Goal: Task Accomplishment & Management: Use online tool/utility

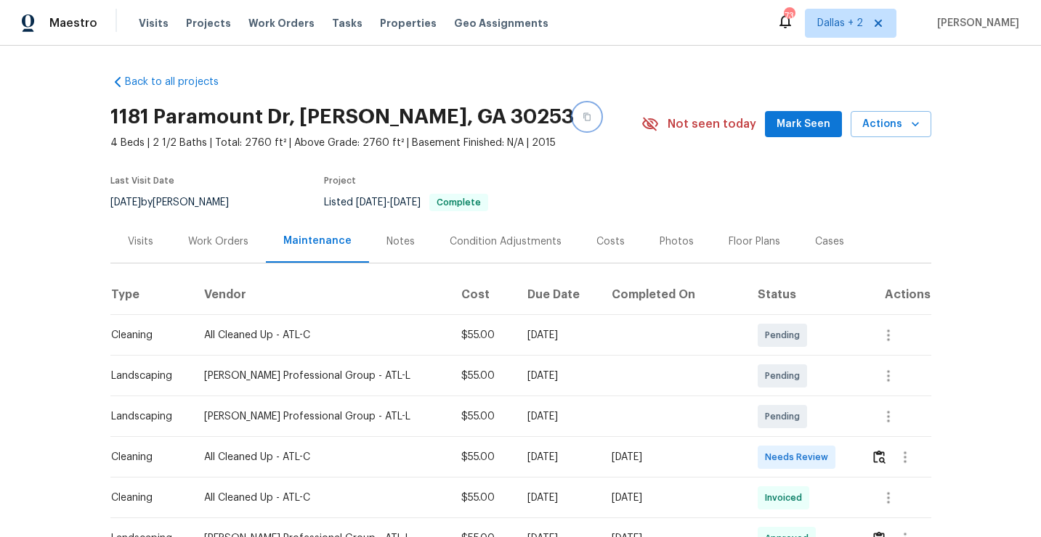
click at [582, 120] on icon "button" at bounding box center [586, 117] width 9 height 9
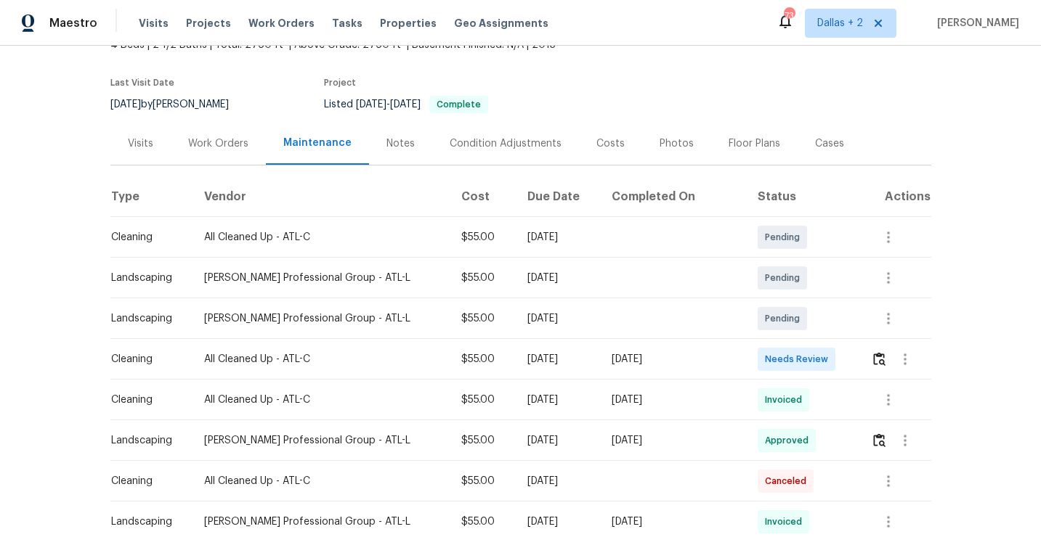
scroll to position [99, 0]
click at [873, 362] on img "button" at bounding box center [879, 358] width 12 height 14
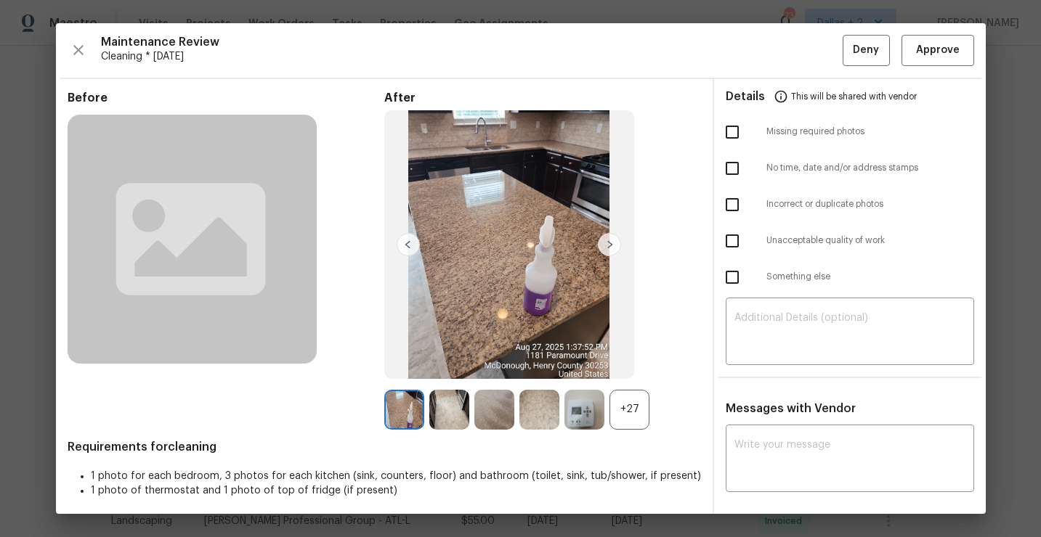
click at [631, 405] on div "+27" at bounding box center [629, 410] width 40 height 40
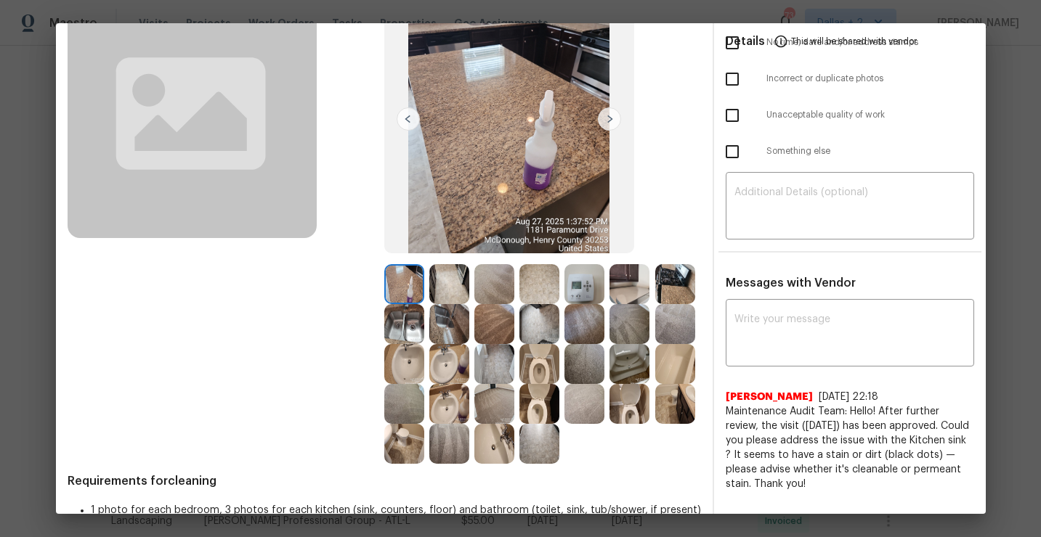
scroll to position [123, 0]
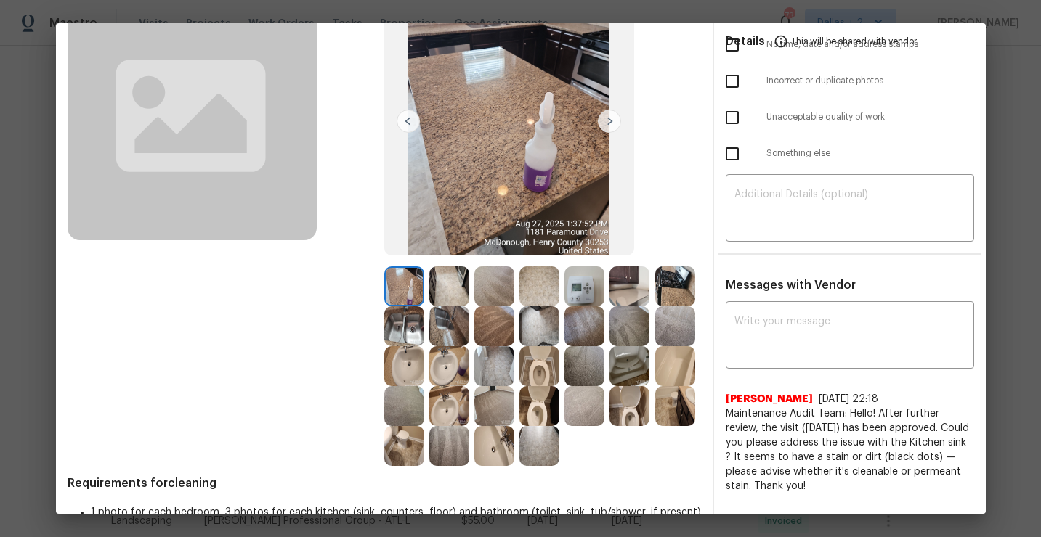
click at [404, 336] on img at bounding box center [404, 326] width 40 height 40
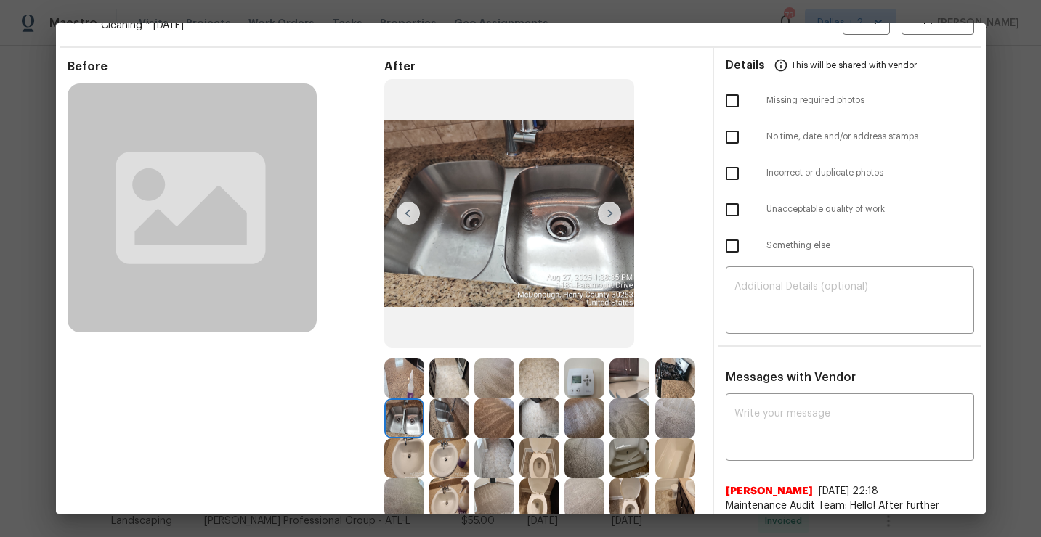
scroll to position [28, 0]
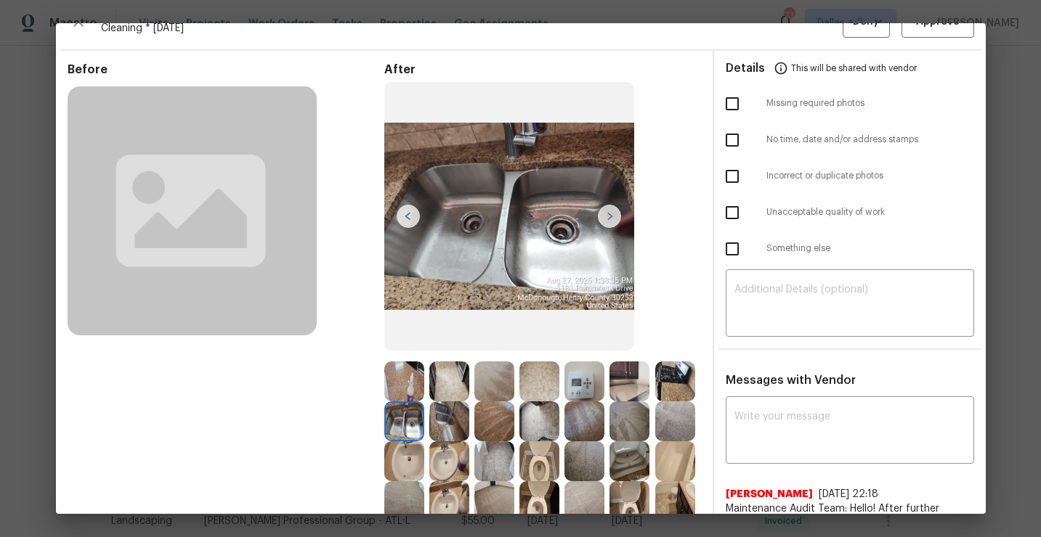
click at [397, 428] on img at bounding box center [404, 422] width 40 height 40
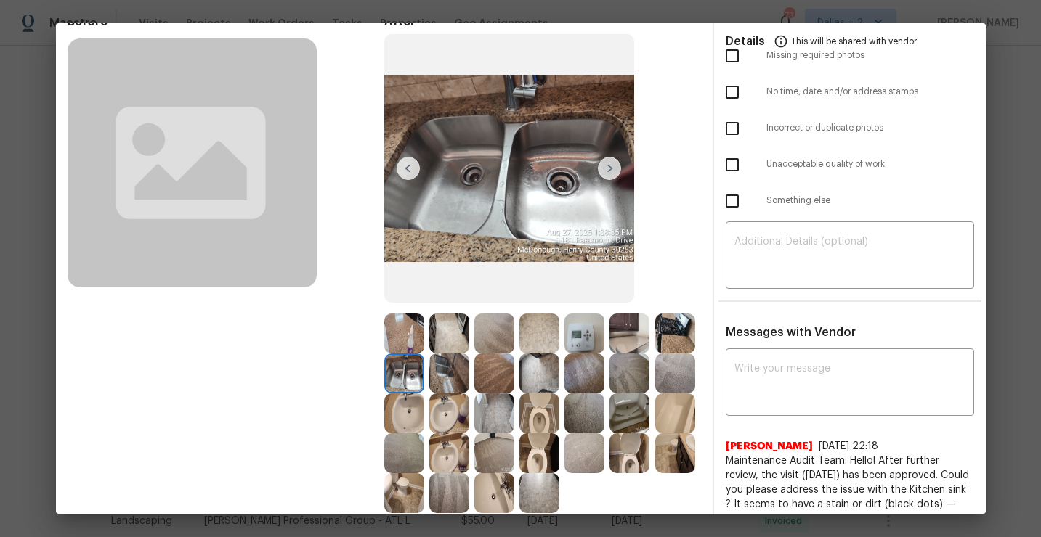
scroll to position [70, 0]
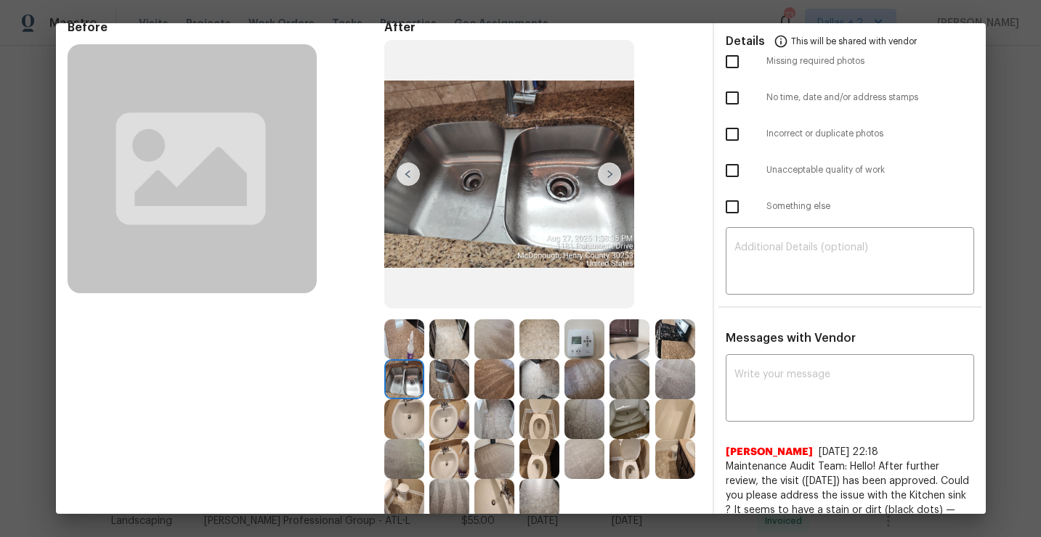
click at [624, 354] on img at bounding box center [629, 340] width 40 height 40
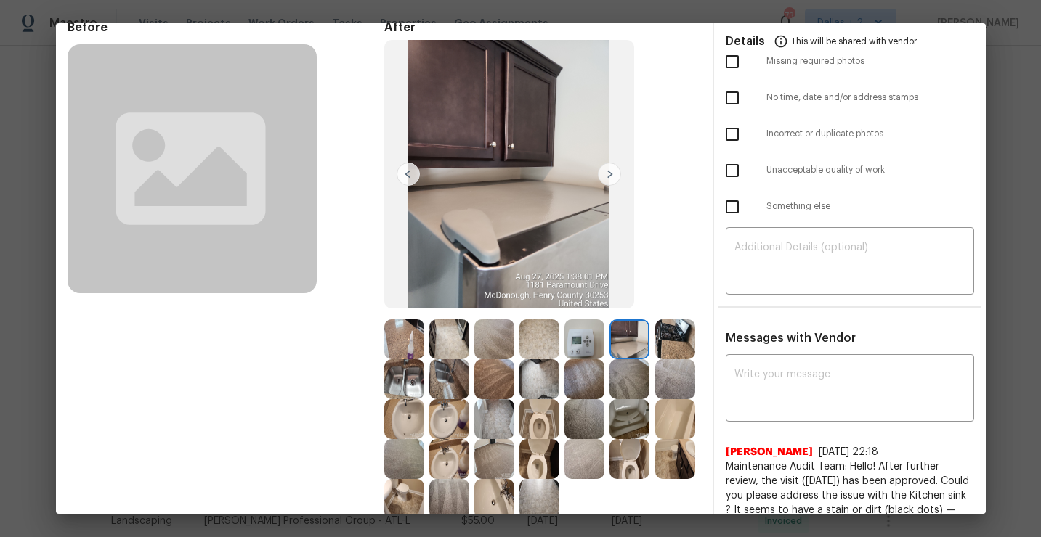
scroll to position [0, 0]
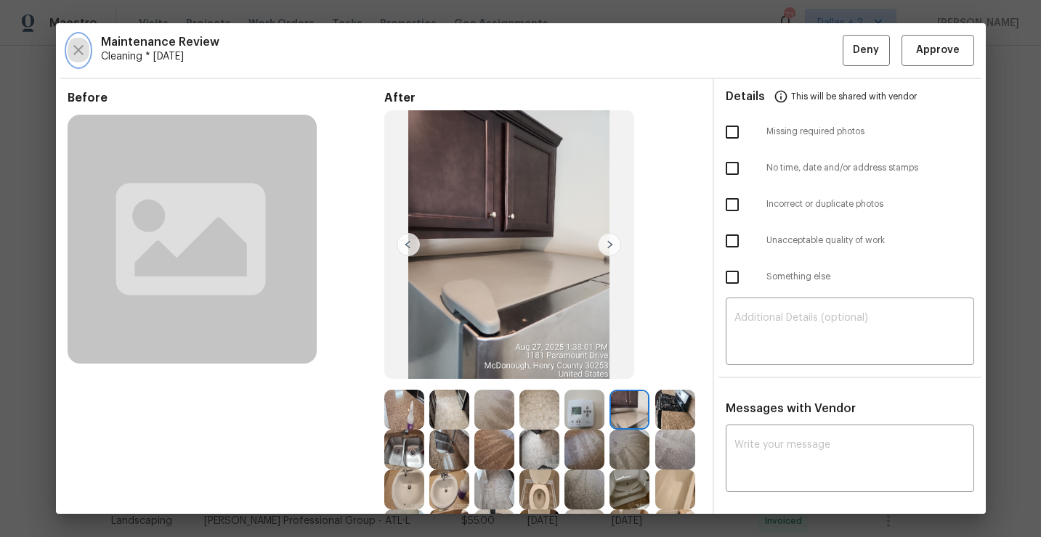
click at [84, 55] on icon "button" at bounding box center [78, 49] width 17 height 17
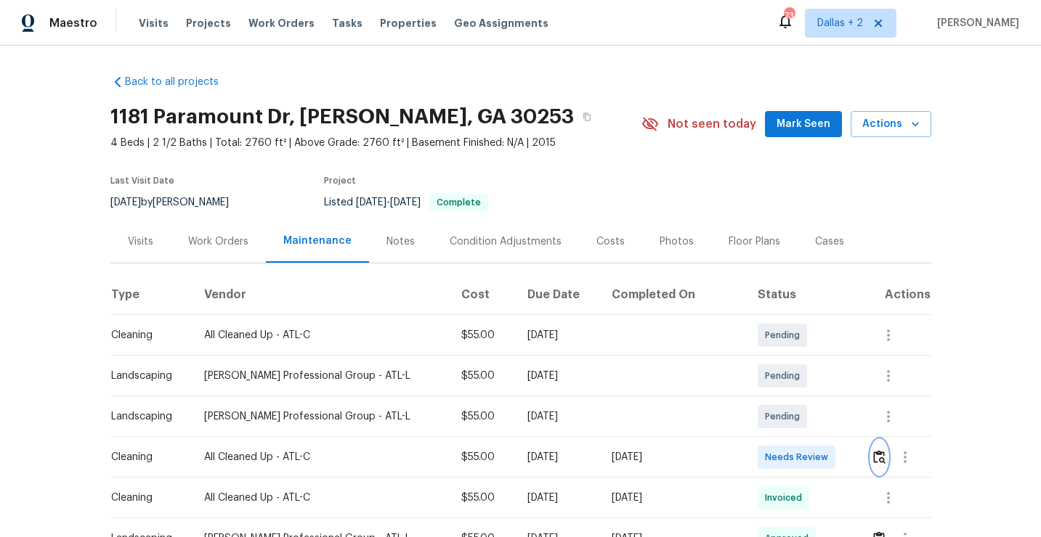
scroll to position [110, 0]
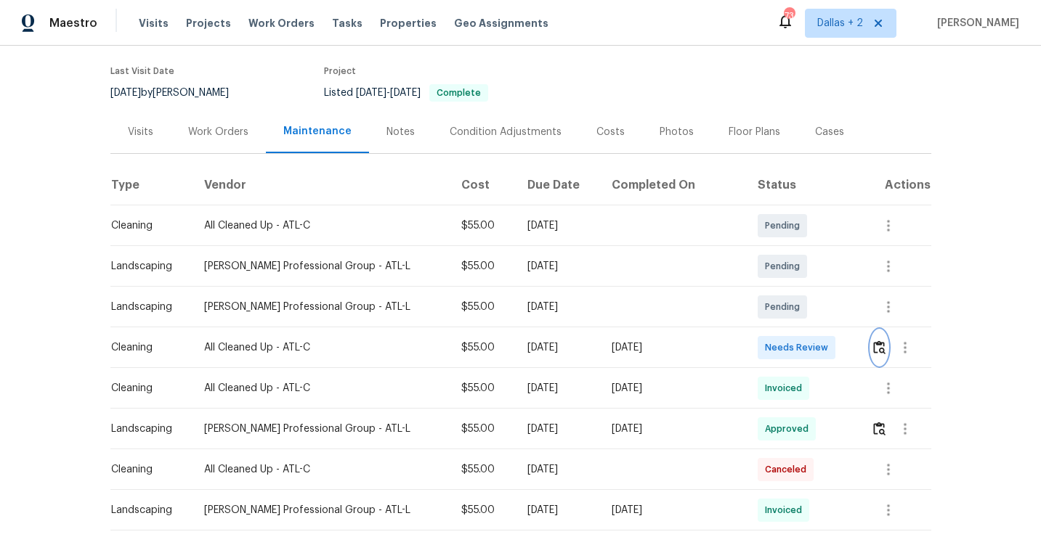
click at [880, 351] on img "button" at bounding box center [879, 348] width 12 height 14
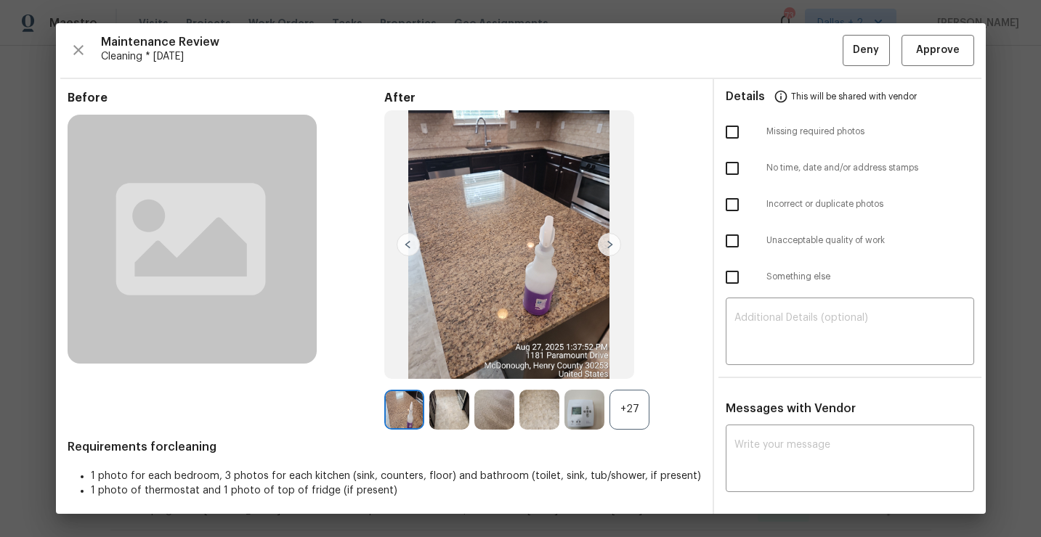
click at [621, 415] on div "+27" at bounding box center [629, 410] width 40 height 40
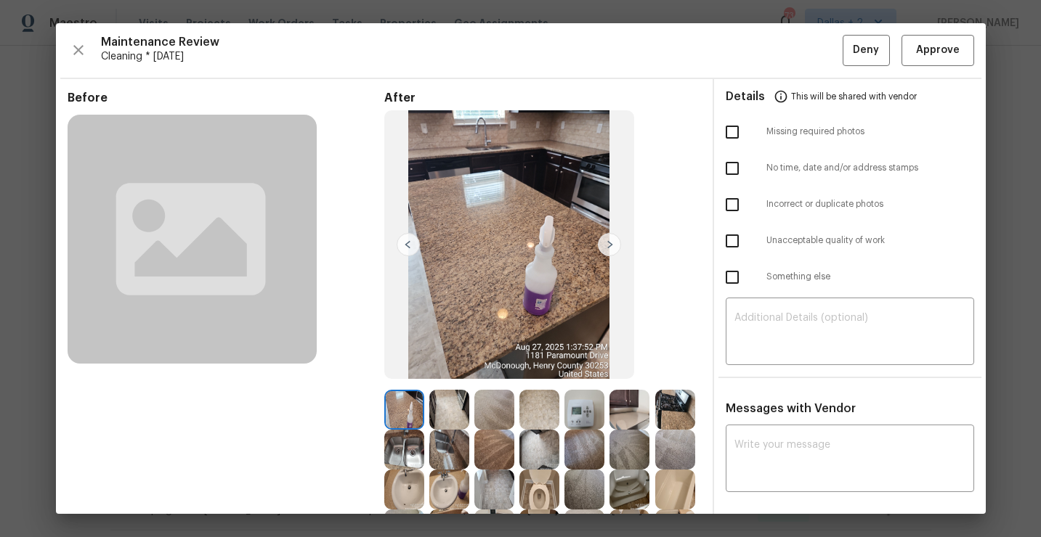
scroll to position [68, 0]
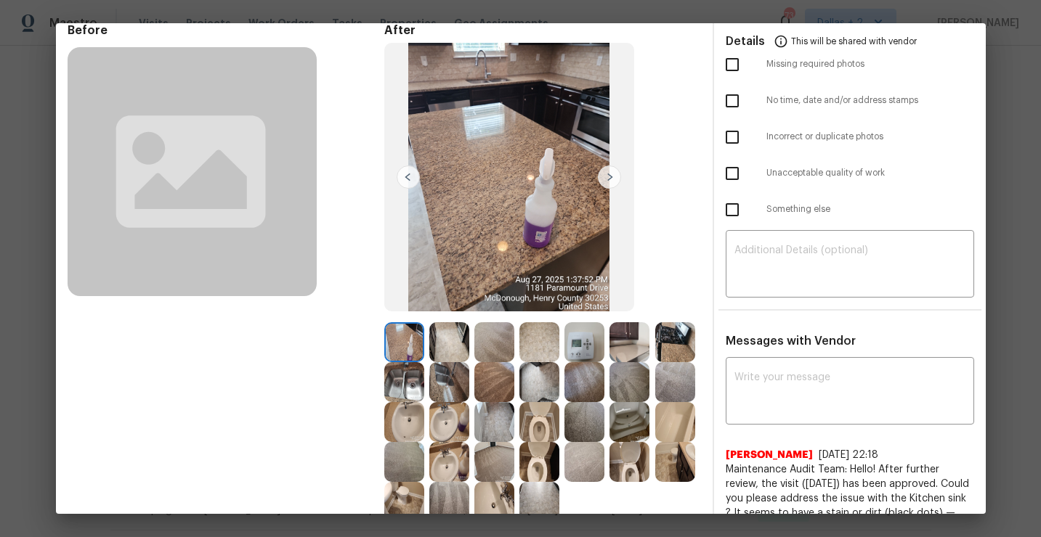
click at [484, 348] on img at bounding box center [494, 342] width 40 height 40
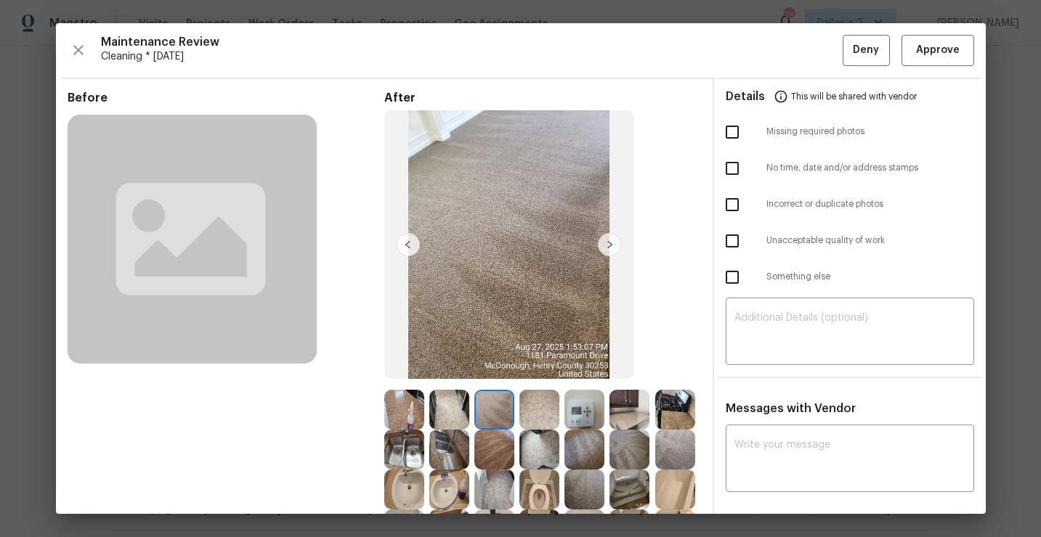
scroll to position [2, 0]
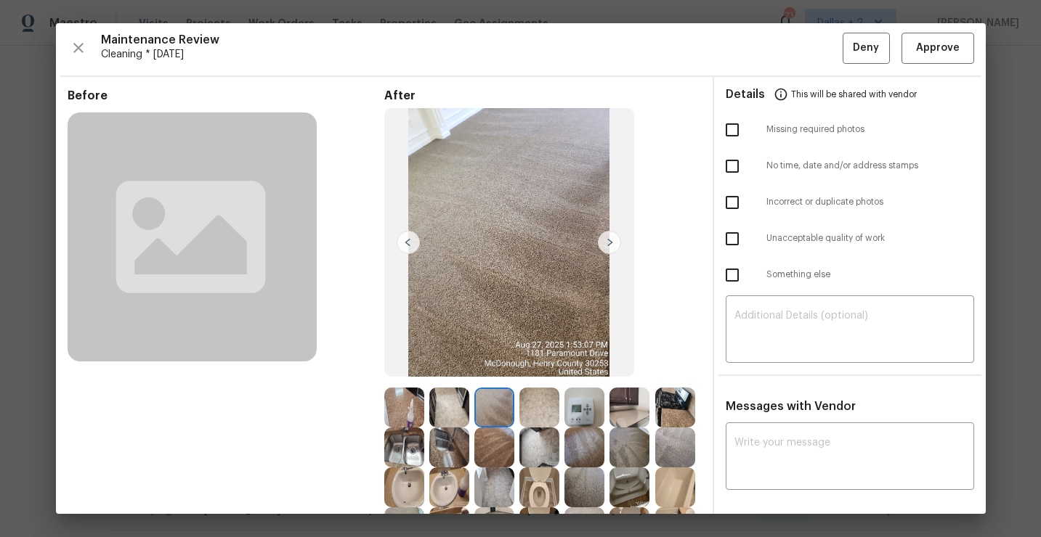
click at [540, 413] on img at bounding box center [539, 408] width 40 height 40
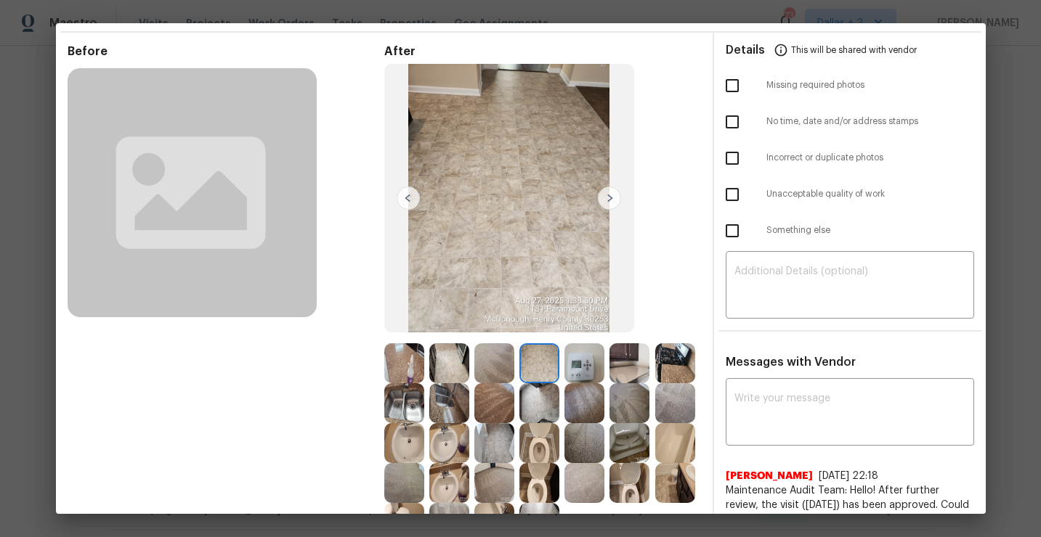
scroll to position [57, 0]
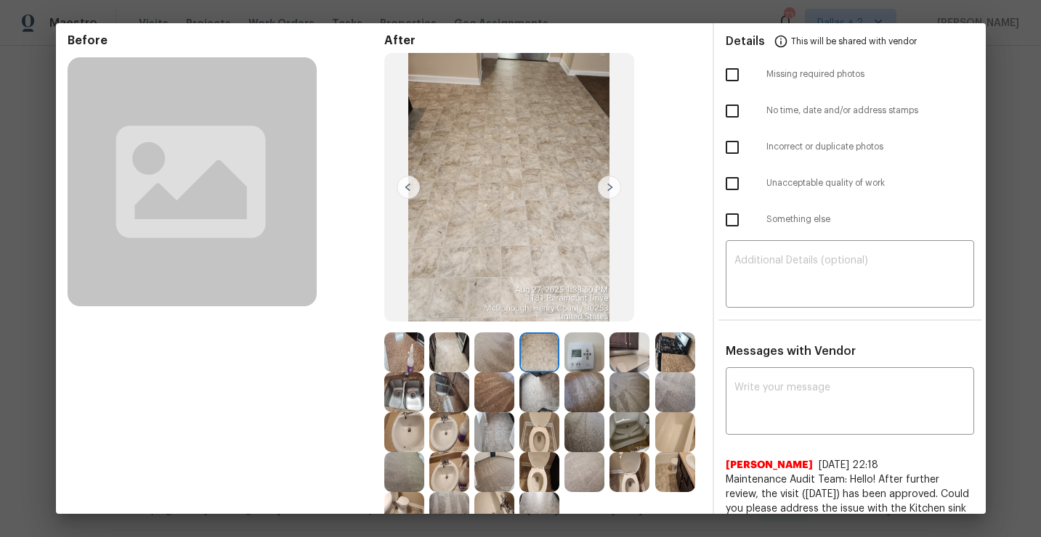
click at [494, 395] on img at bounding box center [494, 393] width 40 height 40
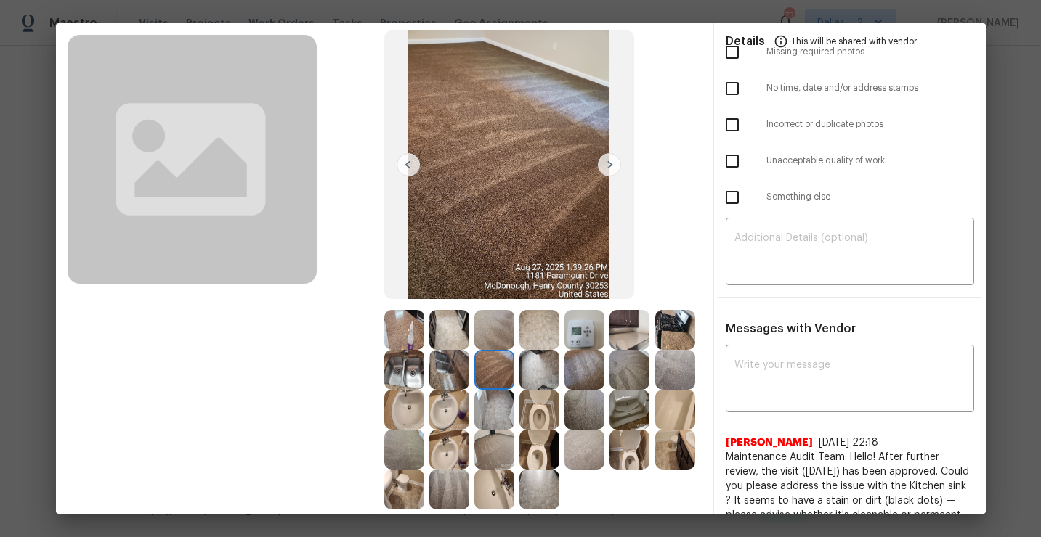
scroll to position [95, 0]
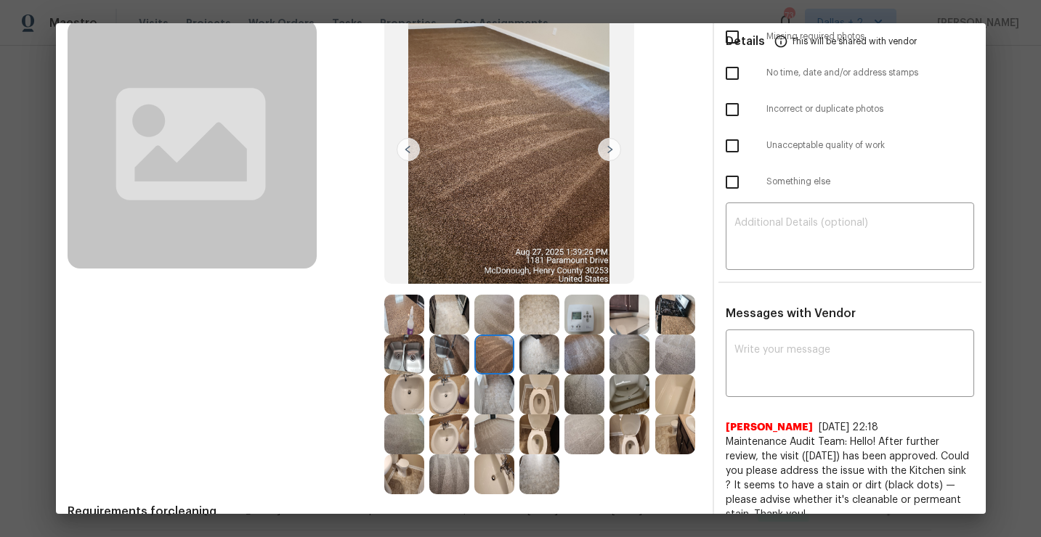
click at [579, 345] on img at bounding box center [584, 355] width 40 height 40
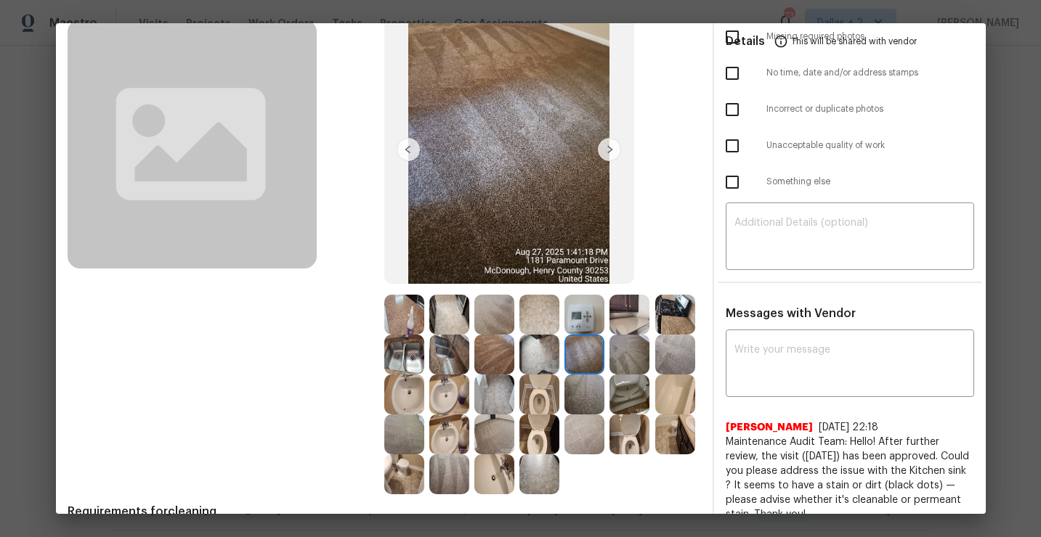
click at [633, 403] on img at bounding box center [629, 395] width 40 height 40
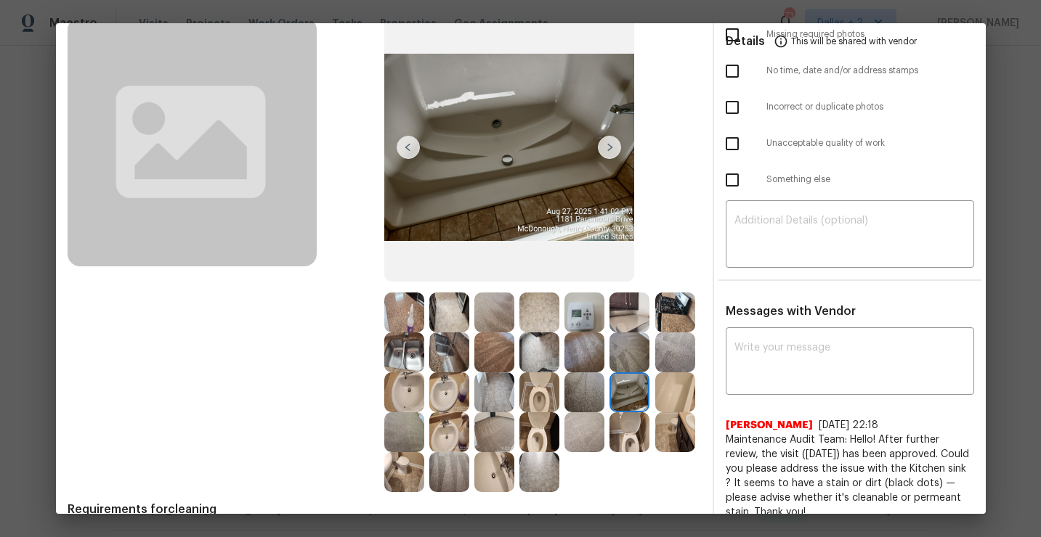
scroll to position [144, 0]
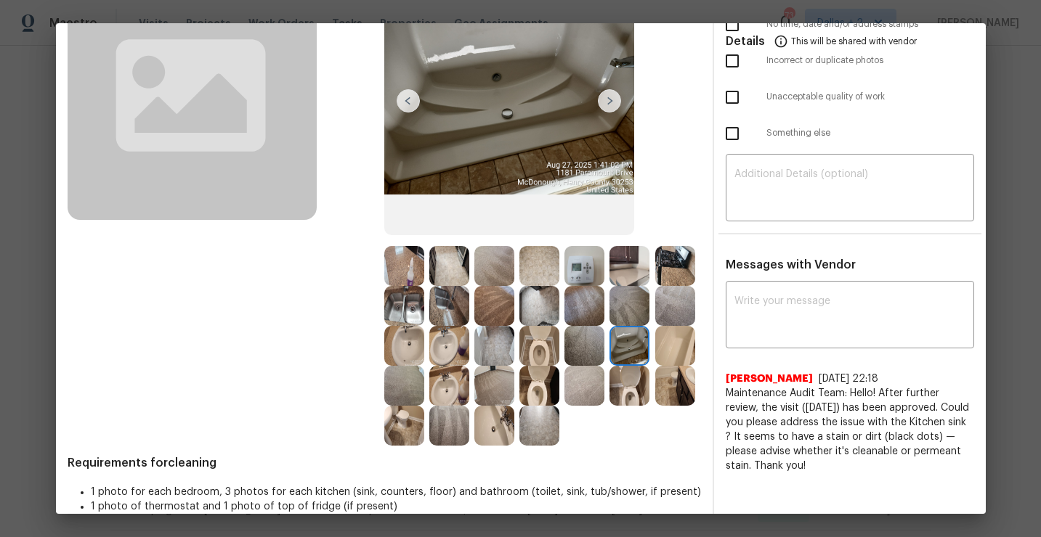
click at [544, 399] on img at bounding box center [539, 386] width 40 height 40
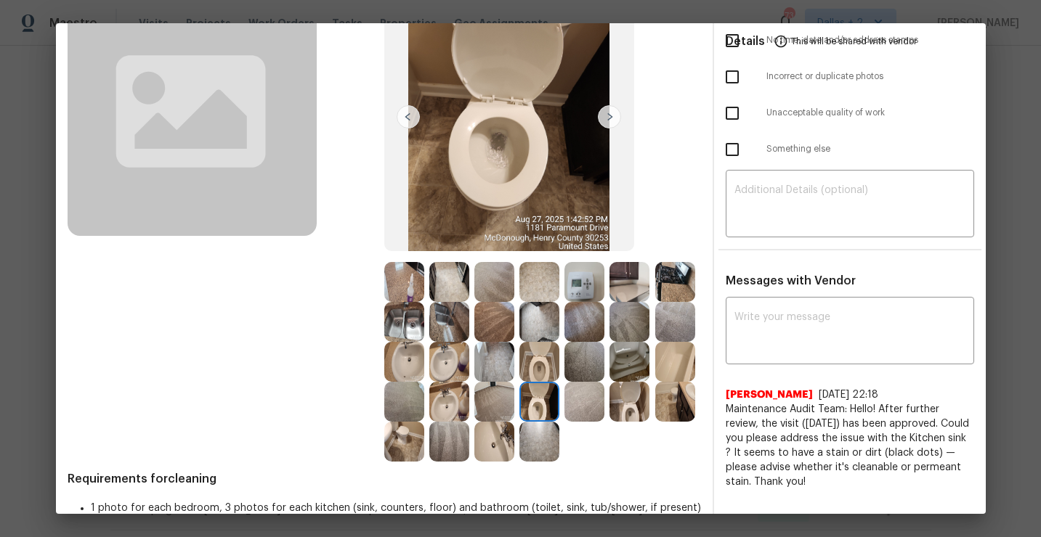
scroll to position [136, 0]
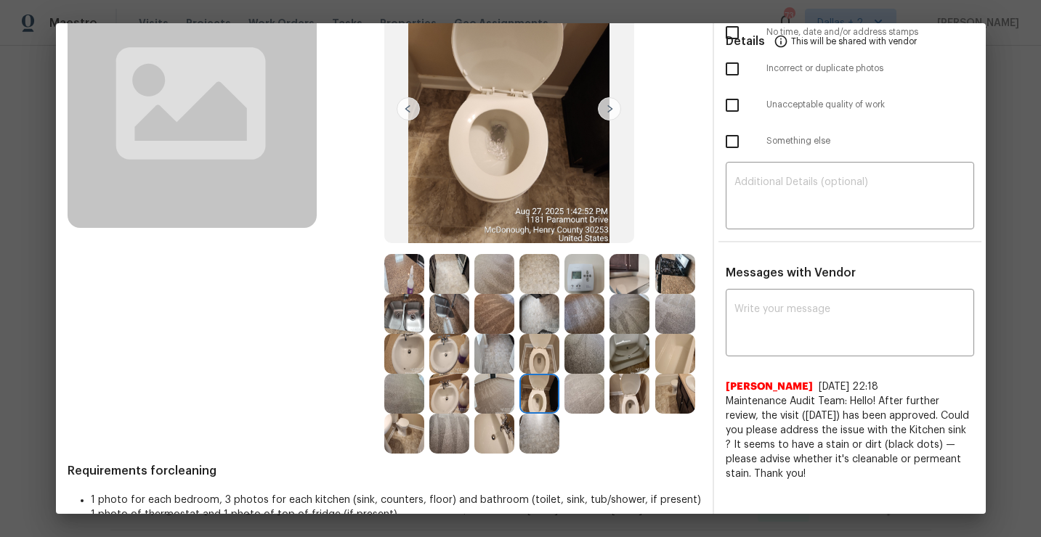
click at [616, 388] on img at bounding box center [629, 394] width 40 height 40
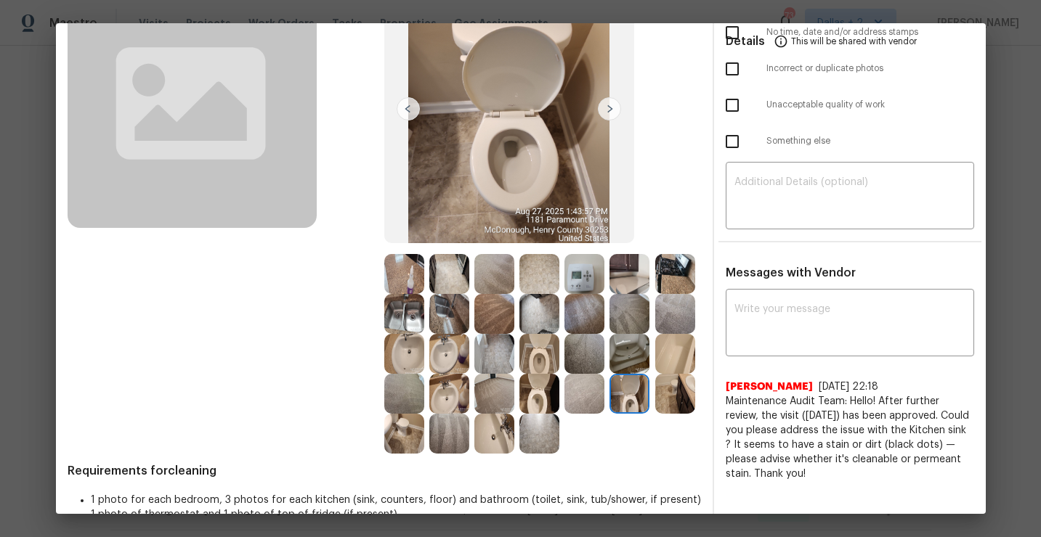
click at [442, 280] on img at bounding box center [449, 274] width 40 height 40
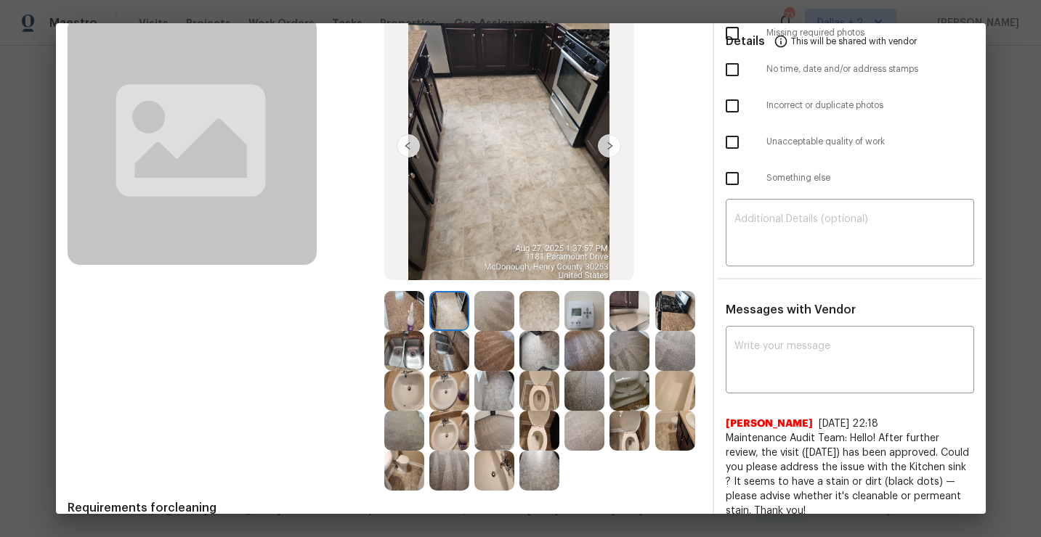
scroll to position [0, 0]
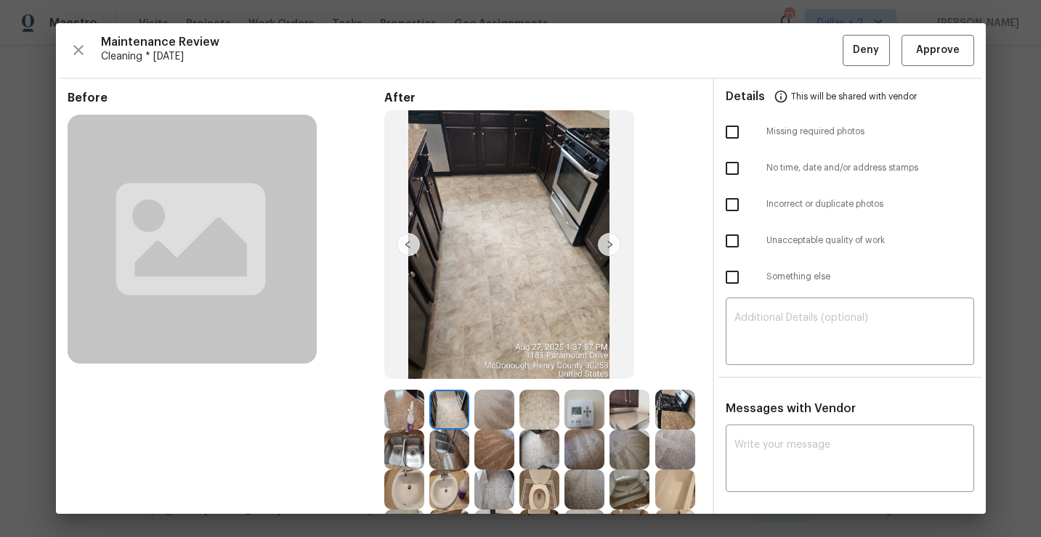
click at [956, 29] on div "Maintenance Review Cleaning * Thu, Aug 28 Deny Approve Before After Requirement…" at bounding box center [520, 268] width 929 height 491
click at [943, 44] on span "Approve" at bounding box center [938, 50] width 44 height 18
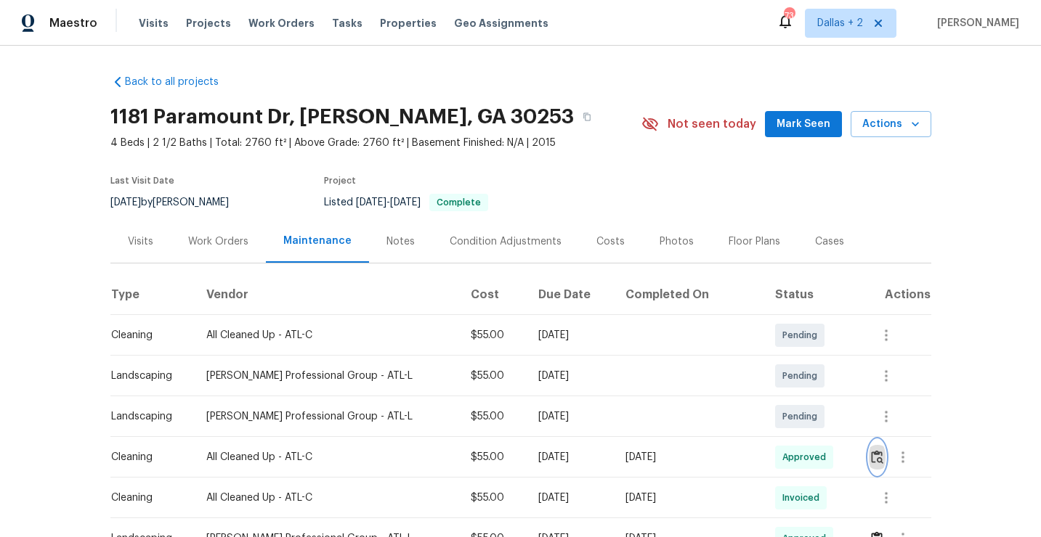
click at [871, 453] on img "button" at bounding box center [877, 457] width 12 height 14
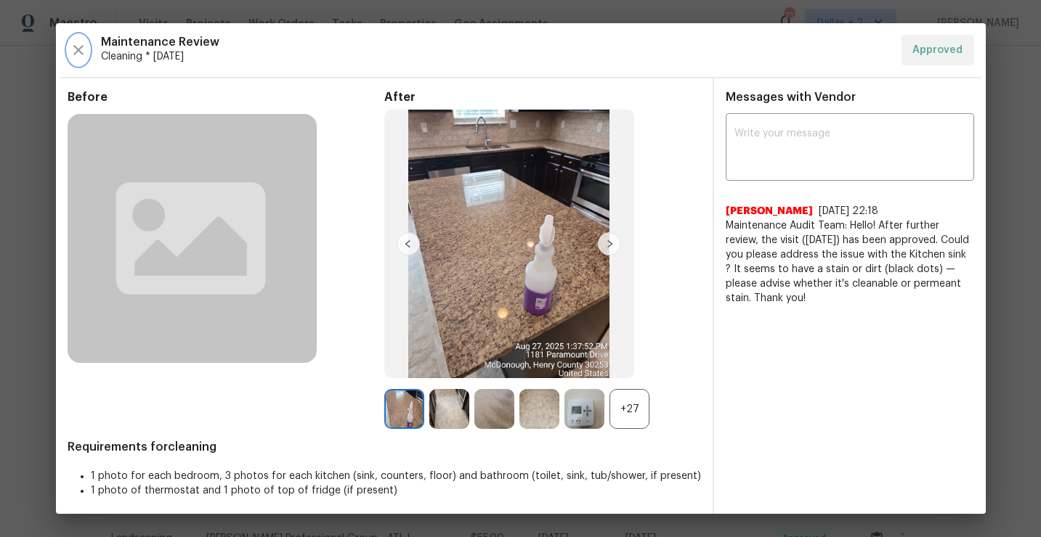
click at [73, 54] on icon "button" at bounding box center [78, 49] width 17 height 17
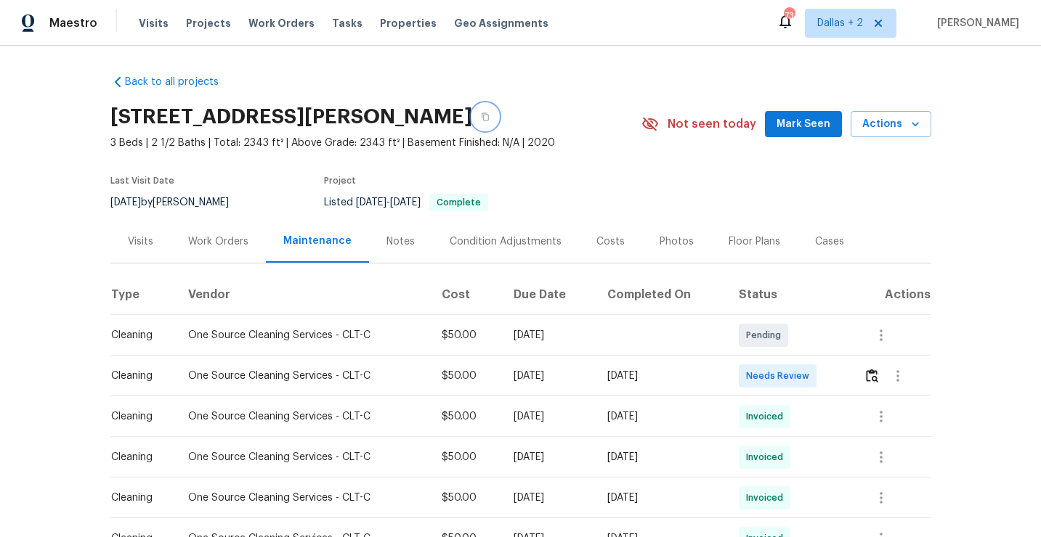
click at [489, 116] on icon "button" at bounding box center [484, 117] width 7 height 8
click at [876, 383] on img "button" at bounding box center [872, 376] width 12 height 14
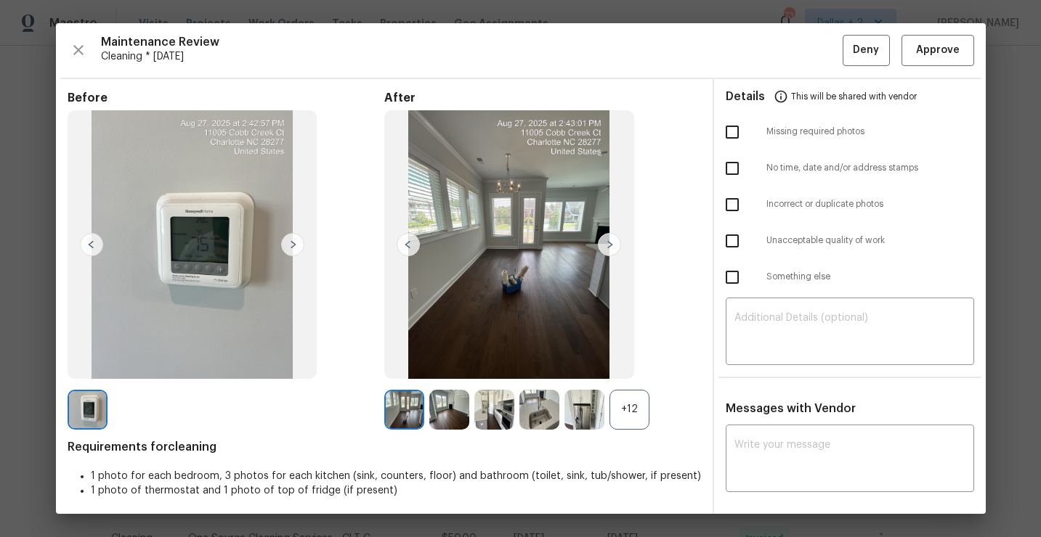
click at [632, 409] on div "+12" at bounding box center [629, 410] width 40 height 40
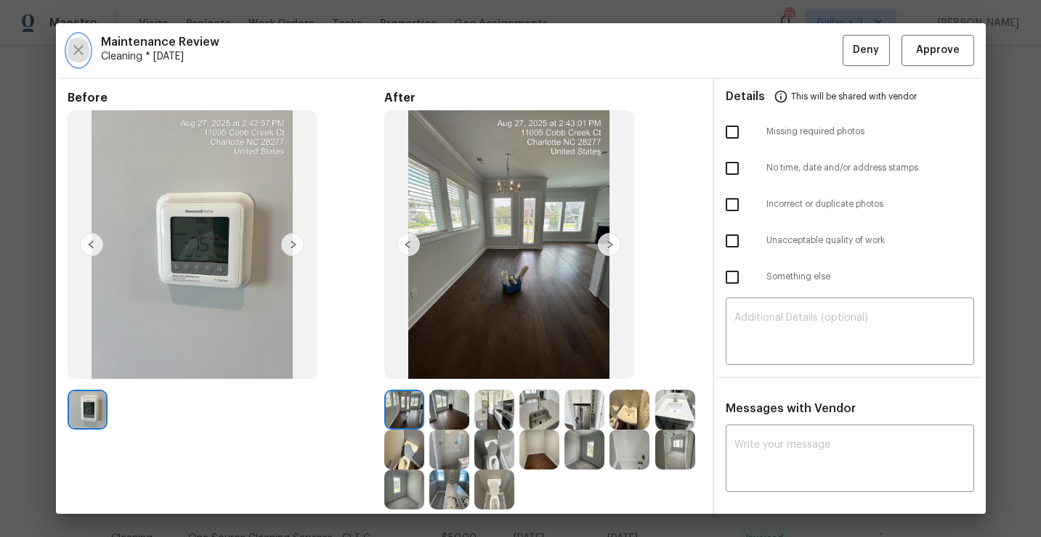
click at [85, 49] on icon "button" at bounding box center [78, 49] width 17 height 17
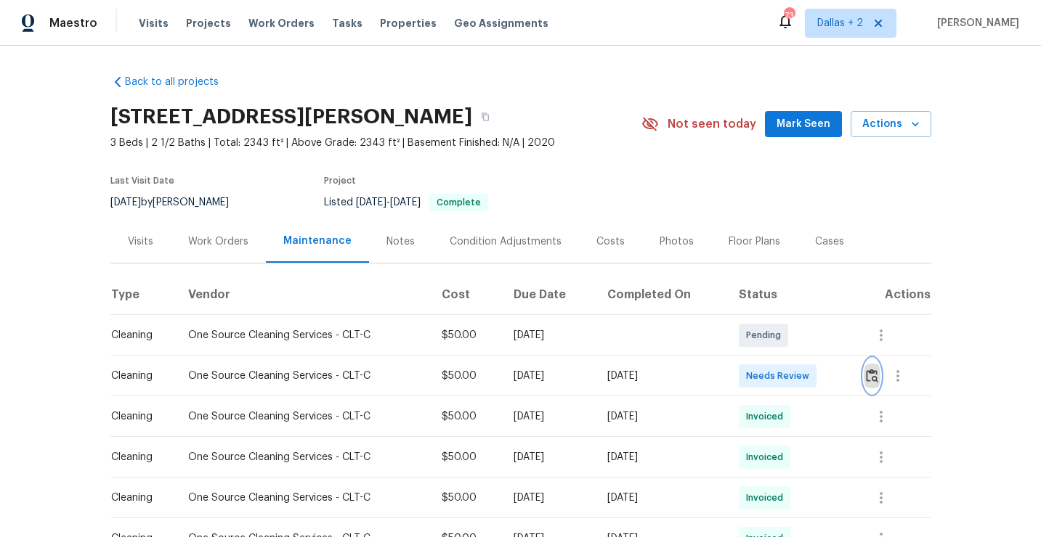
click at [878, 376] on img "button" at bounding box center [872, 376] width 12 height 14
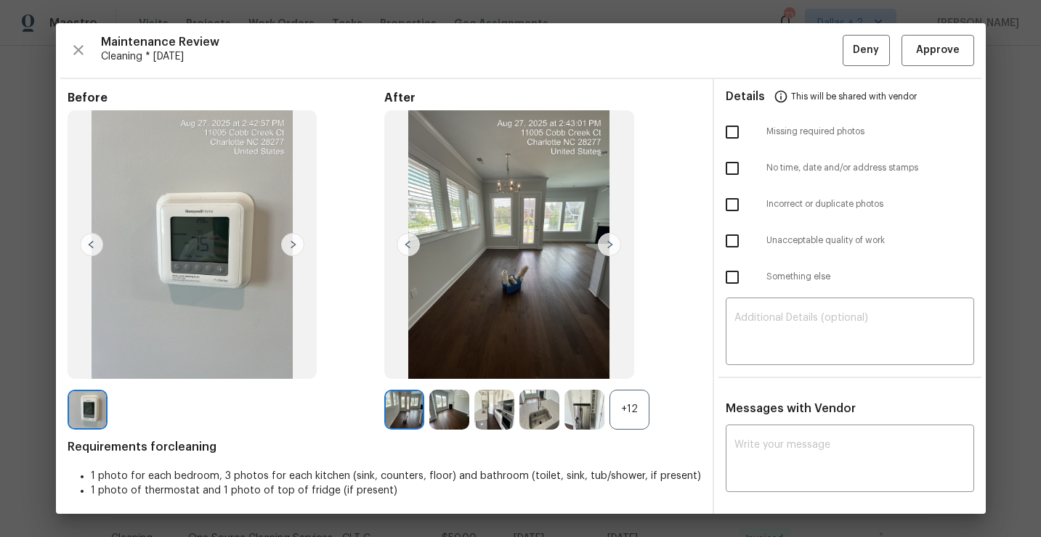
click at [613, 415] on div "+12" at bounding box center [629, 410] width 40 height 40
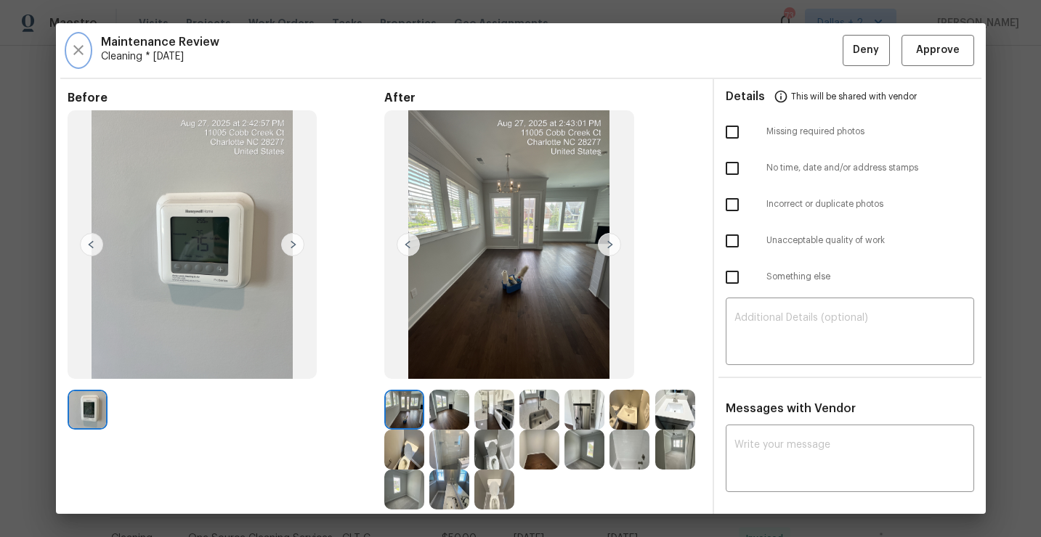
click at [75, 53] on icon "button" at bounding box center [78, 50] width 10 height 10
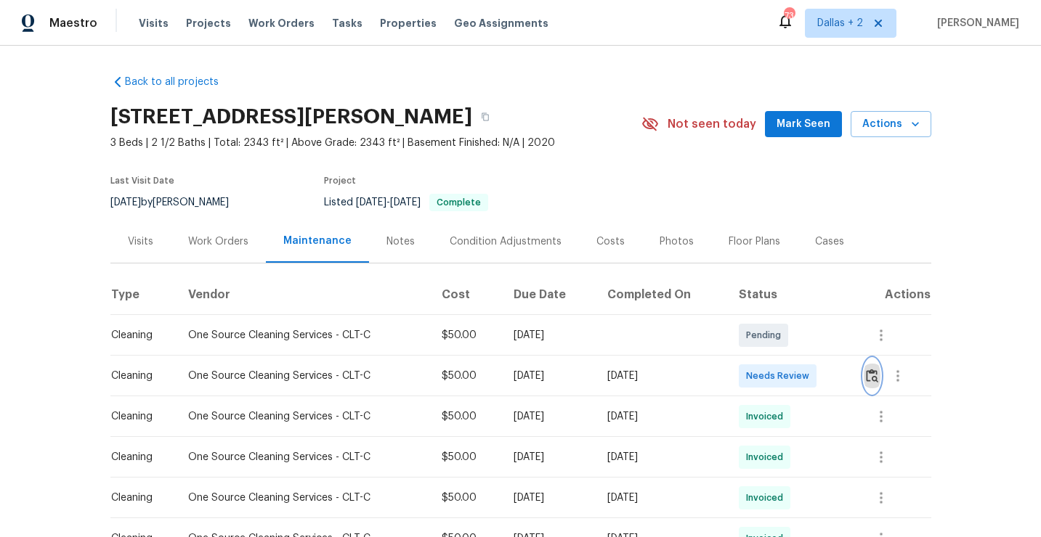
click at [867, 377] on button "button" at bounding box center [871, 376] width 17 height 35
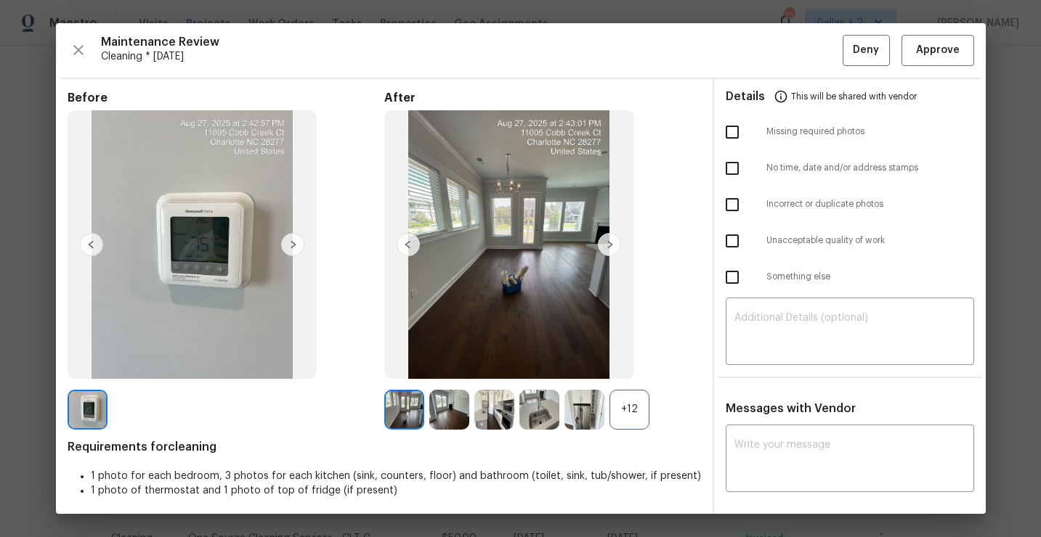
click at [638, 419] on div "+12" at bounding box center [629, 410] width 40 height 40
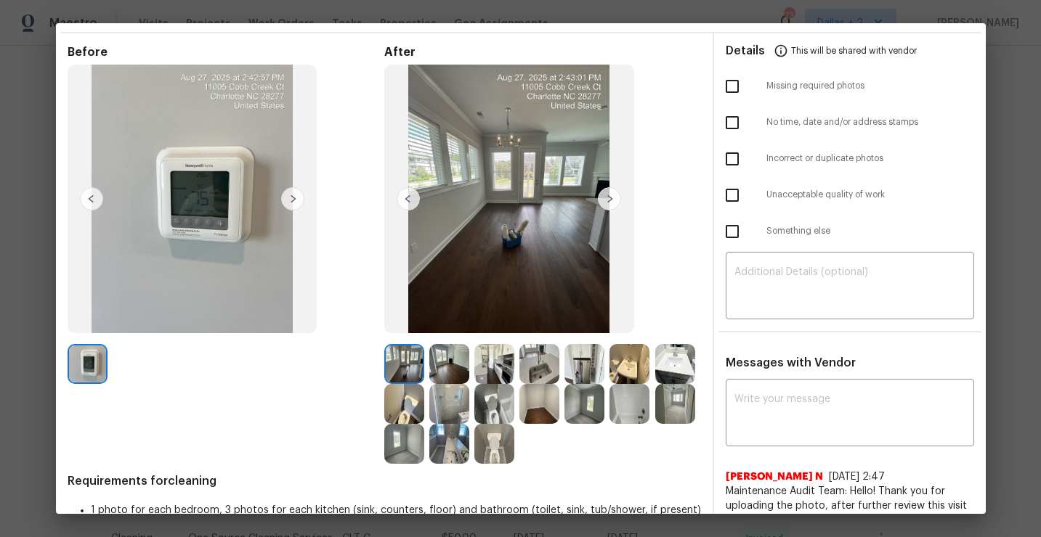
scroll to position [54, 0]
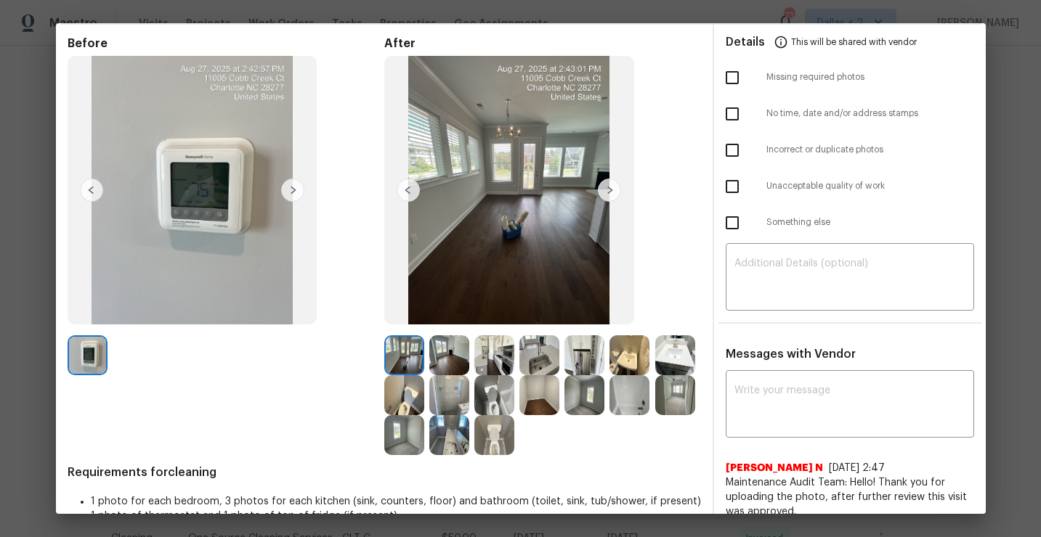
click at [447, 361] on img at bounding box center [449, 355] width 40 height 40
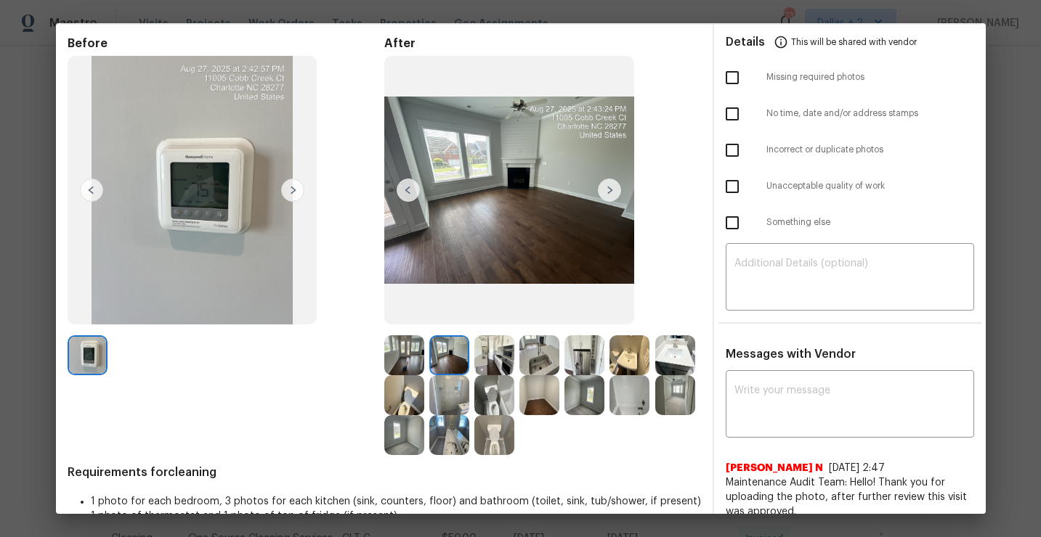
click at [420, 405] on img at bounding box center [404, 395] width 40 height 40
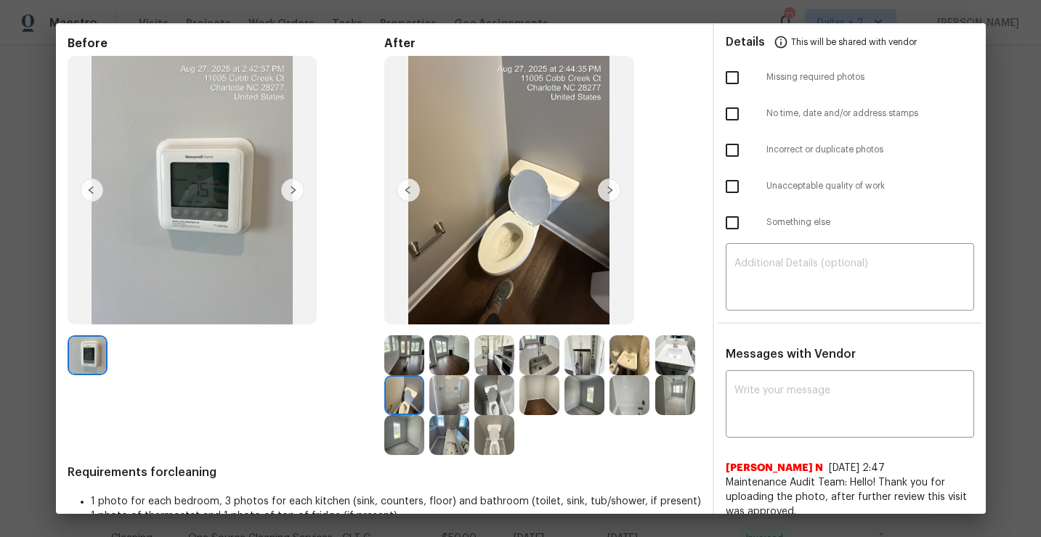
click at [452, 441] on img at bounding box center [449, 435] width 40 height 40
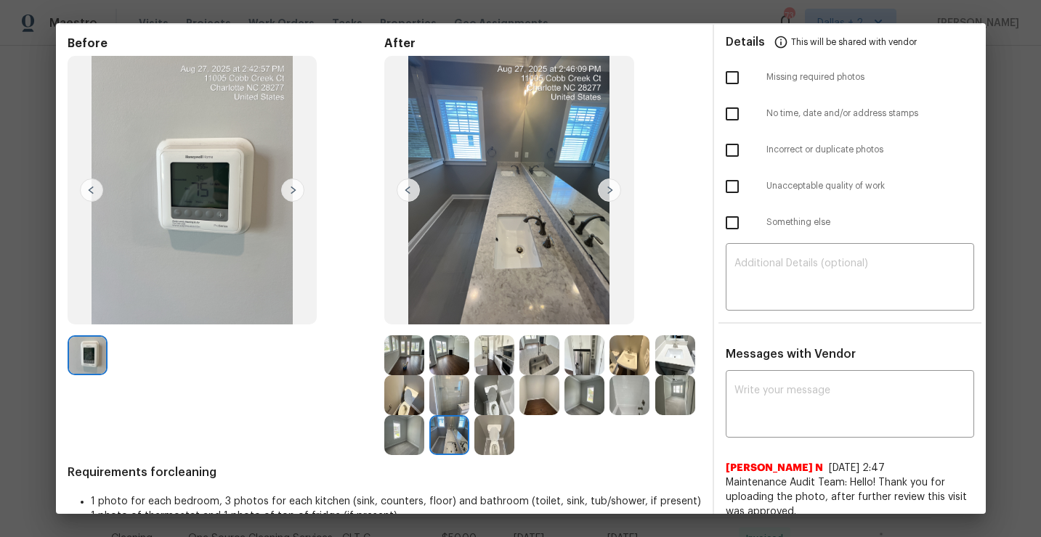
click at [498, 438] on img at bounding box center [494, 435] width 40 height 40
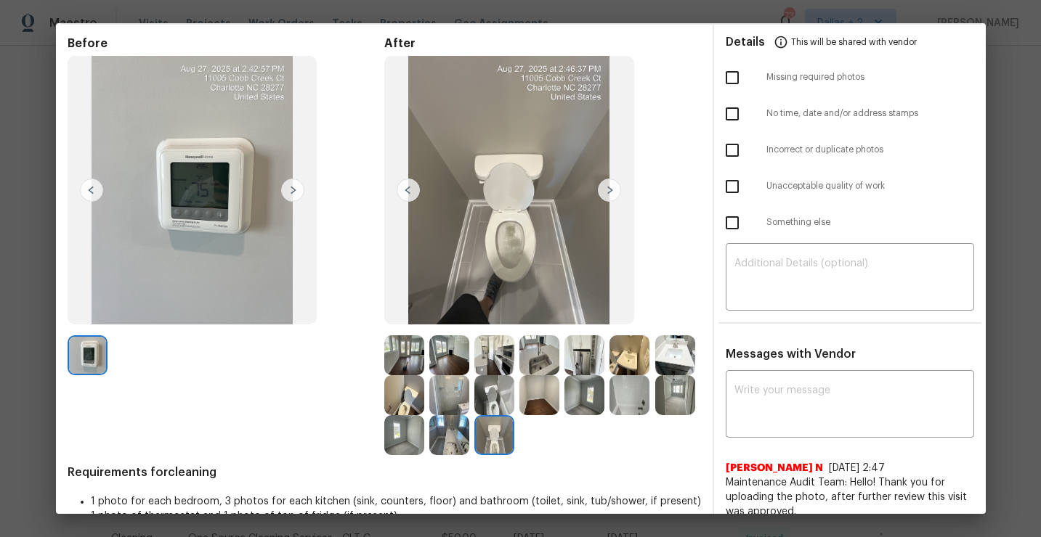
click at [625, 403] on img at bounding box center [629, 395] width 40 height 40
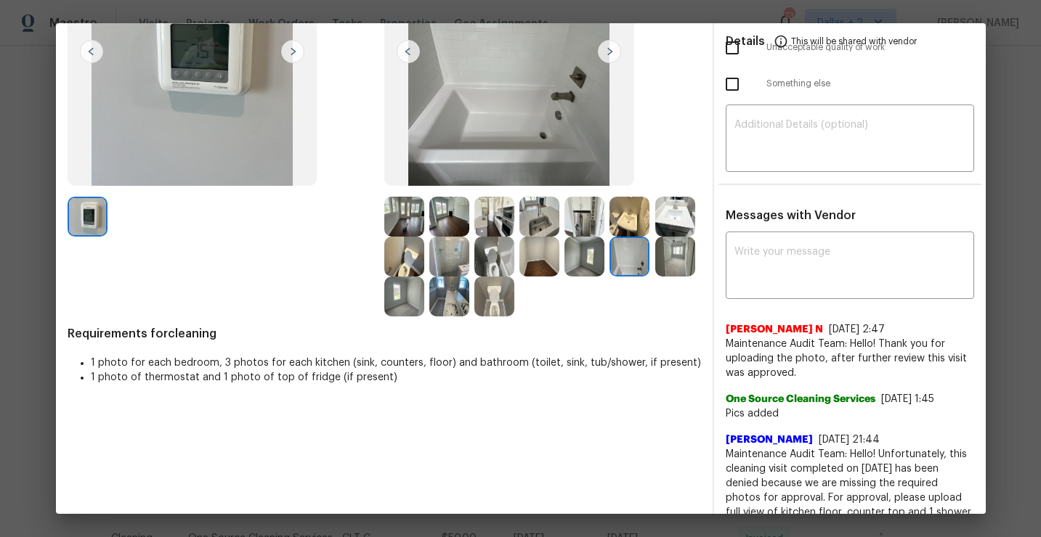
scroll to position [184, 0]
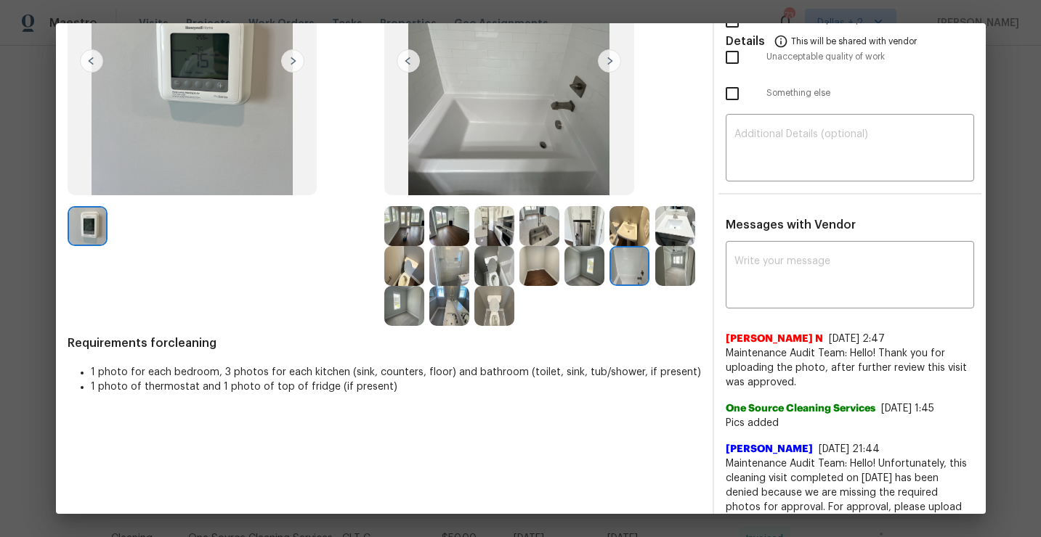
click at [504, 227] on img at bounding box center [494, 226] width 40 height 40
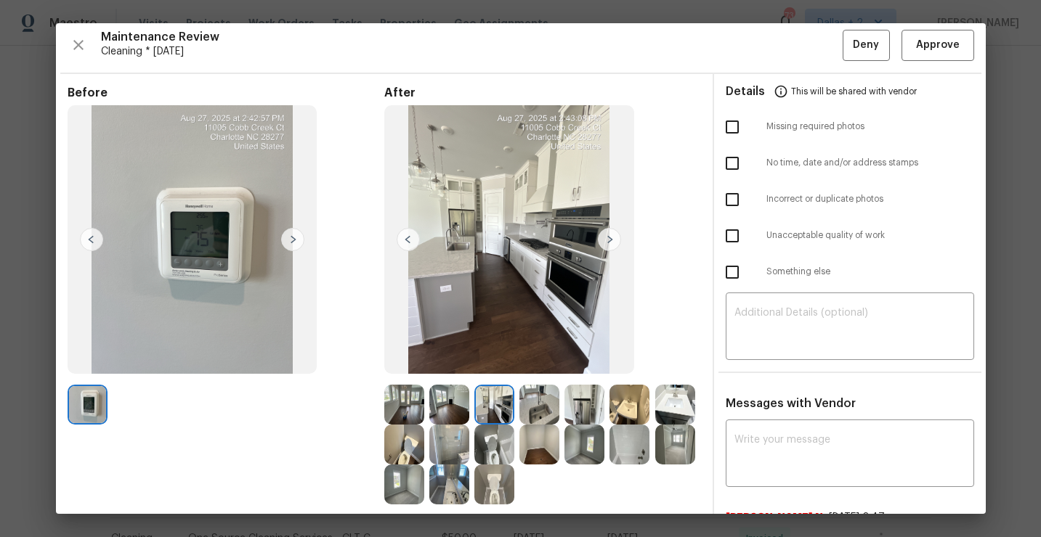
scroll to position [0, 0]
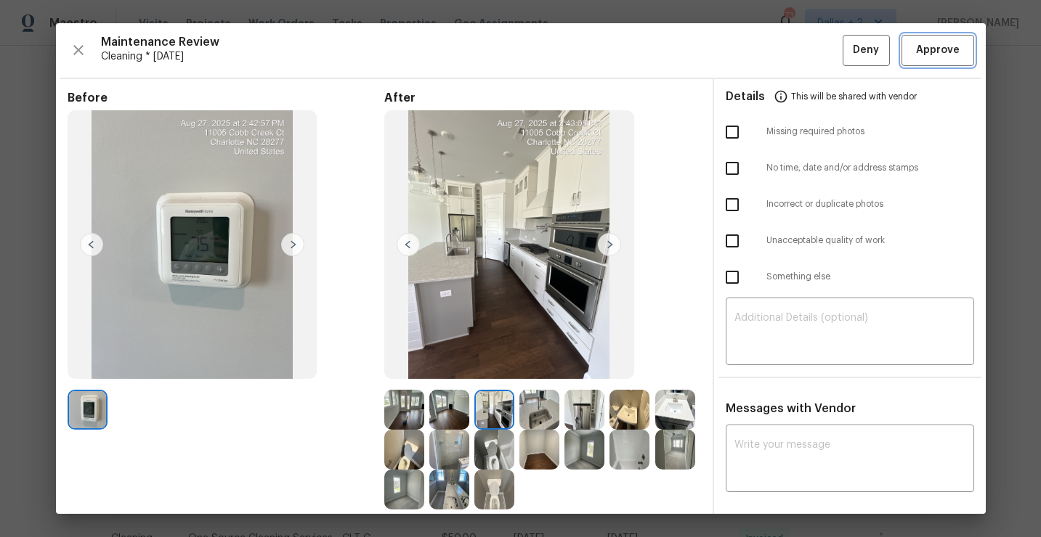
click at [932, 57] on span "Approve" at bounding box center [938, 50] width 44 height 18
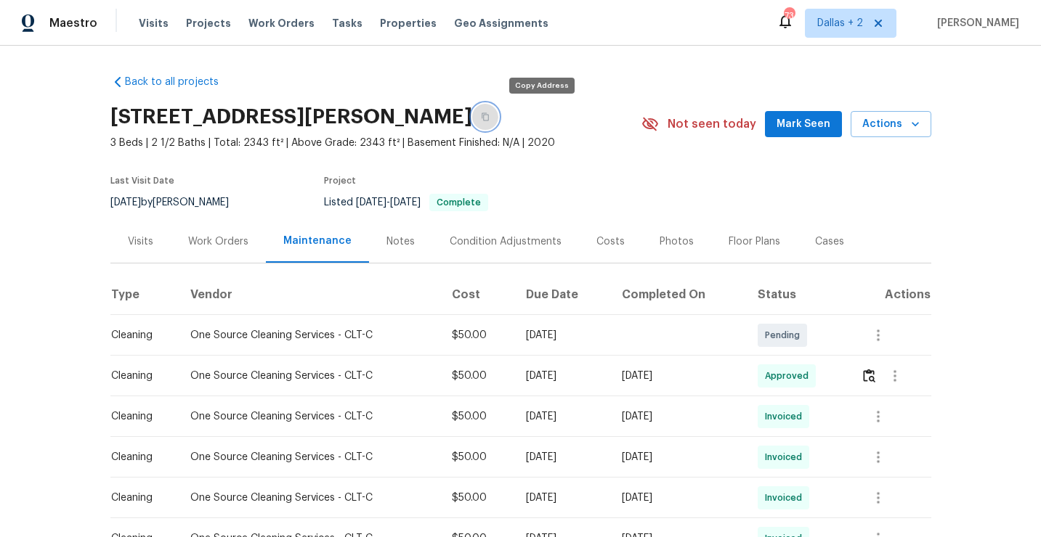
click at [498, 112] on button "button" at bounding box center [485, 117] width 26 height 26
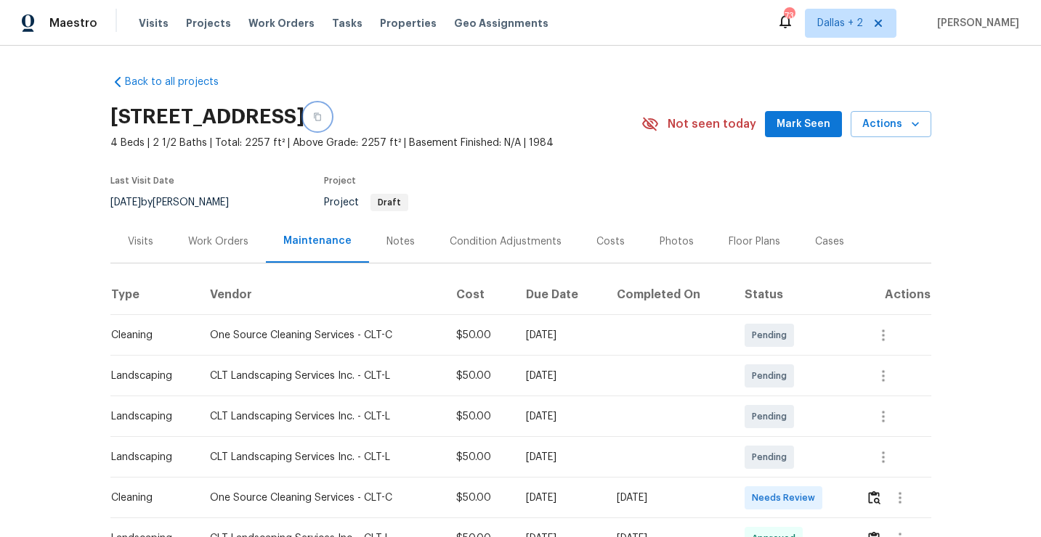
click at [322, 113] on icon "button" at bounding box center [317, 117] width 9 height 9
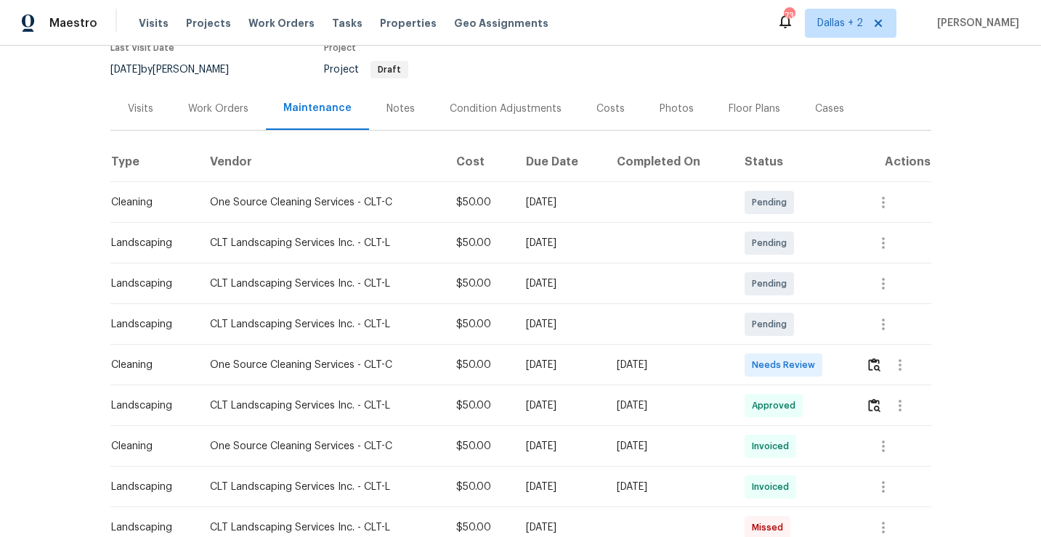
scroll to position [135, 0]
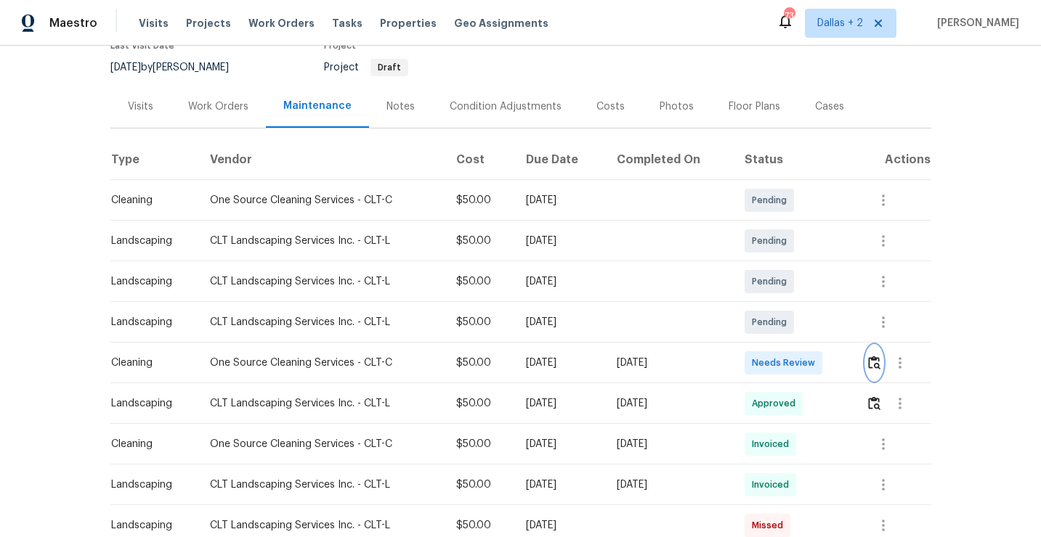
click at [874, 361] on img "button" at bounding box center [874, 363] width 12 height 14
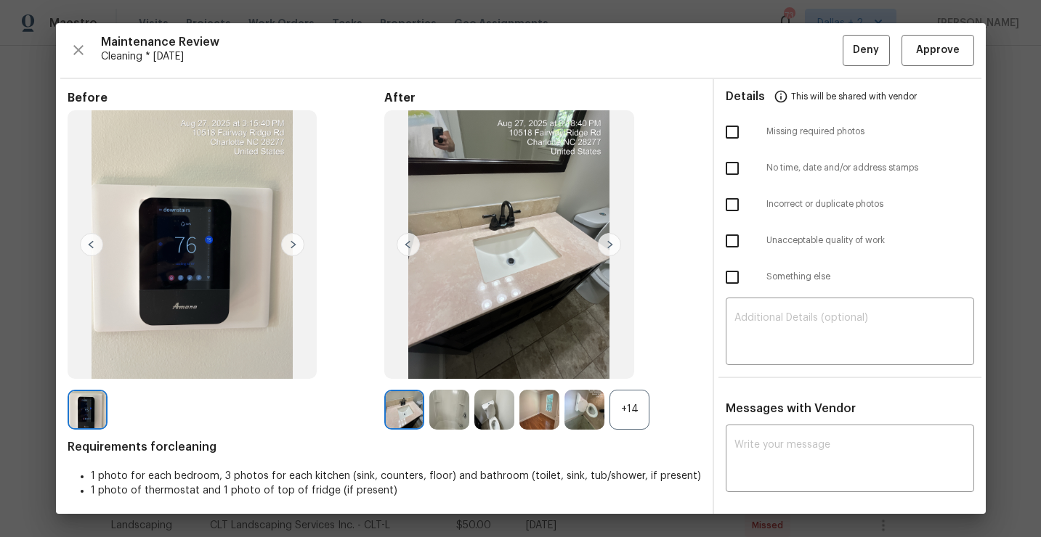
click at [636, 418] on div "+14" at bounding box center [629, 410] width 40 height 40
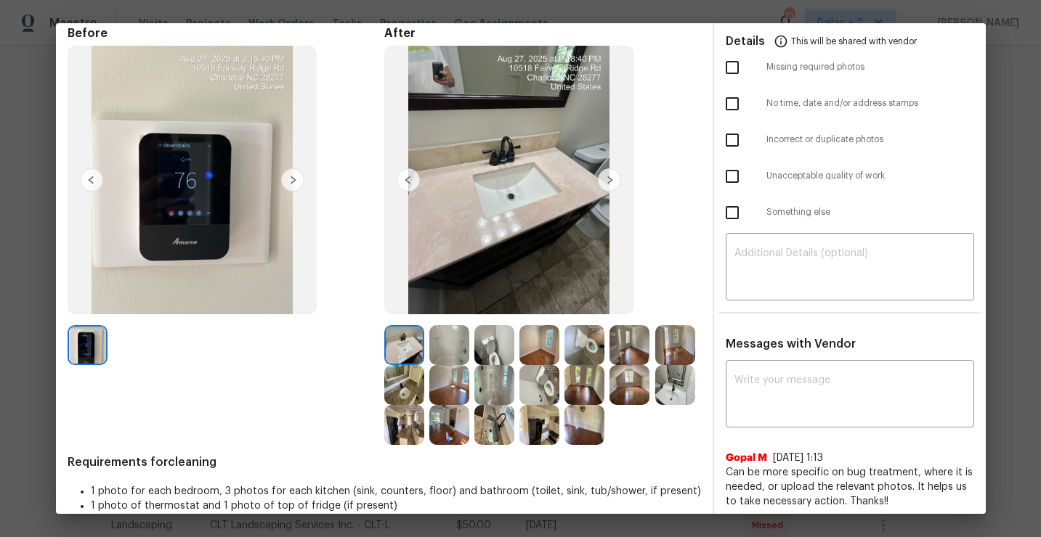
scroll to position [68, 0]
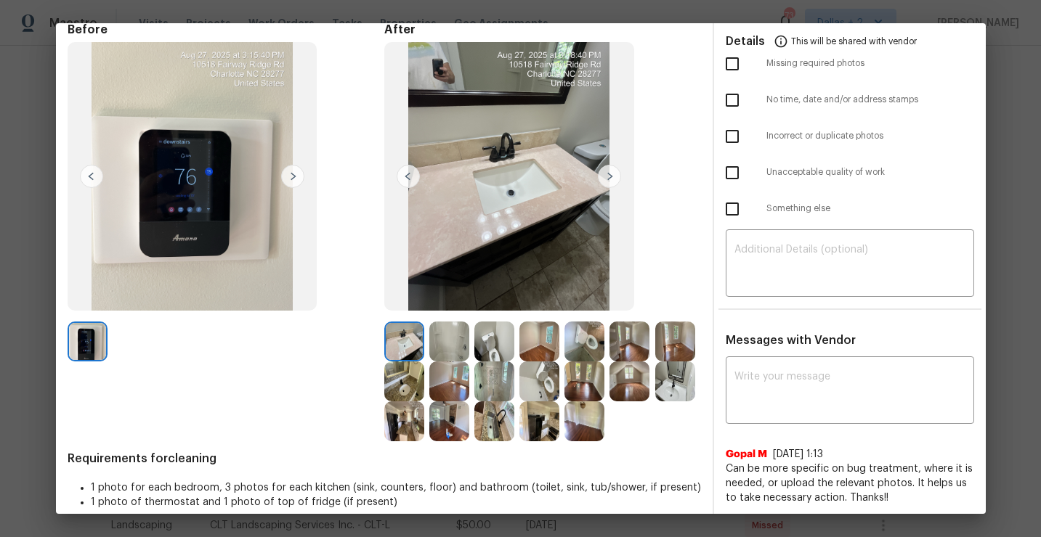
click at [452, 339] on img at bounding box center [449, 342] width 40 height 40
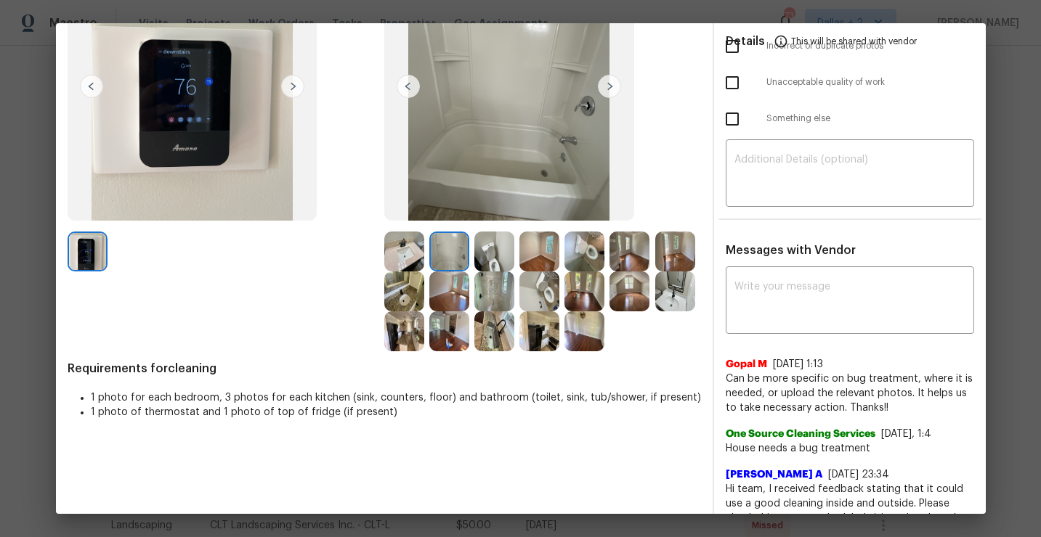
scroll to position [155, 0]
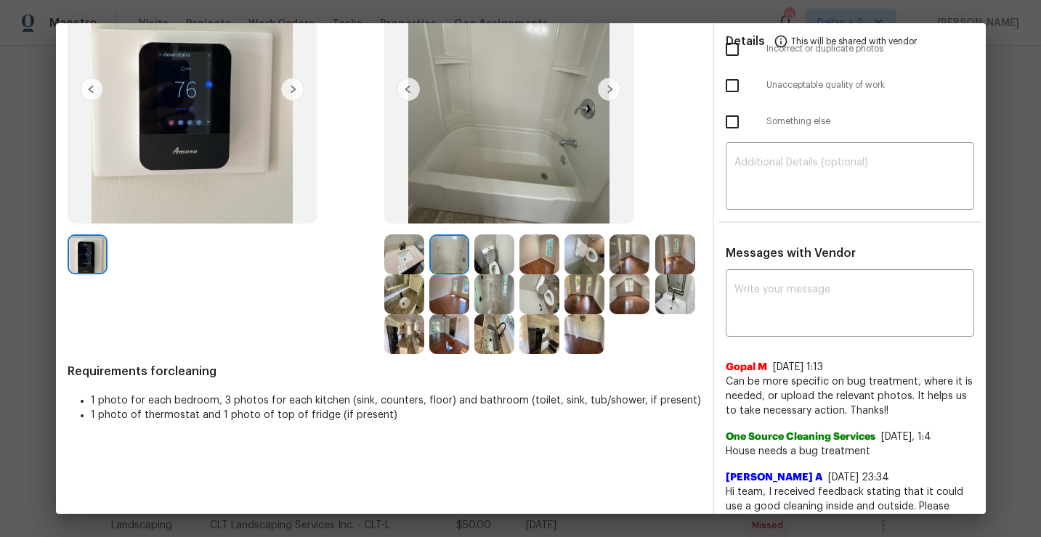
click at [669, 302] on img at bounding box center [675, 294] width 40 height 40
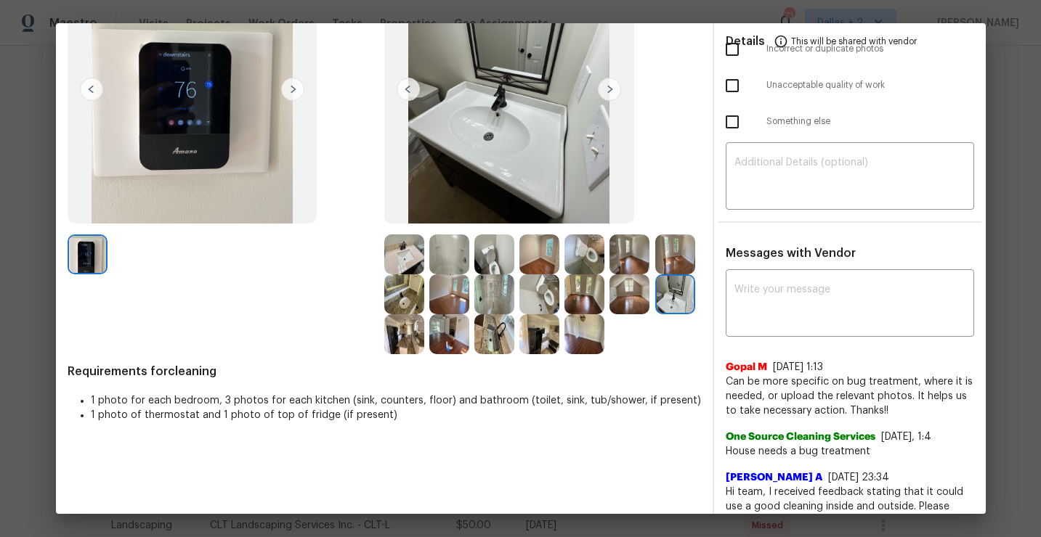
click at [399, 335] on img at bounding box center [404, 334] width 40 height 40
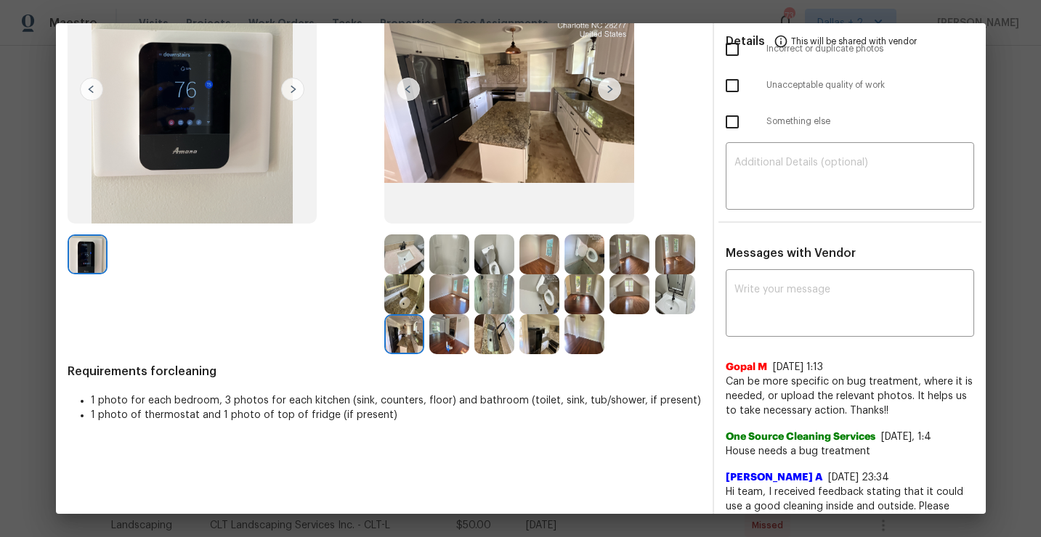
click at [497, 340] on img at bounding box center [494, 334] width 40 height 40
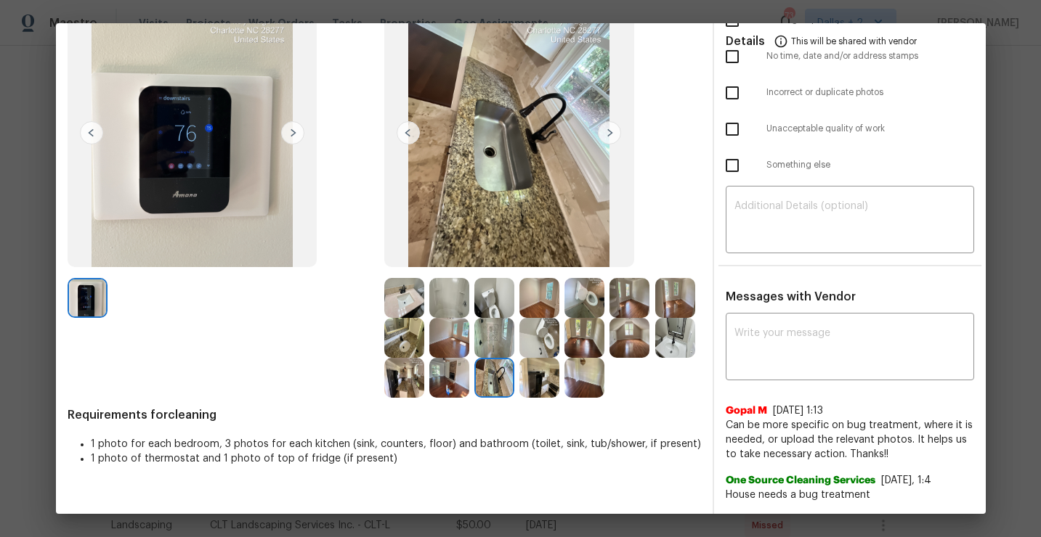
scroll to position [105, 0]
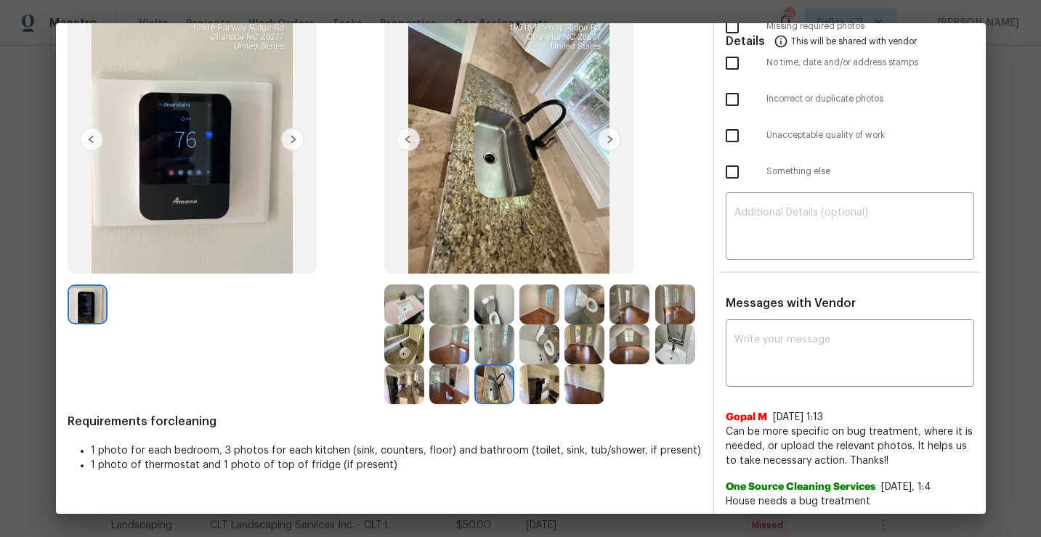
click at [401, 404] on img at bounding box center [404, 385] width 40 height 40
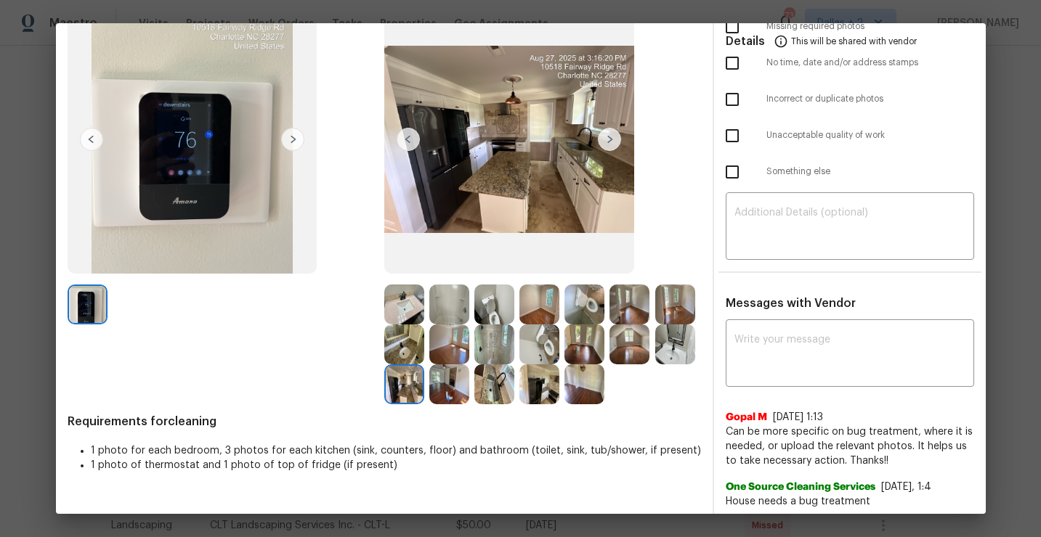
click at [451, 390] on img at bounding box center [449, 385] width 40 height 40
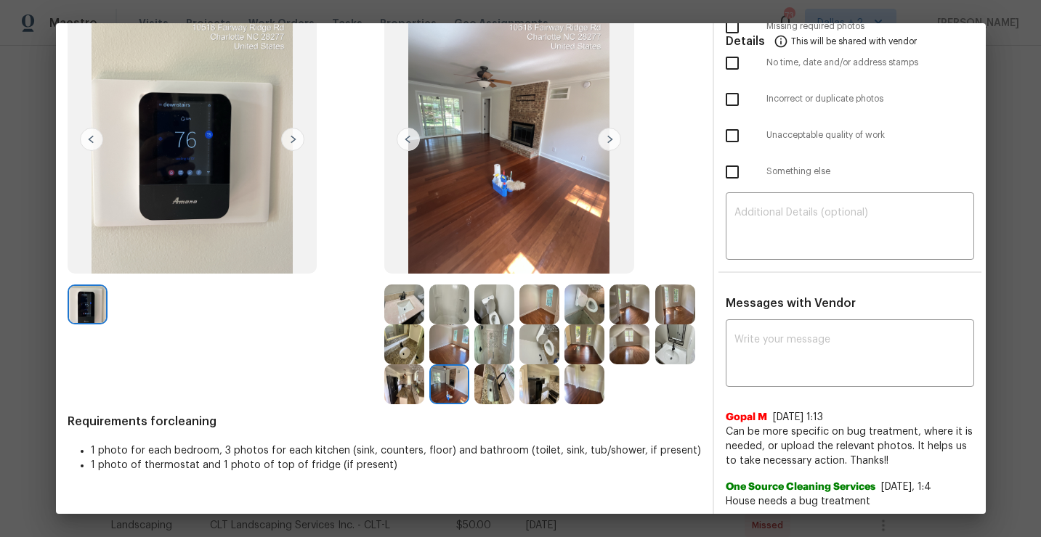
click at [527, 392] on img at bounding box center [539, 385] width 40 height 40
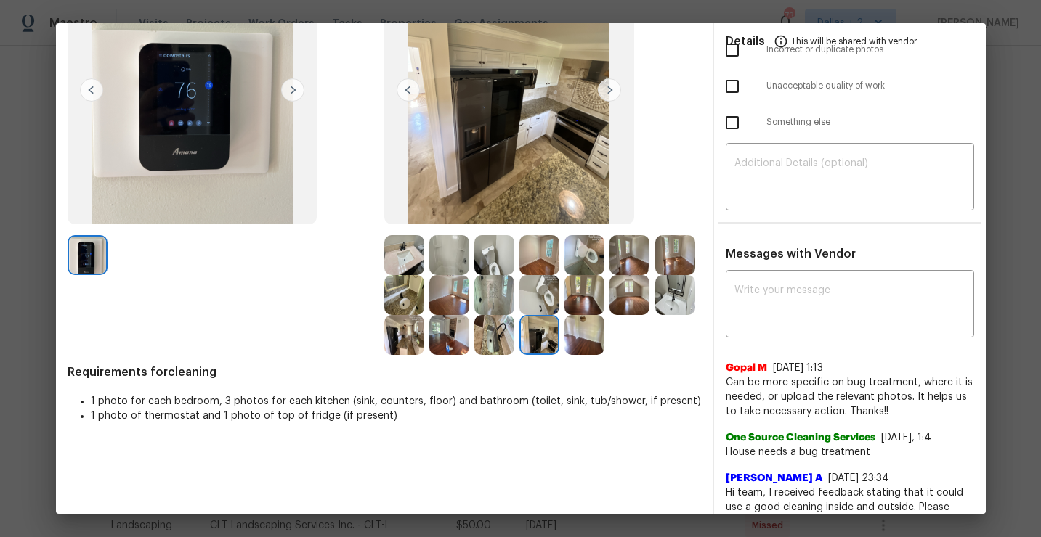
scroll to position [0, 0]
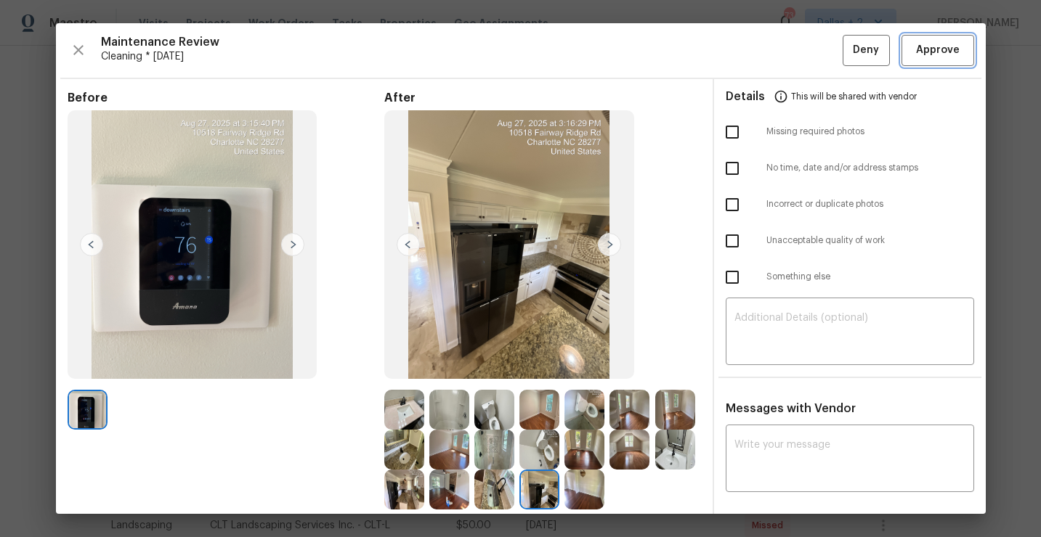
click at [949, 60] on button "Approve" at bounding box center [937, 50] width 73 height 31
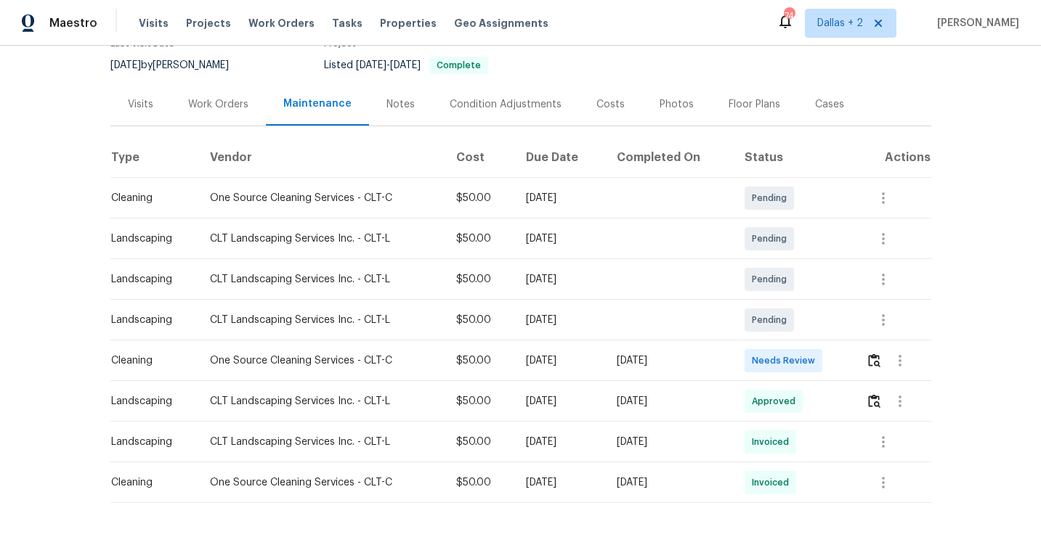
scroll to position [164, 0]
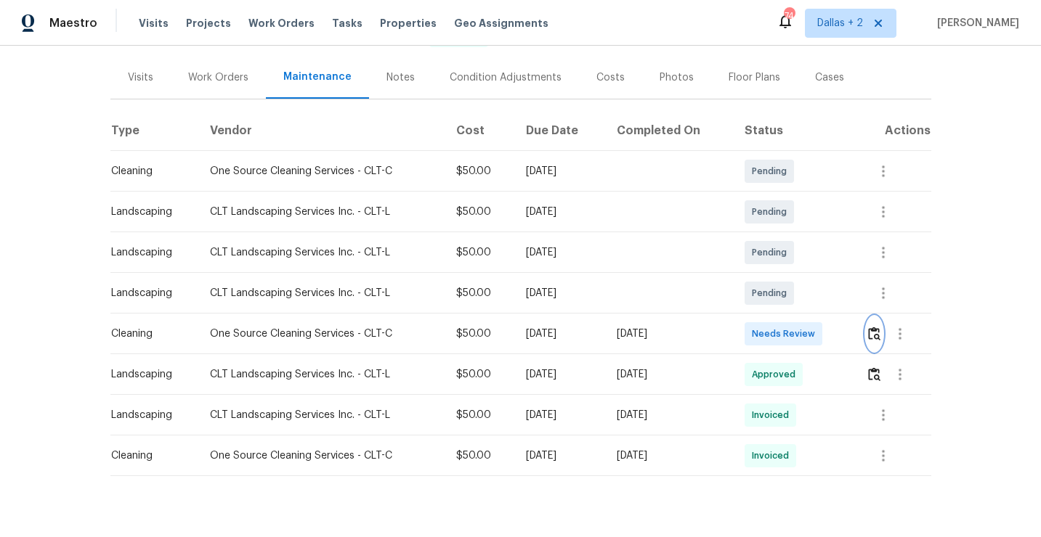
click at [879, 336] on img "button" at bounding box center [874, 334] width 12 height 14
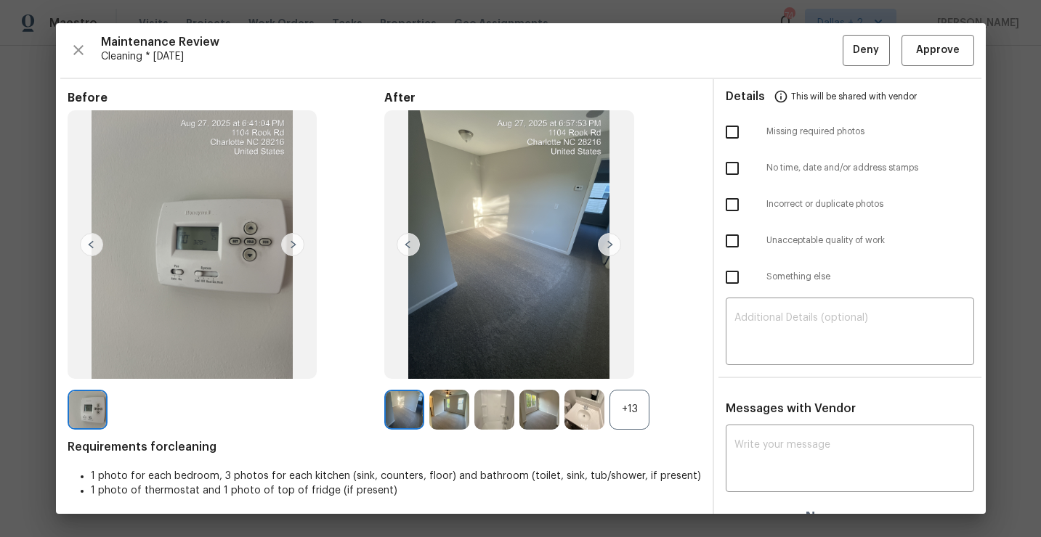
click at [648, 423] on div "+13" at bounding box center [629, 410] width 40 height 40
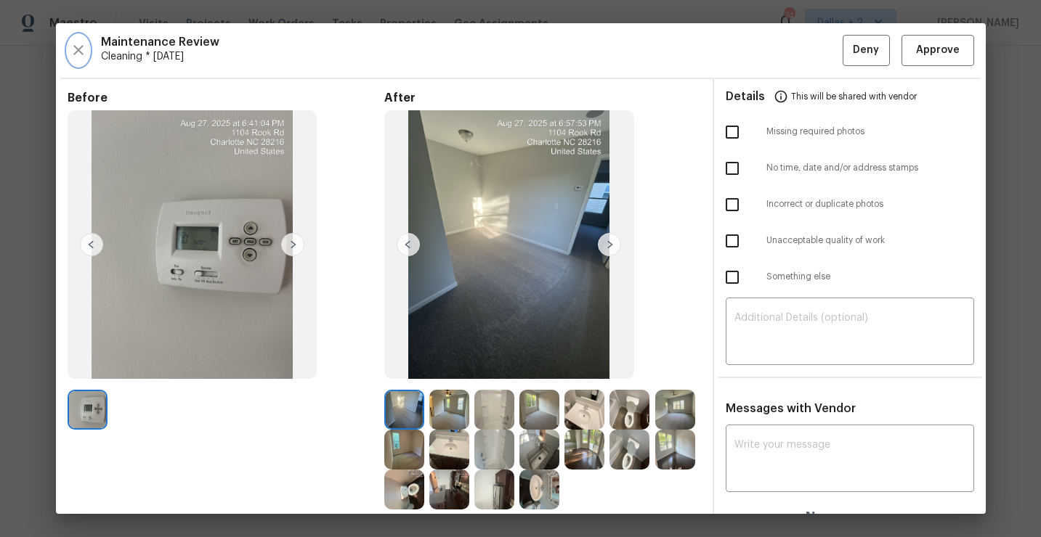
click at [84, 51] on icon "button" at bounding box center [78, 49] width 17 height 17
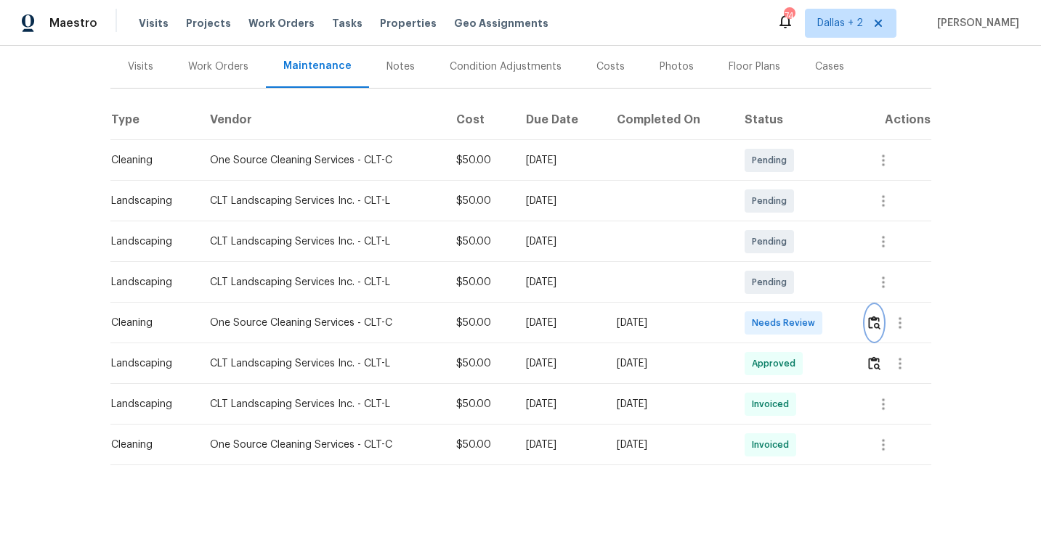
scroll to position [184, 0]
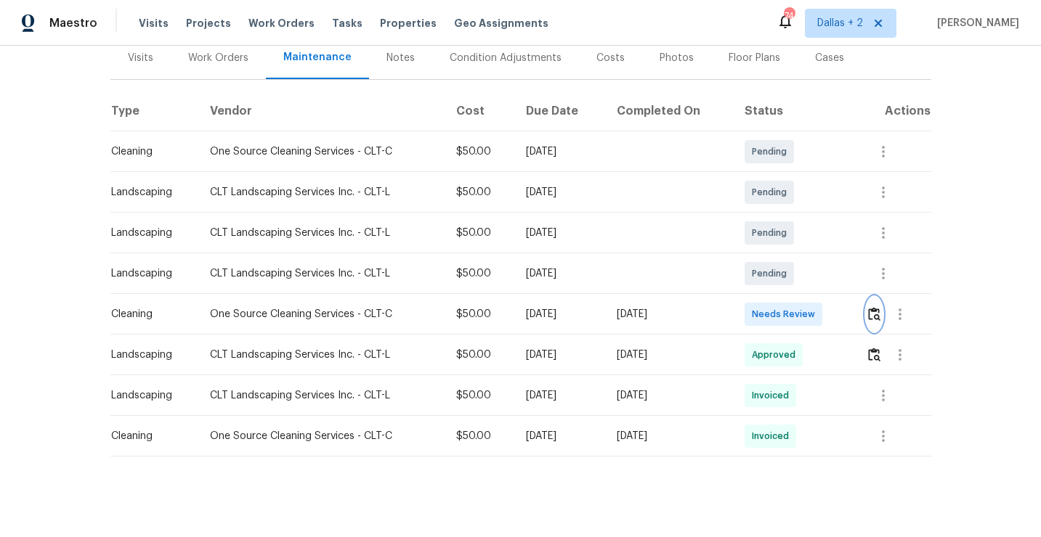
click at [871, 320] on img "button" at bounding box center [874, 314] width 12 height 14
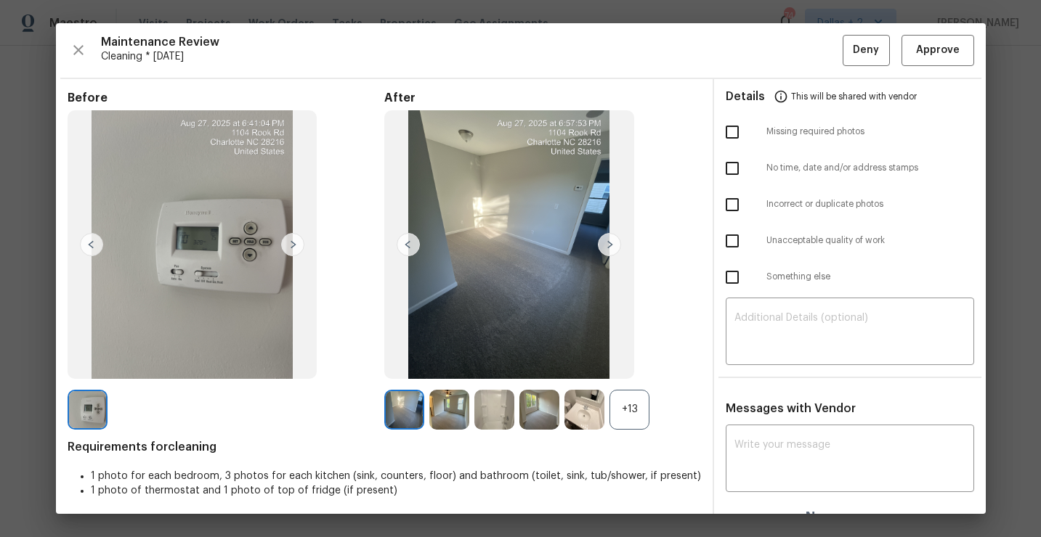
click at [632, 412] on div "+13" at bounding box center [629, 410] width 40 height 40
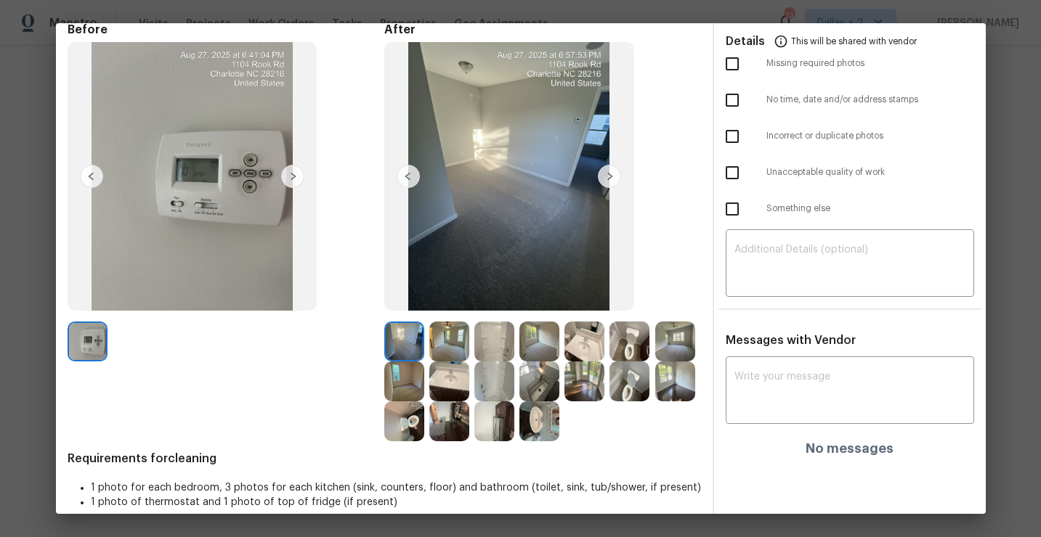
scroll to position [85, 0]
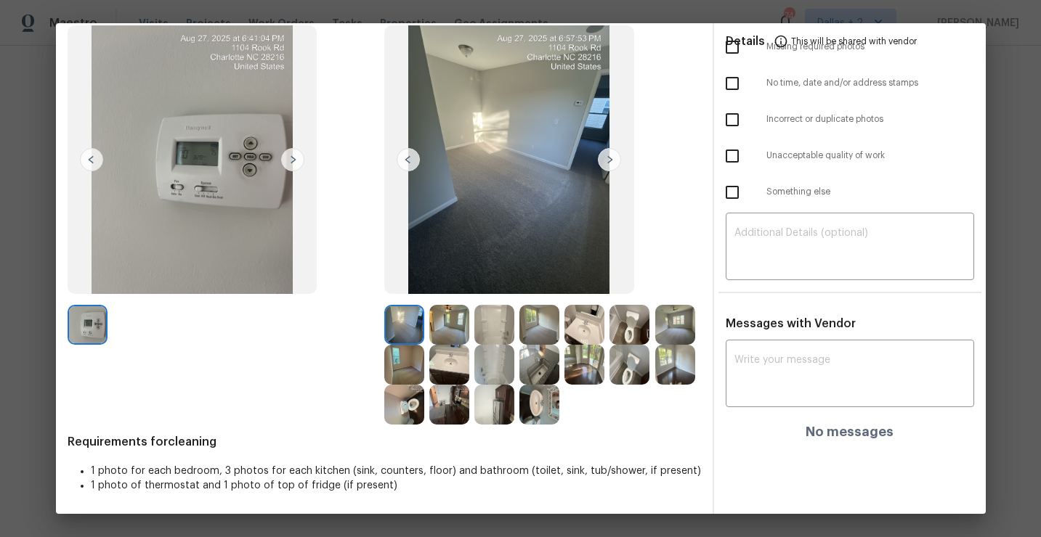
click at [500, 407] on img at bounding box center [494, 405] width 40 height 40
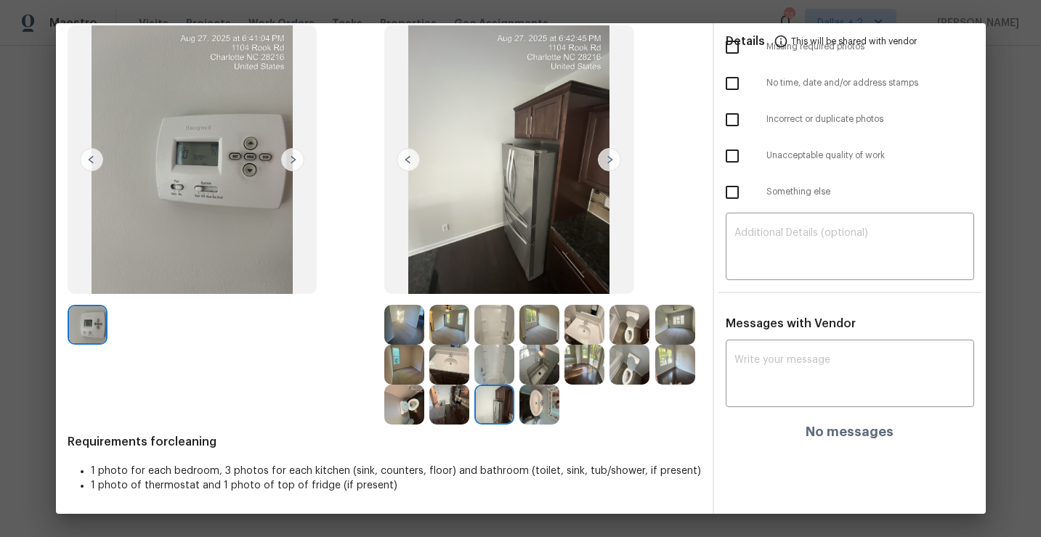
click at [491, 369] on img at bounding box center [494, 365] width 40 height 40
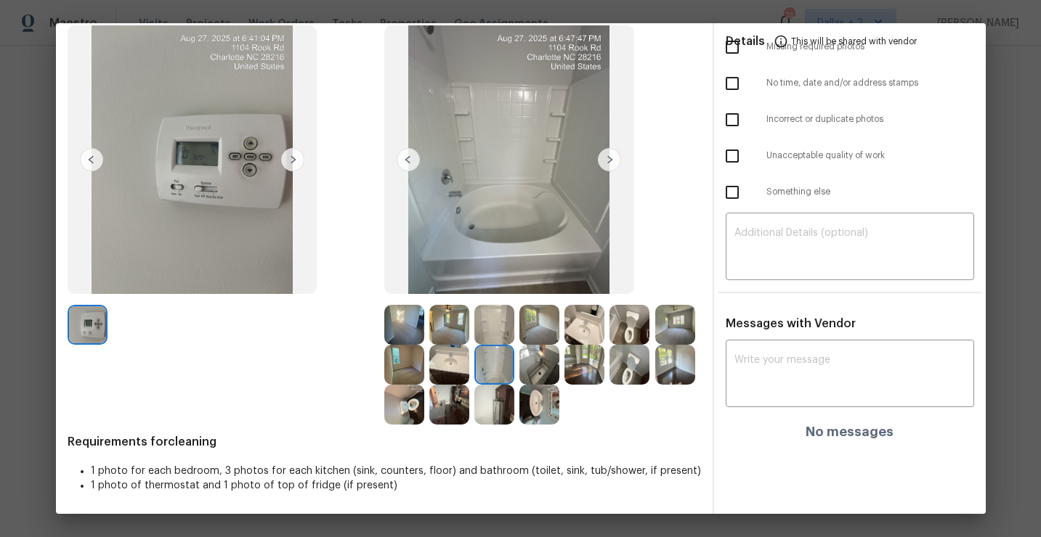
click at [447, 416] on img at bounding box center [449, 405] width 40 height 40
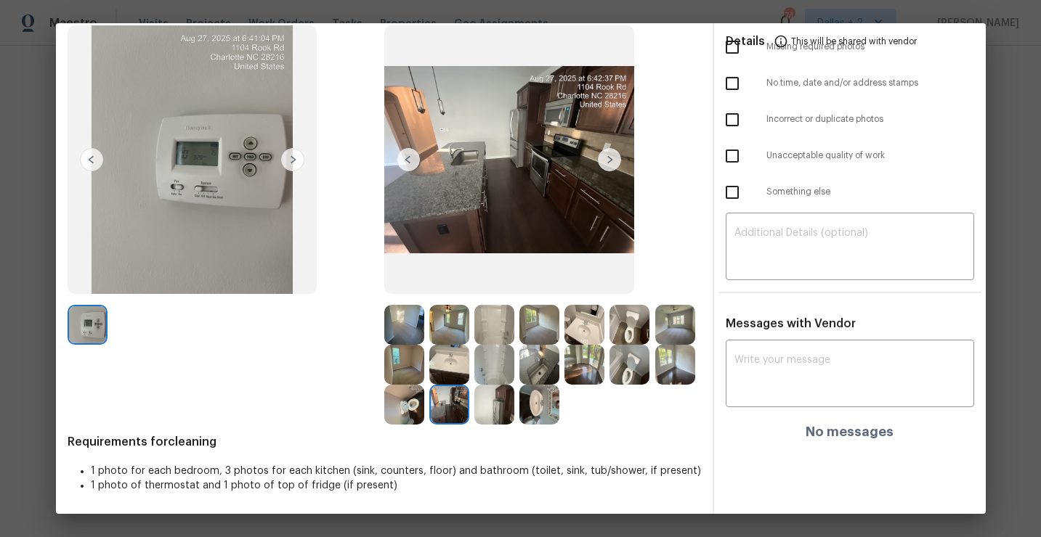
click at [448, 411] on img at bounding box center [449, 405] width 40 height 40
click at [496, 415] on img at bounding box center [494, 405] width 40 height 40
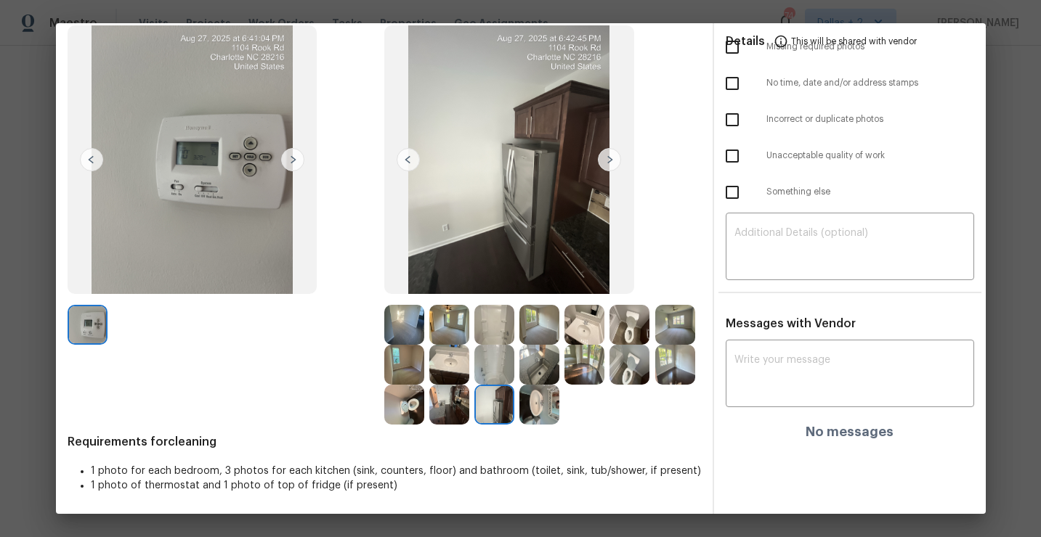
scroll to position [0, 0]
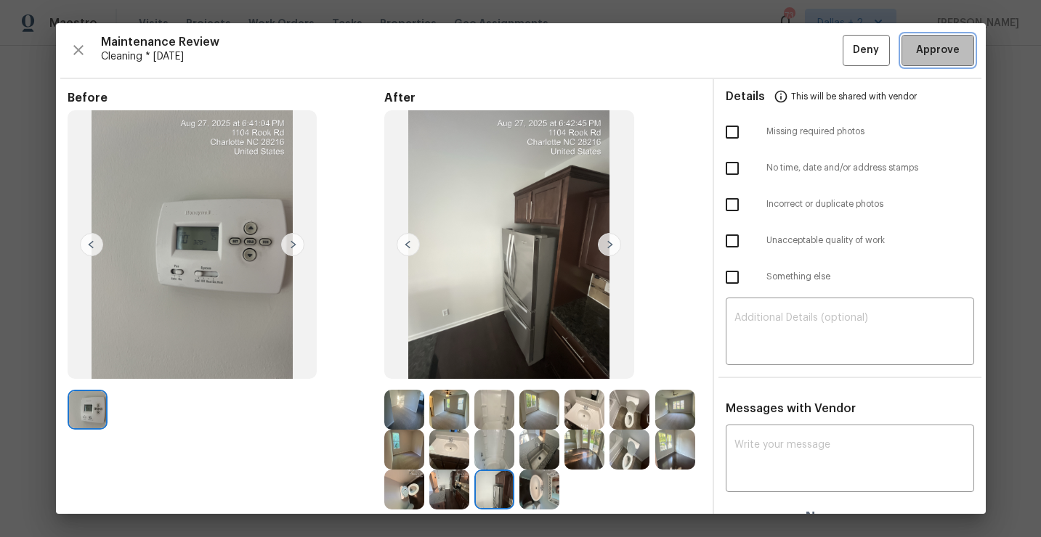
click at [943, 45] on span "Approve" at bounding box center [938, 50] width 44 height 18
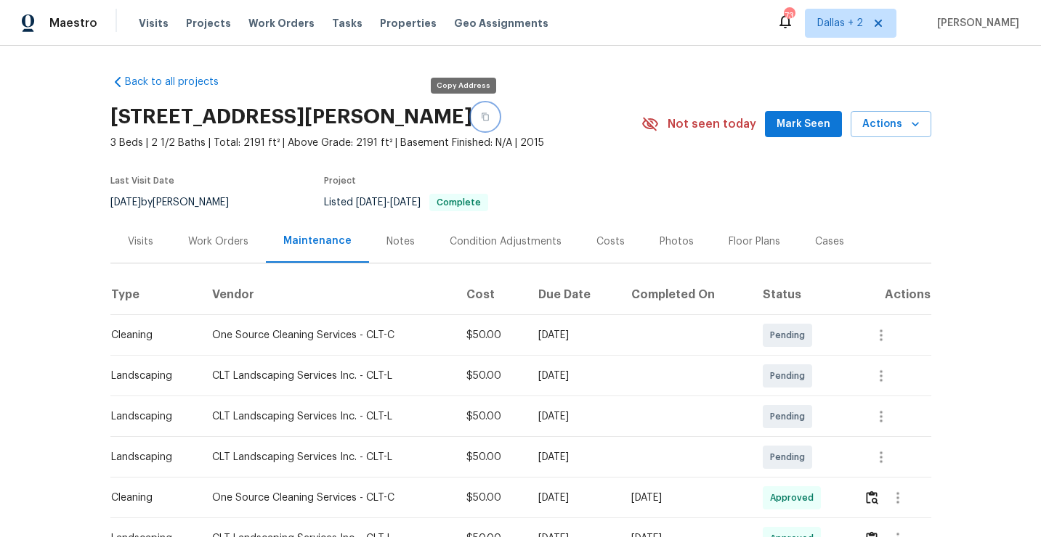
click at [481, 113] on icon "button" at bounding box center [485, 117] width 9 height 9
click at [472, 115] on button "button" at bounding box center [485, 117] width 26 height 26
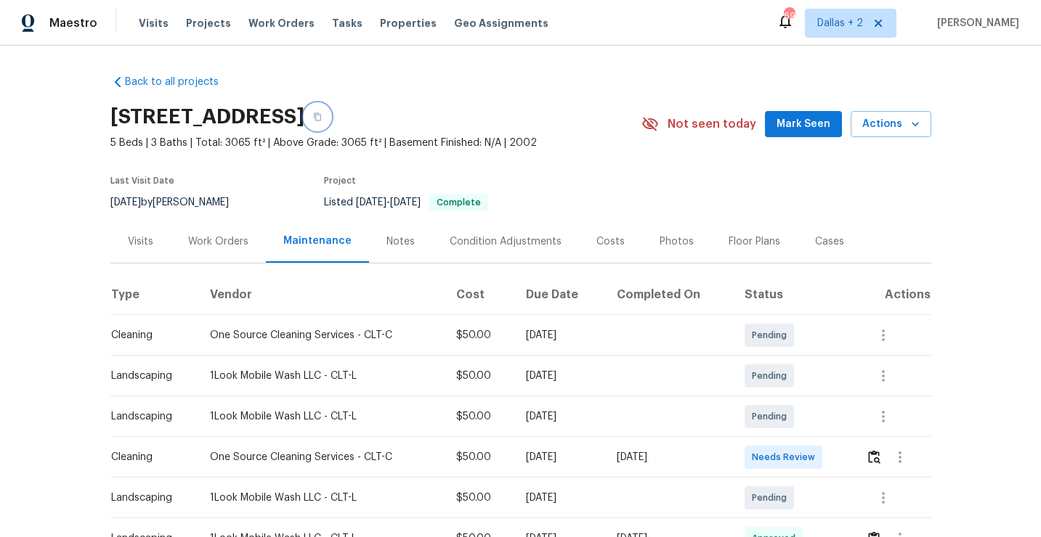
click at [322, 115] on icon "button" at bounding box center [317, 117] width 9 height 9
click at [877, 461] on img "button" at bounding box center [874, 457] width 12 height 14
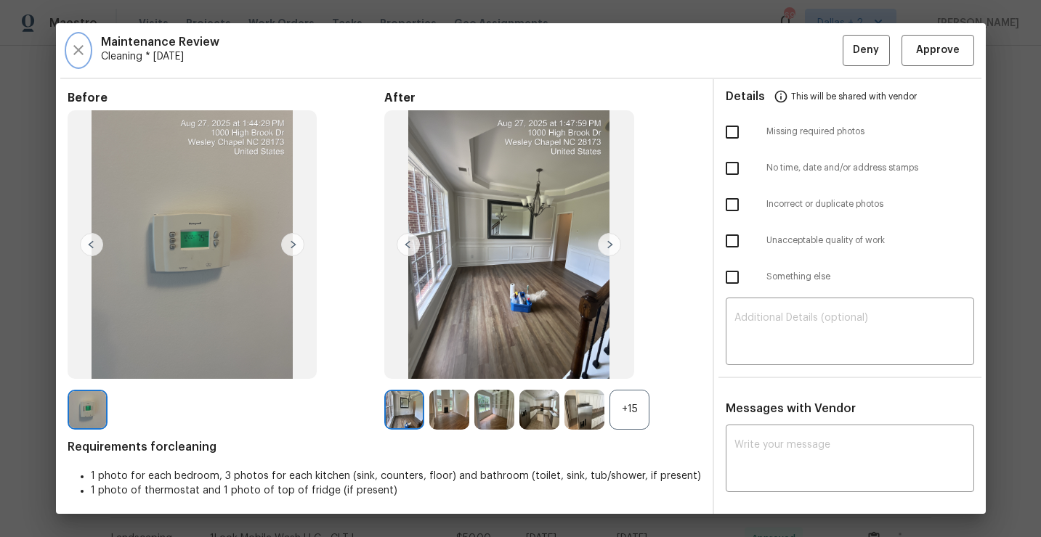
click at [76, 46] on icon "button" at bounding box center [78, 49] width 17 height 17
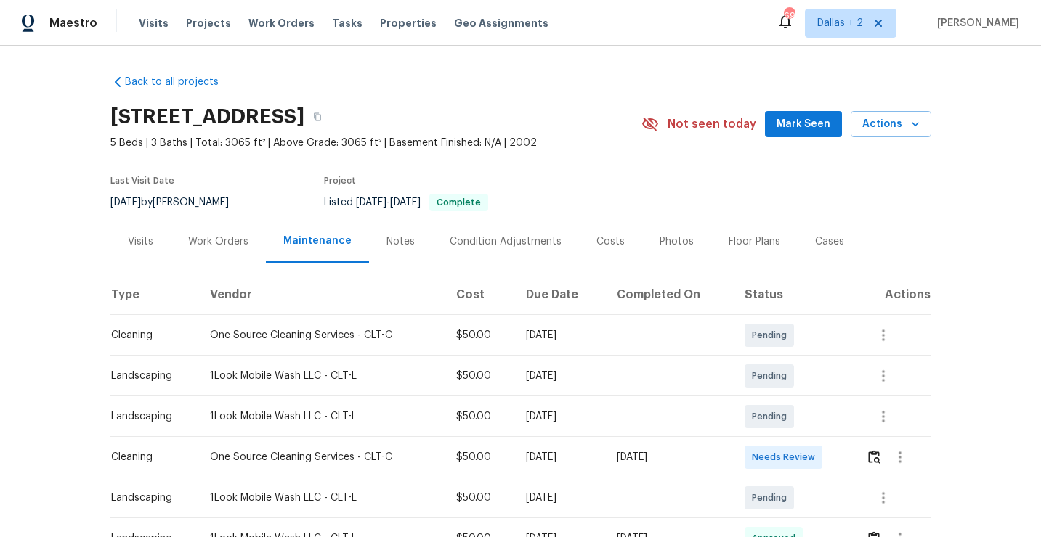
click at [868, 463] on div at bounding box center [898, 457] width 65 height 35
click at [887, 443] on div at bounding box center [899, 457] width 35 height 35
click at [877, 456] on img "button" at bounding box center [874, 457] width 12 height 14
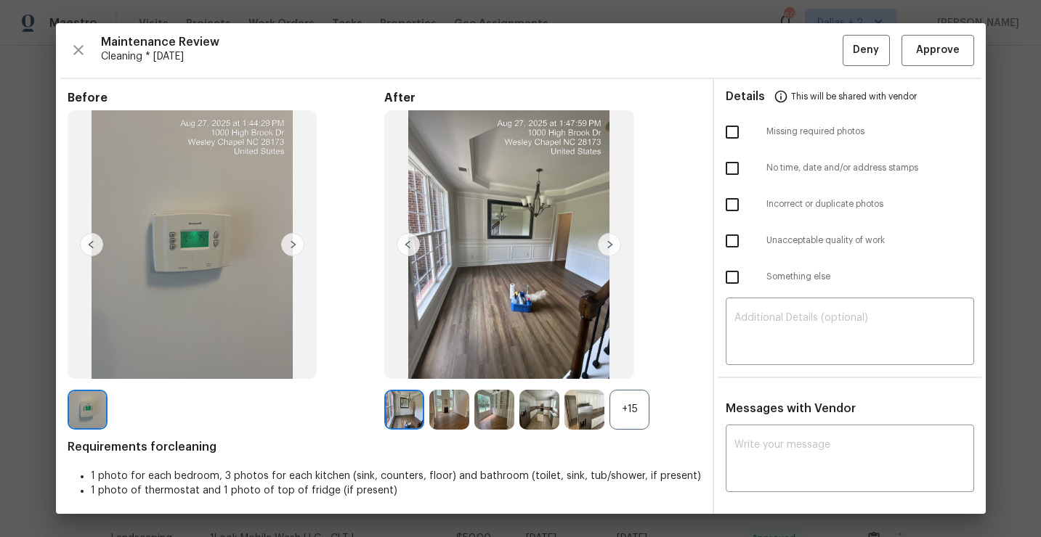
click at [632, 411] on div "+15" at bounding box center [629, 410] width 40 height 40
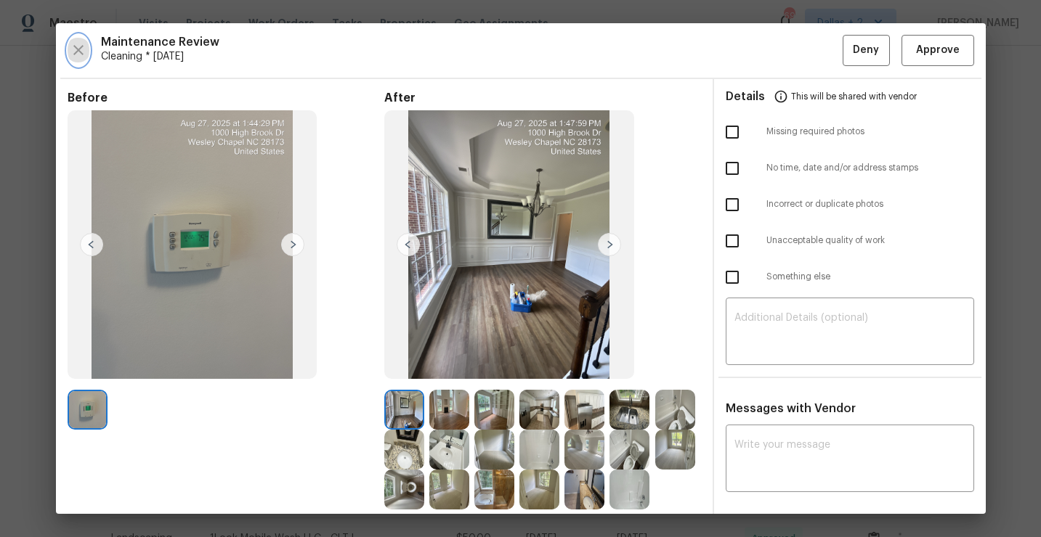
click at [77, 46] on icon "button" at bounding box center [78, 49] width 17 height 17
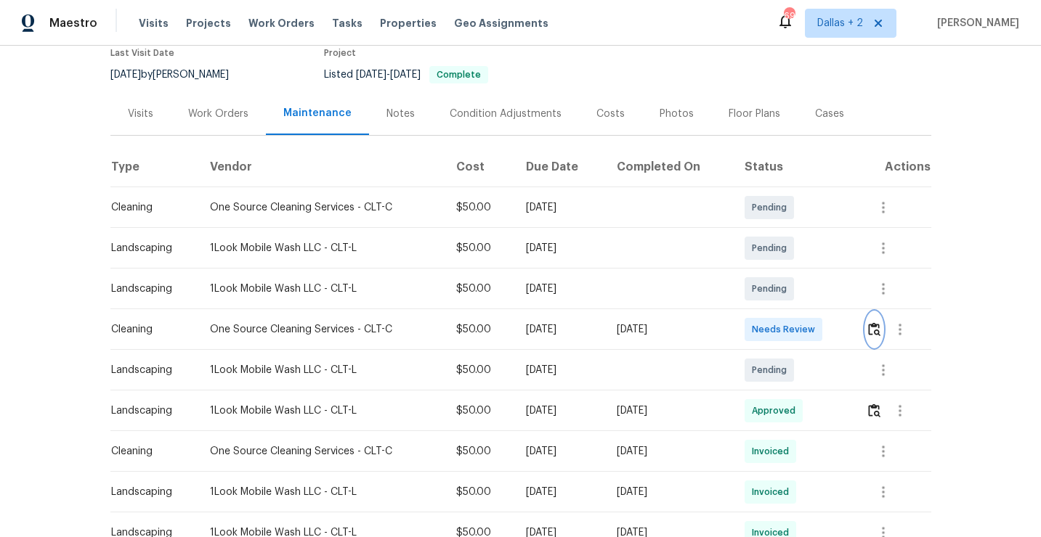
scroll to position [152, 0]
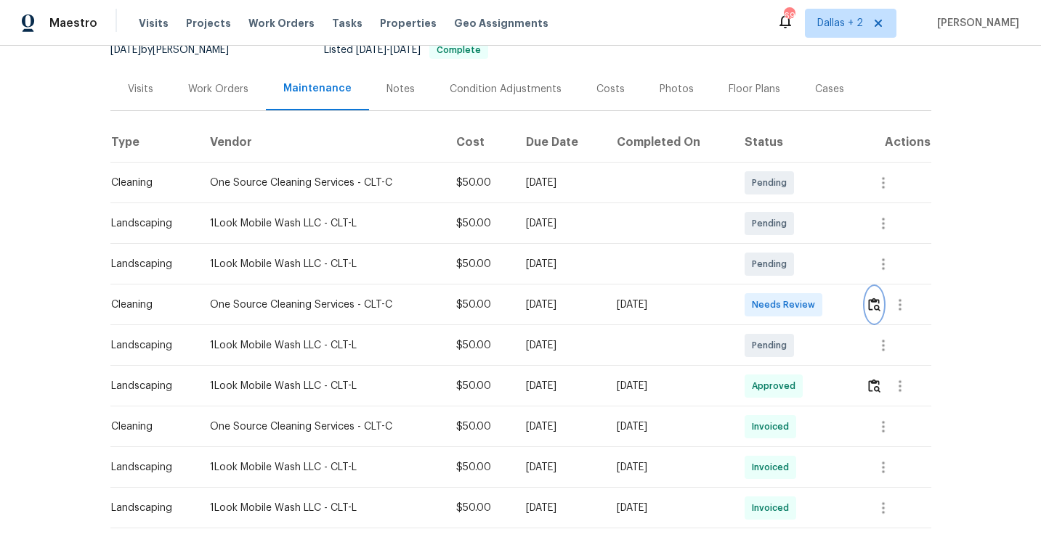
click at [869, 306] on button "button" at bounding box center [874, 305] width 17 height 35
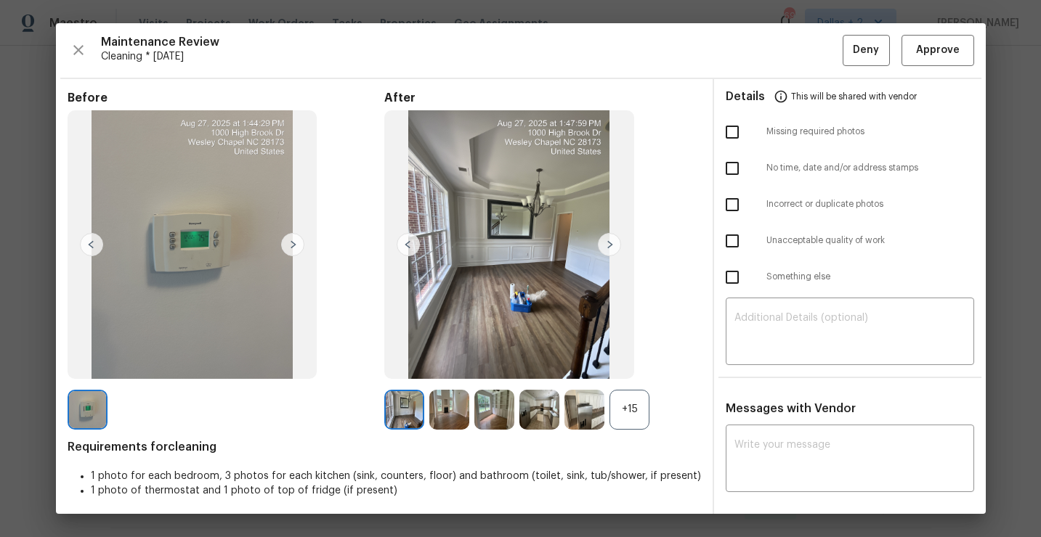
click at [625, 406] on div "+15" at bounding box center [629, 410] width 40 height 40
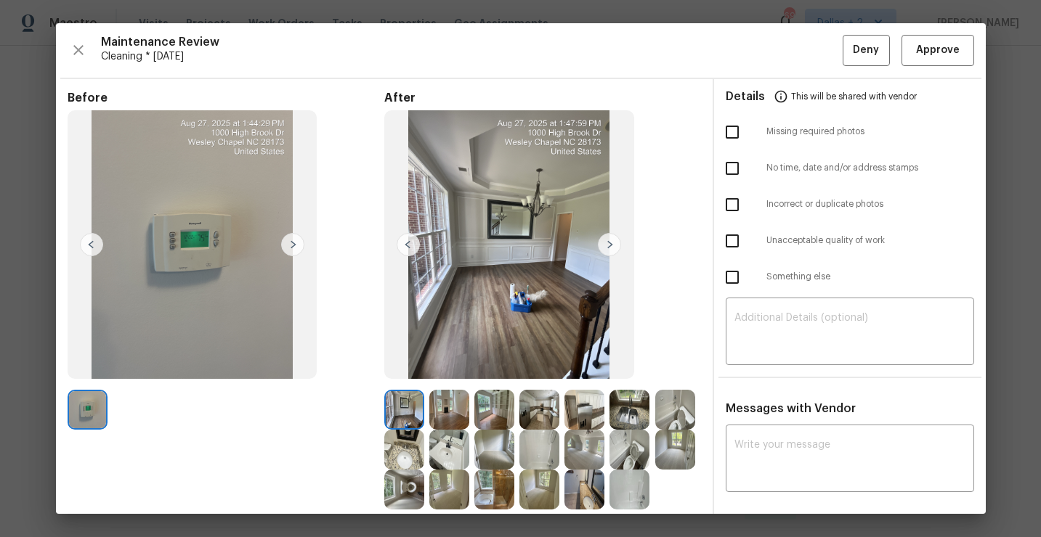
scroll to position [109, 0]
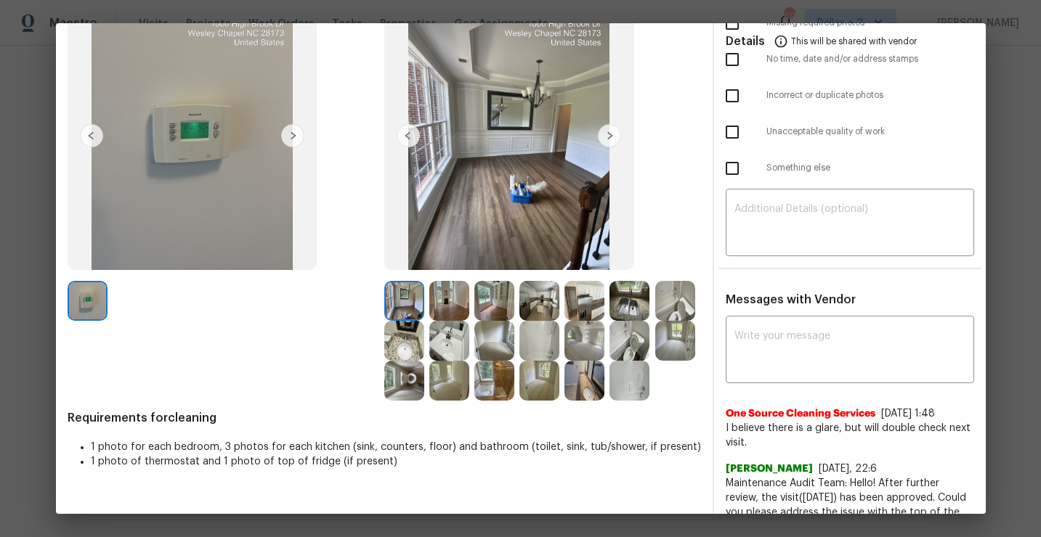
click at [495, 312] on img at bounding box center [494, 301] width 40 height 40
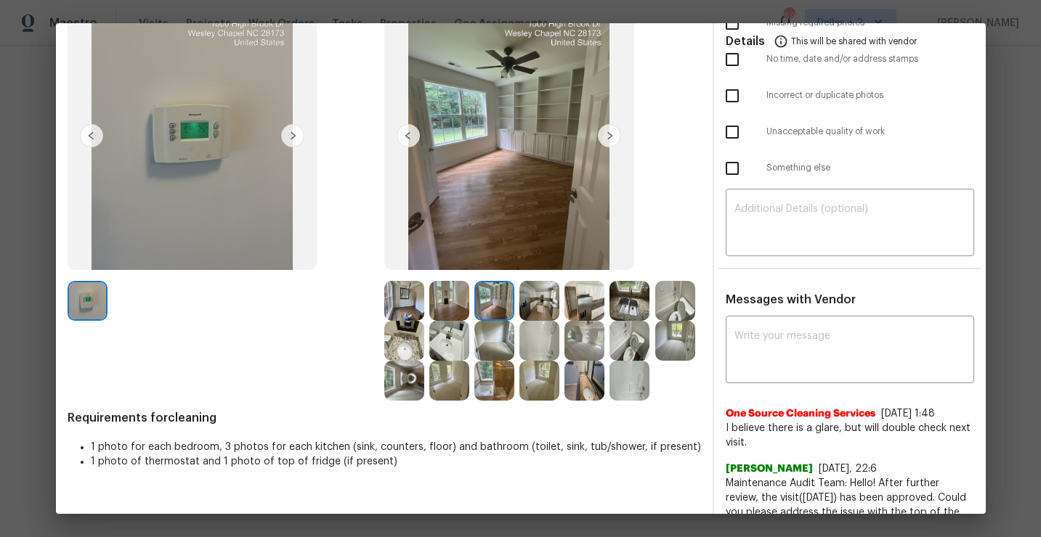
click at [499, 338] on img at bounding box center [494, 341] width 40 height 40
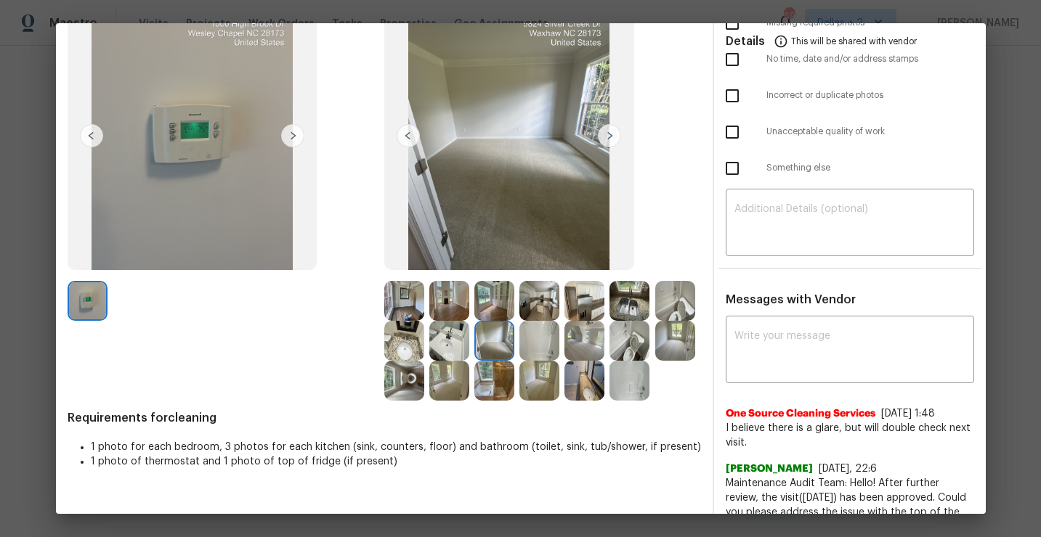
click at [447, 382] on img at bounding box center [449, 381] width 40 height 40
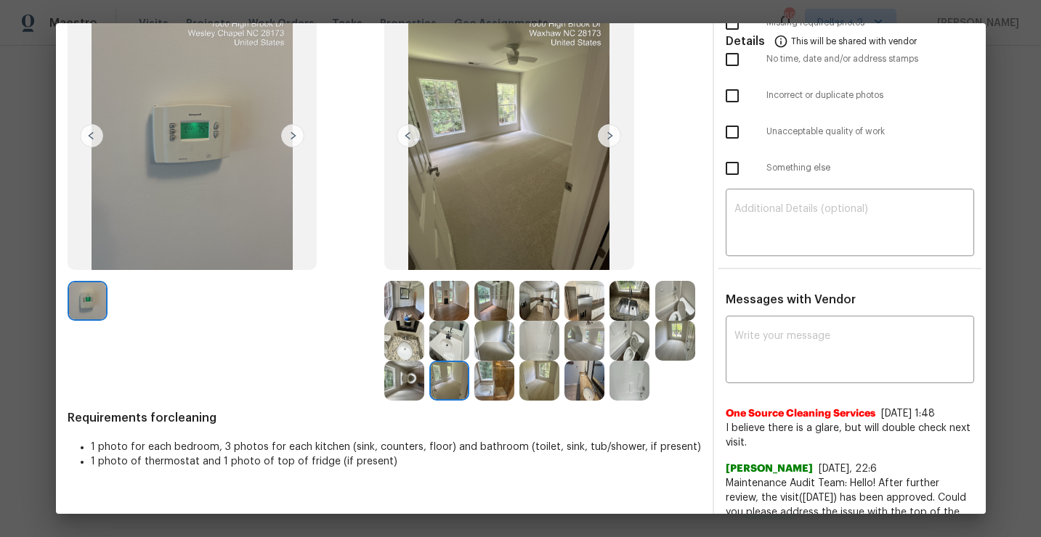
click at [672, 293] on img at bounding box center [675, 301] width 40 height 40
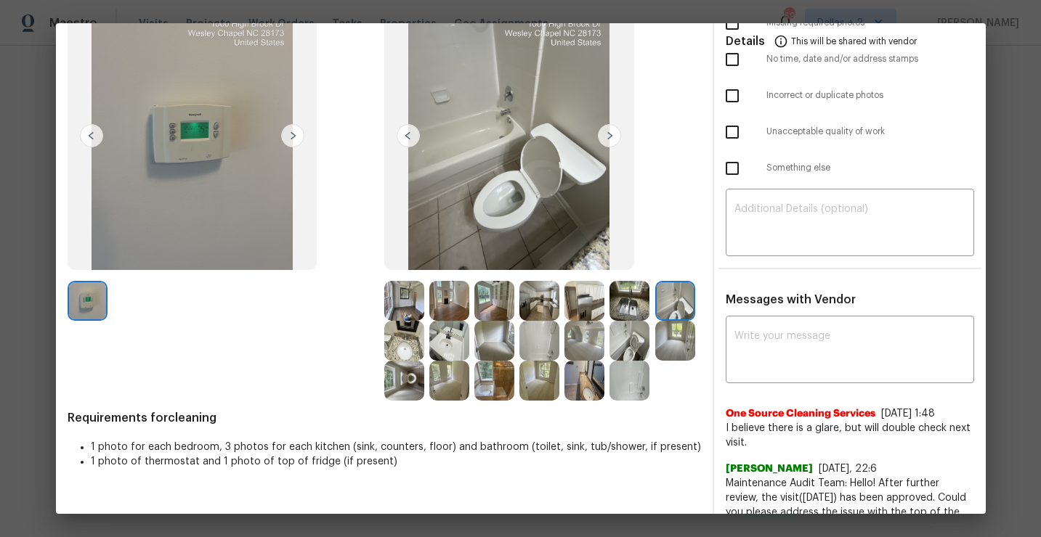
click at [404, 376] on img at bounding box center [404, 381] width 40 height 40
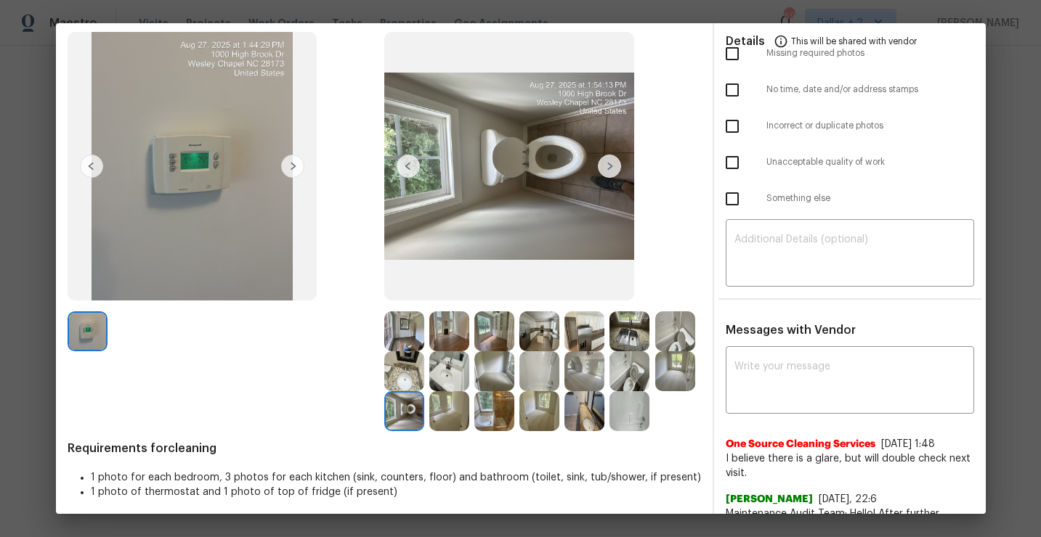
scroll to position [86, 0]
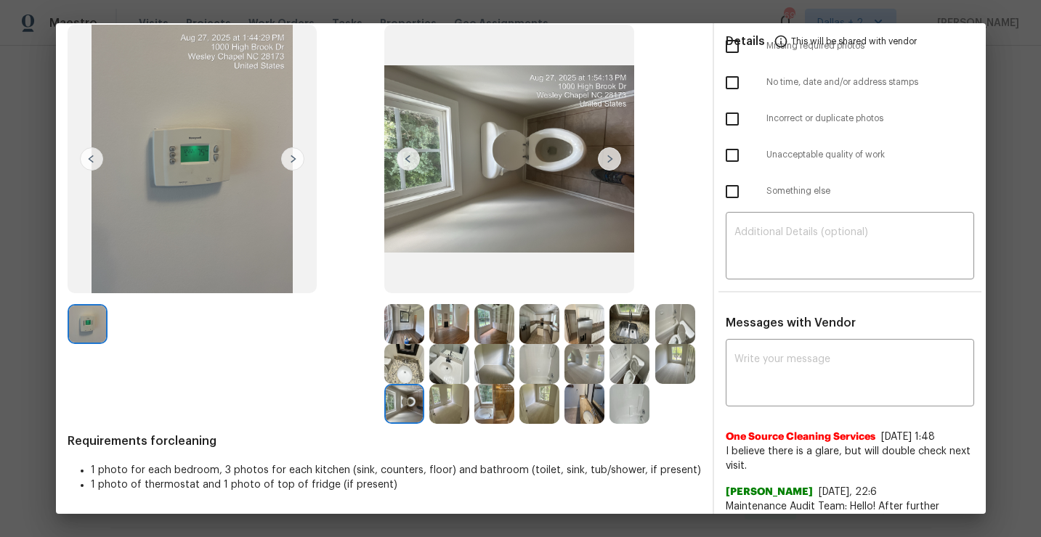
click at [589, 324] on img at bounding box center [584, 324] width 40 height 40
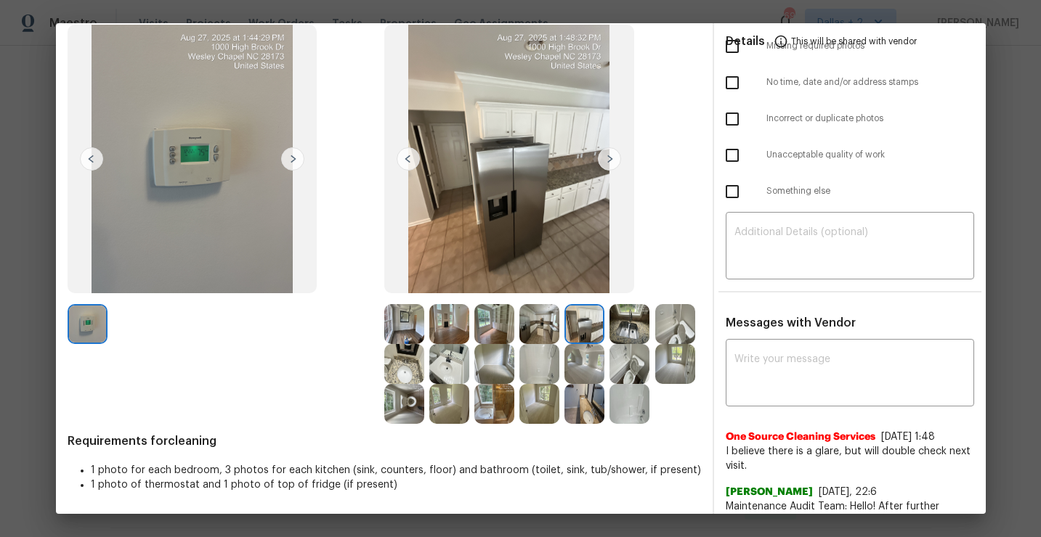
scroll to position [0, 0]
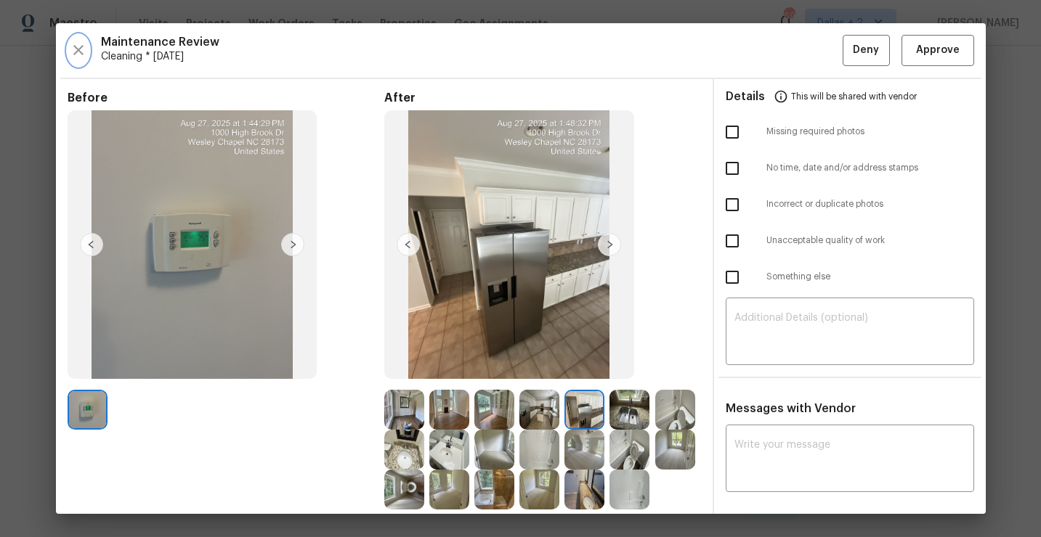
click at [74, 42] on icon "button" at bounding box center [78, 49] width 17 height 17
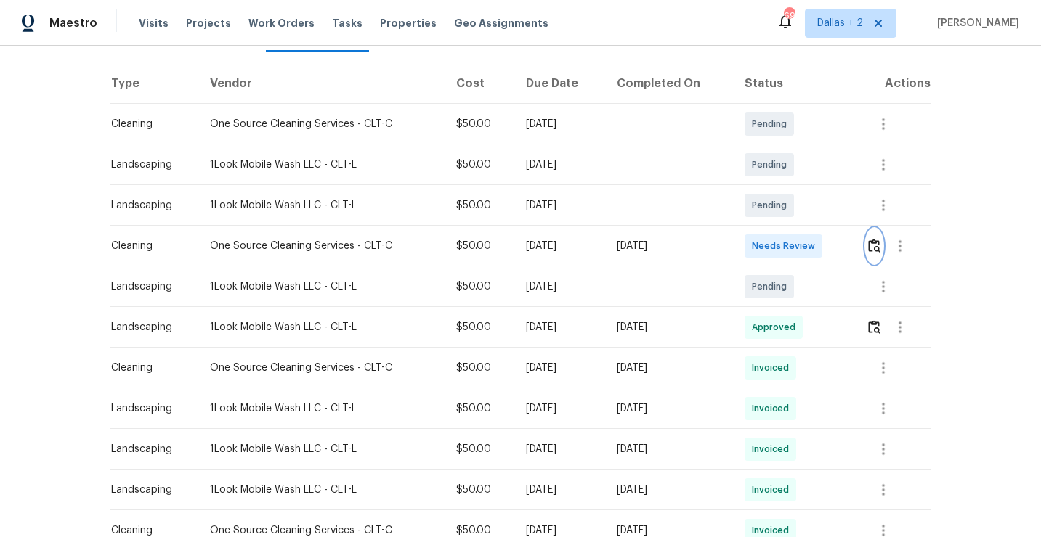
scroll to position [238, 0]
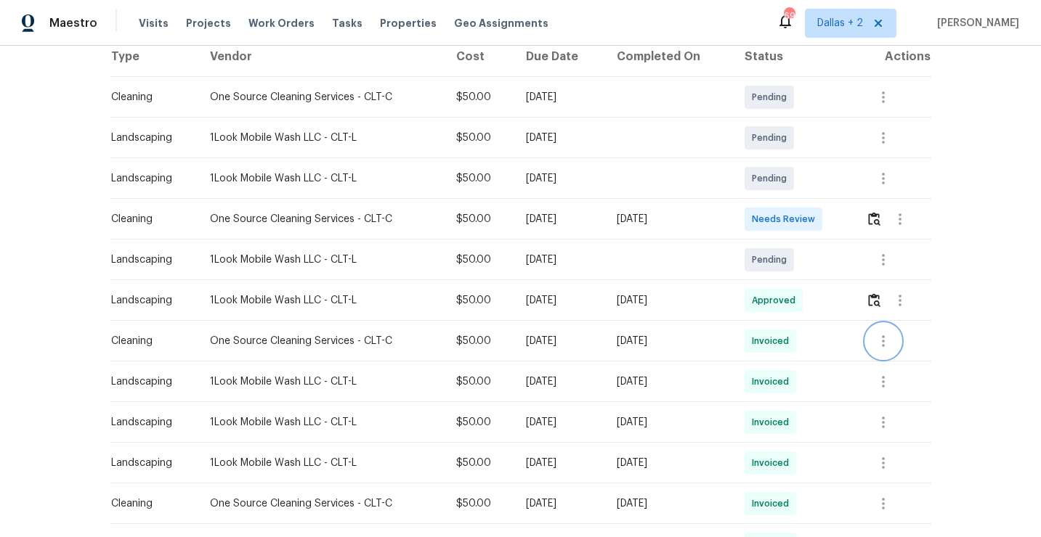
click at [883, 340] on icon "button" at bounding box center [882, 341] width 17 height 17
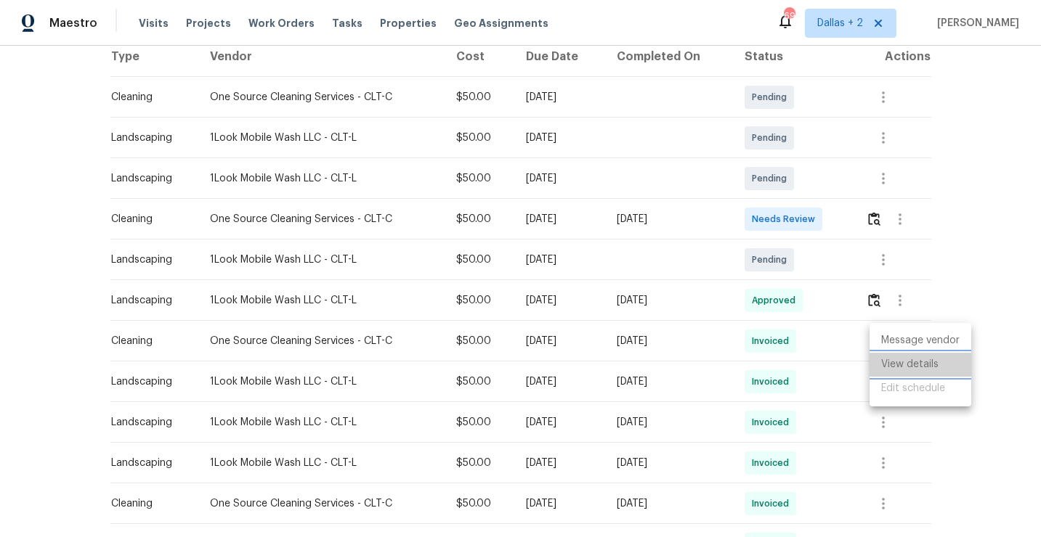
click at [887, 364] on li "View details" at bounding box center [920, 365] width 102 height 24
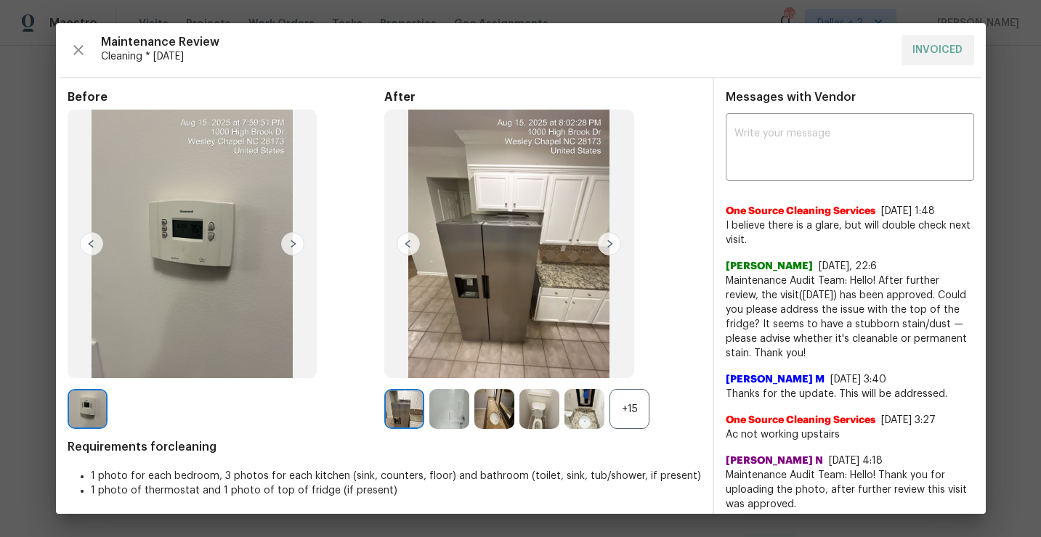
click at [632, 410] on div "+15" at bounding box center [629, 409] width 40 height 40
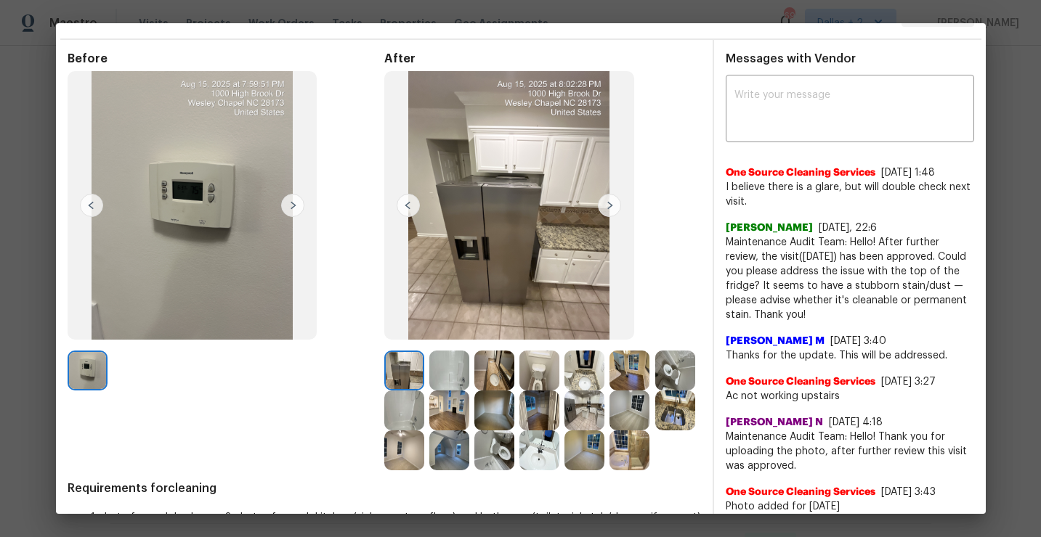
scroll to position [0, 0]
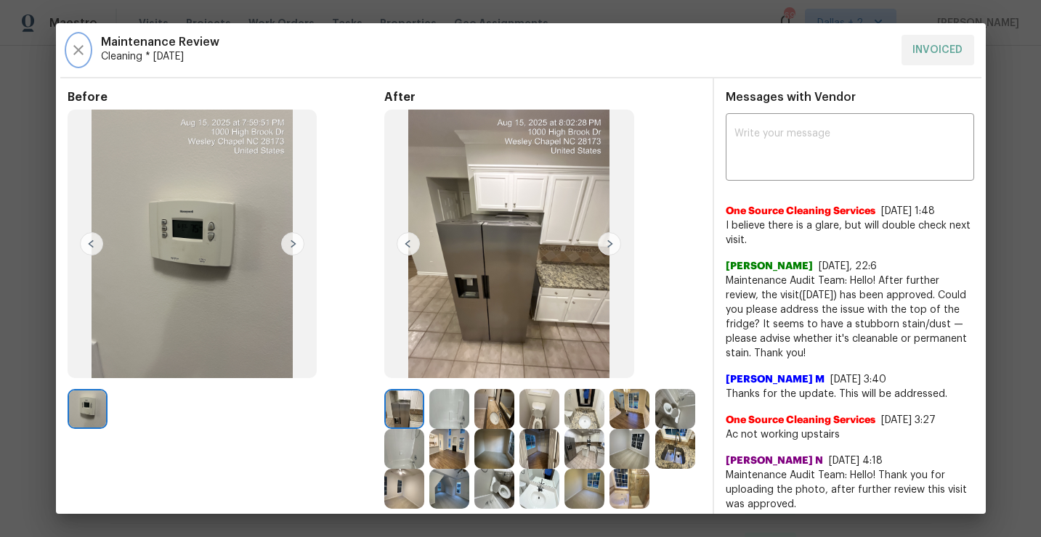
click at [76, 41] on icon "button" at bounding box center [78, 49] width 17 height 17
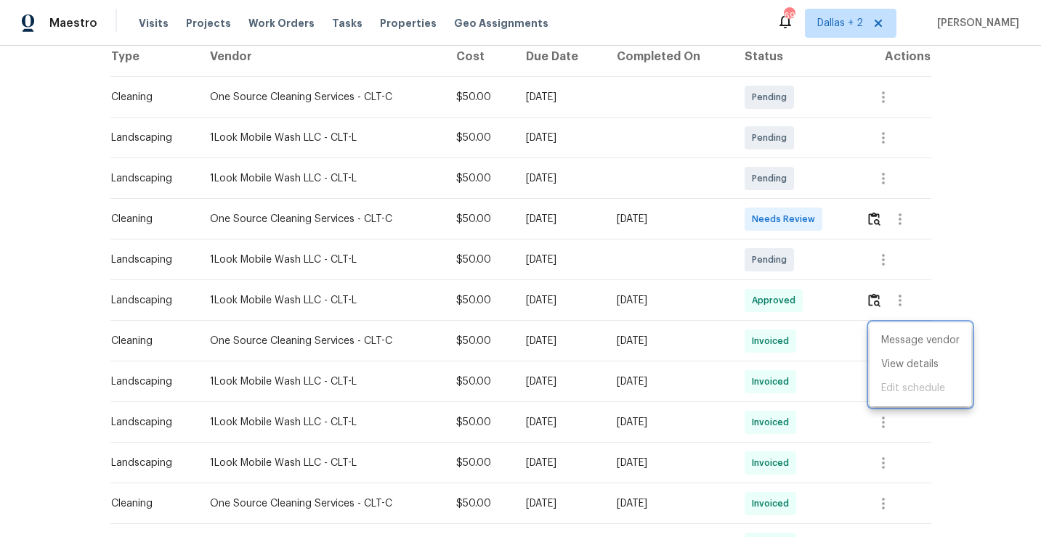
click at [876, 223] on div at bounding box center [520, 268] width 1041 height 537
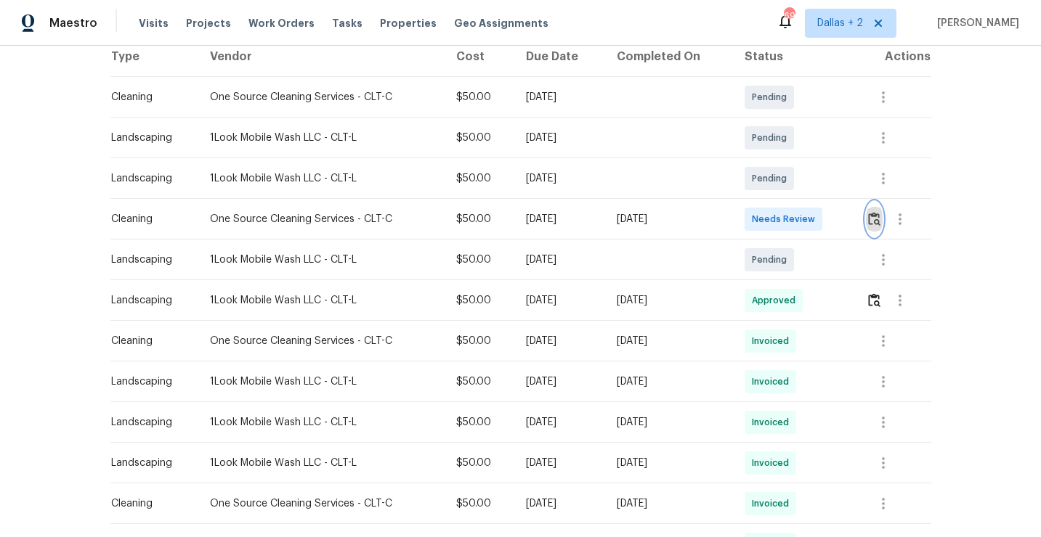
click at [876, 223] on img "button" at bounding box center [874, 219] width 12 height 14
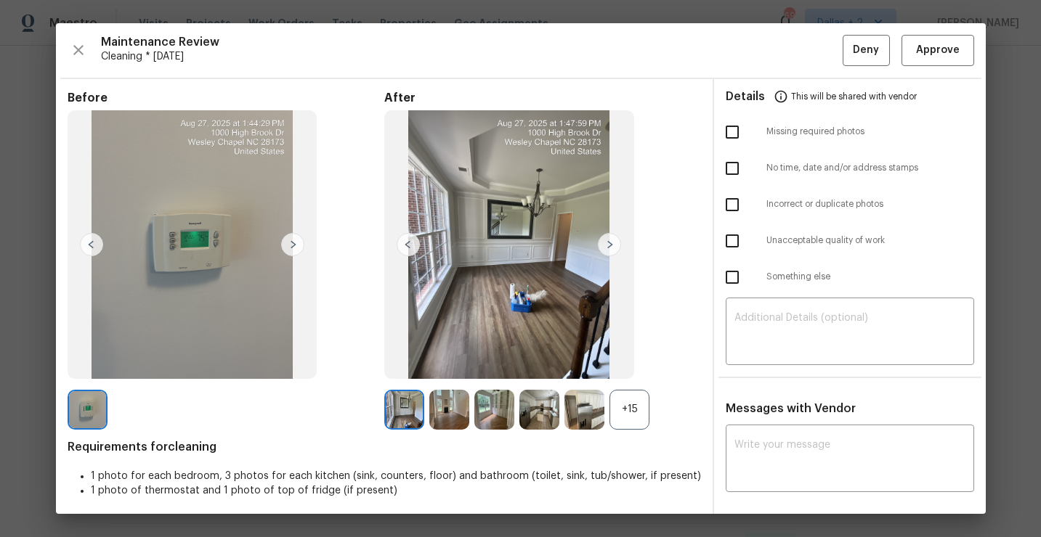
click at [631, 411] on div "+15" at bounding box center [629, 410] width 40 height 40
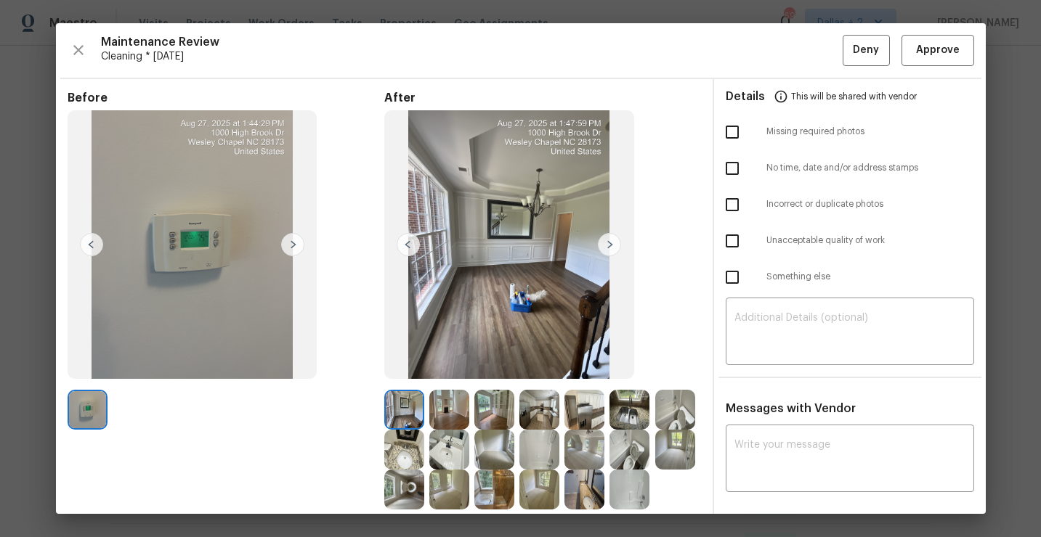
scroll to position [53, 0]
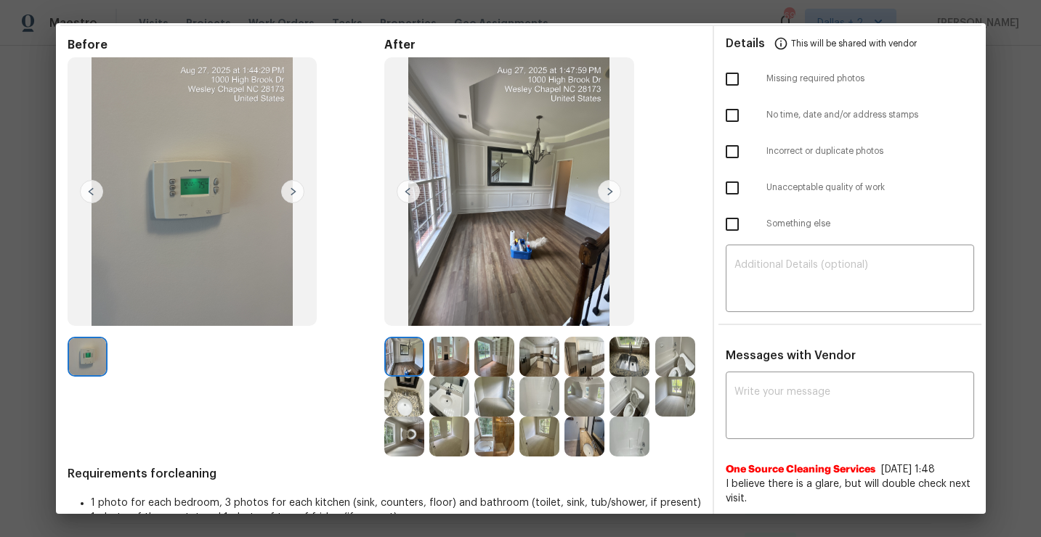
click at [585, 351] on img at bounding box center [584, 357] width 40 height 40
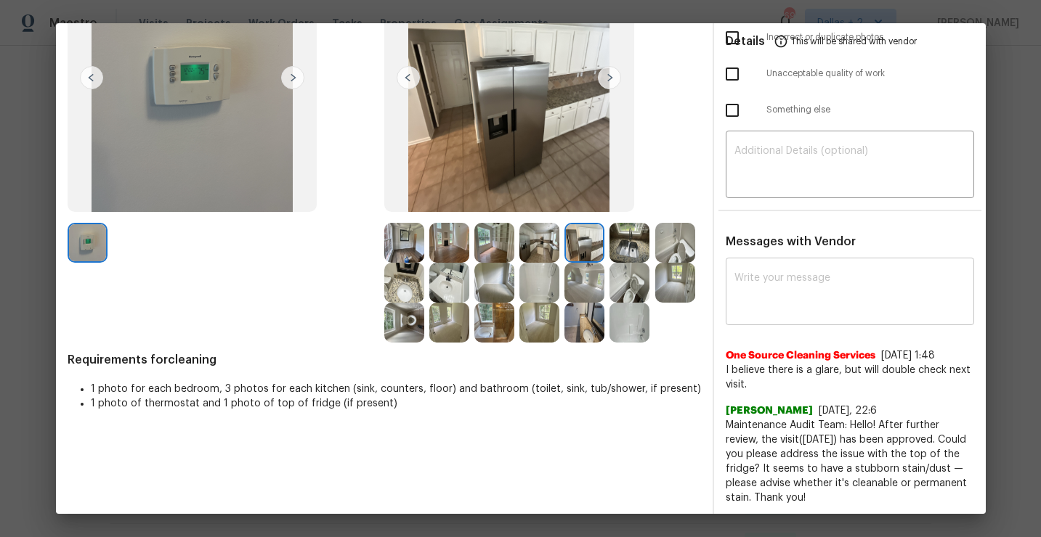
scroll to position [169, 0]
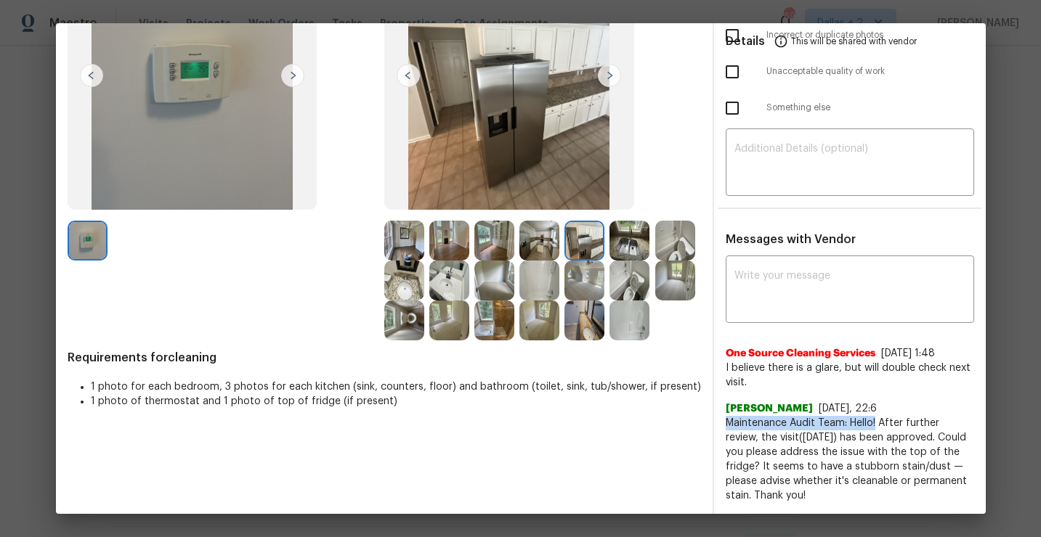
drag, startPoint x: 876, startPoint y: 423, endPoint x: 717, endPoint y: 421, distance: 159.8
copy span "Maintenance Audit Team: Hello!"
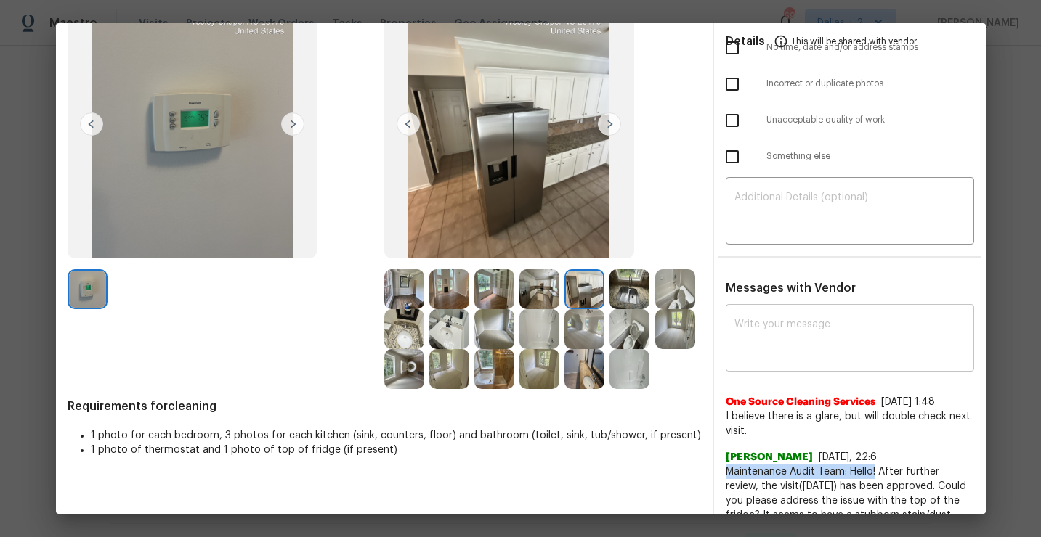
scroll to position [118, 0]
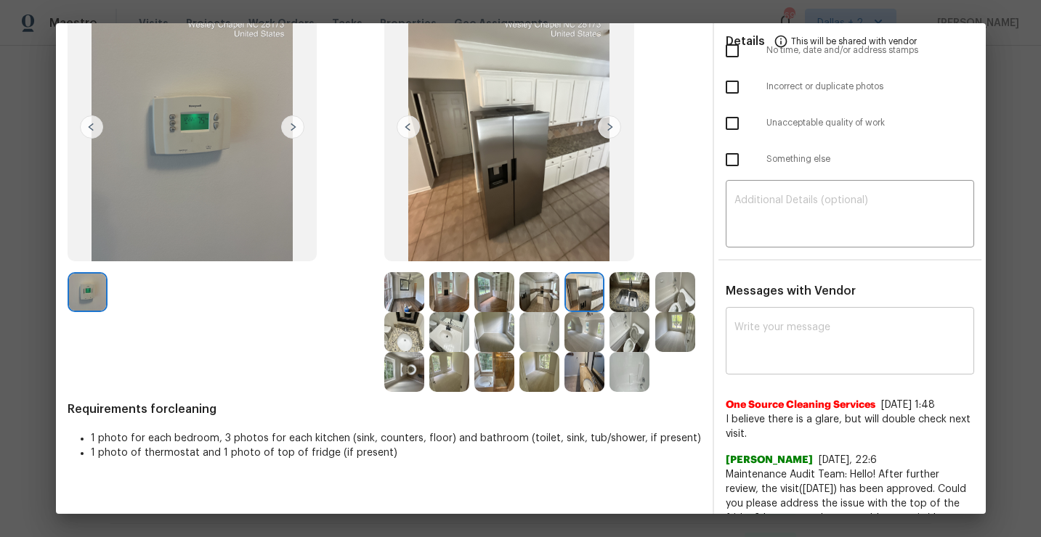
click at [765, 360] on textarea at bounding box center [849, 342] width 231 height 41
paste textarea "Maintenance Audit Team: Hello!"
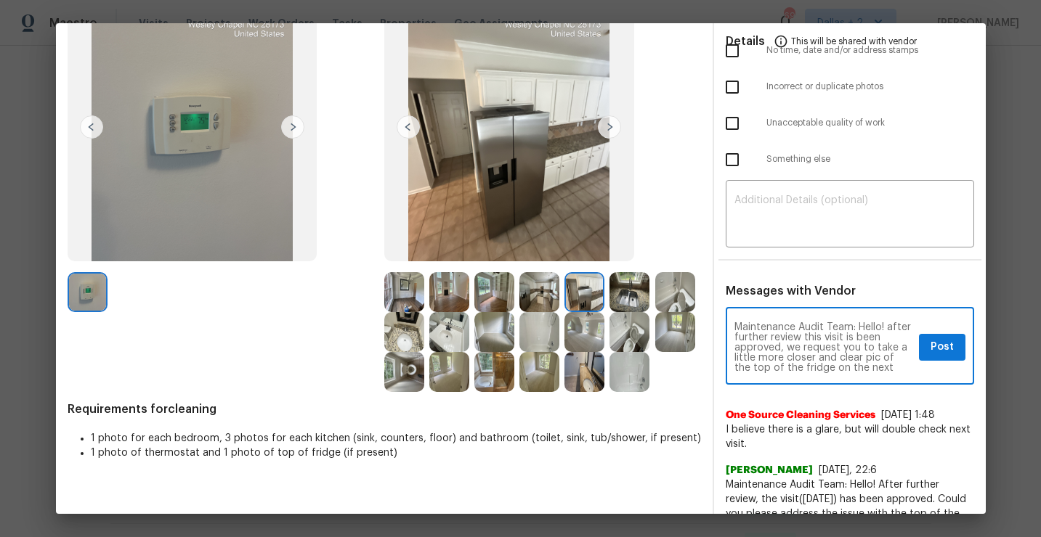
scroll to position [10, 0]
type textarea "Maintenance Audit Team: Hello! after further review this visit is been approved…"
click at [940, 354] on span "Post" at bounding box center [941, 347] width 23 height 18
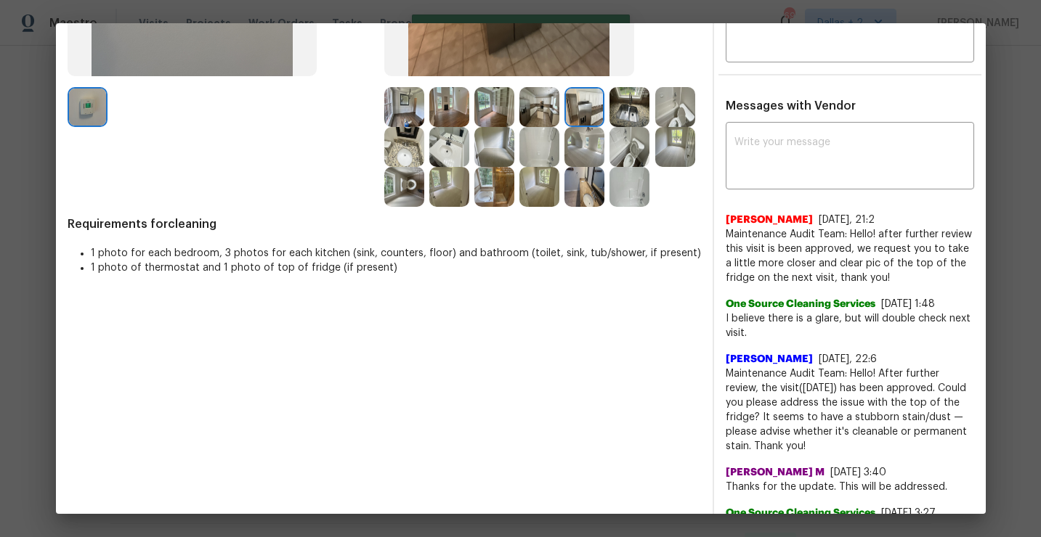
scroll to position [0, 0]
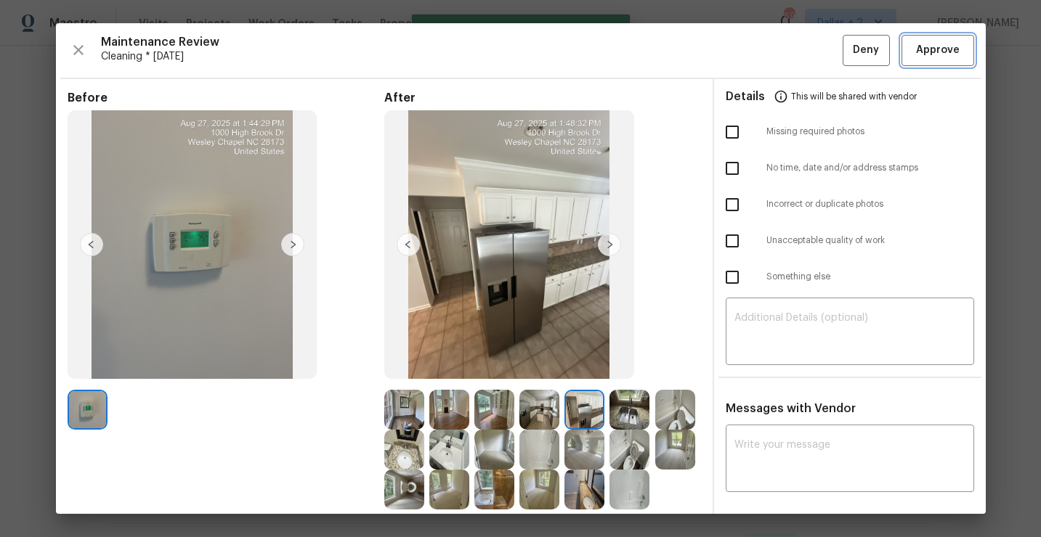
click at [939, 54] on span "Approve" at bounding box center [938, 50] width 44 height 18
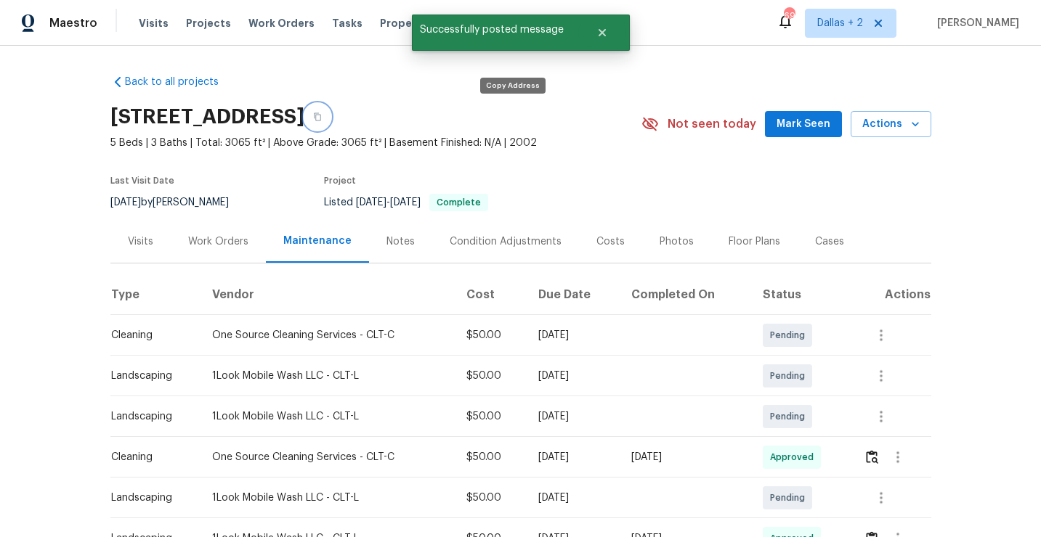
click at [321, 113] on icon "button" at bounding box center [317, 117] width 7 height 8
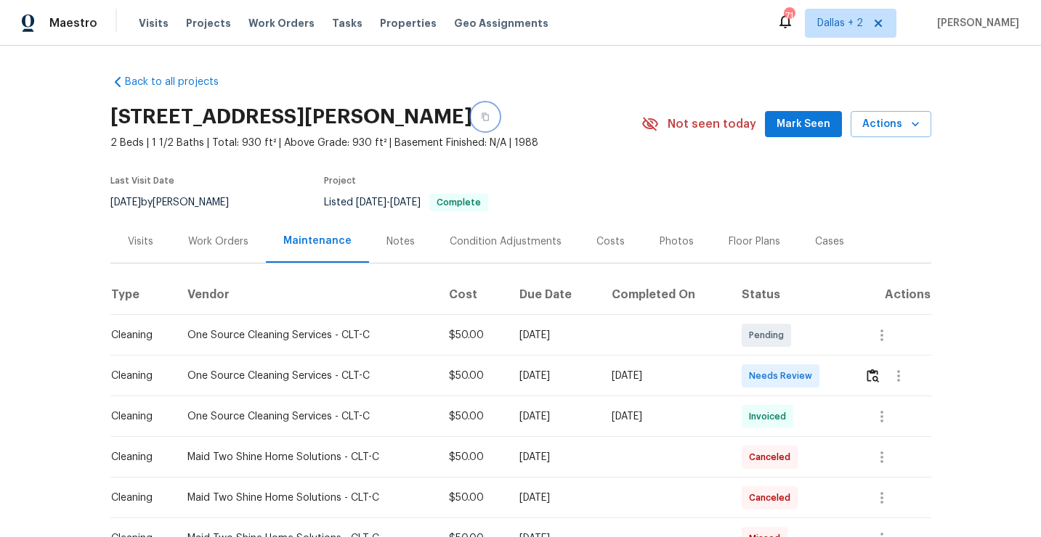
click at [489, 118] on icon "button" at bounding box center [485, 117] width 9 height 9
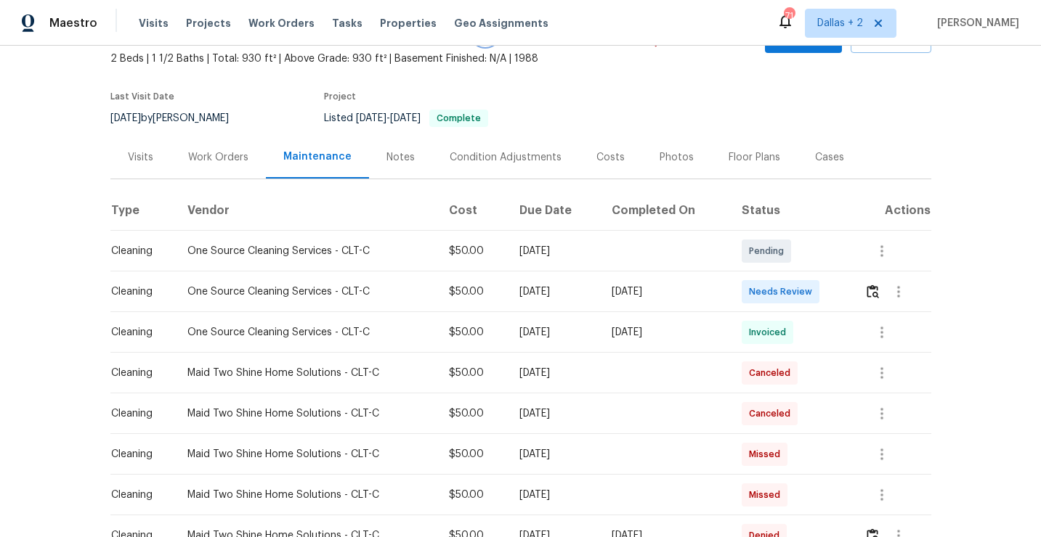
scroll to position [114, 0]
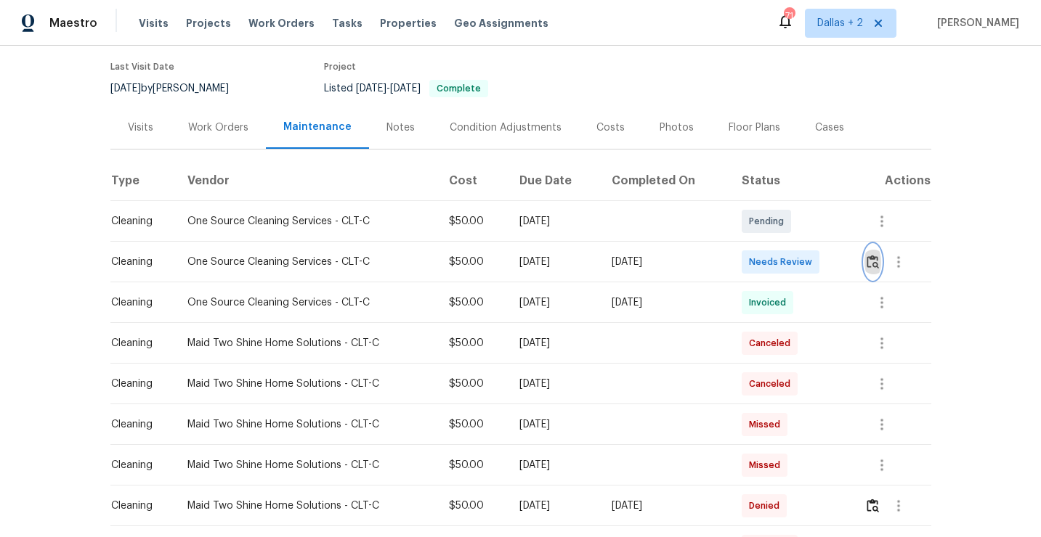
click at [874, 261] on img "button" at bounding box center [872, 262] width 12 height 14
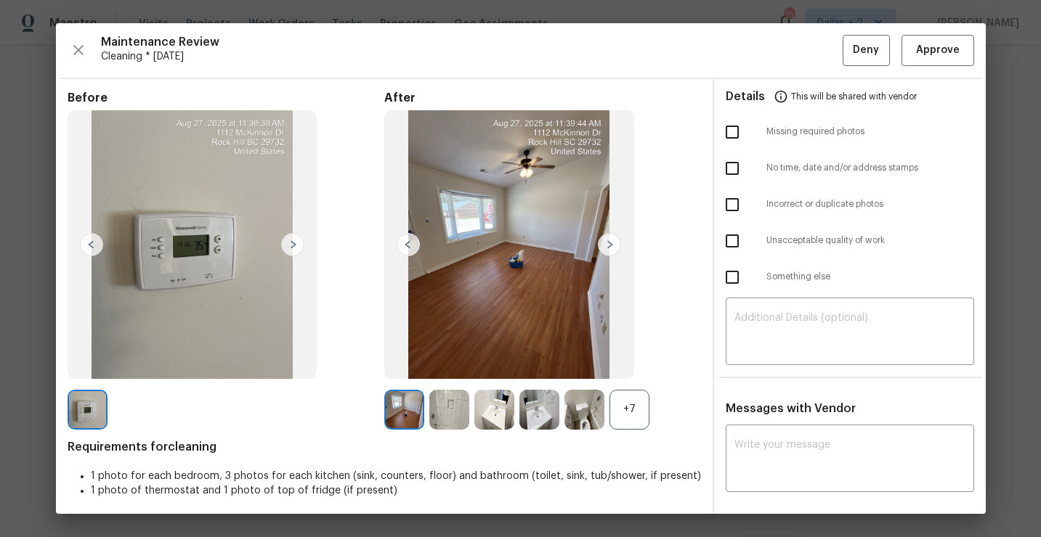
click at [629, 421] on div "+7" at bounding box center [629, 410] width 40 height 40
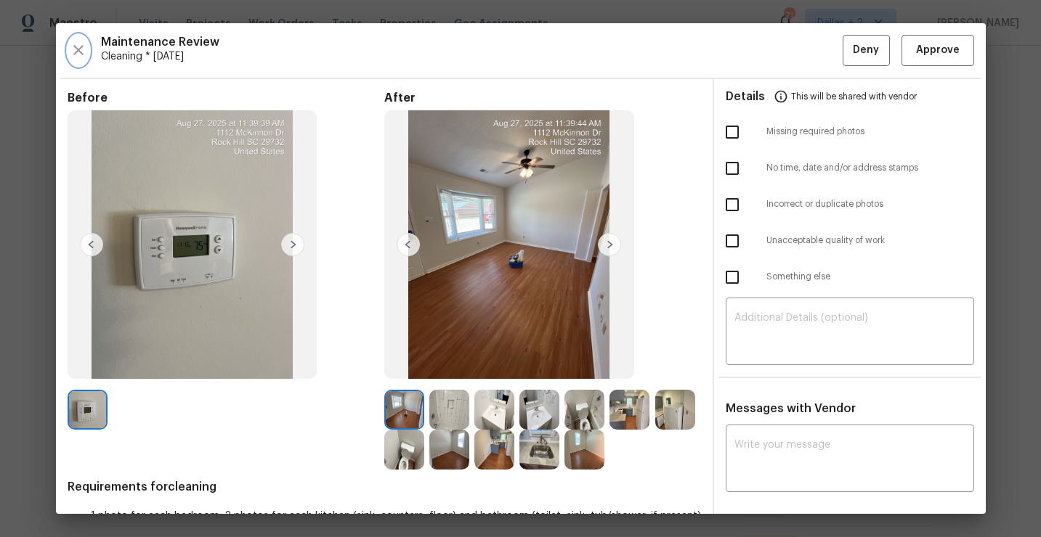
click at [80, 53] on icon "button" at bounding box center [78, 50] width 10 height 10
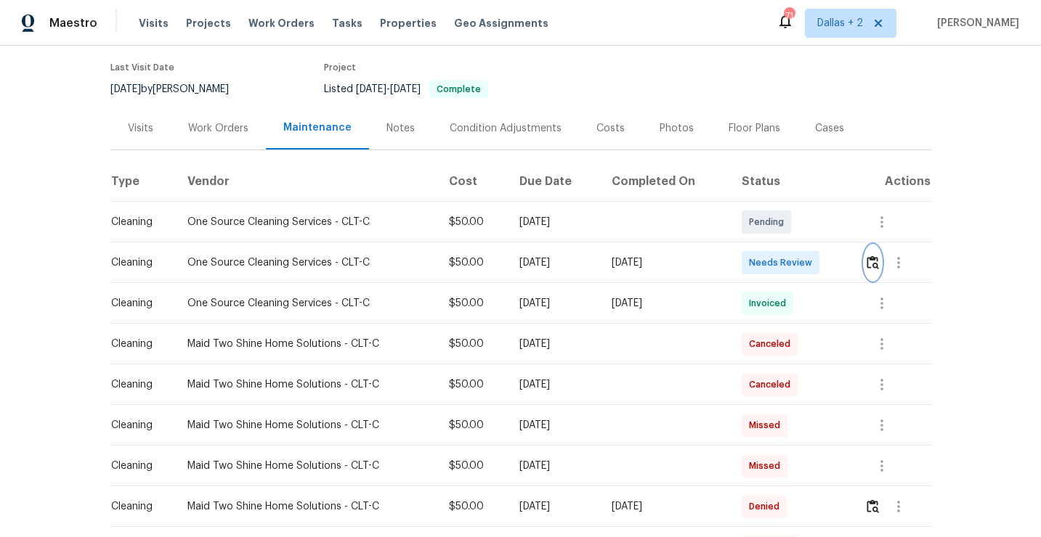
scroll to position [121, 0]
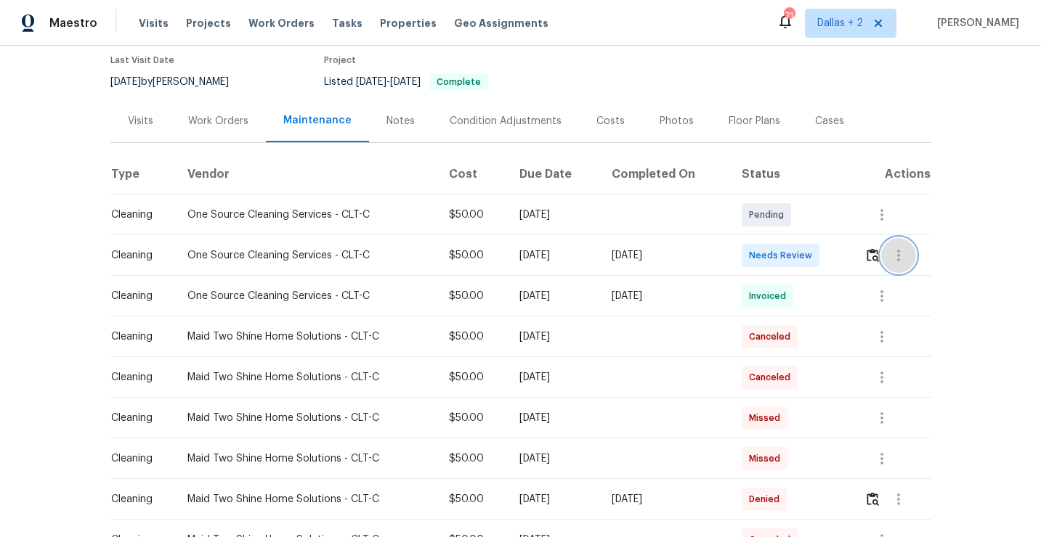
click at [885, 251] on button "button" at bounding box center [898, 255] width 35 height 35
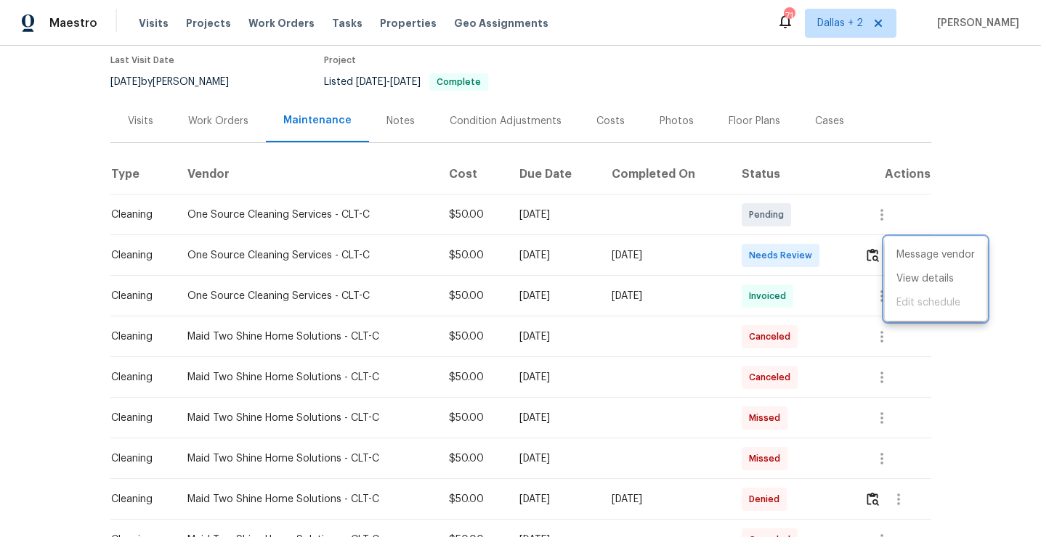
click at [857, 272] on div at bounding box center [520, 268] width 1041 height 537
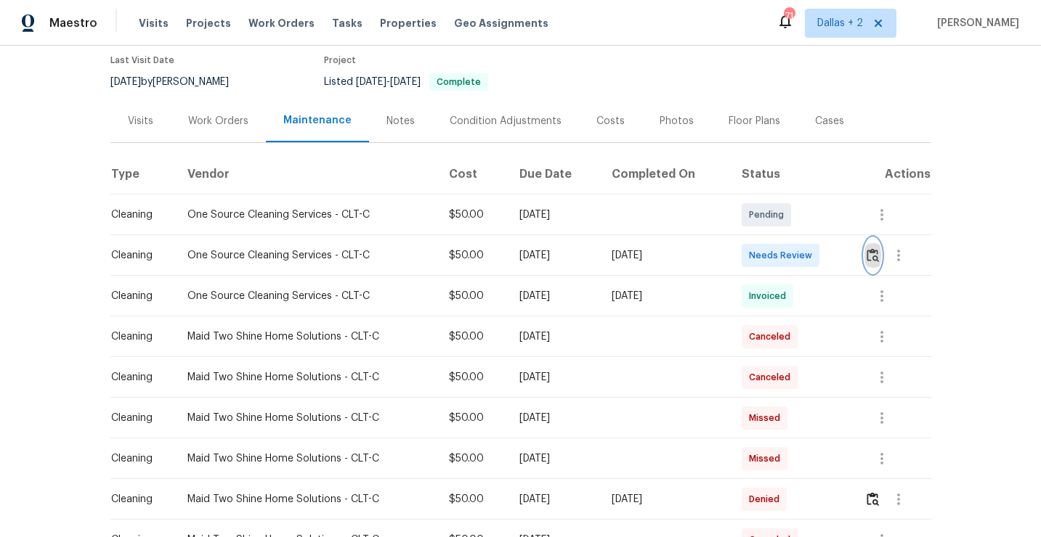
click at [872, 261] on img "button" at bounding box center [872, 255] width 12 height 14
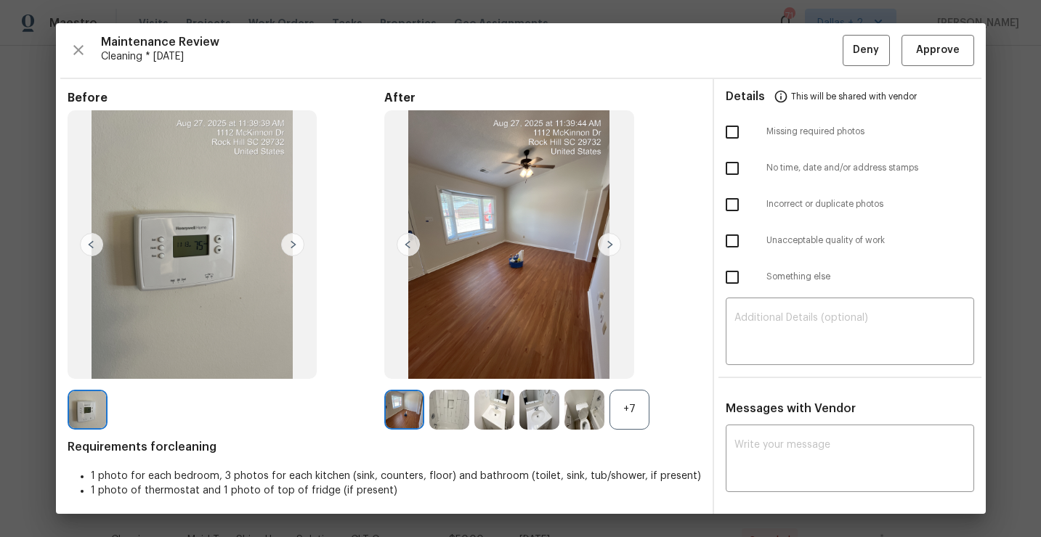
click at [632, 423] on div "+7" at bounding box center [629, 410] width 40 height 40
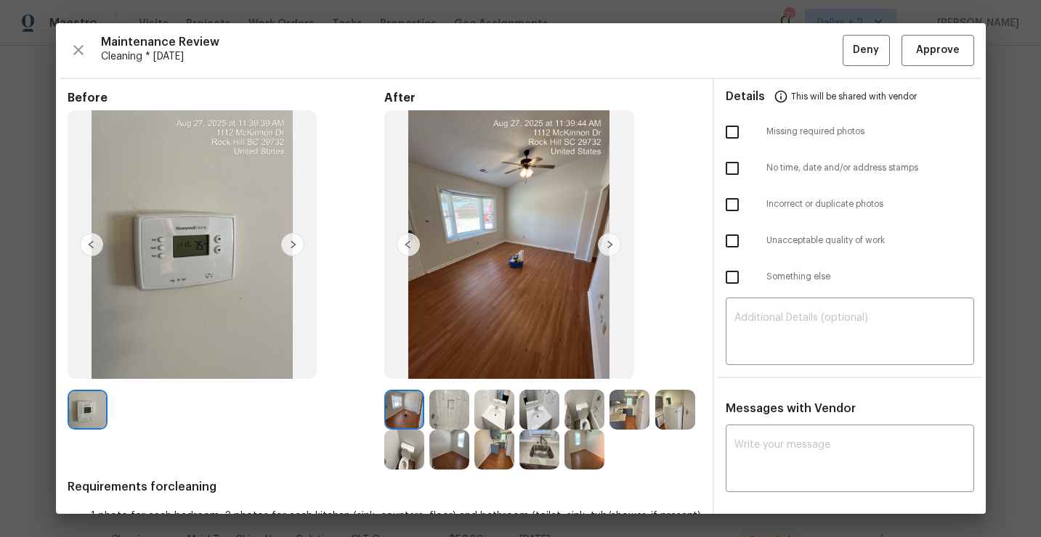
scroll to position [60, 0]
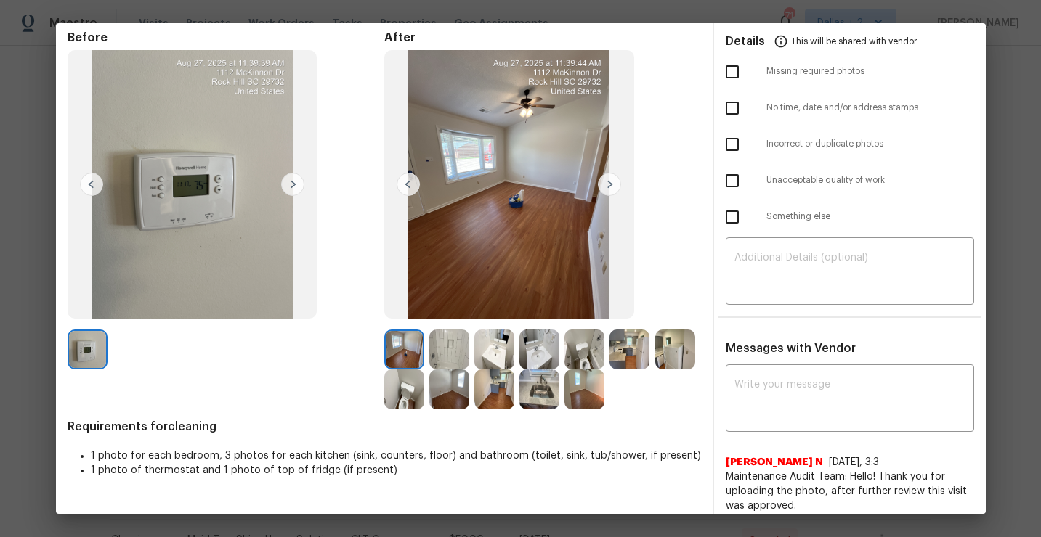
click at [434, 349] on img at bounding box center [449, 350] width 40 height 40
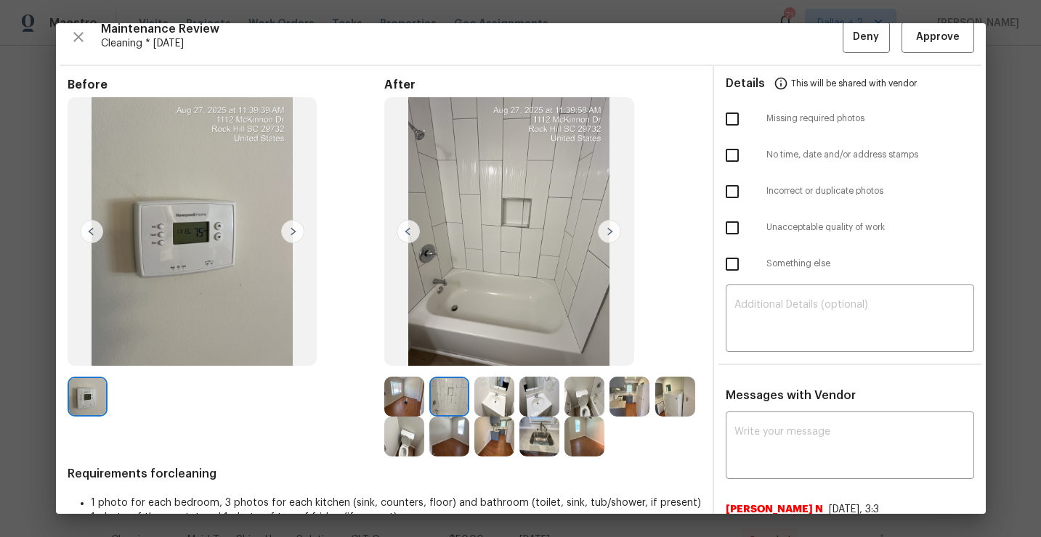
scroll to position [0, 0]
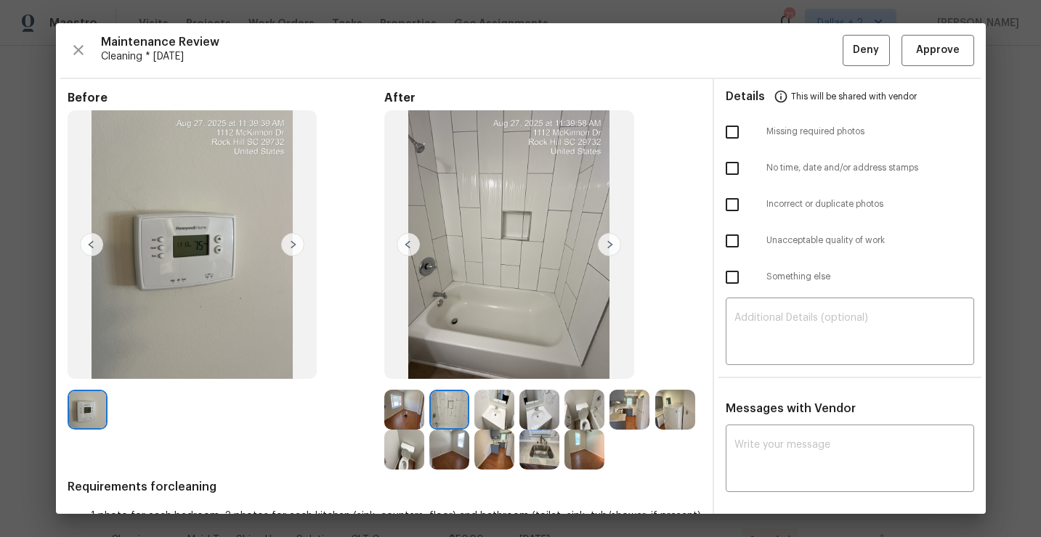
click at [668, 404] on img at bounding box center [675, 410] width 40 height 40
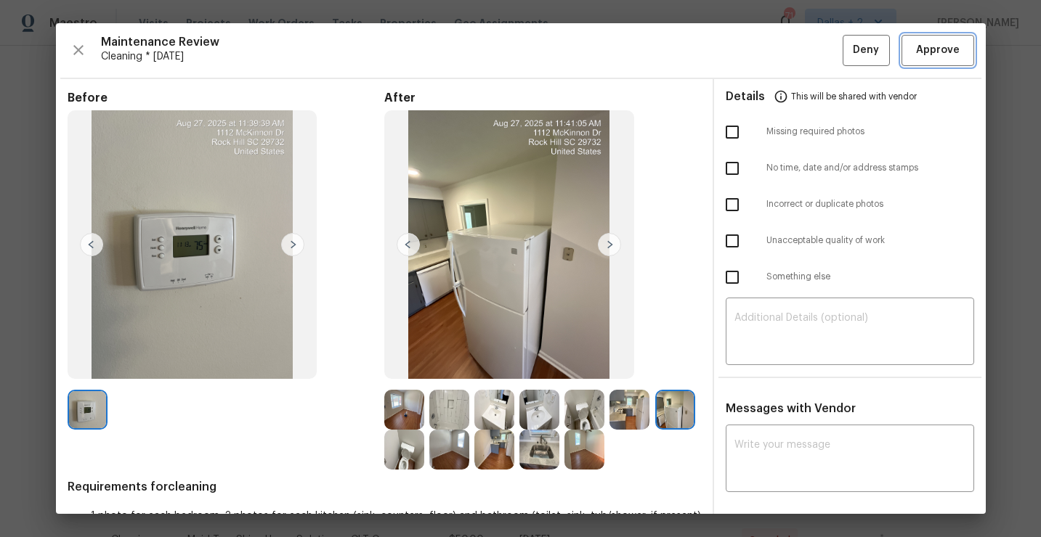
click at [943, 60] on button "Approve" at bounding box center [937, 50] width 73 height 31
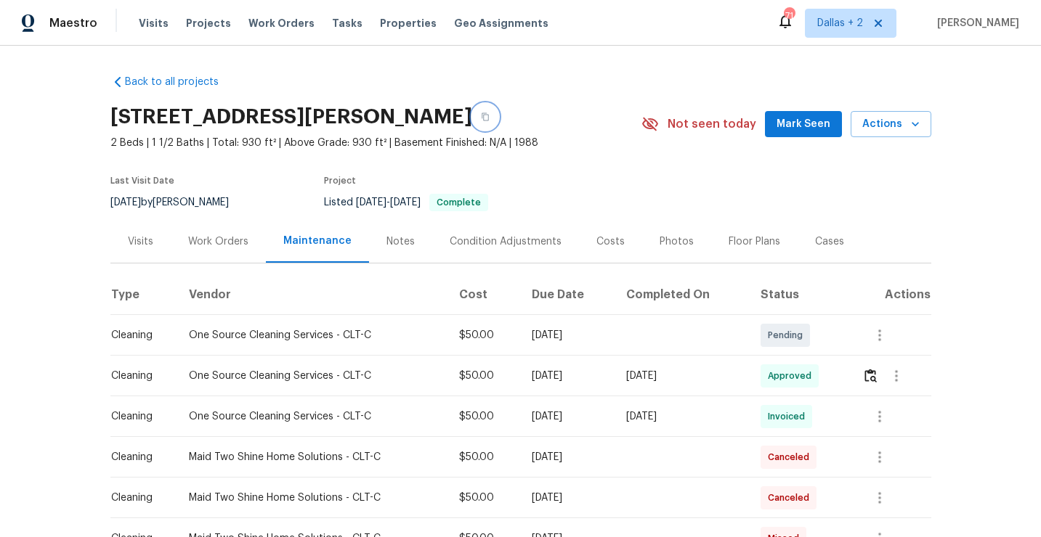
click at [496, 123] on button "button" at bounding box center [485, 117] width 26 height 26
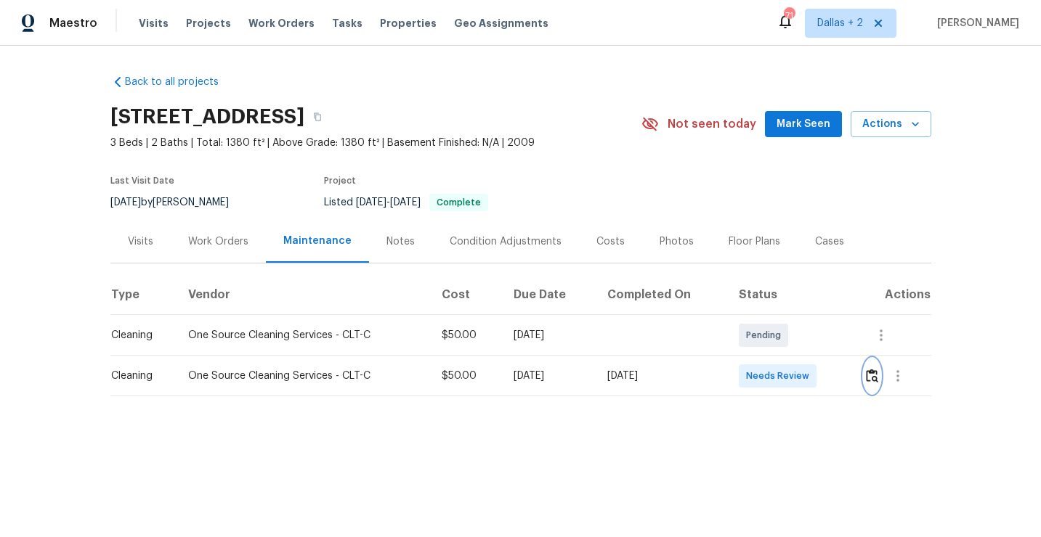
click at [875, 381] on img "button" at bounding box center [872, 376] width 12 height 14
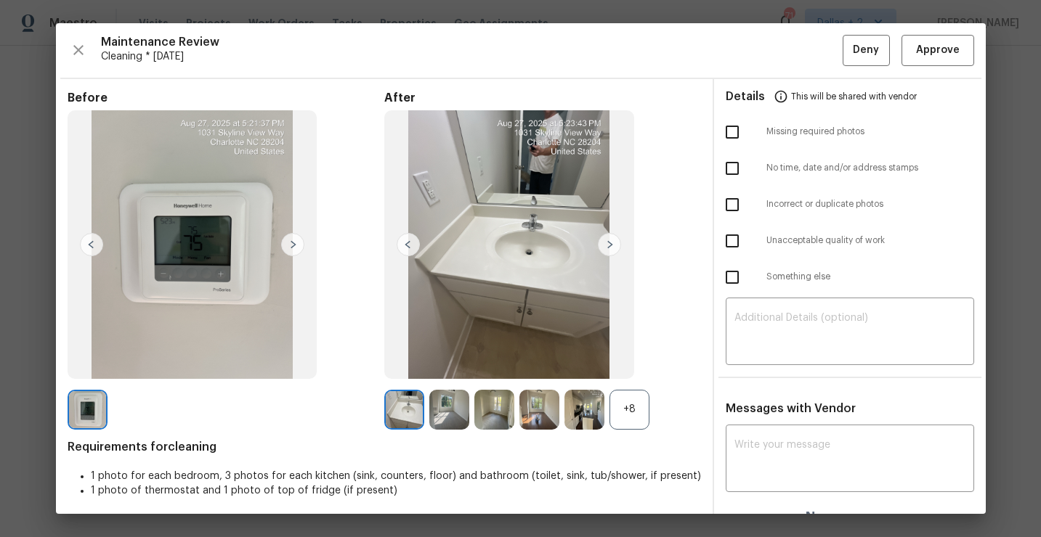
click at [631, 418] on div "+8" at bounding box center [629, 410] width 40 height 40
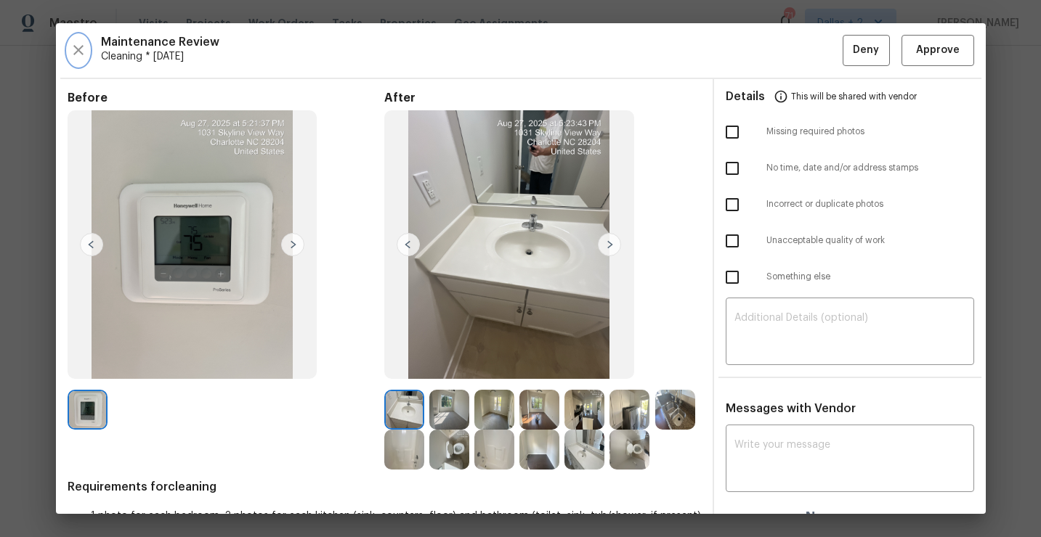
click at [84, 55] on icon "button" at bounding box center [78, 49] width 17 height 17
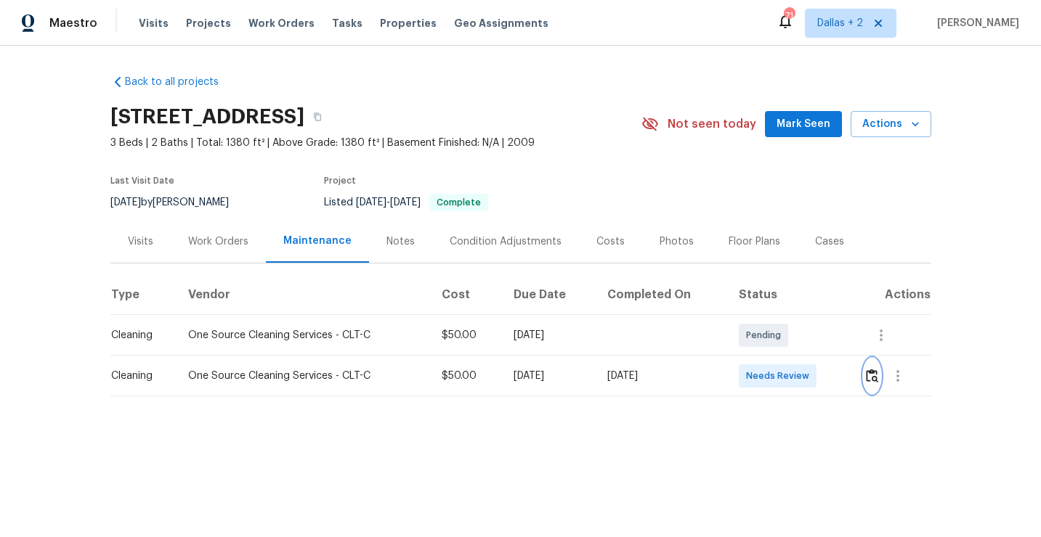
click at [874, 378] on img "button" at bounding box center [872, 376] width 12 height 14
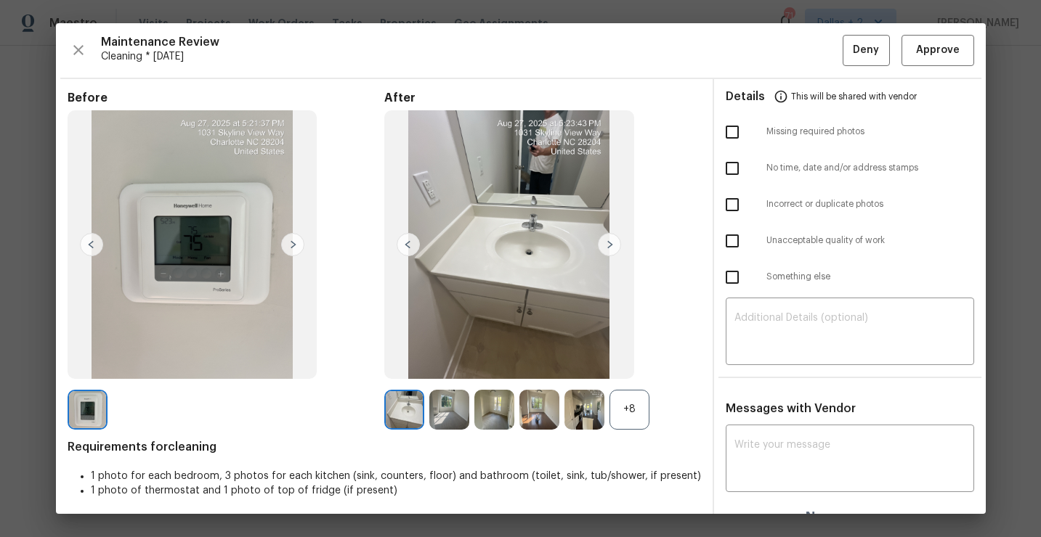
click at [611, 411] on div "+8" at bounding box center [629, 410] width 40 height 40
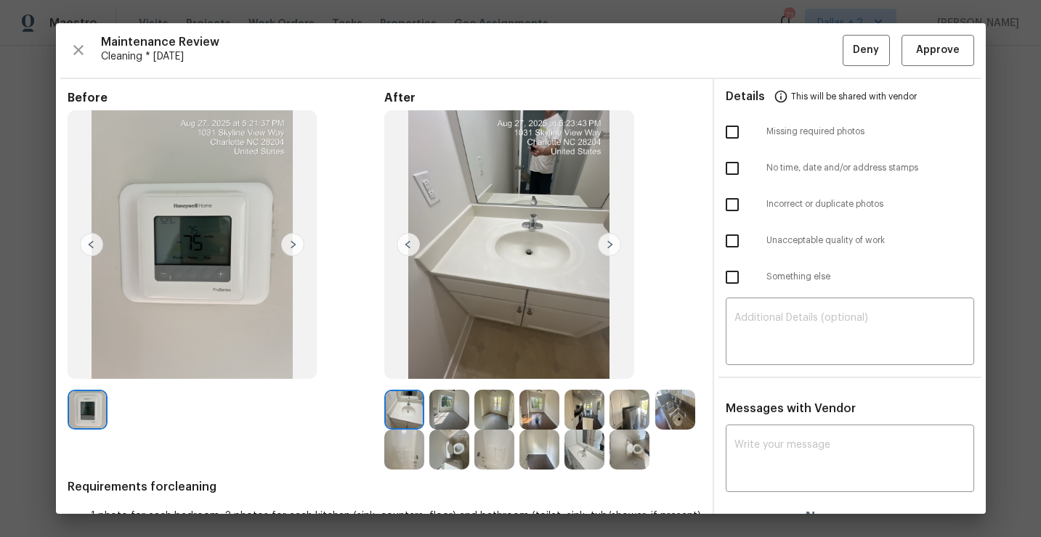
scroll to position [45, 0]
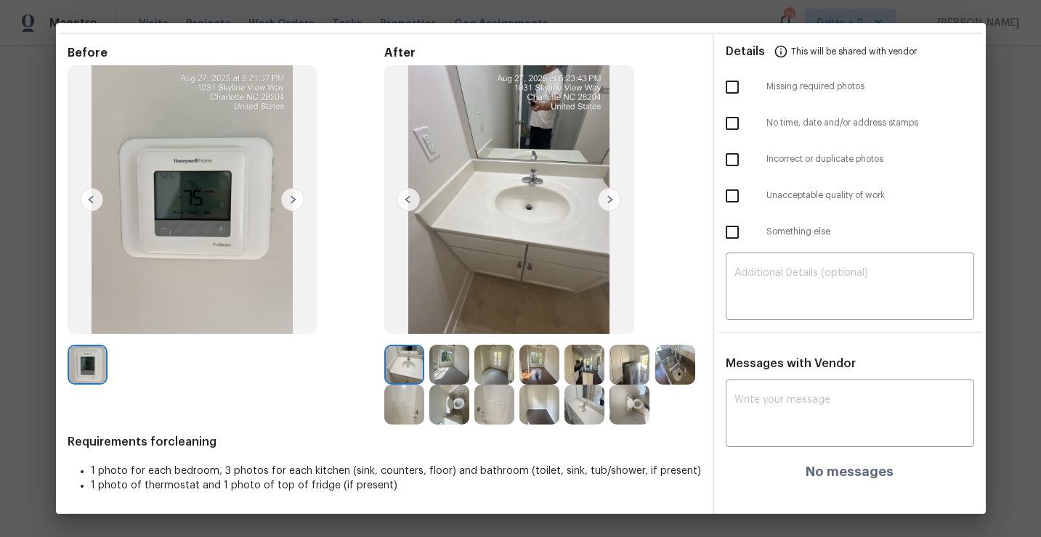
click at [481, 381] on img at bounding box center [494, 365] width 40 height 40
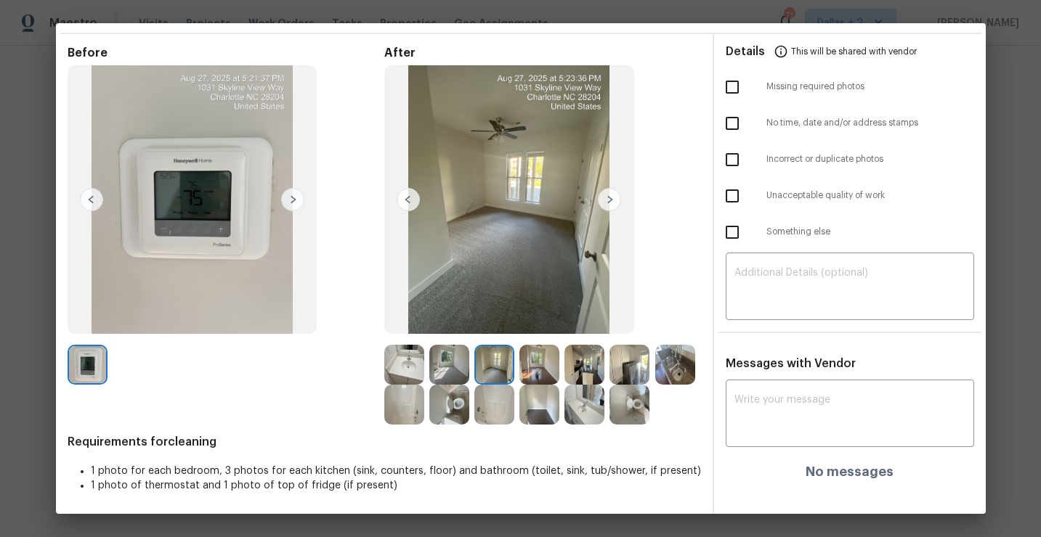
click at [583, 366] on img at bounding box center [584, 365] width 40 height 40
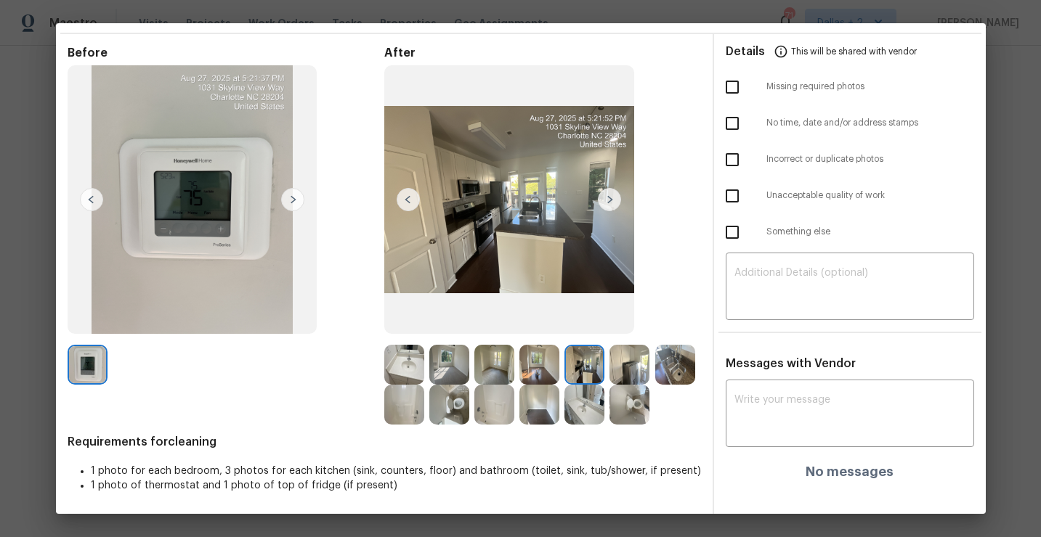
scroll to position [0, 0]
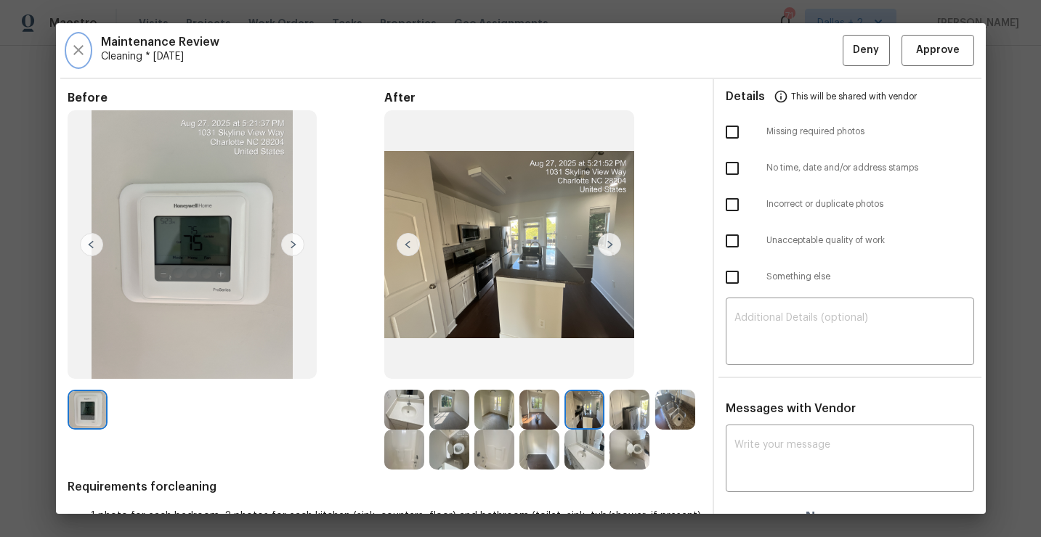
click at [79, 51] on icon "button" at bounding box center [78, 50] width 10 height 10
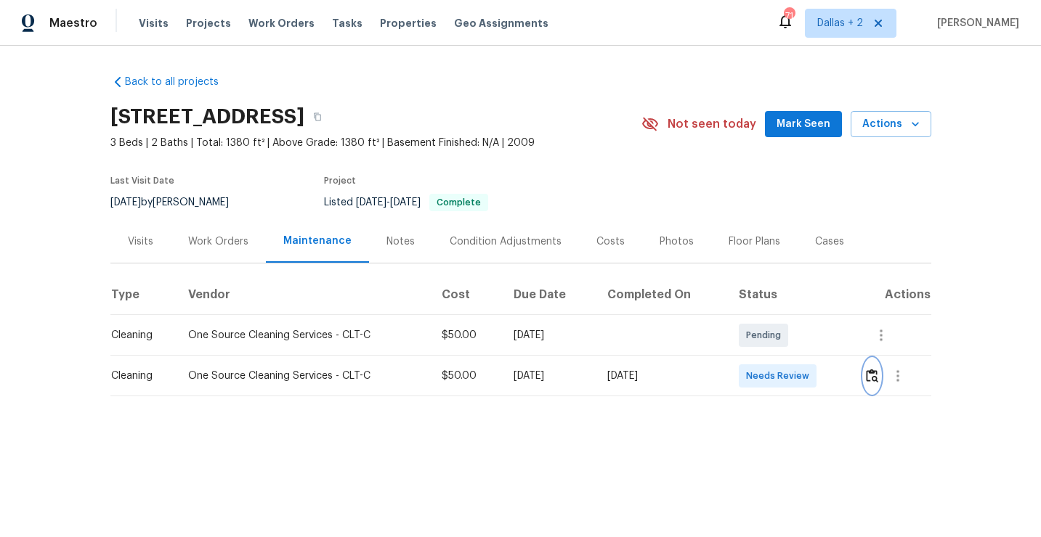
click at [876, 370] on img "button" at bounding box center [872, 376] width 12 height 14
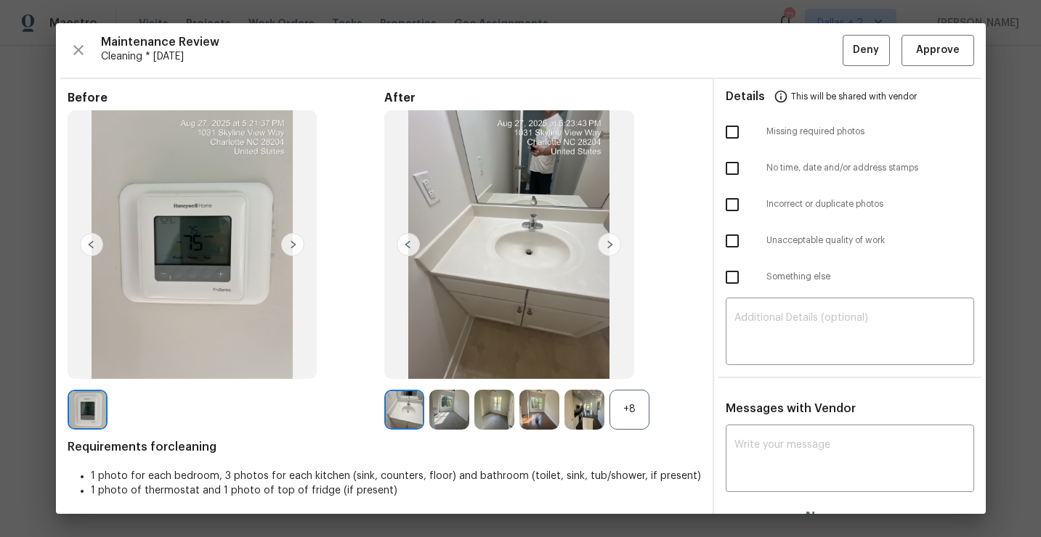
click at [647, 404] on div "+8" at bounding box center [629, 410] width 40 height 40
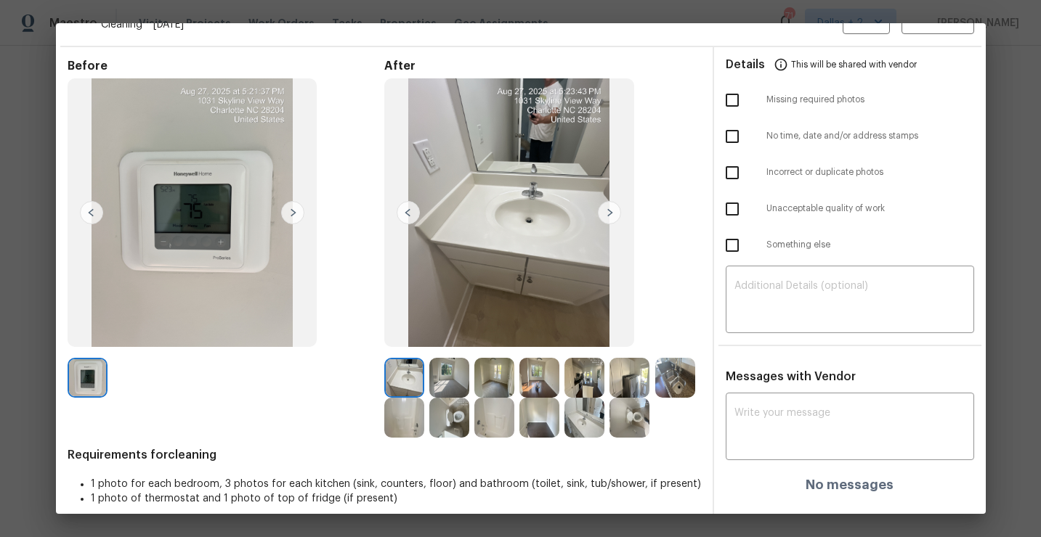
scroll to position [45, 0]
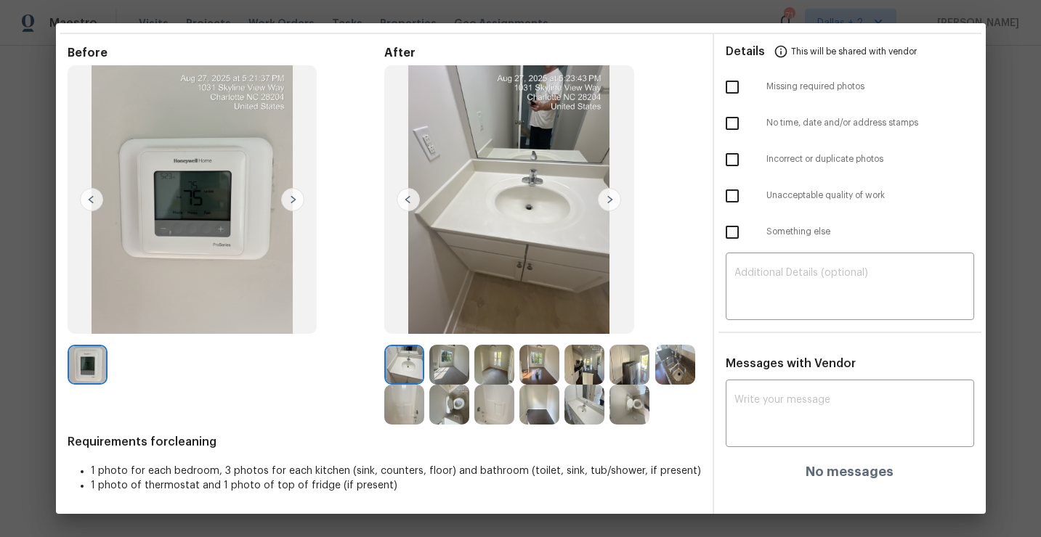
click at [636, 372] on img at bounding box center [629, 365] width 40 height 40
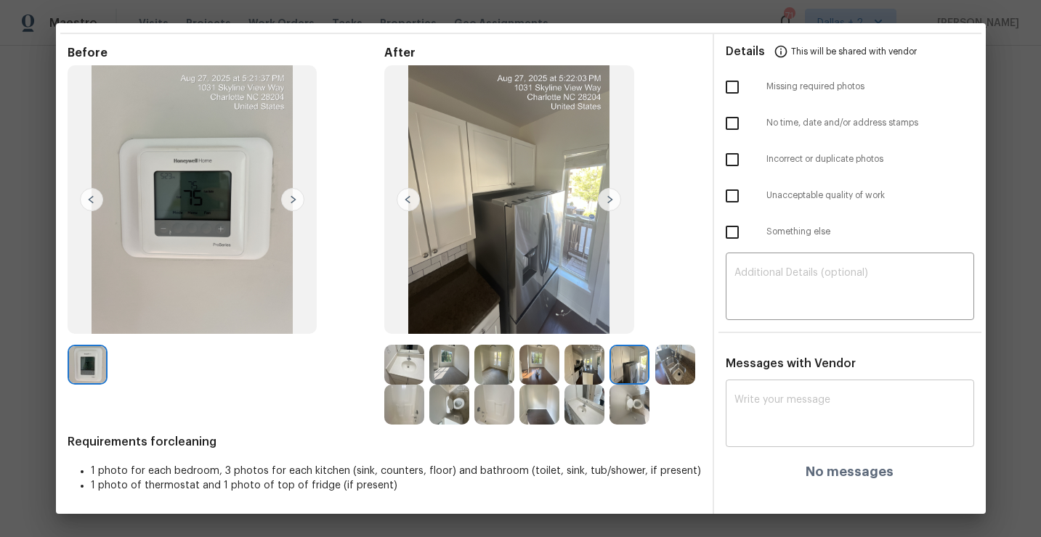
scroll to position [0, 0]
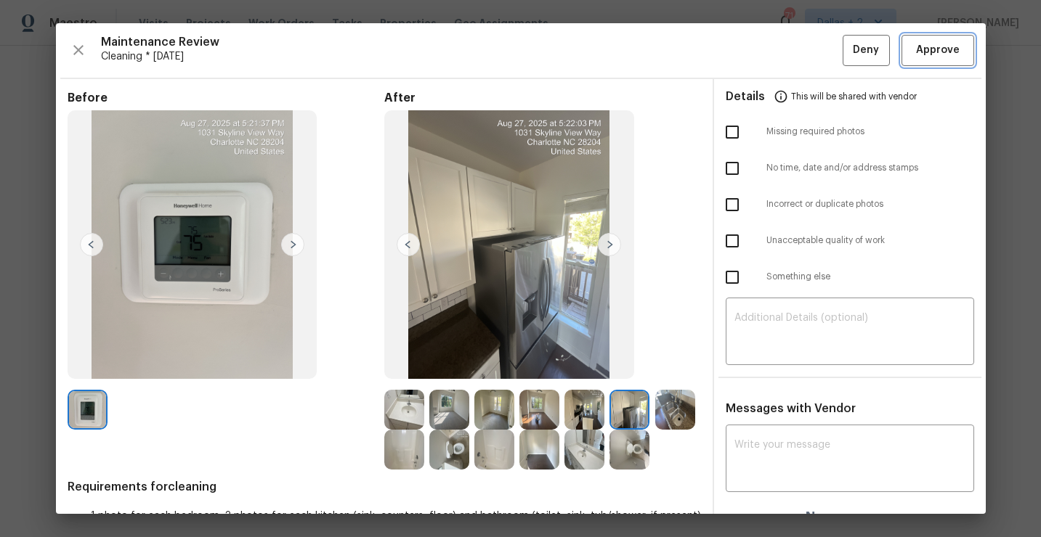
click at [924, 46] on span "Approve" at bounding box center [938, 50] width 44 height 18
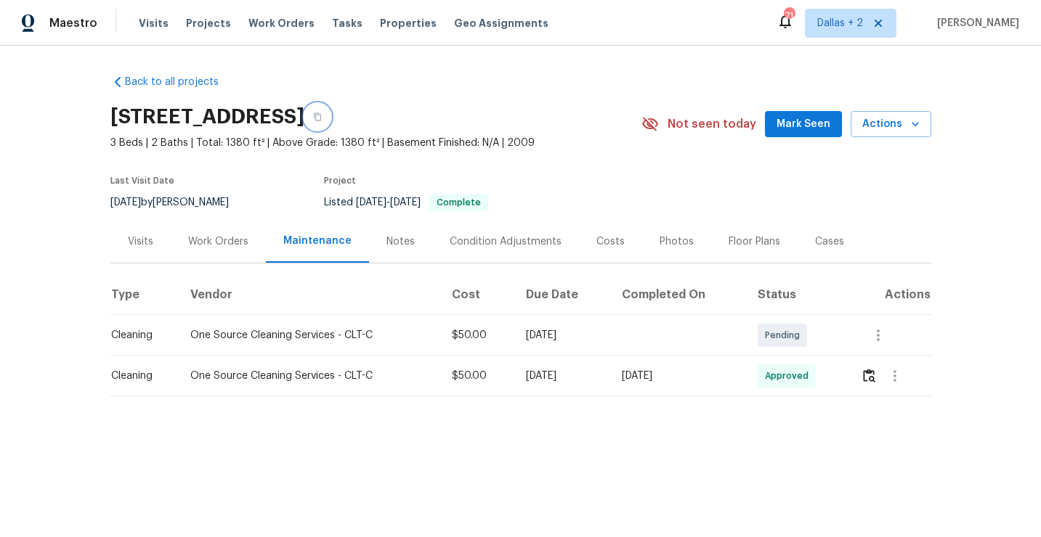
click at [322, 118] on icon "button" at bounding box center [317, 117] width 9 height 9
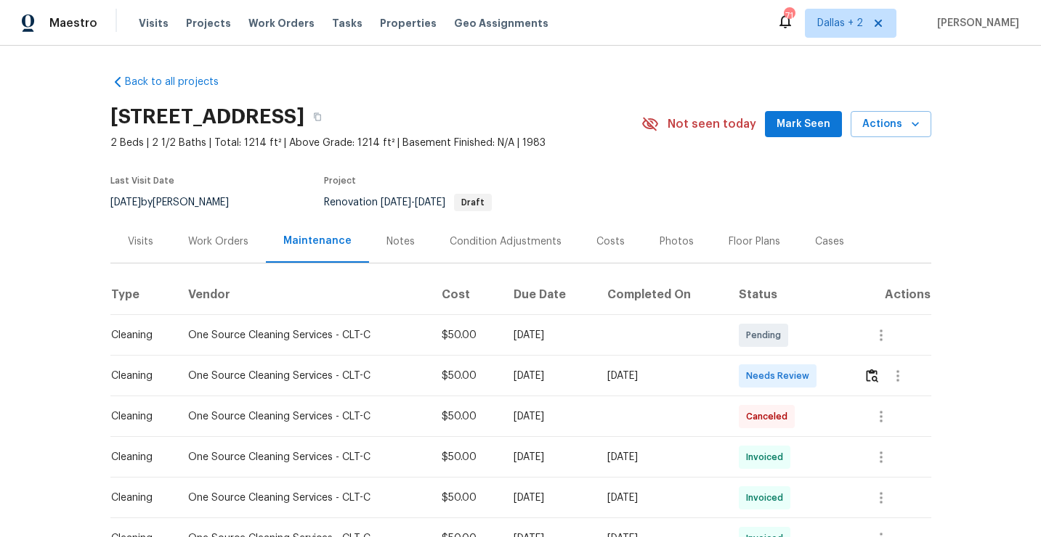
scroll to position [14, 0]
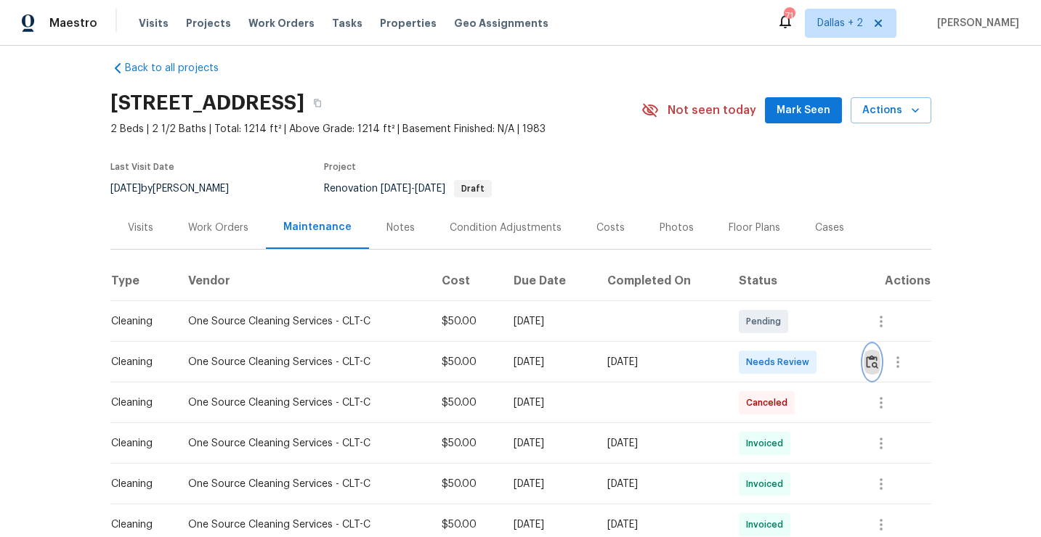
click at [868, 357] on button "button" at bounding box center [871, 362] width 17 height 35
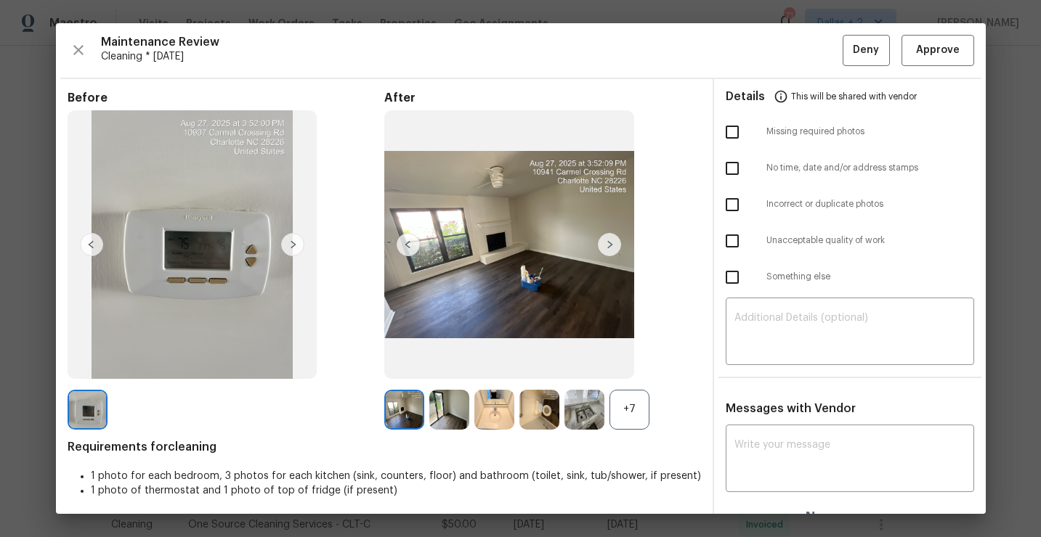
click at [627, 423] on div "+7" at bounding box center [629, 410] width 40 height 40
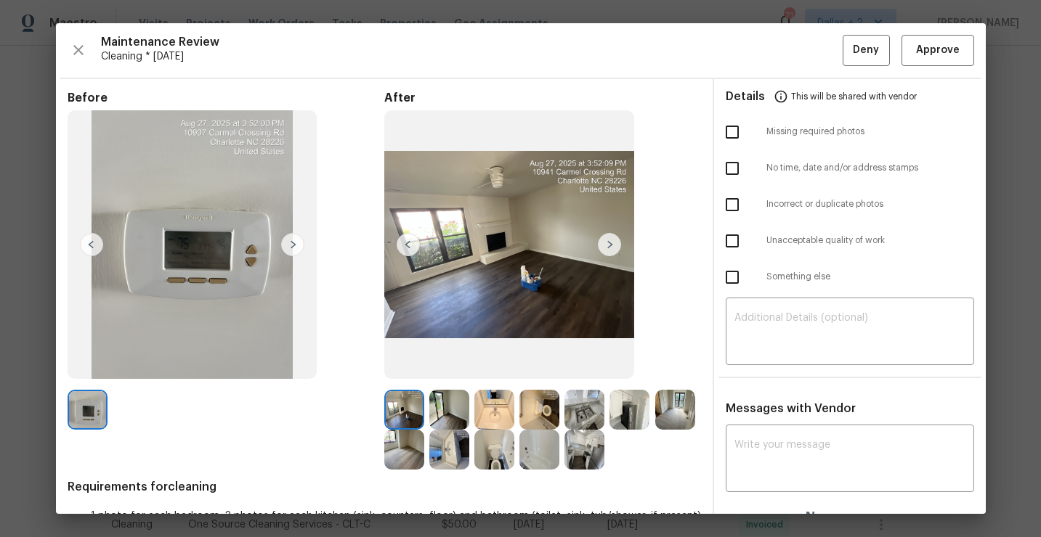
click at [625, 422] on img at bounding box center [629, 410] width 40 height 40
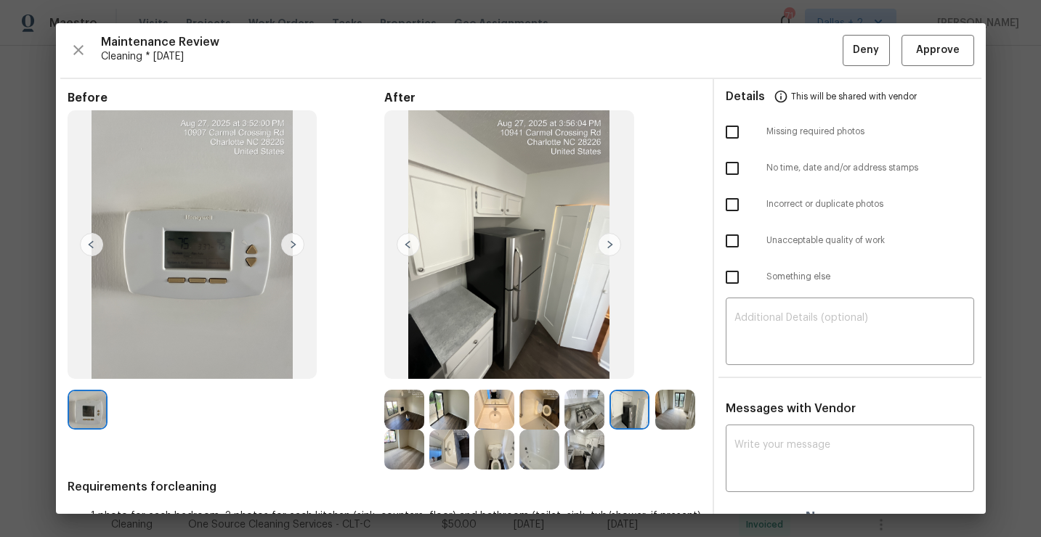
click at [451, 458] on img at bounding box center [449, 450] width 40 height 40
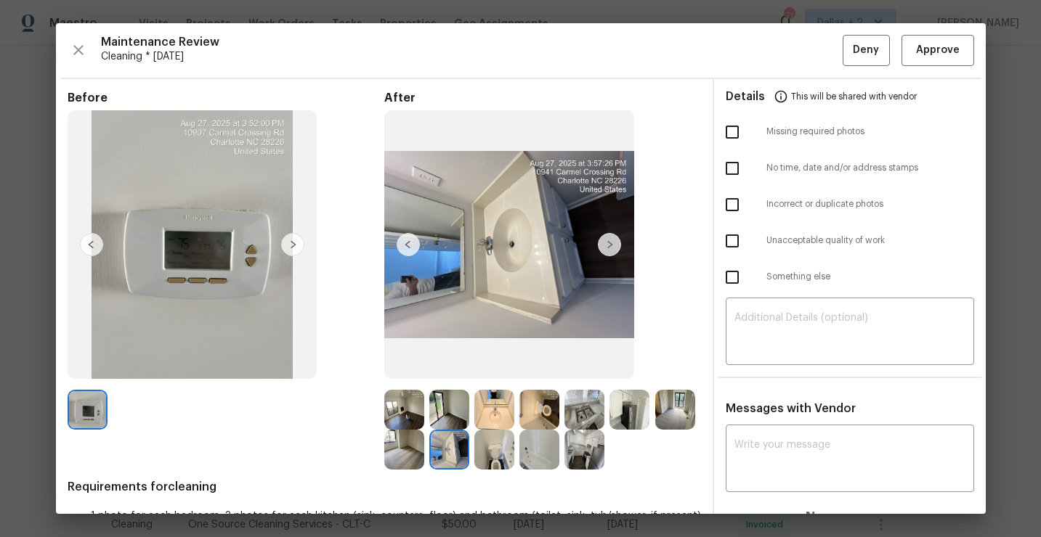
click at [595, 455] on img at bounding box center [584, 450] width 40 height 40
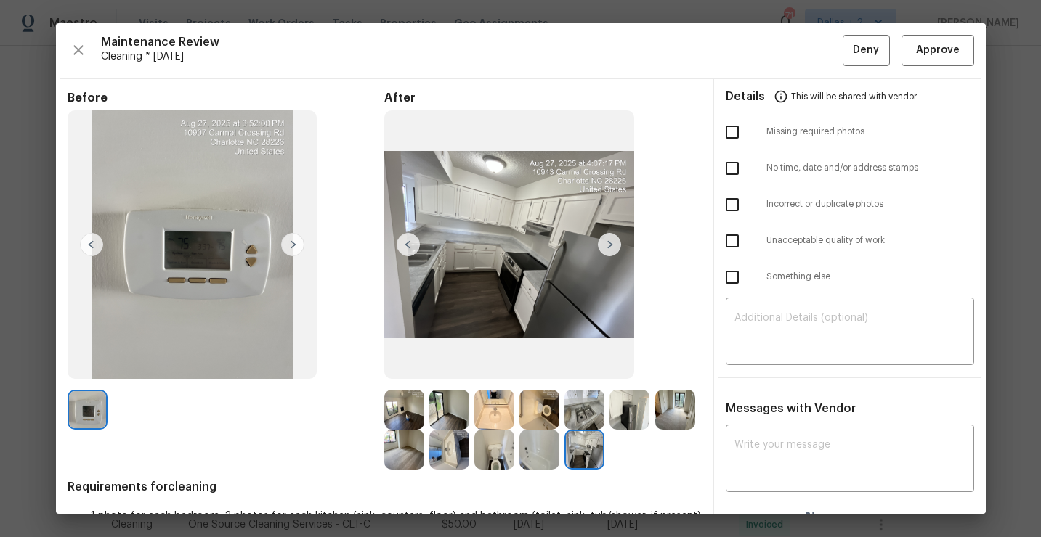
click at [495, 442] on img at bounding box center [494, 450] width 40 height 40
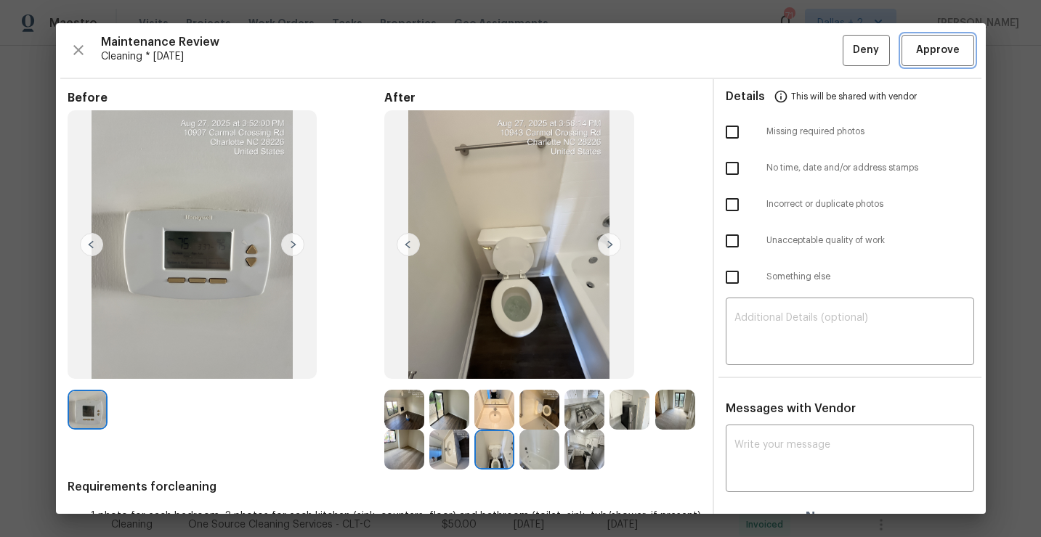
click at [940, 52] on span "Approve" at bounding box center [938, 50] width 44 height 18
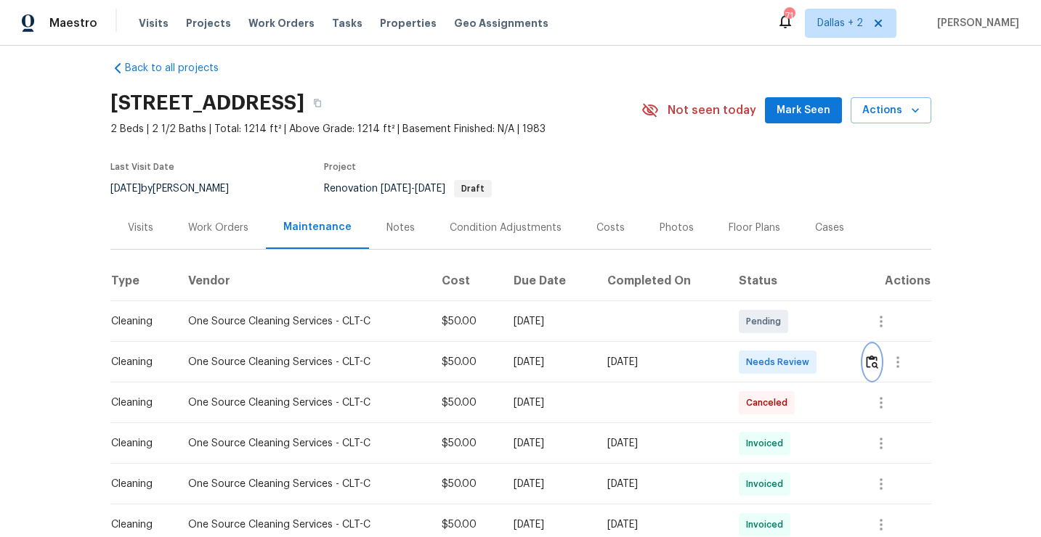
scroll to position [0, 0]
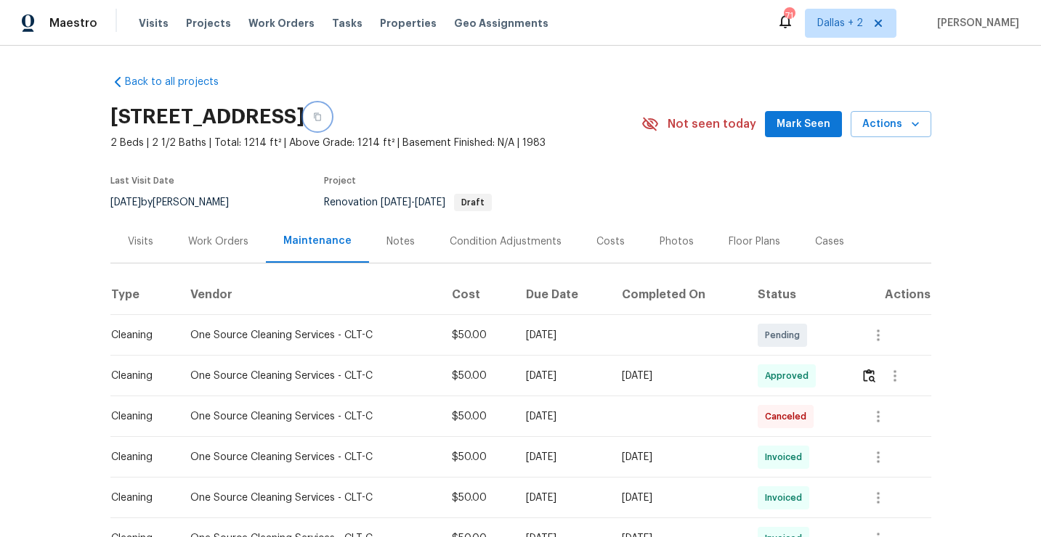
click at [321, 113] on icon "button" at bounding box center [317, 117] width 7 height 8
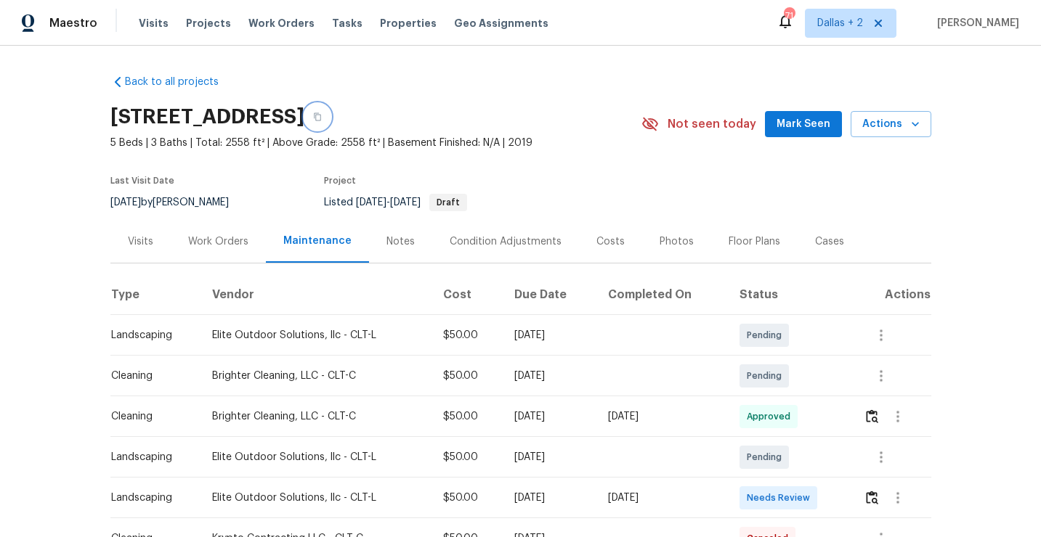
click at [330, 116] on button "button" at bounding box center [317, 117] width 26 height 26
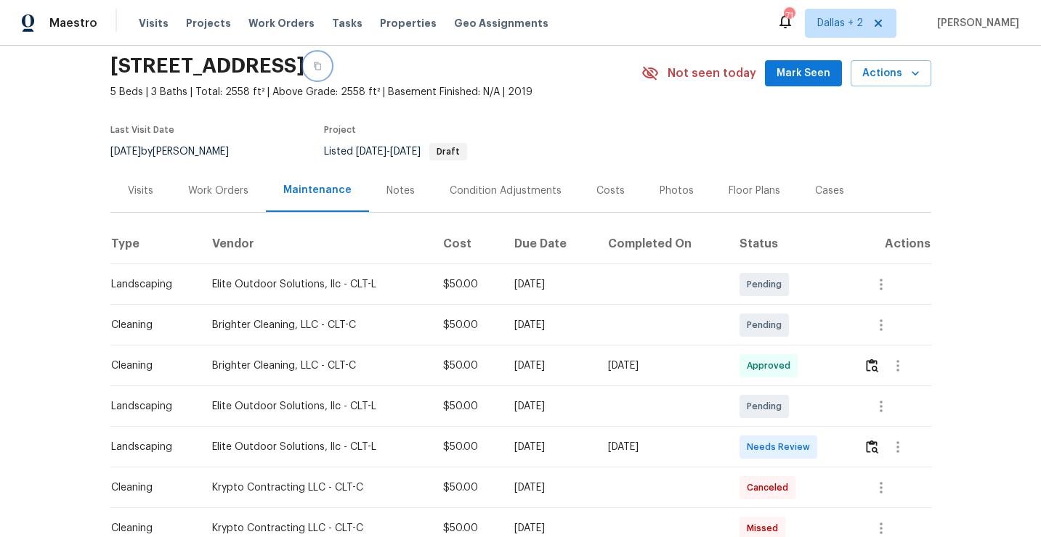
scroll to position [111, 0]
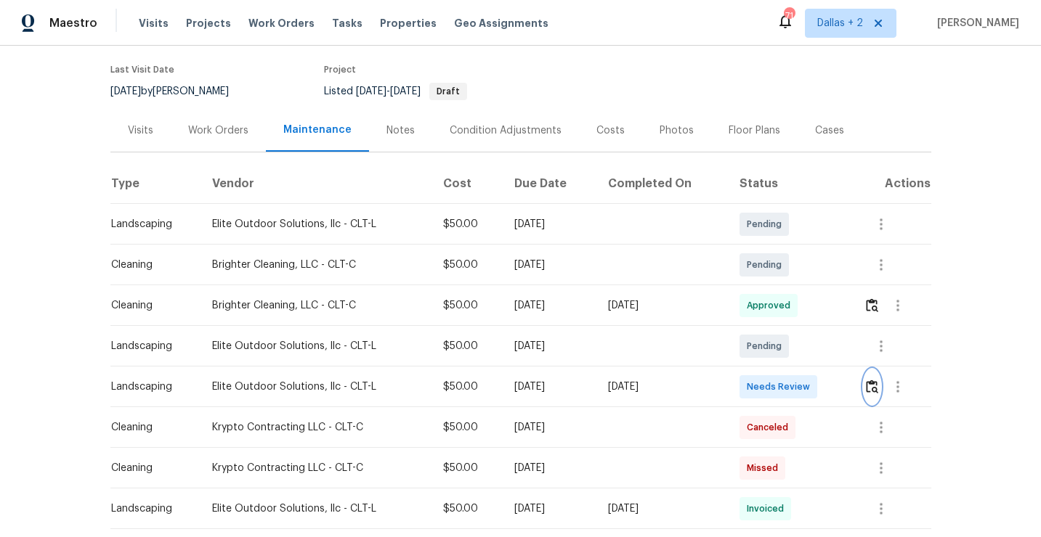
click at [873, 394] on button "button" at bounding box center [871, 387] width 17 height 35
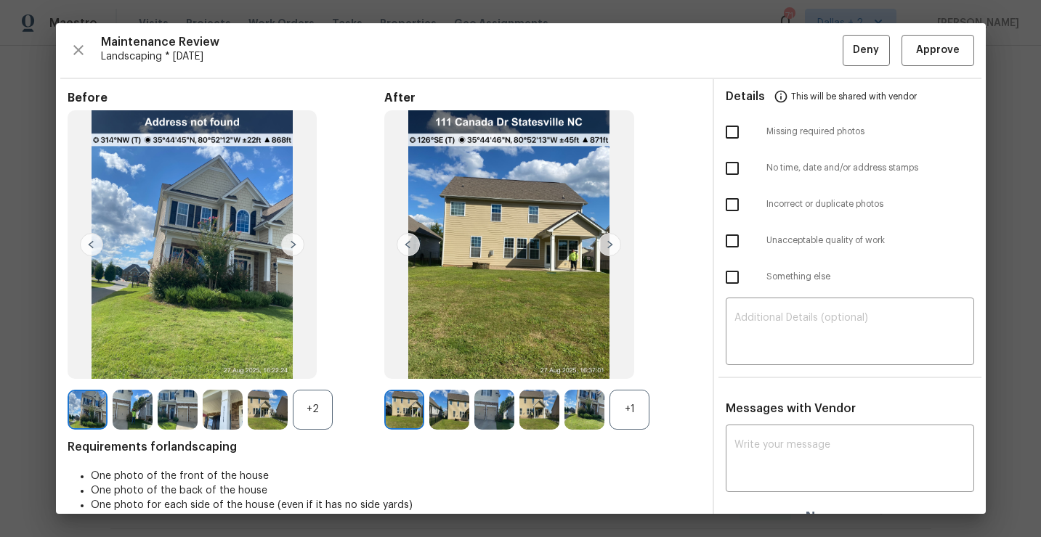
click at [640, 412] on div "+1" at bounding box center [629, 410] width 40 height 40
click at [325, 420] on div "+2" at bounding box center [313, 410] width 40 height 40
click at [604, 245] on img at bounding box center [609, 244] width 23 height 23
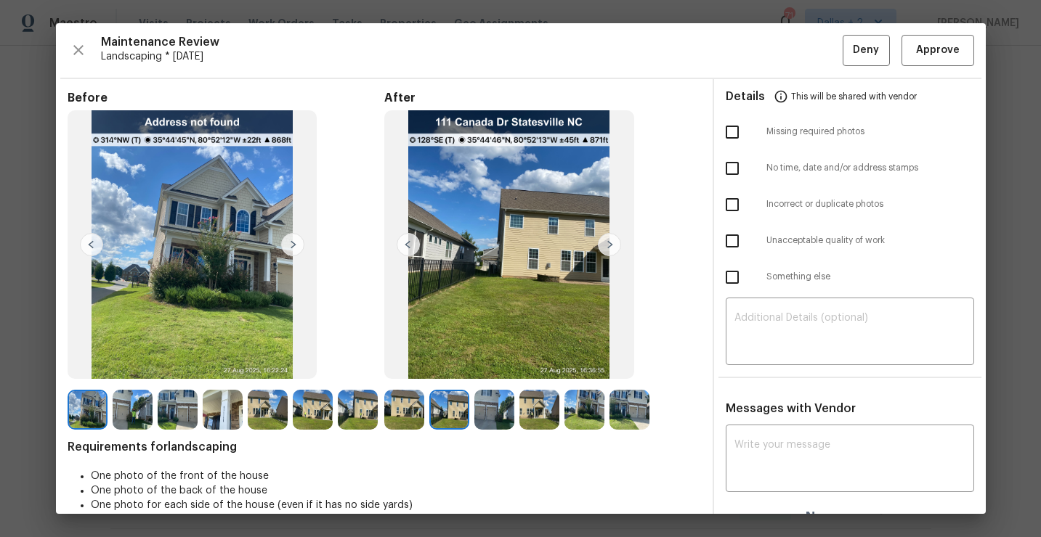
click at [402, 406] on img at bounding box center [404, 410] width 40 height 40
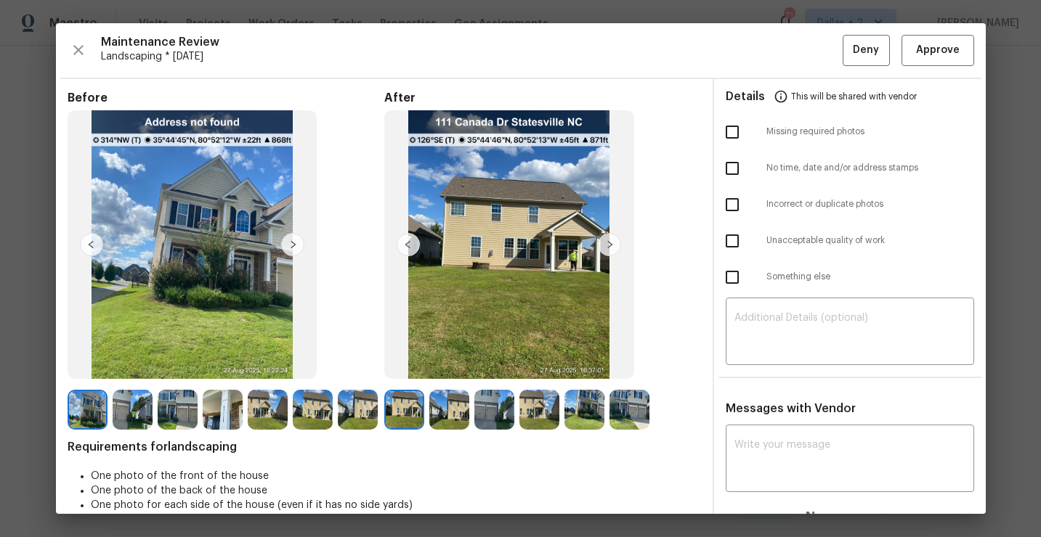
click at [210, 259] on img at bounding box center [193, 244] width 250 height 269
click at [609, 244] on img at bounding box center [609, 244] width 23 height 23
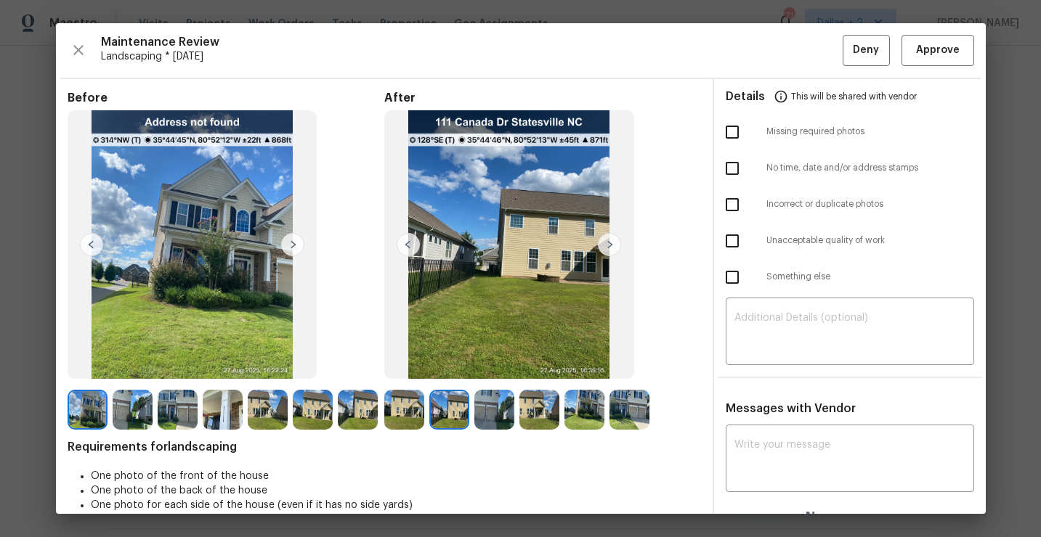
click at [485, 411] on img at bounding box center [494, 410] width 40 height 40
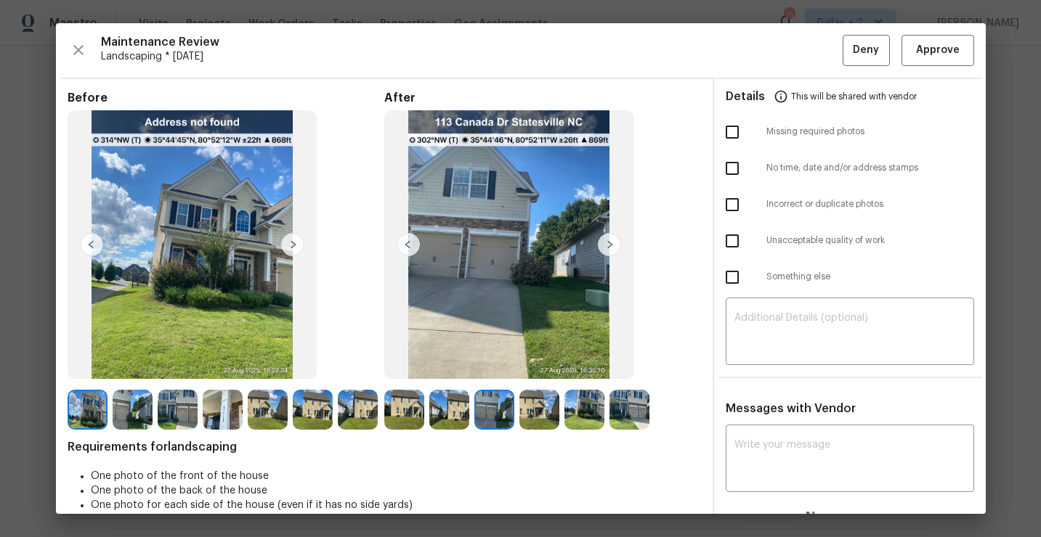
click at [534, 407] on img at bounding box center [539, 410] width 40 height 40
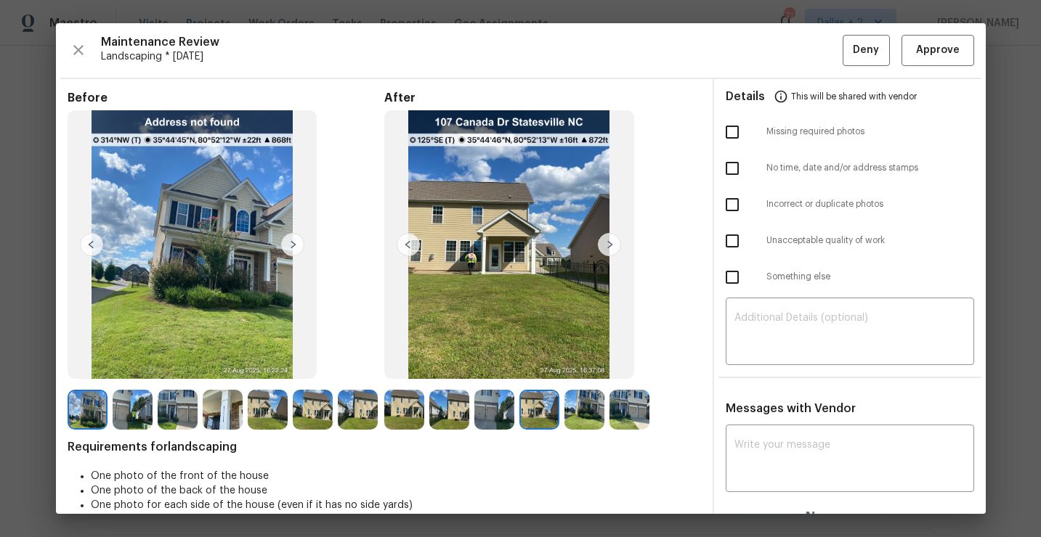
click at [582, 408] on img at bounding box center [584, 410] width 40 height 40
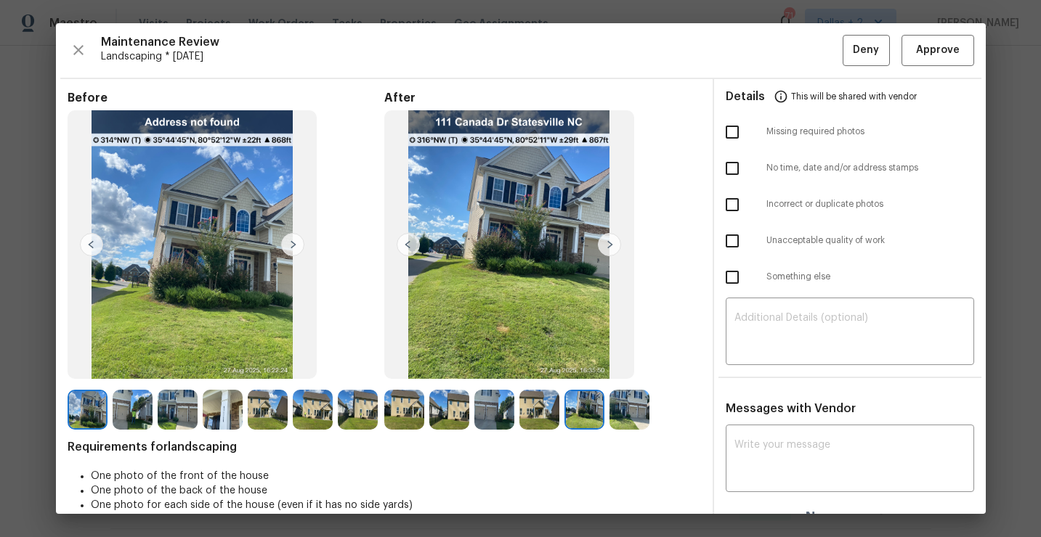
click at [607, 243] on img at bounding box center [609, 244] width 23 height 23
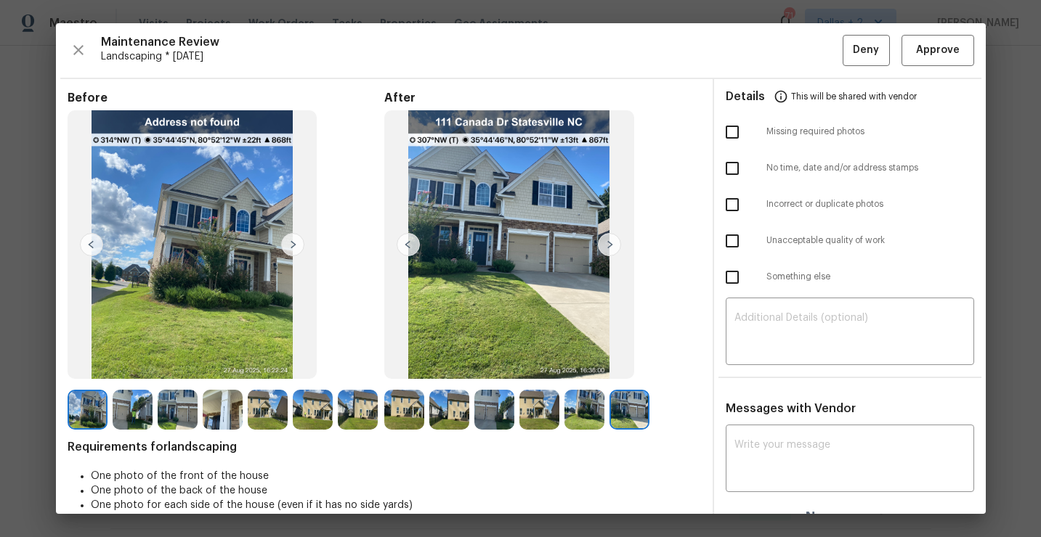
click at [219, 418] on img at bounding box center [223, 410] width 40 height 40
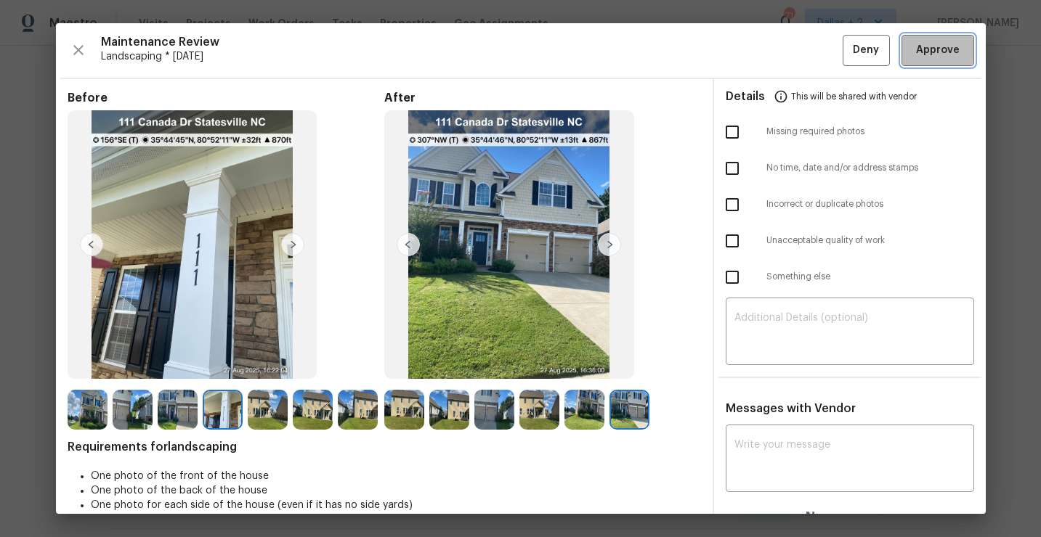
click at [930, 63] on button "Approve" at bounding box center [937, 50] width 73 height 31
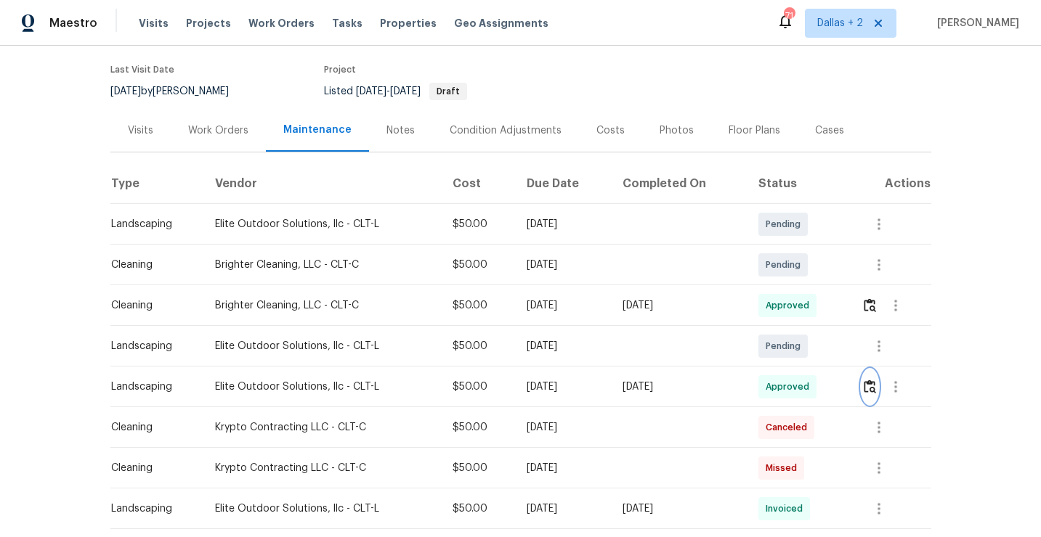
scroll to position [0, 0]
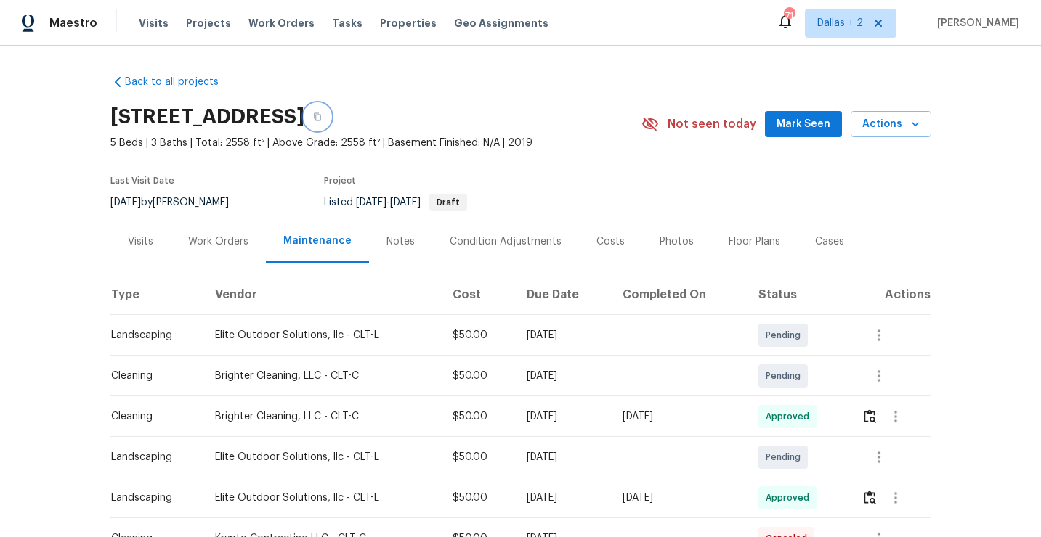
click at [330, 122] on button "button" at bounding box center [317, 117] width 26 height 26
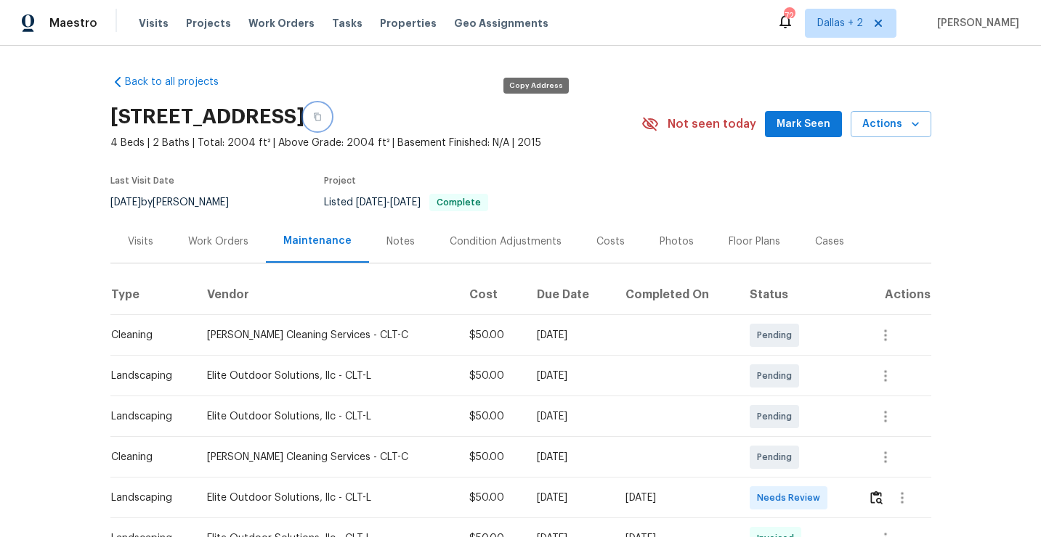
click at [330, 118] on button "button" at bounding box center [317, 117] width 26 height 26
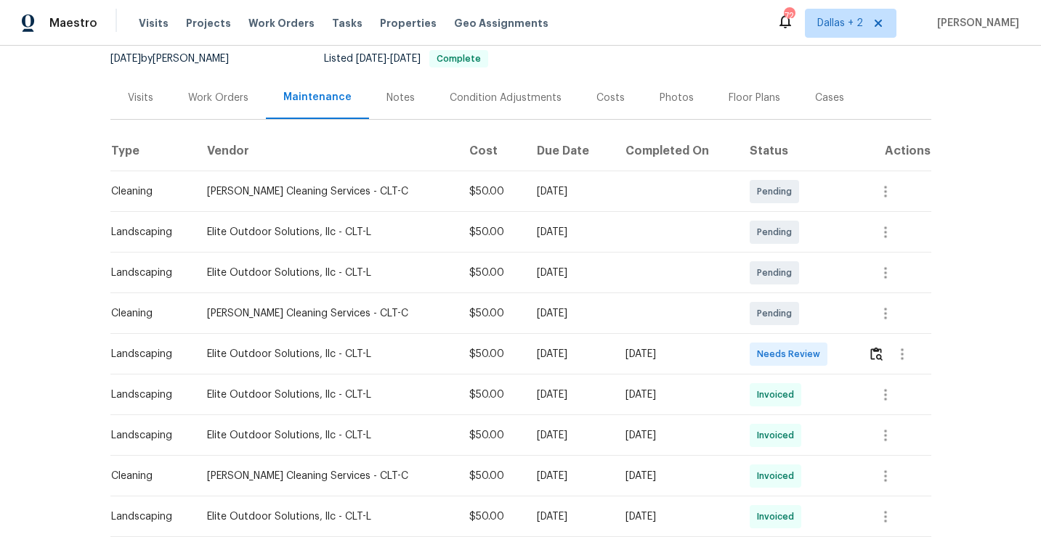
scroll to position [188, 0]
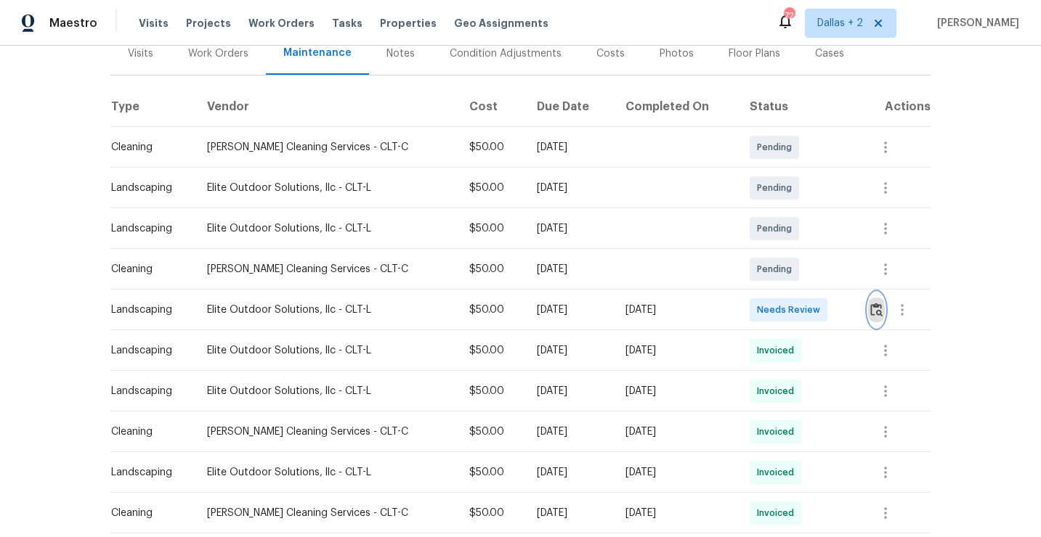
click at [883, 315] on button "button" at bounding box center [876, 310] width 17 height 35
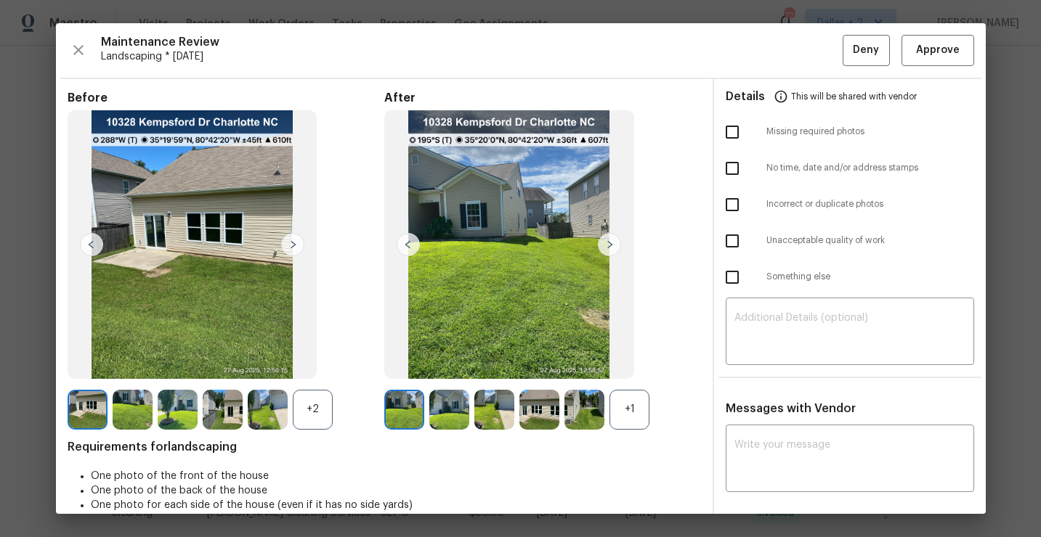
click at [640, 418] on div "+1" at bounding box center [629, 410] width 40 height 40
click at [323, 412] on div "+2" at bounding box center [313, 410] width 40 height 40
click at [351, 410] on img at bounding box center [358, 410] width 40 height 40
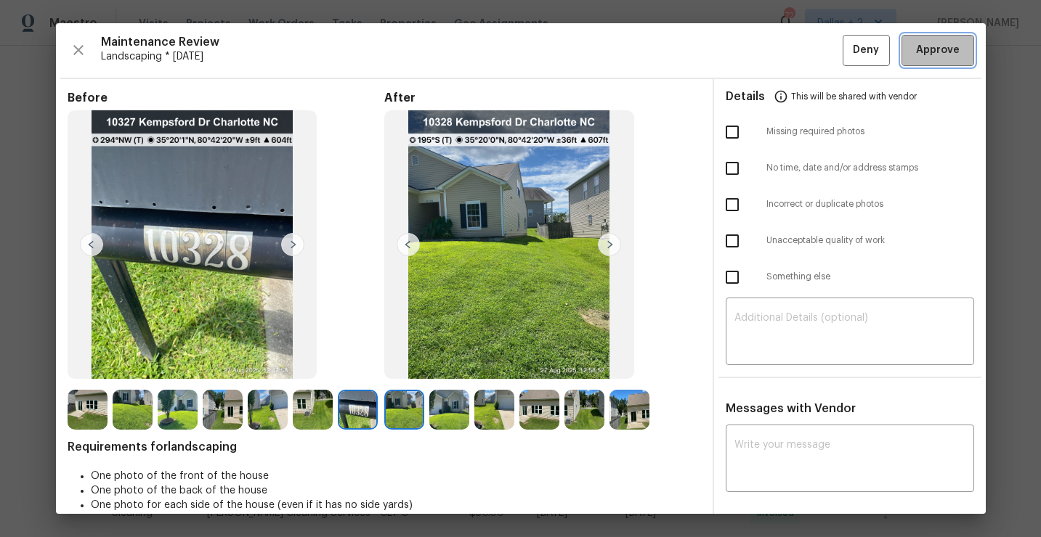
click at [932, 60] on button "Approve" at bounding box center [937, 50] width 73 height 31
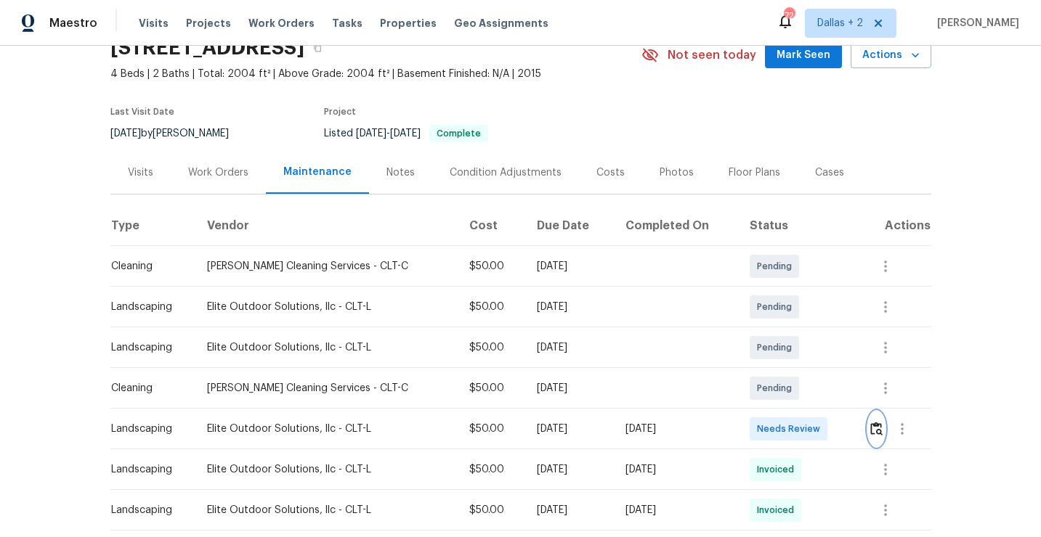
scroll to position [0, 0]
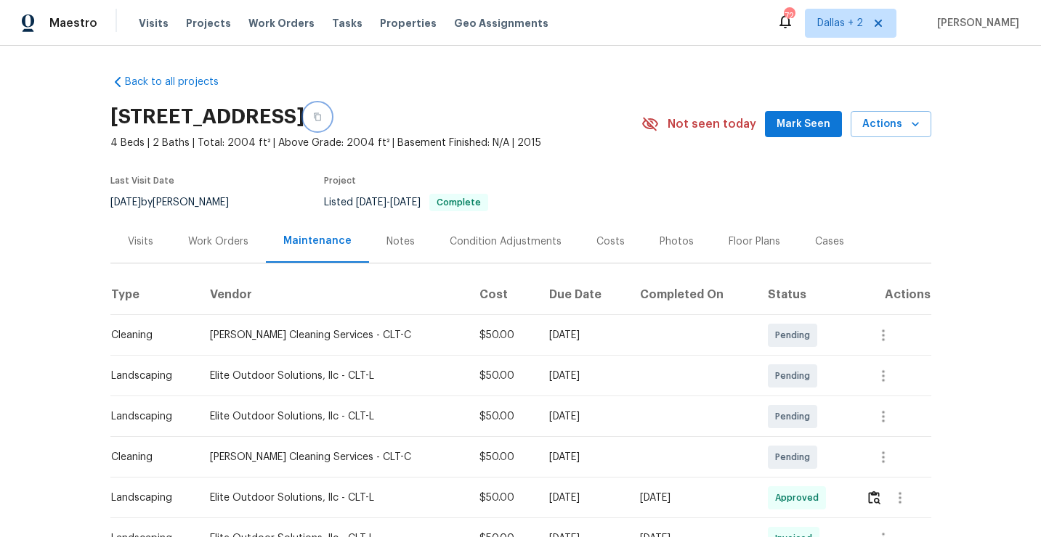
click at [330, 115] on button "button" at bounding box center [317, 117] width 26 height 26
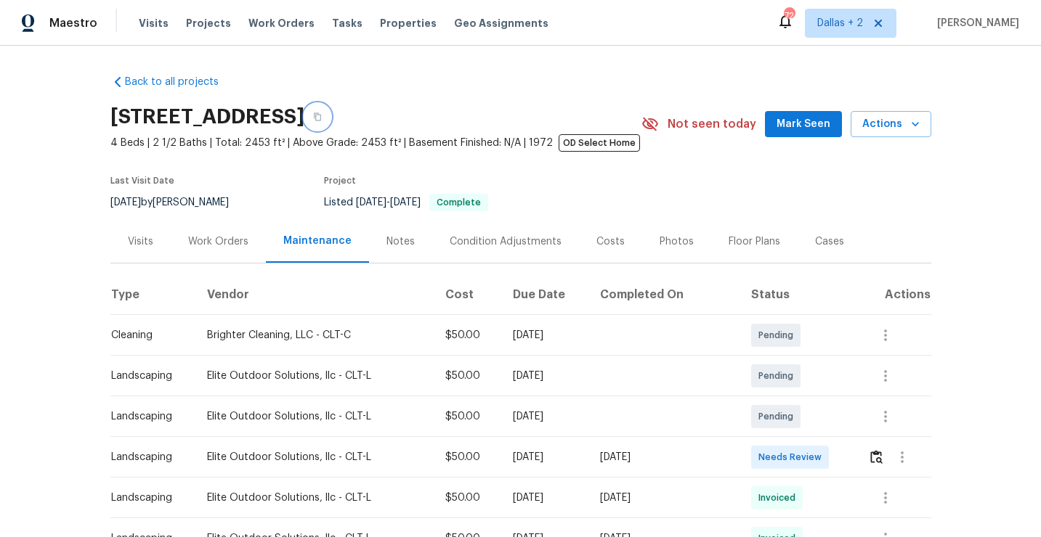
click at [321, 114] on icon "button" at bounding box center [317, 117] width 7 height 8
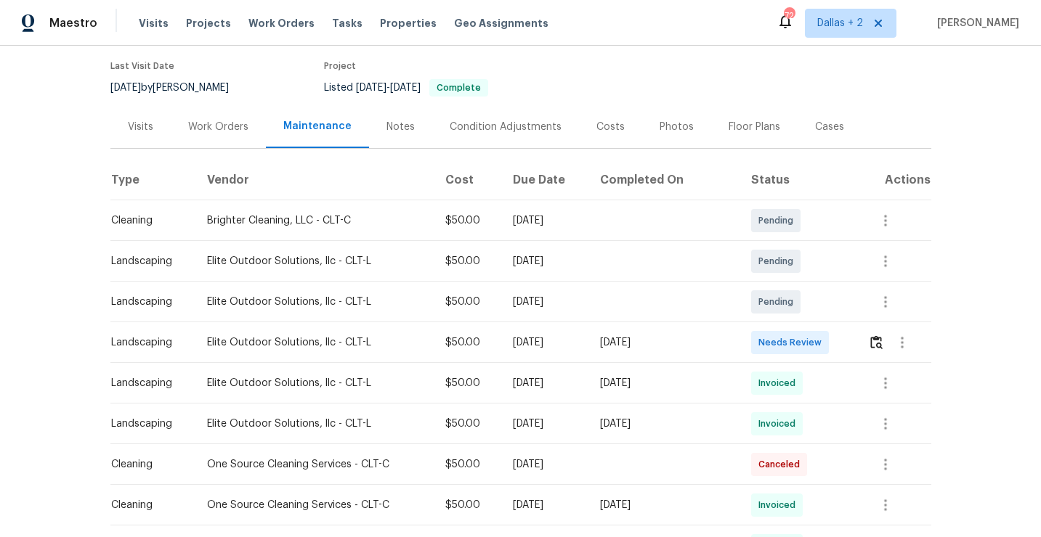
scroll to position [145, 0]
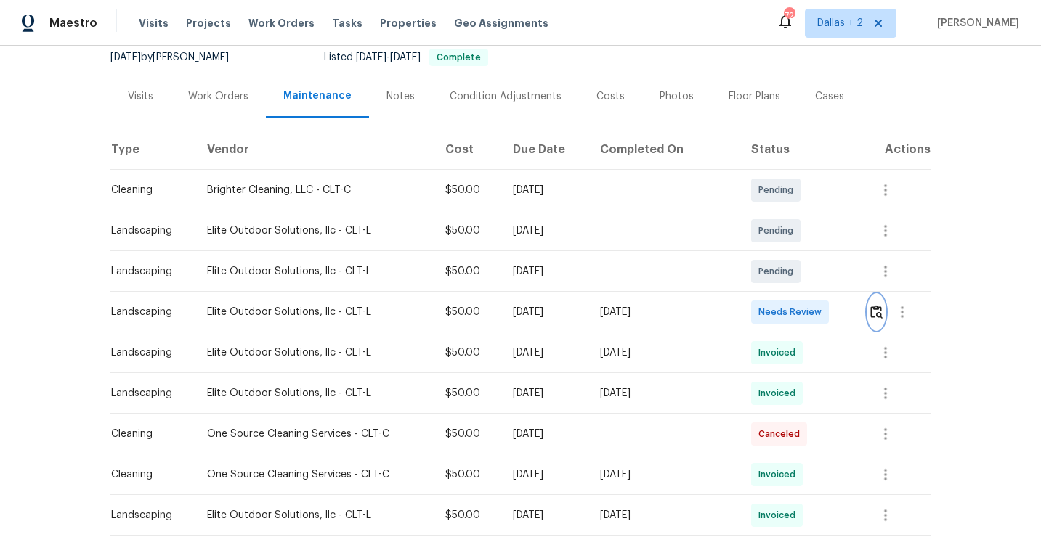
click at [879, 318] on img "button" at bounding box center [876, 312] width 12 height 14
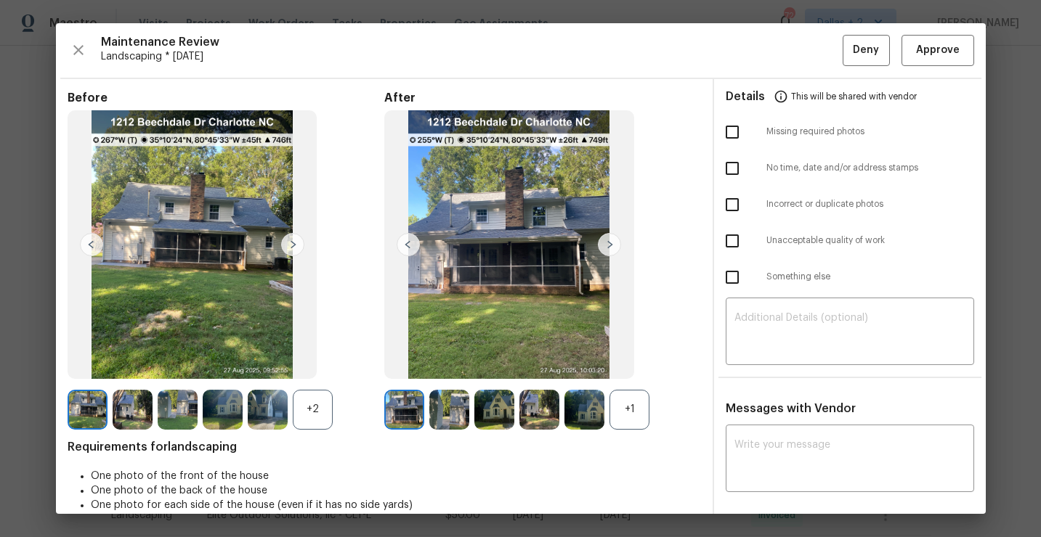
click at [301, 410] on div "+2" at bounding box center [313, 410] width 40 height 40
click at [354, 423] on img at bounding box center [358, 410] width 40 height 40
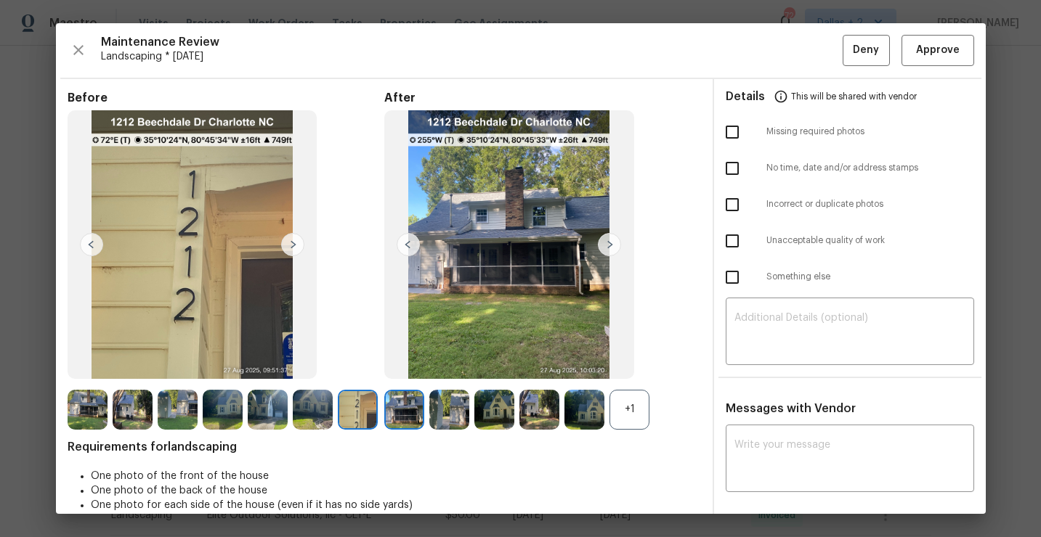
click at [410, 414] on img at bounding box center [404, 410] width 40 height 40
click at [635, 407] on div "+1" at bounding box center [629, 410] width 40 height 40
click at [605, 247] on img at bounding box center [609, 244] width 23 height 23
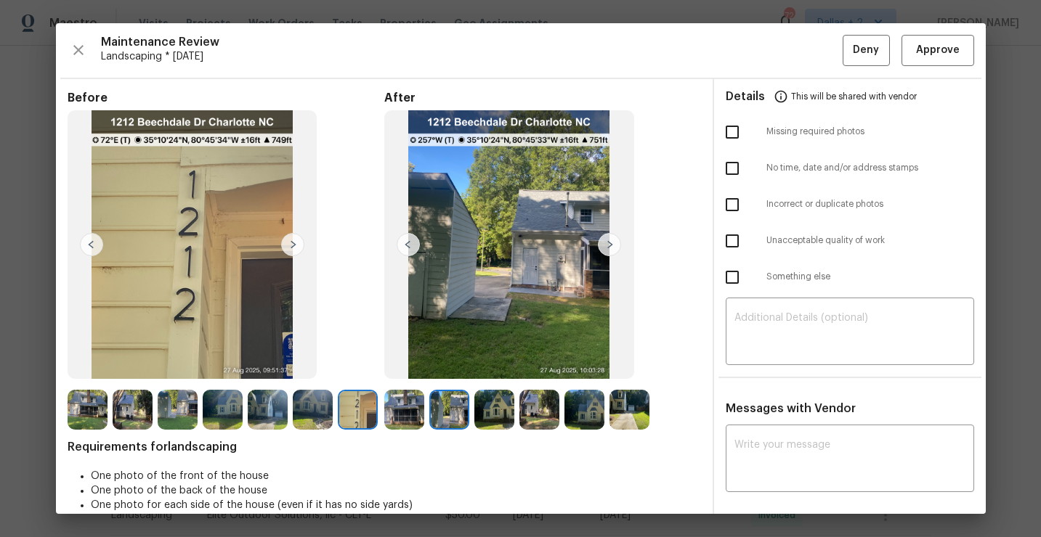
click at [606, 247] on img at bounding box center [609, 244] width 23 height 23
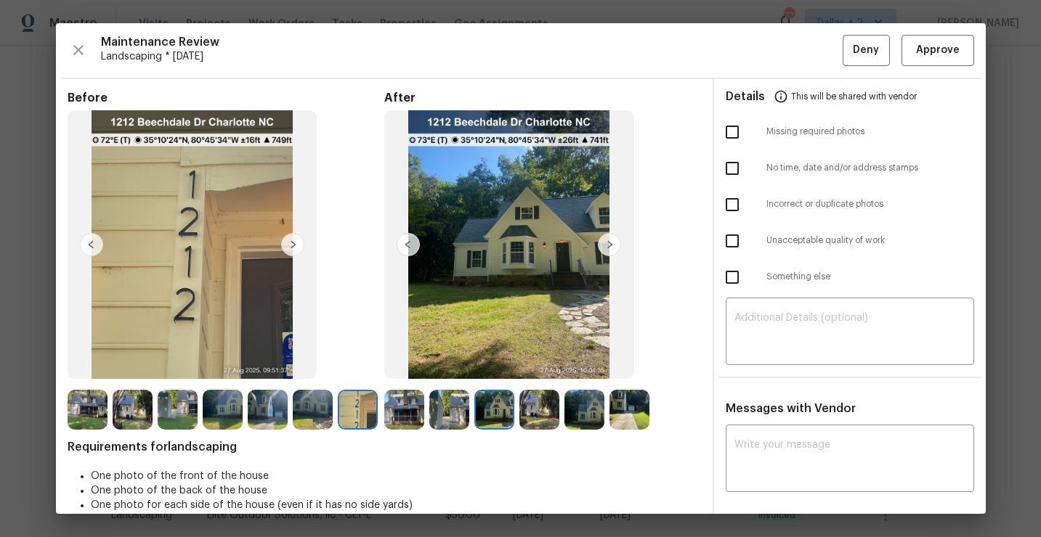
click at [606, 247] on img at bounding box center [609, 244] width 23 height 23
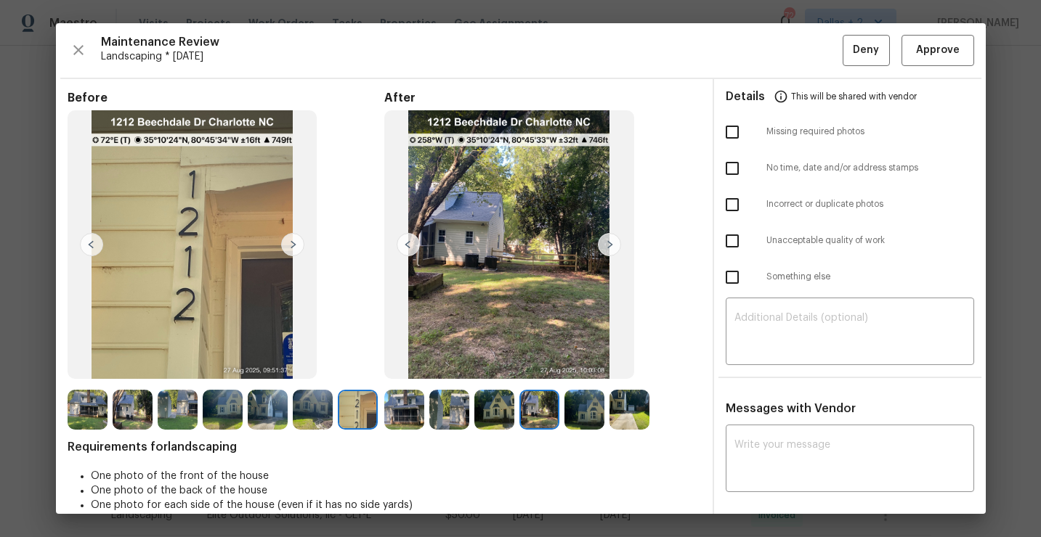
click at [498, 416] on img at bounding box center [494, 410] width 40 height 40
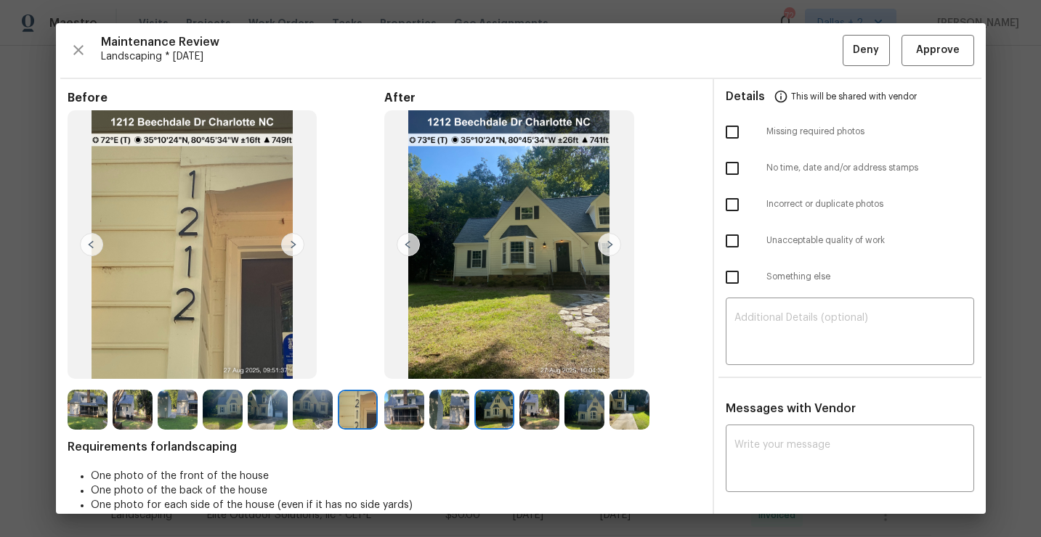
click at [534, 422] on img at bounding box center [539, 410] width 40 height 40
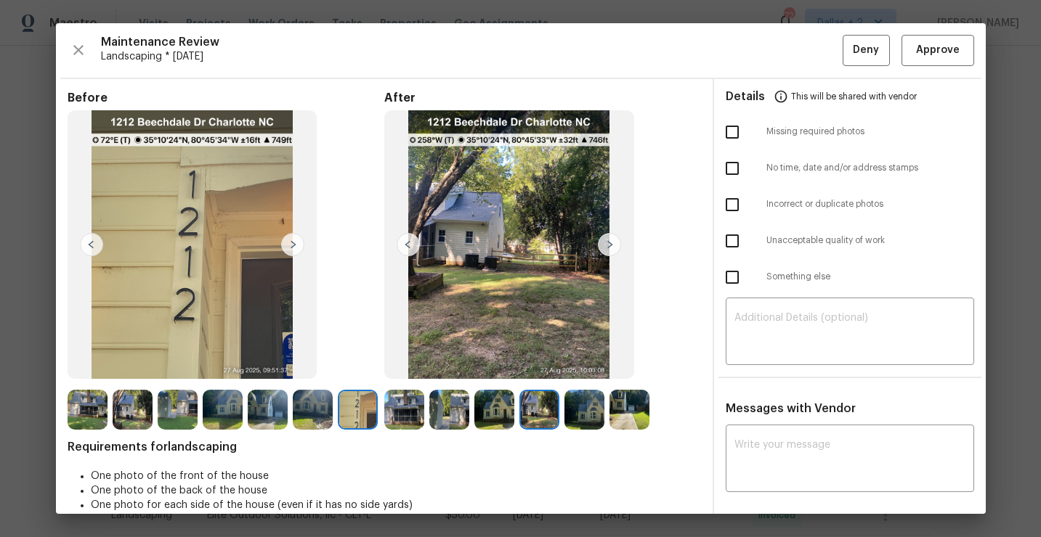
click at [582, 415] on img at bounding box center [584, 410] width 40 height 40
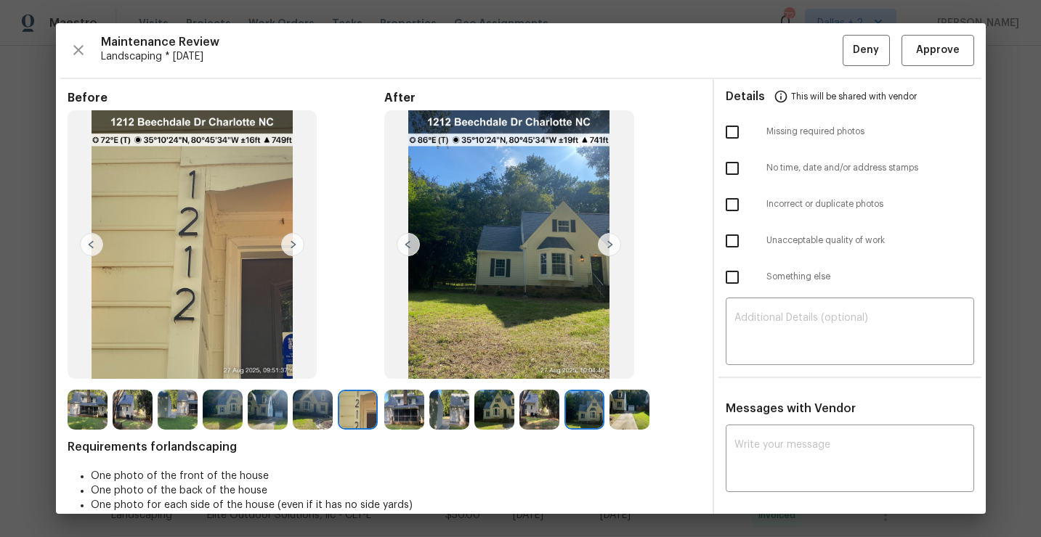
click at [625, 415] on img at bounding box center [629, 410] width 40 height 40
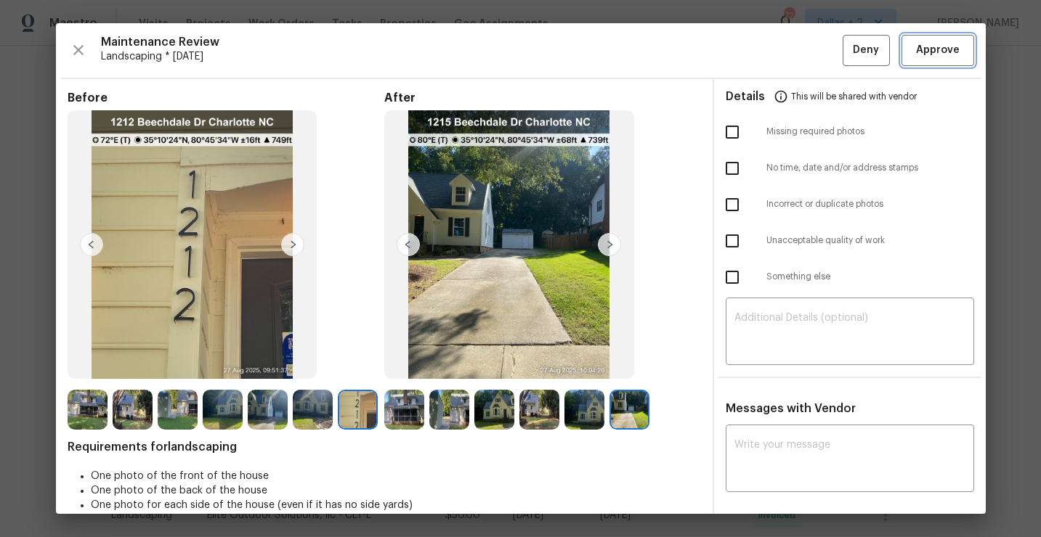
click at [932, 49] on span "Approve" at bounding box center [938, 50] width 44 height 18
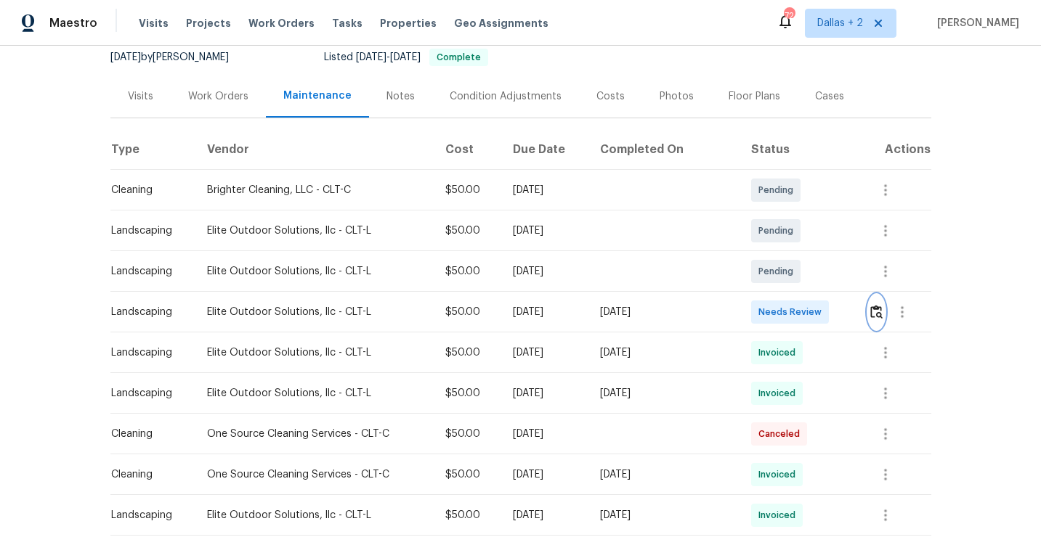
scroll to position [0, 0]
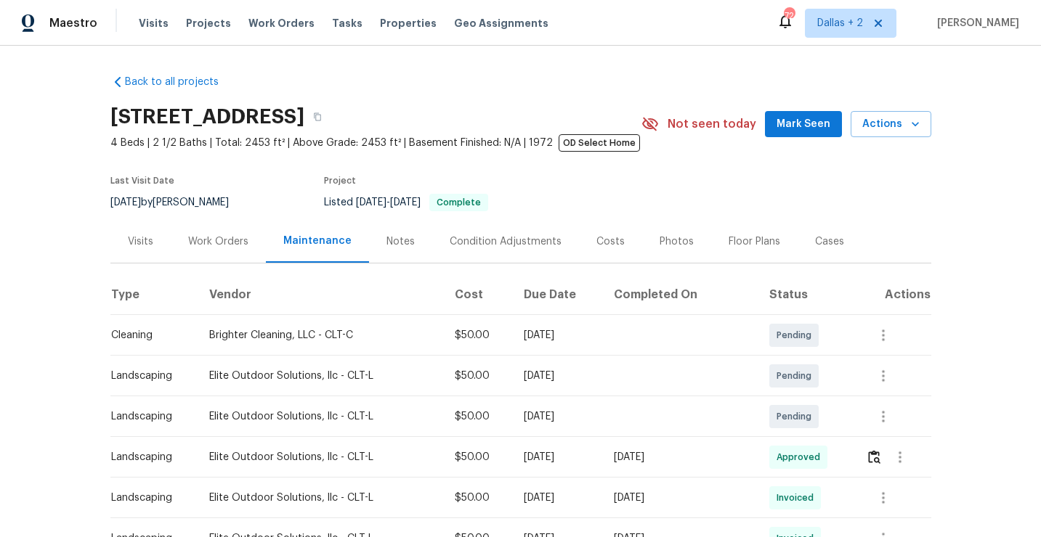
click at [519, 118] on div "1212 Beechdale Dr, Charlotte, NC 28212" at bounding box center [375, 117] width 531 height 38
click at [330, 115] on button "button" at bounding box center [317, 117] width 26 height 26
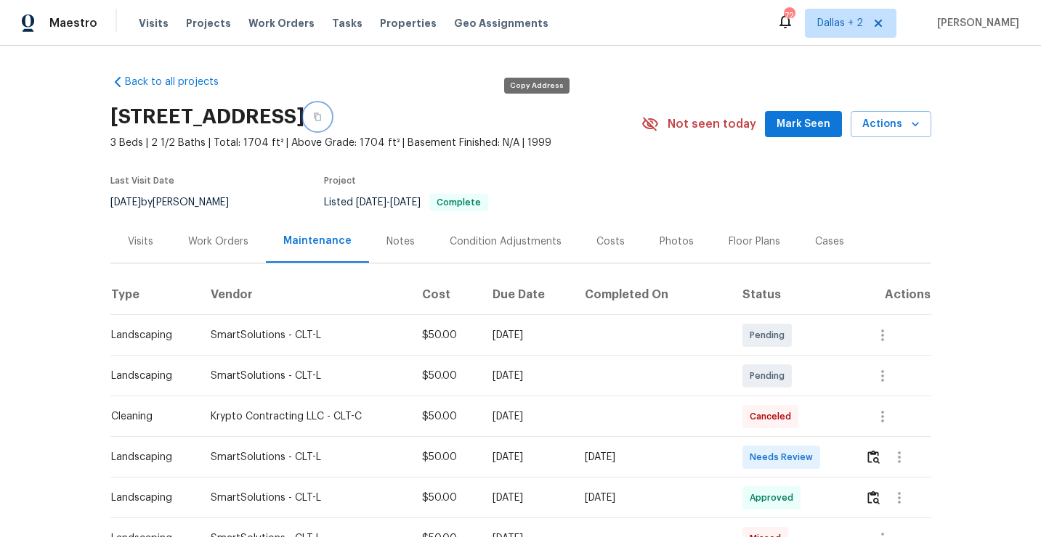
click at [330, 124] on button "button" at bounding box center [317, 117] width 26 height 26
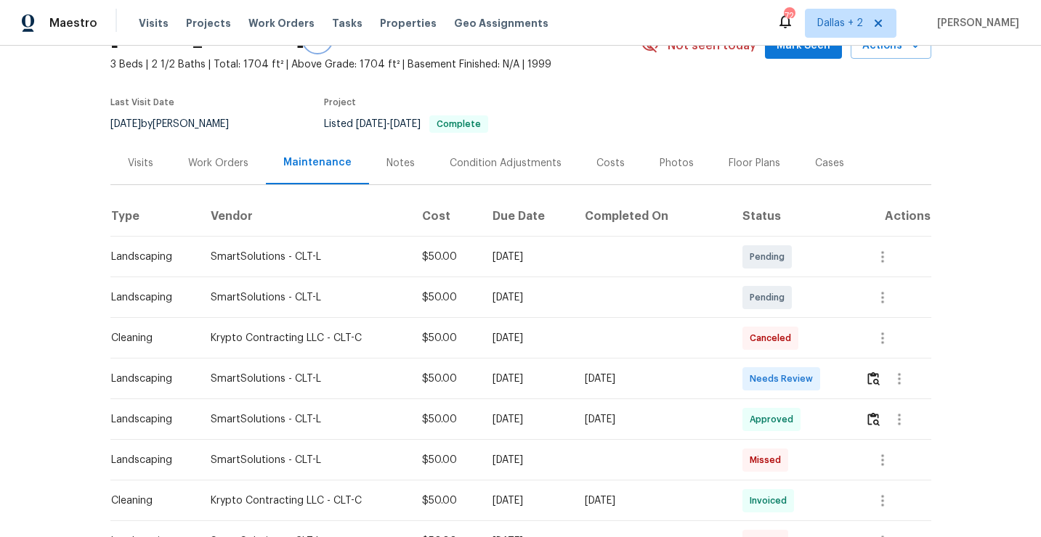
scroll to position [97, 0]
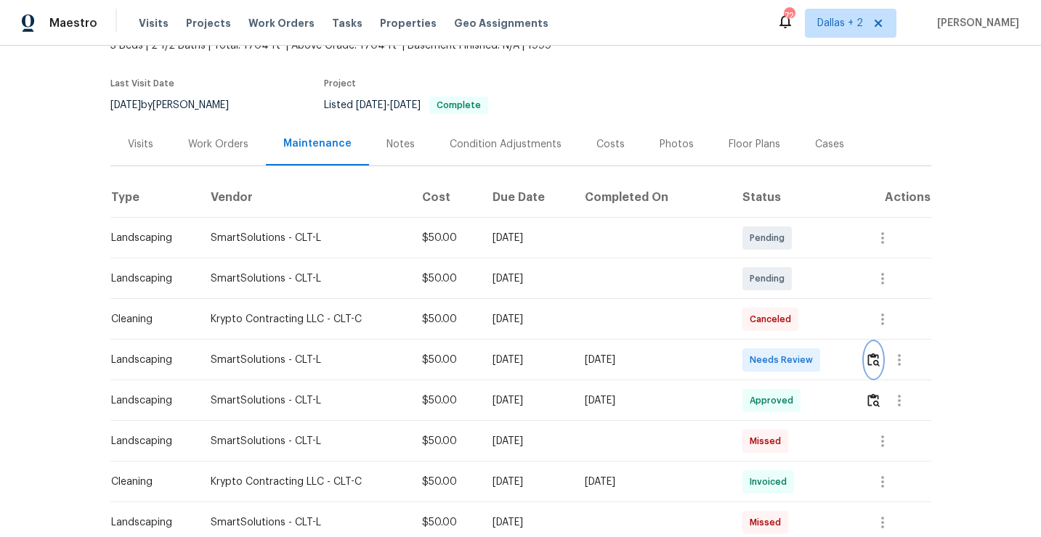
click at [874, 359] on img "button" at bounding box center [873, 360] width 12 height 14
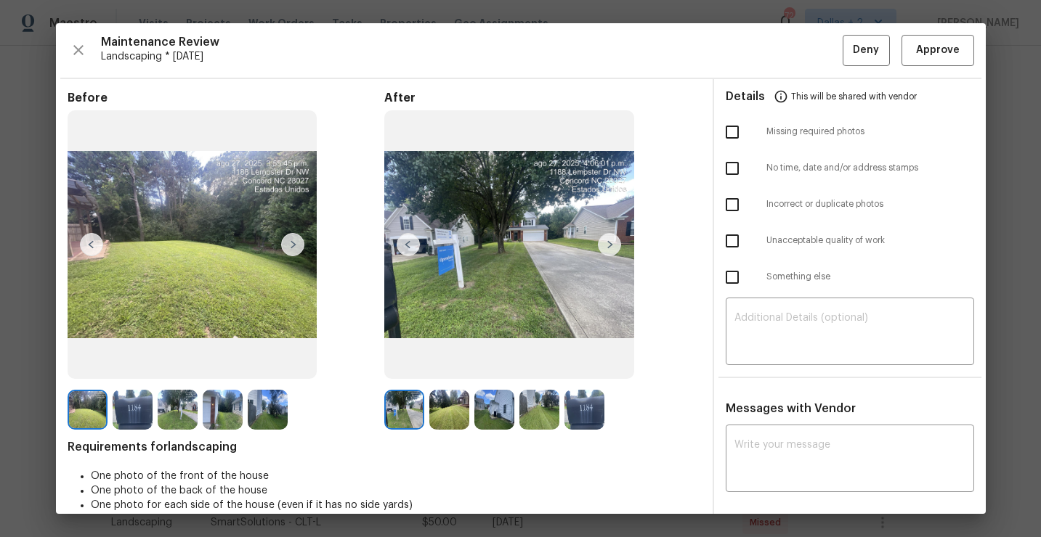
click at [590, 416] on img at bounding box center [584, 410] width 40 height 40
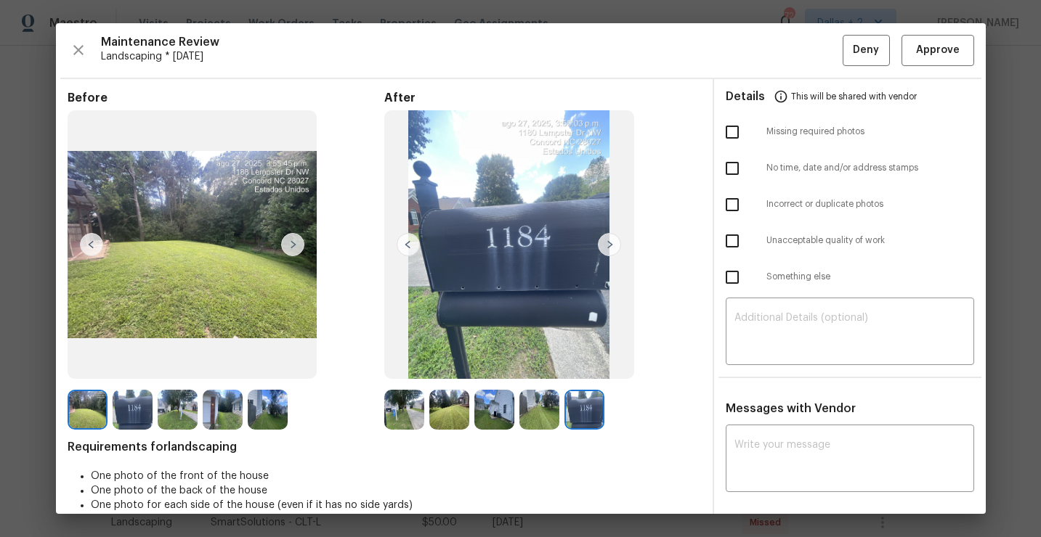
click at [408, 418] on img at bounding box center [404, 410] width 40 height 40
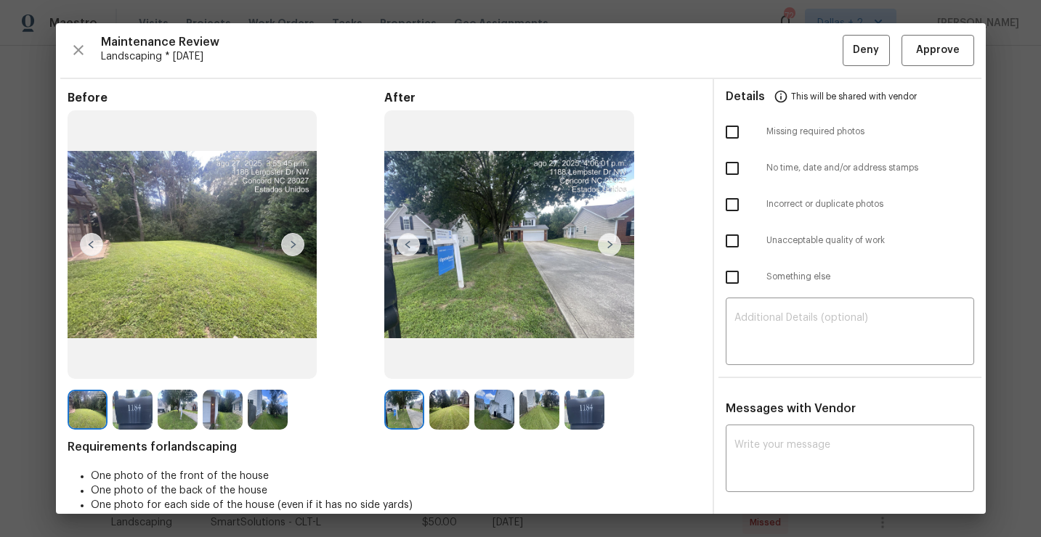
click at [449, 420] on img at bounding box center [449, 410] width 40 height 40
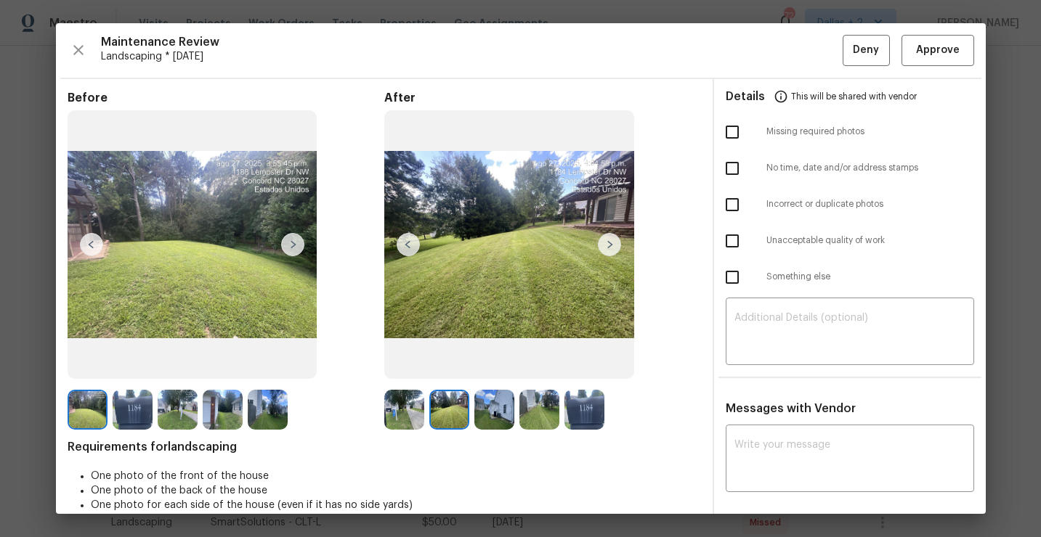
click at [498, 412] on img at bounding box center [494, 410] width 40 height 40
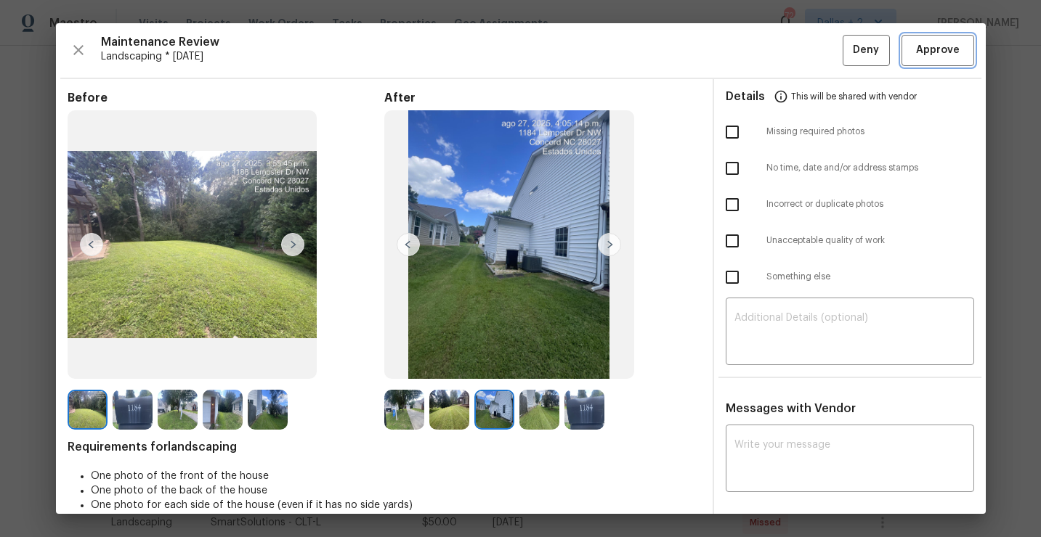
click at [927, 60] on button "Approve" at bounding box center [937, 50] width 73 height 31
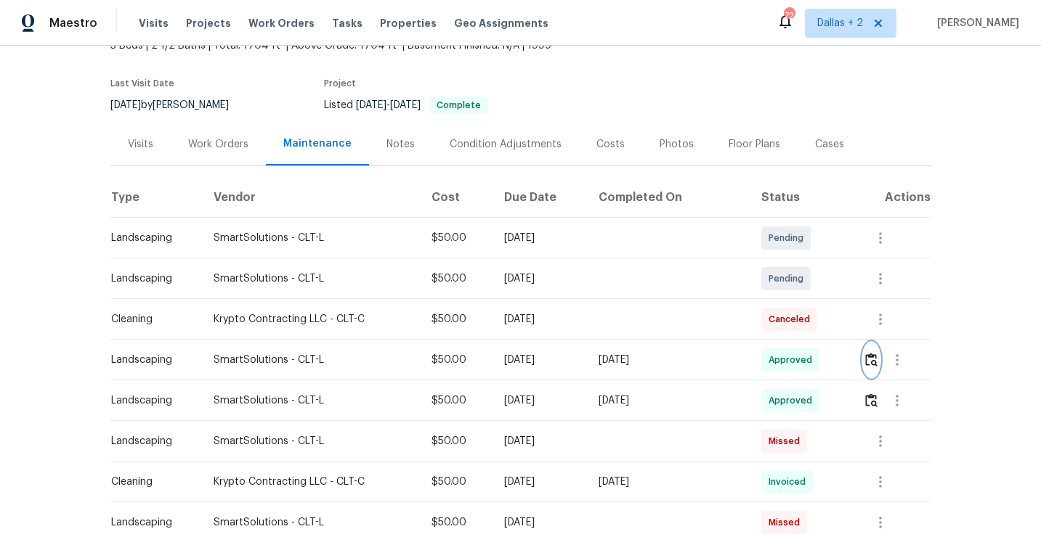
scroll to position [0, 0]
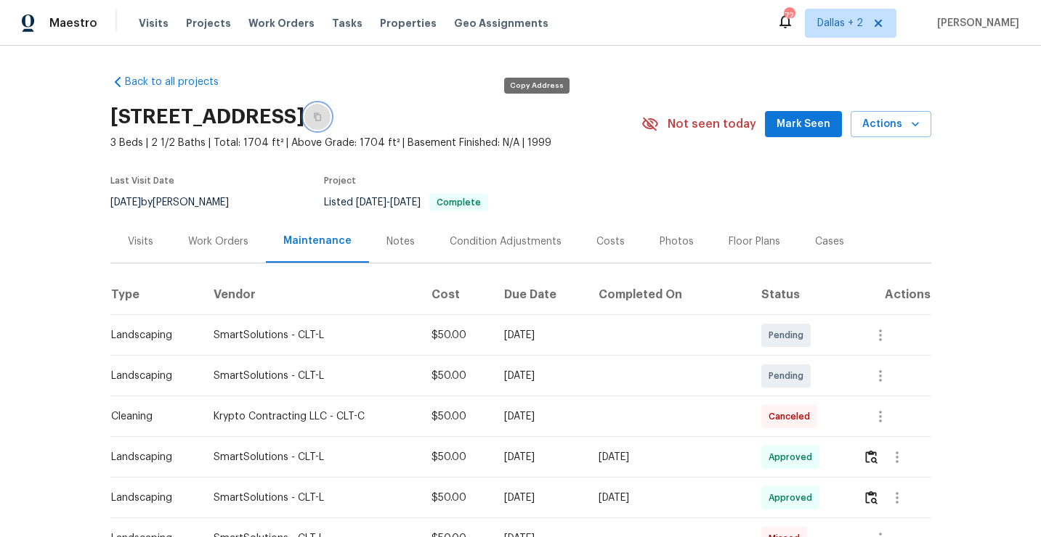
click at [330, 121] on button "button" at bounding box center [317, 117] width 26 height 26
click at [330, 124] on button "button" at bounding box center [317, 117] width 26 height 26
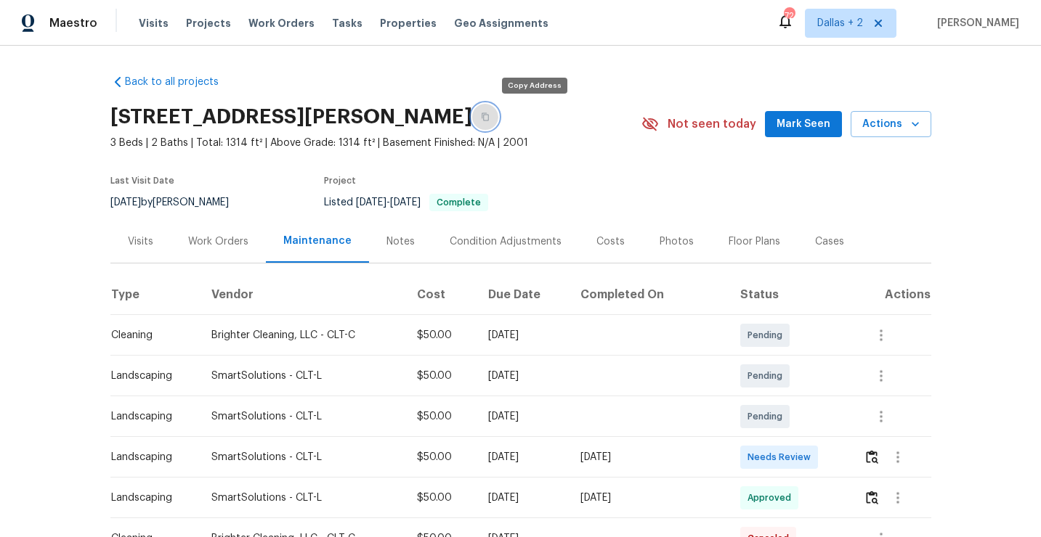
click at [498, 126] on button "button" at bounding box center [485, 117] width 26 height 26
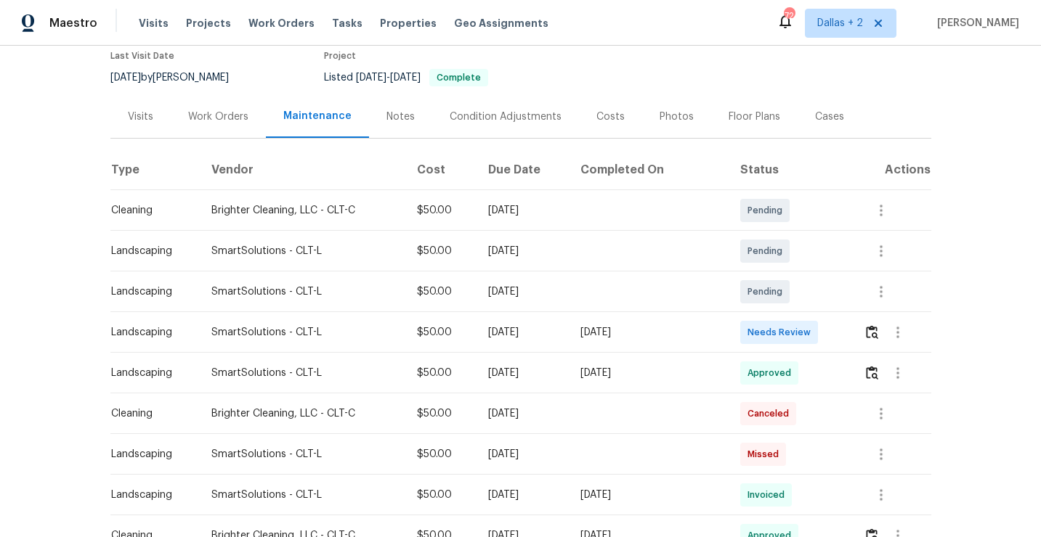
scroll to position [128, 0]
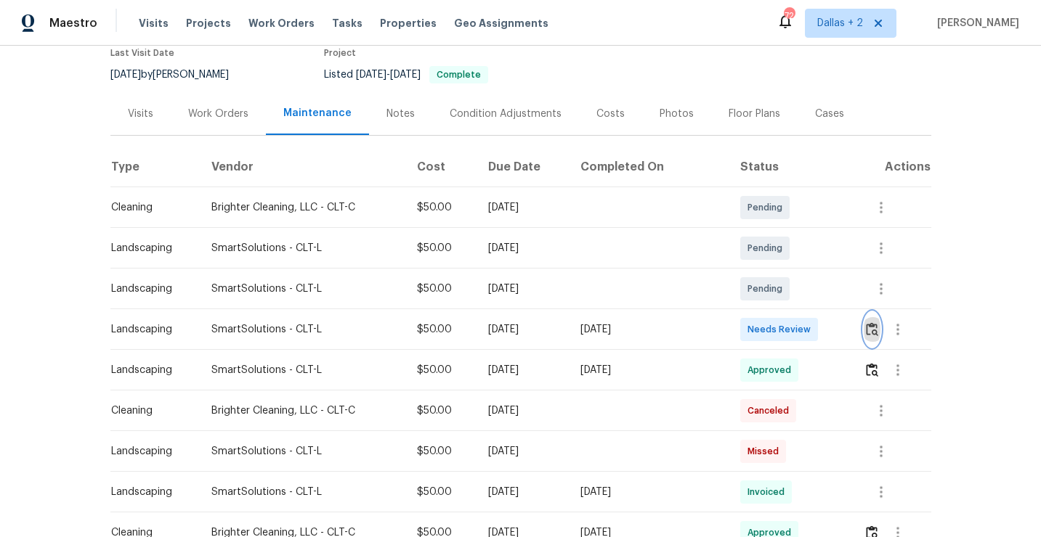
click at [873, 335] on img "button" at bounding box center [872, 329] width 12 height 14
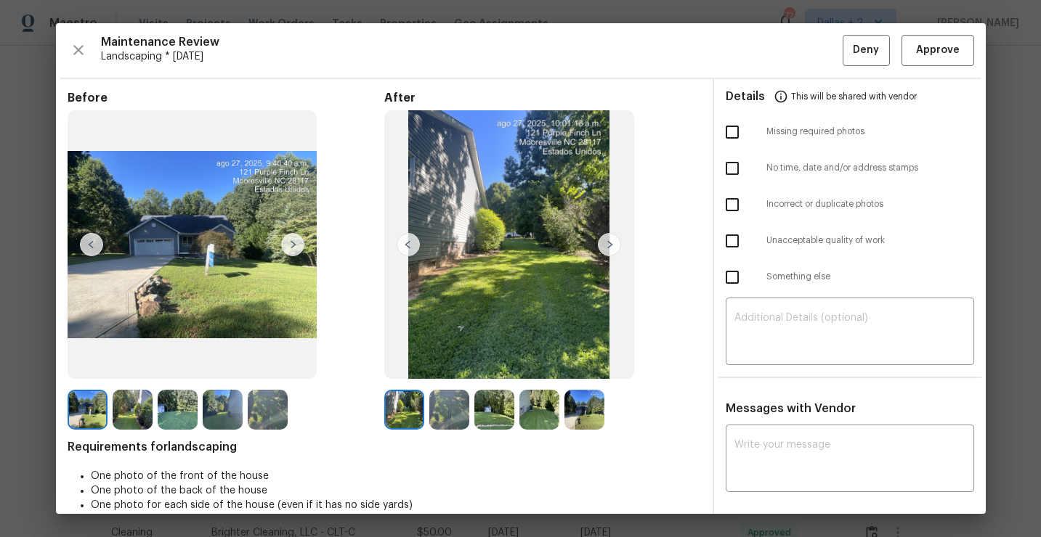
click at [605, 240] on img at bounding box center [609, 244] width 23 height 23
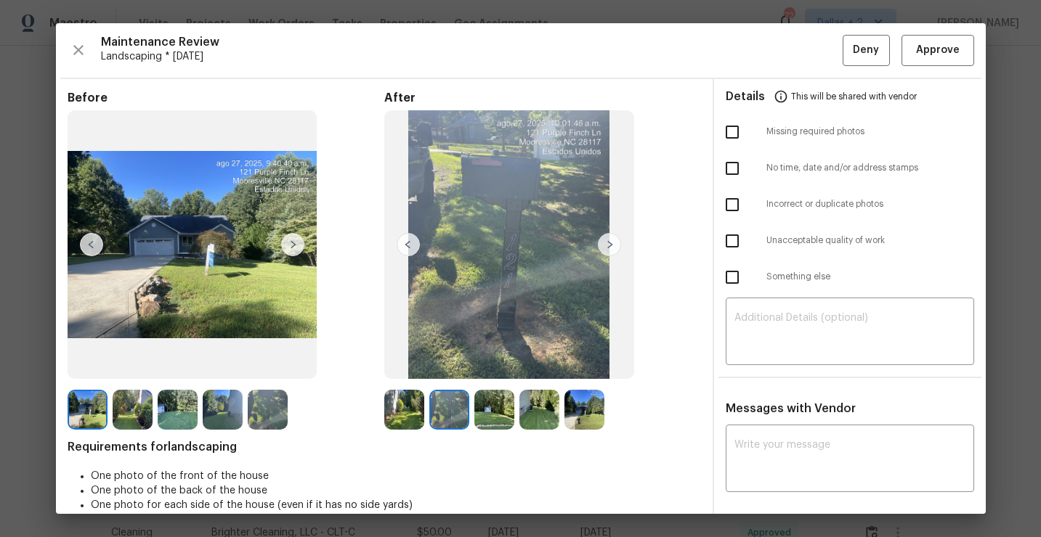
click at [618, 245] on img at bounding box center [609, 244] width 23 height 23
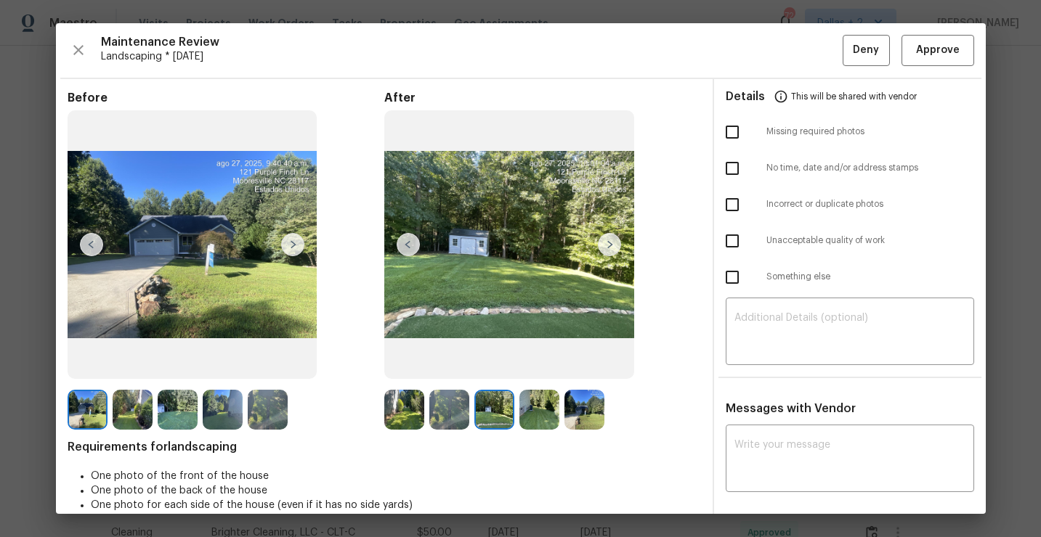
click at [609, 248] on img at bounding box center [609, 244] width 23 height 23
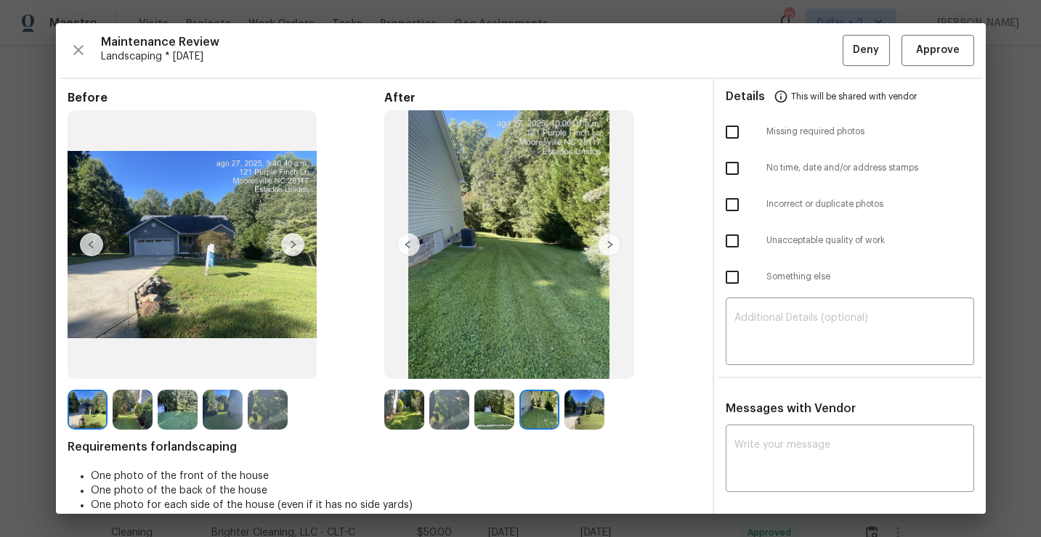
click at [609, 248] on img at bounding box center [609, 244] width 23 height 23
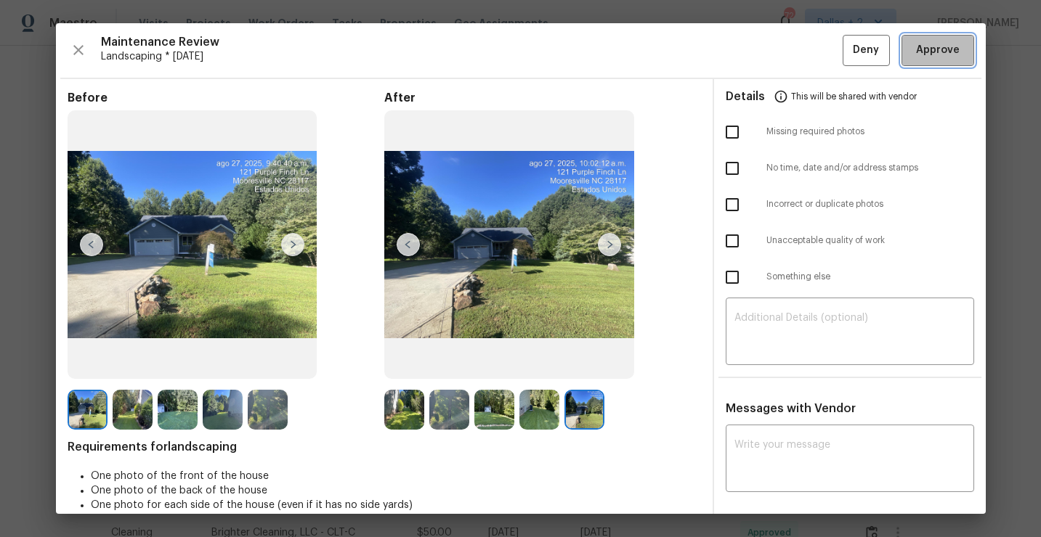
click at [922, 51] on span "Approve" at bounding box center [938, 50] width 44 height 18
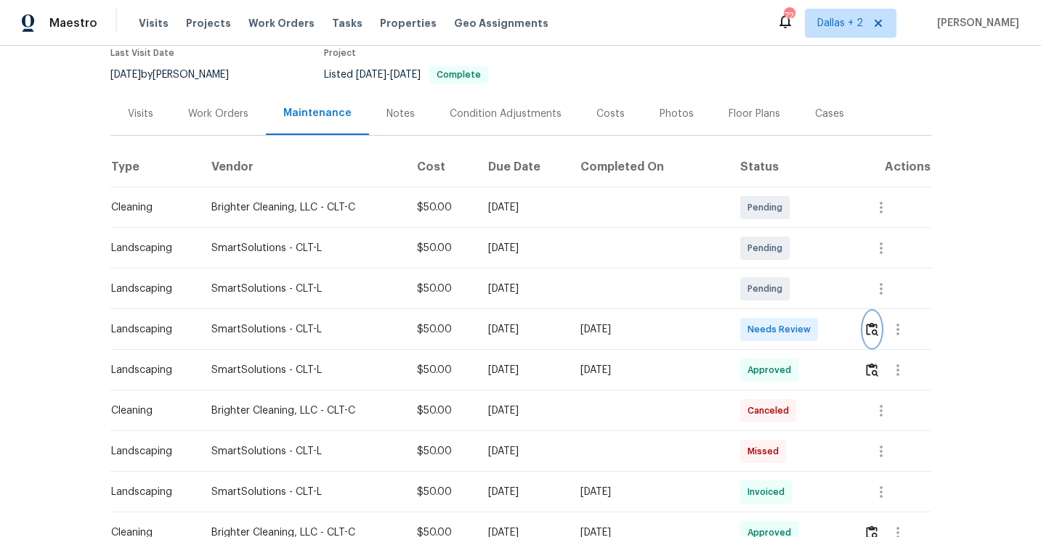
scroll to position [0, 0]
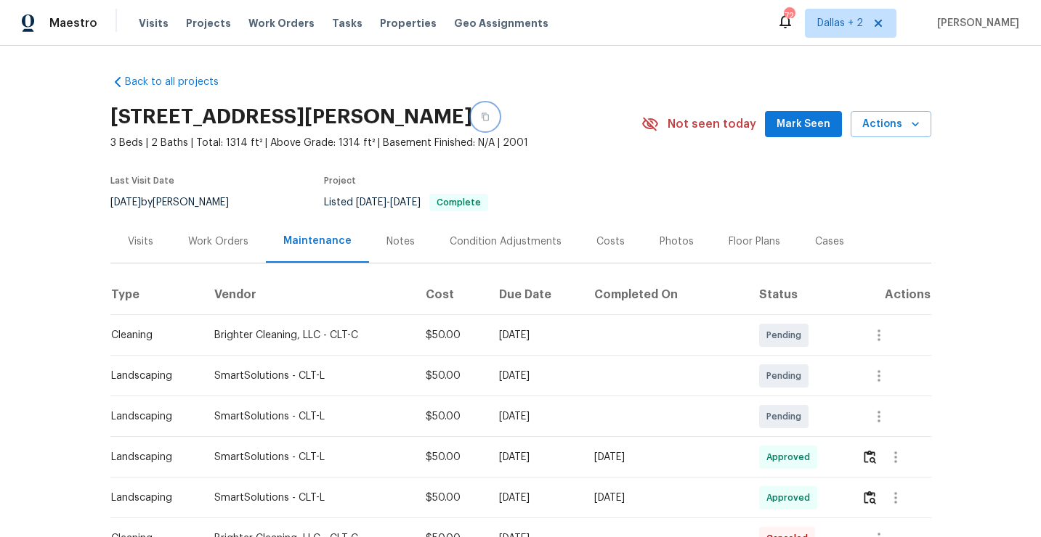
click at [498, 122] on button "button" at bounding box center [485, 117] width 26 height 26
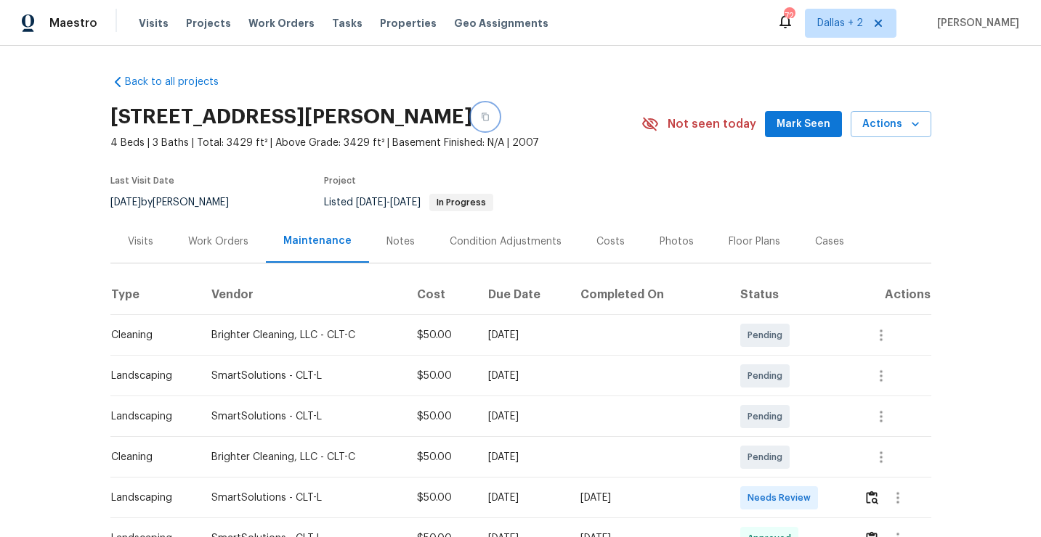
click at [494, 114] on button "button" at bounding box center [485, 117] width 26 height 26
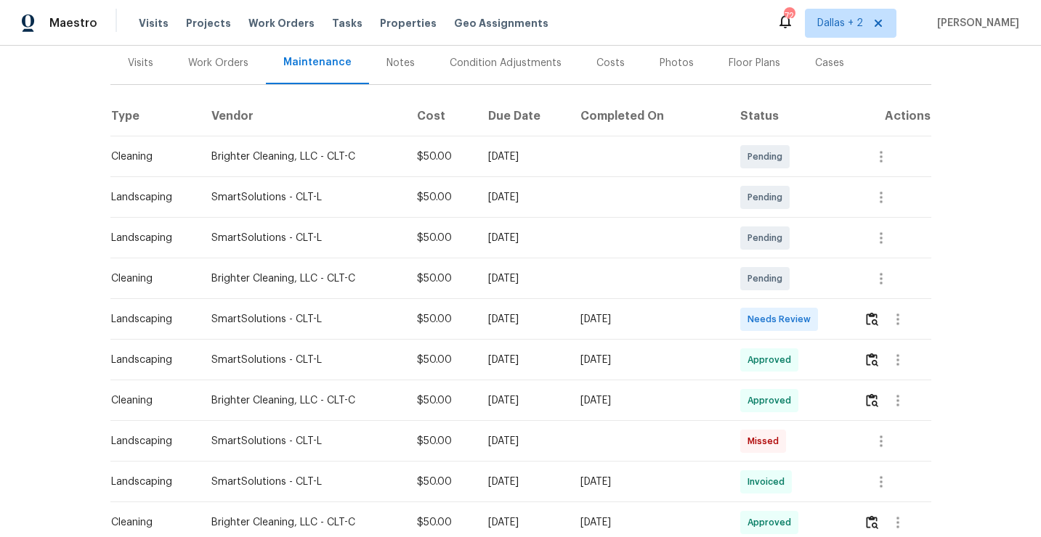
scroll to position [245, 0]
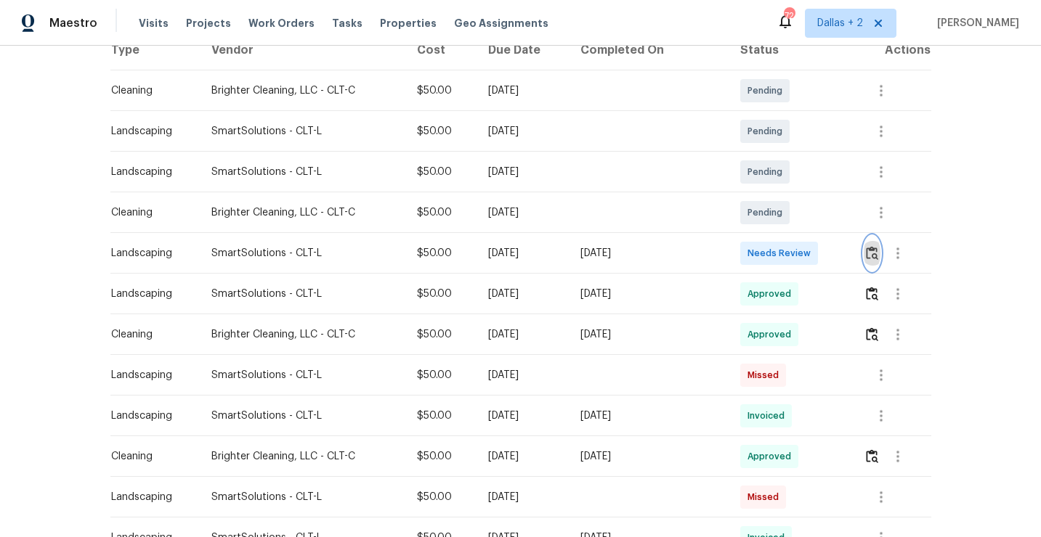
click at [869, 253] on img "button" at bounding box center [872, 253] width 12 height 14
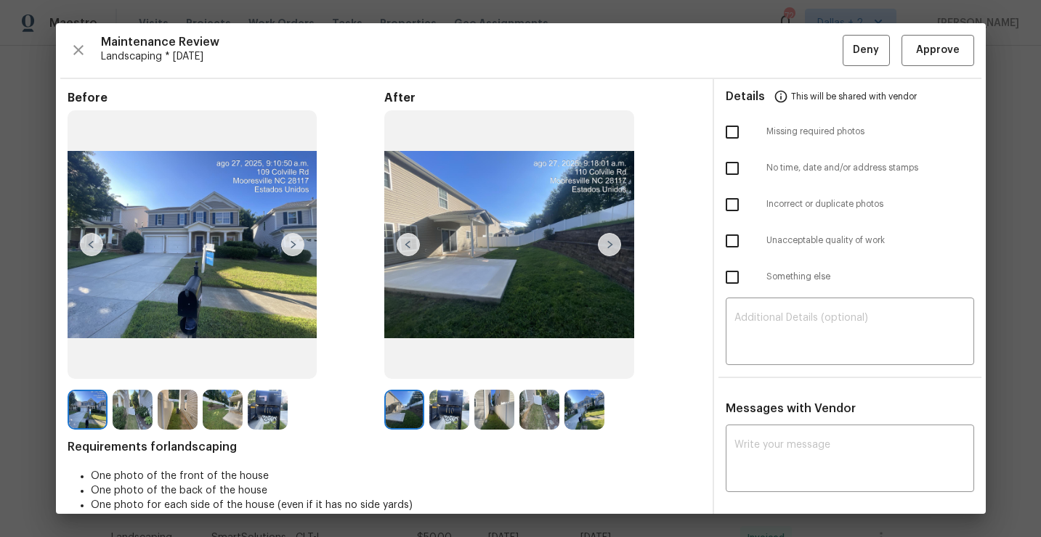
click at [277, 404] on img at bounding box center [268, 410] width 40 height 40
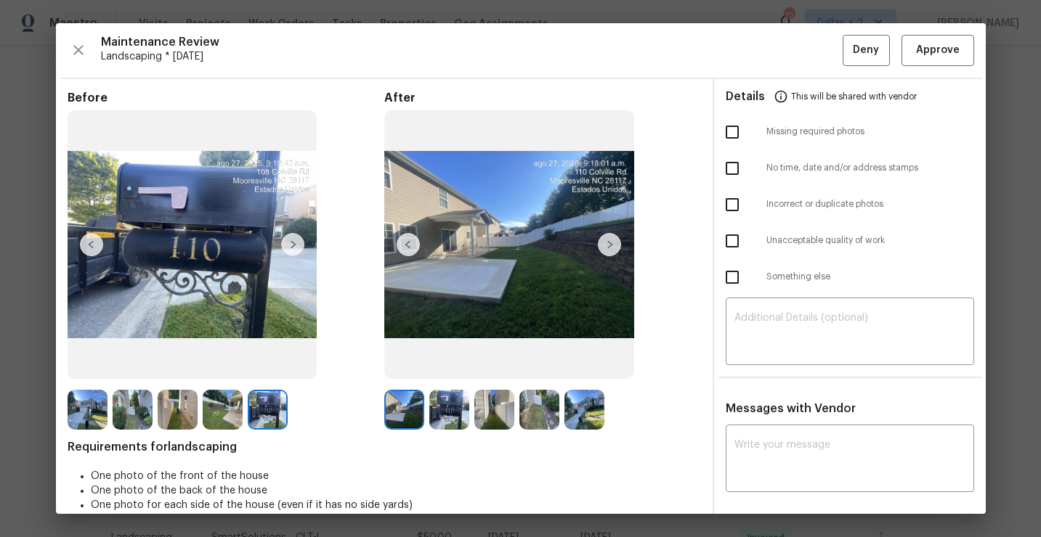
click at [451, 407] on img at bounding box center [449, 410] width 40 height 40
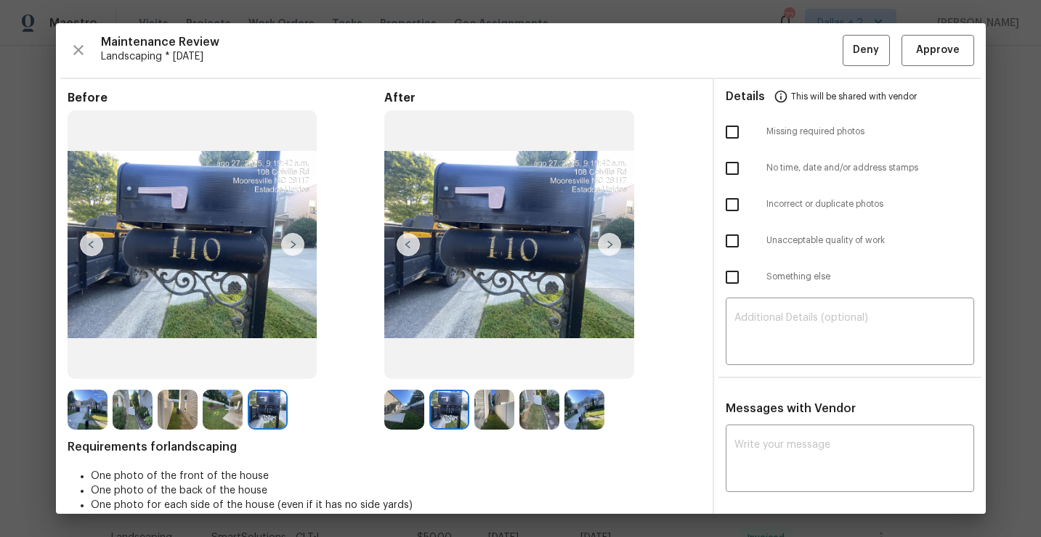
click at [502, 415] on img at bounding box center [494, 410] width 40 height 40
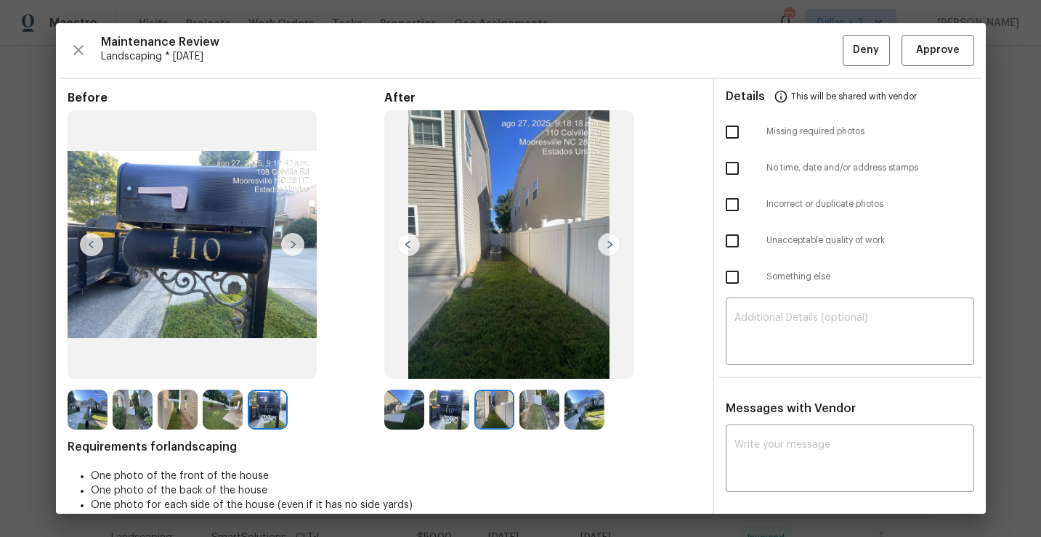
click at [550, 406] on img at bounding box center [539, 410] width 40 height 40
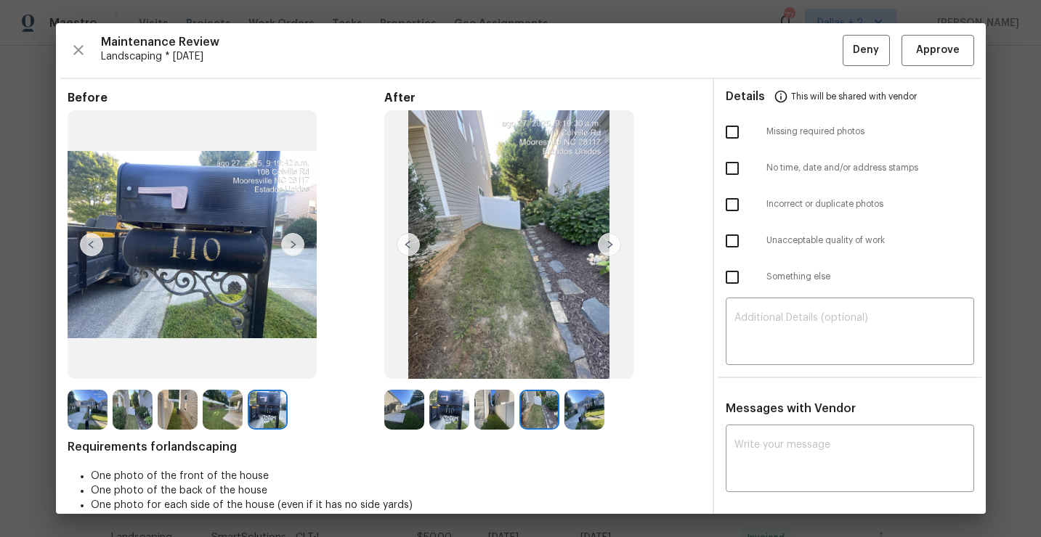
click at [590, 422] on img at bounding box center [584, 410] width 40 height 40
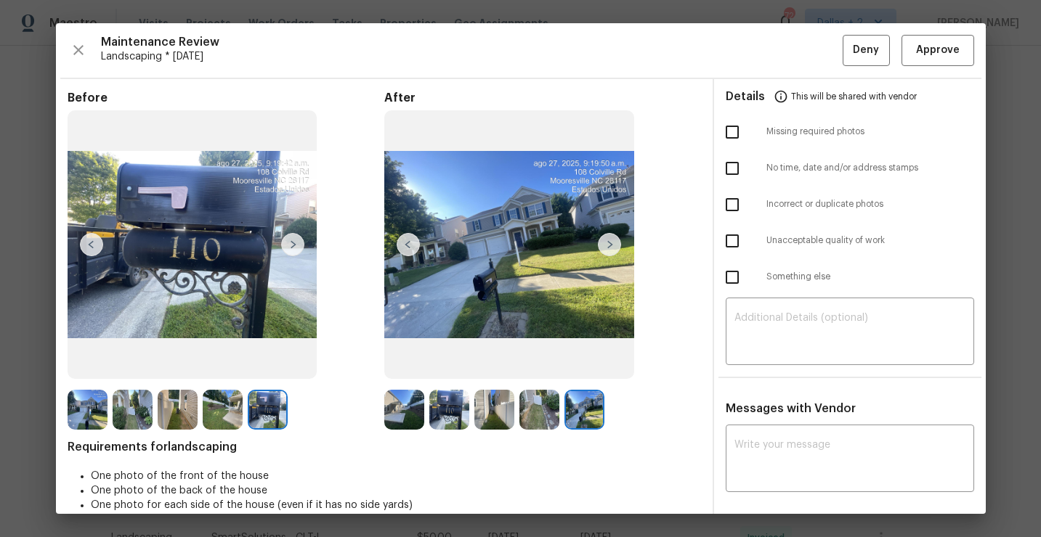
click at [406, 417] on img at bounding box center [404, 410] width 40 height 40
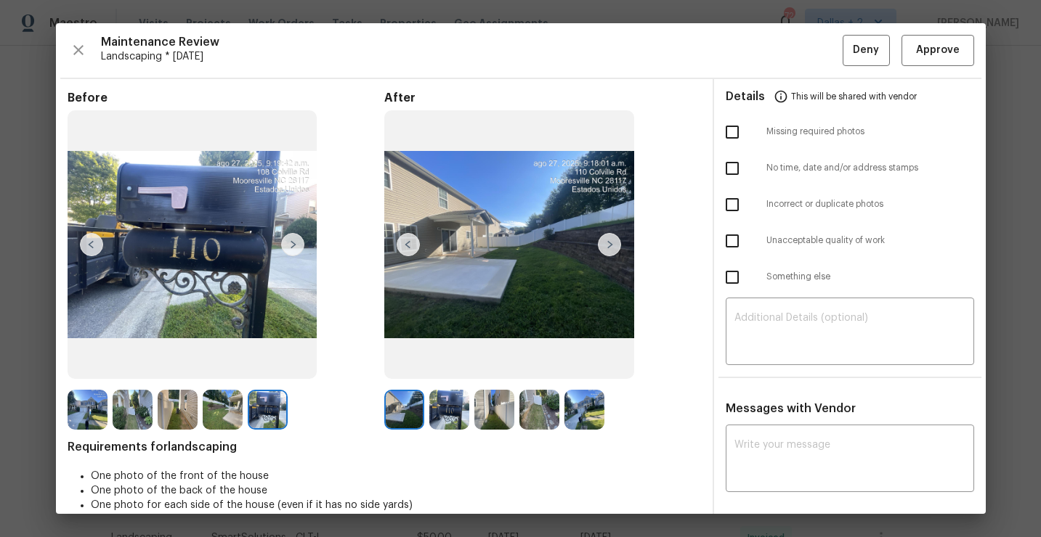
click at [451, 404] on img at bounding box center [449, 410] width 40 height 40
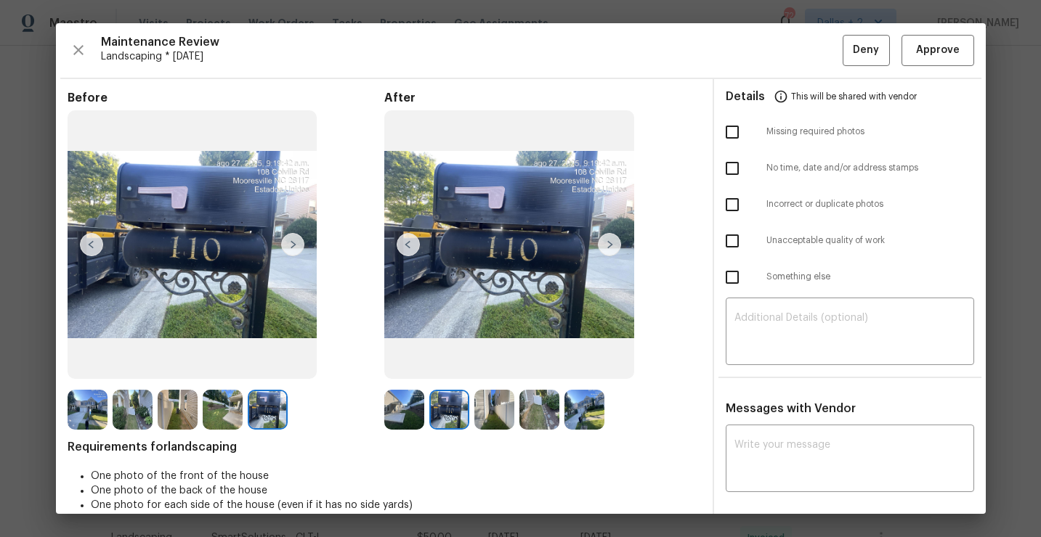
click at [502, 404] on img at bounding box center [494, 410] width 40 height 40
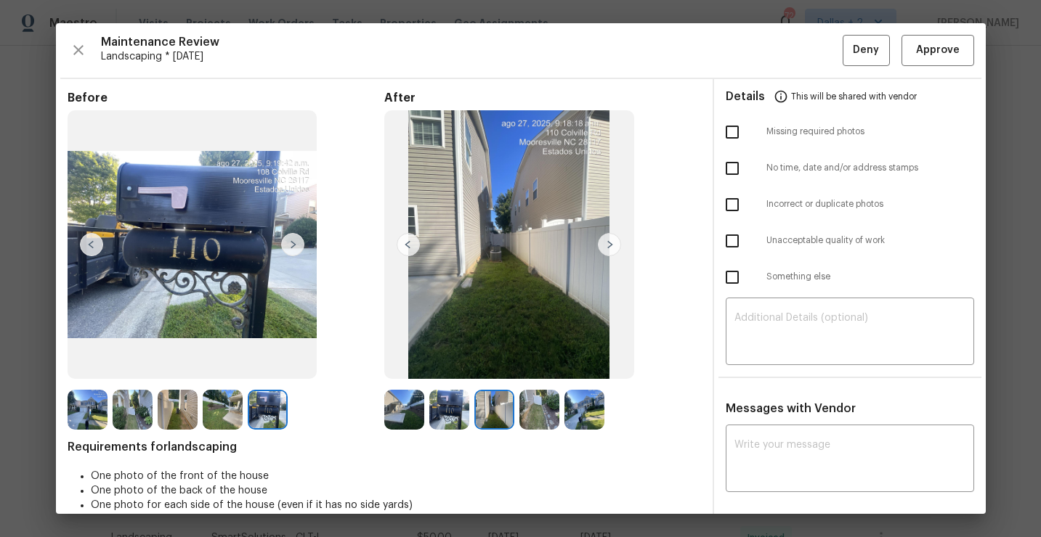
click at [530, 415] on img at bounding box center [539, 410] width 40 height 40
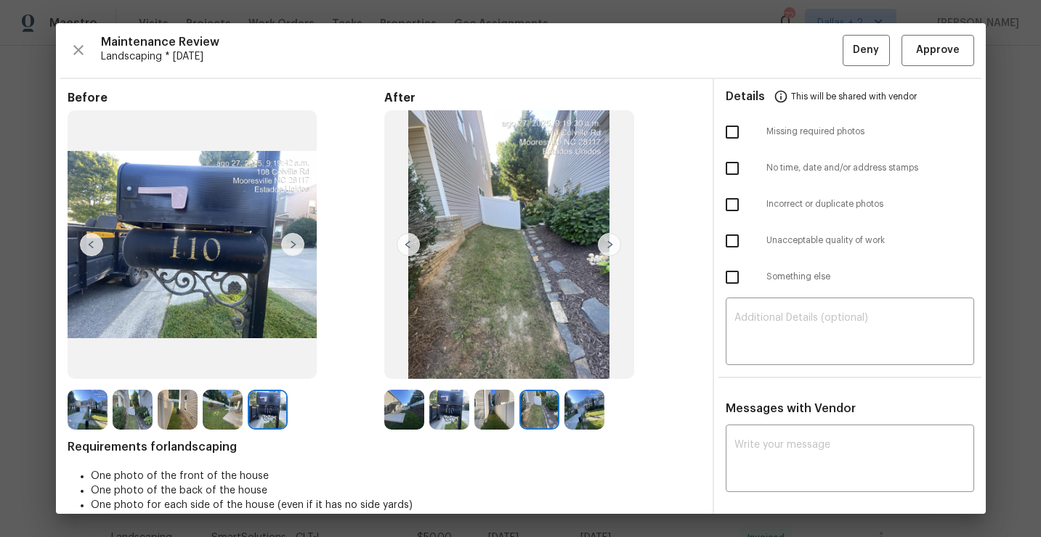
click at [574, 414] on img at bounding box center [584, 410] width 40 height 40
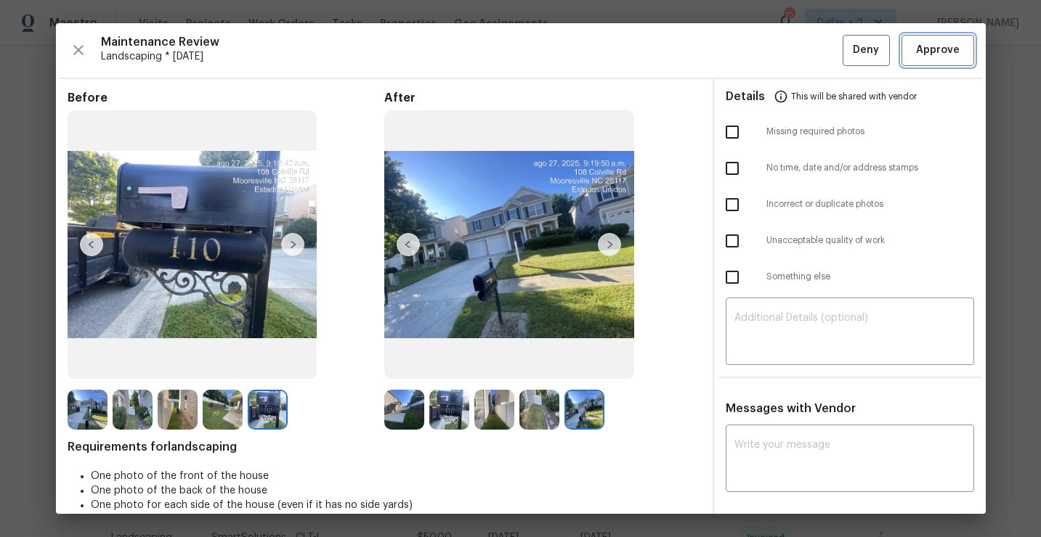
click at [937, 46] on span "Approve" at bounding box center [938, 50] width 44 height 18
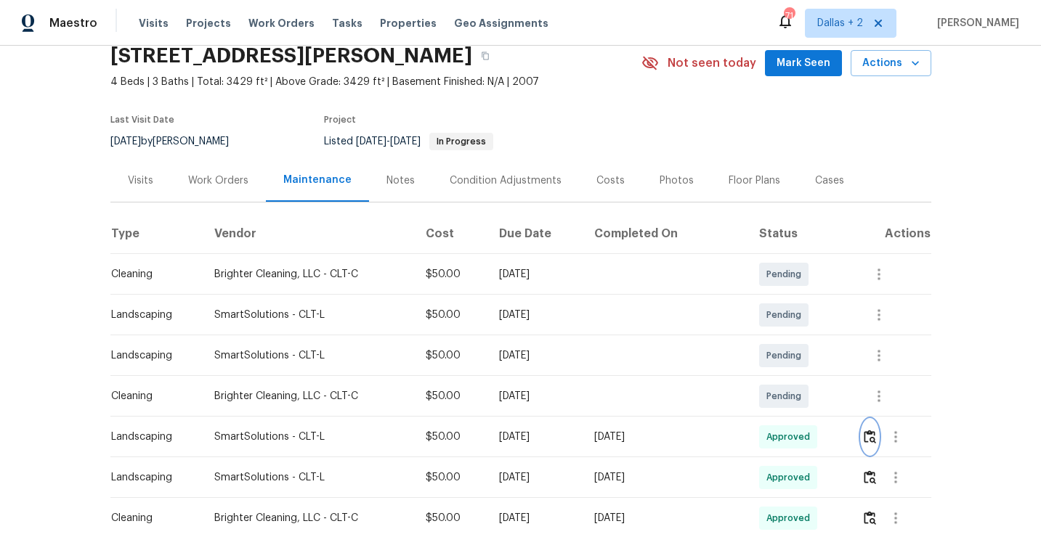
scroll to position [0, 0]
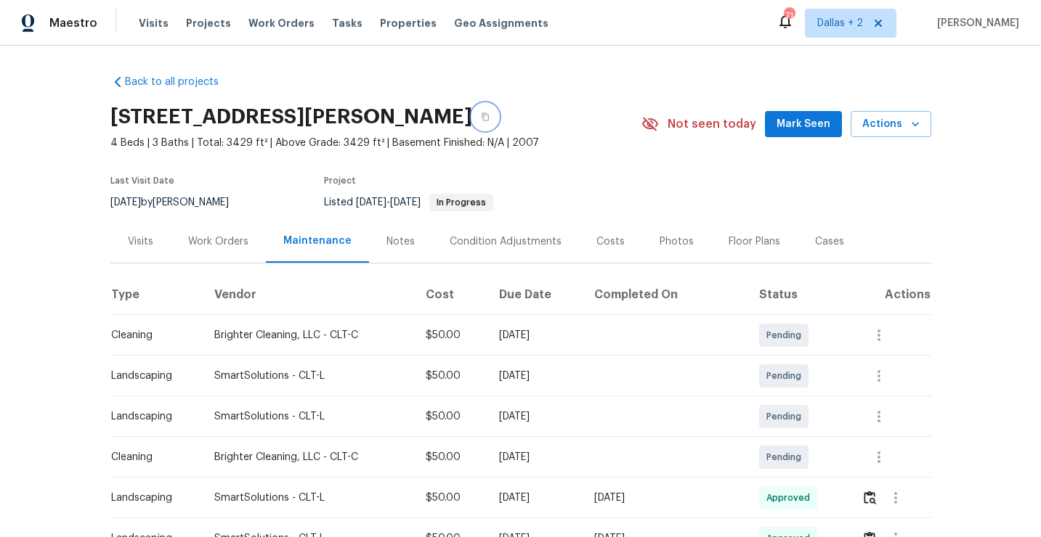
click at [488, 123] on button "button" at bounding box center [485, 117] width 26 height 26
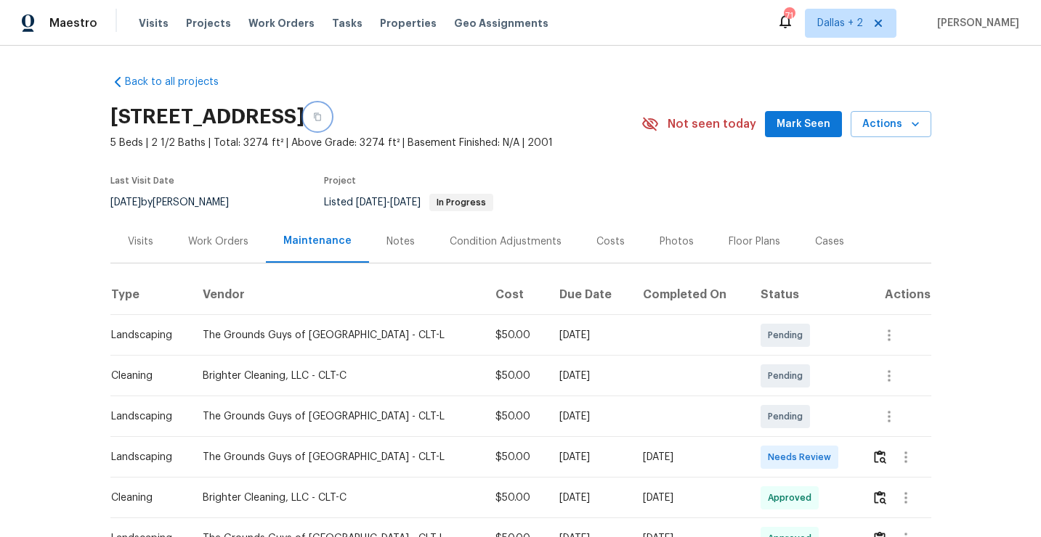
click at [330, 110] on button "button" at bounding box center [317, 117] width 26 height 26
click at [330, 123] on button "button" at bounding box center [317, 117] width 26 height 26
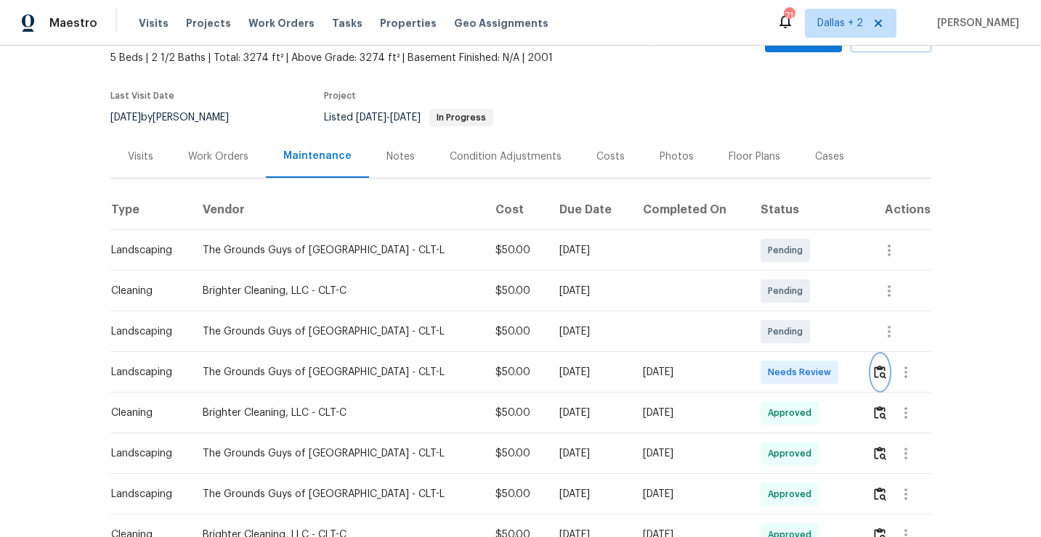
click at [874, 365] on button "button" at bounding box center [879, 372] width 17 height 35
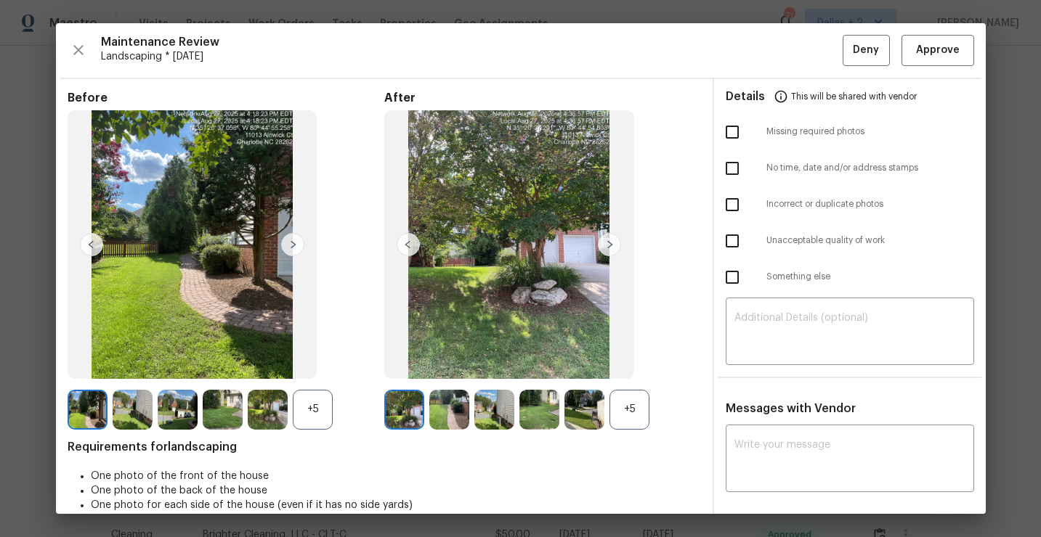
click at [710, 410] on div "Before +5 After +5 Requirements for landscaping One photo of the front of the h…" at bounding box center [520, 422] width 929 height 686
click at [627, 415] on div "+5" at bounding box center [629, 410] width 40 height 40
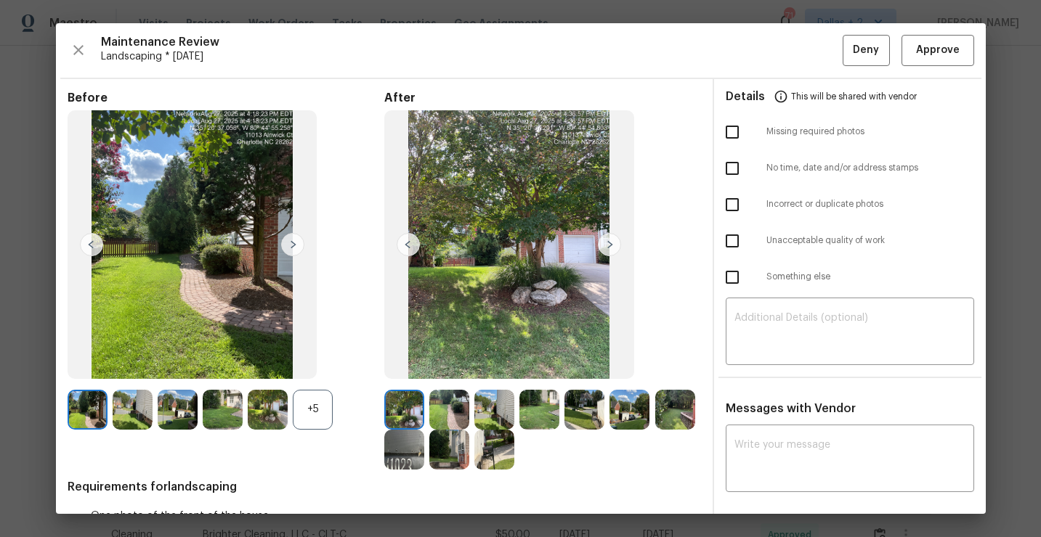
click at [309, 407] on div "+5" at bounding box center [313, 410] width 40 height 40
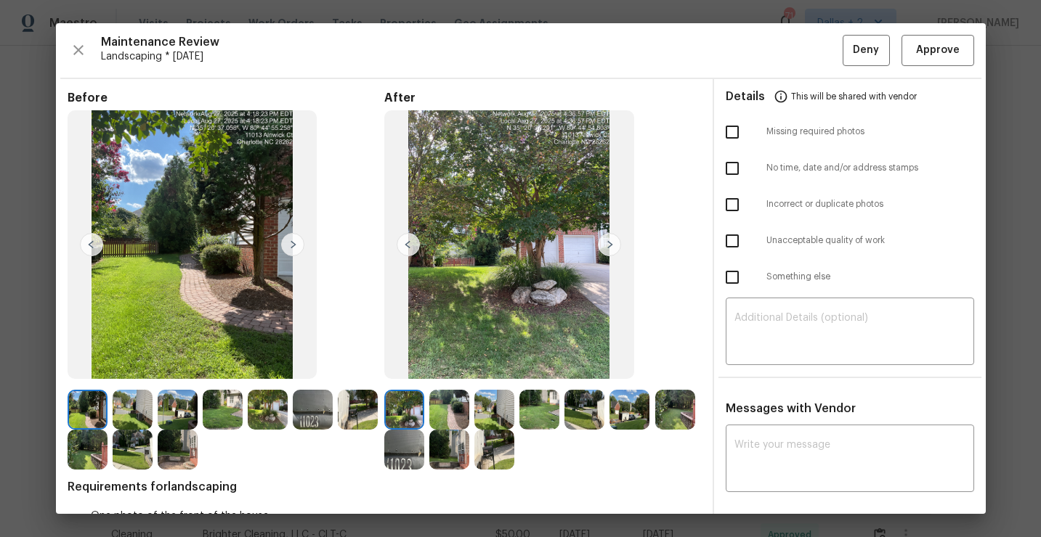
click at [609, 245] on img at bounding box center [609, 244] width 23 height 23
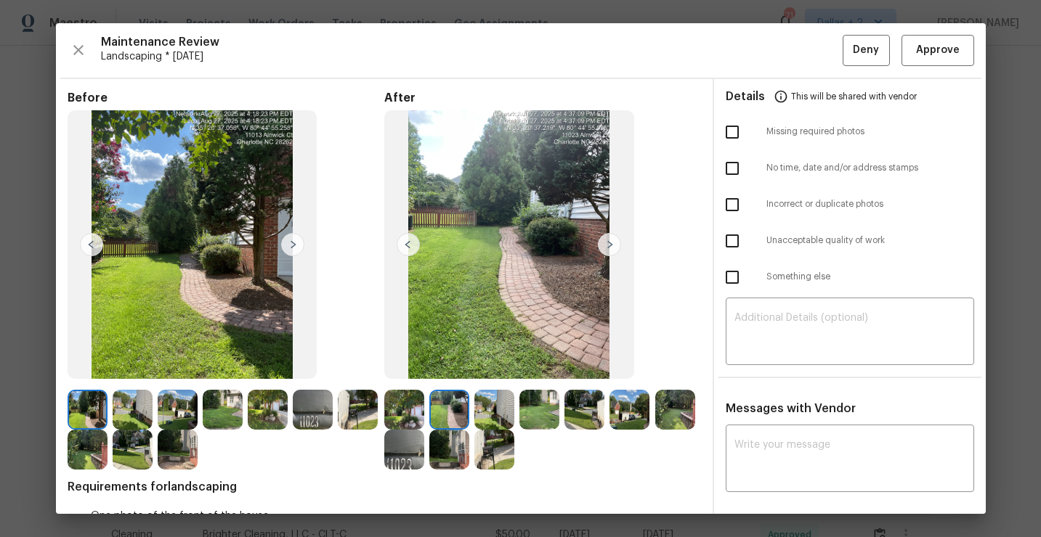
click at [609, 244] on img at bounding box center [609, 244] width 23 height 23
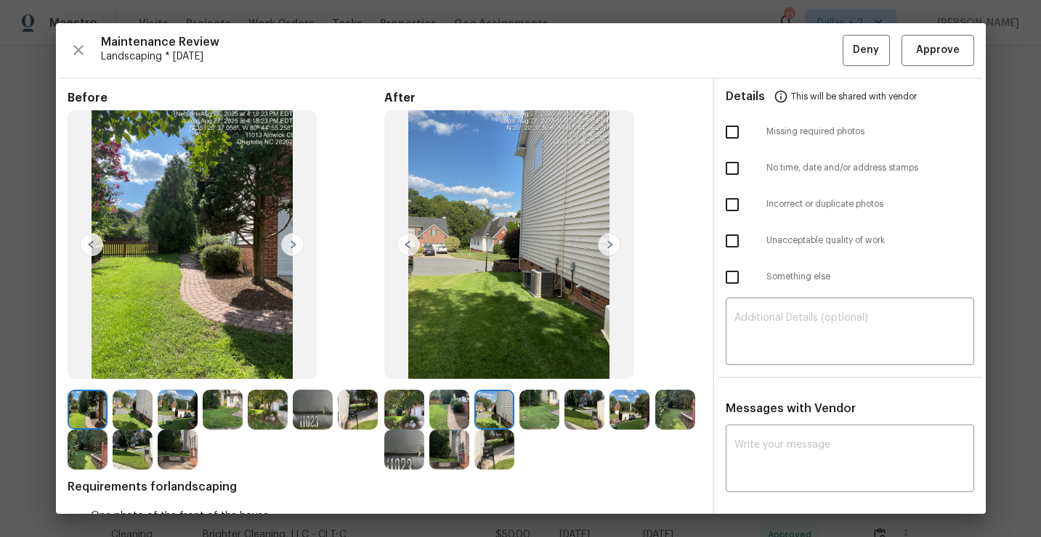
click at [609, 244] on img at bounding box center [609, 244] width 23 height 23
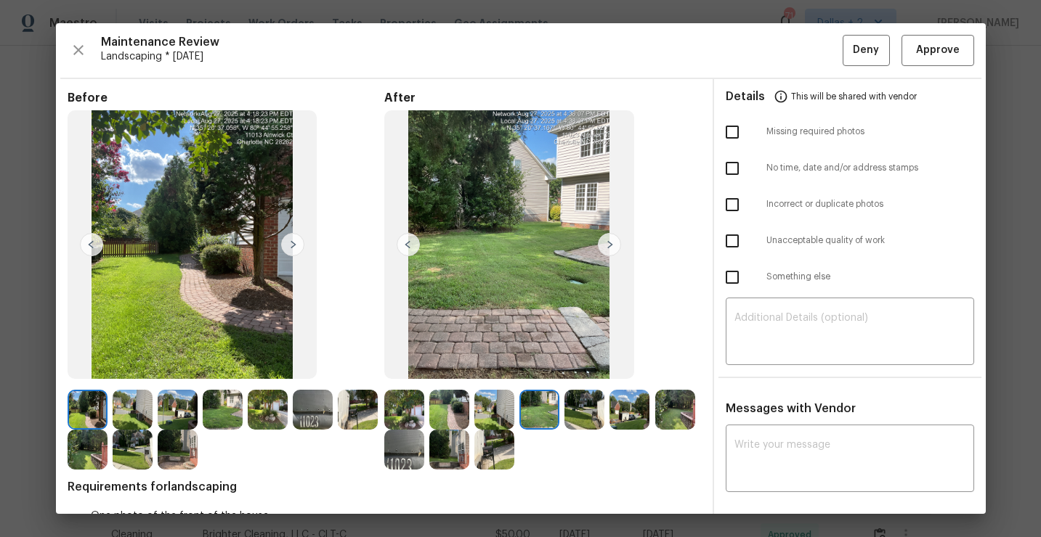
click at [610, 244] on img at bounding box center [609, 244] width 23 height 23
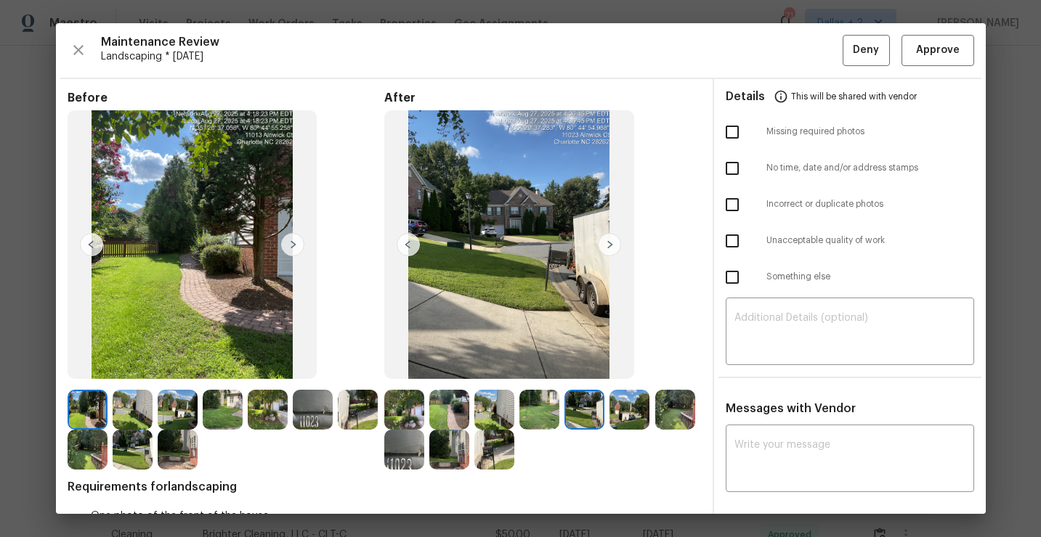
click at [611, 246] on img at bounding box center [609, 244] width 23 height 23
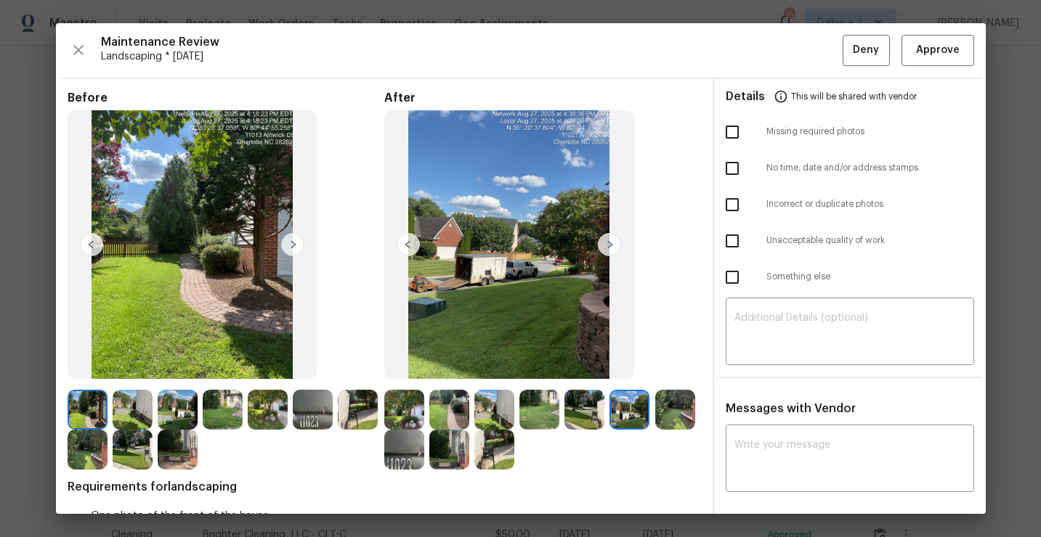
click at [614, 247] on img at bounding box center [609, 244] width 23 height 23
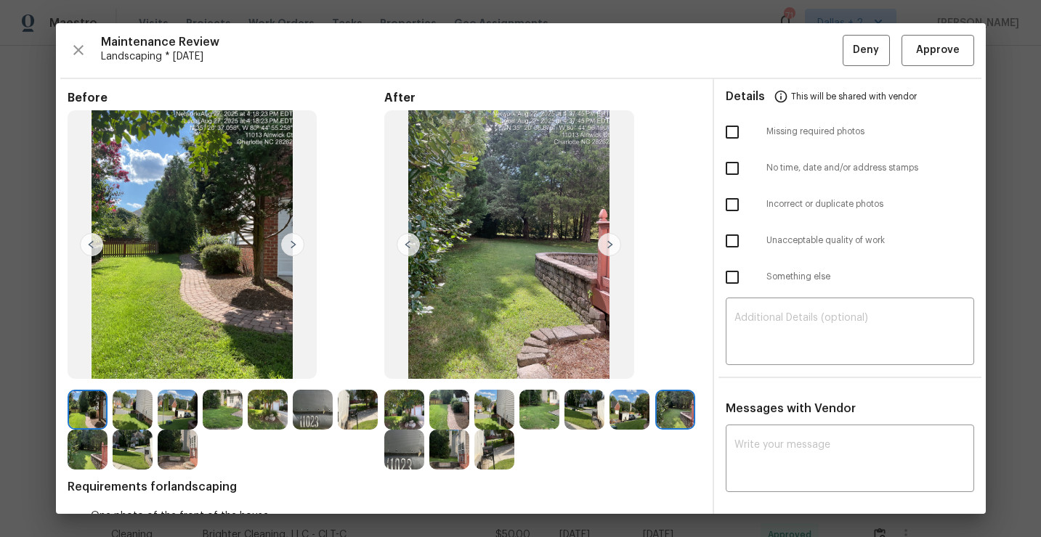
click at [449, 454] on img at bounding box center [449, 450] width 40 height 40
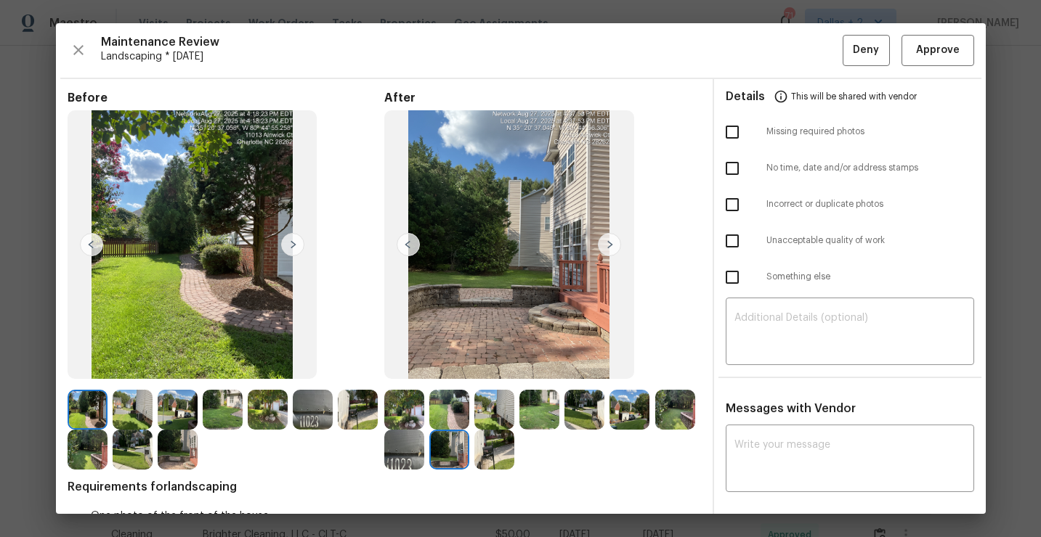
click at [476, 447] on img at bounding box center [494, 450] width 40 height 40
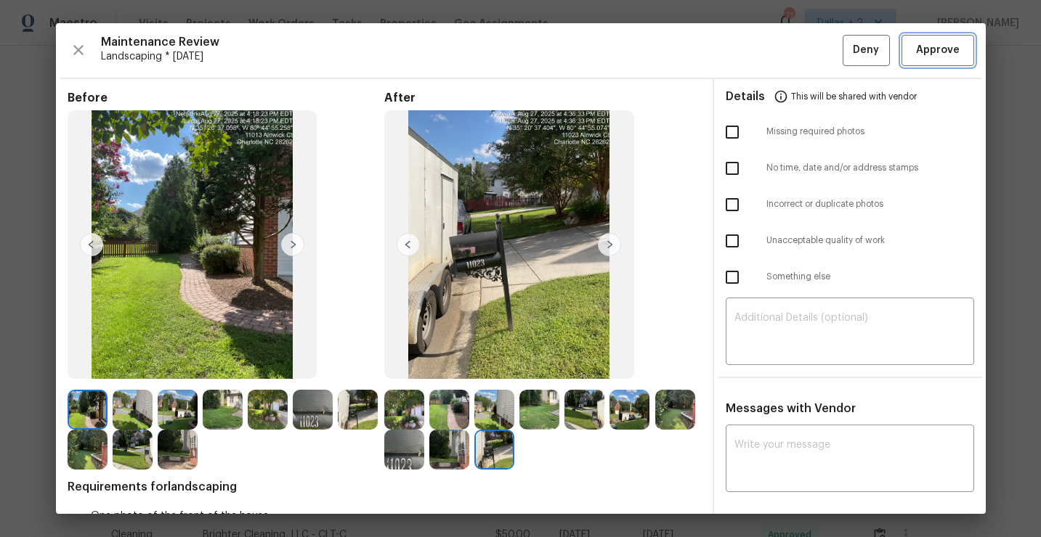
click at [949, 53] on span "Approve" at bounding box center [938, 50] width 44 height 18
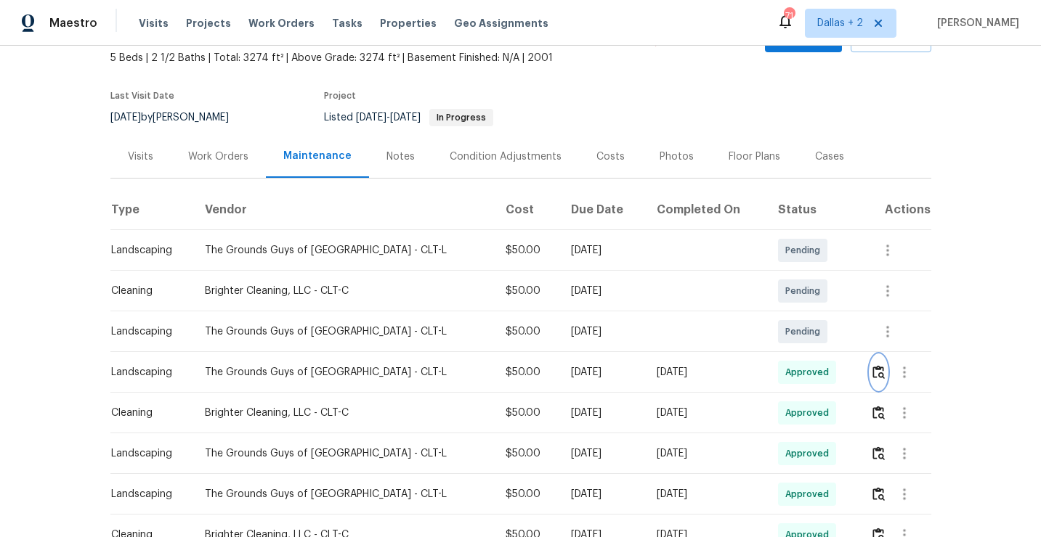
scroll to position [0, 0]
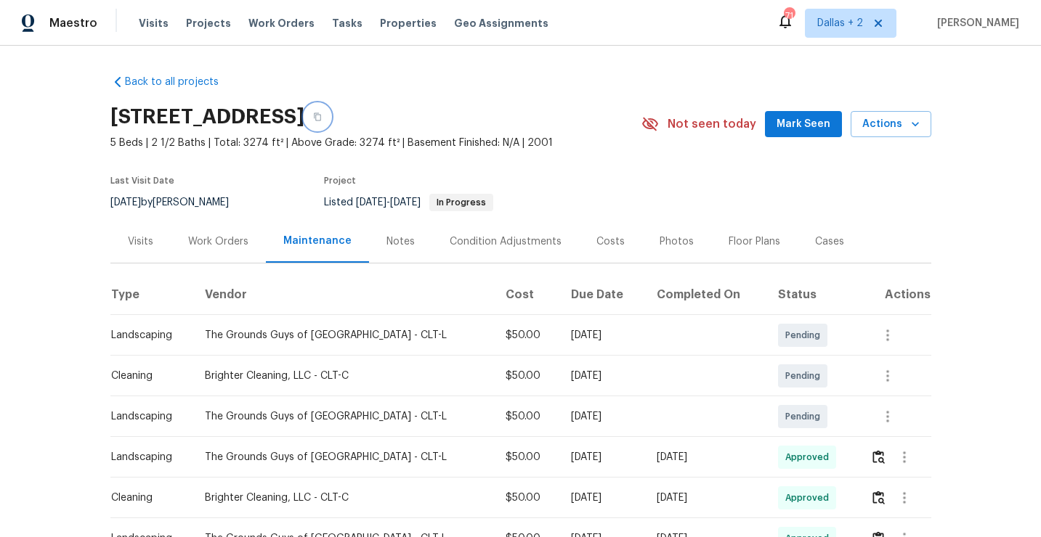
click at [330, 124] on button "button" at bounding box center [317, 117] width 26 height 26
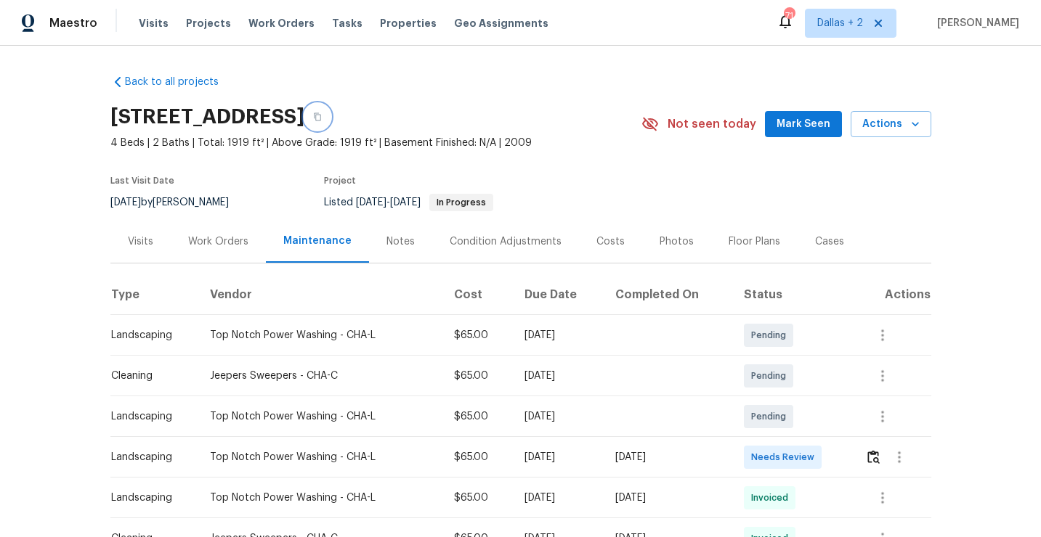
click at [322, 116] on icon "button" at bounding box center [317, 117] width 9 height 9
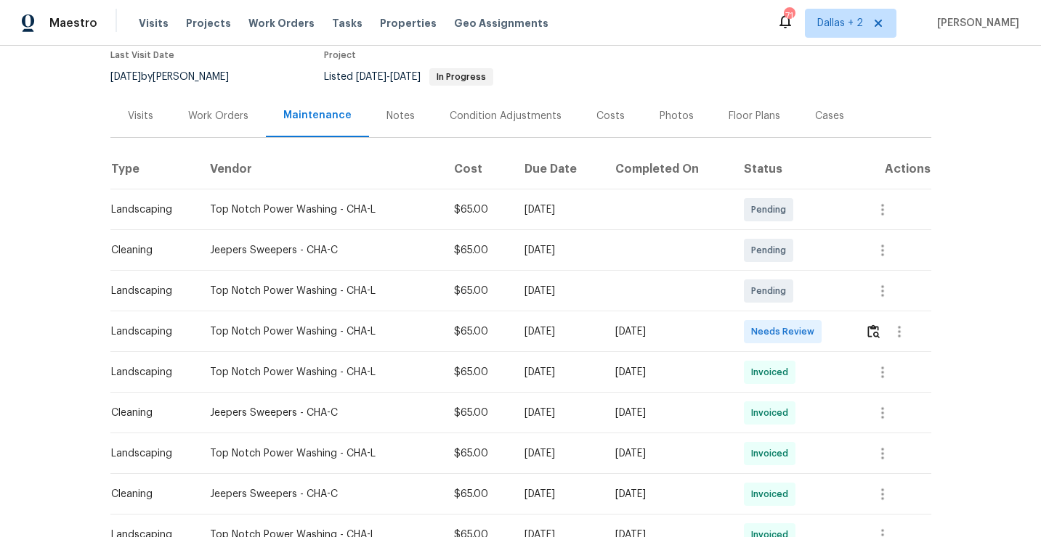
scroll to position [154, 0]
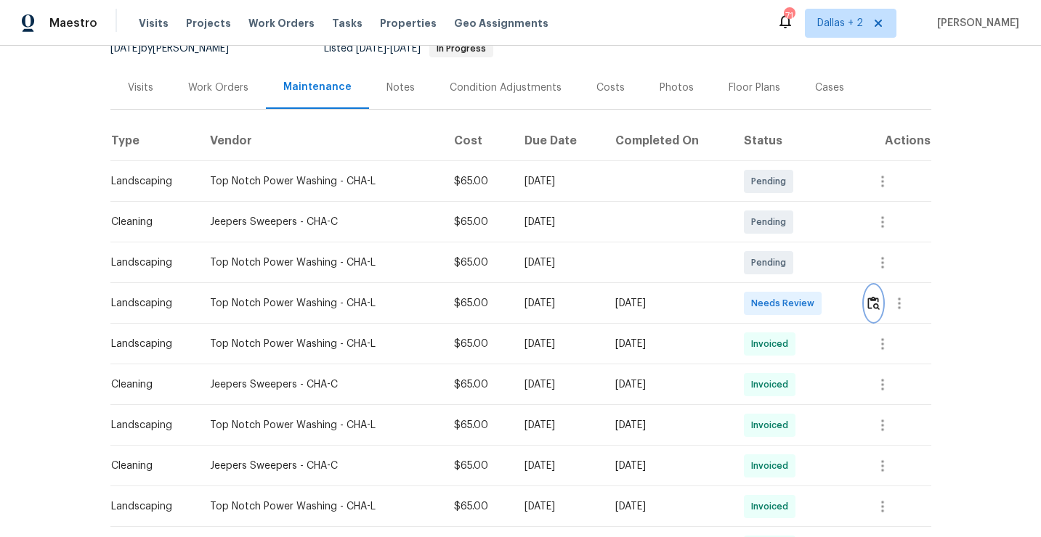
click at [876, 302] on img "button" at bounding box center [873, 303] width 12 height 14
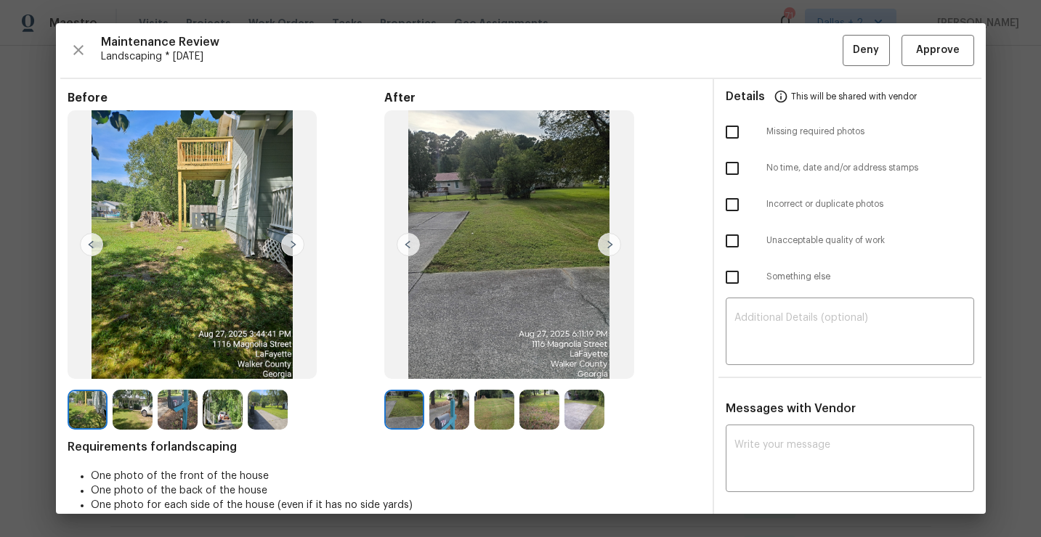
click at [171, 412] on img at bounding box center [178, 410] width 40 height 40
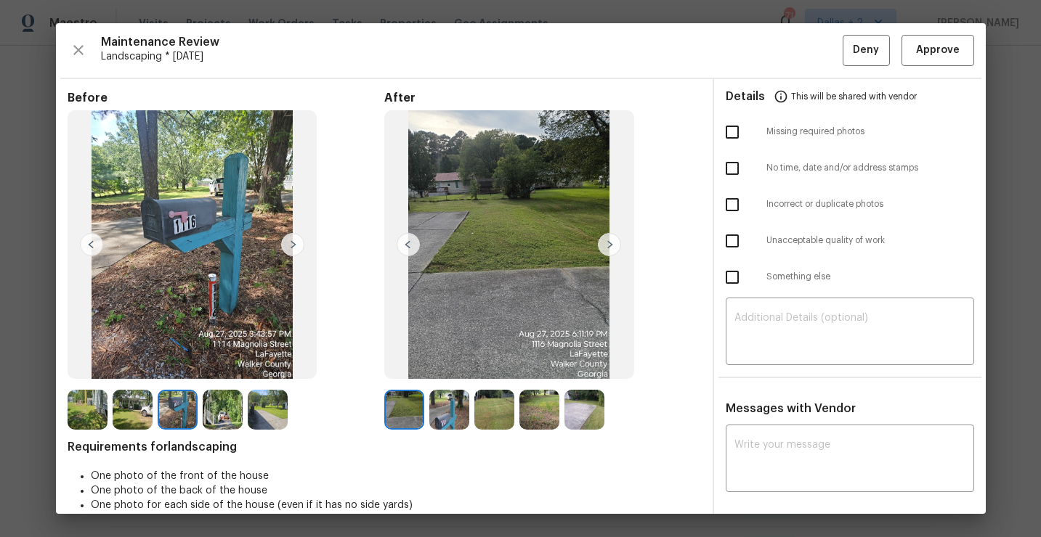
click at [613, 251] on img at bounding box center [609, 244] width 23 height 23
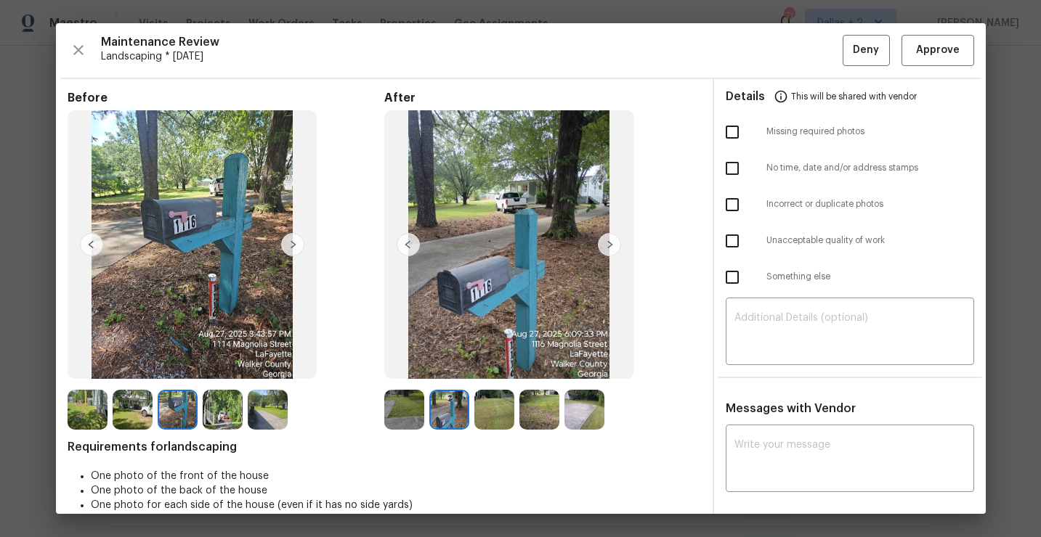
click at [615, 249] on img at bounding box center [609, 244] width 23 height 23
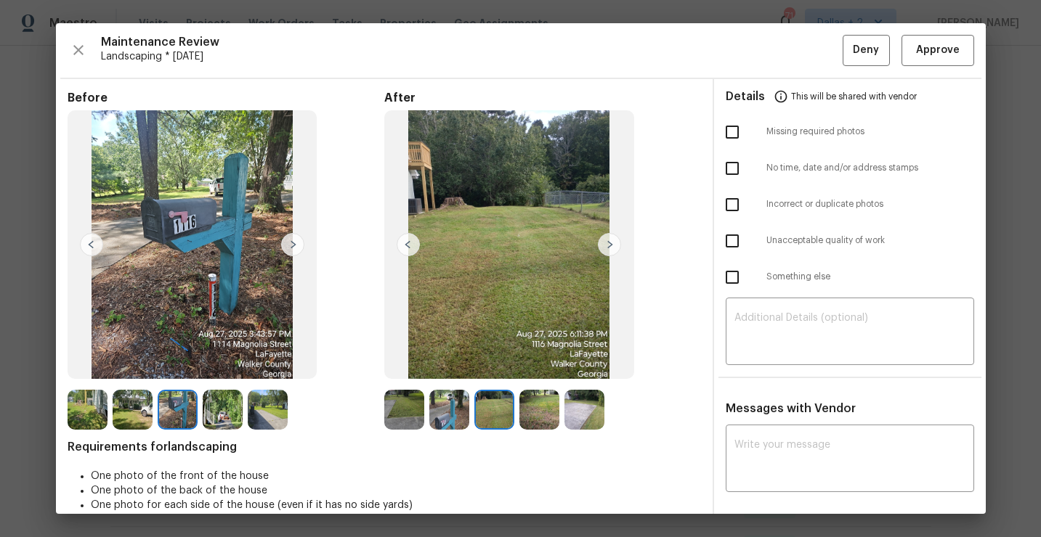
click at [615, 249] on img at bounding box center [609, 244] width 23 height 23
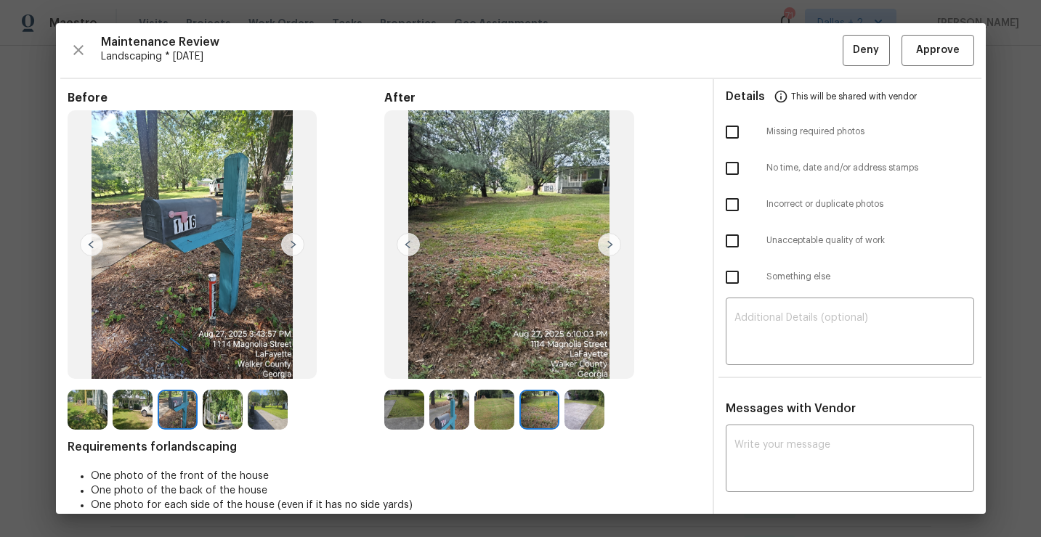
click at [614, 249] on img at bounding box center [609, 244] width 23 height 23
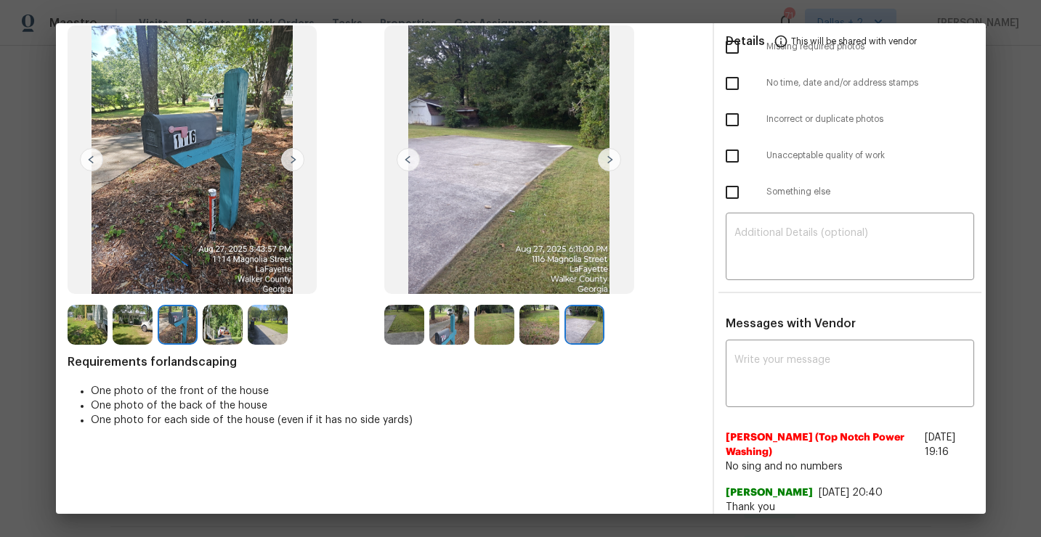
scroll to position [0, 0]
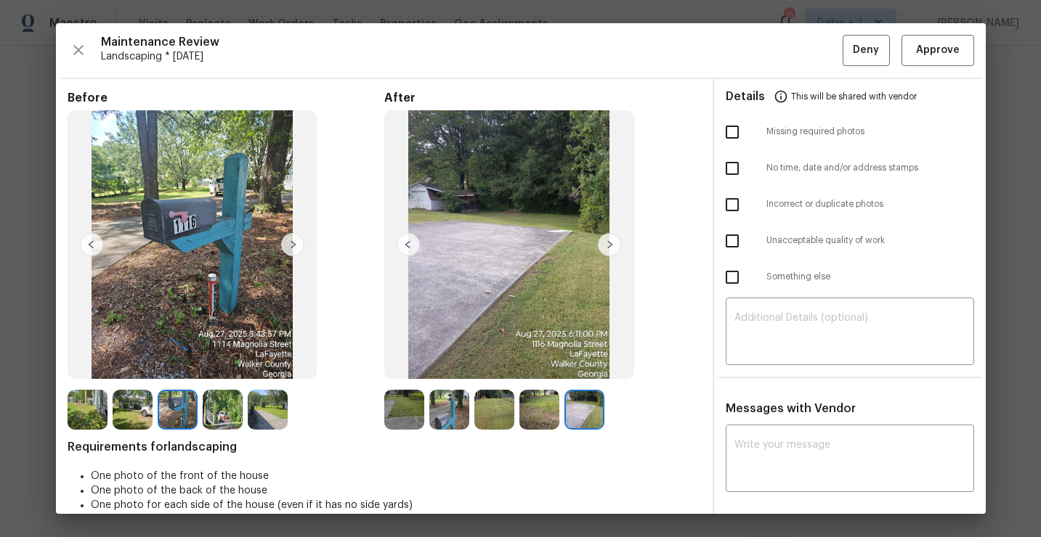
click at [541, 410] on img at bounding box center [539, 410] width 40 height 40
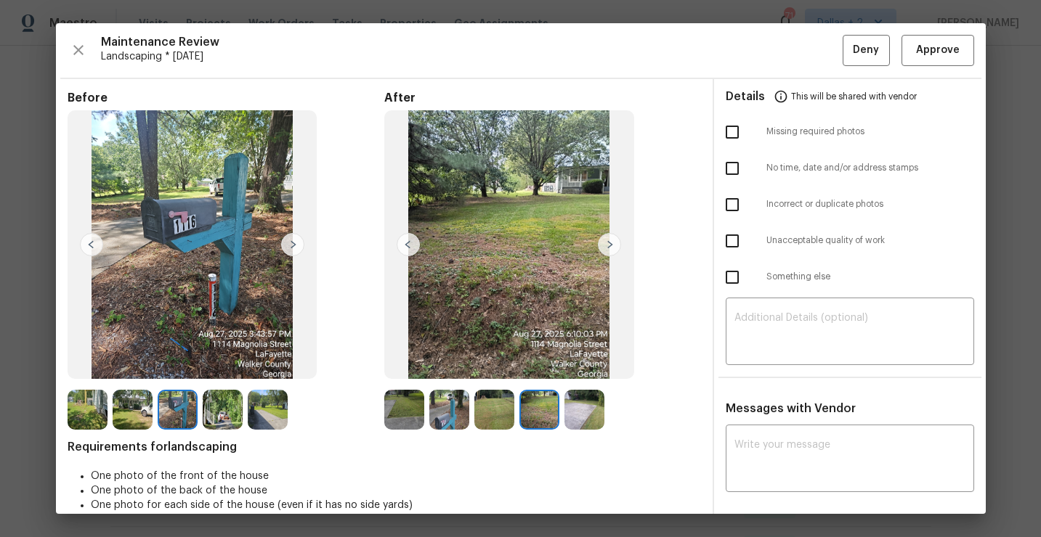
click at [492, 412] on img at bounding box center [494, 410] width 40 height 40
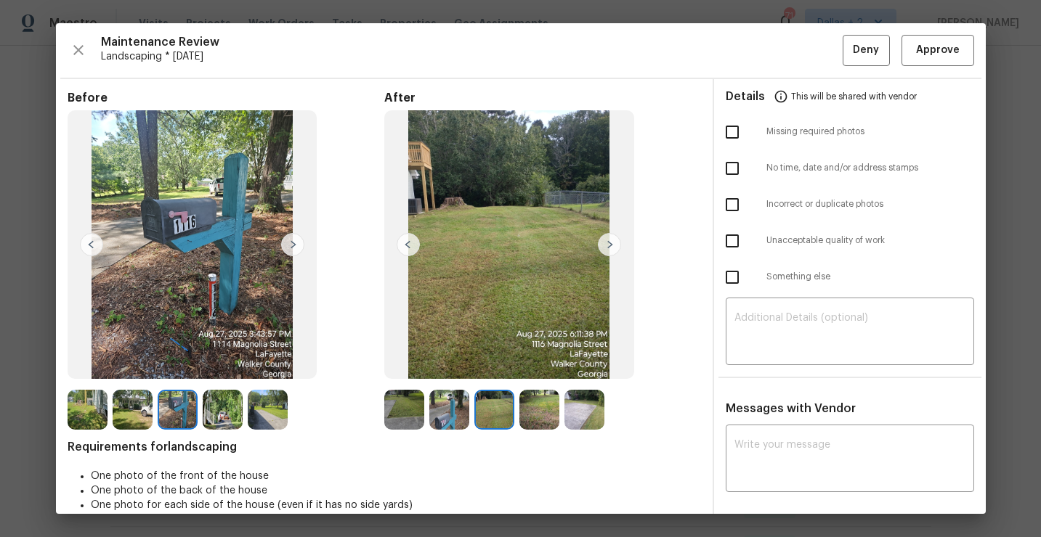
click at [447, 412] on img at bounding box center [449, 410] width 40 height 40
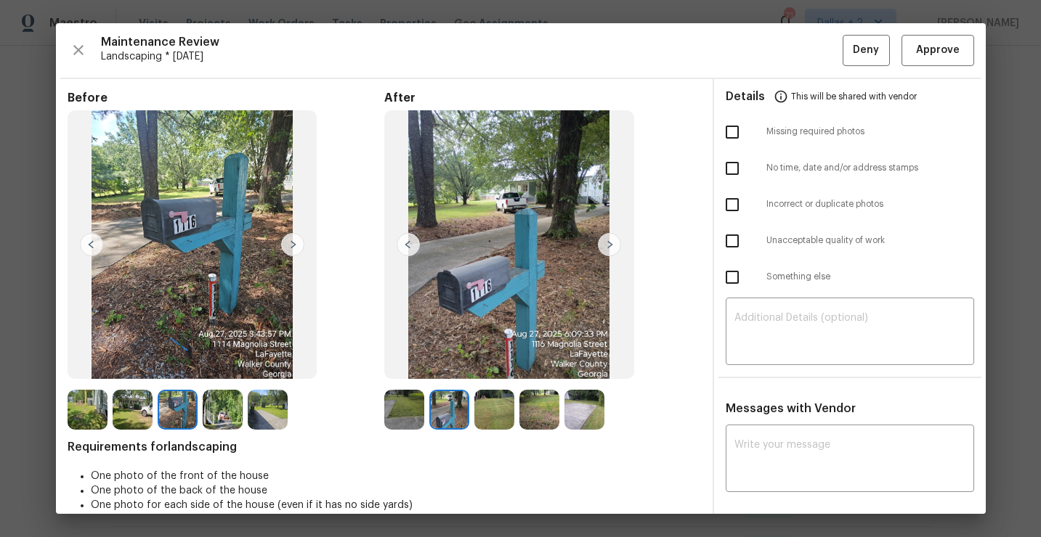
click at [408, 412] on img at bounding box center [404, 410] width 40 height 40
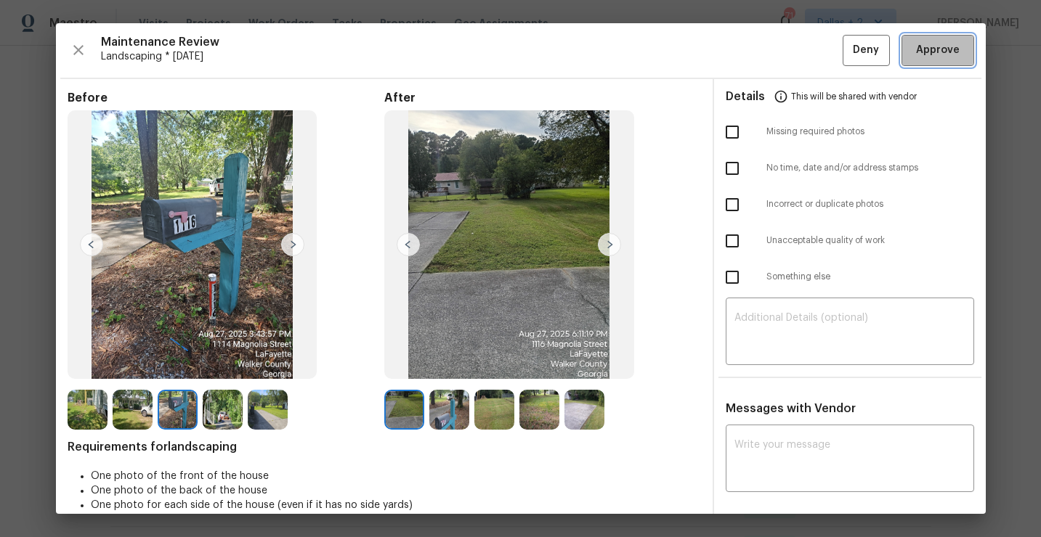
click at [943, 46] on span "Approve" at bounding box center [938, 50] width 44 height 18
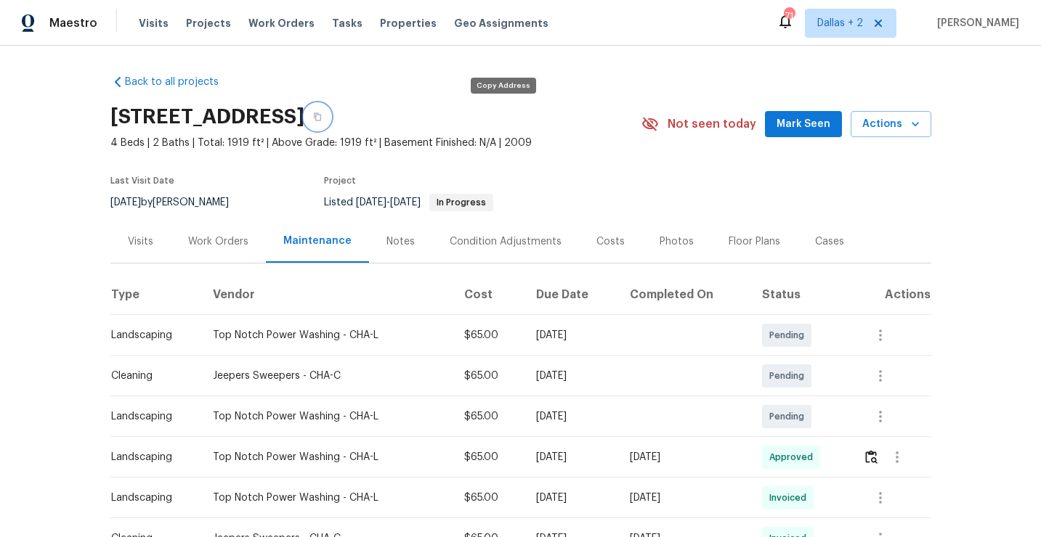
click at [330, 123] on button "button" at bounding box center [317, 117] width 26 height 26
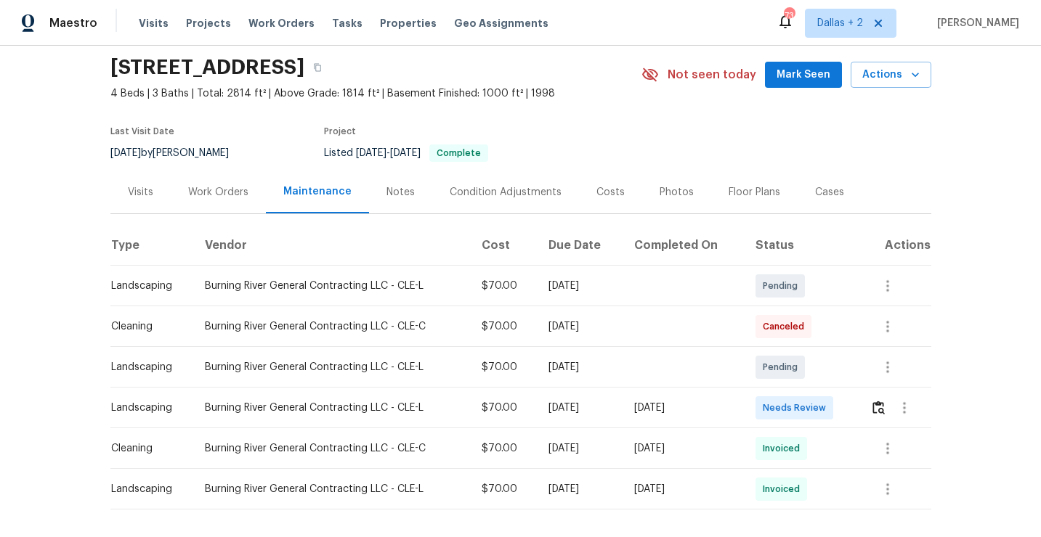
scroll to position [60, 0]
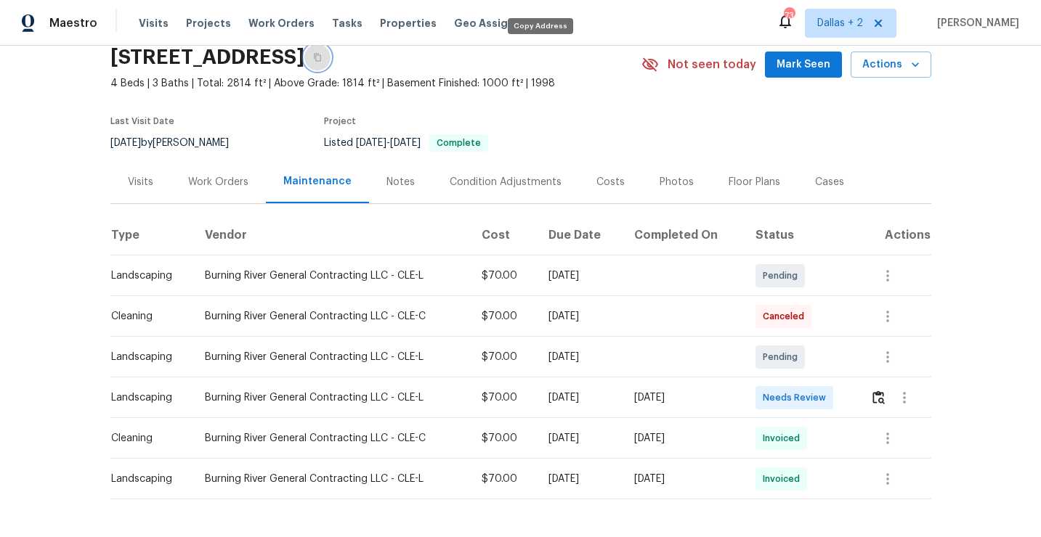
click at [330, 64] on button "button" at bounding box center [317, 57] width 26 height 26
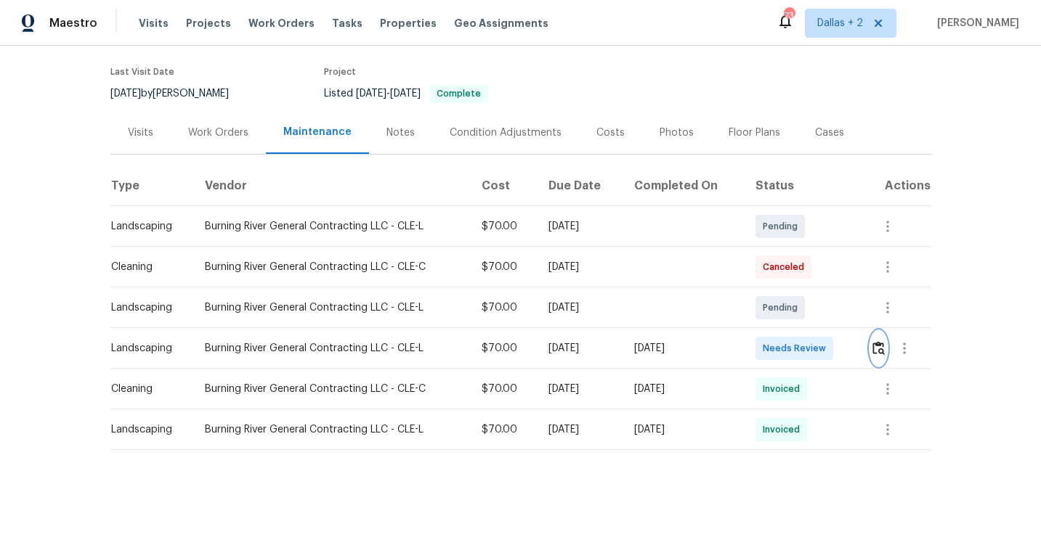
click at [879, 348] on img "button" at bounding box center [878, 348] width 12 height 14
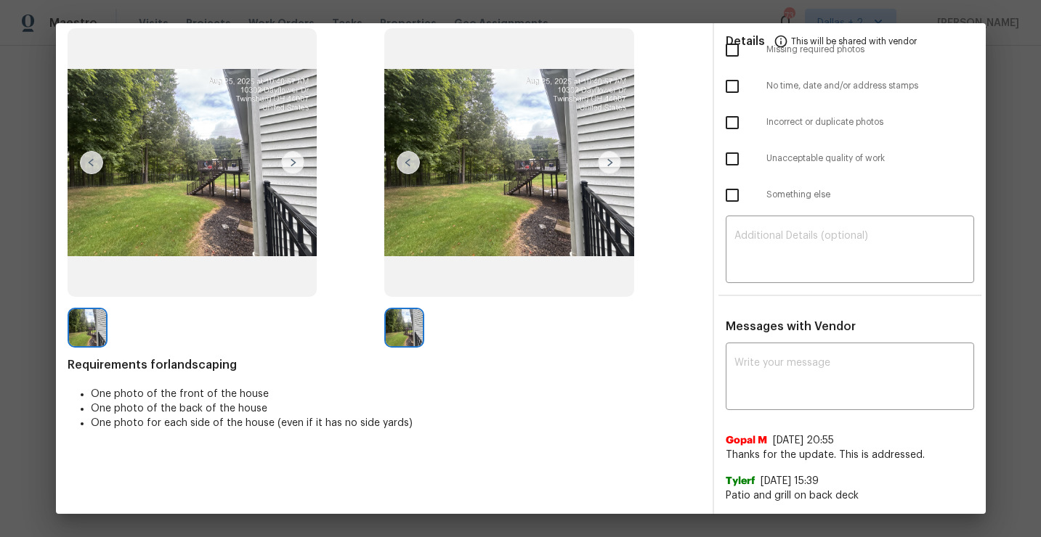
scroll to position [0, 0]
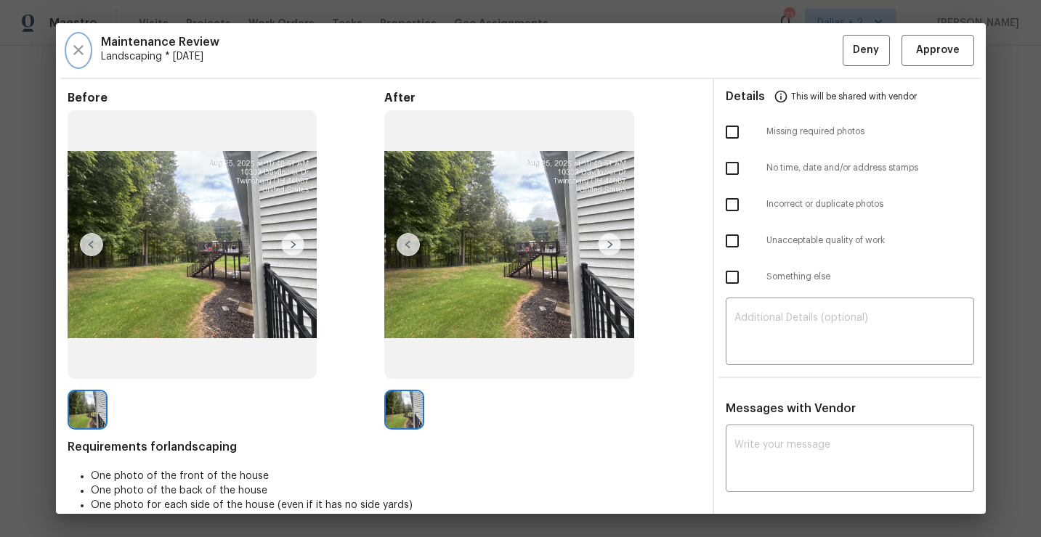
click at [76, 46] on icon "button" at bounding box center [78, 49] width 17 height 17
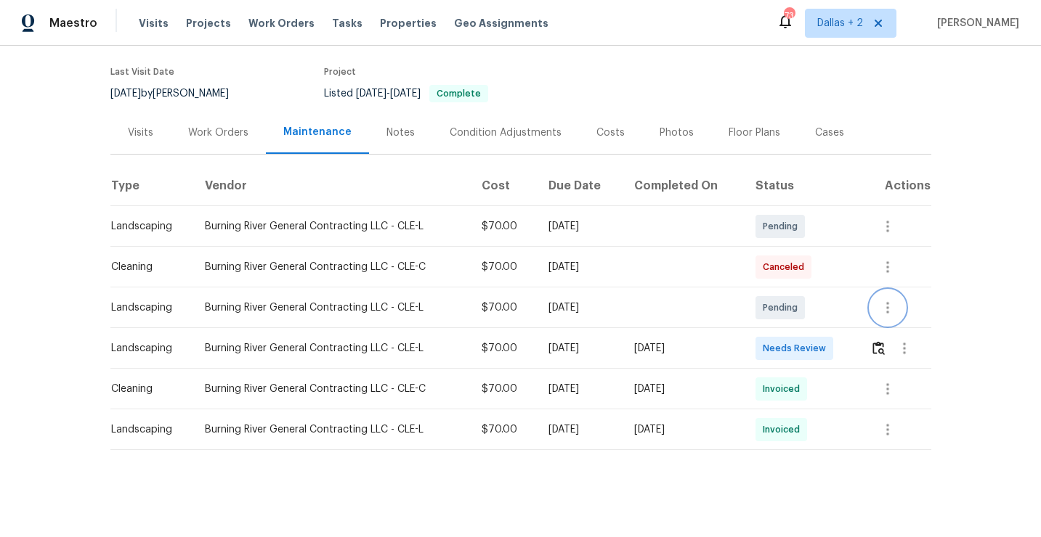
click at [893, 307] on icon "button" at bounding box center [887, 307] width 17 height 17
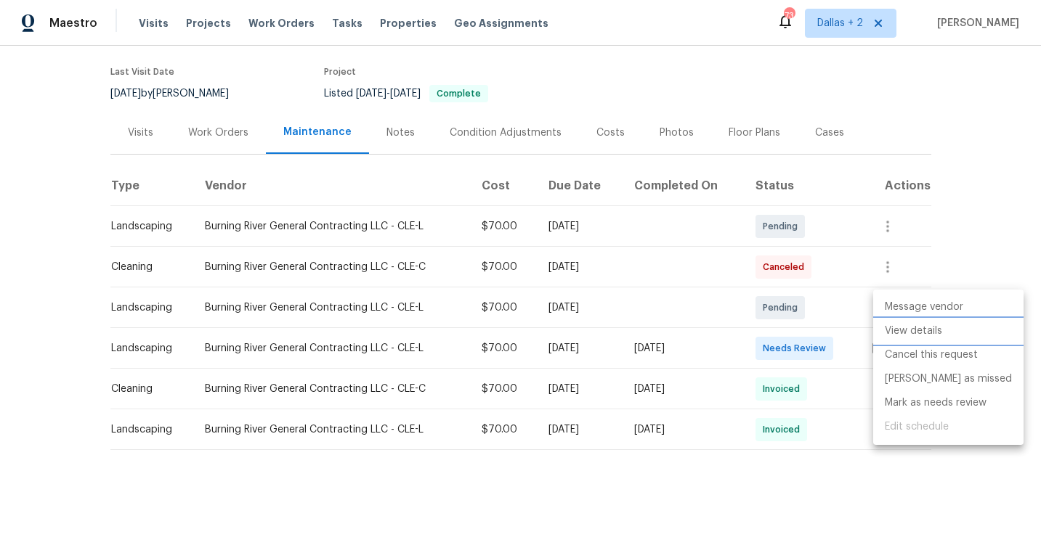
click at [911, 332] on li "View details" at bounding box center [948, 332] width 150 height 24
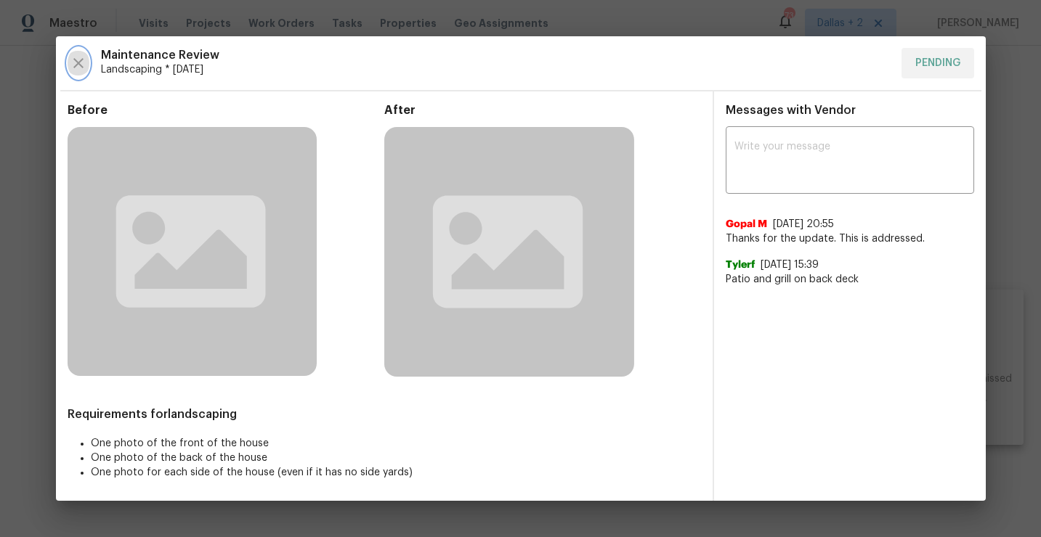
click at [78, 61] on icon "button" at bounding box center [78, 63] width 10 height 10
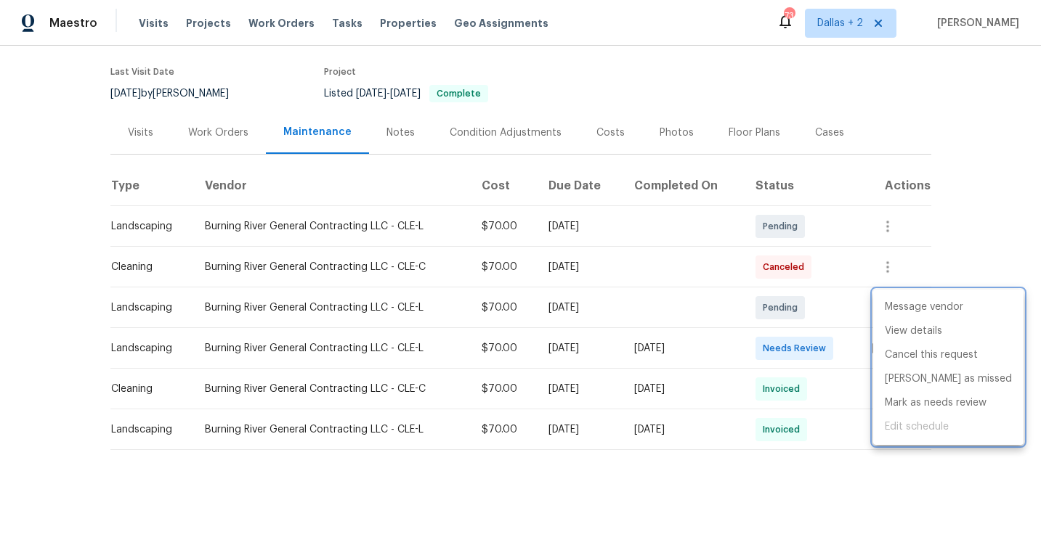
click at [792, 348] on div at bounding box center [520, 268] width 1041 height 537
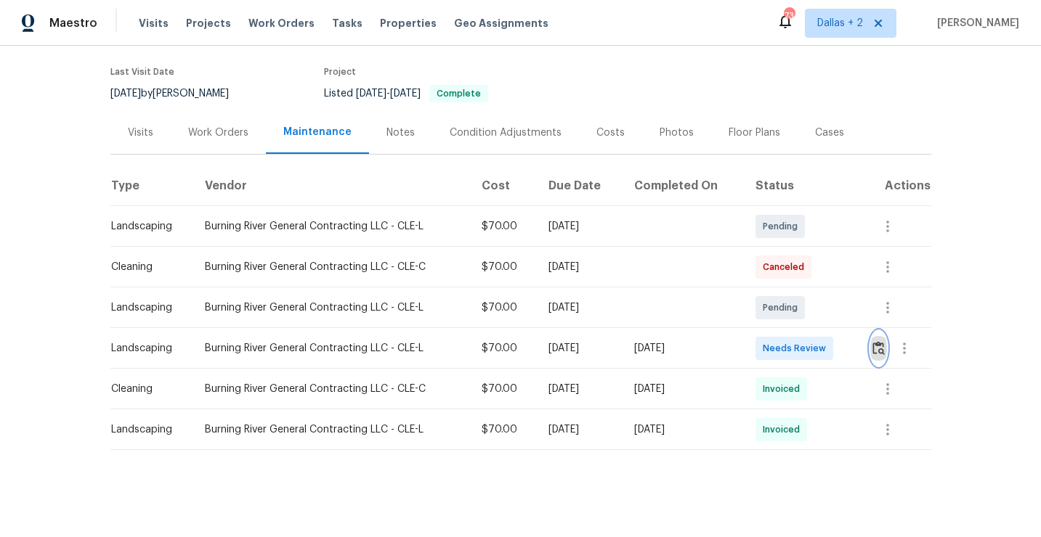
click at [884, 349] on img "button" at bounding box center [878, 348] width 12 height 14
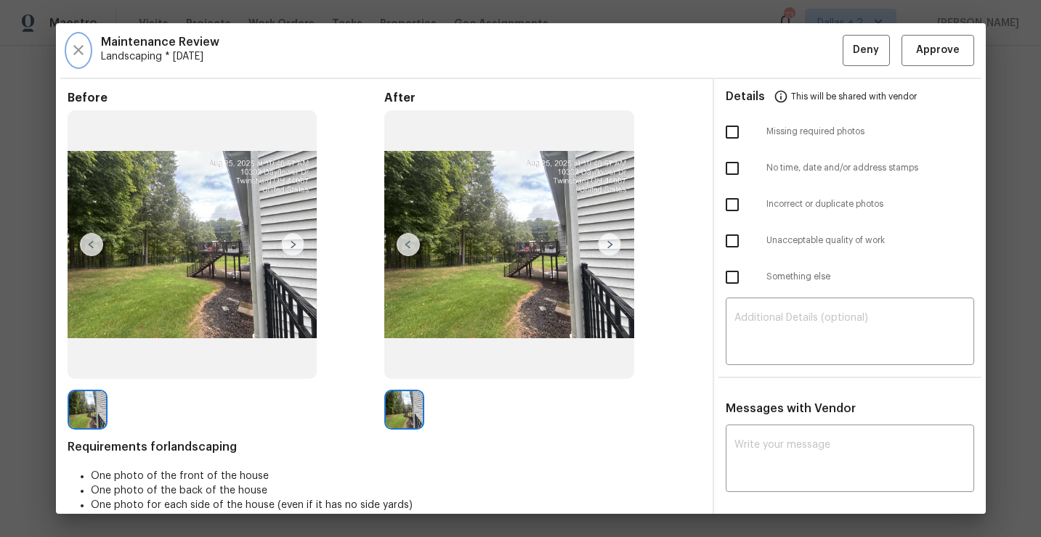
click at [81, 61] on button "button" at bounding box center [79, 50] width 22 height 31
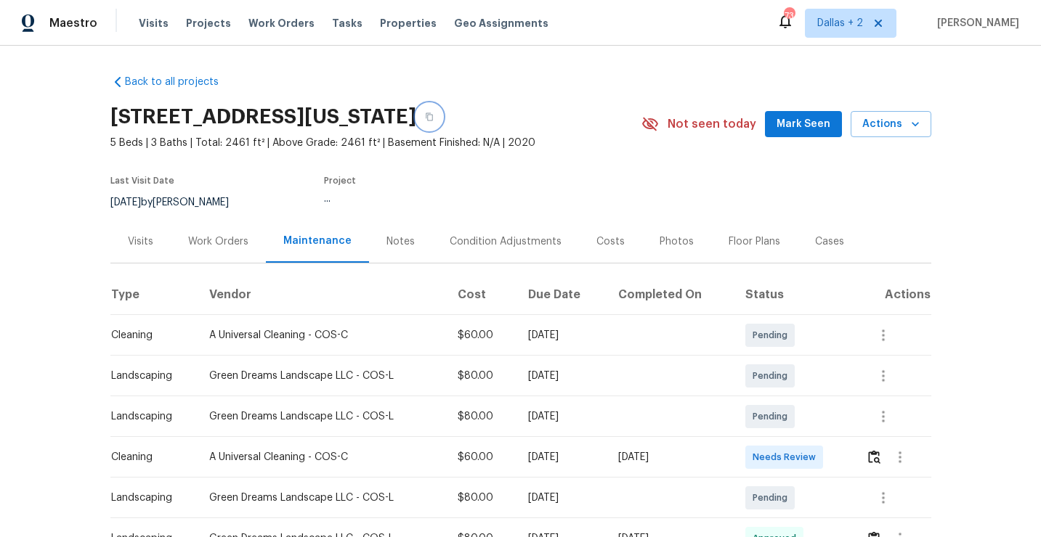
click at [442, 127] on button "button" at bounding box center [429, 117] width 26 height 26
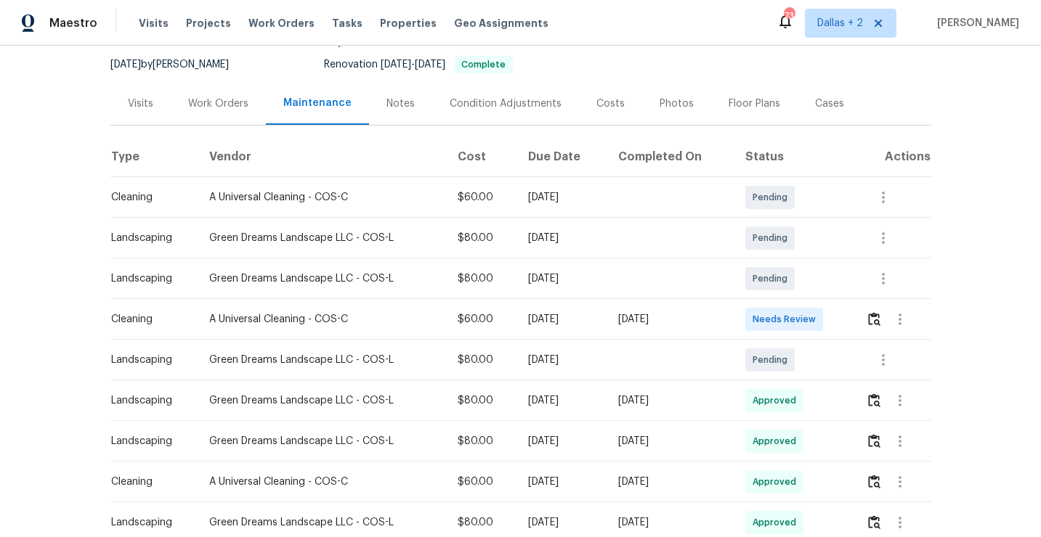
scroll to position [139, 0]
click at [871, 322] on img "button" at bounding box center [874, 319] width 12 height 14
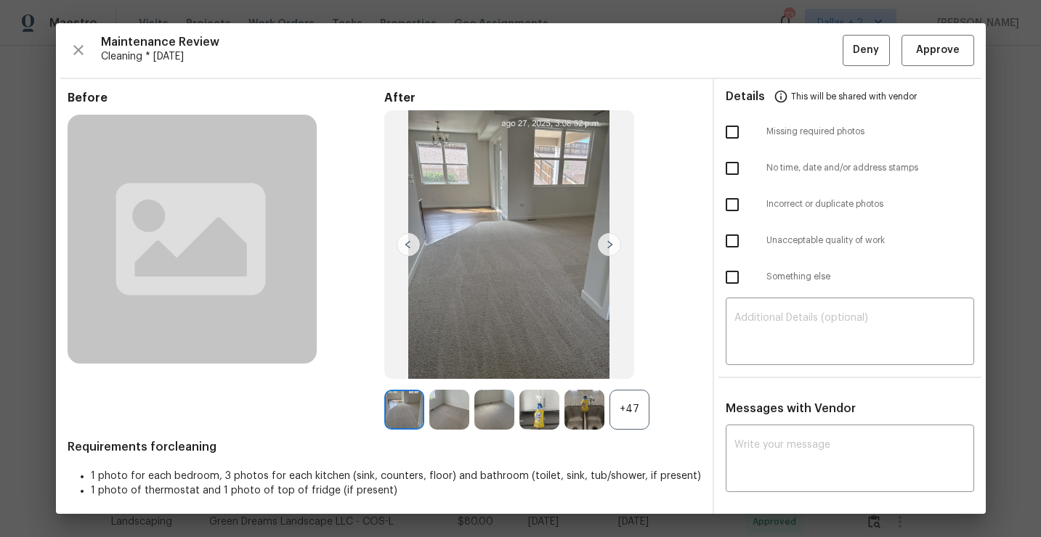
click at [626, 413] on div "+47" at bounding box center [629, 410] width 40 height 40
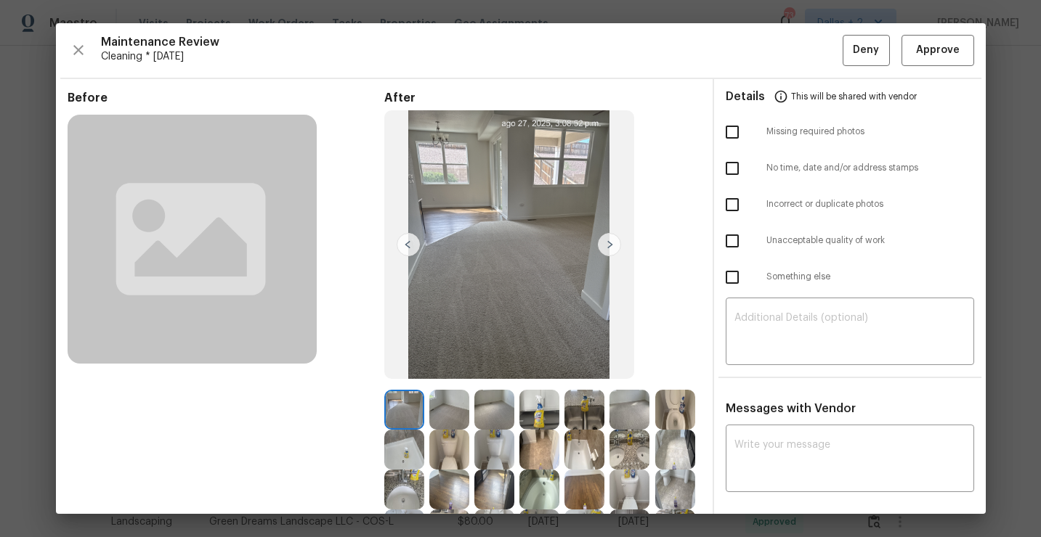
scroll to position [119, 0]
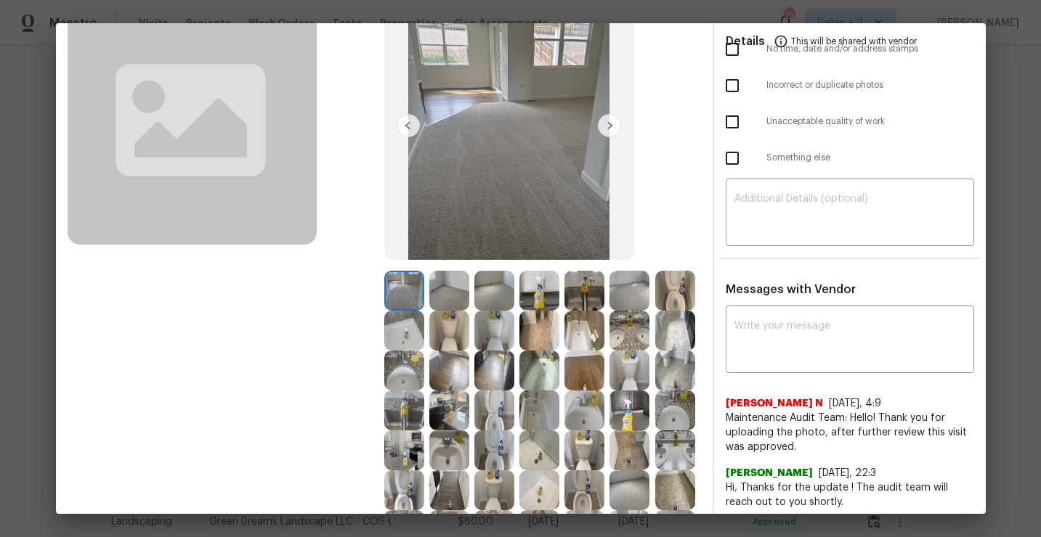
click at [537, 278] on img at bounding box center [539, 291] width 40 height 40
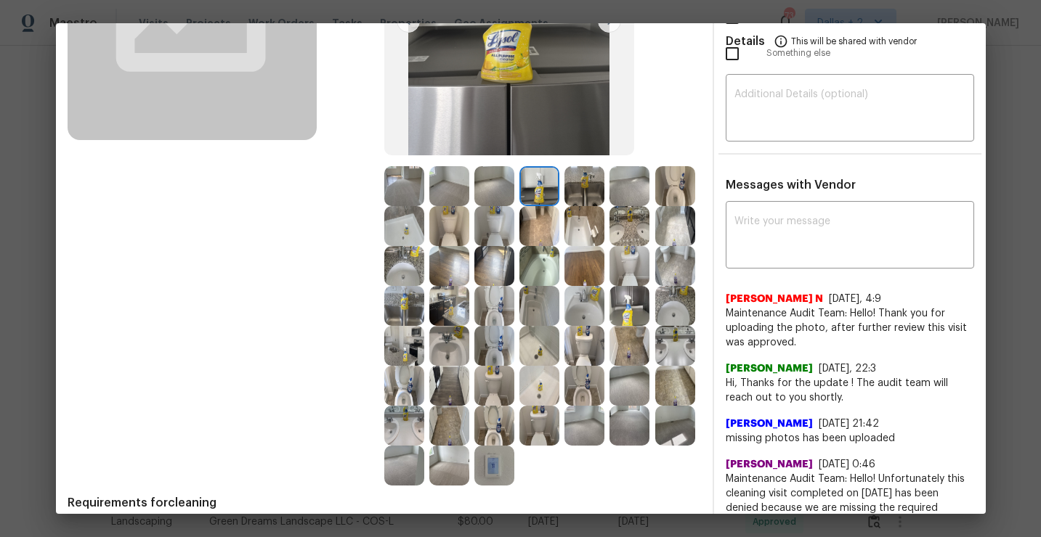
scroll to position [225, 0]
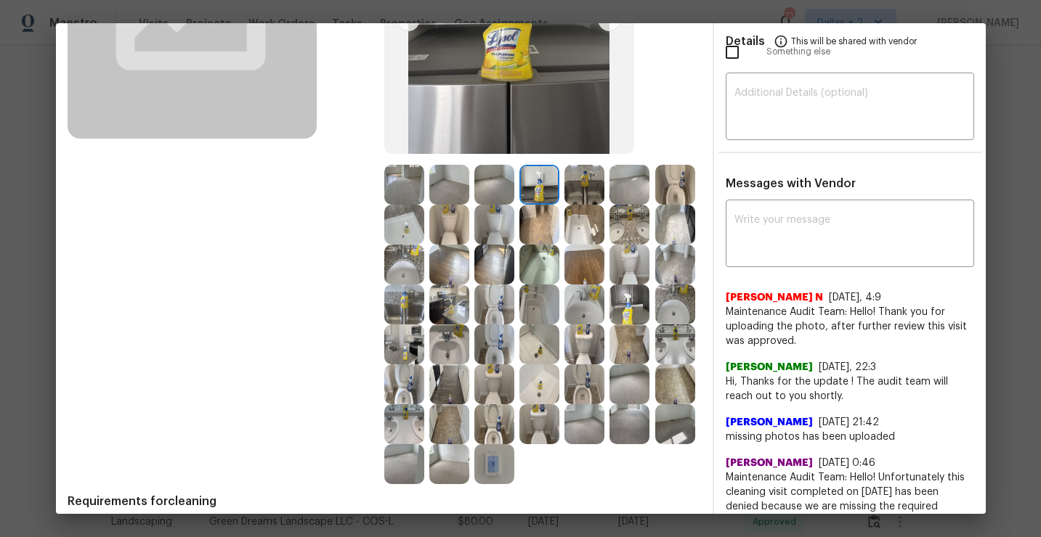
click at [493, 359] on img at bounding box center [494, 345] width 40 height 40
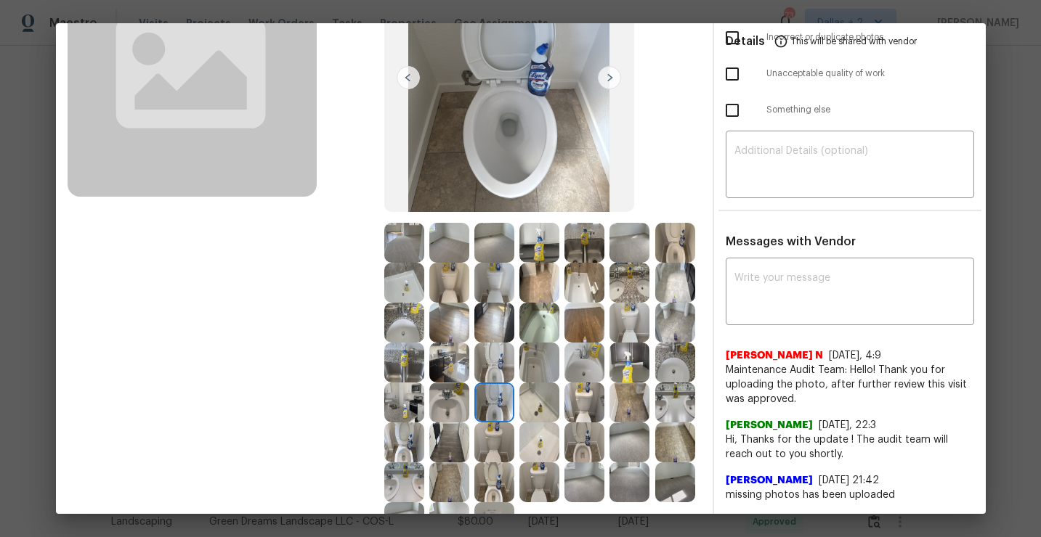
scroll to position [0, 0]
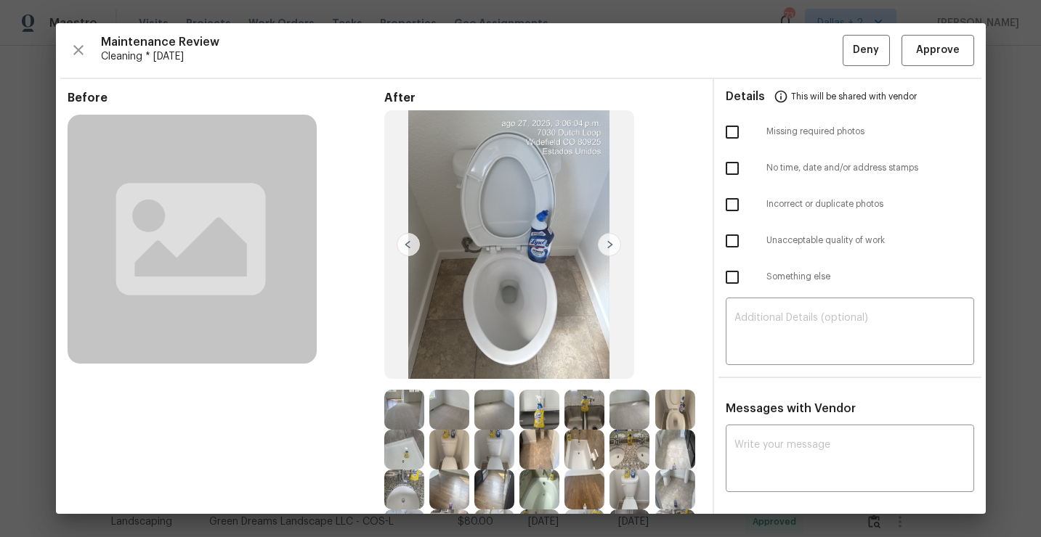
click at [932, 31] on div "Maintenance Review Cleaning * Mon, Aug 25 Deny Approve Before After Requirement…" at bounding box center [520, 268] width 929 height 491
click at [924, 43] on span "Approve" at bounding box center [938, 50] width 44 height 18
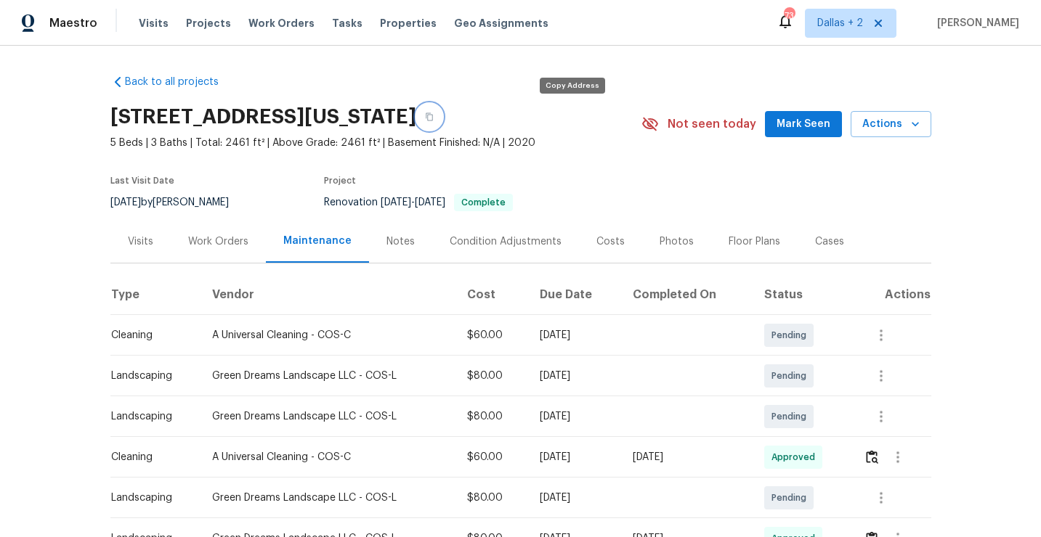
click at [442, 122] on button "button" at bounding box center [429, 117] width 26 height 26
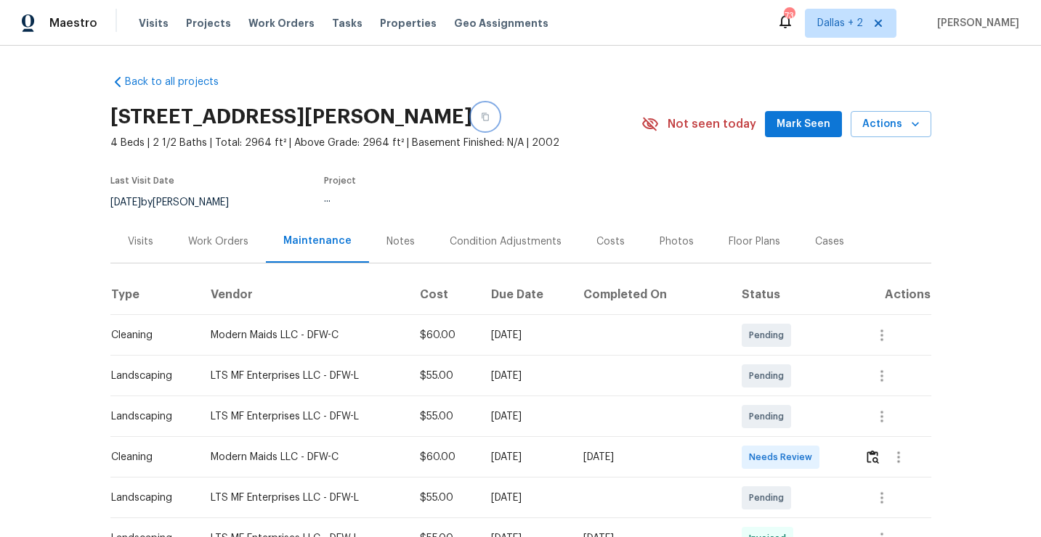
click at [489, 116] on icon "button" at bounding box center [485, 117] width 9 height 9
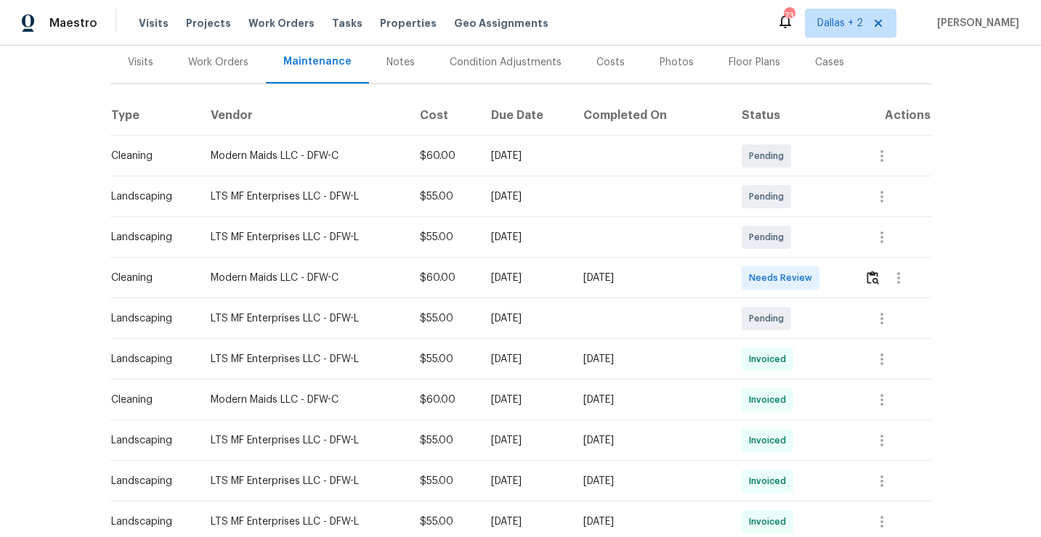
scroll to position [184, 0]
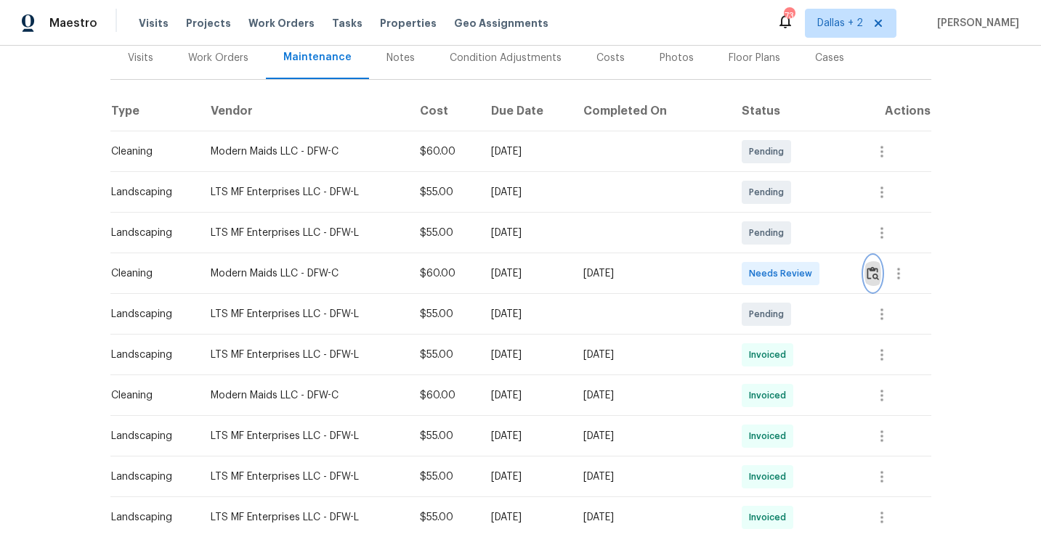
click at [876, 283] on button "button" at bounding box center [872, 273] width 17 height 35
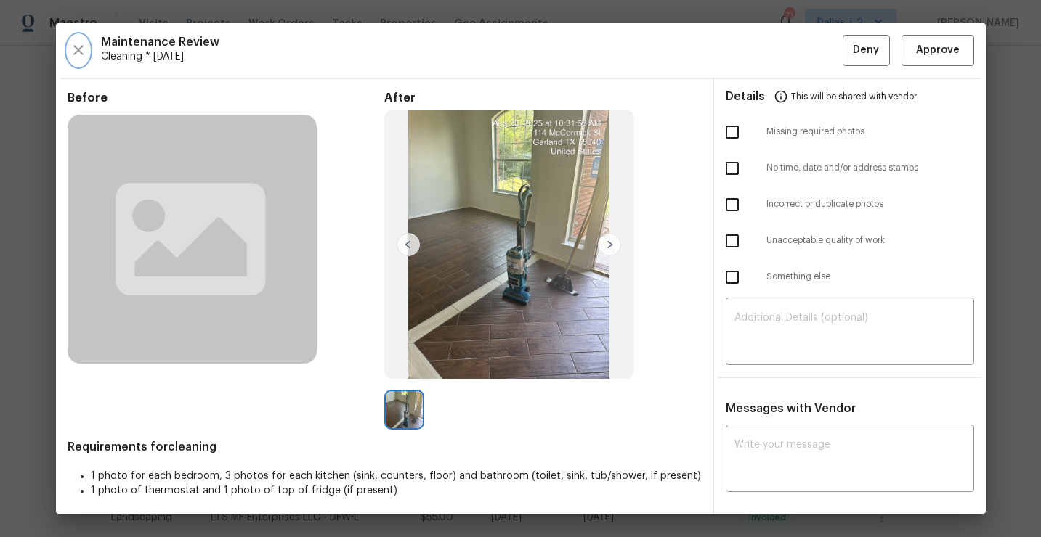
click at [75, 50] on icon "button" at bounding box center [78, 49] width 17 height 17
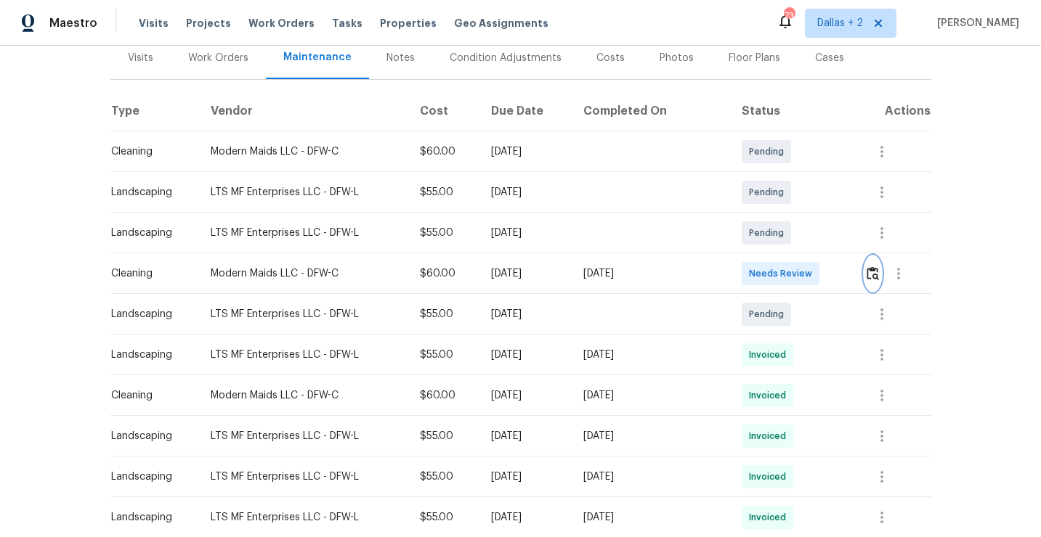
scroll to position [0, 0]
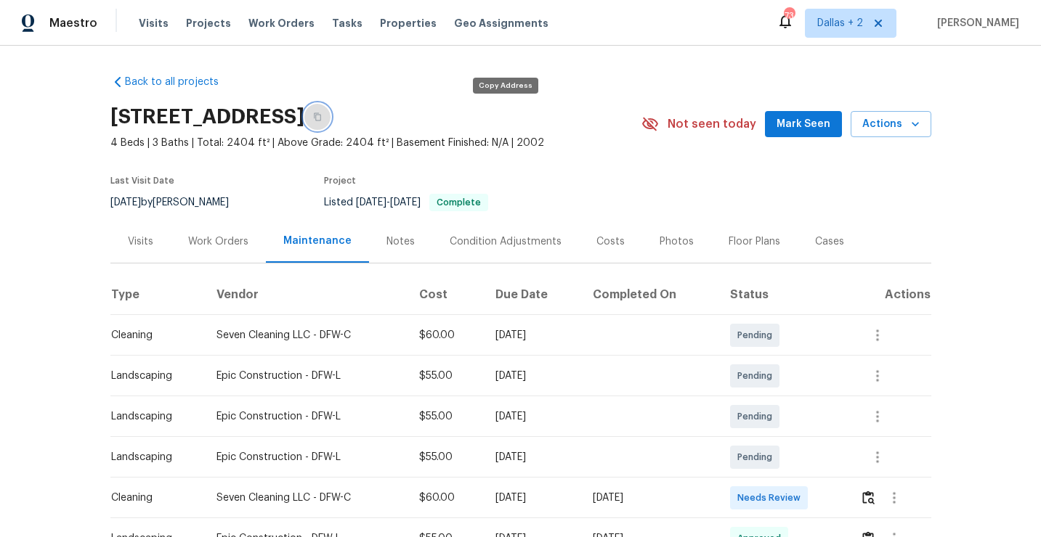
click at [330, 116] on button "button" at bounding box center [317, 117] width 26 height 26
click at [321, 114] on icon "button" at bounding box center [317, 117] width 7 height 8
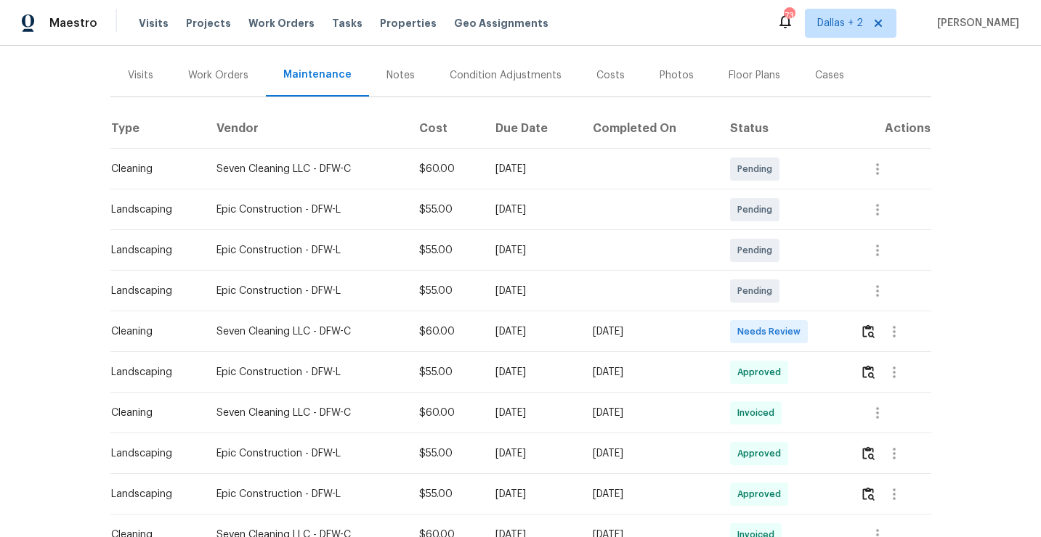
scroll to position [168, 0]
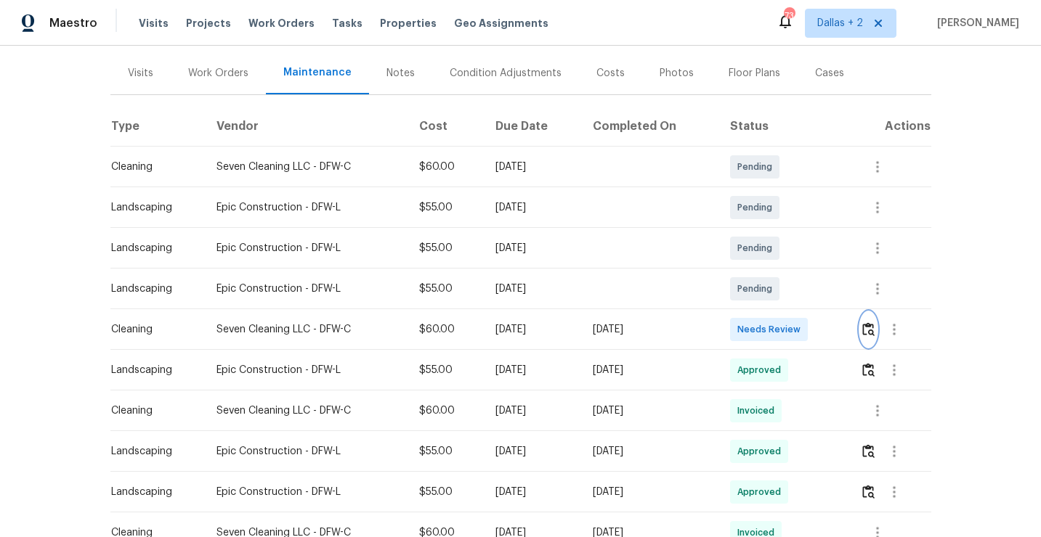
click at [876, 336] on button "button" at bounding box center [868, 329] width 17 height 35
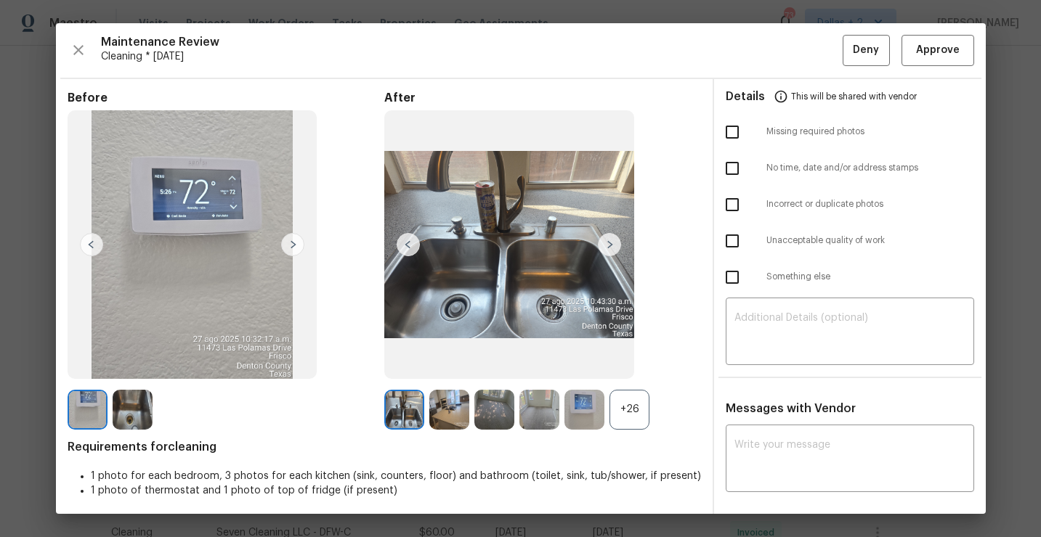
click at [634, 421] on div "+26" at bounding box center [629, 410] width 40 height 40
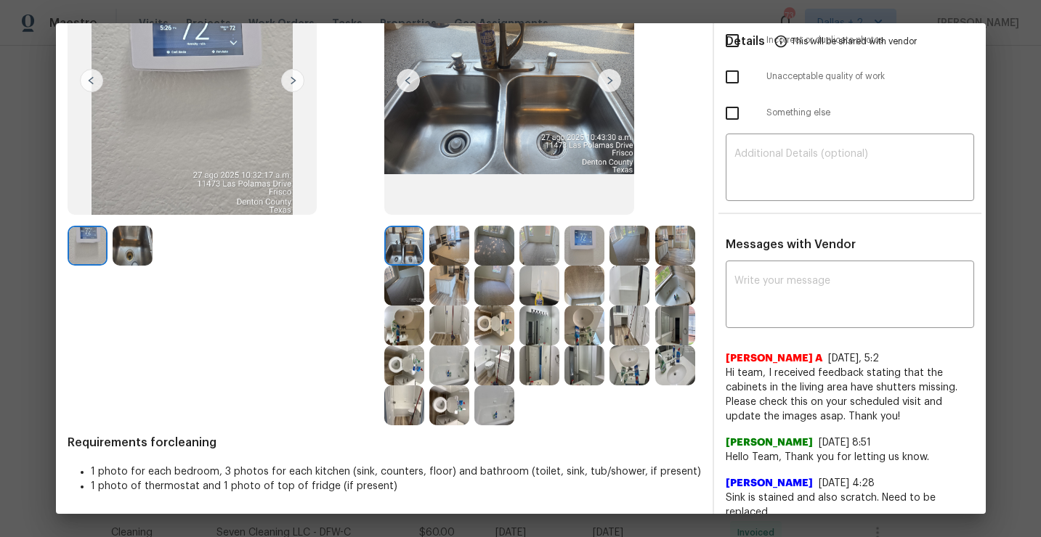
scroll to position [176, 0]
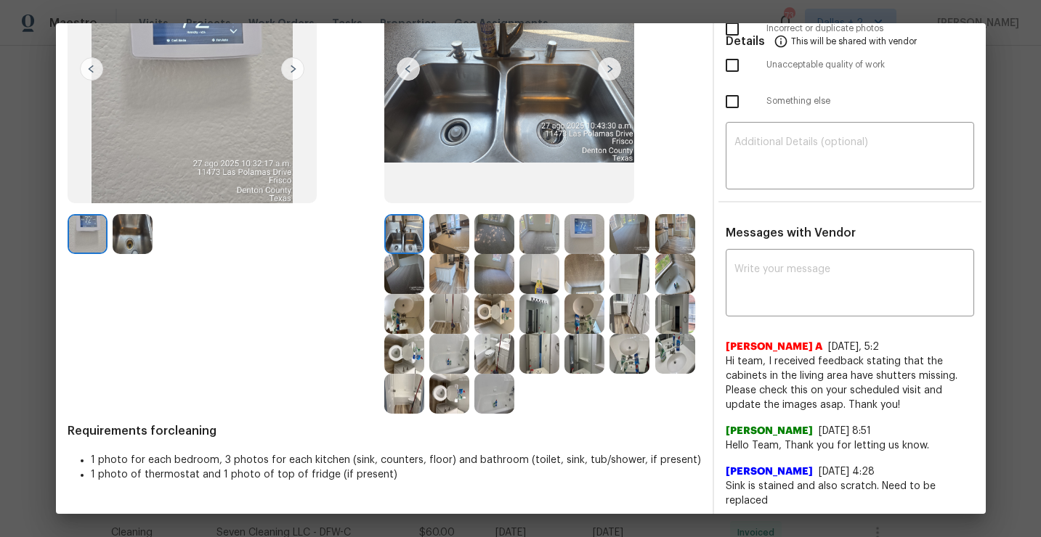
click at [534, 322] on img at bounding box center [539, 314] width 40 height 40
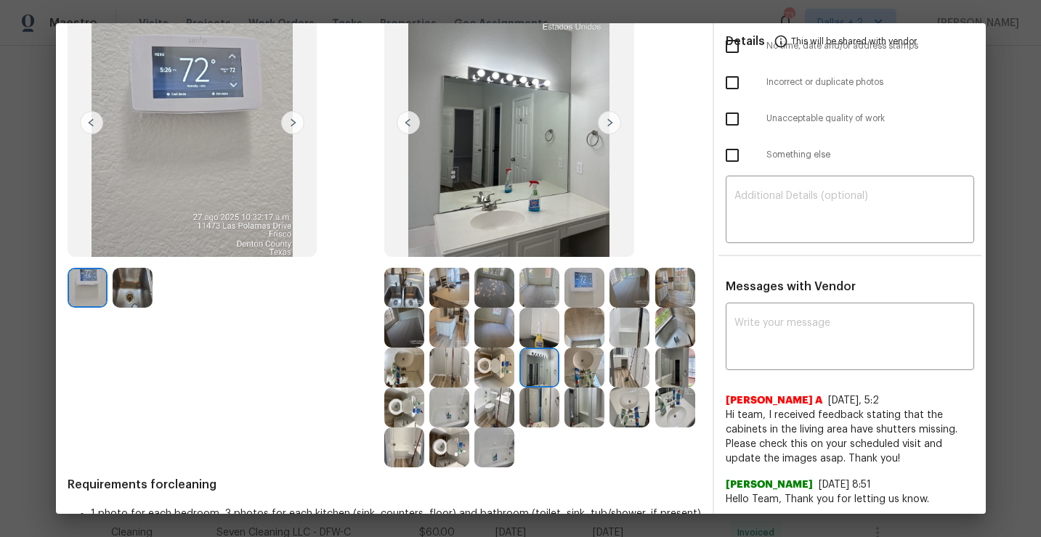
scroll to position [120, 0]
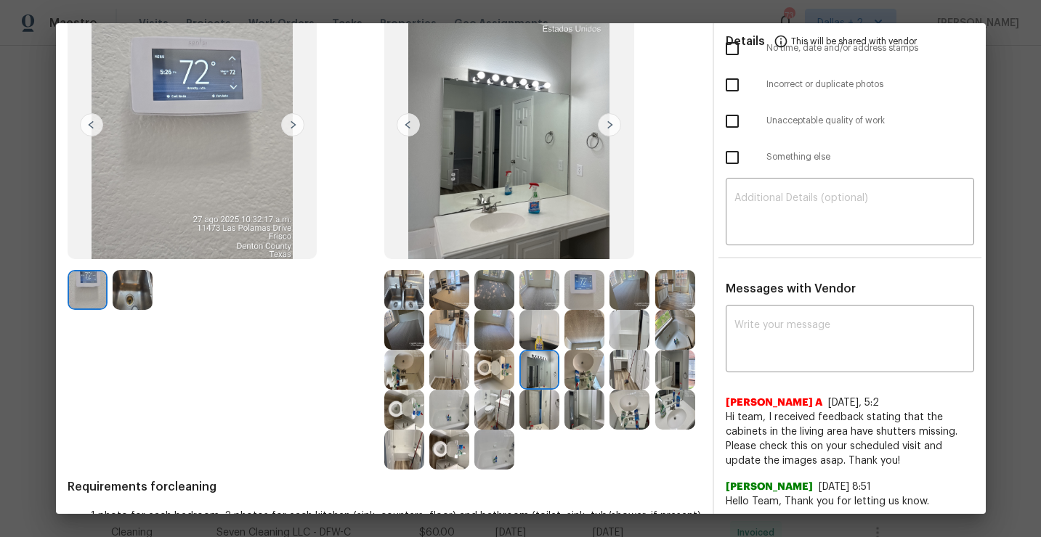
click at [630, 334] on img at bounding box center [629, 330] width 40 height 40
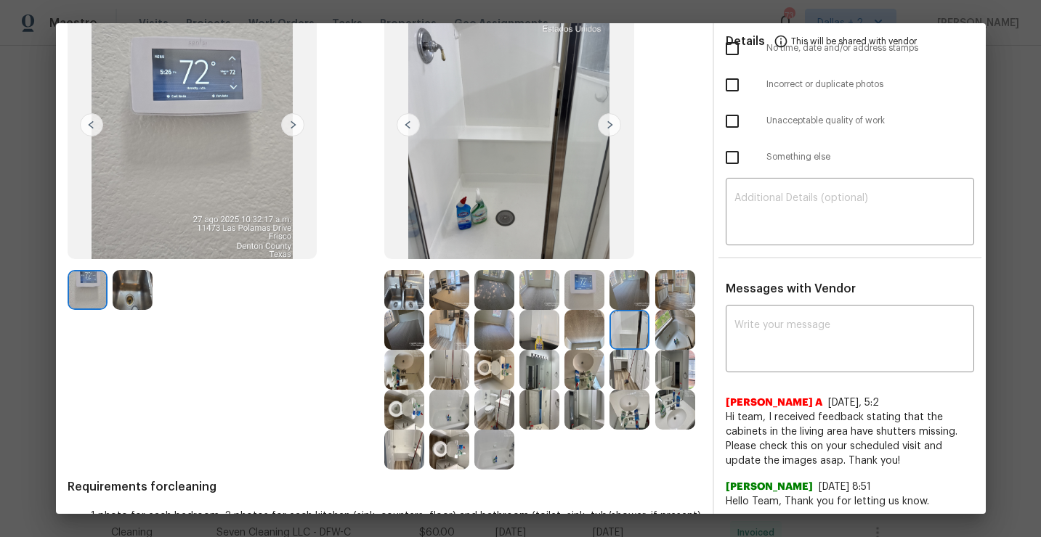
click at [547, 332] on img at bounding box center [539, 330] width 40 height 40
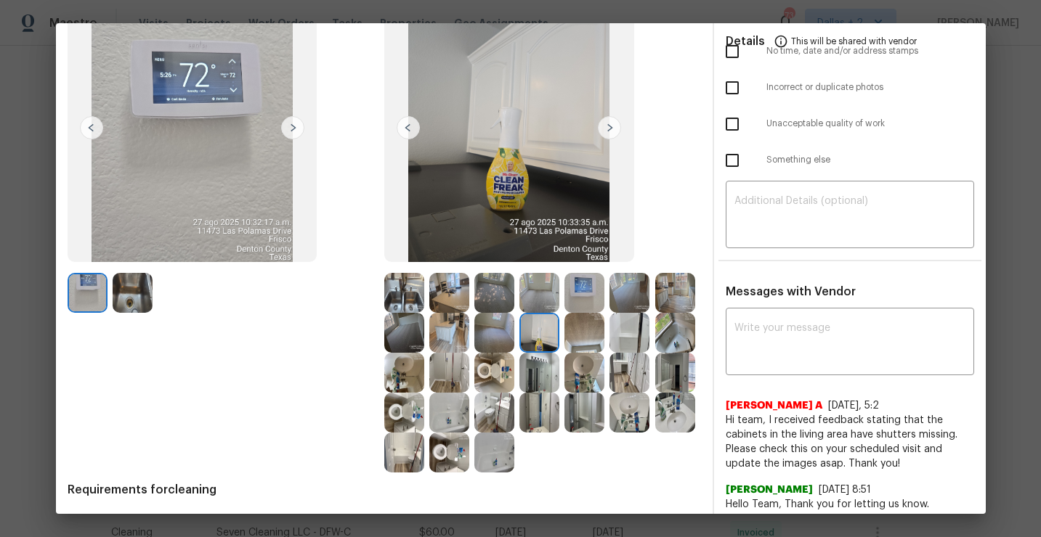
scroll to position [113, 0]
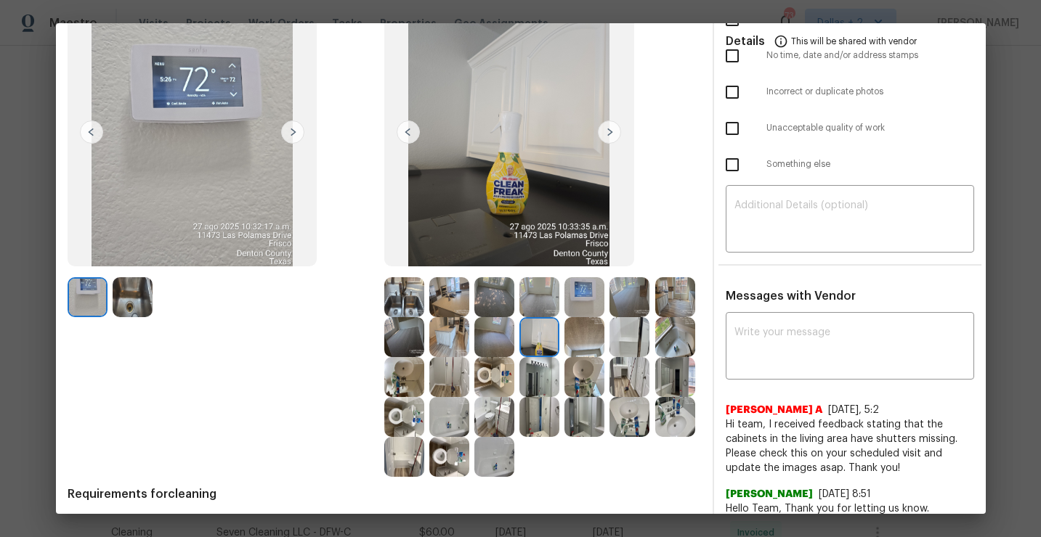
click at [587, 343] on img at bounding box center [584, 337] width 40 height 40
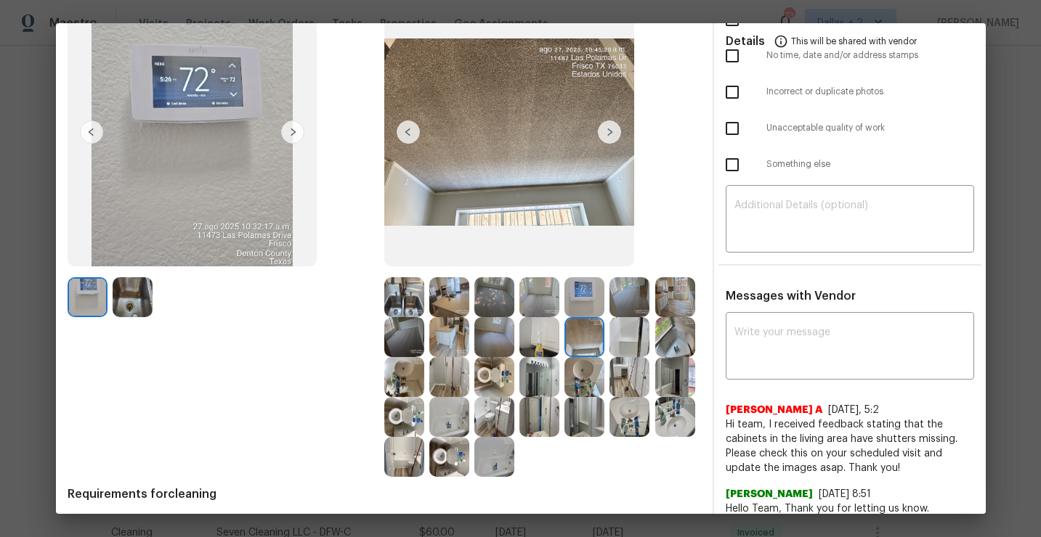
click at [535, 384] on img at bounding box center [539, 377] width 40 height 40
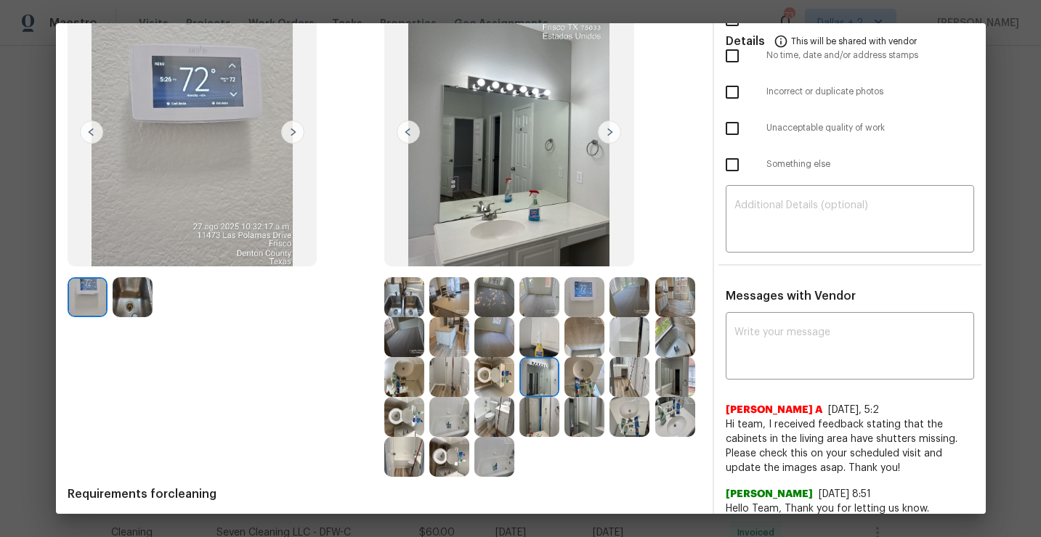
click at [480, 382] on img at bounding box center [494, 377] width 40 height 40
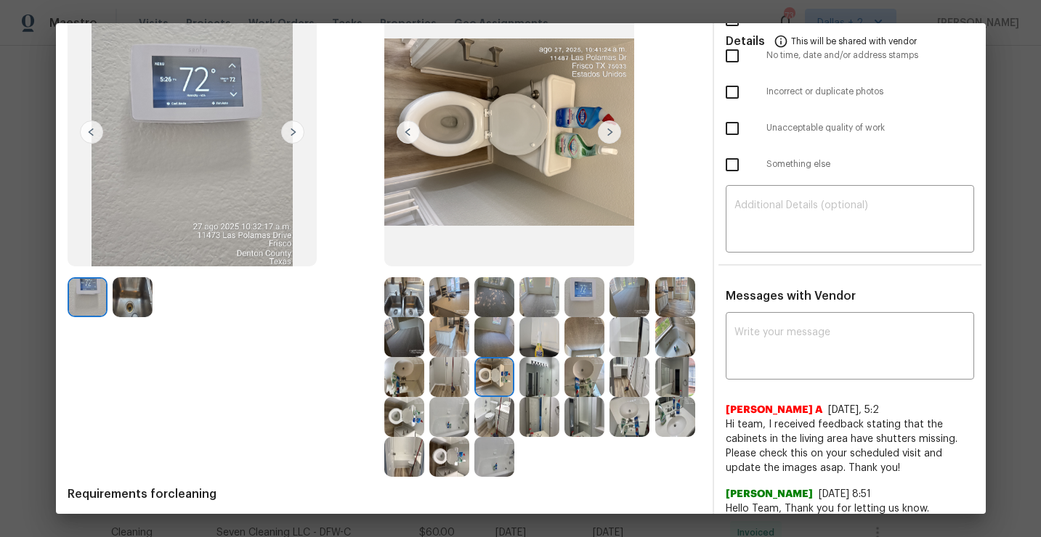
click at [397, 411] on img at bounding box center [404, 417] width 40 height 40
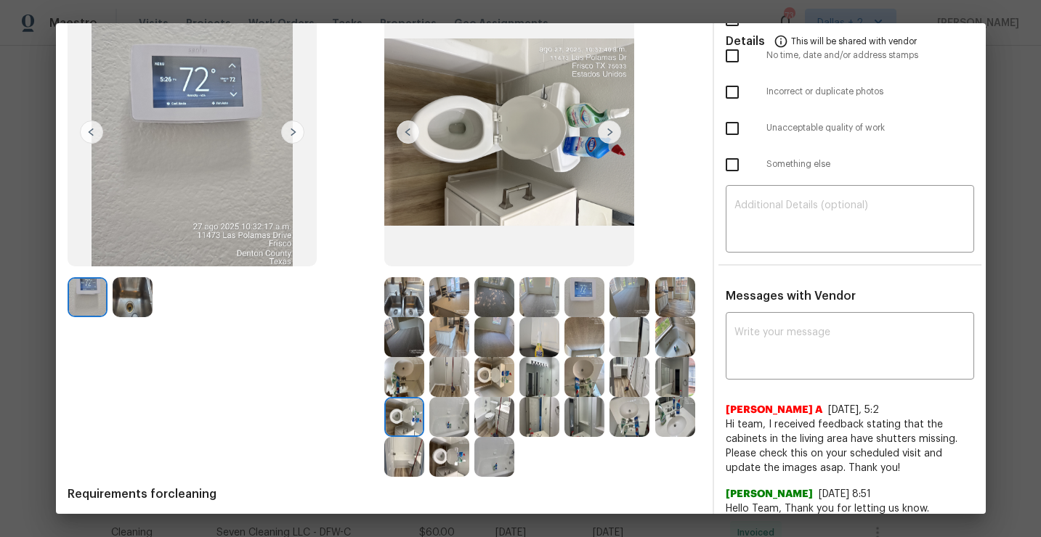
click at [447, 424] on img at bounding box center [449, 417] width 40 height 40
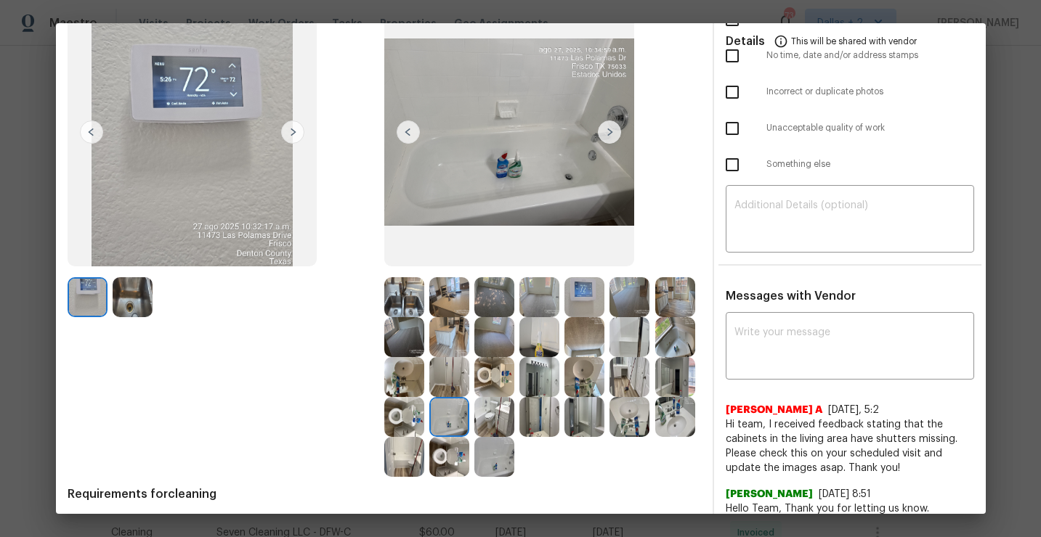
click at [497, 407] on img at bounding box center [494, 417] width 40 height 40
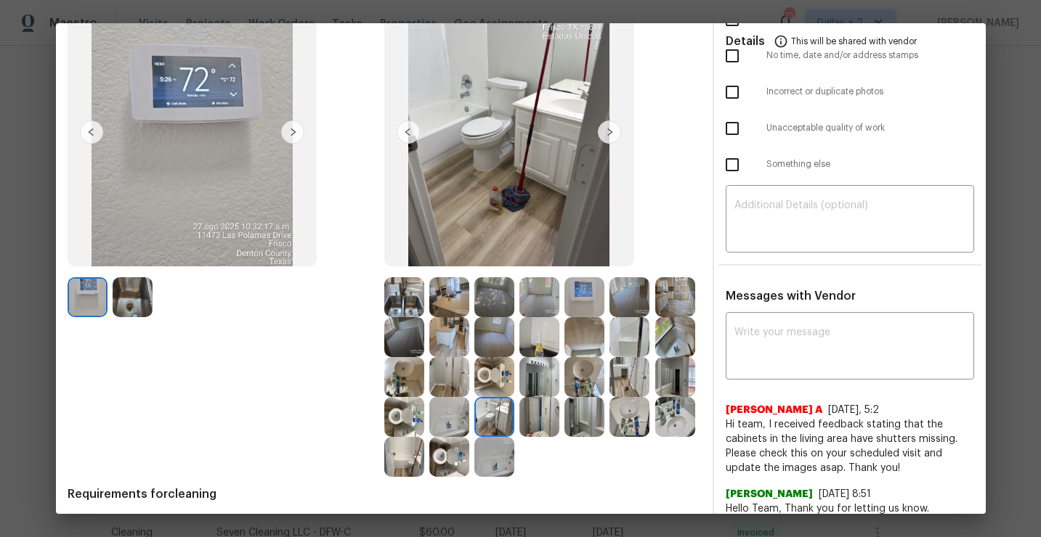
click at [534, 415] on img at bounding box center [539, 417] width 40 height 40
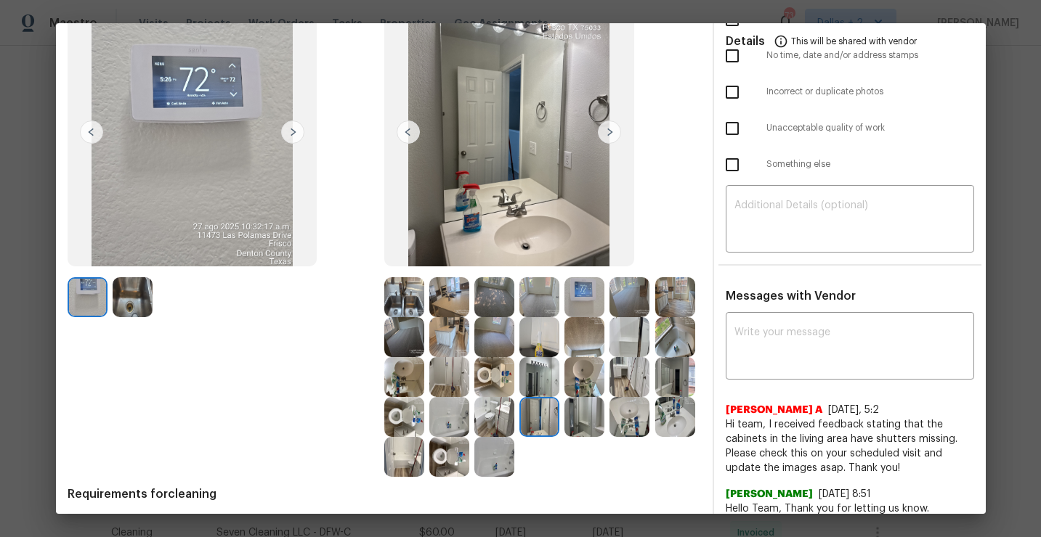
scroll to position [110, 0]
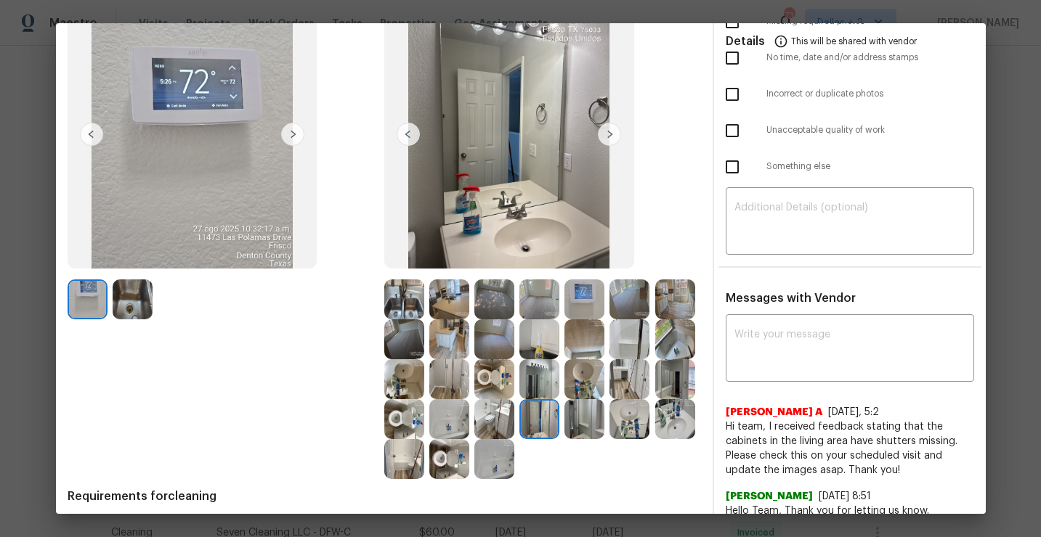
click at [673, 433] on img at bounding box center [675, 419] width 40 height 40
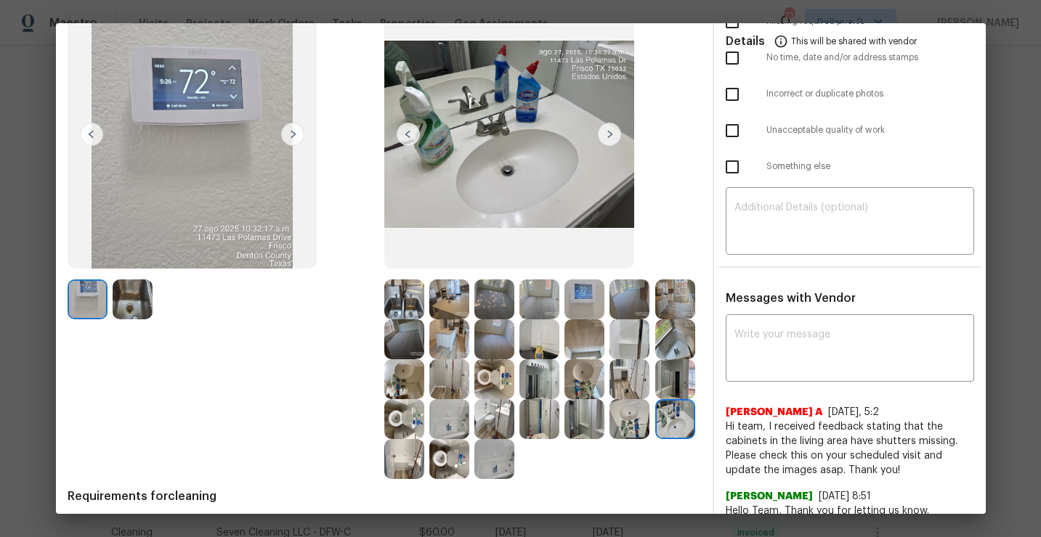
click at [674, 346] on img at bounding box center [675, 340] width 40 height 40
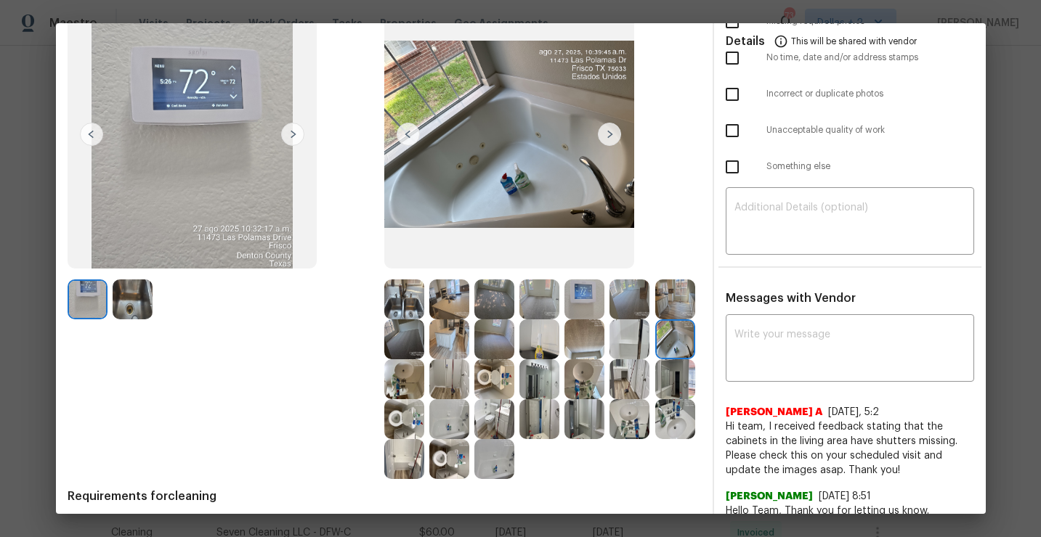
scroll to position [0, 0]
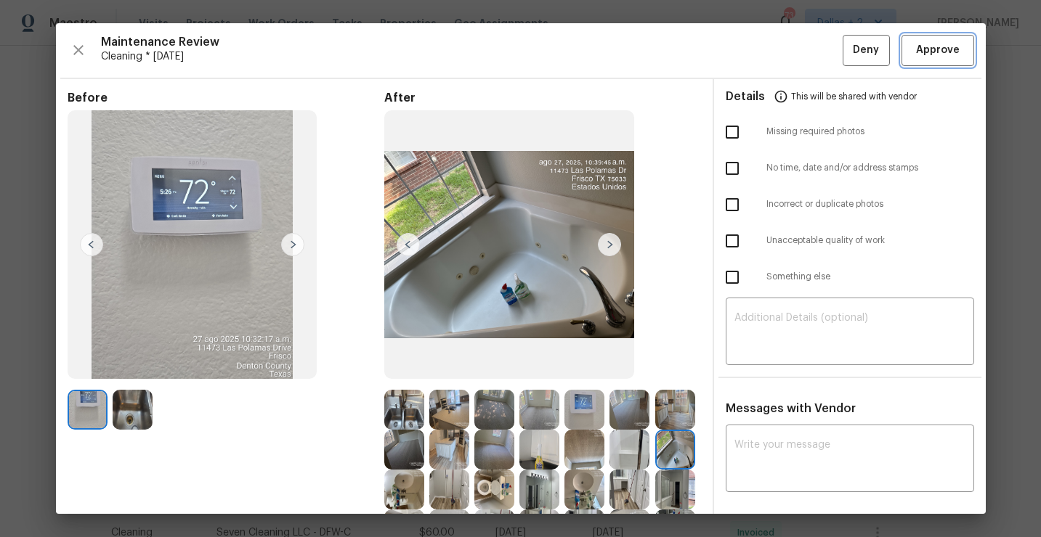
click at [935, 45] on span "Approve" at bounding box center [938, 50] width 44 height 18
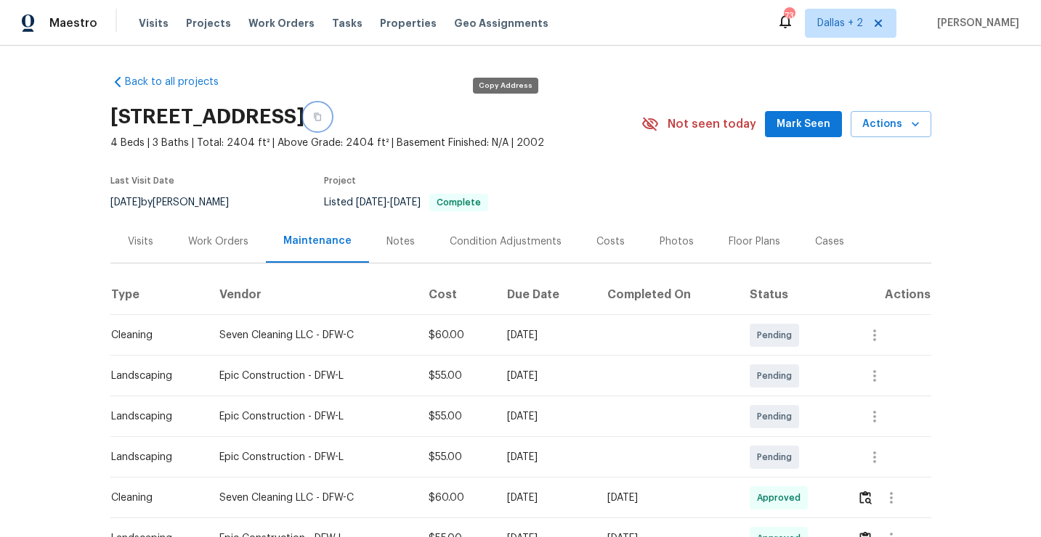
click at [330, 125] on button "button" at bounding box center [317, 117] width 26 height 26
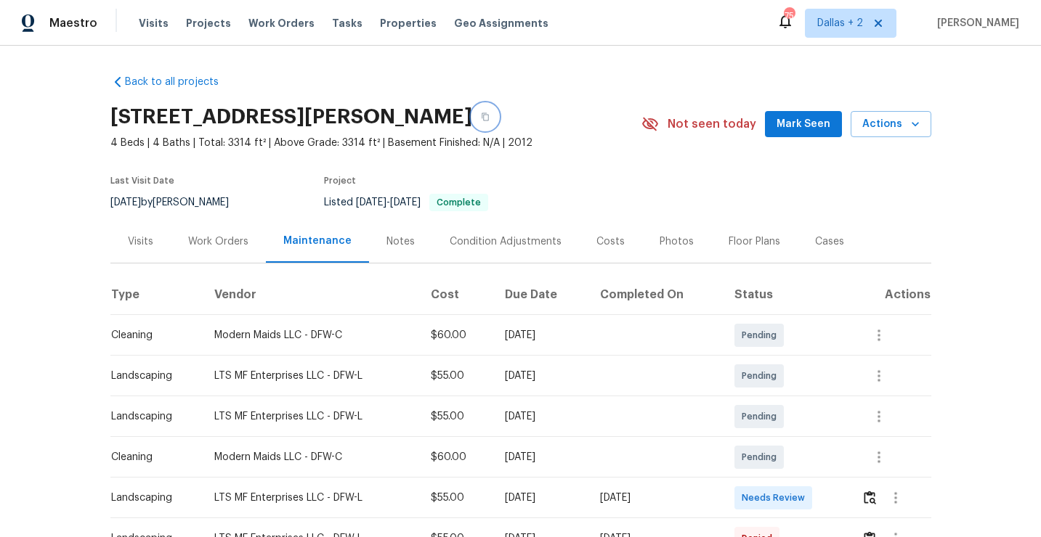
click at [489, 121] on icon "button" at bounding box center [485, 117] width 9 height 9
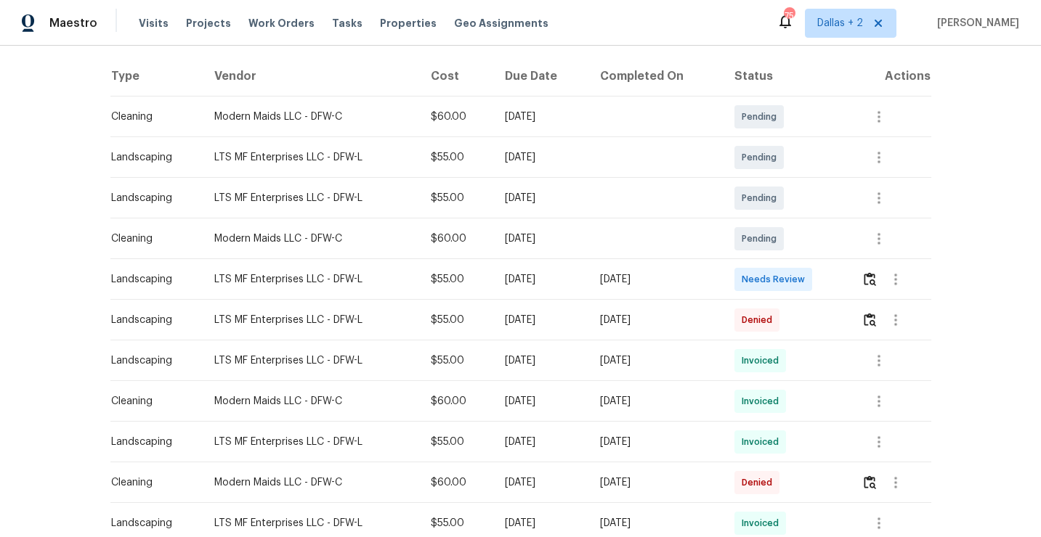
scroll to position [221, 0]
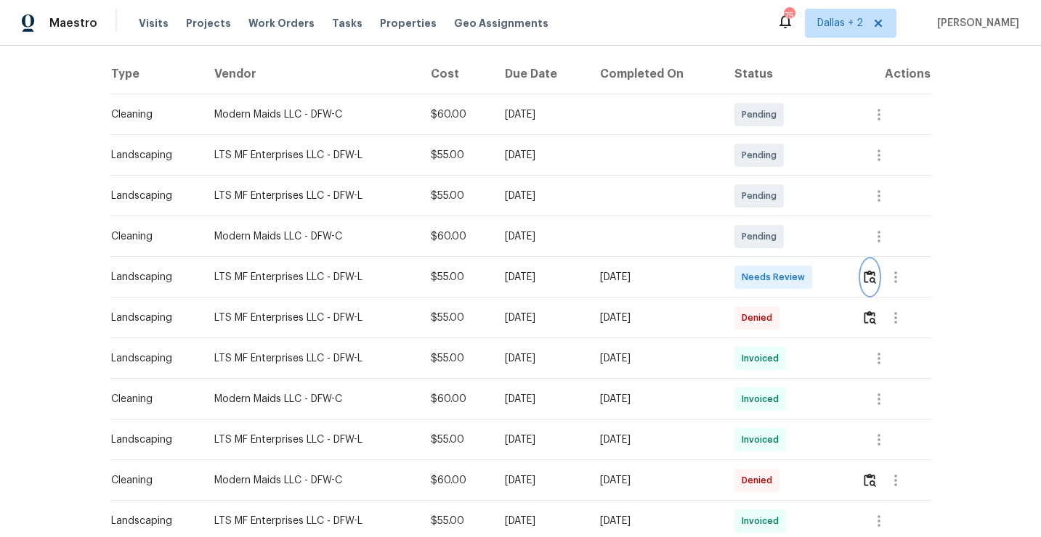
click at [876, 280] on img "button" at bounding box center [869, 277] width 12 height 14
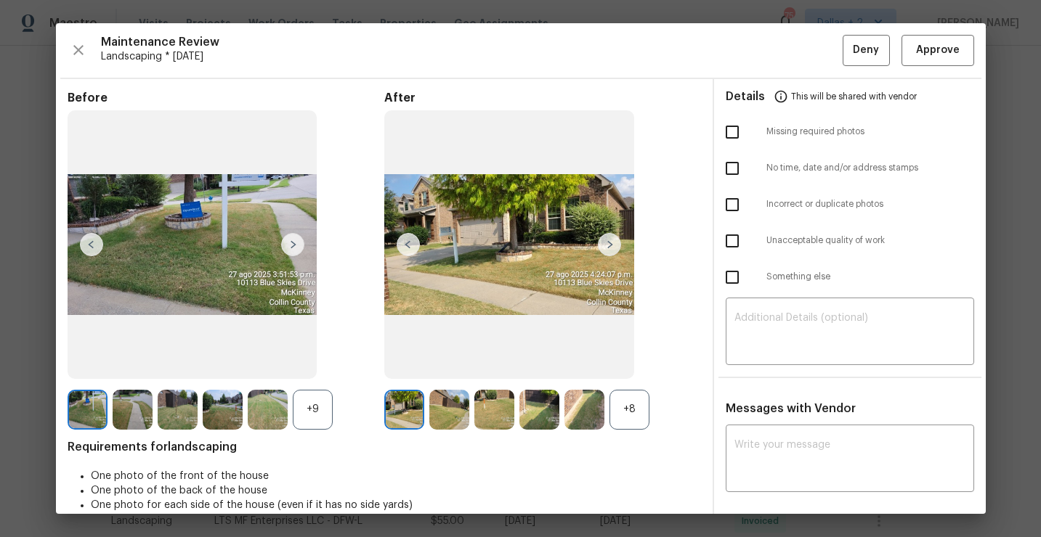
click at [644, 397] on div "+8" at bounding box center [629, 410] width 40 height 40
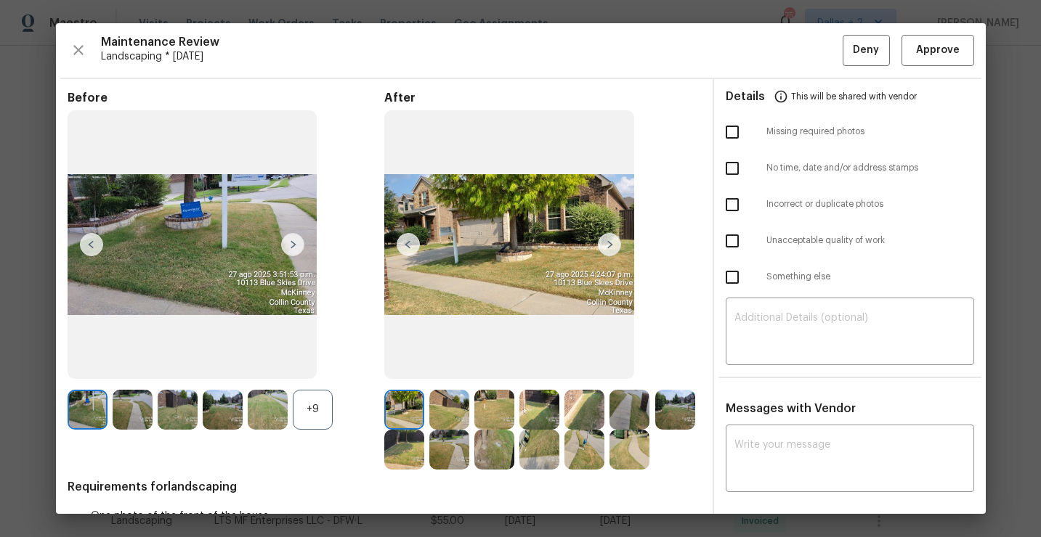
click at [309, 420] on div "+9" at bounding box center [313, 410] width 40 height 40
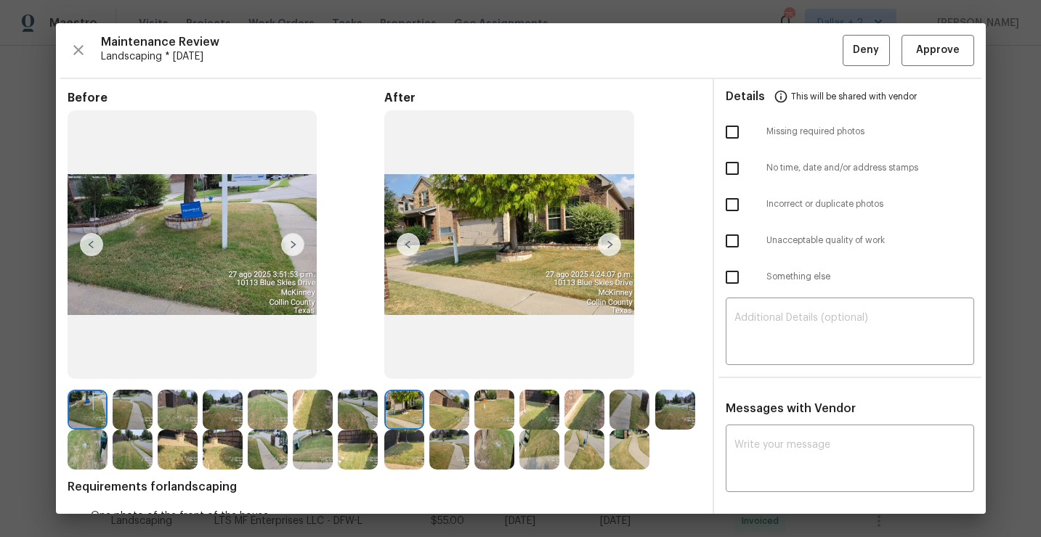
click at [536, 435] on img at bounding box center [539, 450] width 40 height 40
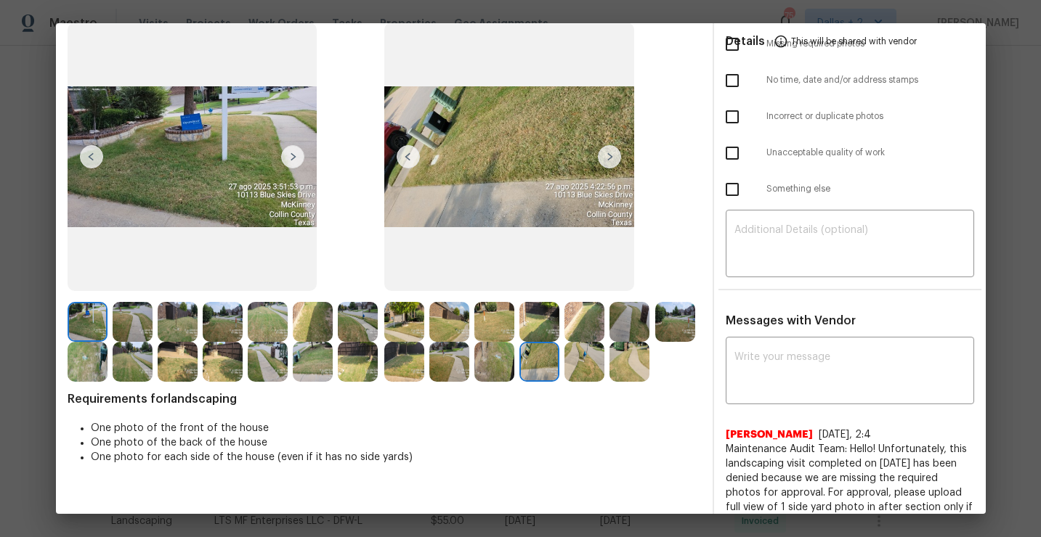
scroll to position [89, 0]
click at [592, 361] on img at bounding box center [584, 361] width 40 height 40
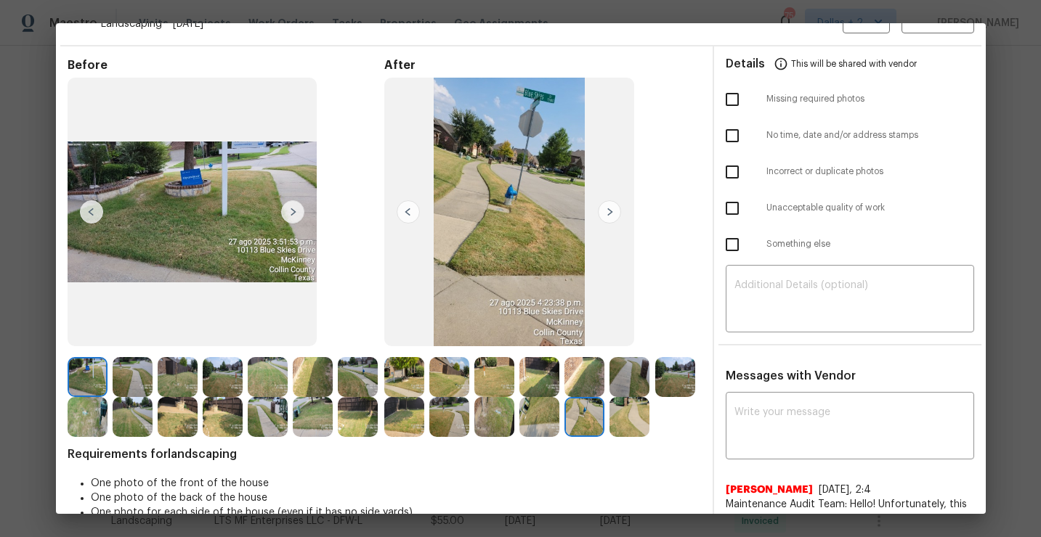
scroll to position [28, 0]
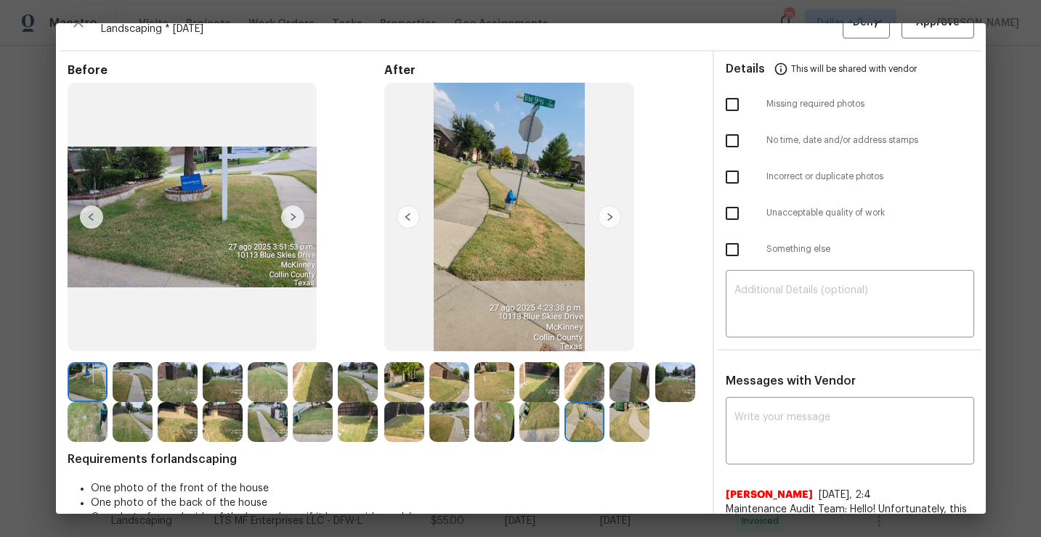
click at [251, 419] on img at bounding box center [268, 422] width 40 height 40
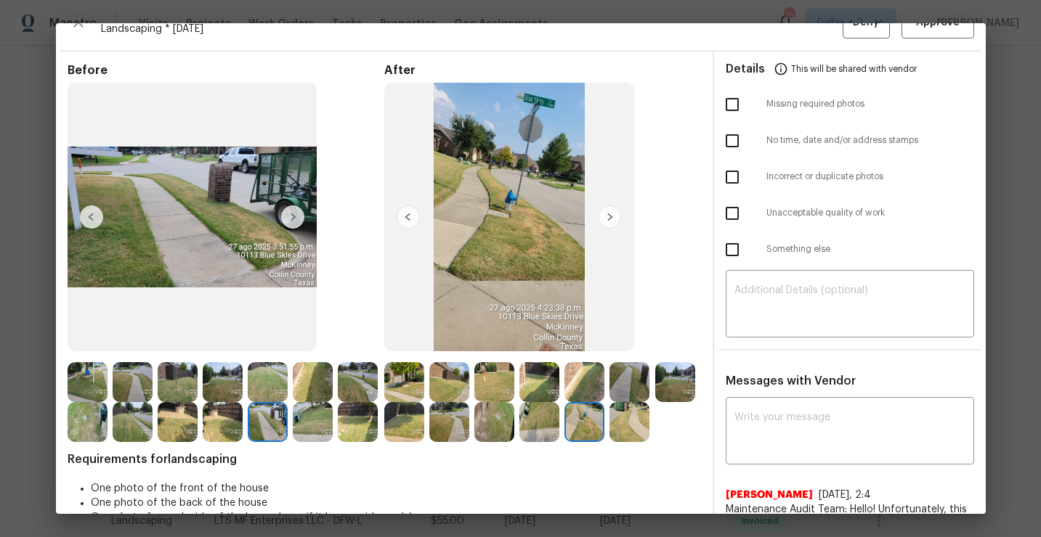
click at [519, 427] on img at bounding box center [539, 422] width 40 height 40
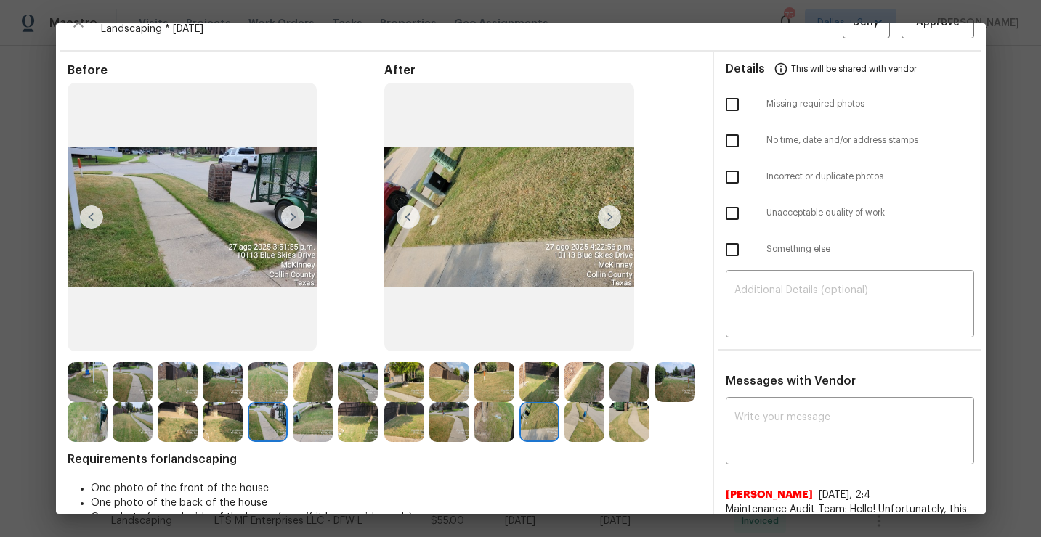
click at [484, 424] on img at bounding box center [494, 422] width 40 height 40
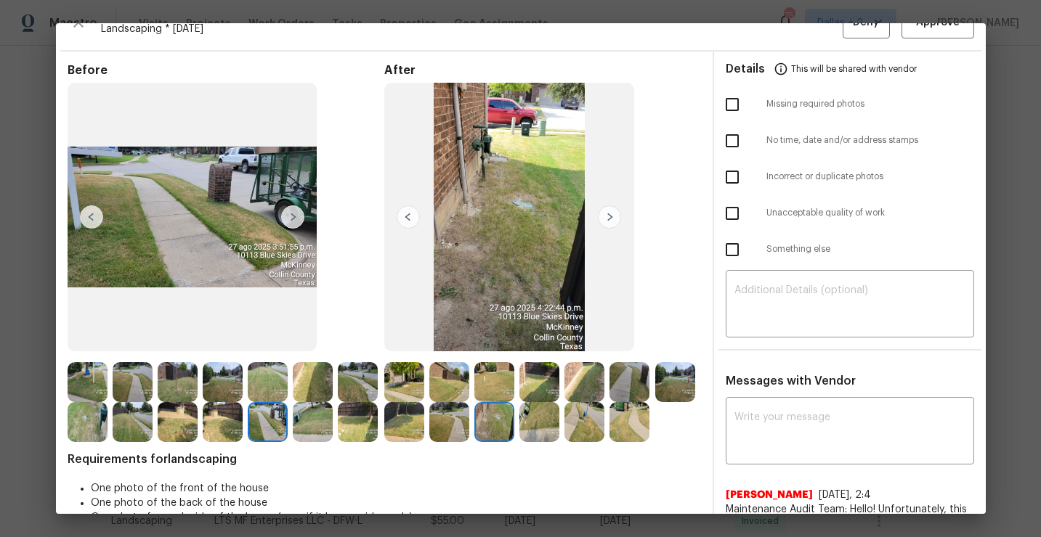
click at [434, 428] on img at bounding box center [449, 422] width 40 height 40
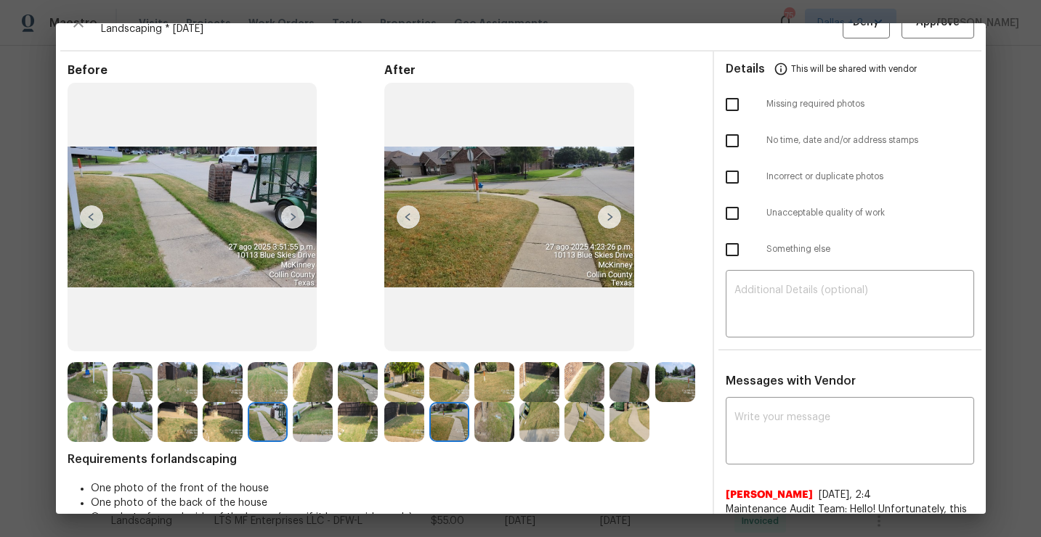
click at [405, 428] on img at bounding box center [404, 422] width 40 height 40
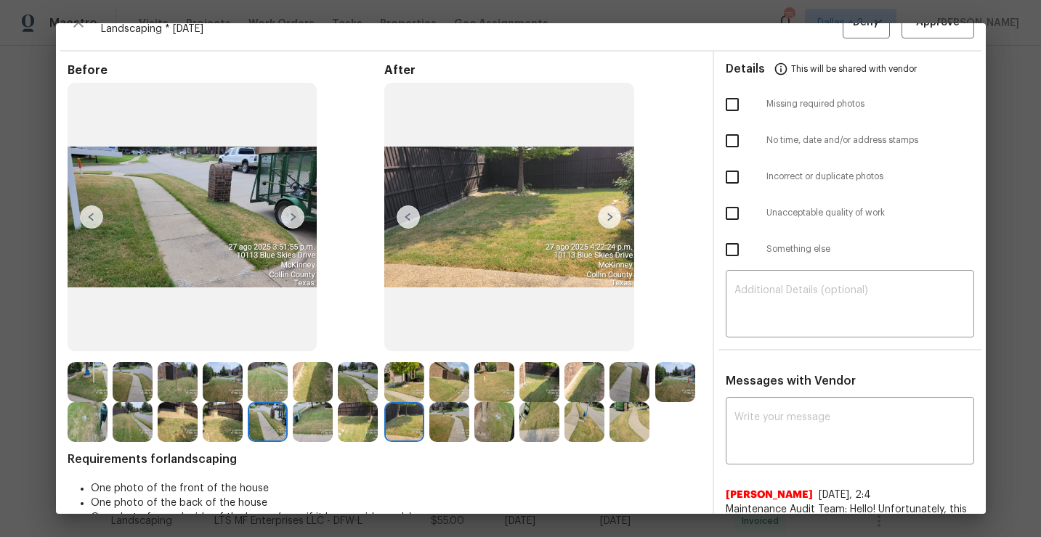
click at [632, 424] on img at bounding box center [629, 422] width 40 height 40
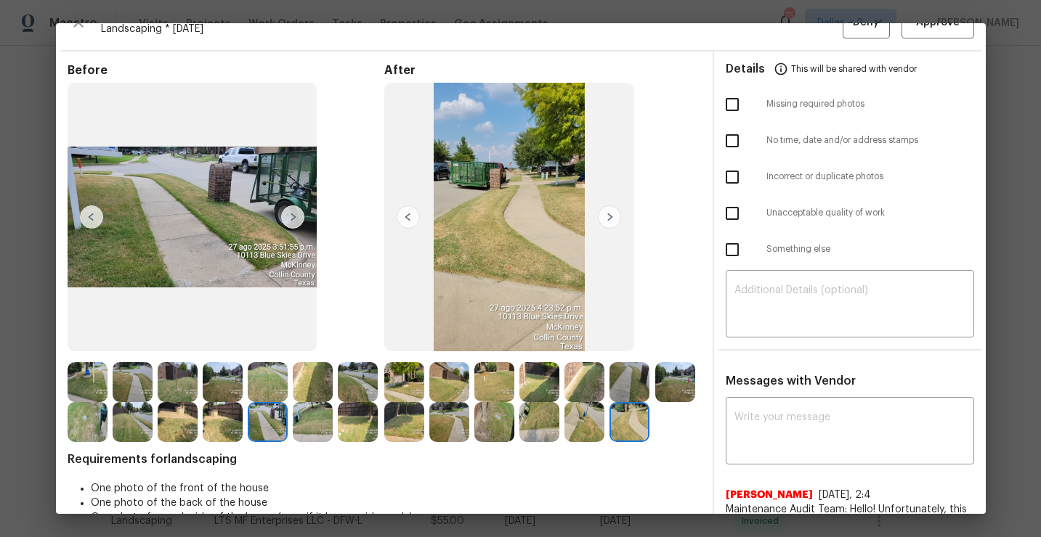
click at [677, 386] on img at bounding box center [675, 382] width 40 height 40
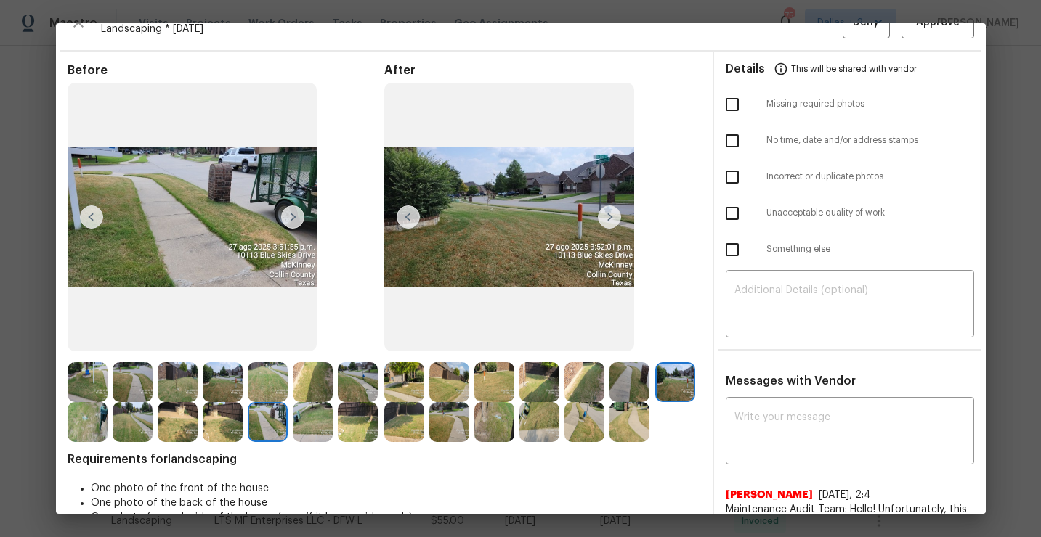
click at [627, 372] on img at bounding box center [629, 382] width 40 height 40
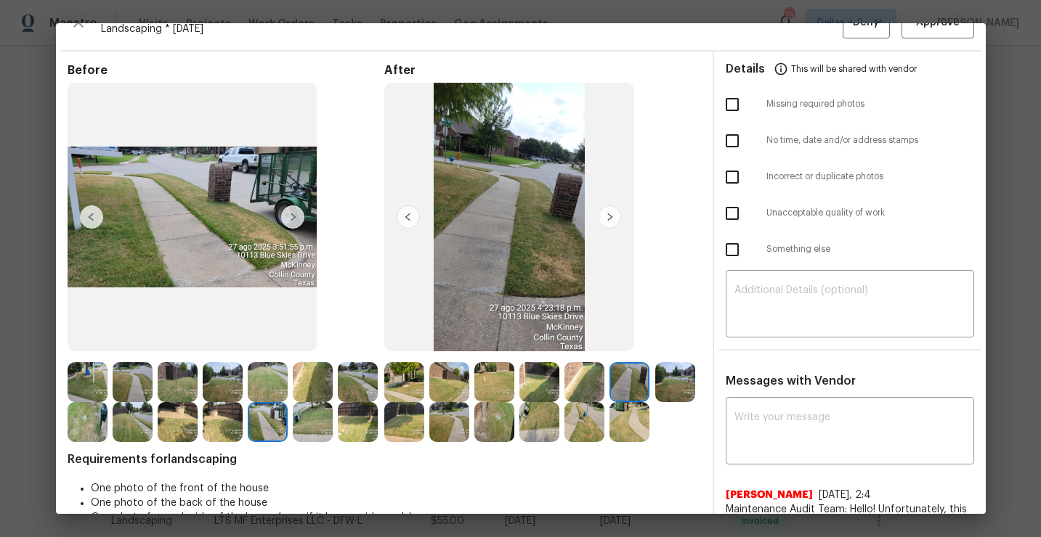
click at [559, 370] on div at bounding box center [541, 382] width 45 height 40
click at [577, 359] on div "After" at bounding box center [542, 252] width 317 height 379
click at [666, 375] on img at bounding box center [675, 382] width 40 height 40
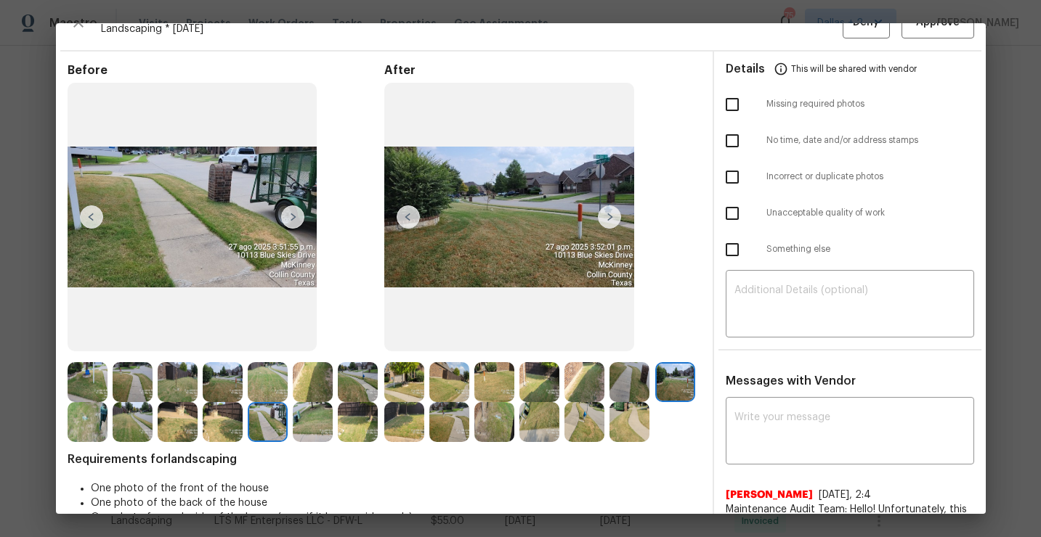
click at [533, 386] on img at bounding box center [539, 382] width 40 height 40
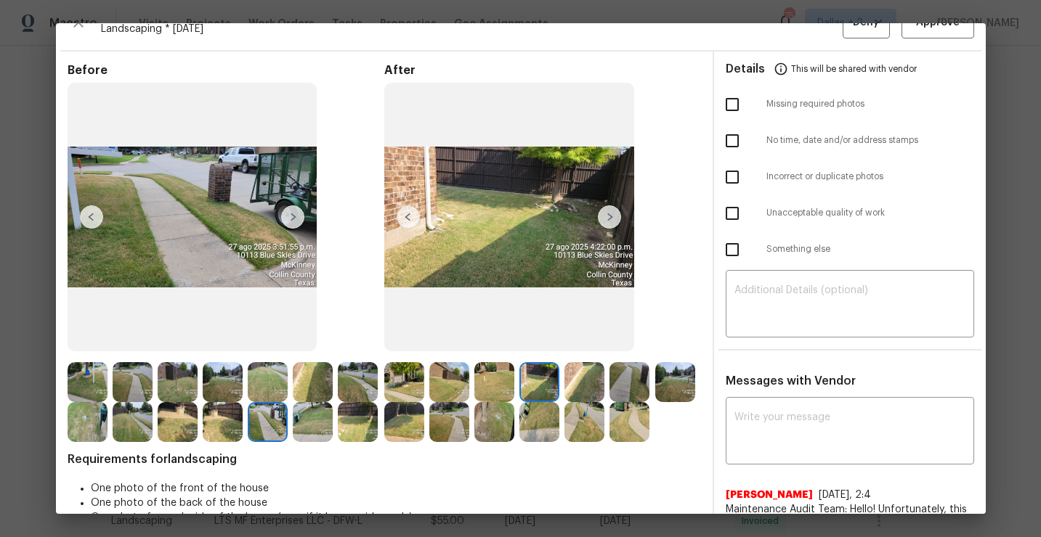
click at [486, 390] on img at bounding box center [494, 382] width 40 height 40
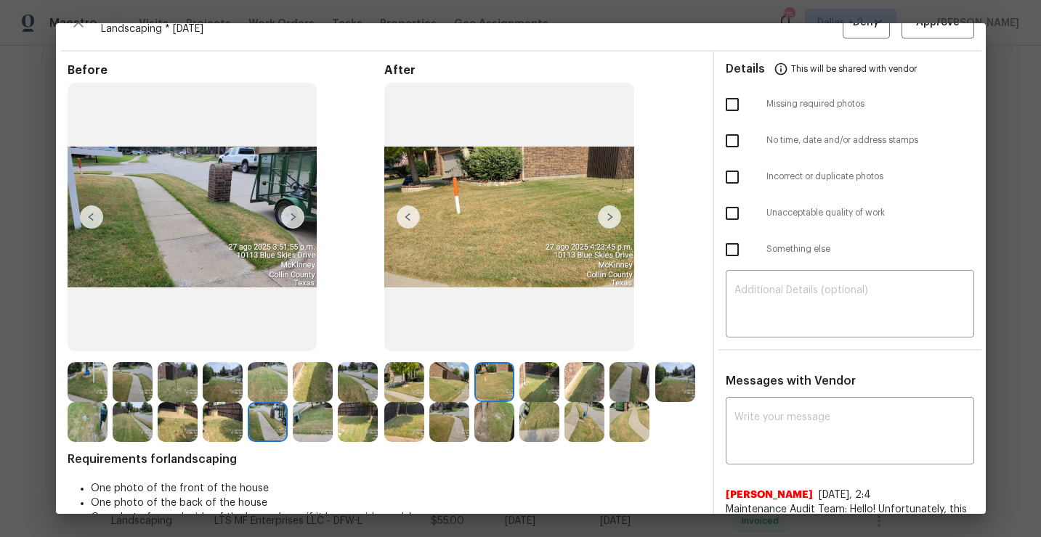
click at [461, 380] on img at bounding box center [449, 382] width 40 height 40
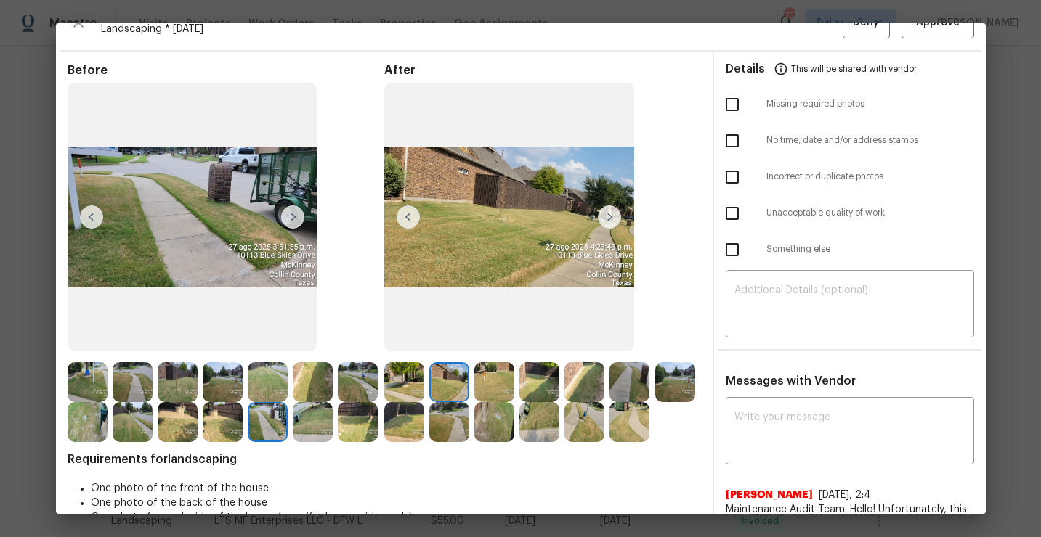
click at [403, 381] on img at bounding box center [404, 382] width 40 height 40
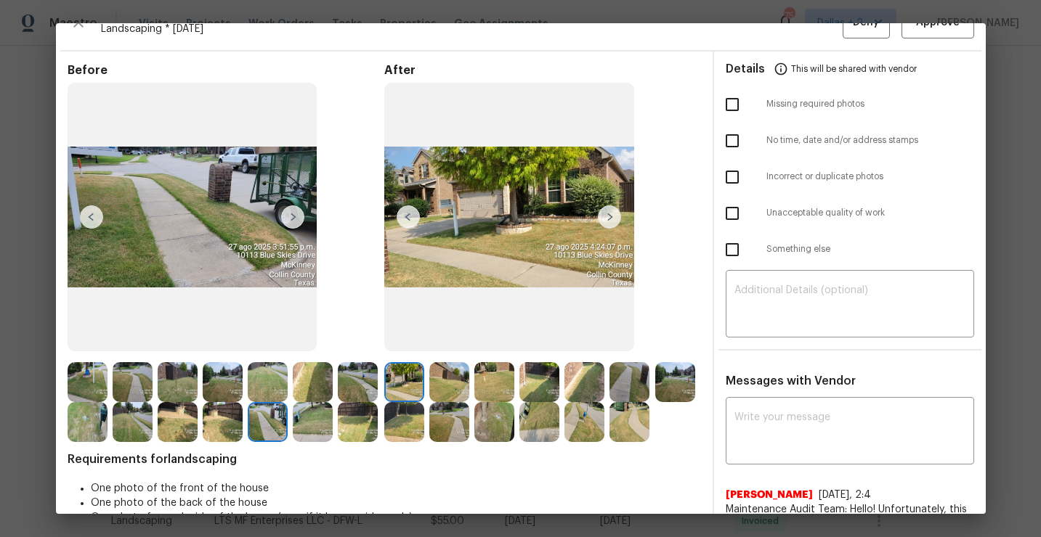
scroll to position [0, 0]
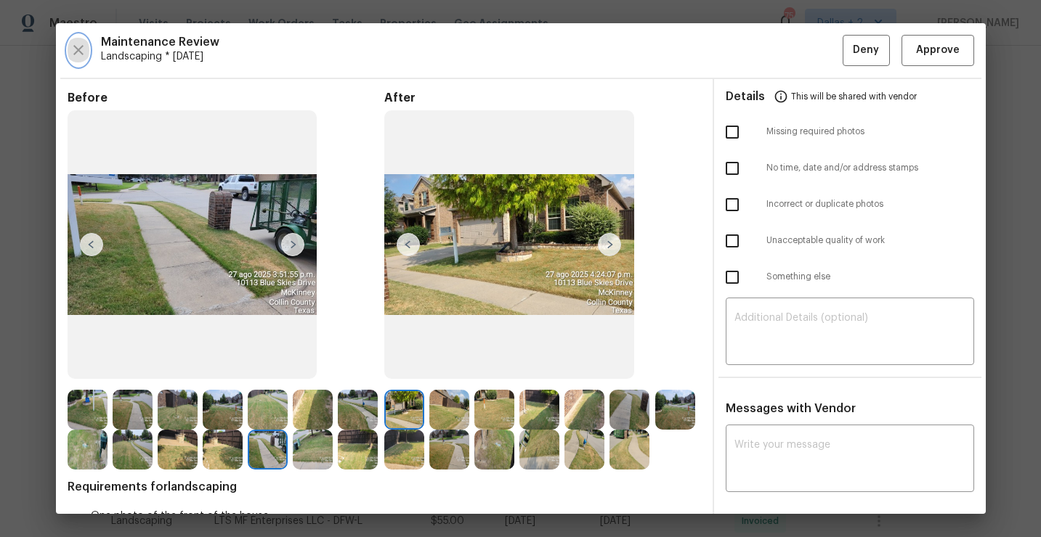
click at [70, 48] on icon "button" at bounding box center [78, 49] width 17 height 17
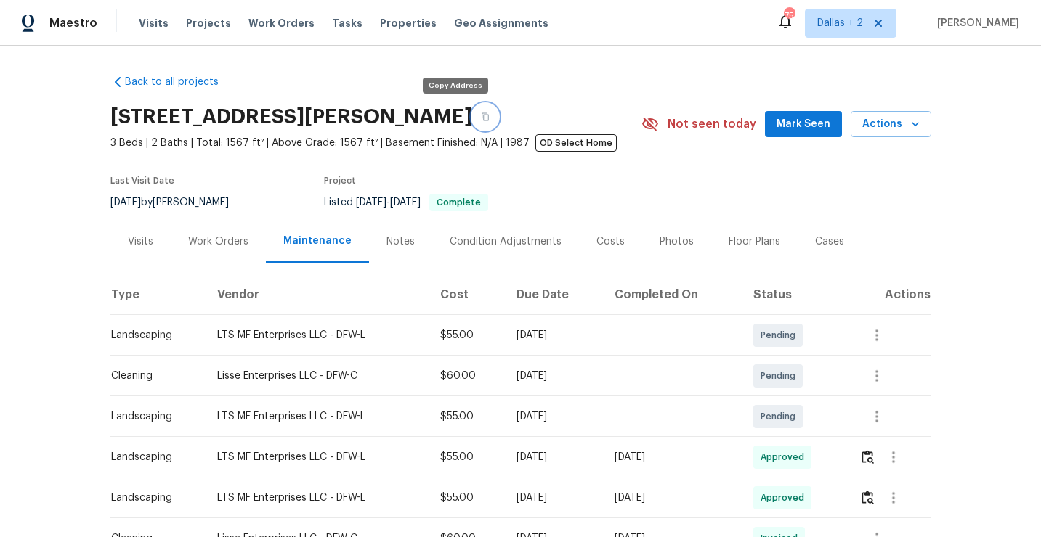
click at [472, 111] on button "button" at bounding box center [485, 117] width 26 height 26
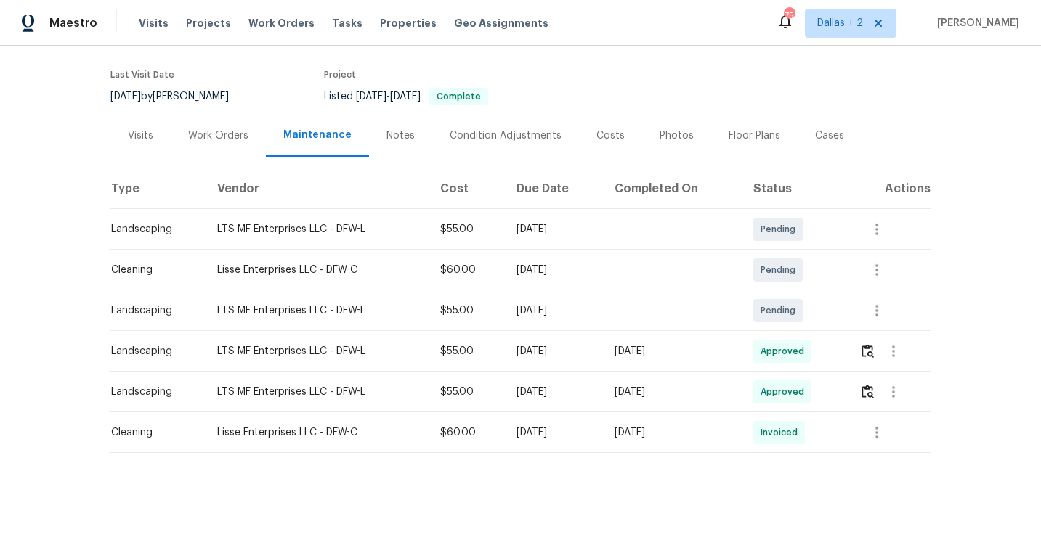
scroll to position [110, 0]
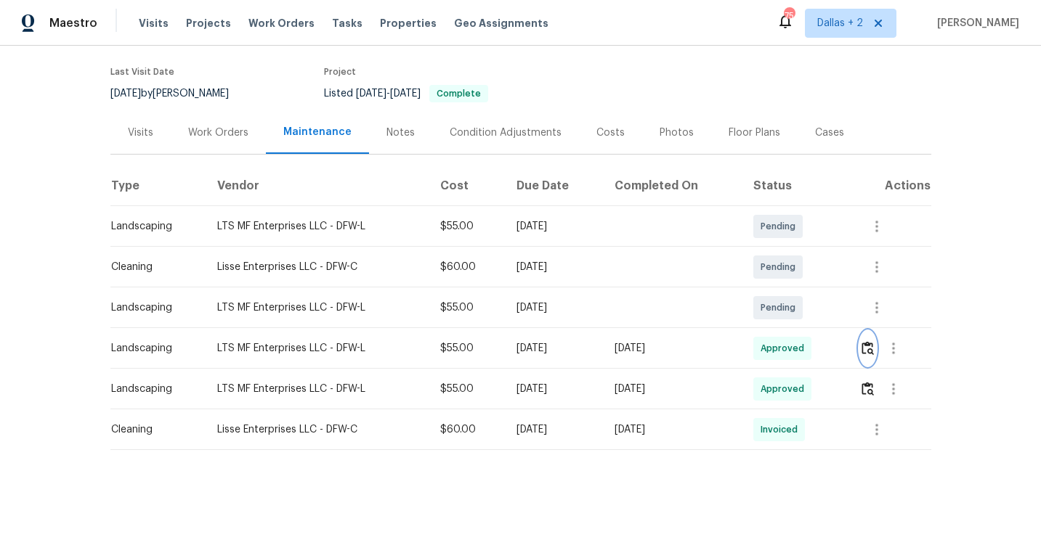
click at [874, 353] on img "button" at bounding box center [867, 348] width 12 height 14
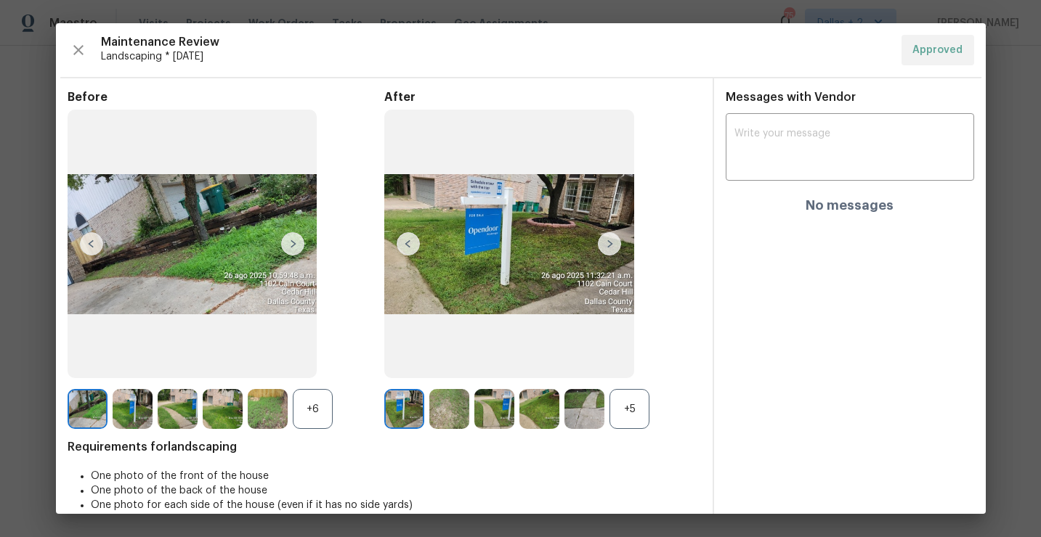
click at [646, 416] on div "+5" at bounding box center [629, 409] width 40 height 40
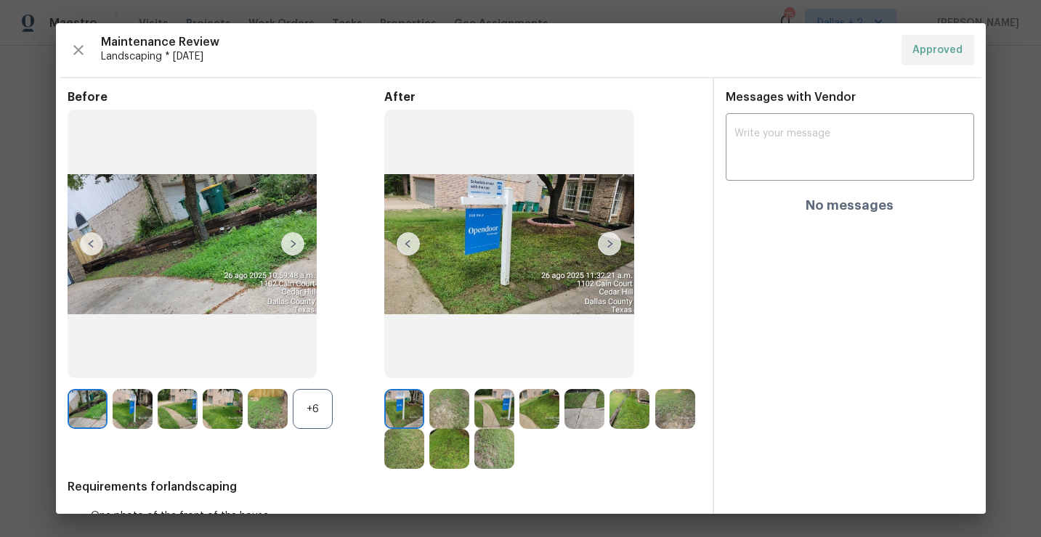
click at [300, 410] on div "+6" at bounding box center [313, 409] width 40 height 40
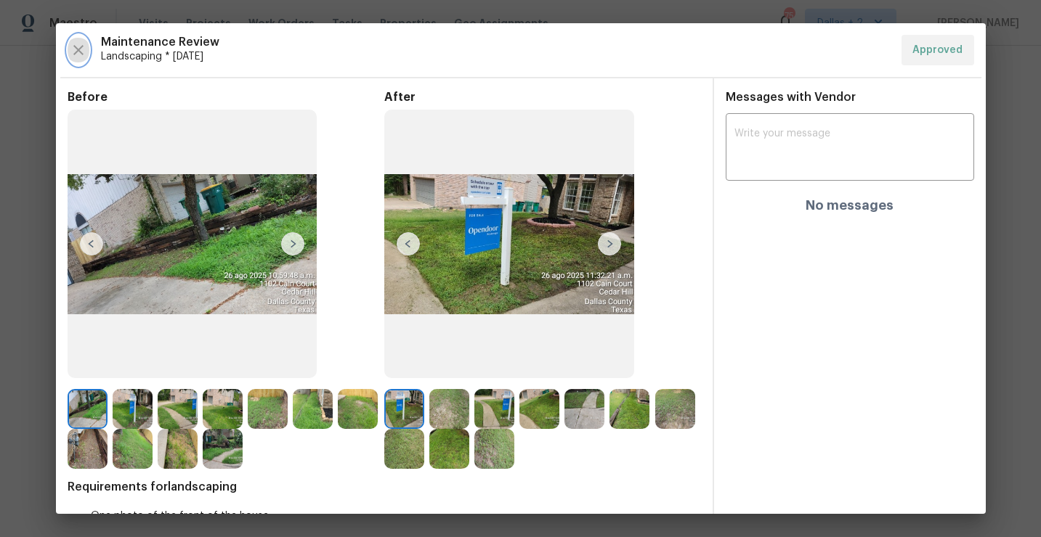
click at [73, 54] on icon "button" at bounding box center [78, 49] width 17 height 17
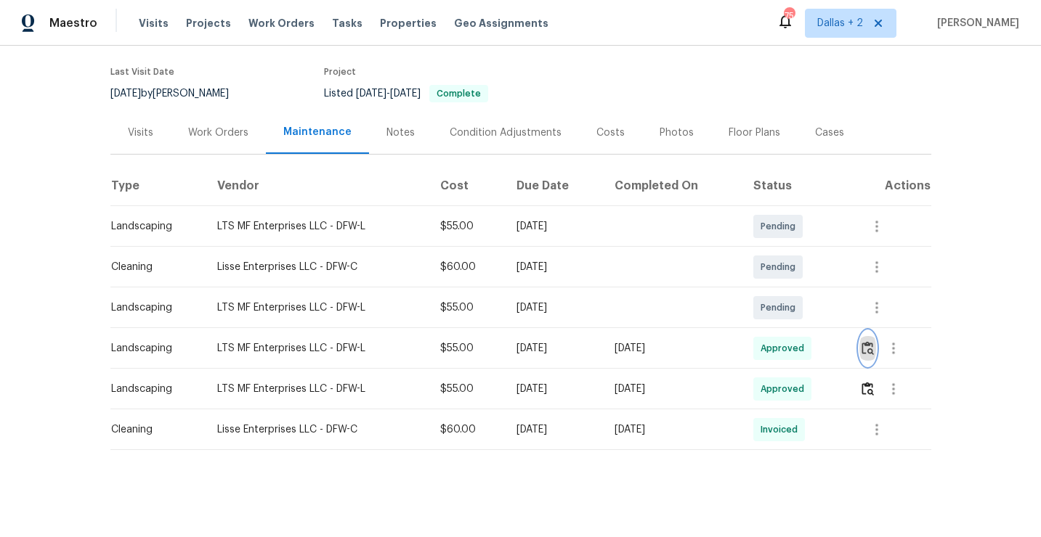
click at [869, 350] on img "button" at bounding box center [867, 348] width 12 height 14
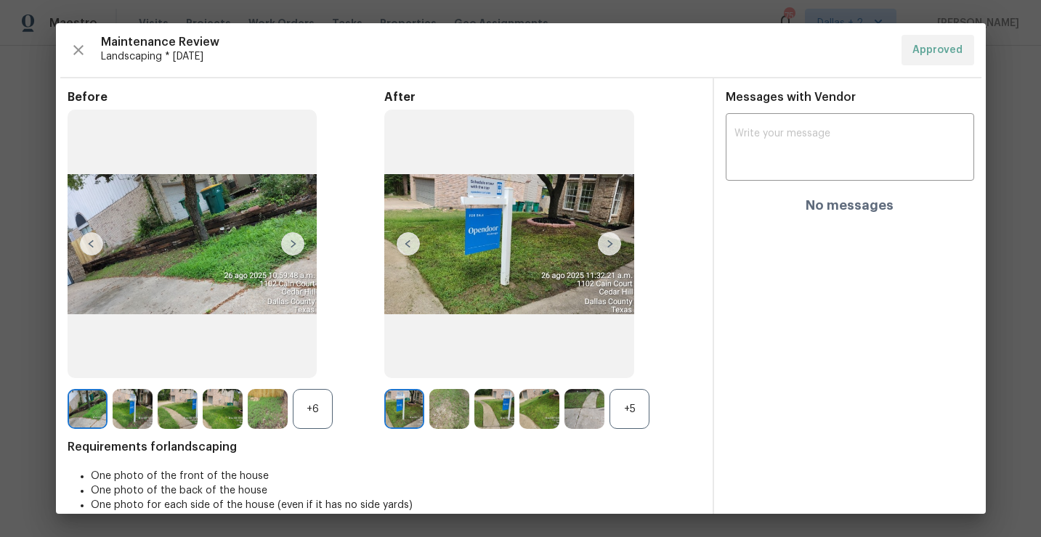
click at [646, 407] on div "+5" at bounding box center [629, 409] width 40 height 40
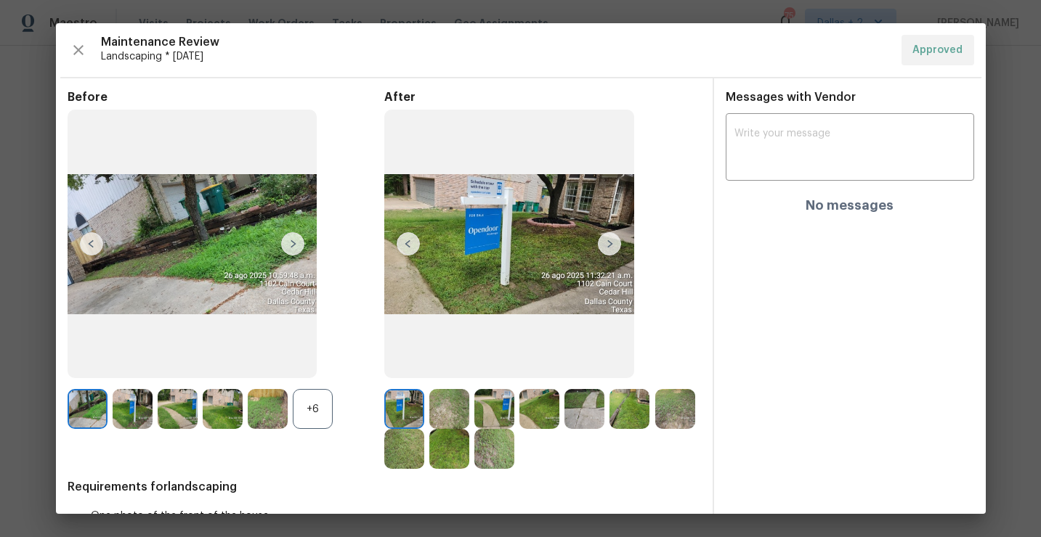
click at [314, 415] on div "+6" at bounding box center [313, 409] width 40 height 40
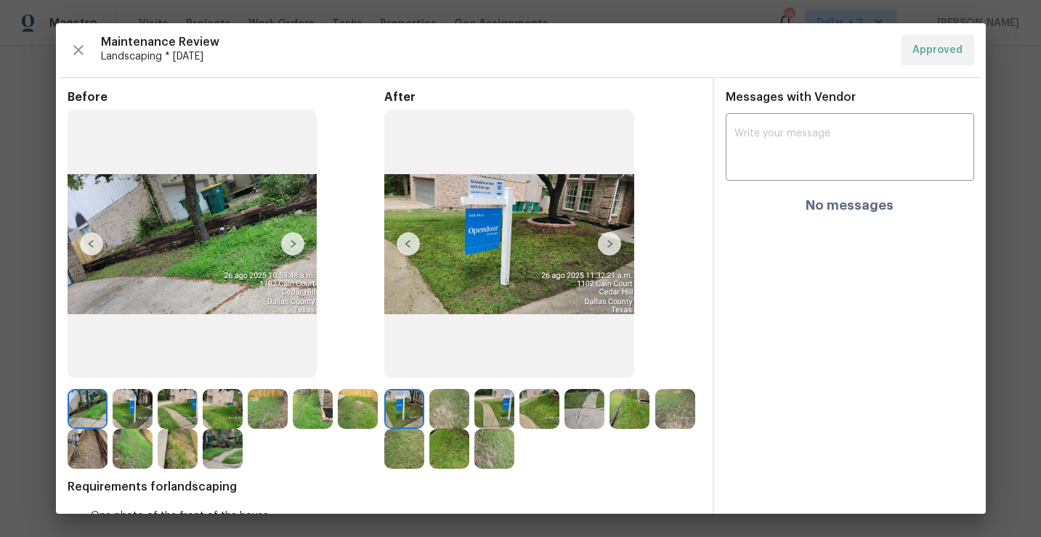
click at [611, 243] on img at bounding box center [609, 243] width 23 height 23
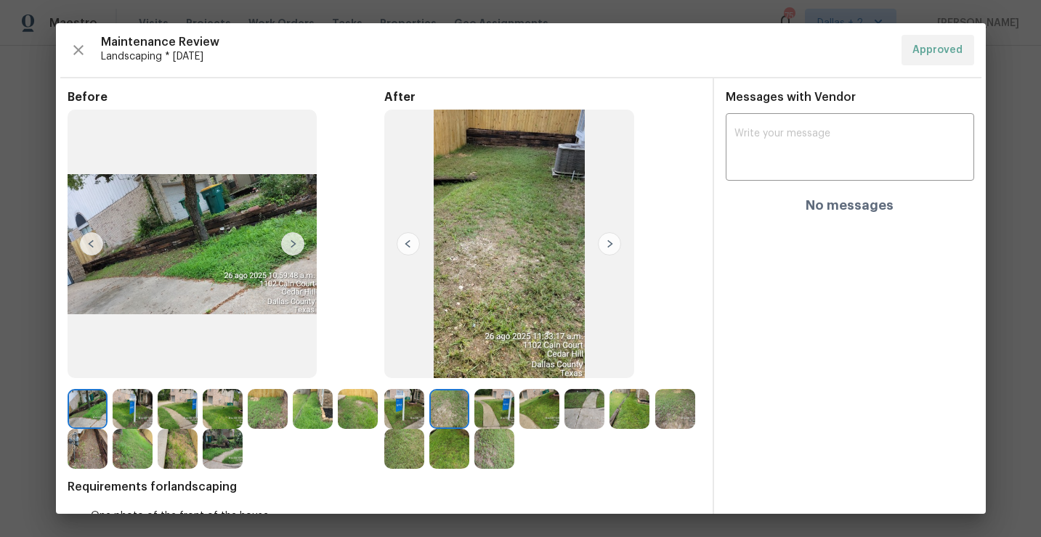
click at [457, 414] on img at bounding box center [449, 409] width 40 height 40
click at [87, 444] on img at bounding box center [88, 449] width 40 height 40
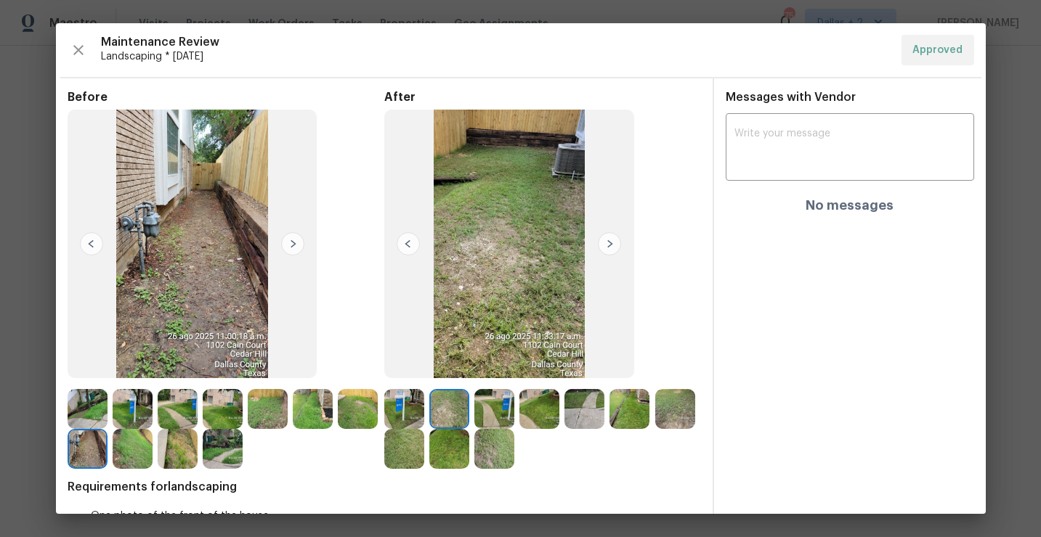
click at [412, 391] on img at bounding box center [404, 409] width 40 height 40
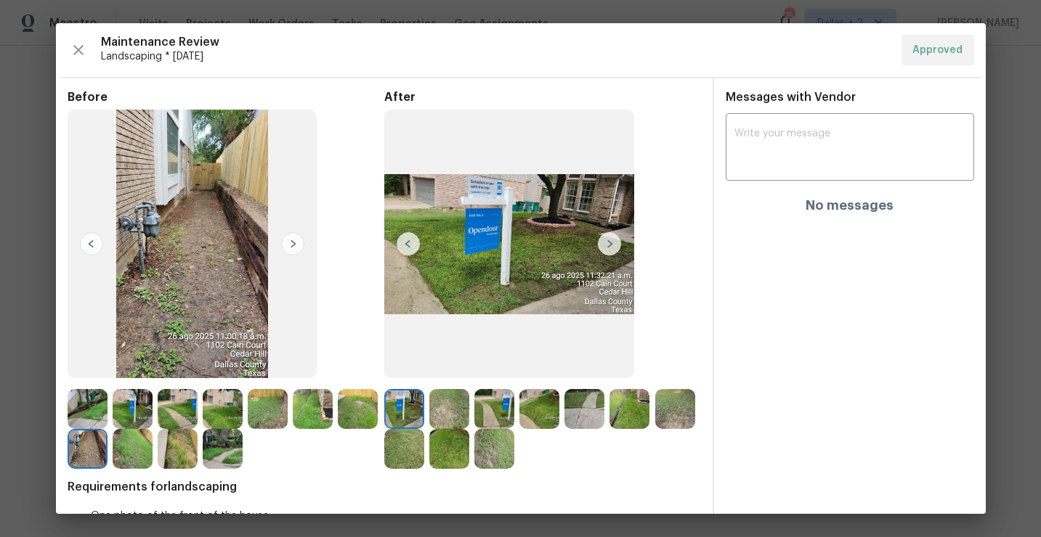
click at [460, 407] on img at bounding box center [449, 409] width 40 height 40
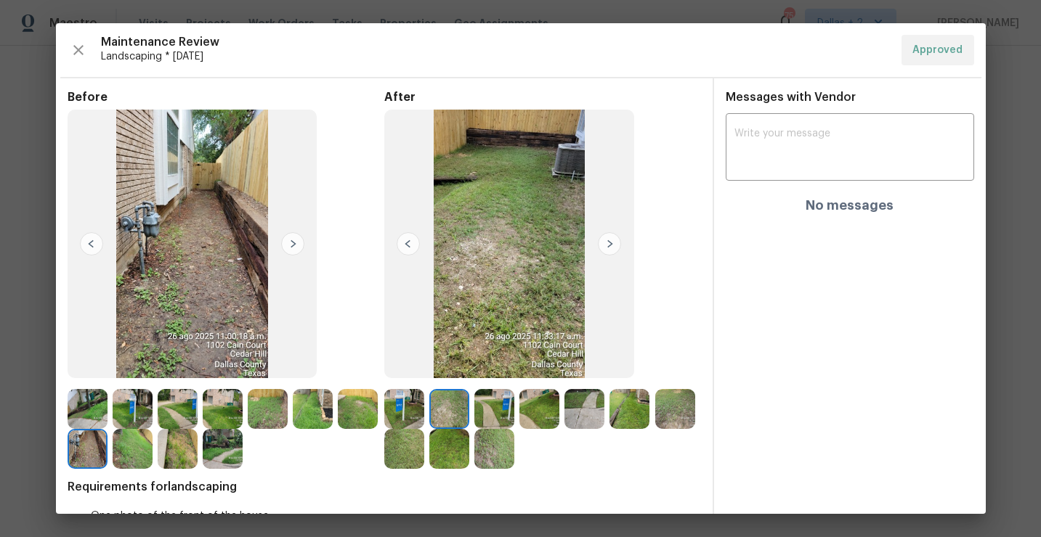
click at [518, 407] on div at bounding box center [496, 409] width 45 height 40
click at [495, 407] on img at bounding box center [494, 409] width 40 height 40
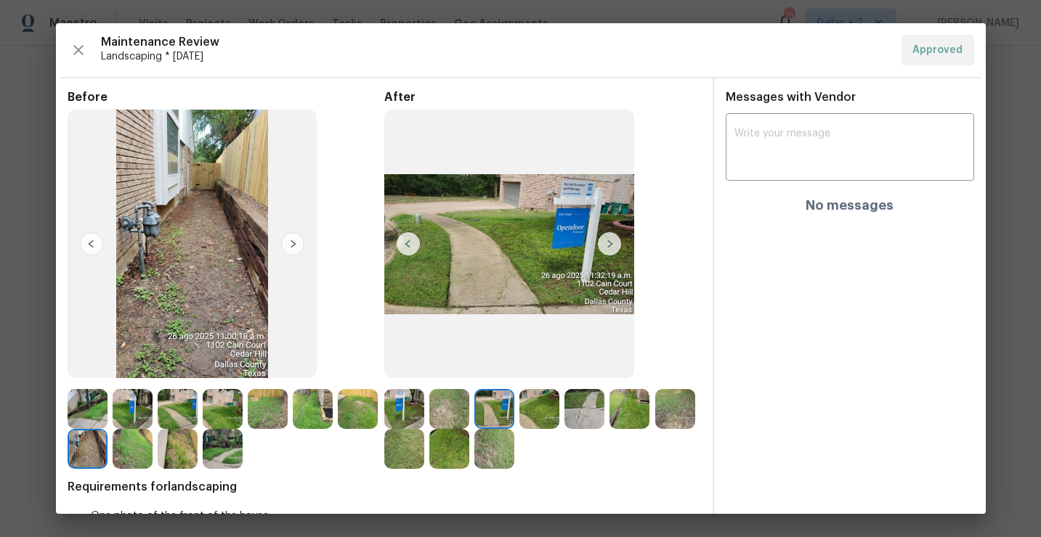
click at [545, 418] on img at bounding box center [539, 409] width 40 height 40
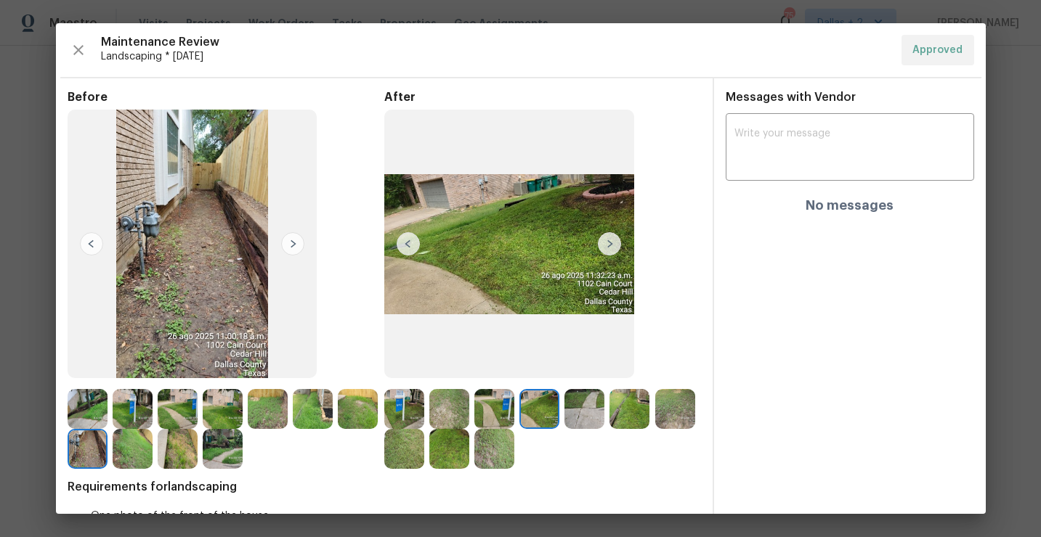
click at [587, 414] on img at bounding box center [584, 409] width 40 height 40
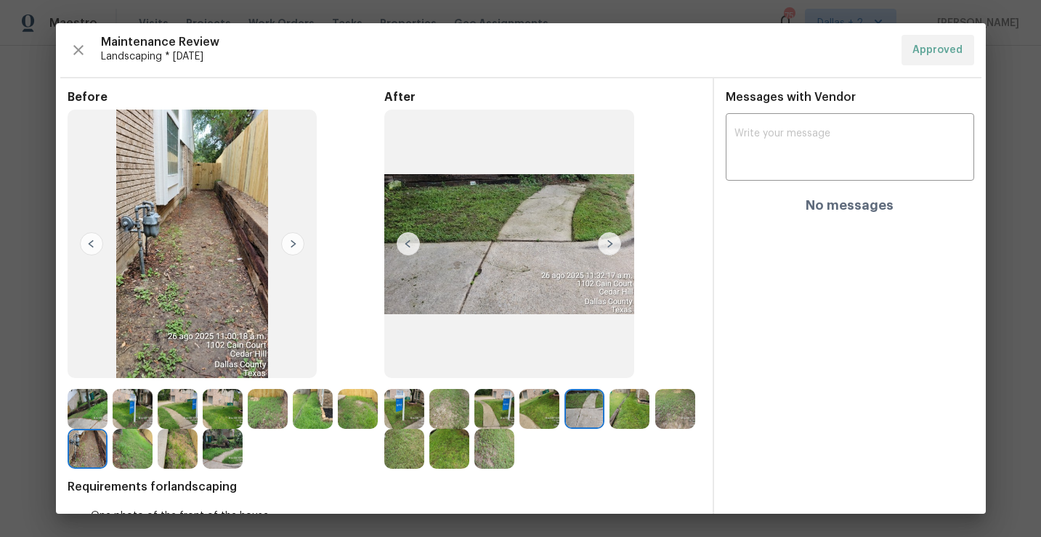
click at [636, 414] on img at bounding box center [629, 409] width 40 height 40
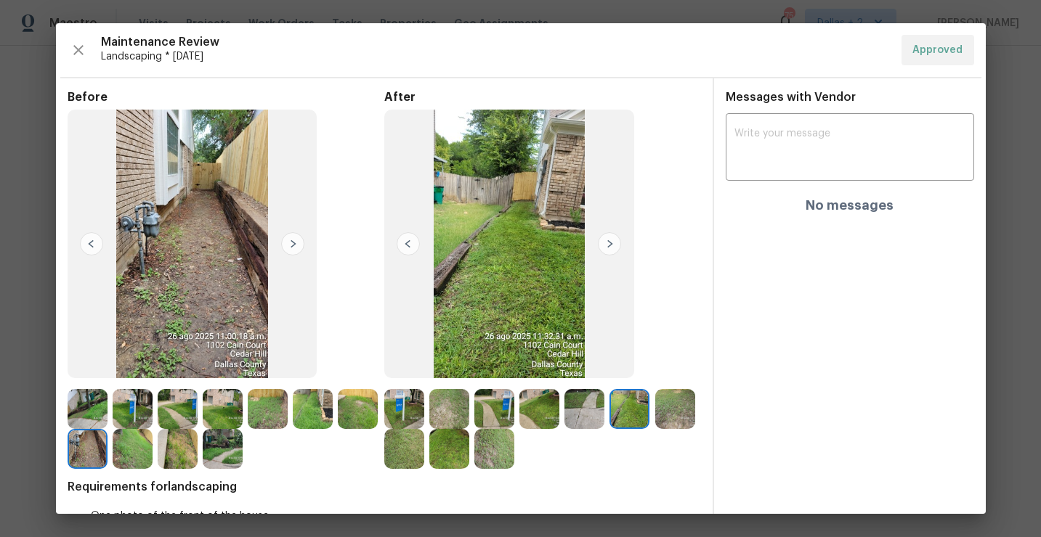
click at [678, 413] on img at bounding box center [675, 409] width 40 height 40
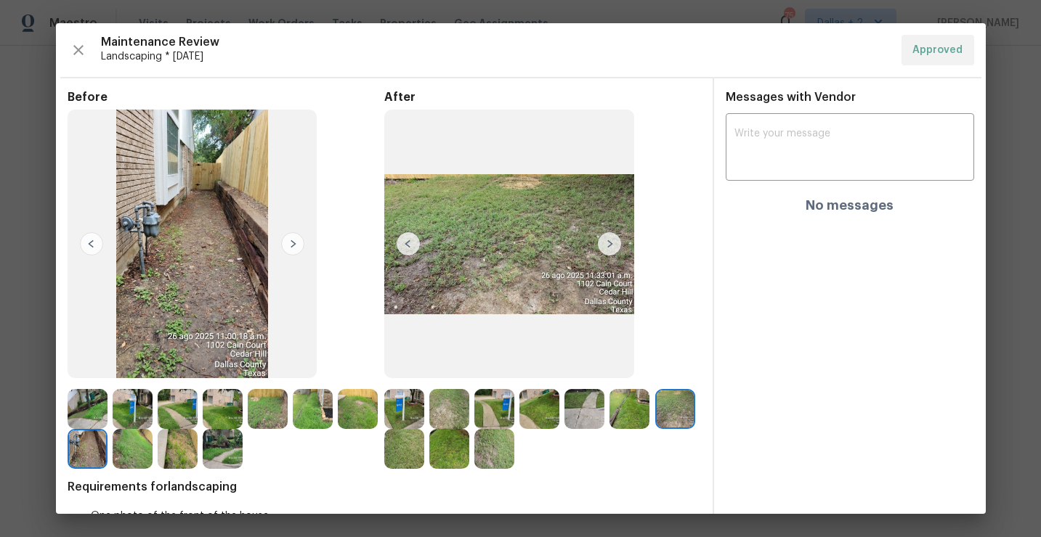
click at [407, 452] on img at bounding box center [404, 449] width 40 height 40
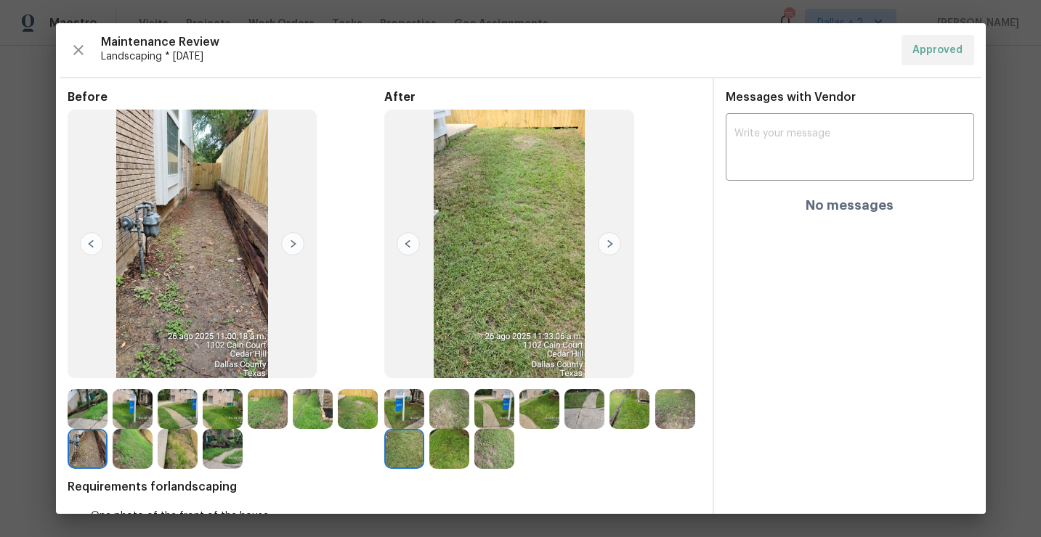
click at [452, 449] on img at bounding box center [449, 449] width 40 height 40
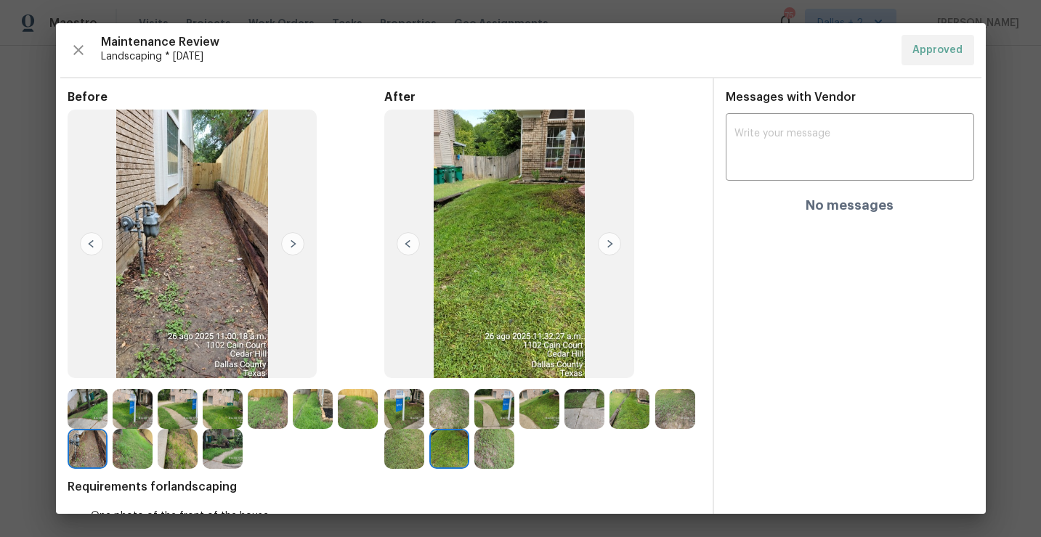
click at [492, 448] on img at bounding box center [494, 449] width 40 height 40
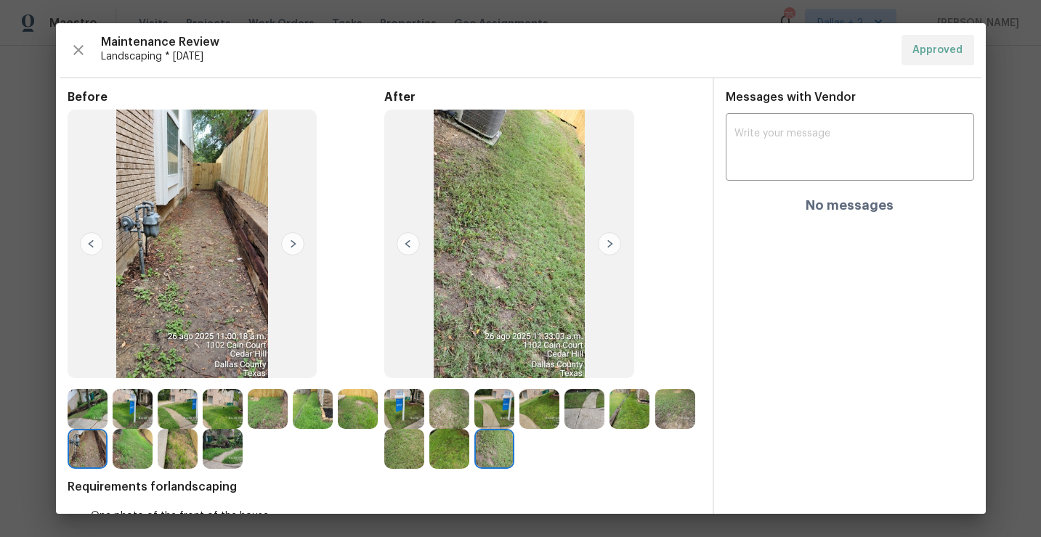
click at [394, 399] on img at bounding box center [404, 409] width 40 height 40
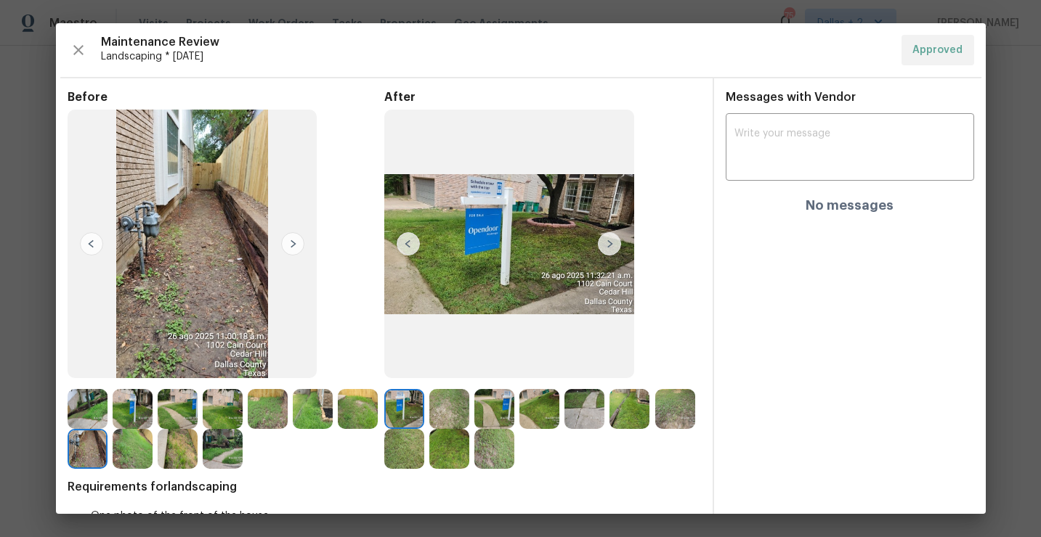
click at [448, 407] on img at bounding box center [449, 409] width 40 height 40
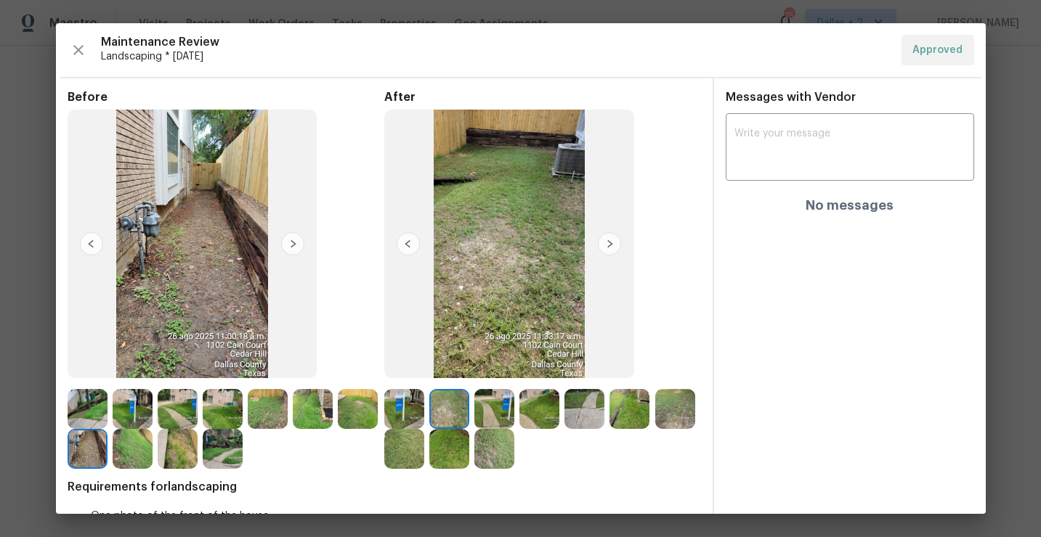
click at [490, 406] on img at bounding box center [494, 409] width 40 height 40
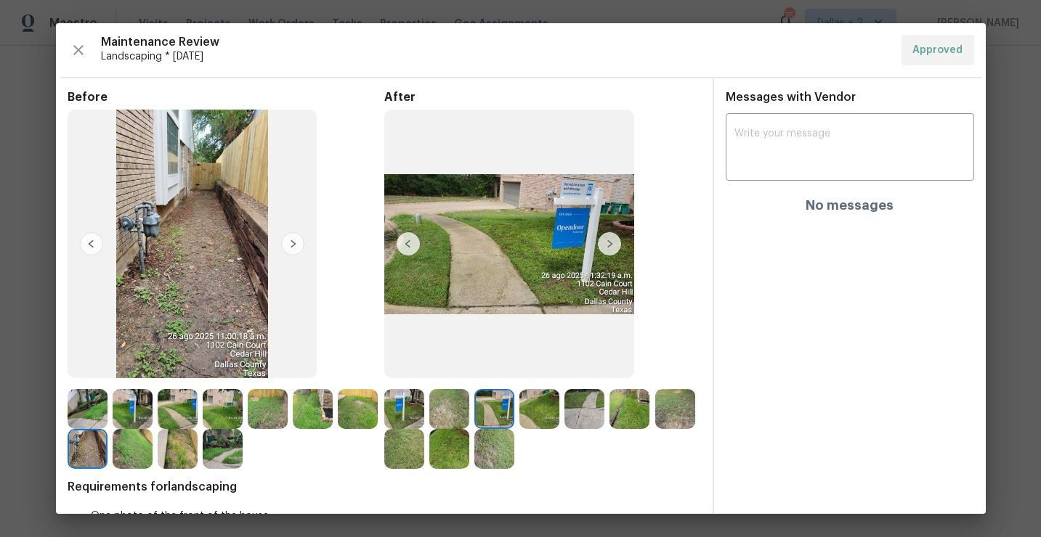
click at [537, 404] on img at bounding box center [539, 409] width 40 height 40
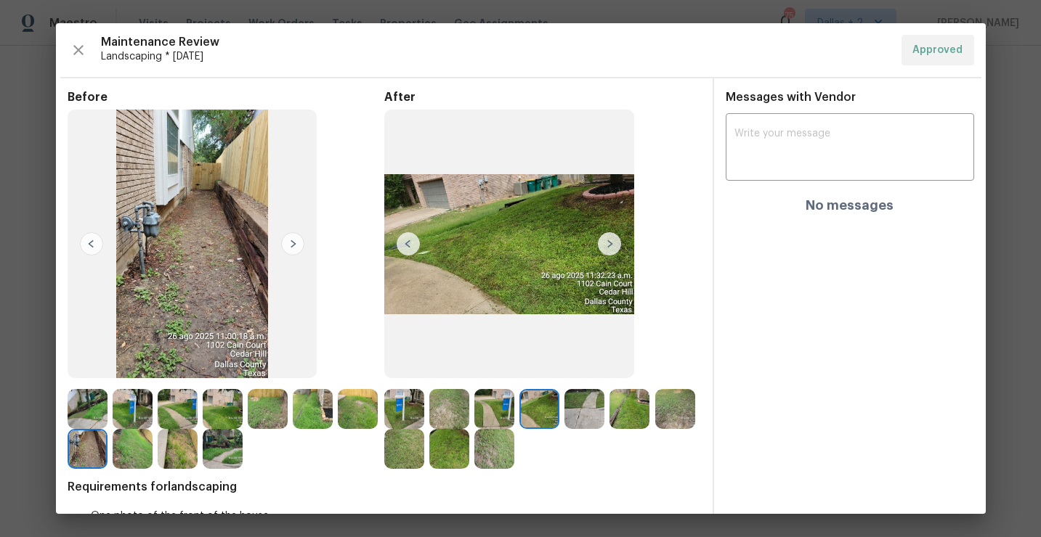
click at [590, 412] on img at bounding box center [584, 409] width 40 height 40
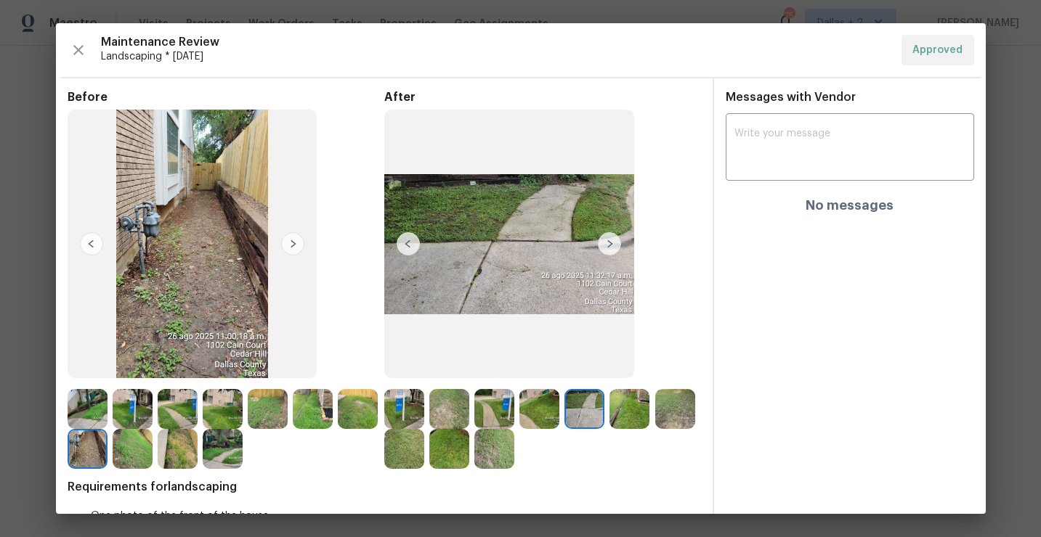
click at [623, 404] on img at bounding box center [629, 409] width 40 height 40
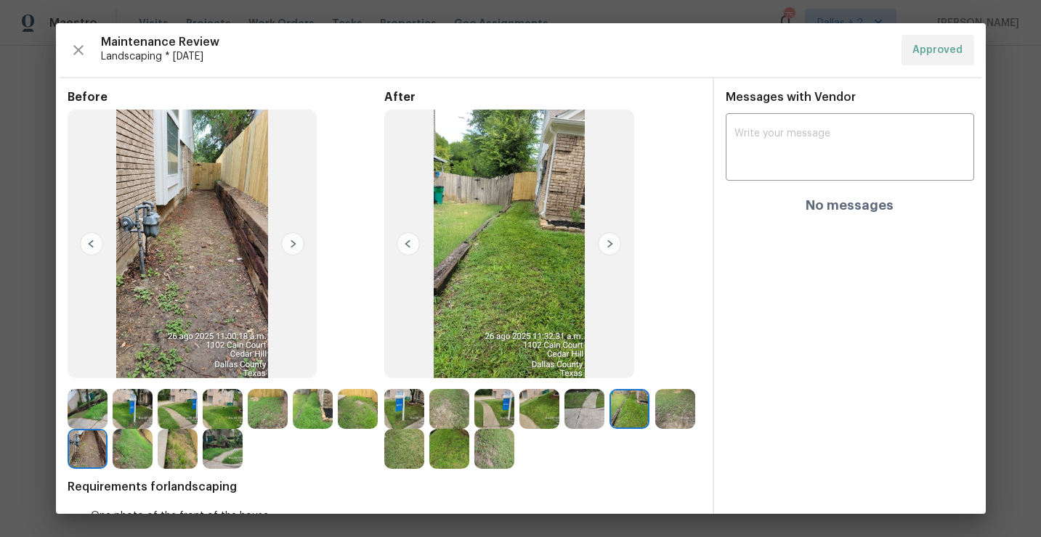
click at [669, 420] on img at bounding box center [675, 409] width 40 height 40
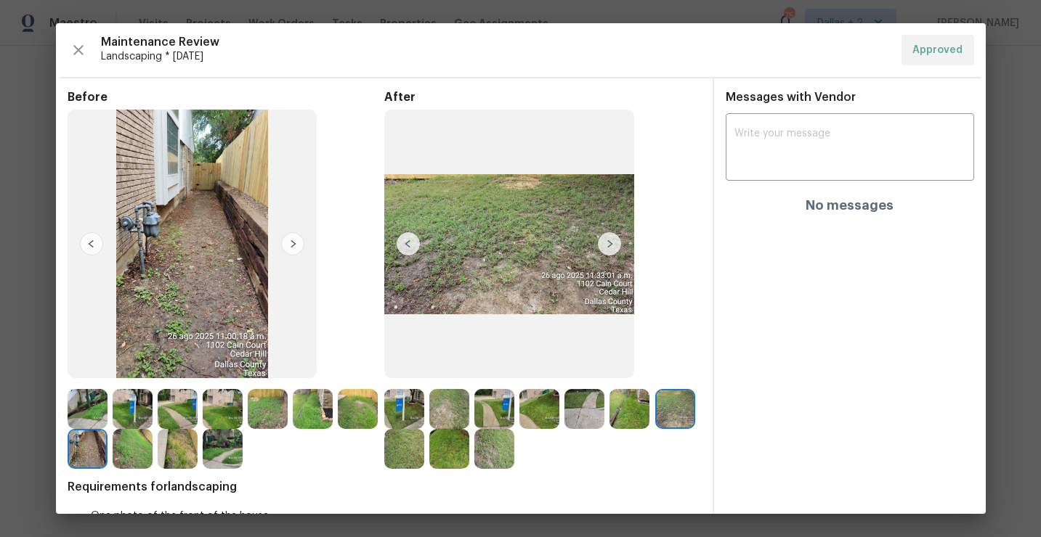
click at [416, 460] on img at bounding box center [404, 449] width 40 height 40
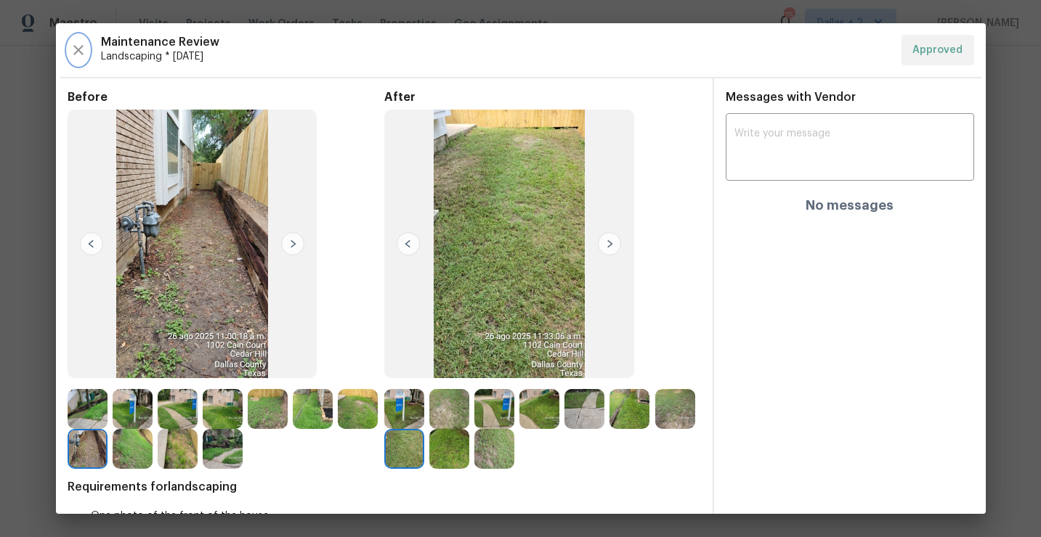
click at [70, 53] on icon "button" at bounding box center [78, 49] width 17 height 17
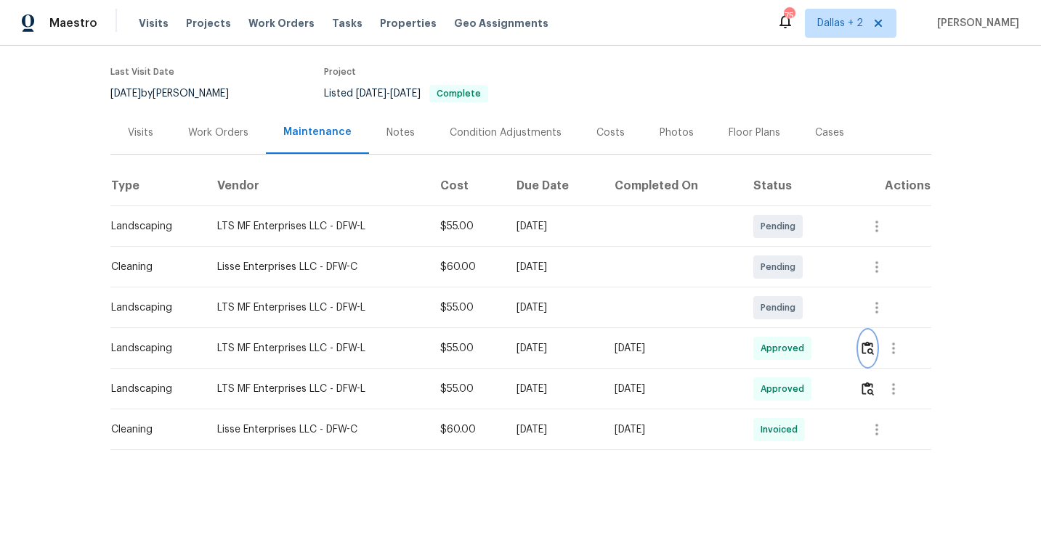
scroll to position [0, 0]
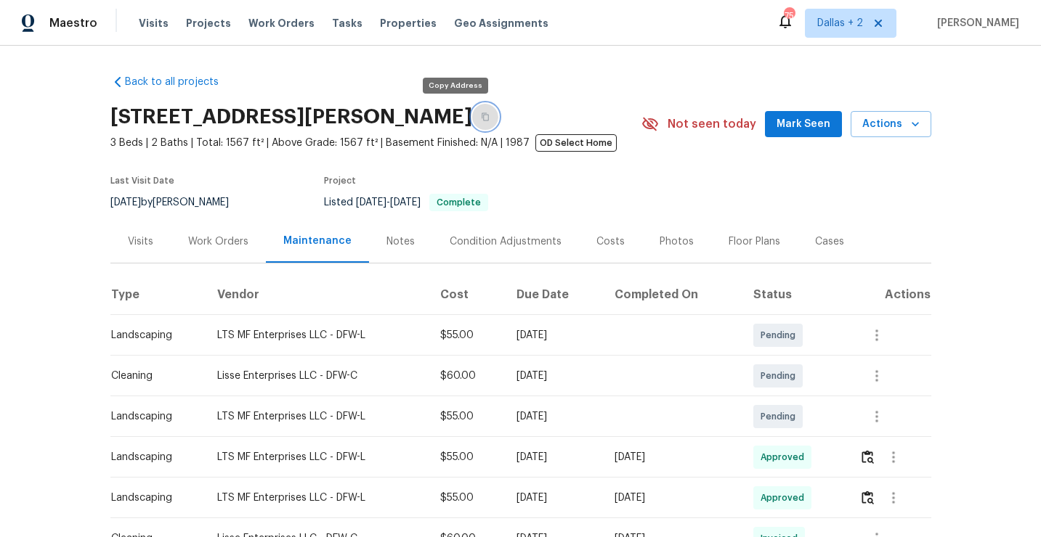
click at [481, 114] on icon "button" at bounding box center [484, 117] width 7 height 8
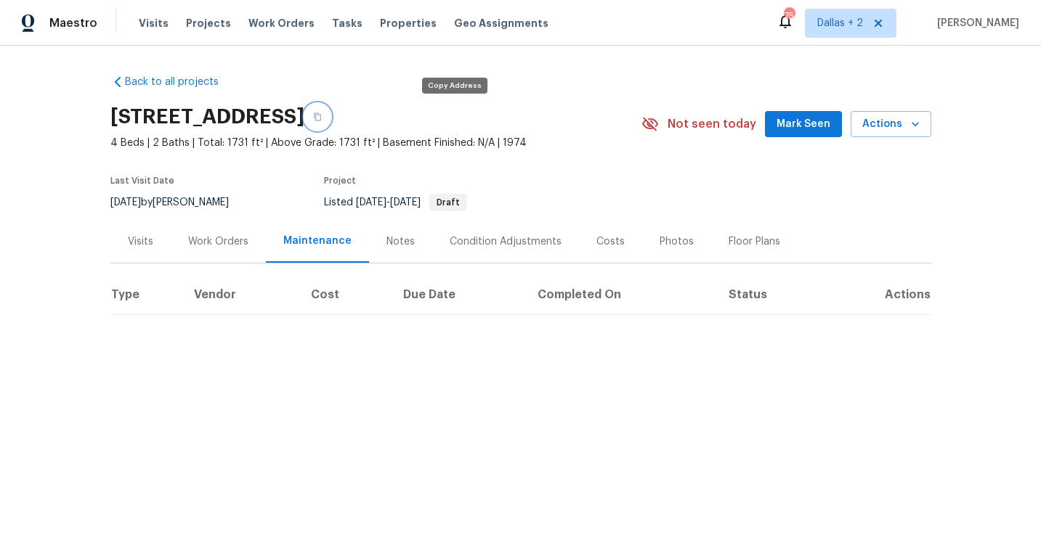
click at [322, 118] on icon "button" at bounding box center [317, 117] width 9 height 9
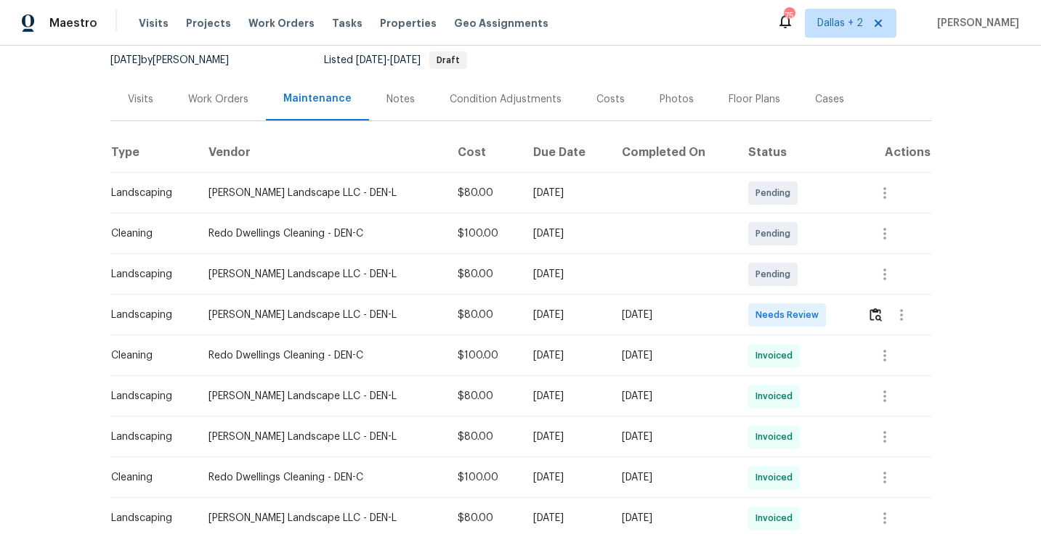
scroll to position [166, 0]
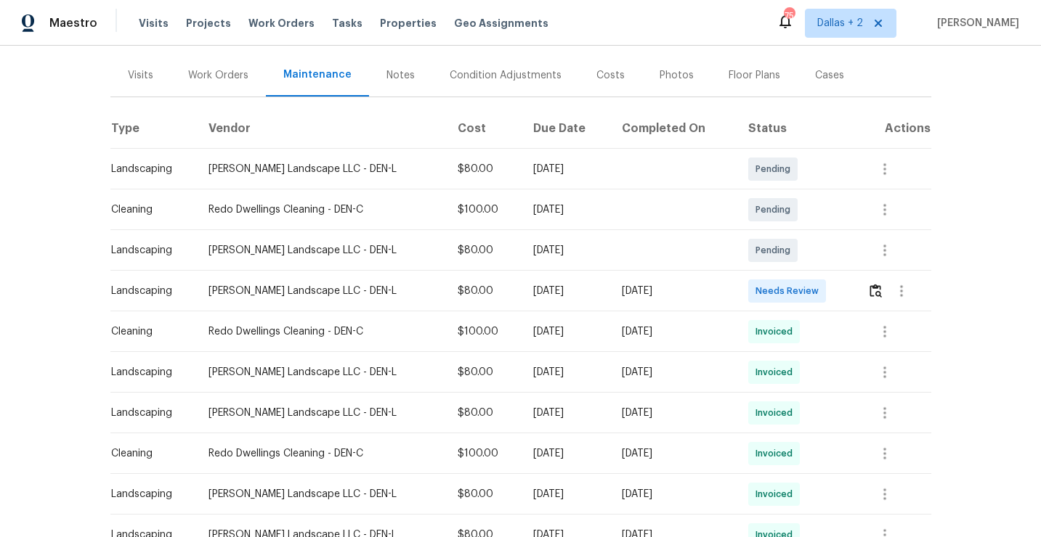
click at [866, 291] on td at bounding box center [893, 291] width 76 height 41
click at [876, 293] on img "button" at bounding box center [875, 291] width 12 height 14
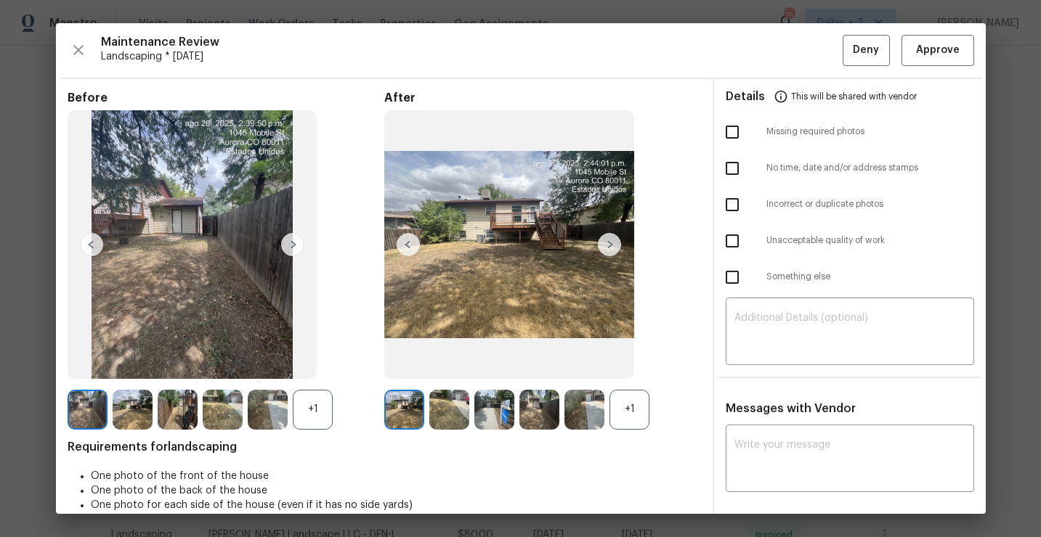
click at [624, 411] on div "+1" at bounding box center [629, 410] width 40 height 40
click at [334, 407] on div "+1" at bounding box center [226, 410] width 317 height 40
click at [307, 410] on div "+1" at bounding box center [313, 410] width 40 height 40
click at [298, 241] on img at bounding box center [292, 244] width 23 height 23
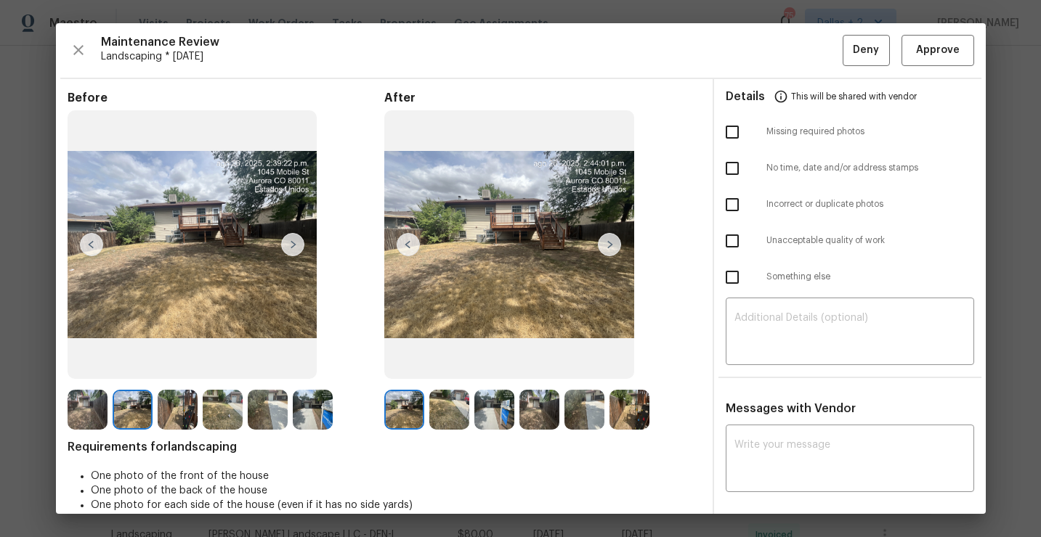
click at [615, 248] on img at bounding box center [609, 244] width 23 height 23
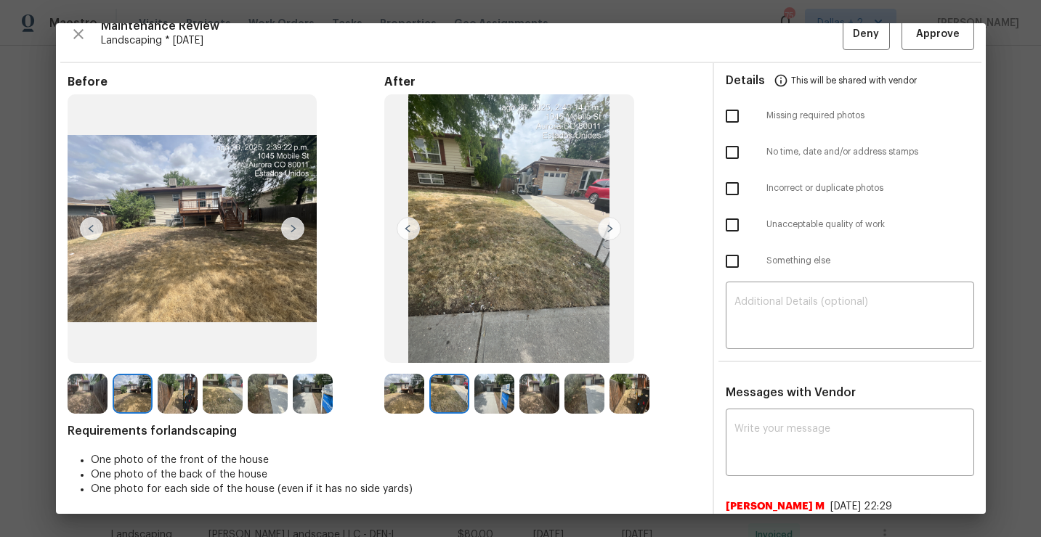
scroll to position [0, 0]
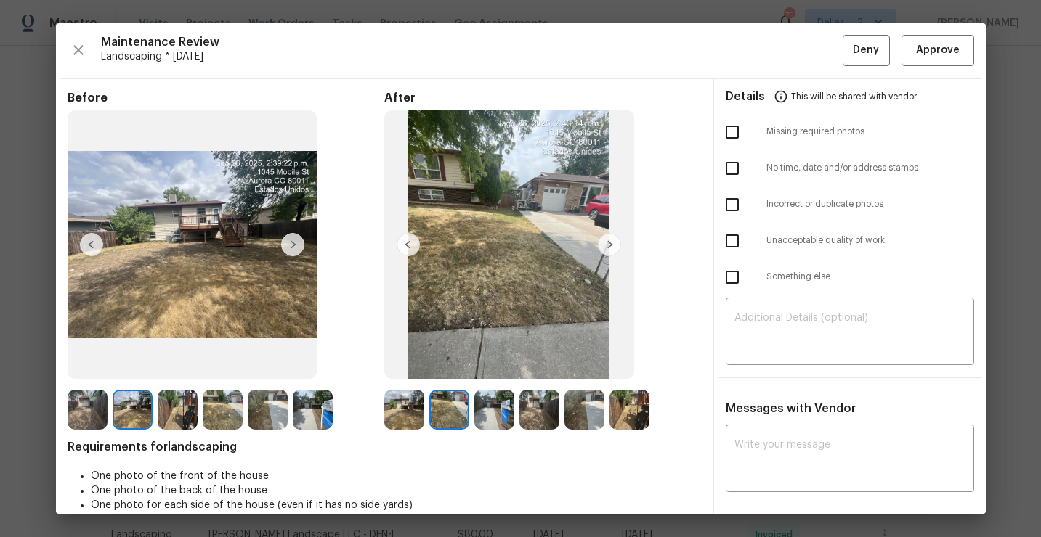
click at [605, 253] on img at bounding box center [609, 244] width 23 height 23
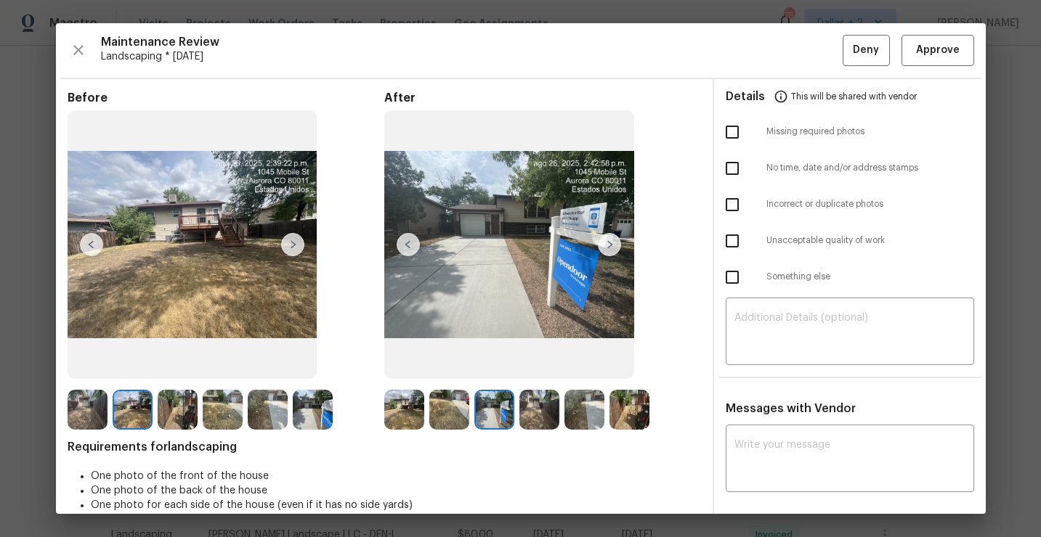
click at [137, 408] on img at bounding box center [133, 410] width 40 height 40
click at [167, 402] on img at bounding box center [178, 410] width 40 height 40
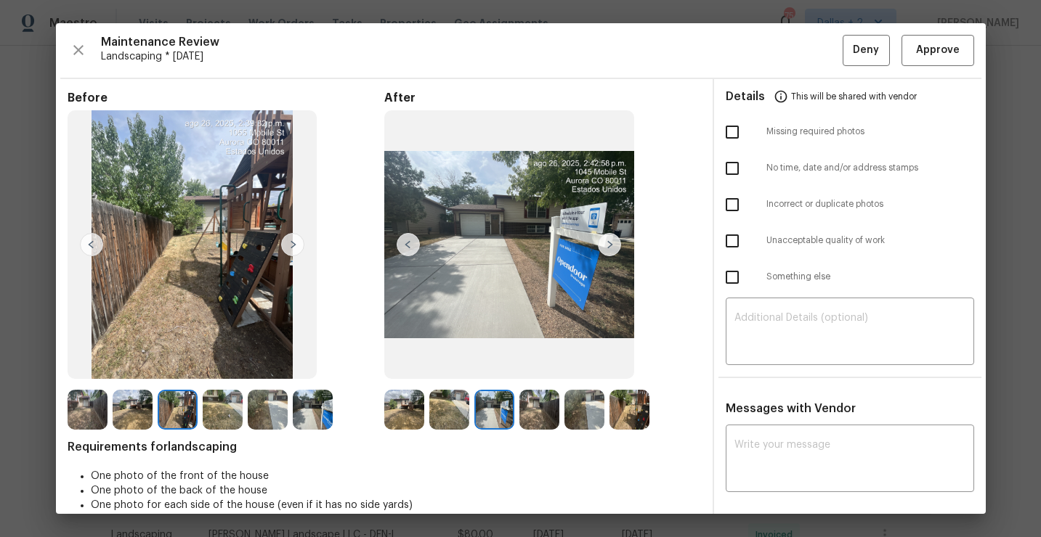
click at [497, 410] on img at bounding box center [494, 410] width 40 height 40
click at [178, 426] on img at bounding box center [178, 410] width 40 height 40
click at [187, 407] on img at bounding box center [178, 410] width 40 height 40
click at [224, 431] on div "Before After Requirements for landscaping One photo of the front of the house O…" at bounding box center [384, 406] width 633 height 631
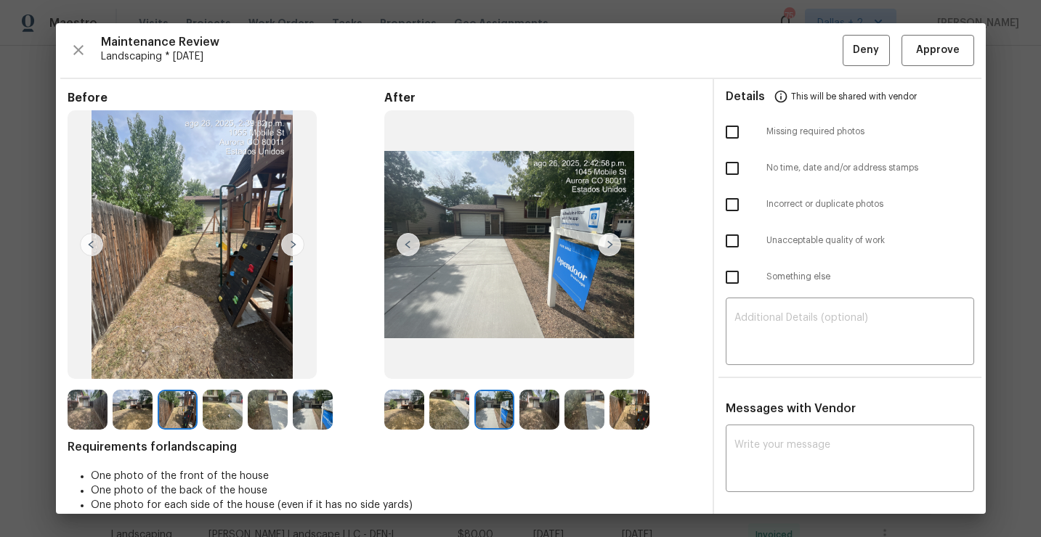
click at [219, 423] on img at bounding box center [223, 410] width 40 height 40
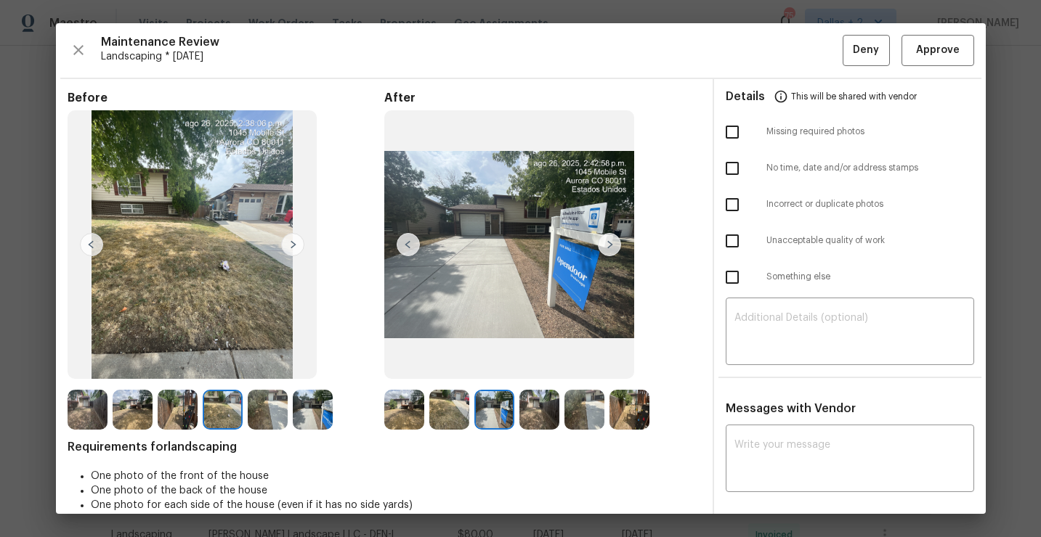
click at [541, 408] on img at bounding box center [539, 410] width 40 height 40
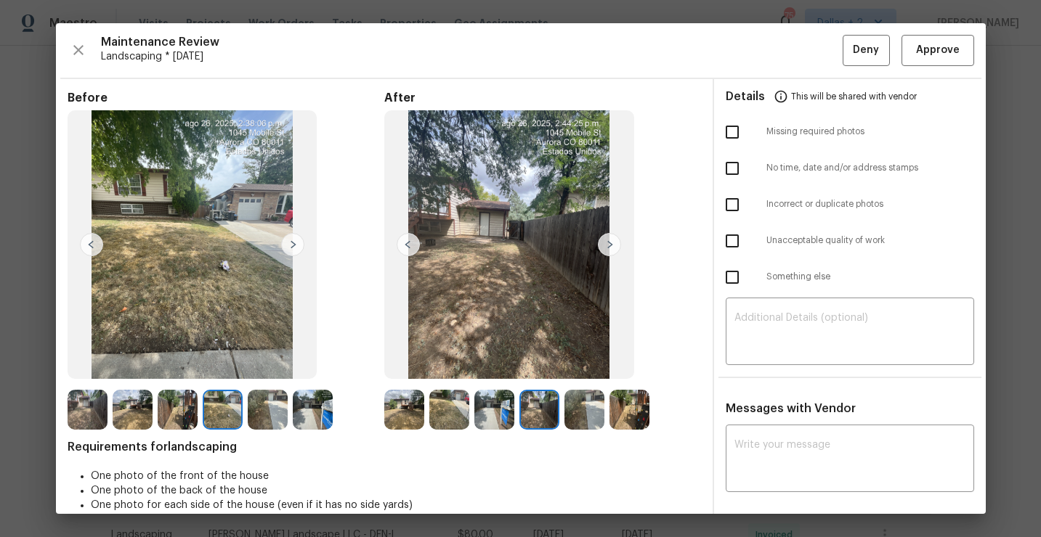
click at [141, 416] on img at bounding box center [133, 410] width 40 height 40
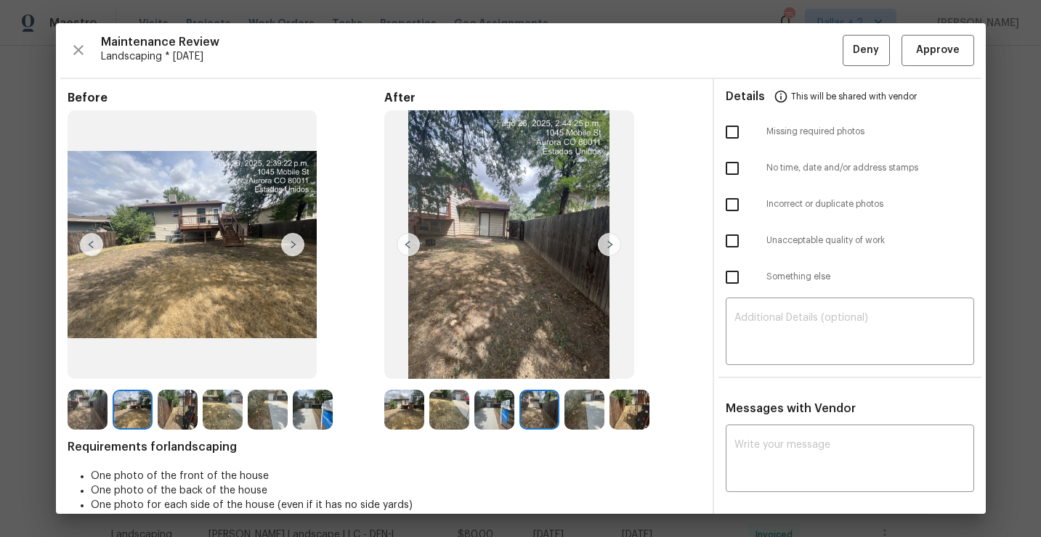
click at [177, 416] on img at bounding box center [178, 410] width 40 height 40
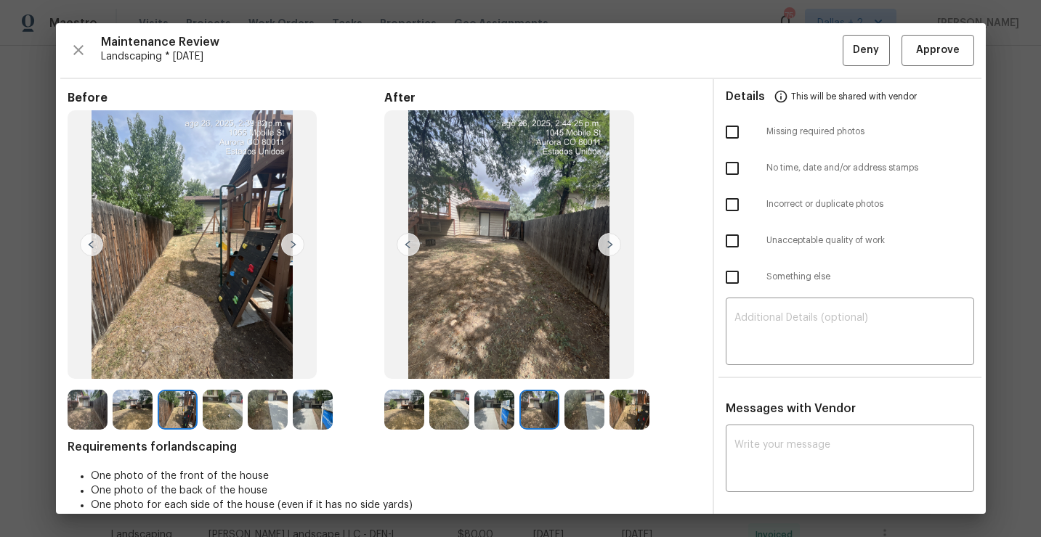
click at [222, 416] on img at bounding box center [223, 410] width 40 height 40
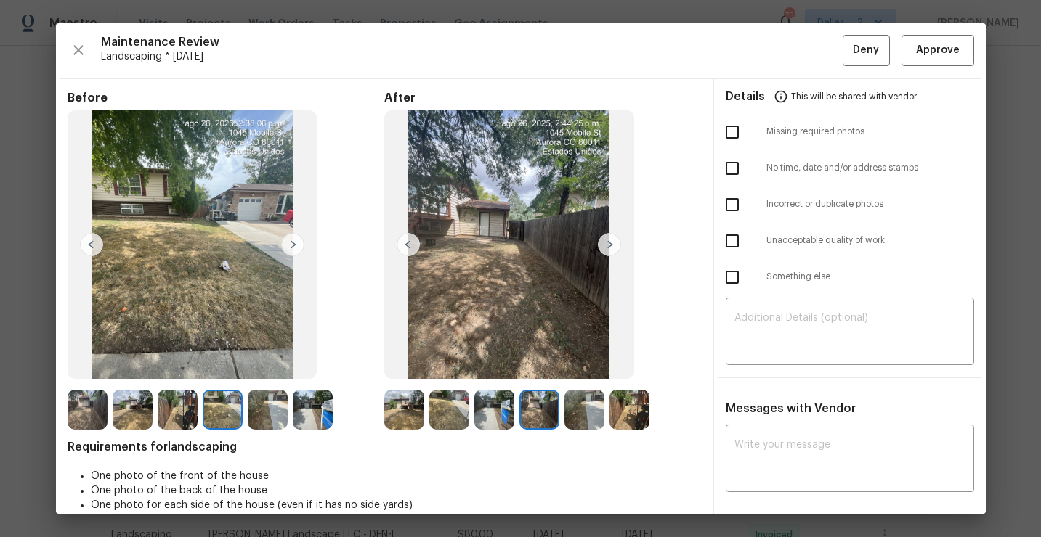
click at [274, 404] on img at bounding box center [268, 410] width 40 height 40
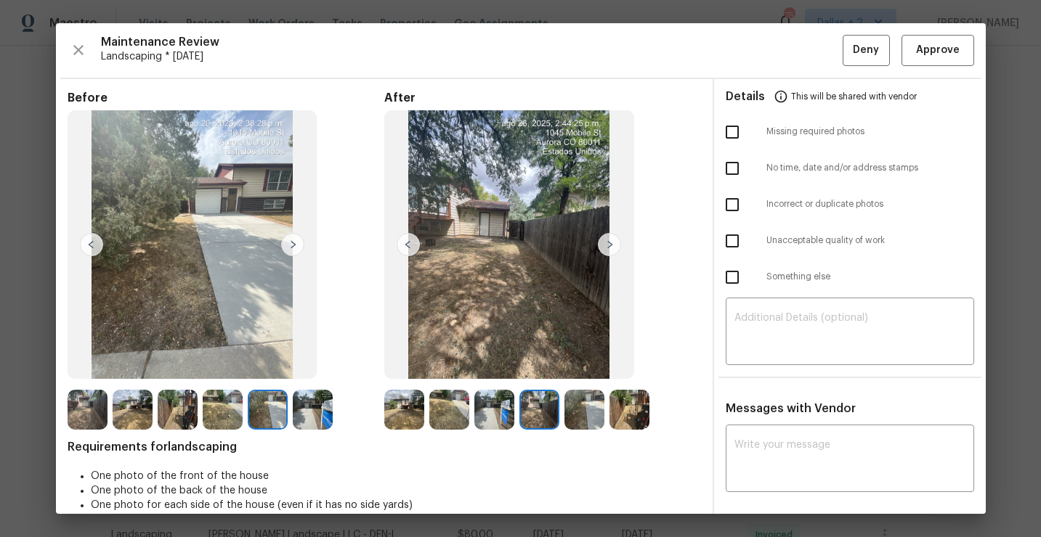
click at [314, 409] on img at bounding box center [313, 410] width 40 height 40
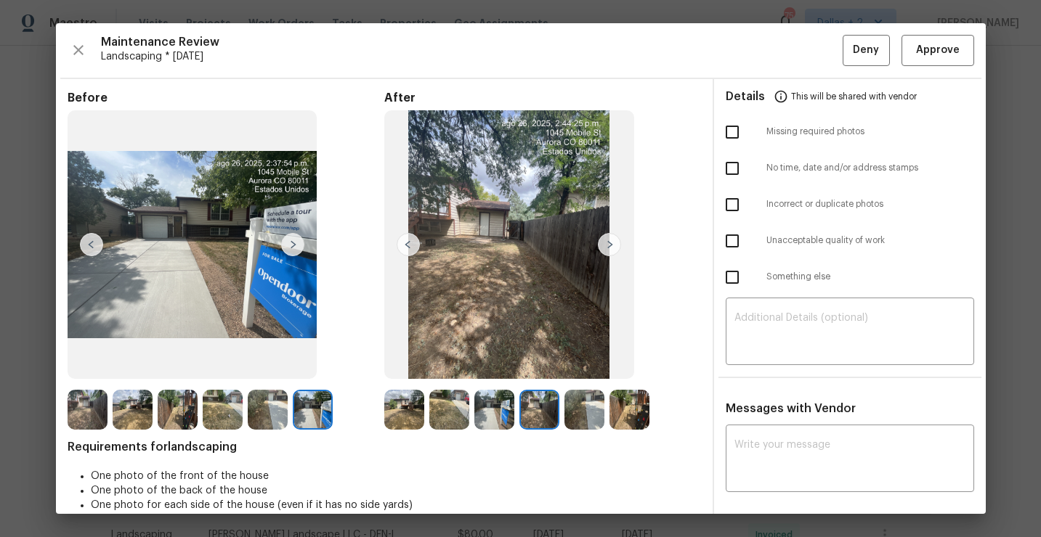
click at [260, 400] on img at bounding box center [268, 410] width 40 height 40
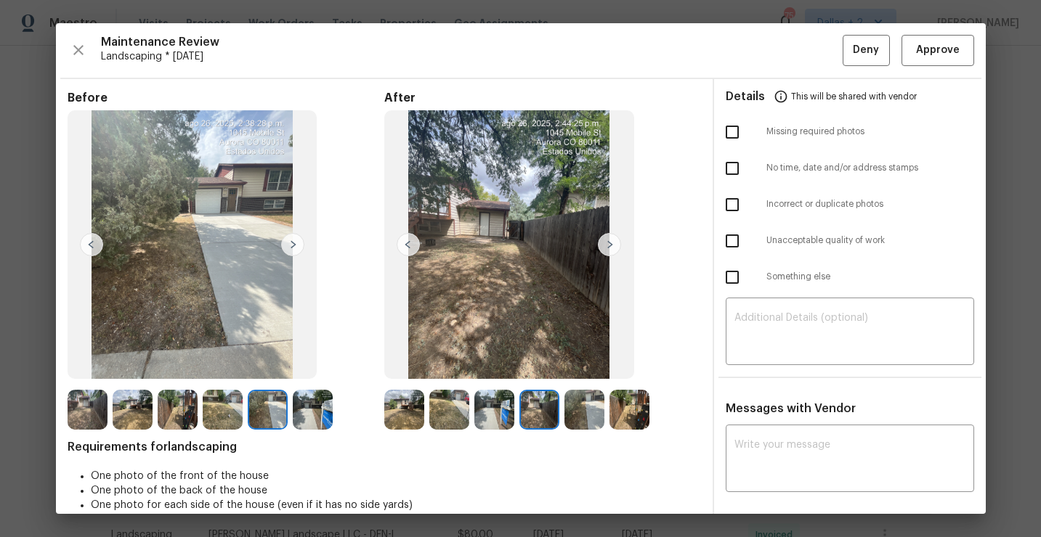
click at [600, 244] on img at bounding box center [609, 244] width 23 height 23
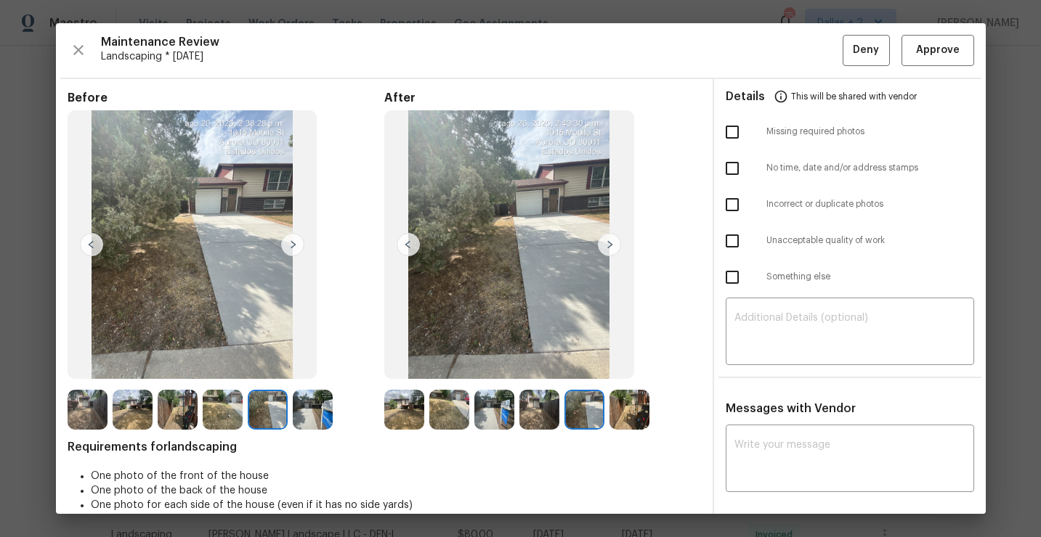
click at [404, 402] on img at bounding box center [404, 410] width 40 height 40
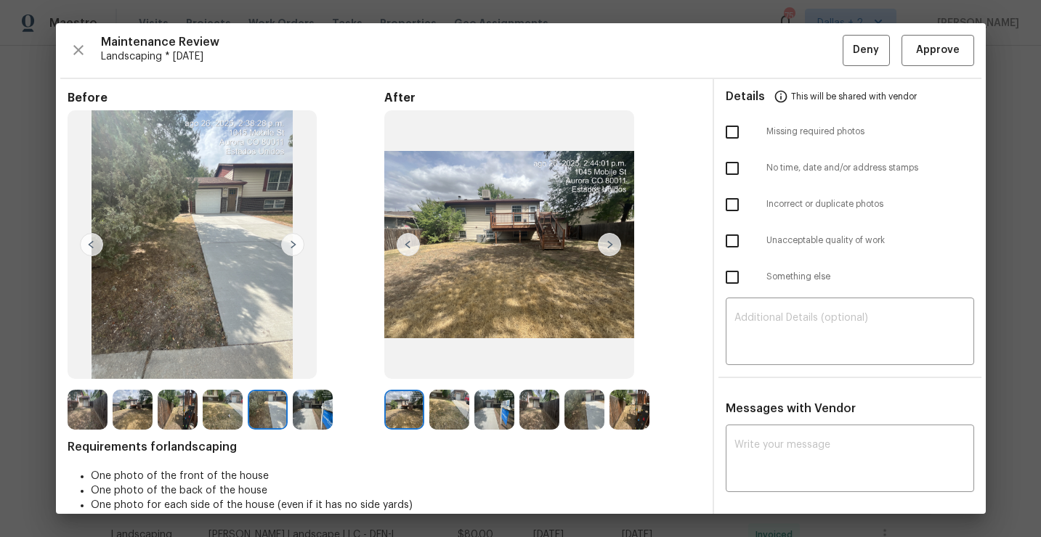
click at [606, 243] on img at bounding box center [609, 244] width 23 height 23
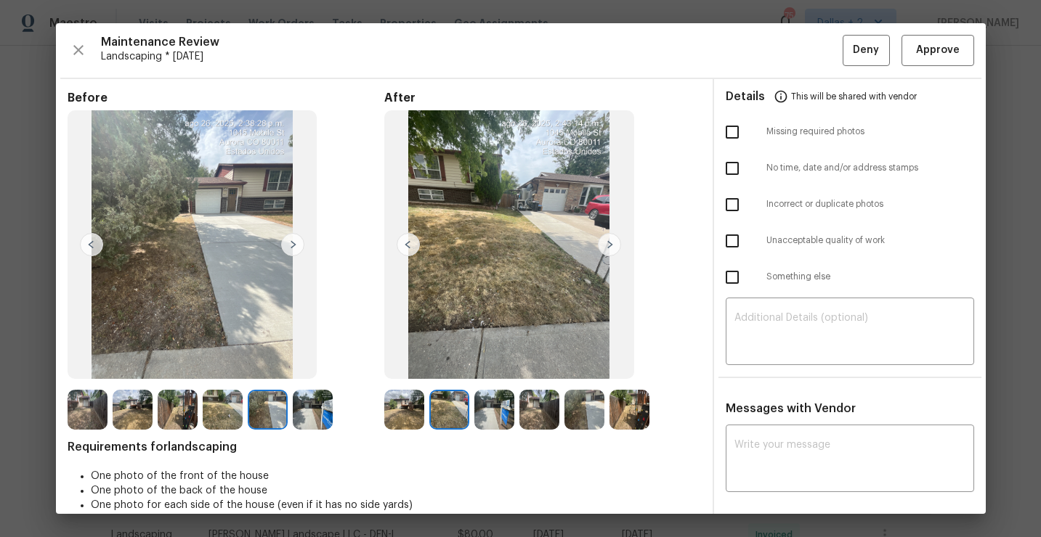
click at [606, 243] on img at bounding box center [609, 244] width 23 height 23
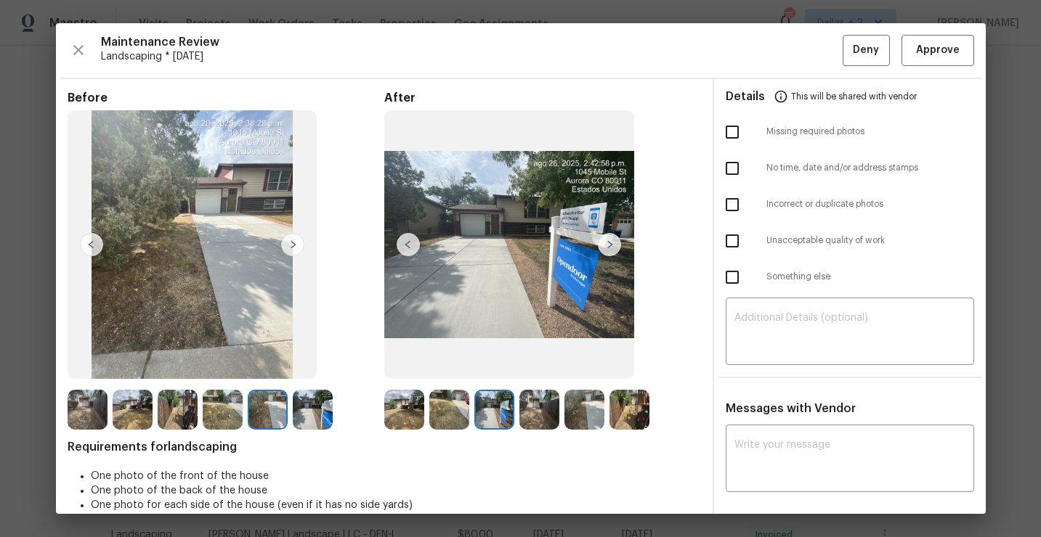
click at [606, 243] on img at bounding box center [609, 244] width 23 height 23
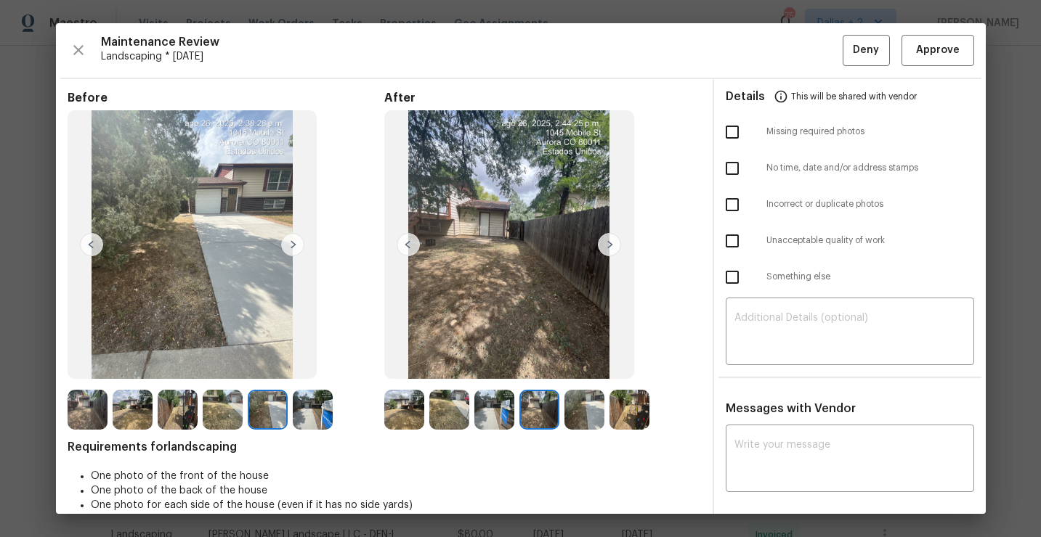
click at [606, 243] on img at bounding box center [609, 244] width 23 height 23
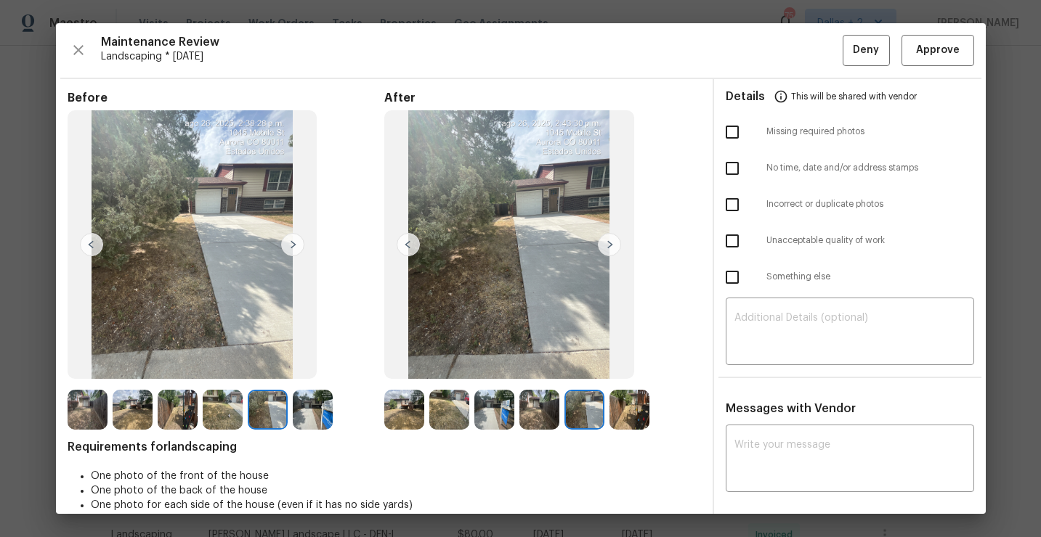
click at [610, 244] on img at bounding box center [609, 244] width 23 height 23
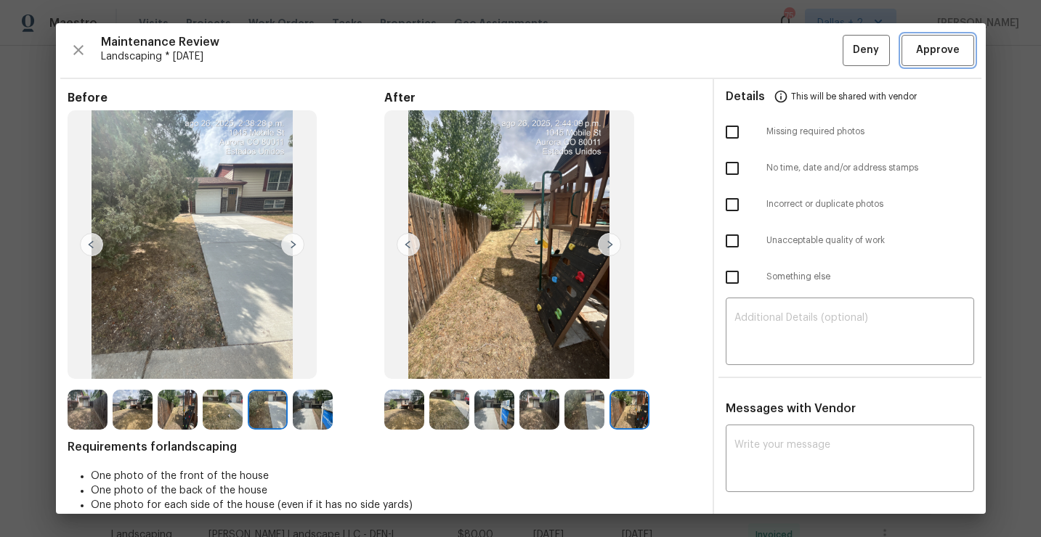
click at [929, 62] on button "Approve" at bounding box center [937, 50] width 73 height 31
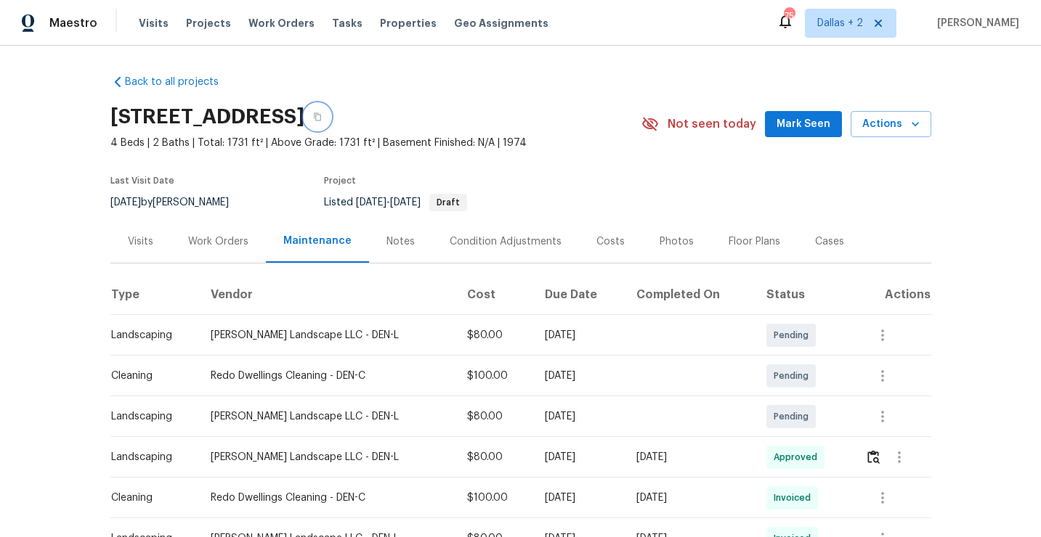
click at [330, 126] on button "button" at bounding box center [317, 117] width 26 height 26
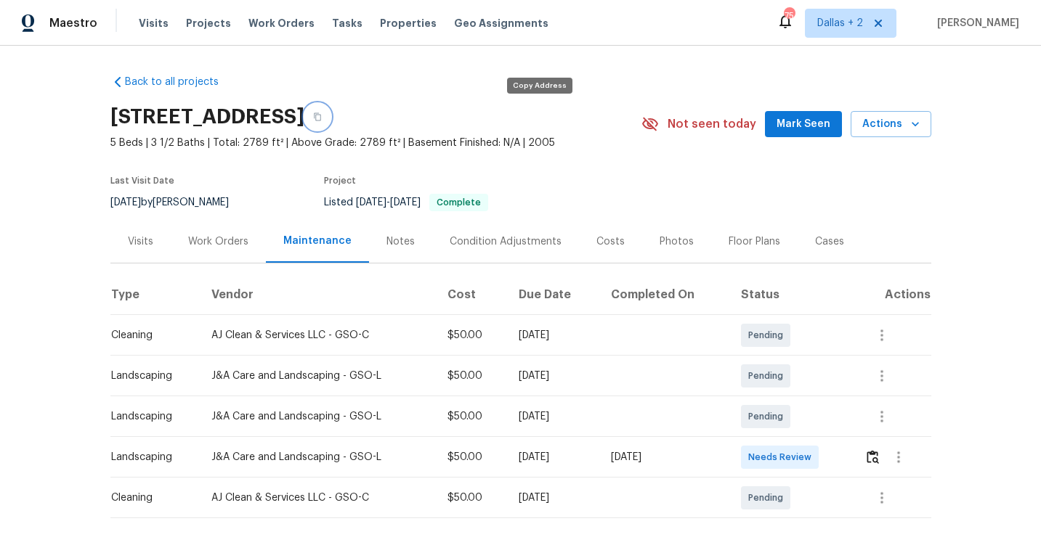
click at [321, 117] on icon "button" at bounding box center [317, 117] width 7 height 8
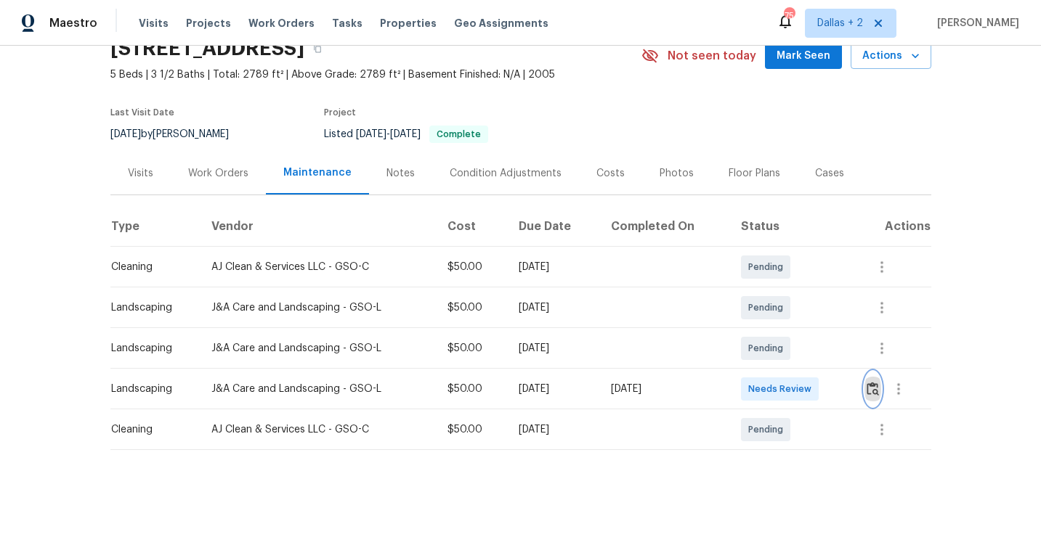
click at [872, 388] on img "button" at bounding box center [872, 389] width 12 height 14
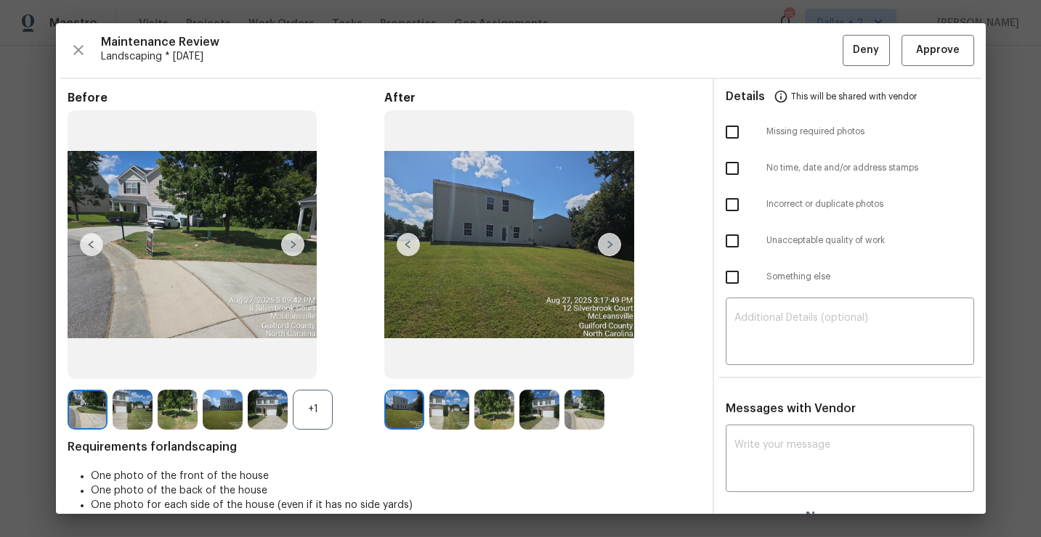
click at [302, 419] on div "+1" at bounding box center [313, 410] width 40 height 40
click at [412, 418] on img at bounding box center [404, 410] width 40 height 40
click at [449, 410] on img at bounding box center [449, 410] width 40 height 40
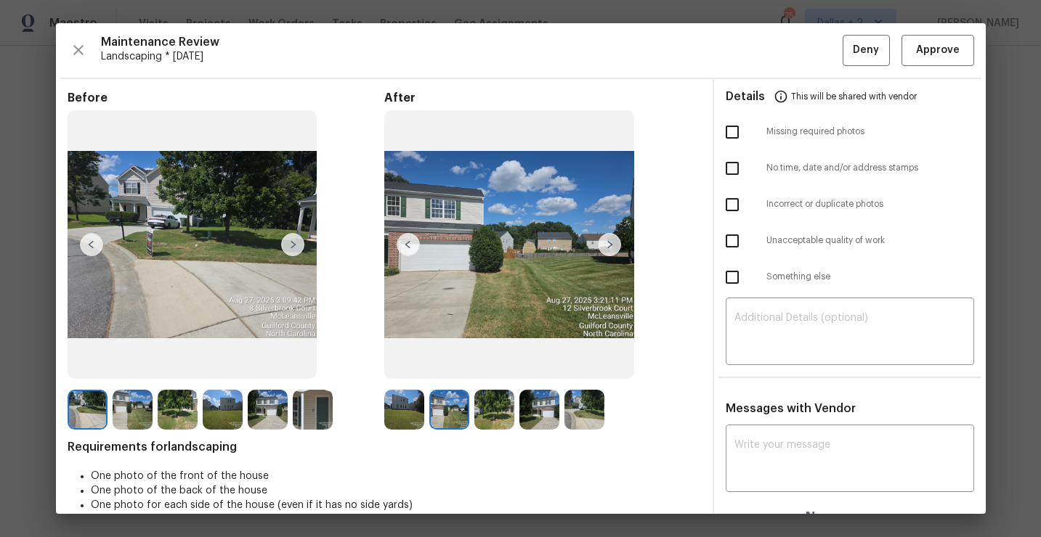
click at [496, 415] on img at bounding box center [494, 410] width 40 height 40
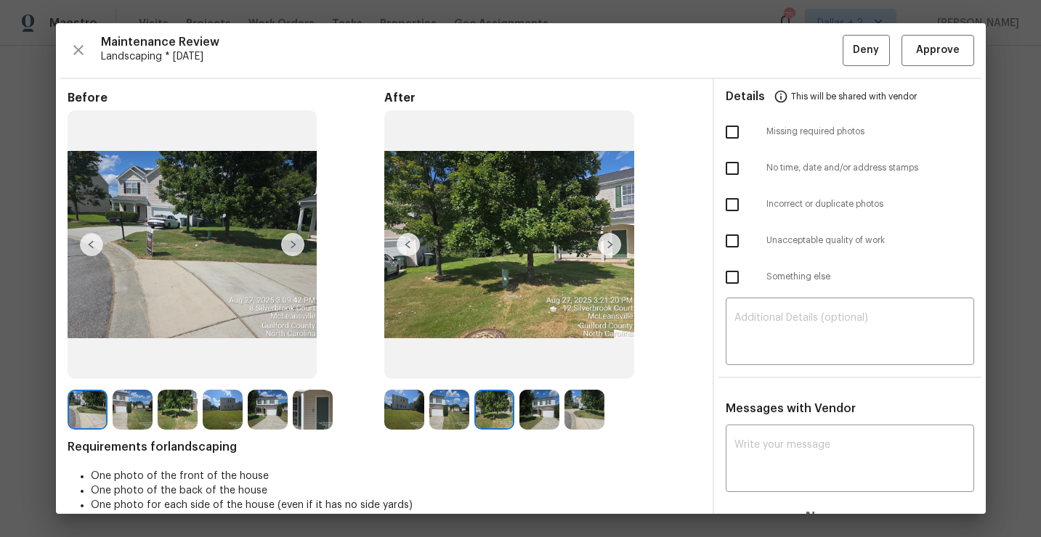
click at [537, 404] on img at bounding box center [539, 410] width 40 height 40
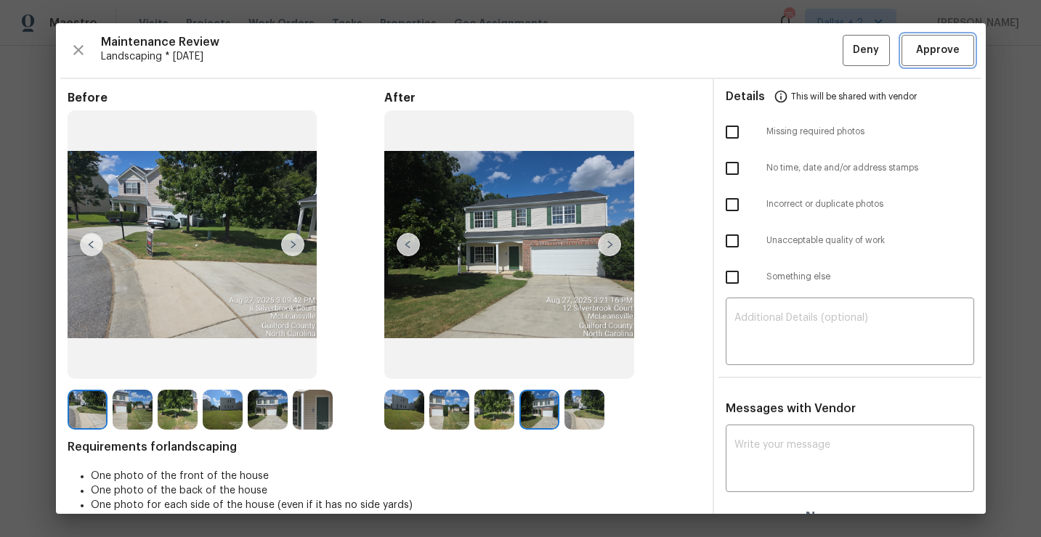
click at [924, 53] on span "Approve" at bounding box center [938, 50] width 44 height 18
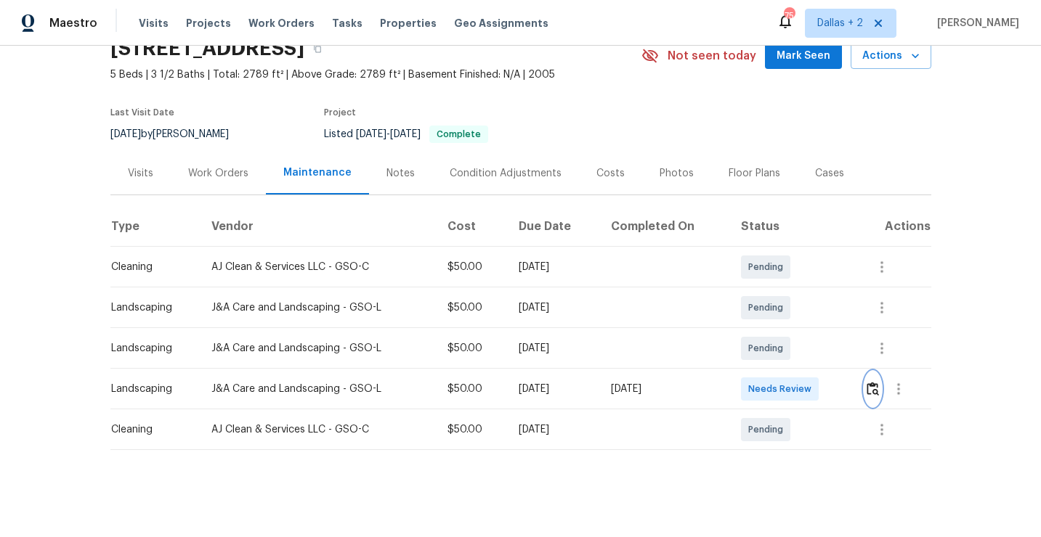
scroll to position [0, 0]
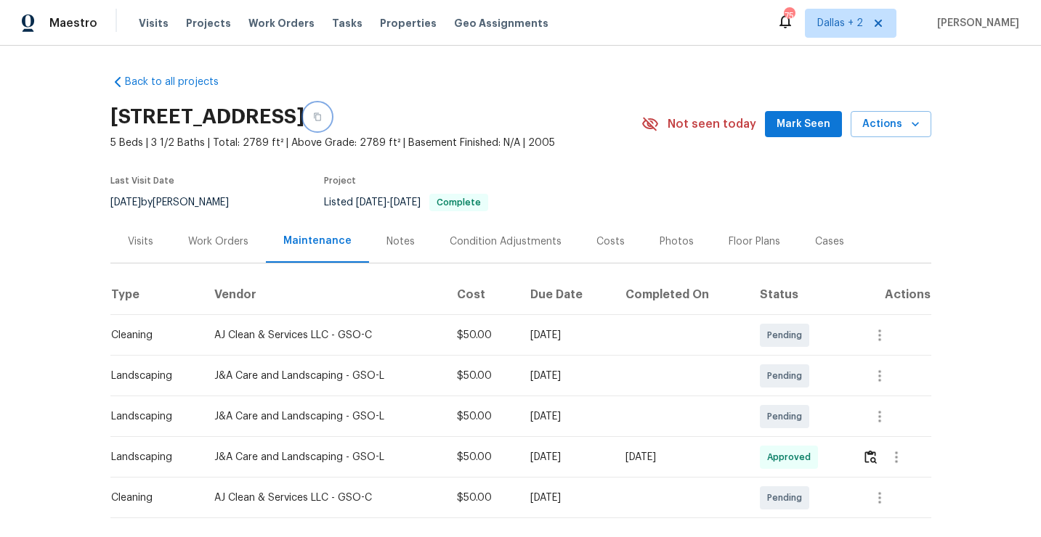
click at [330, 123] on button "button" at bounding box center [317, 117] width 26 height 26
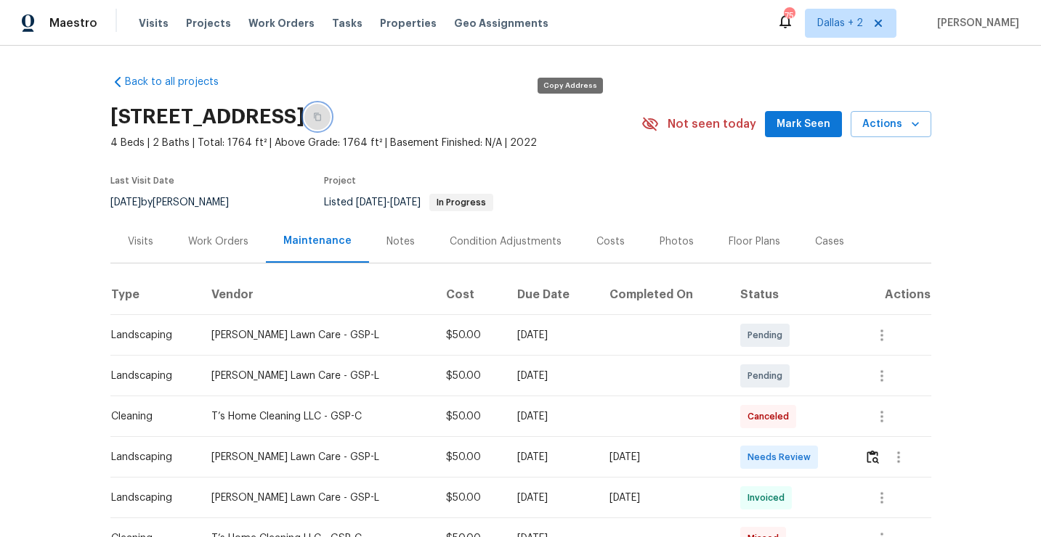
click at [322, 119] on icon "button" at bounding box center [317, 117] width 9 height 9
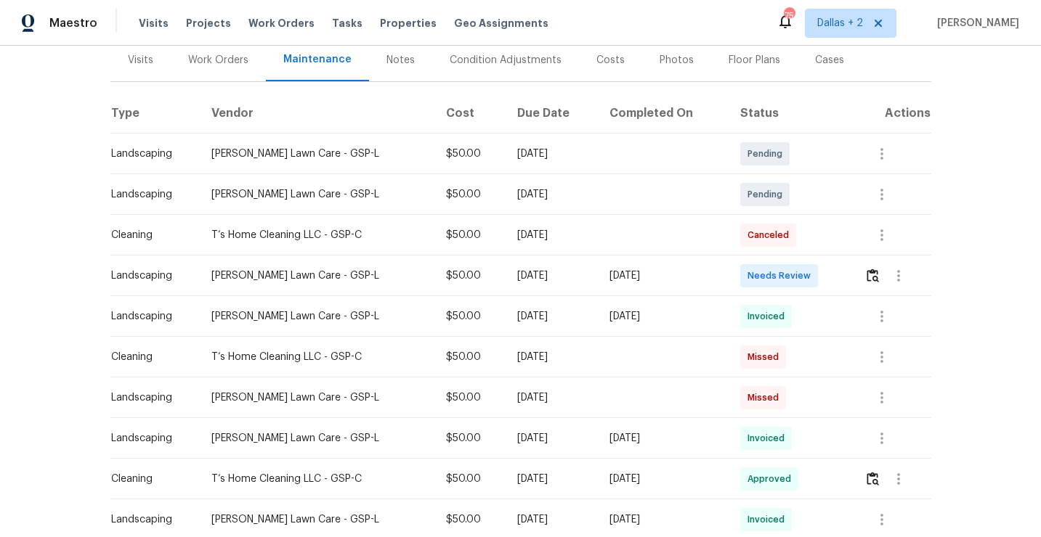
scroll to position [246, 0]
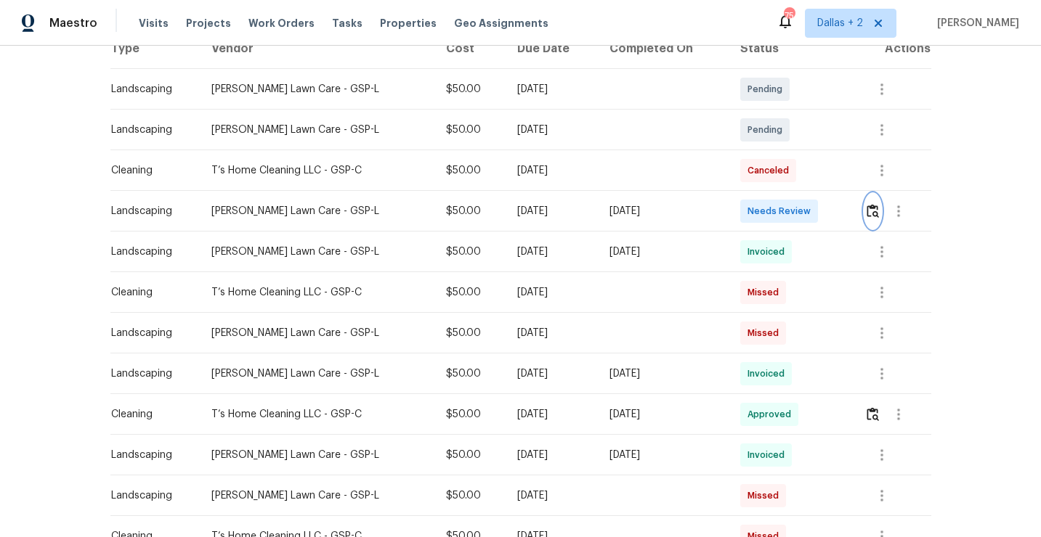
click at [868, 204] on img "button" at bounding box center [872, 211] width 12 height 14
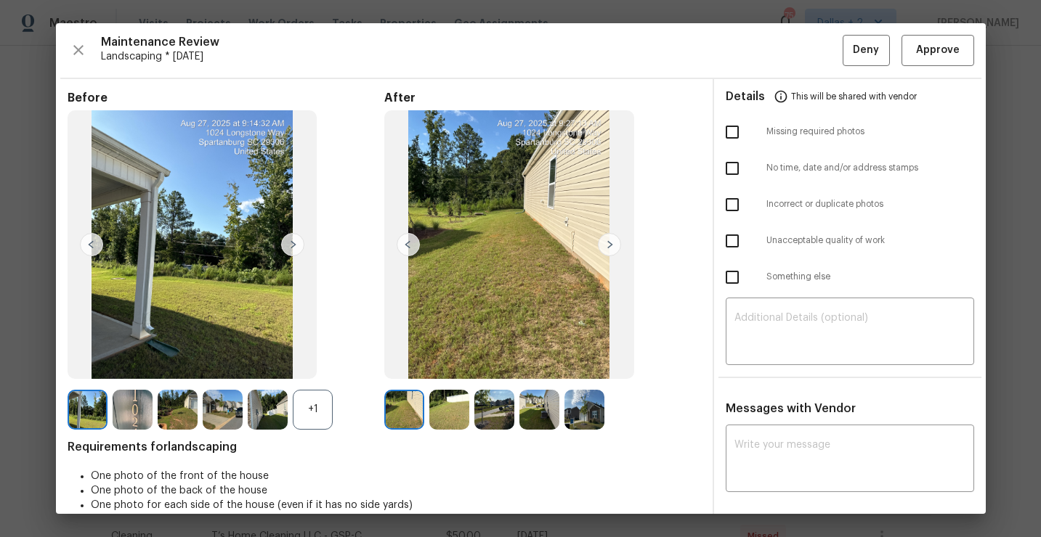
click at [603, 248] on img at bounding box center [609, 244] width 23 height 23
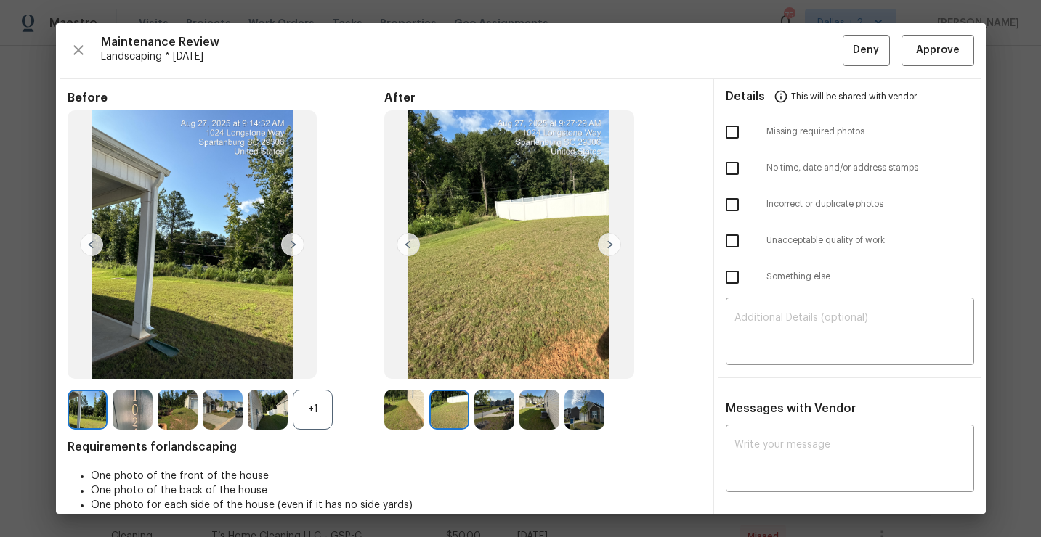
click at [611, 250] on img at bounding box center [609, 244] width 23 height 23
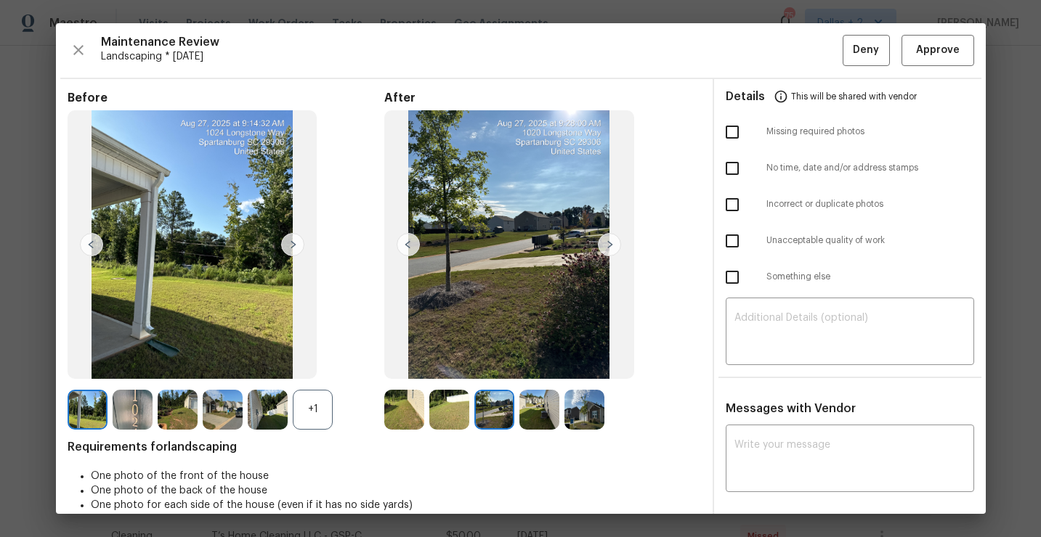
click at [546, 404] on img at bounding box center [539, 410] width 40 height 40
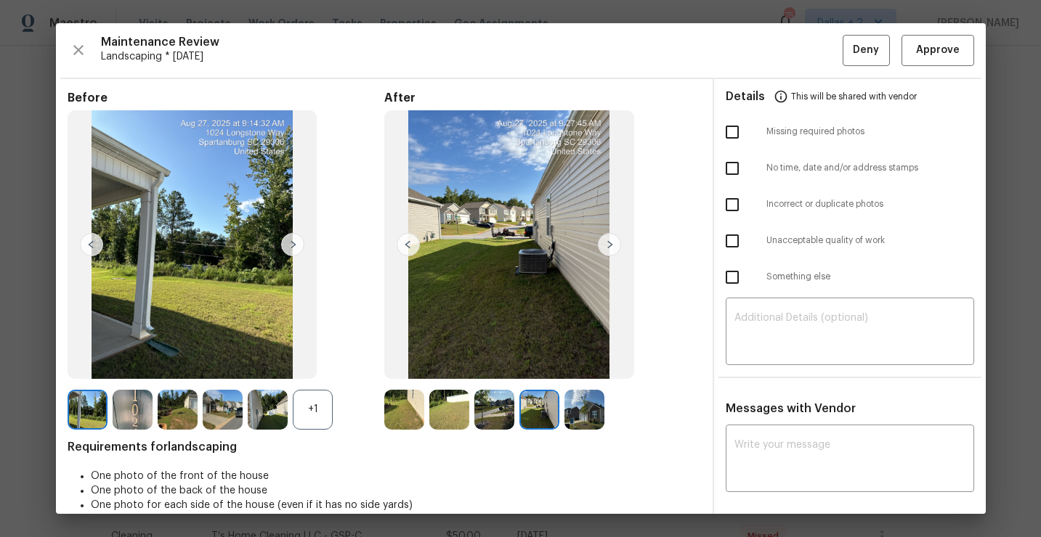
click at [593, 420] on img at bounding box center [584, 410] width 40 height 40
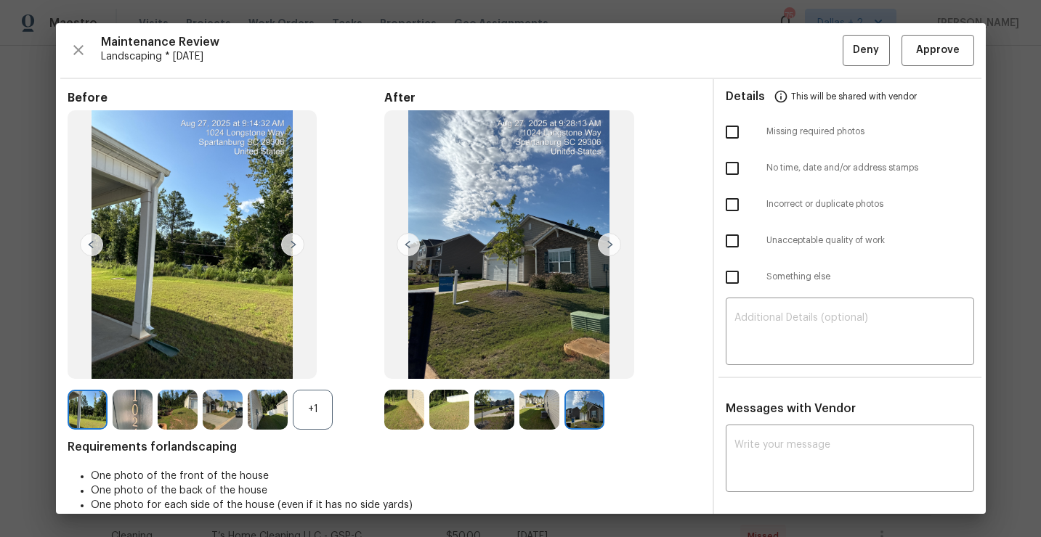
click at [409, 412] on img at bounding box center [404, 410] width 40 height 40
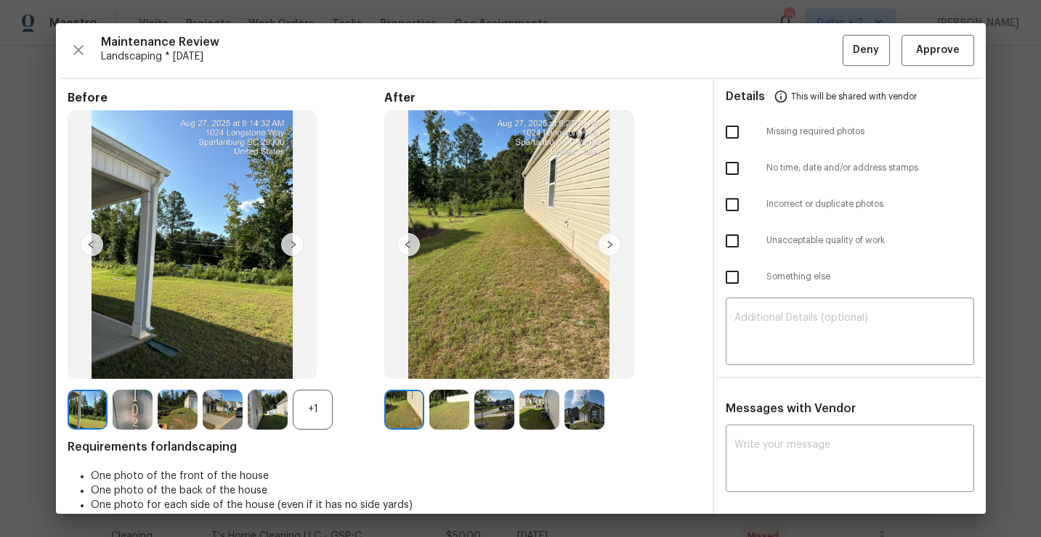
click at [443, 412] on img at bounding box center [449, 410] width 40 height 40
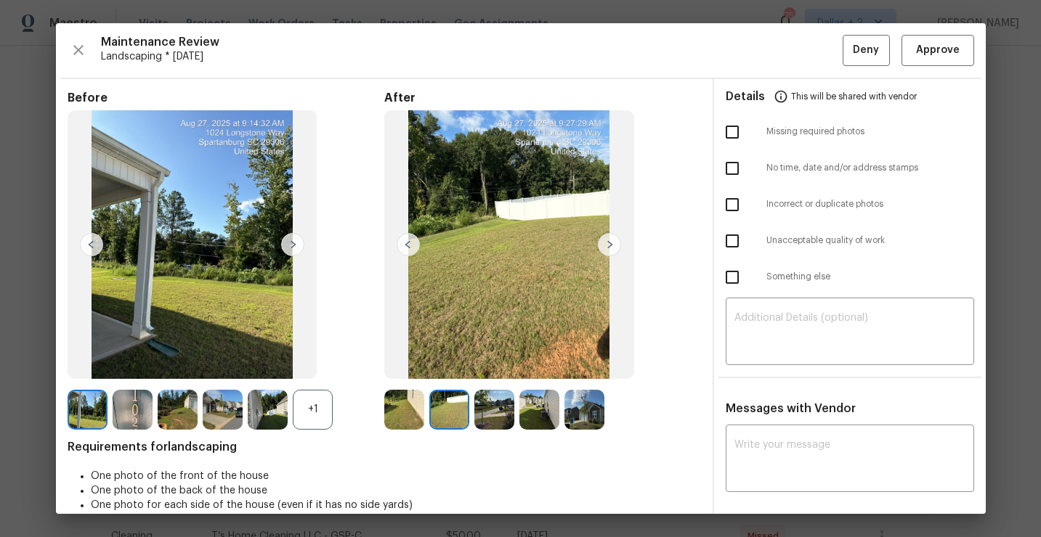
click at [499, 402] on img at bounding box center [494, 410] width 40 height 40
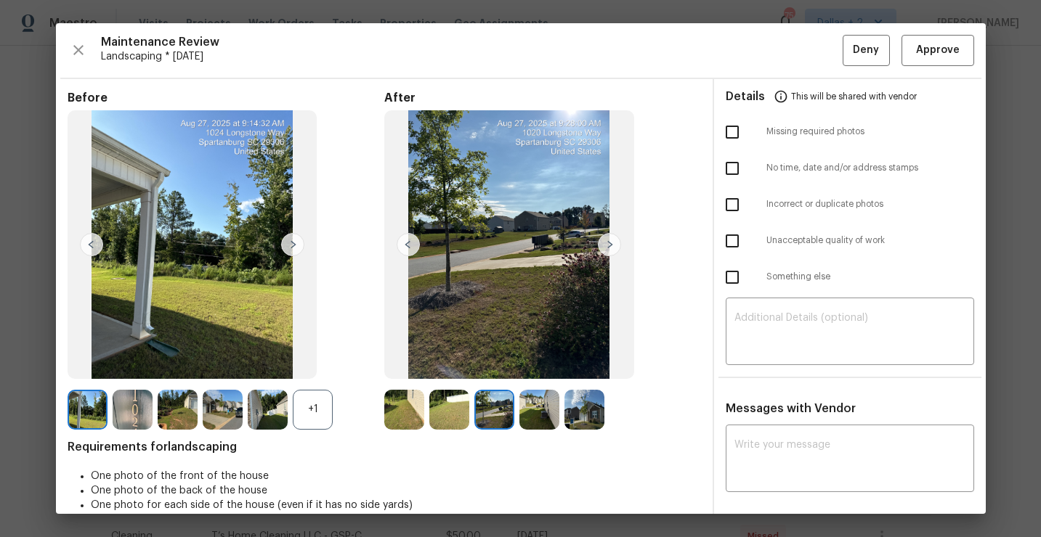
click at [541, 404] on img at bounding box center [539, 410] width 40 height 40
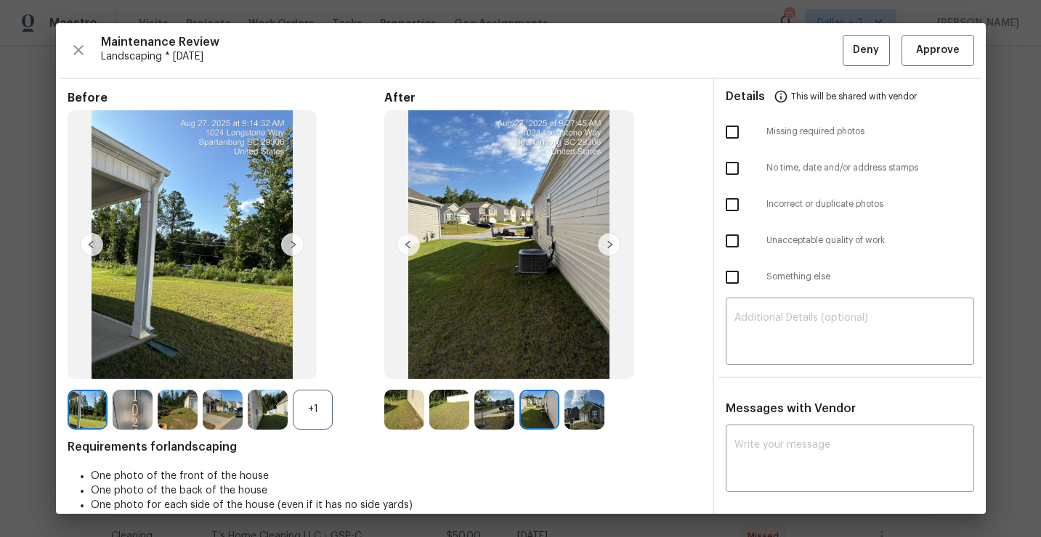
click at [590, 418] on img at bounding box center [584, 410] width 40 height 40
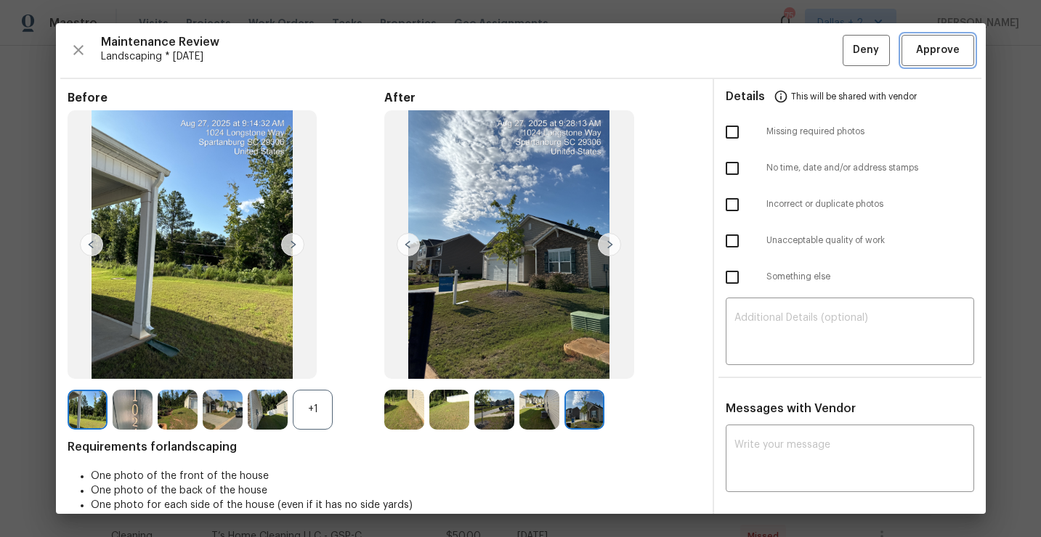
click at [925, 56] on span "Approve" at bounding box center [938, 50] width 44 height 18
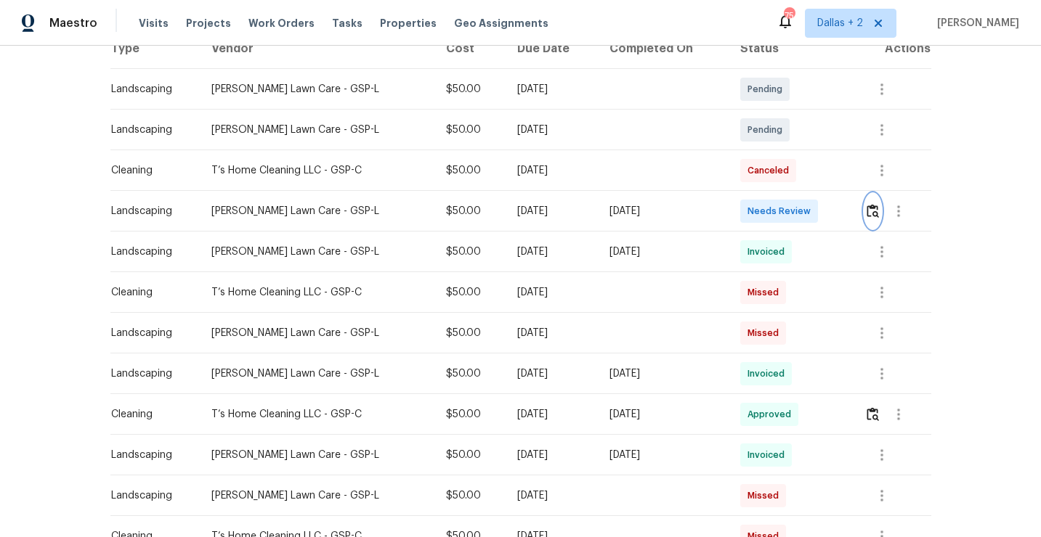
scroll to position [0, 0]
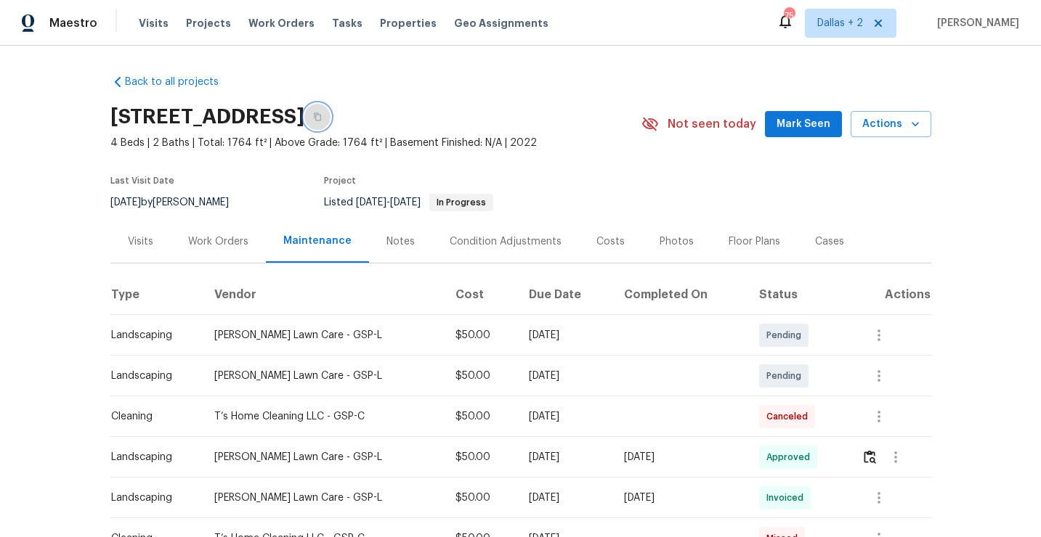
click at [322, 116] on icon "button" at bounding box center [317, 117] width 9 height 9
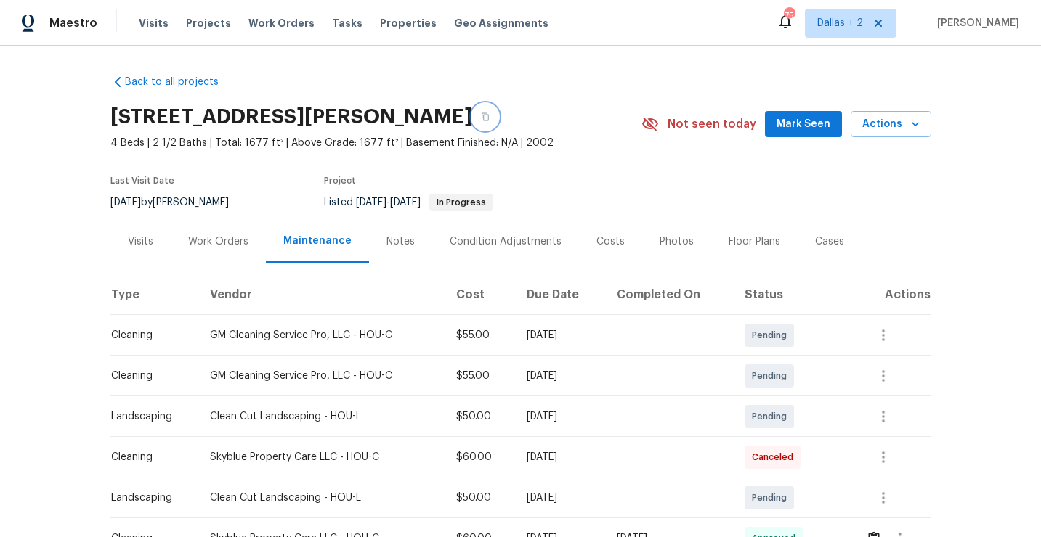
click at [481, 119] on icon "button" at bounding box center [485, 117] width 9 height 9
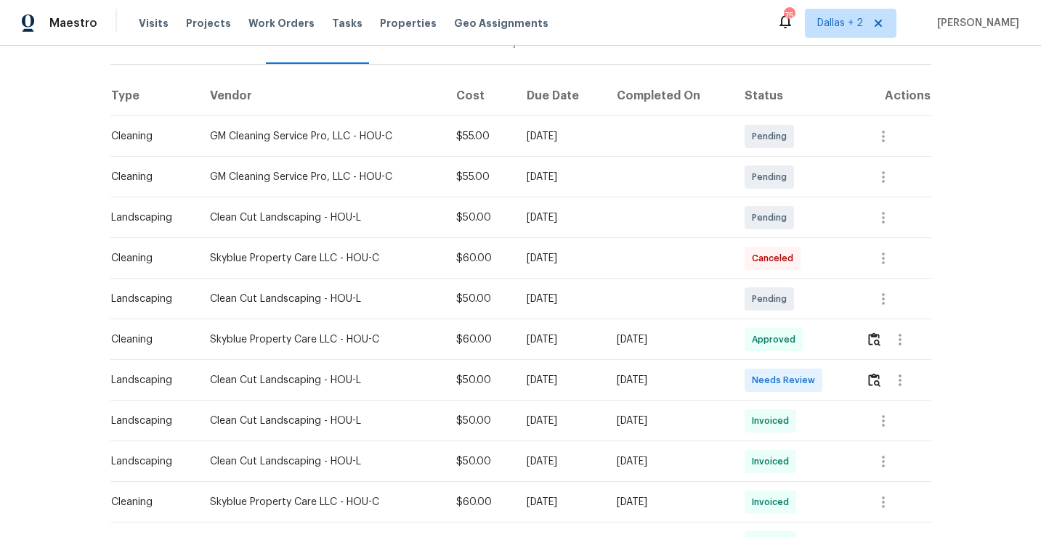
scroll to position [292, 0]
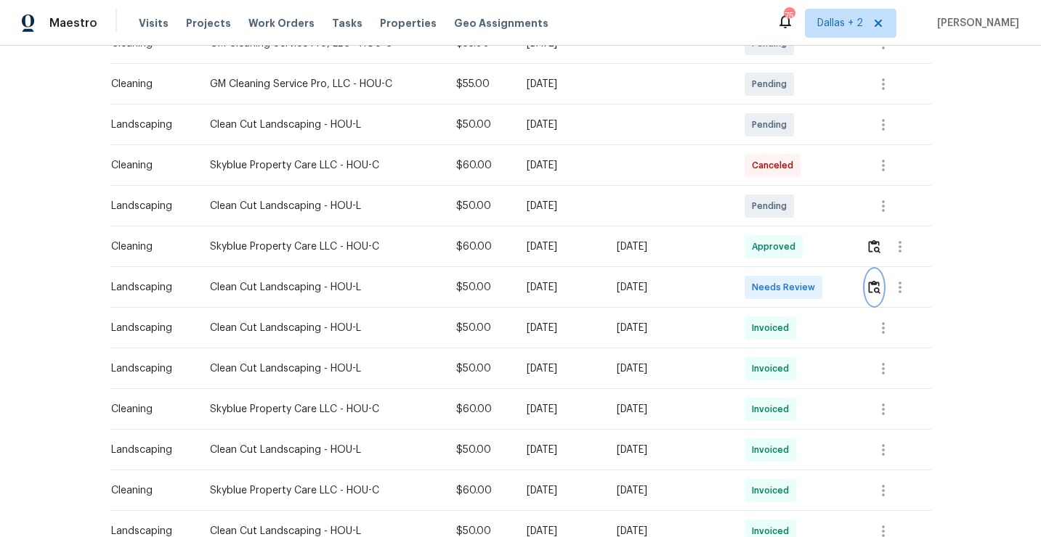
click at [875, 288] on img "button" at bounding box center [874, 287] width 12 height 14
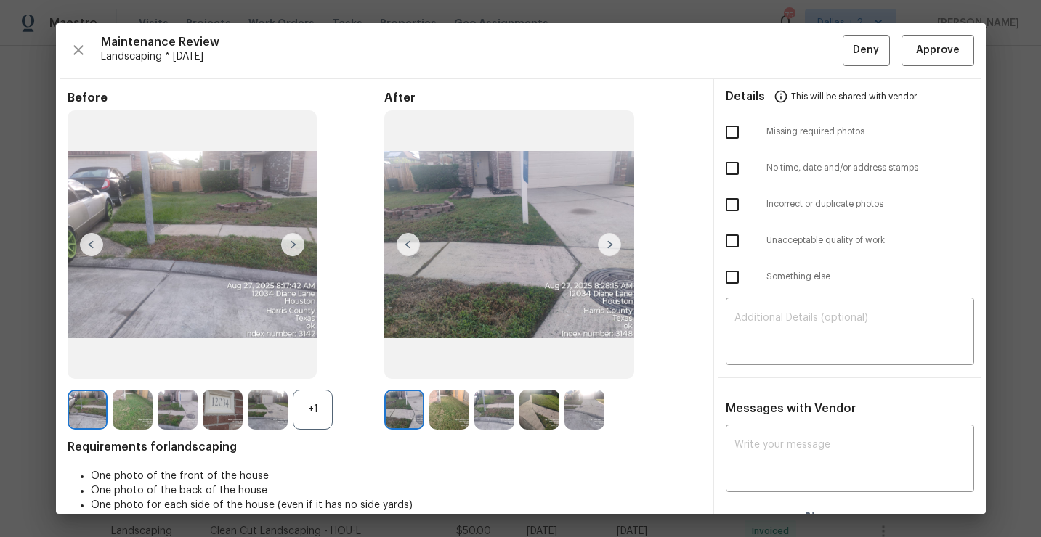
click at [229, 395] on img at bounding box center [223, 410] width 40 height 40
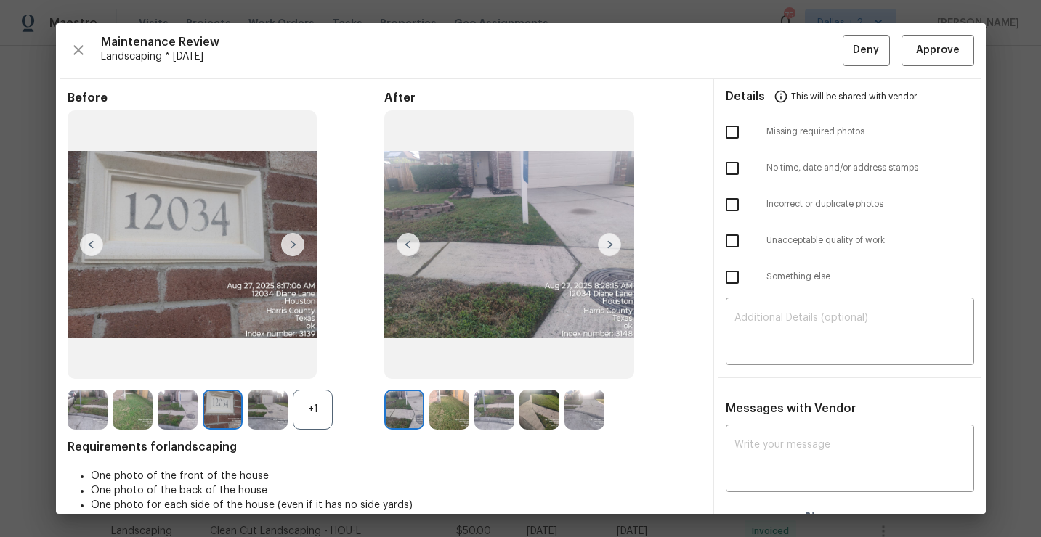
click at [611, 237] on img at bounding box center [609, 244] width 23 height 23
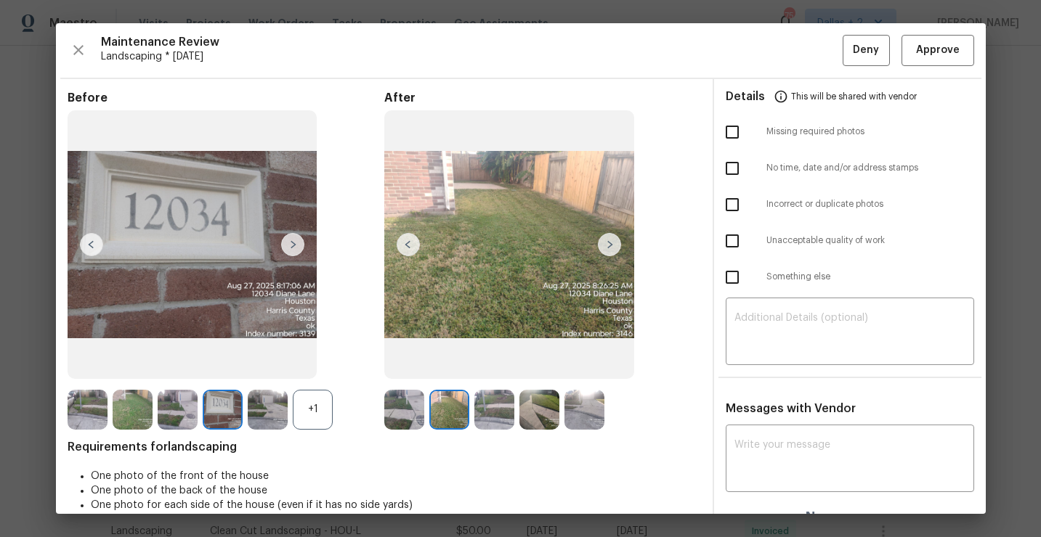
click at [609, 245] on img at bounding box center [609, 244] width 23 height 23
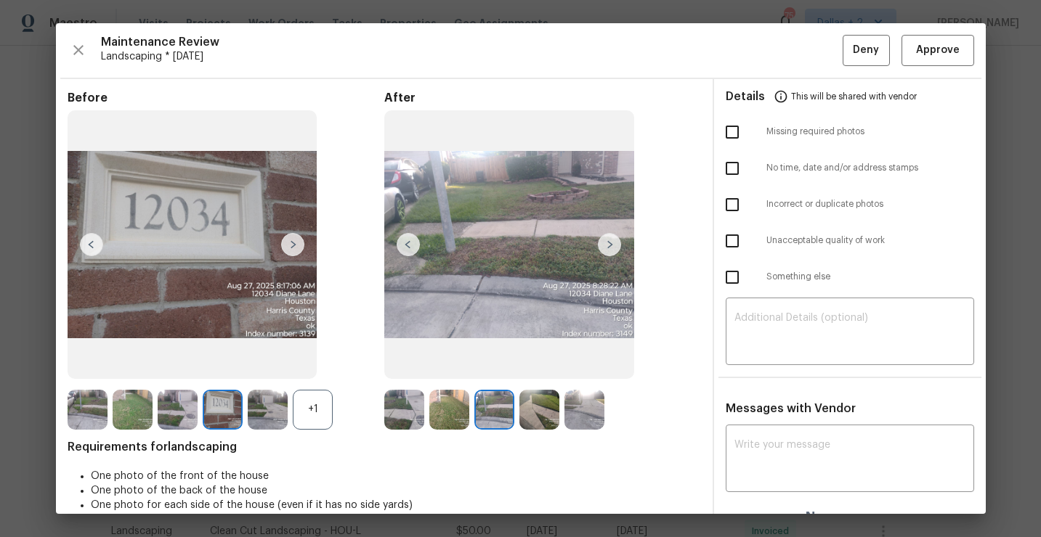
click at [611, 245] on img at bounding box center [609, 244] width 23 height 23
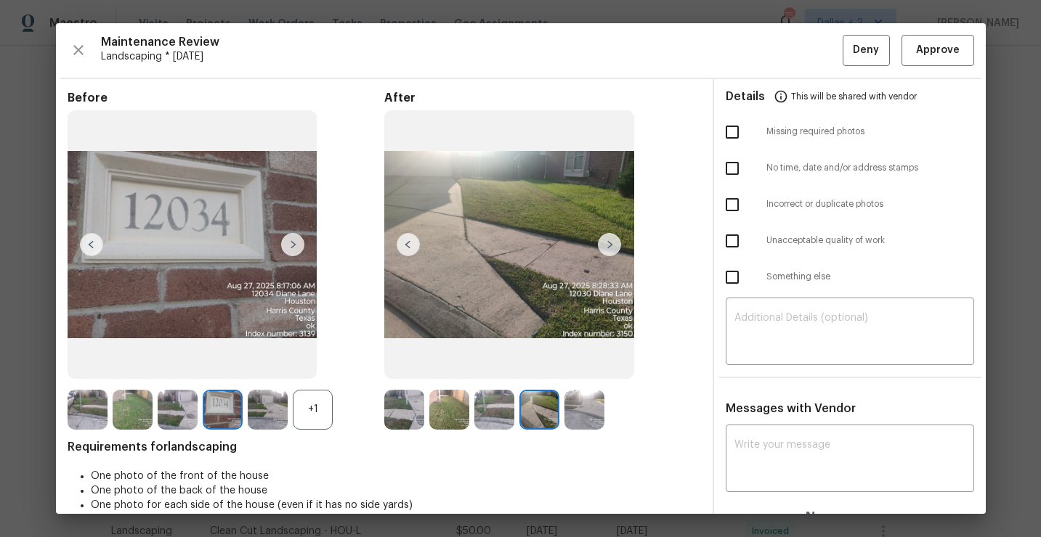
click at [611, 245] on img at bounding box center [609, 244] width 23 height 23
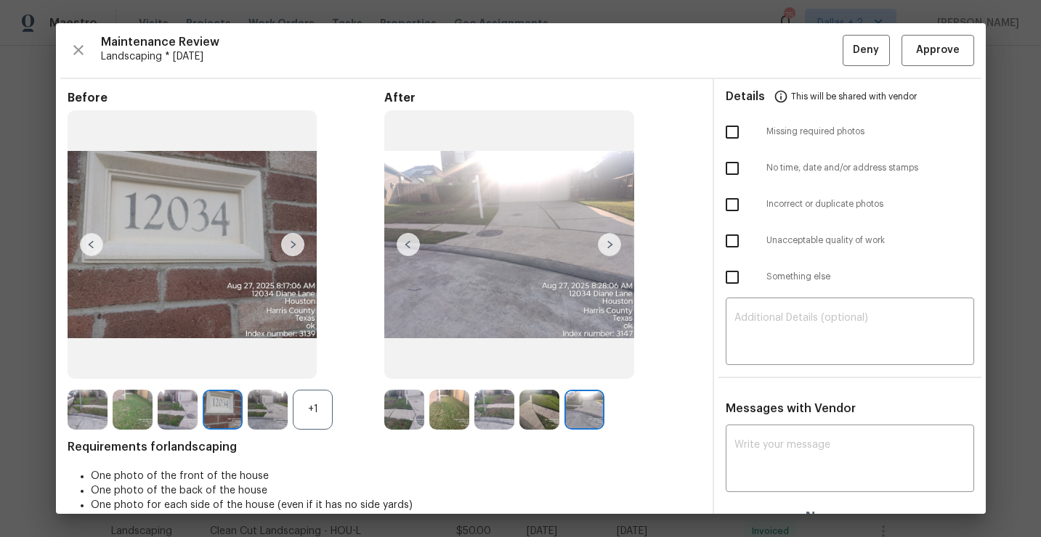
click at [409, 404] on img at bounding box center [404, 410] width 40 height 40
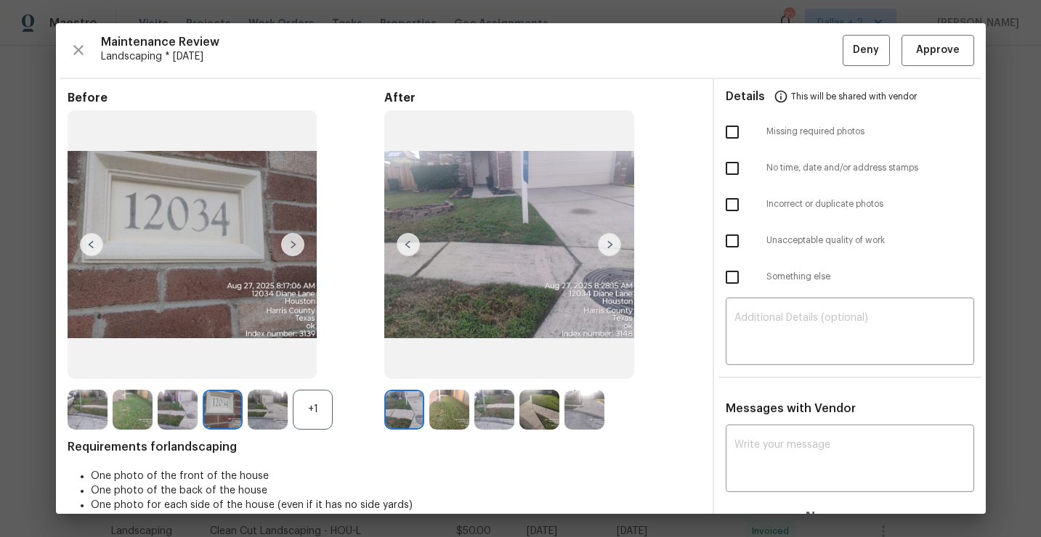
scroll to position [21, 0]
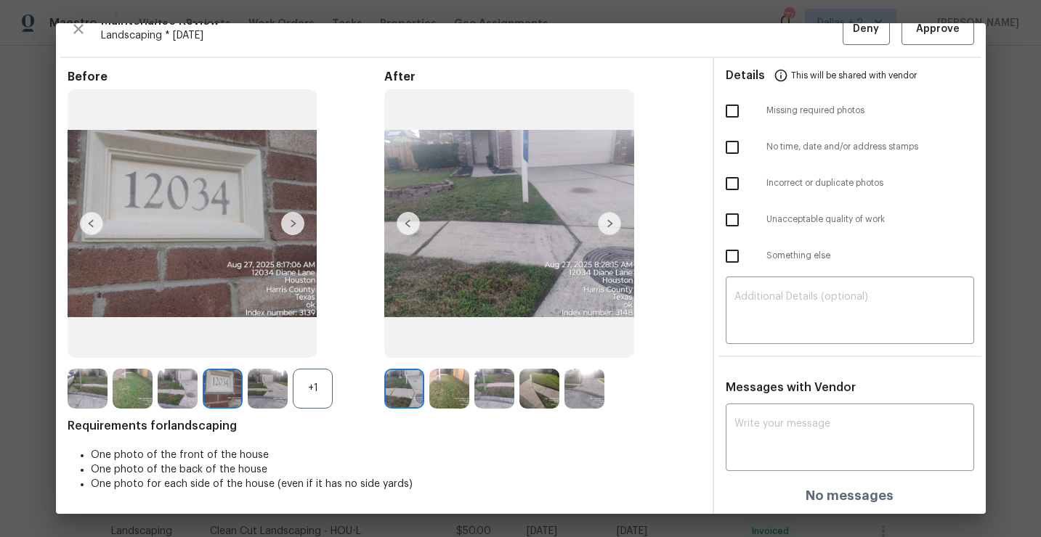
click at [444, 402] on img at bounding box center [449, 389] width 40 height 40
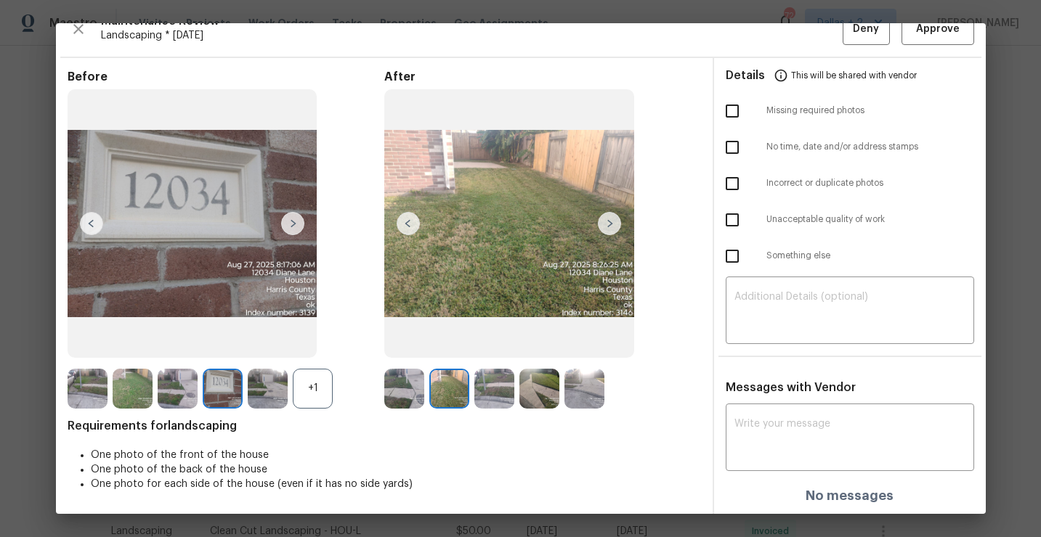
click at [399, 391] on img at bounding box center [404, 389] width 40 height 40
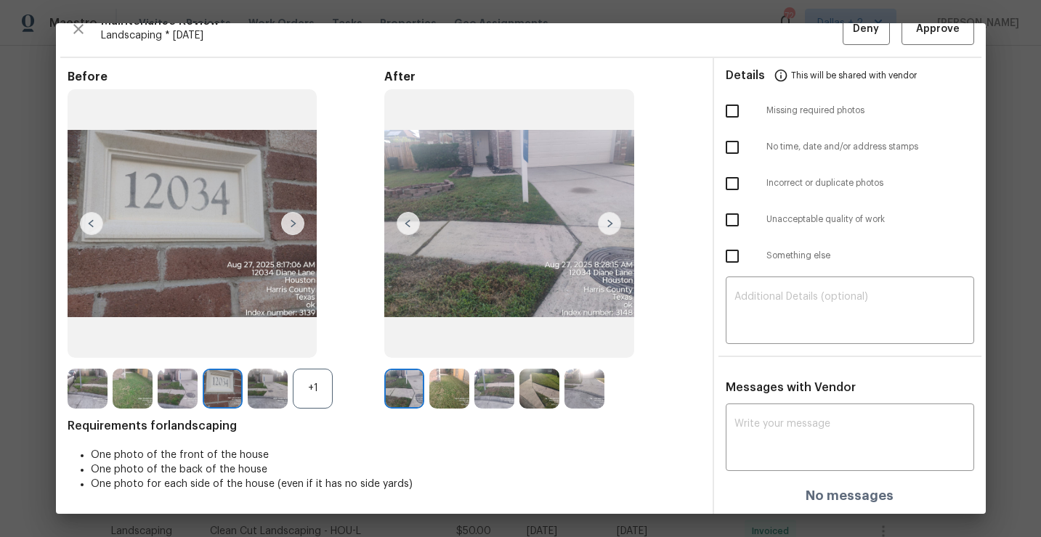
click at [444, 391] on img at bounding box center [449, 389] width 40 height 40
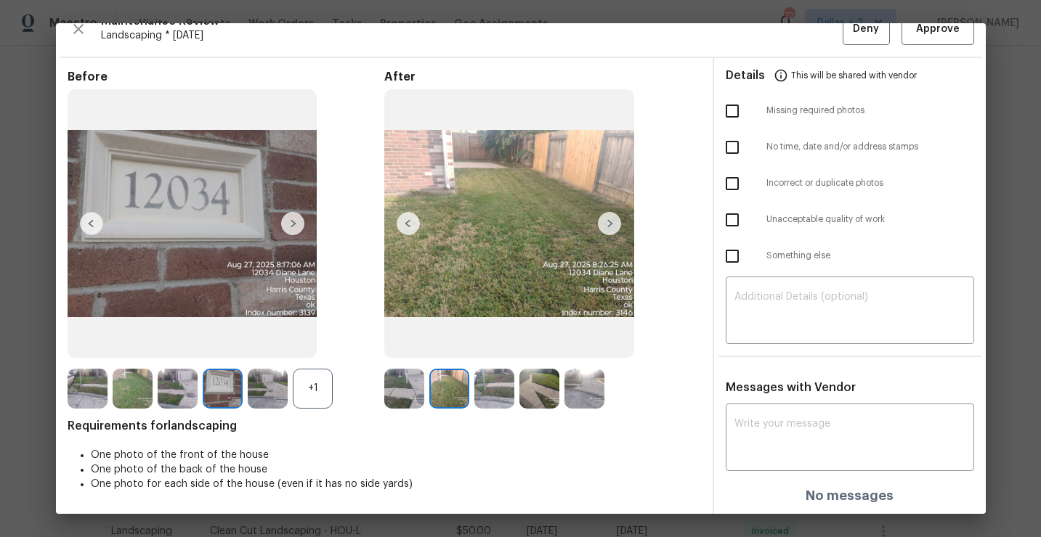
click at [504, 394] on img at bounding box center [494, 389] width 40 height 40
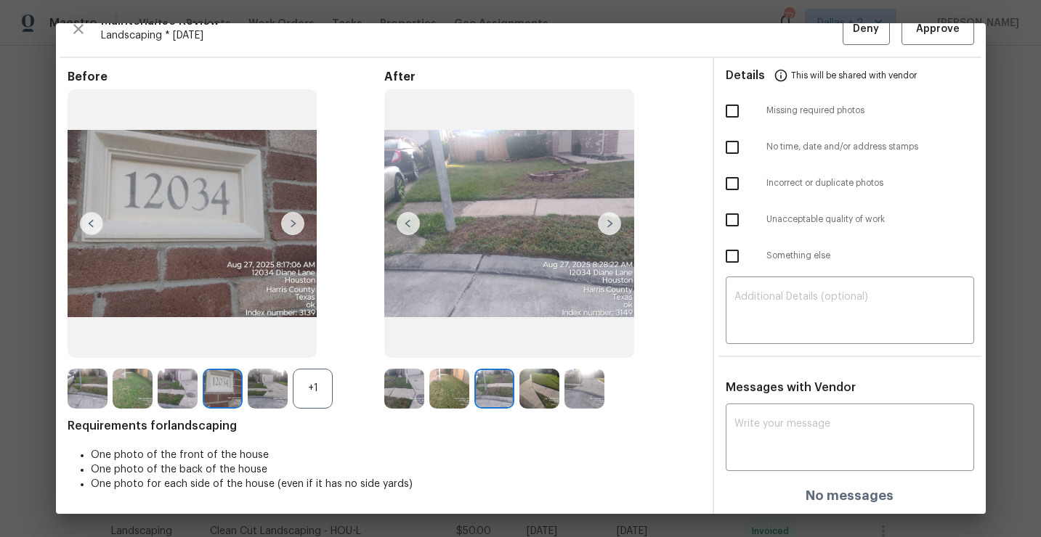
click at [531, 399] on img at bounding box center [539, 389] width 40 height 40
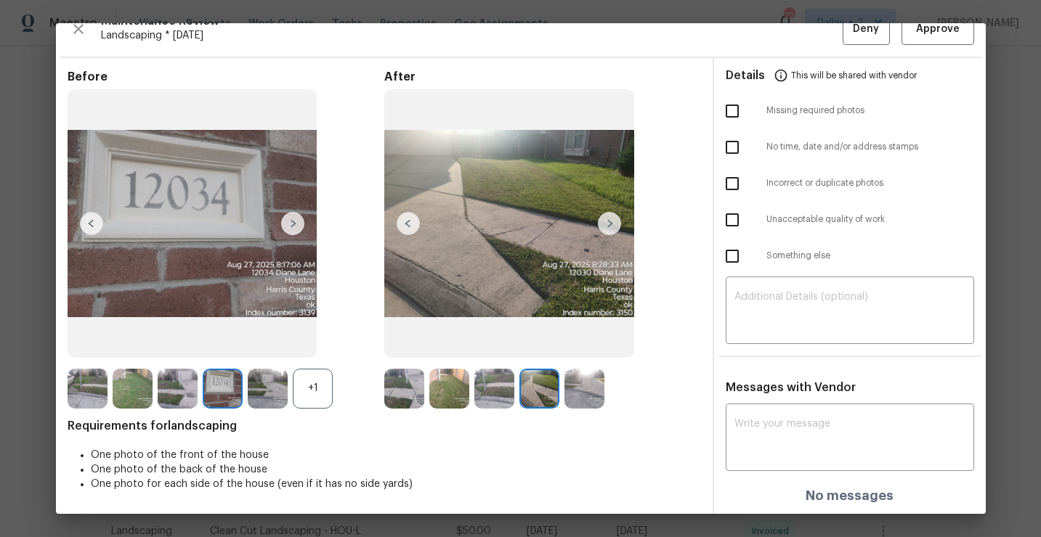
click at [571, 378] on img at bounding box center [584, 389] width 40 height 40
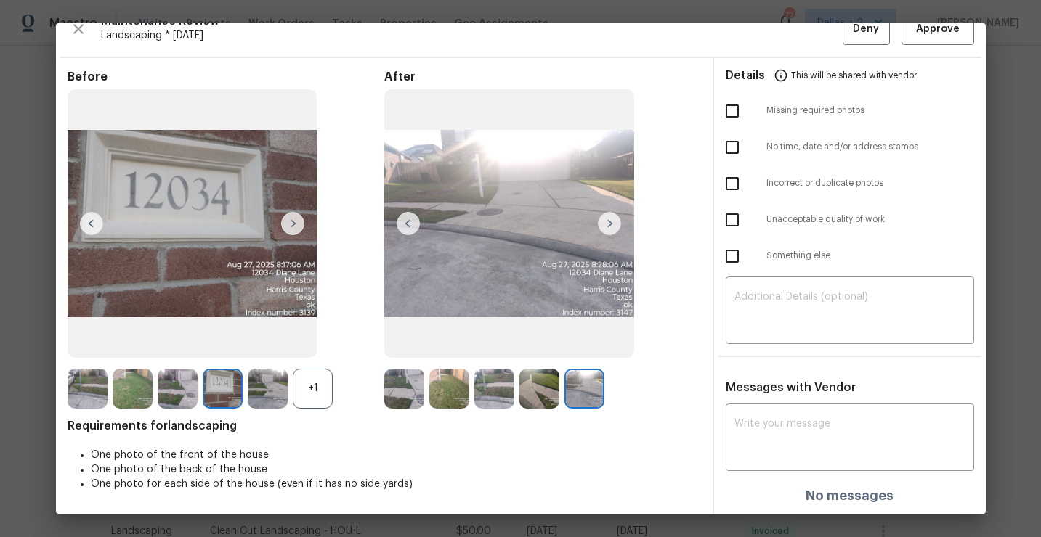
click at [394, 396] on img at bounding box center [404, 389] width 40 height 40
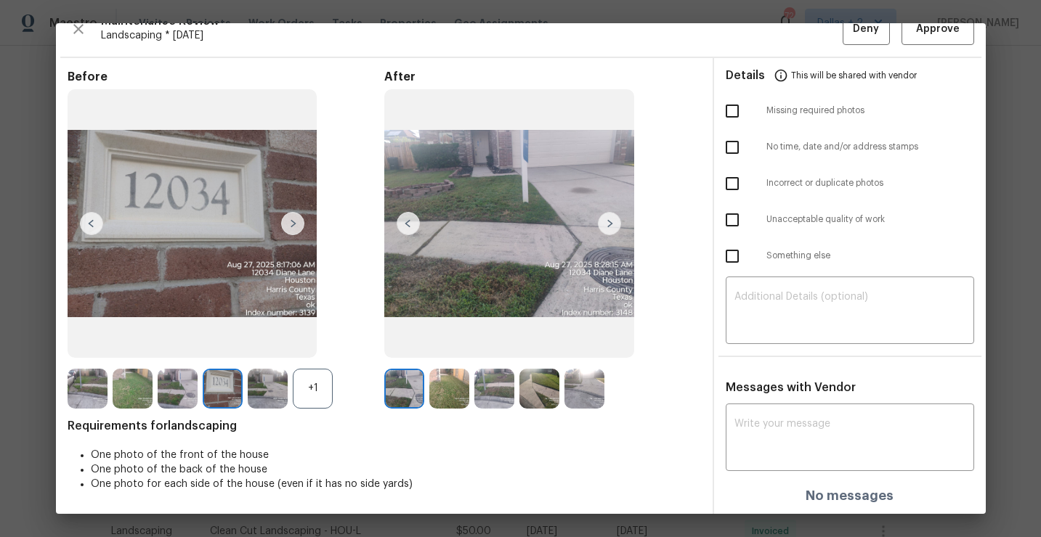
click at [325, 387] on div "+1" at bounding box center [313, 389] width 40 height 40
click at [92, 385] on img at bounding box center [88, 389] width 40 height 40
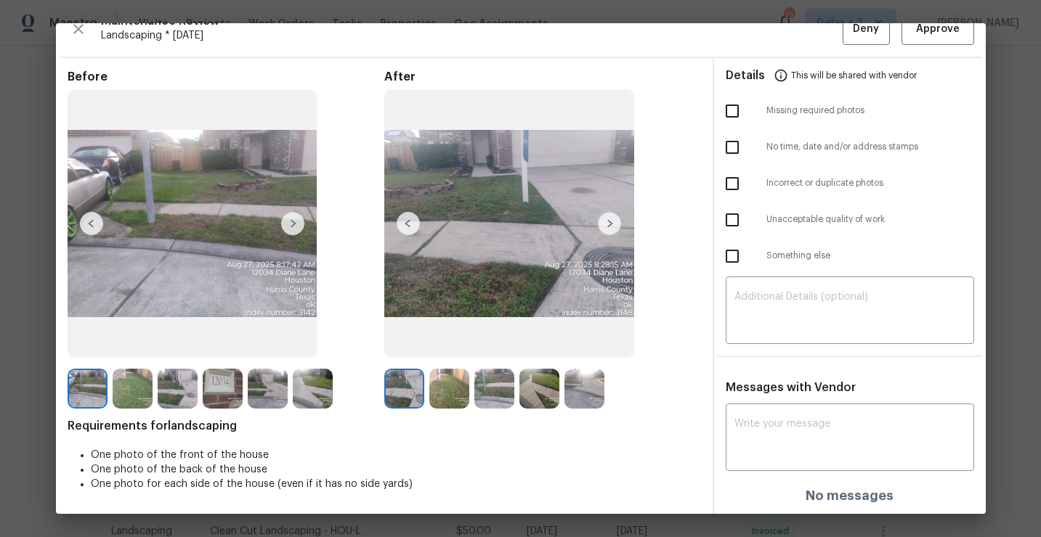
click at [288, 228] on img at bounding box center [292, 223] width 23 height 23
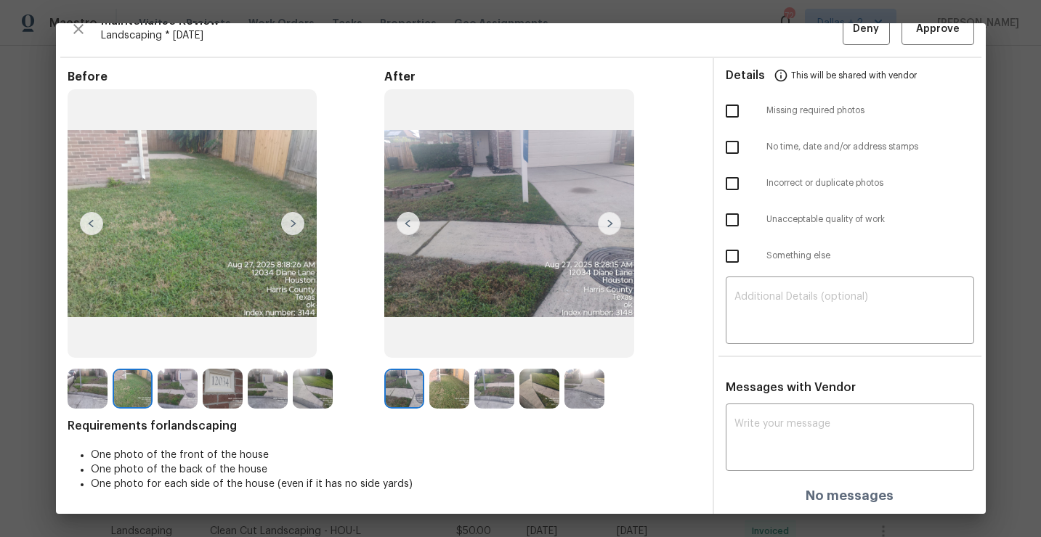
click at [178, 378] on img at bounding box center [178, 389] width 40 height 40
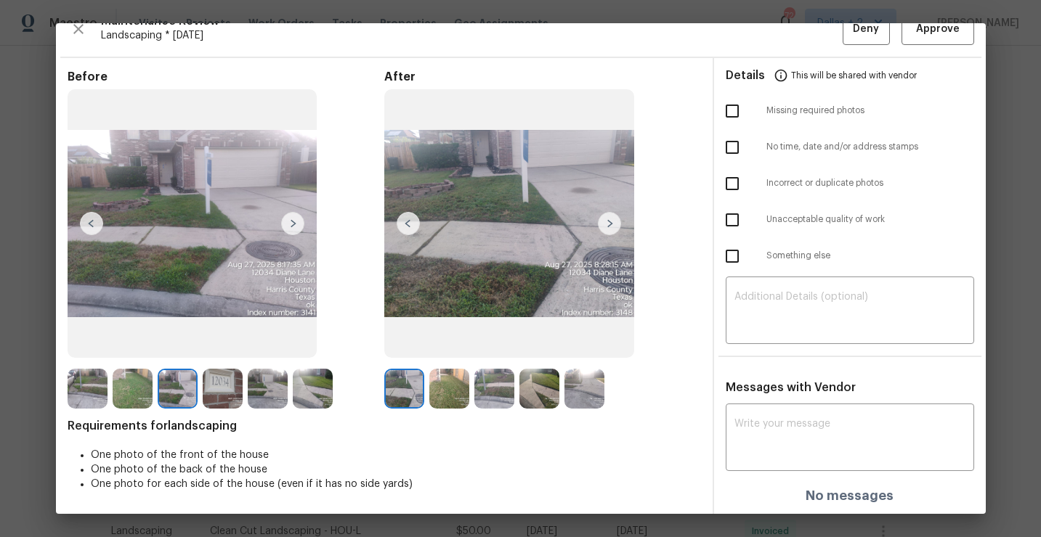
click at [209, 386] on img at bounding box center [223, 389] width 40 height 40
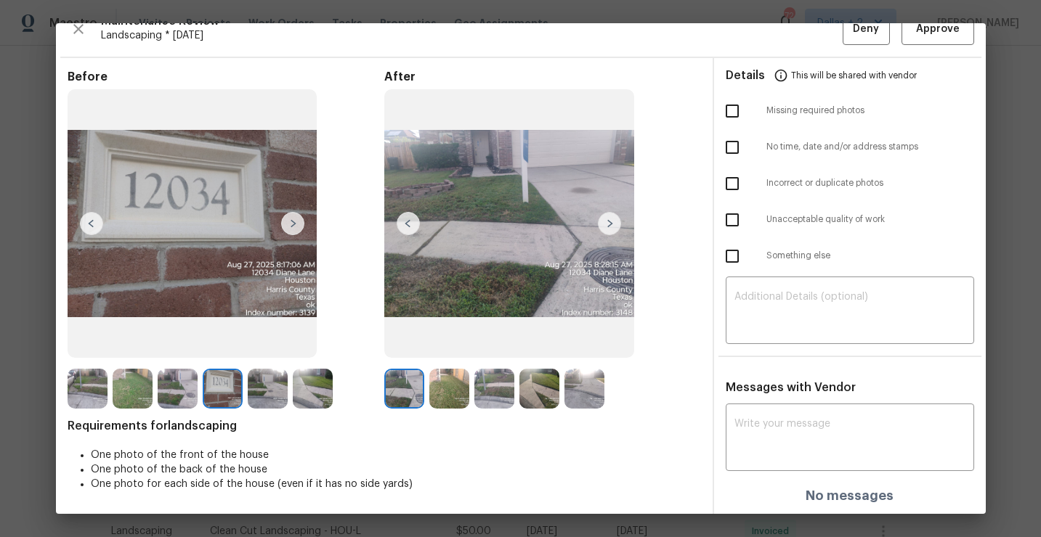
click at [455, 401] on img at bounding box center [449, 389] width 40 height 40
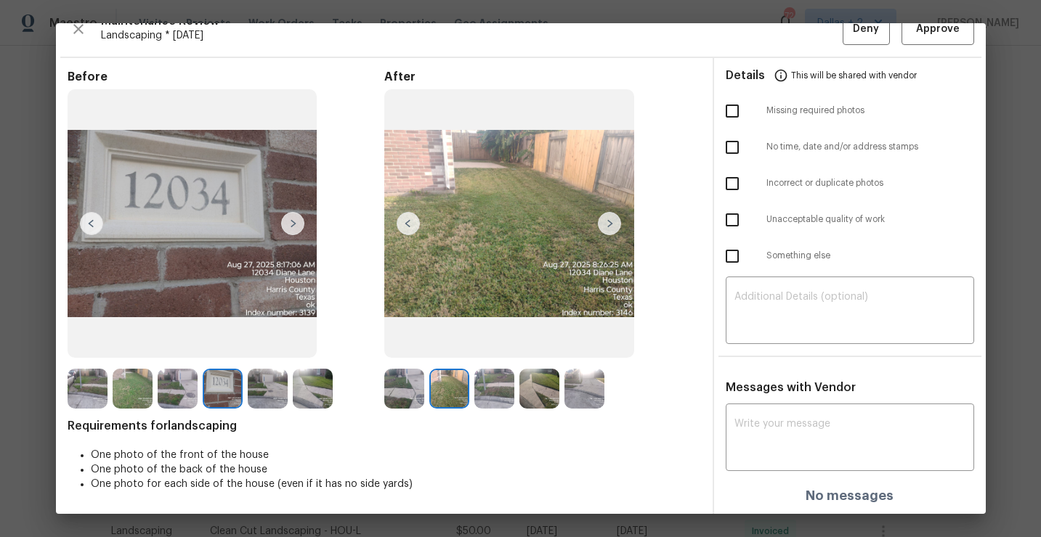
click at [502, 388] on img at bounding box center [494, 389] width 40 height 40
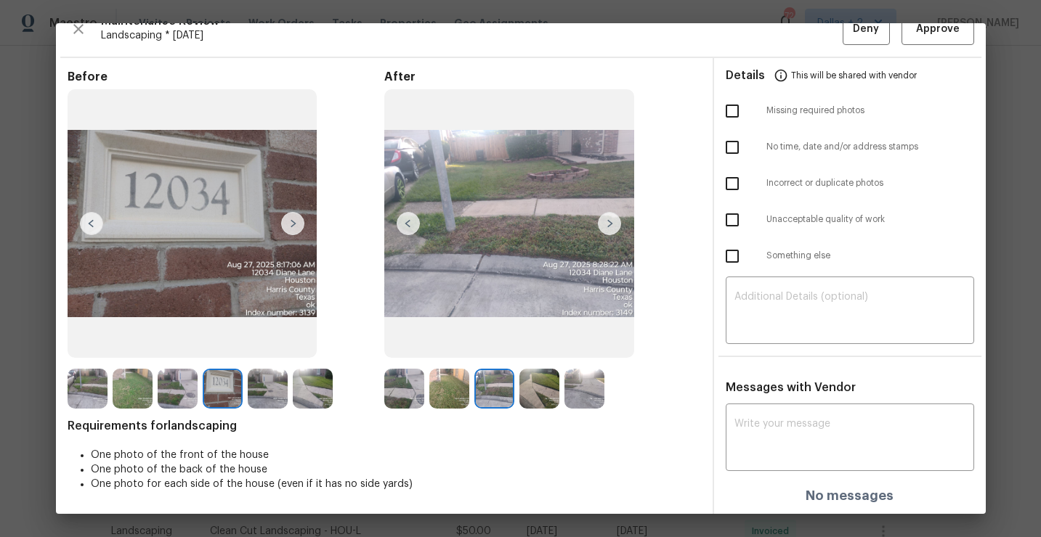
click at [547, 396] on img at bounding box center [539, 389] width 40 height 40
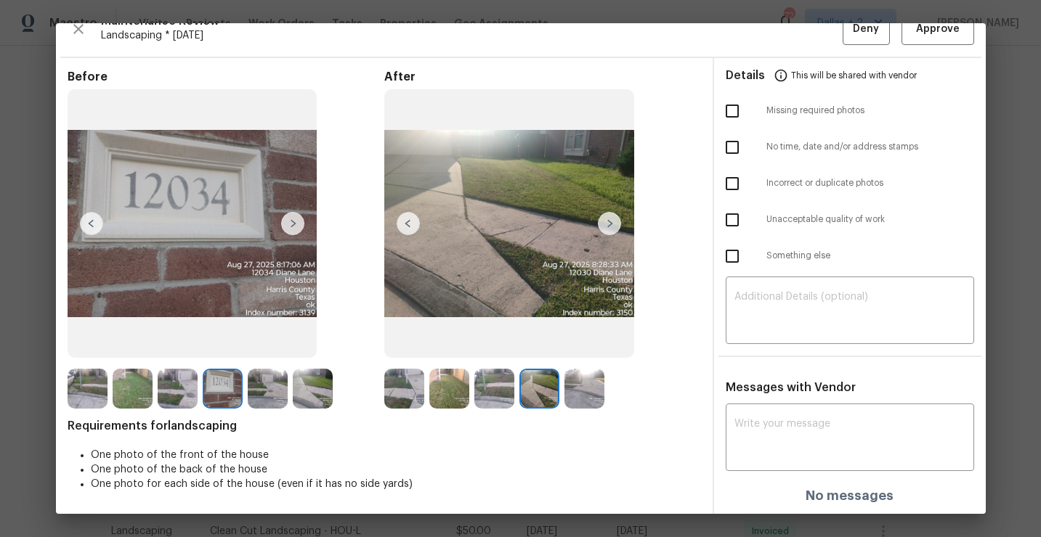
click at [597, 387] on img at bounding box center [584, 389] width 40 height 40
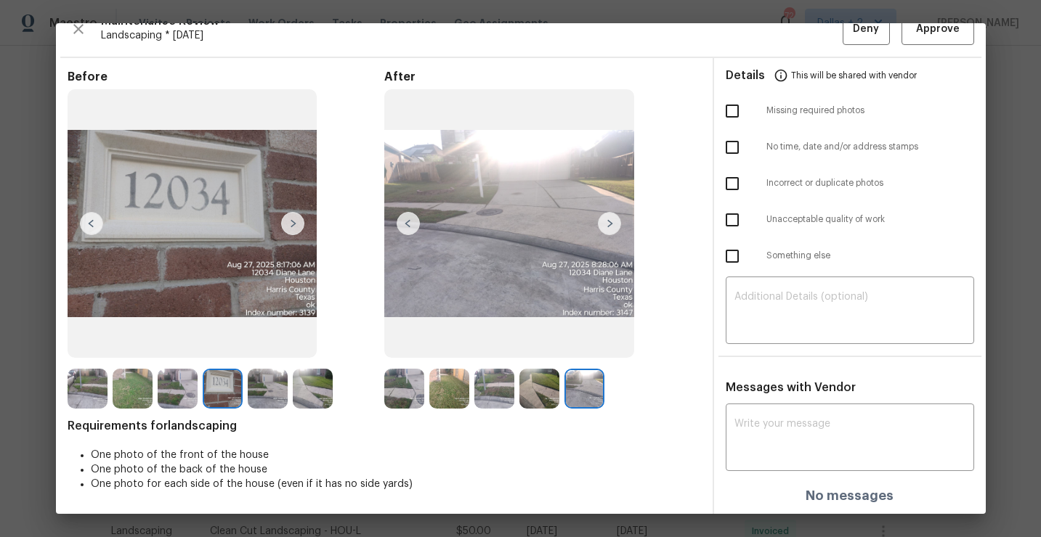
click at [405, 399] on img at bounding box center [404, 389] width 40 height 40
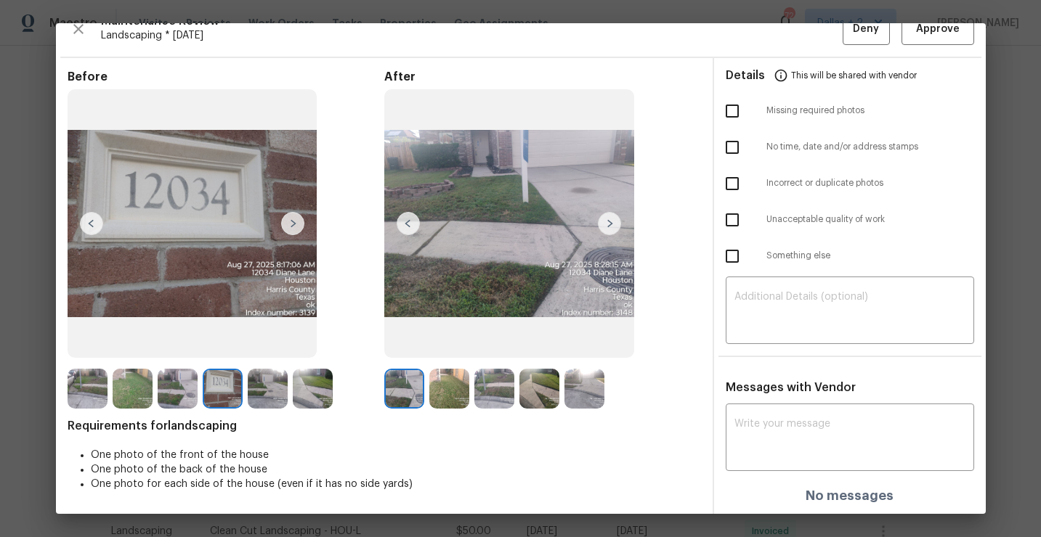
click at [451, 388] on img at bounding box center [449, 389] width 40 height 40
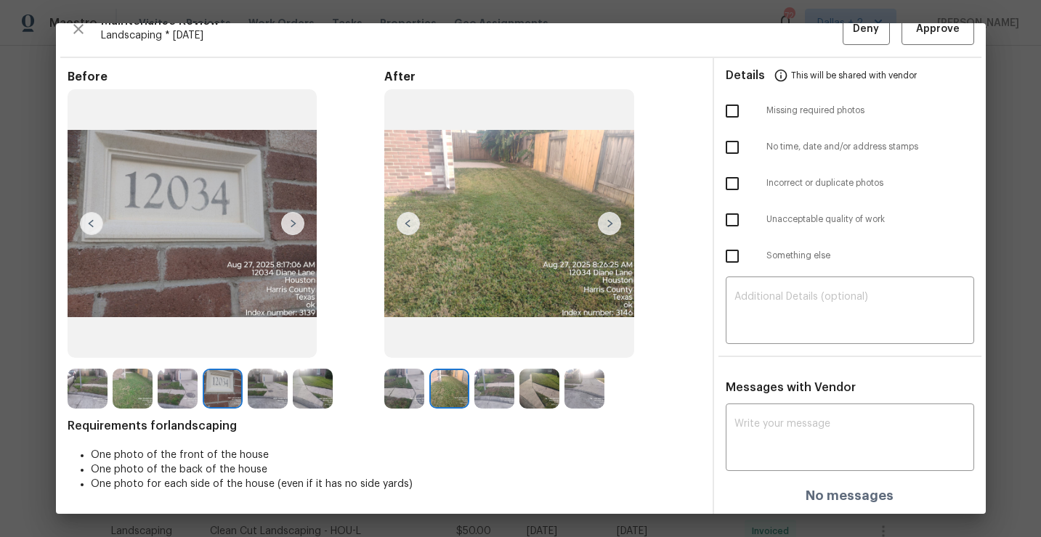
click at [499, 385] on img at bounding box center [494, 389] width 40 height 40
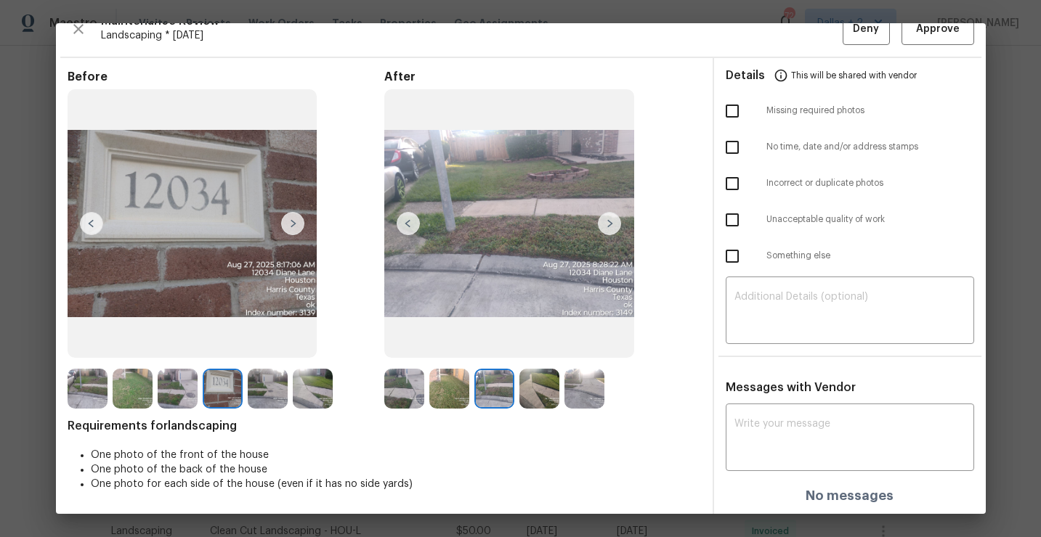
click at [541, 394] on img at bounding box center [539, 389] width 40 height 40
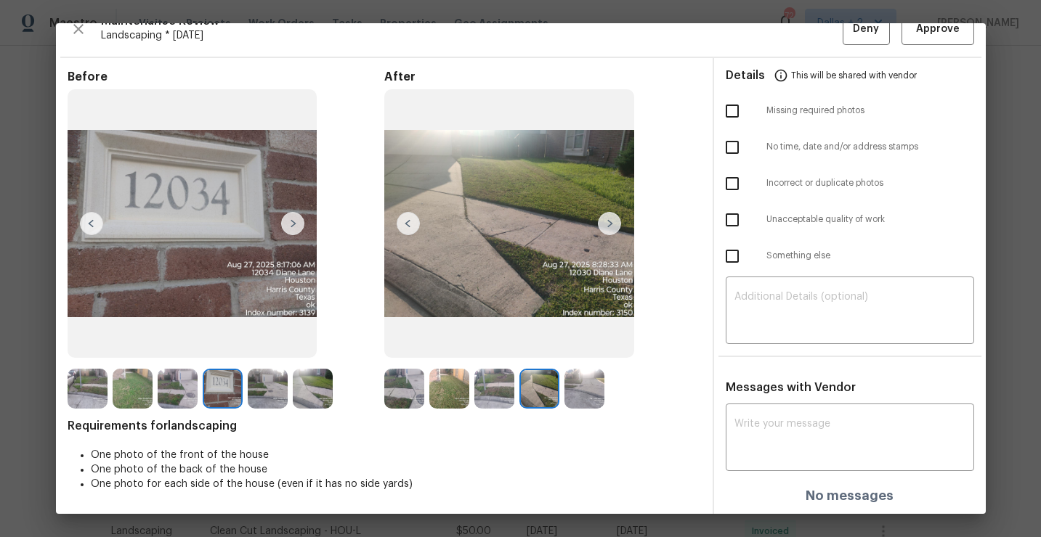
click at [577, 386] on img at bounding box center [584, 389] width 40 height 40
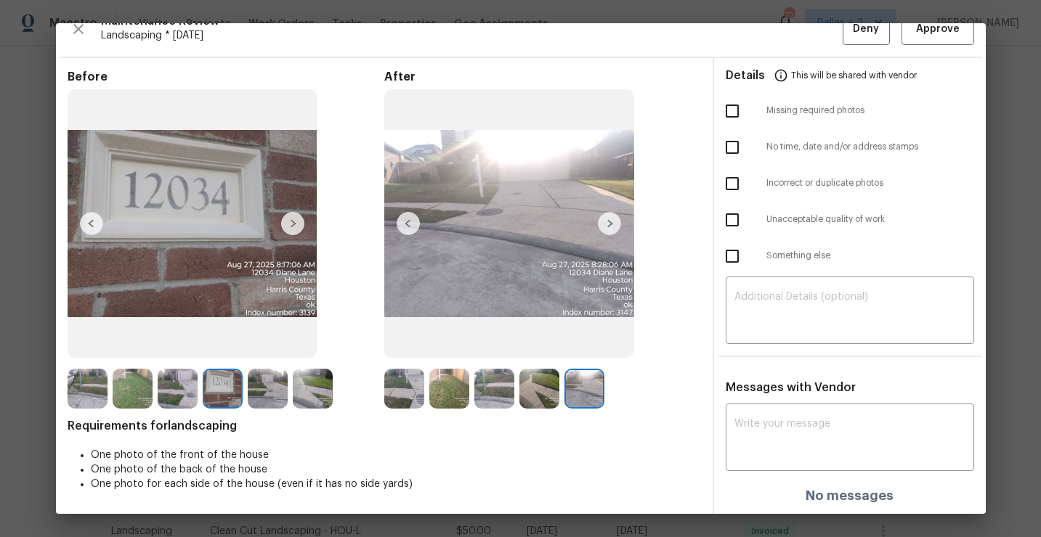
click at [407, 384] on img at bounding box center [404, 389] width 40 height 40
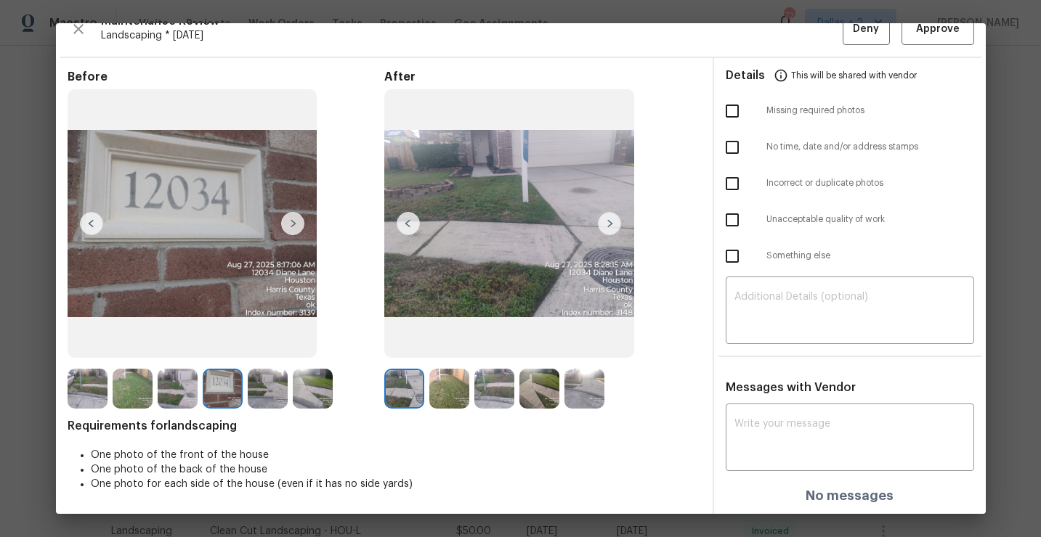
click at [437, 375] on img at bounding box center [449, 389] width 40 height 40
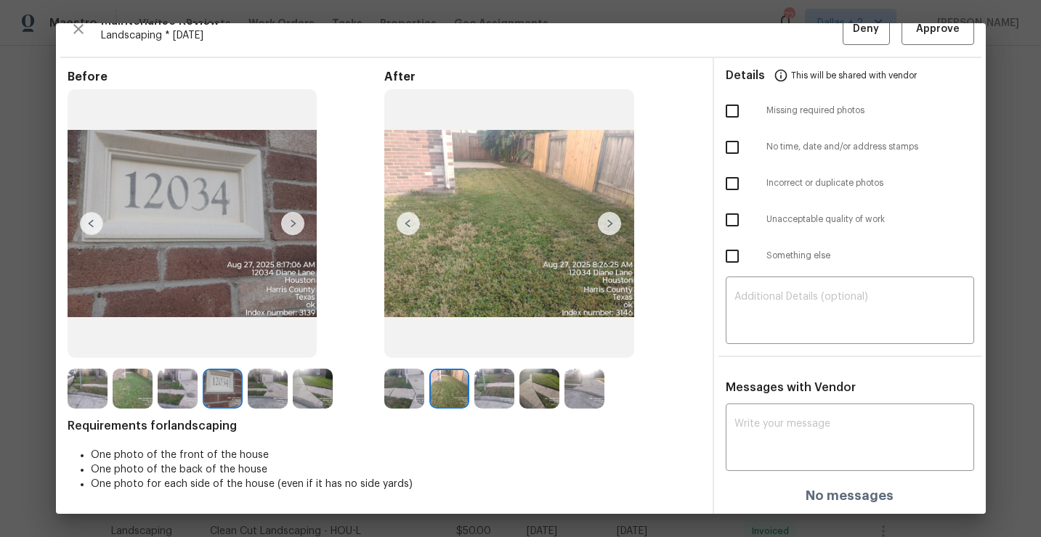
click at [493, 391] on img at bounding box center [494, 389] width 40 height 40
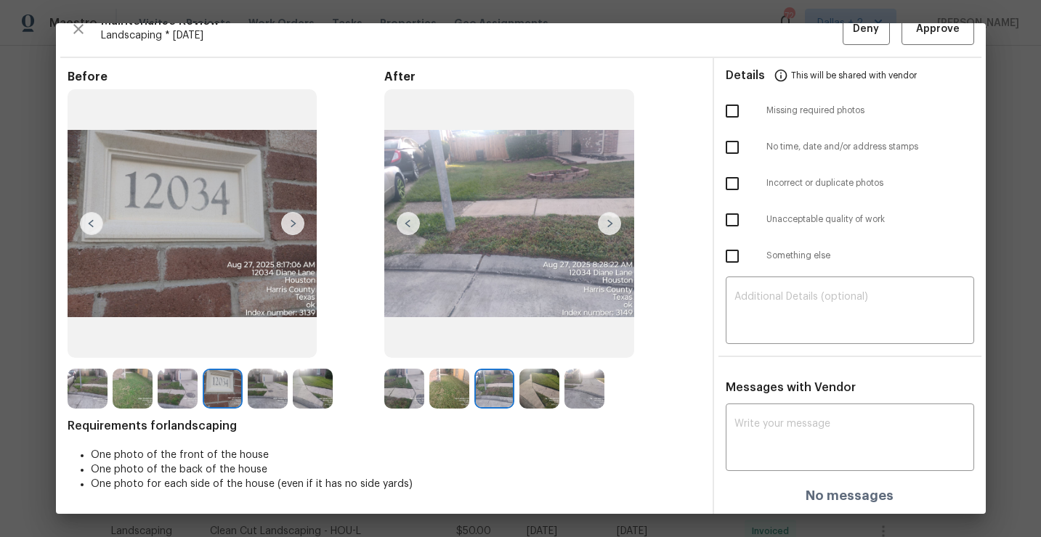
click at [531, 399] on img at bounding box center [539, 389] width 40 height 40
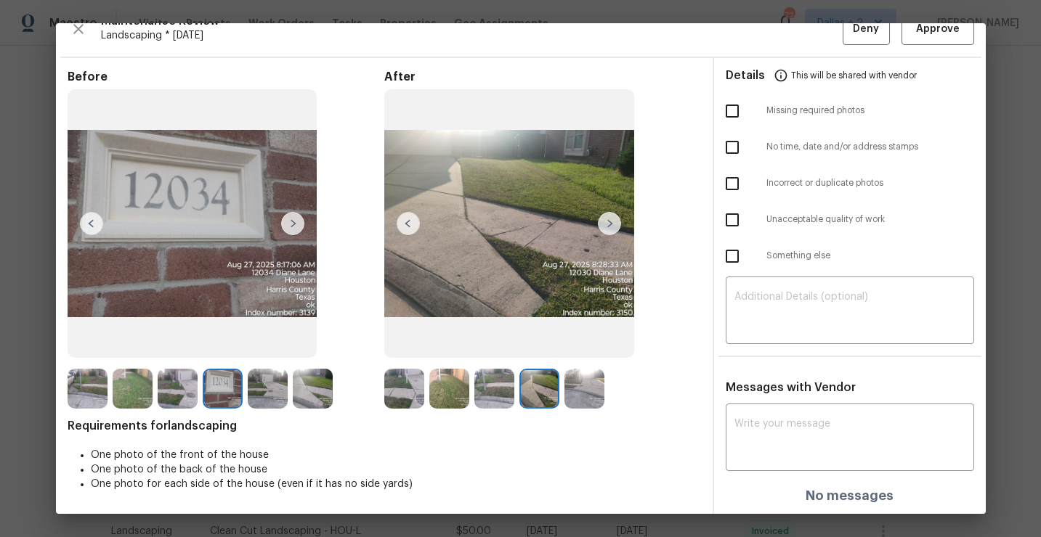
click at [570, 403] on img at bounding box center [584, 389] width 40 height 40
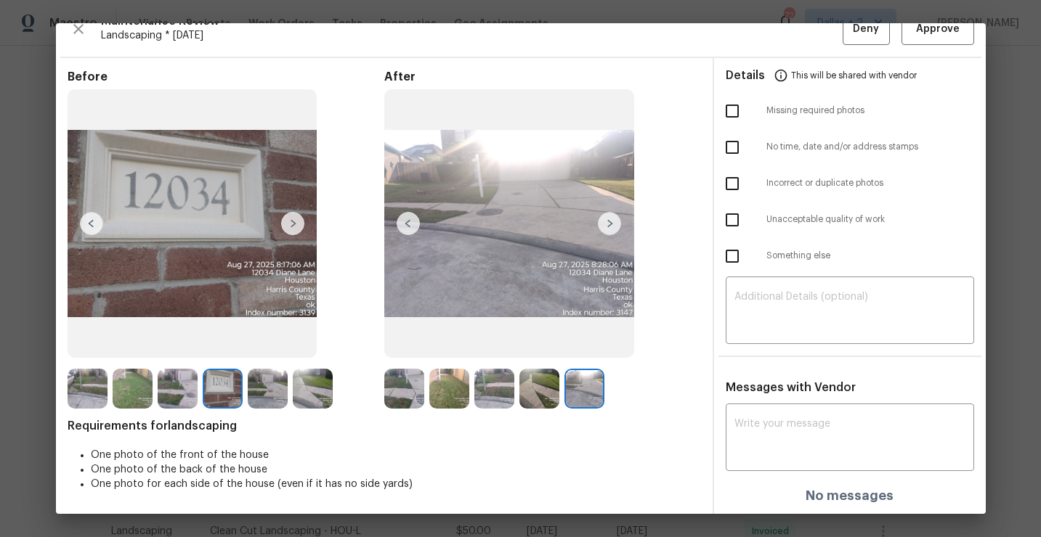
click at [402, 383] on img at bounding box center [404, 389] width 40 height 40
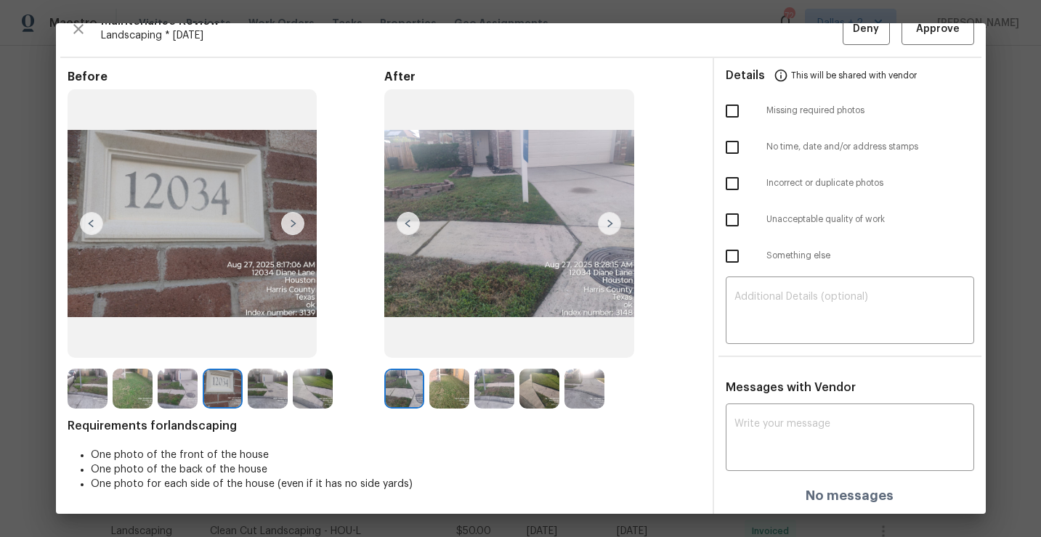
click at [448, 386] on img at bounding box center [449, 389] width 40 height 40
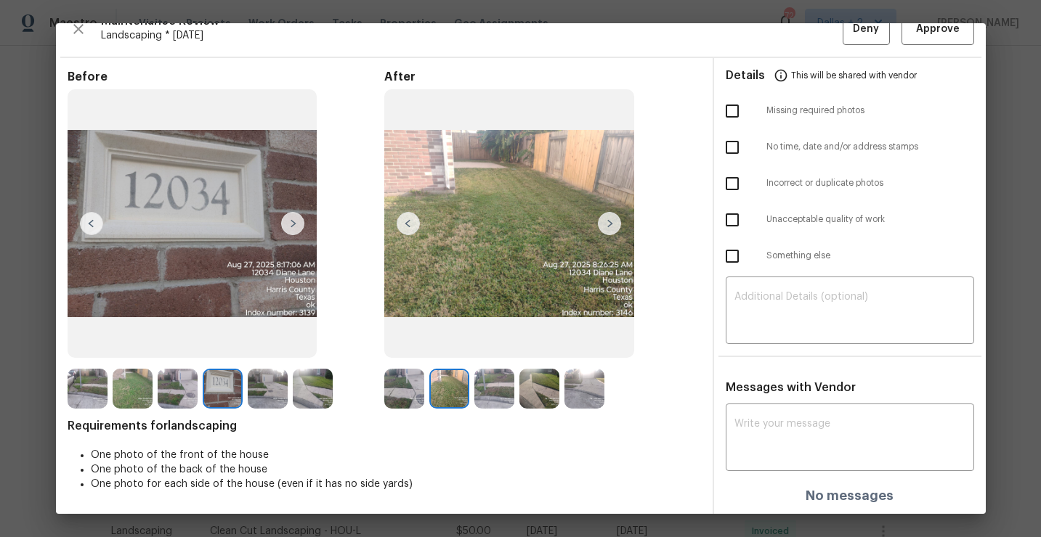
click at [495, 392] on img at bounding box center [494, 389] width 40 height 40
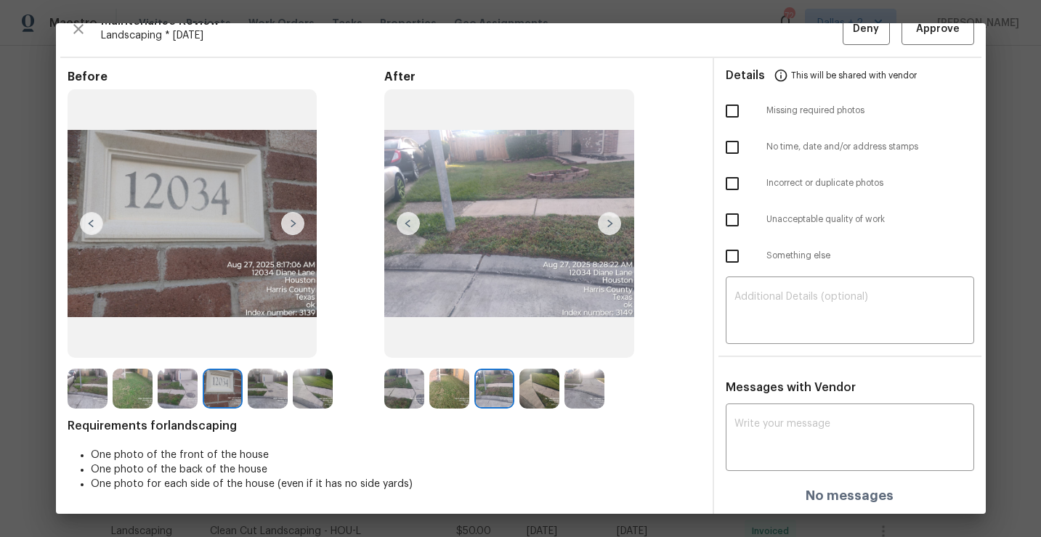
click at [541, 391] on img at bounding box center [539, 389] width 40 height 40
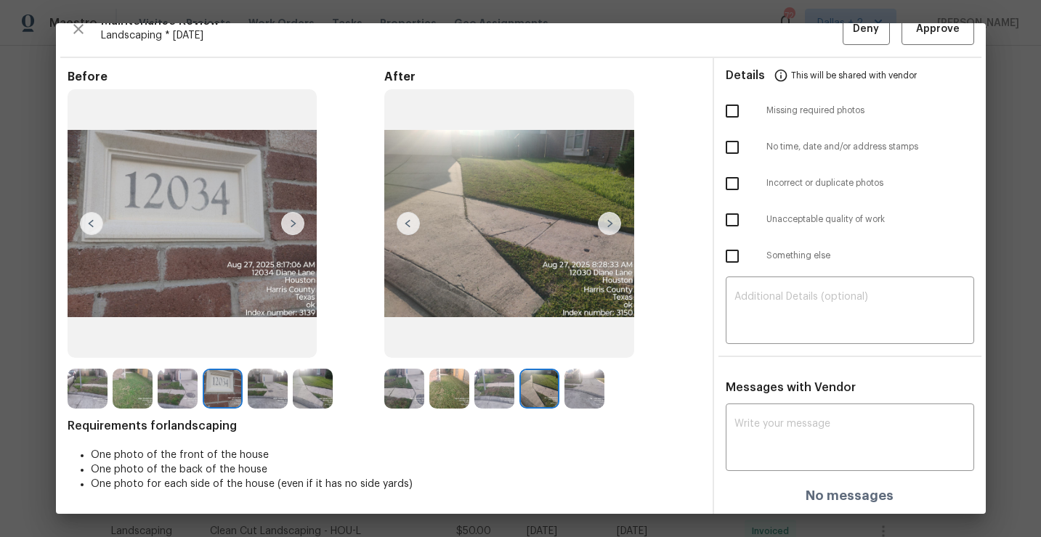
click at [583, 390] on img at bounding box center [584, 389] width 40 height 40
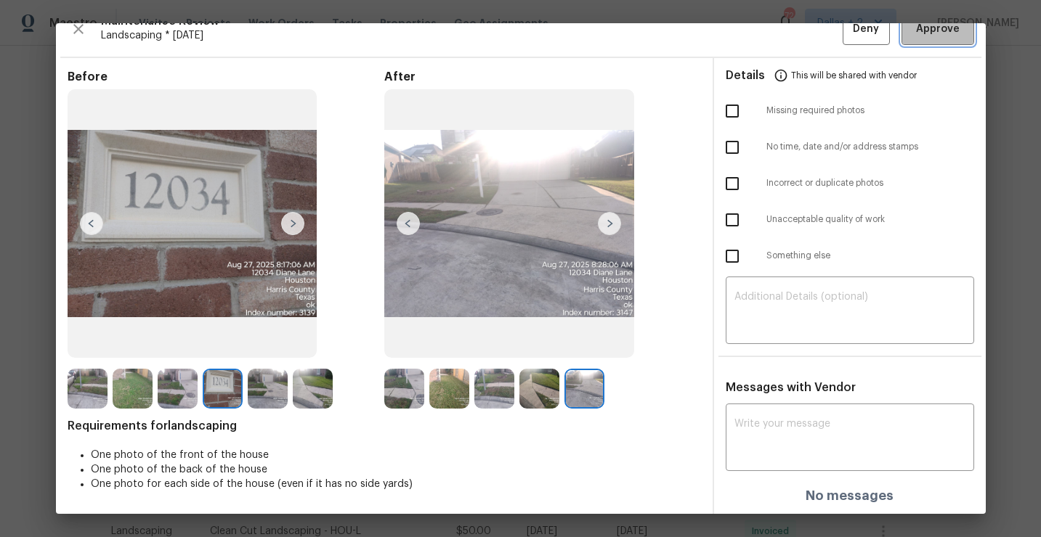
click at [947, 28] on span "Approve" at bounding box center [938, 29] width 44 height 18
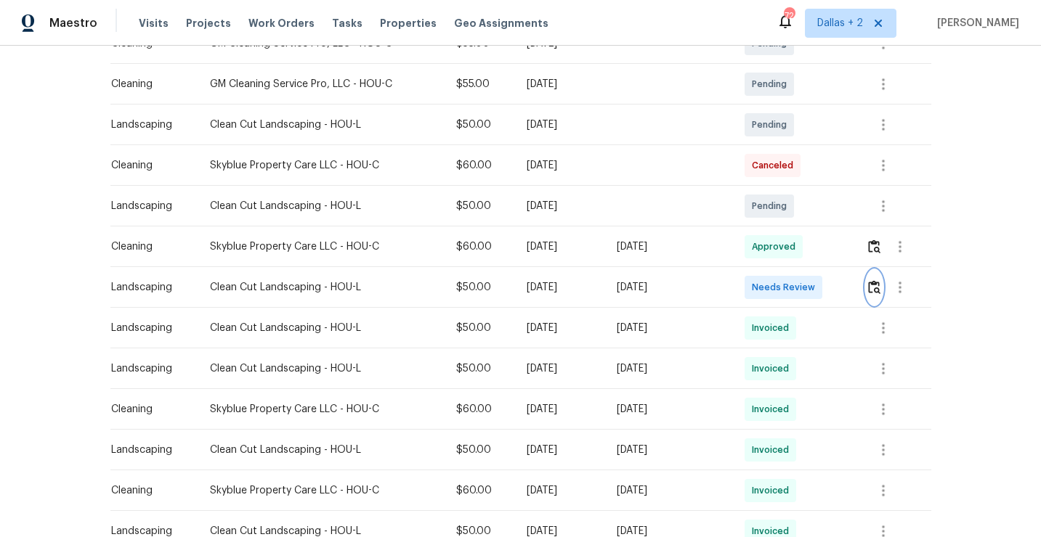
scroll to position [0, 0]
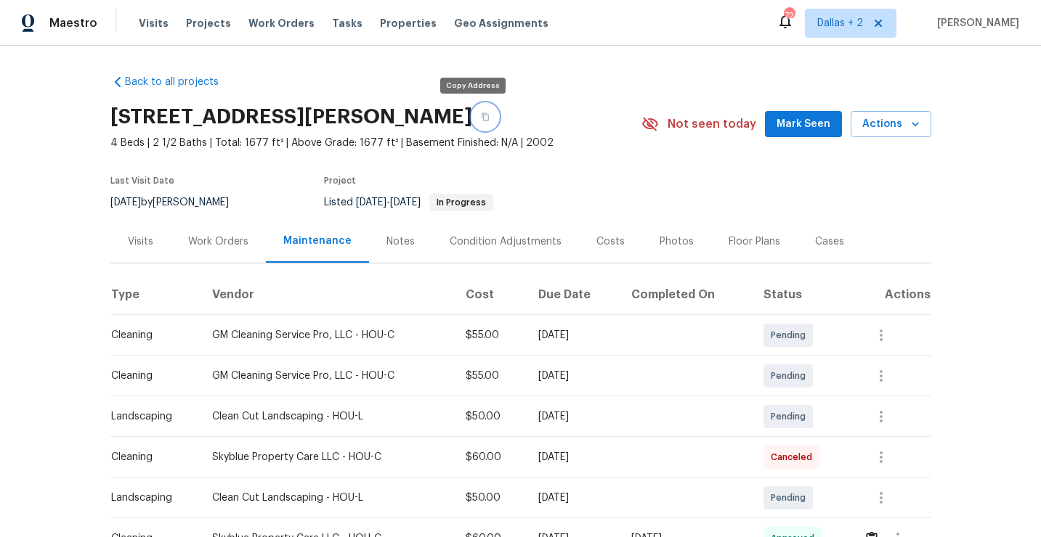
click at [472, 123] on button "button" at bounding box center [485, 117] width 26 height 26
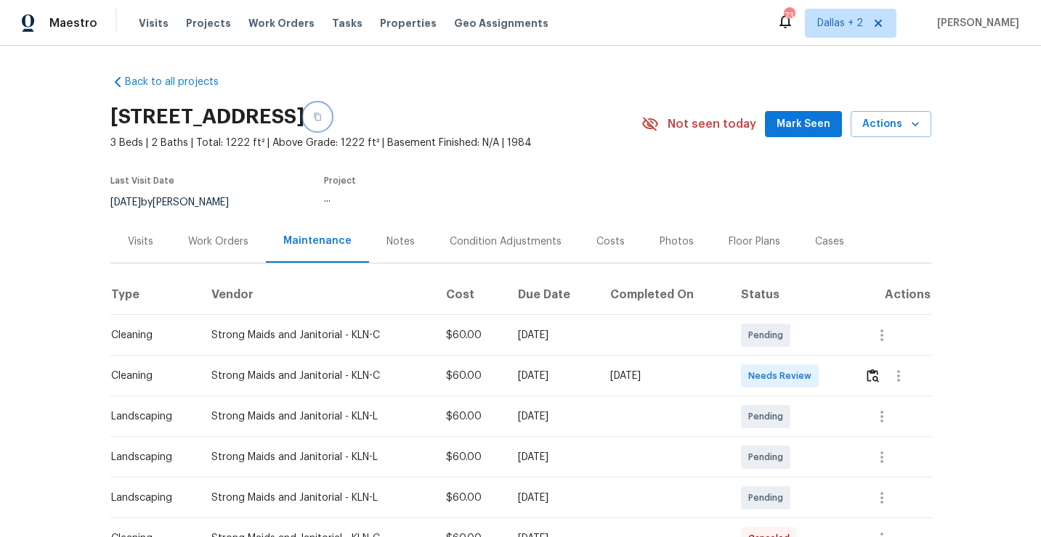
click at [330, 126] on button "button" at bounding box center [317, 117] width 26 height 26
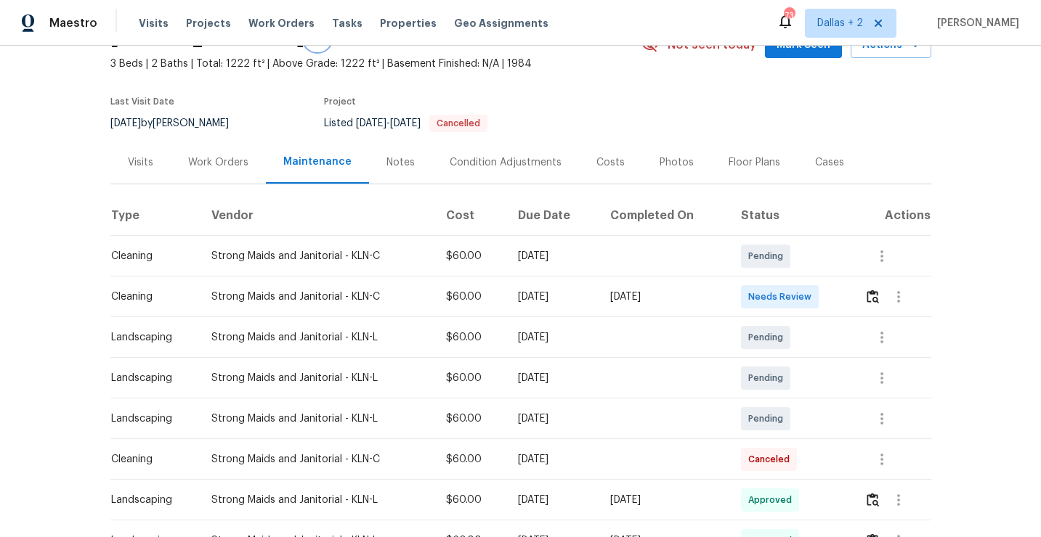
scroll to position [99, 0]
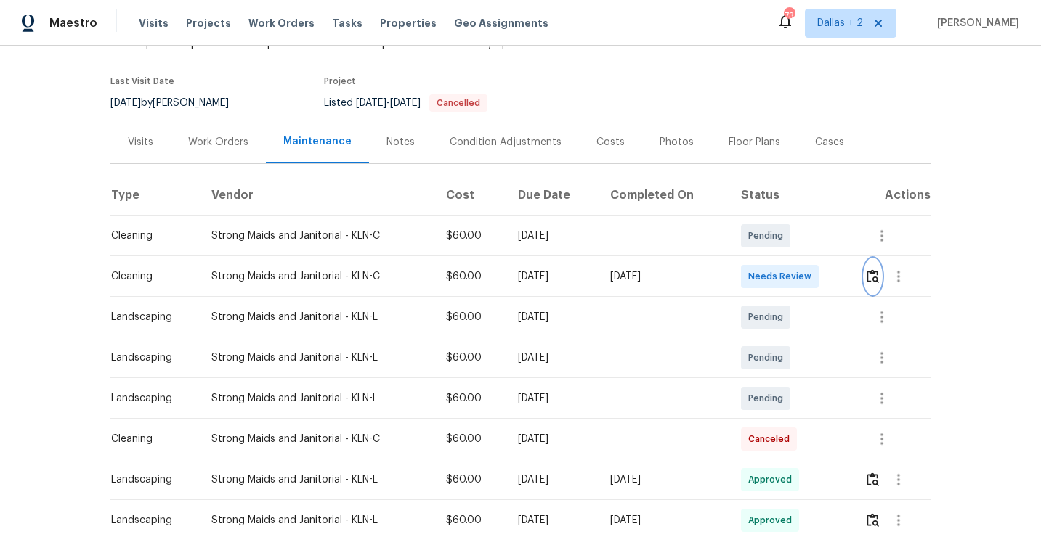
click at [879, 276] on img "button" at bounding box center [872, 276] width 12 height 14
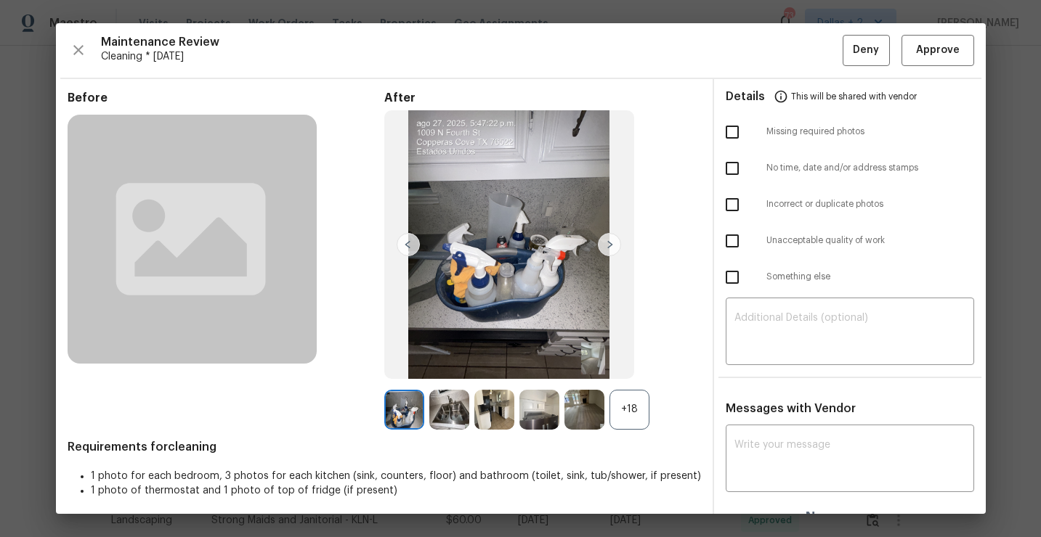
click at [642, 412] on div "+18" at bounding box center [629, 410] width 40 height 40
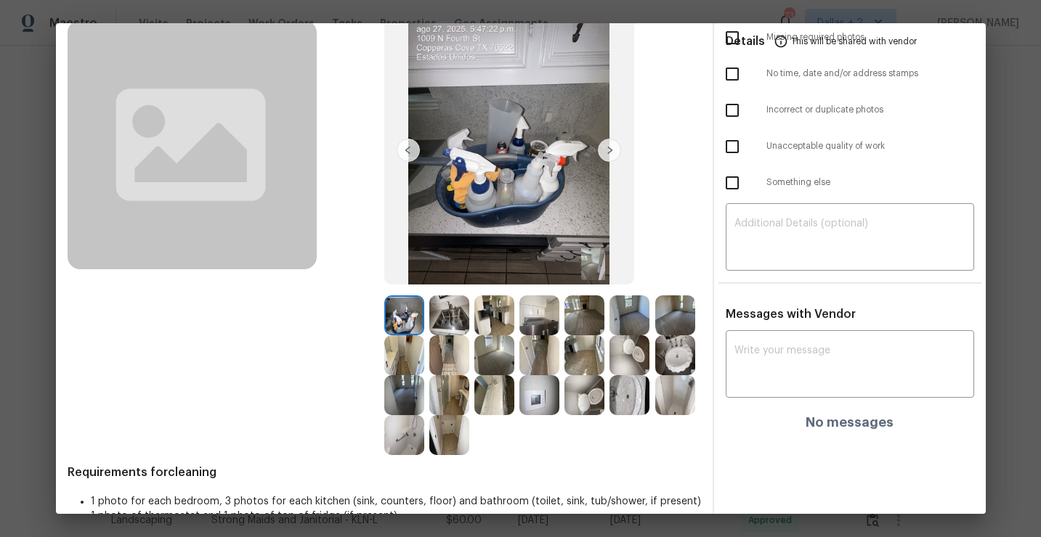
scroll to position [95, 0]
click at [535, 317] on img at bounding box center [539, 315] width 40 height 40
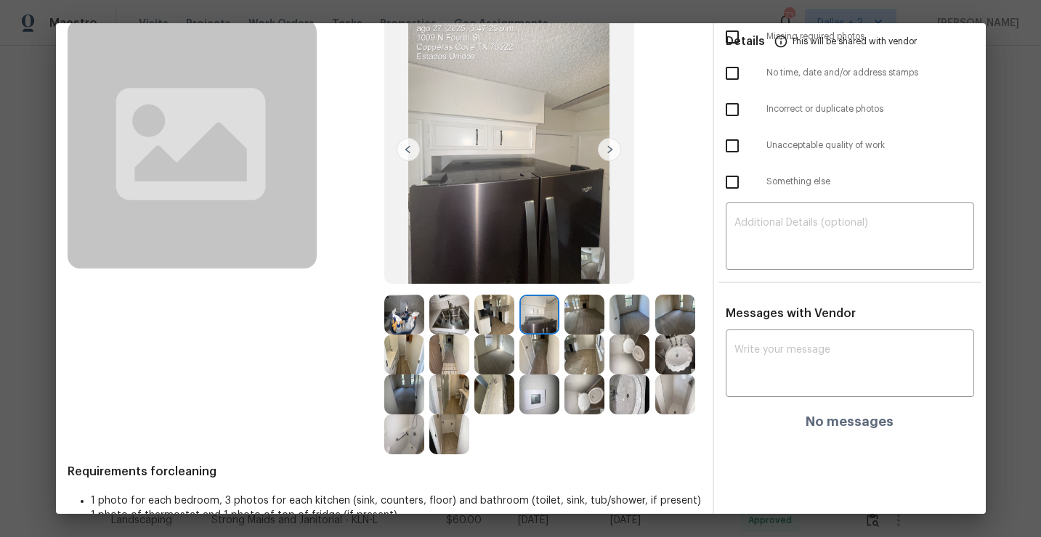
scroll to position [0, 0]
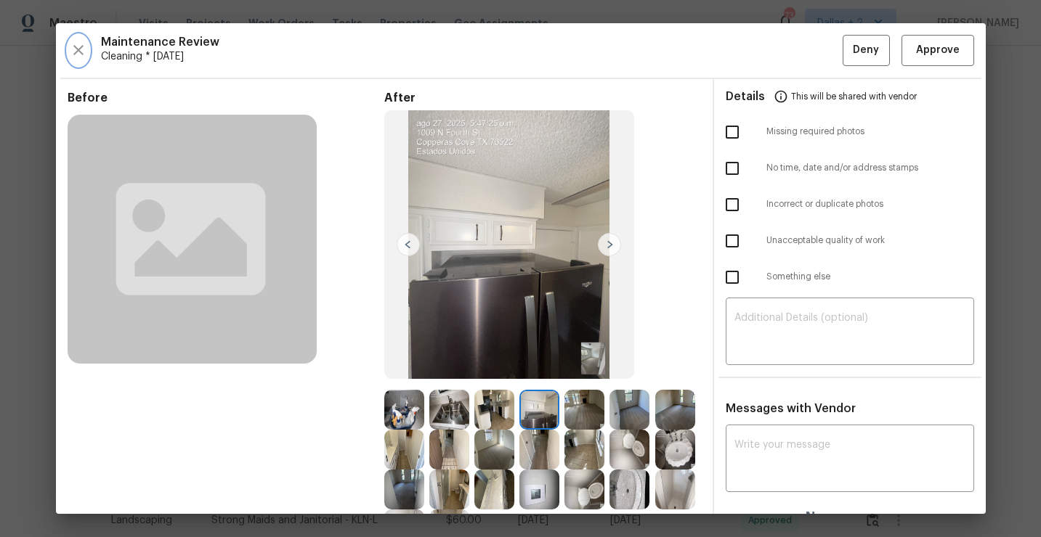
click at [79, 50] on icon "button" at bounding box center [78, 49] width 17 height 17
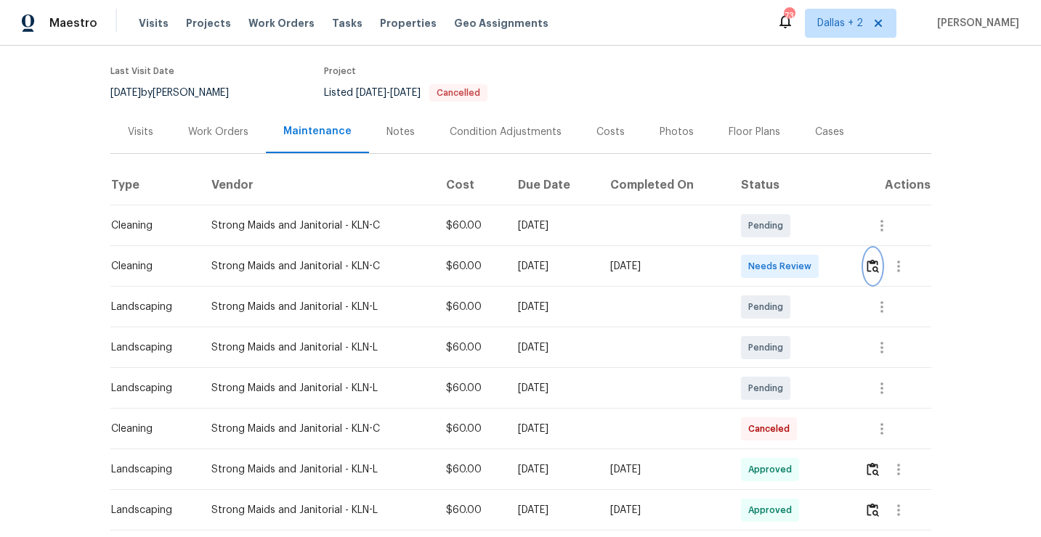
scroll to position [139, 0]
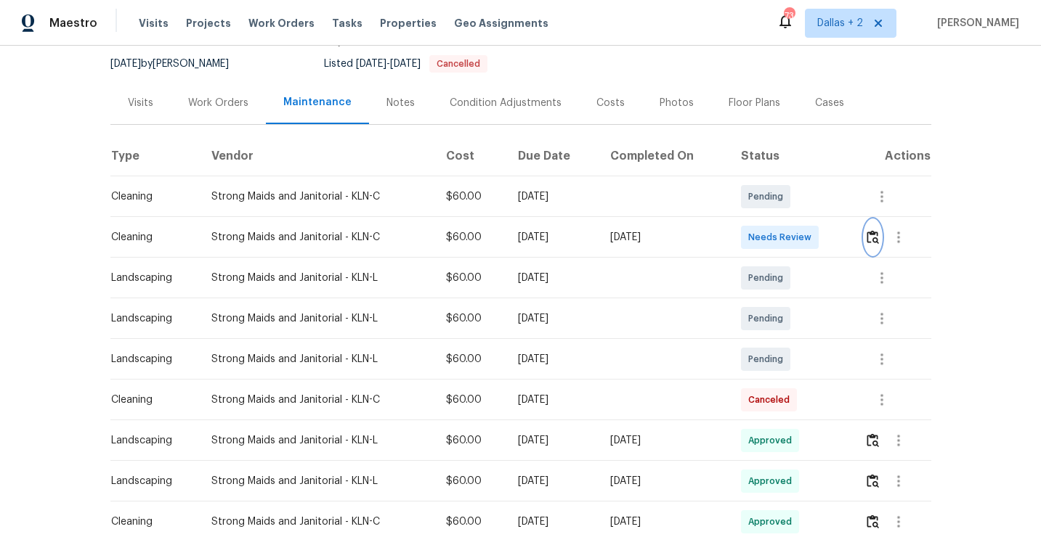
click at [876, 237] on img "button" at bounding box center [872, 237] width 12 height 14
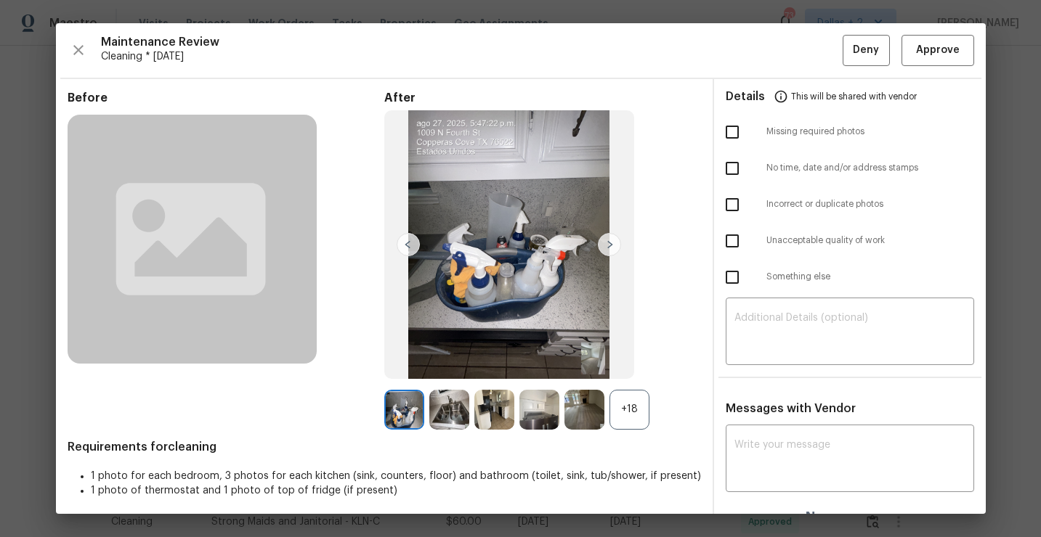
click at [640, 403] on div "+18" at bounding box center [629, 410] width 40 height 40
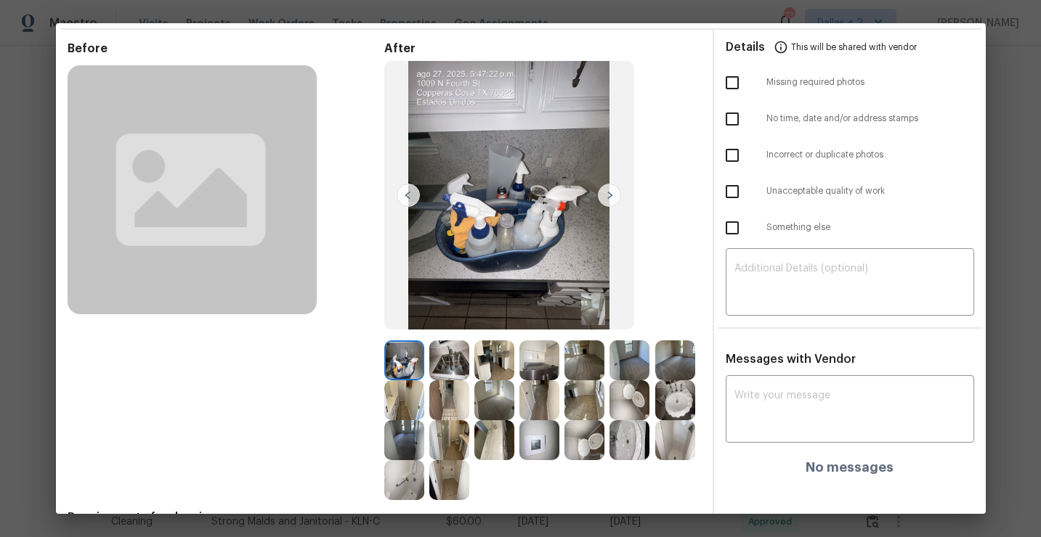
scroll to position [52, 0]
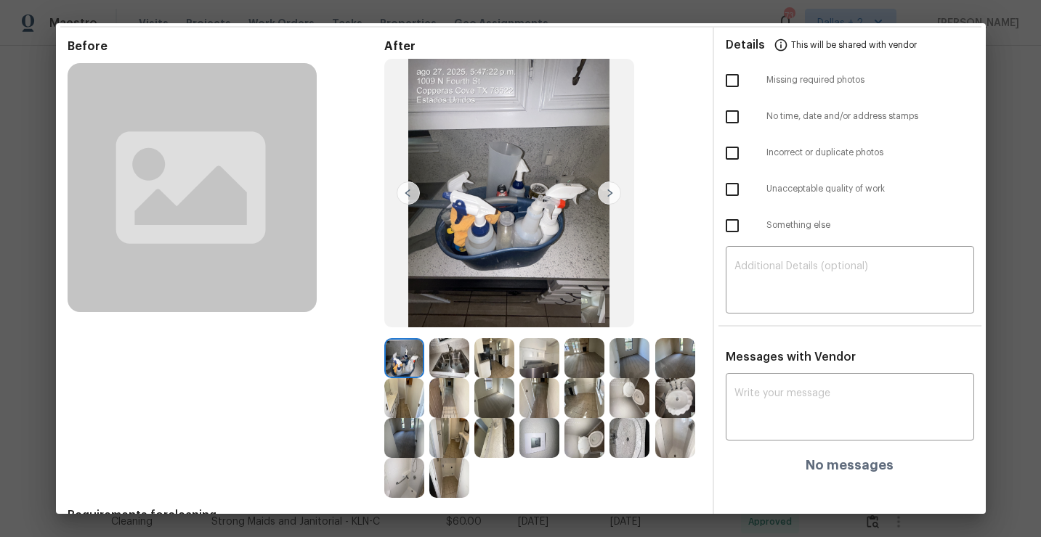
click at [540, 367] on img at bounding box center [539, 358] width 40 height 40
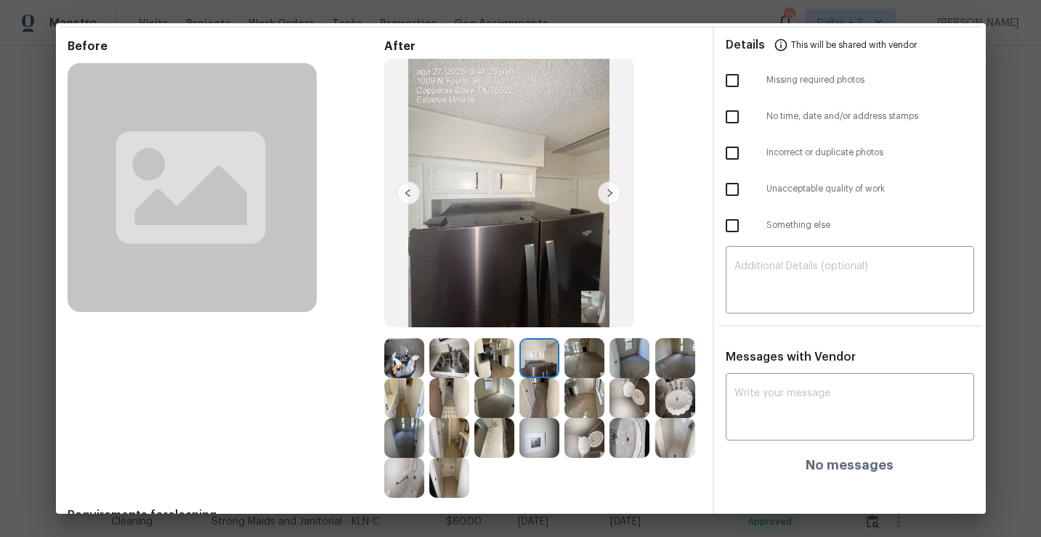
click at [586, 370] on img at bounding box center [584, 358] width 40 height 40
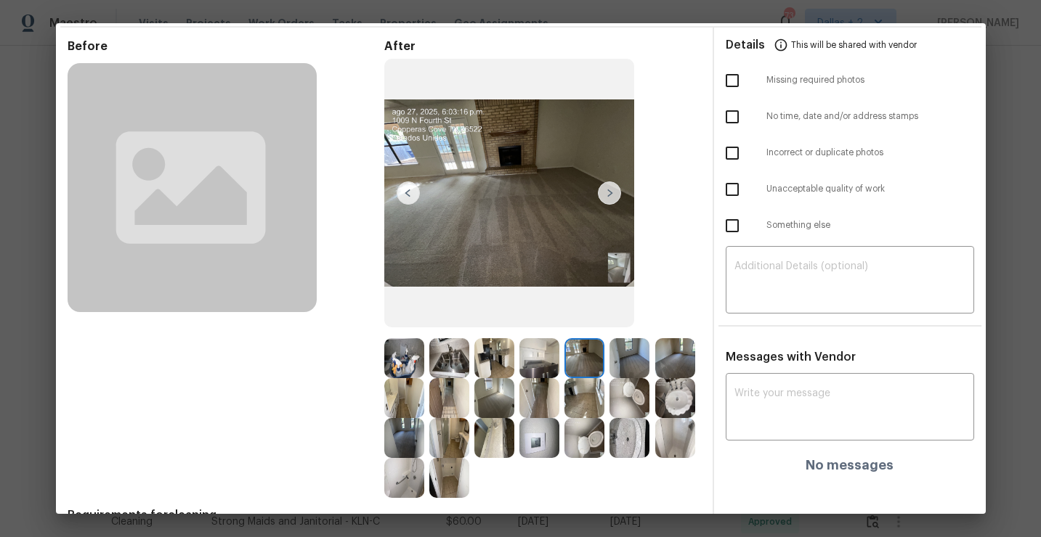
click at [630, 349] on img at bounding box center [629, 358] width 40 height 40
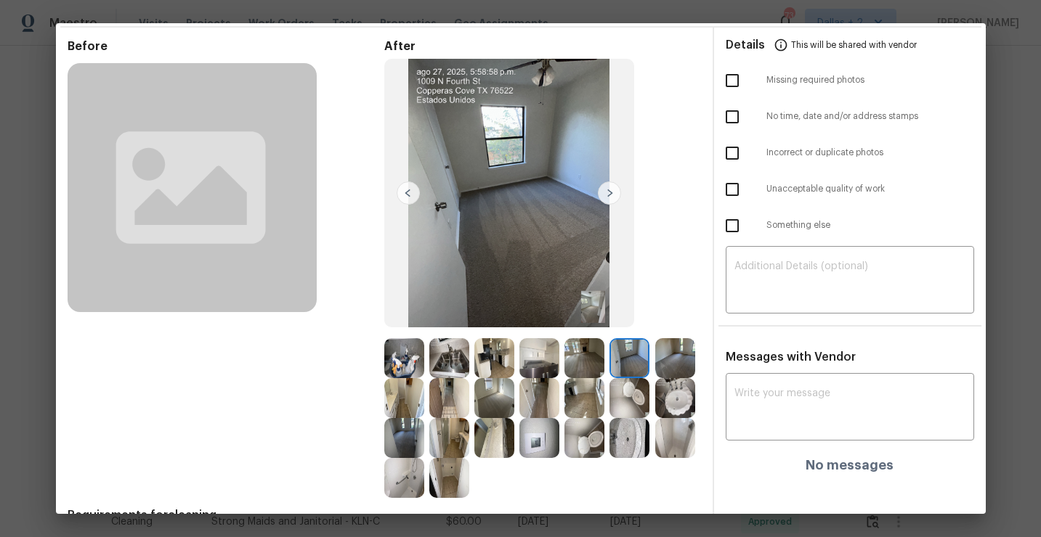
click at [683, 355] on img at bounding box center [675, 358] width 40 height 40
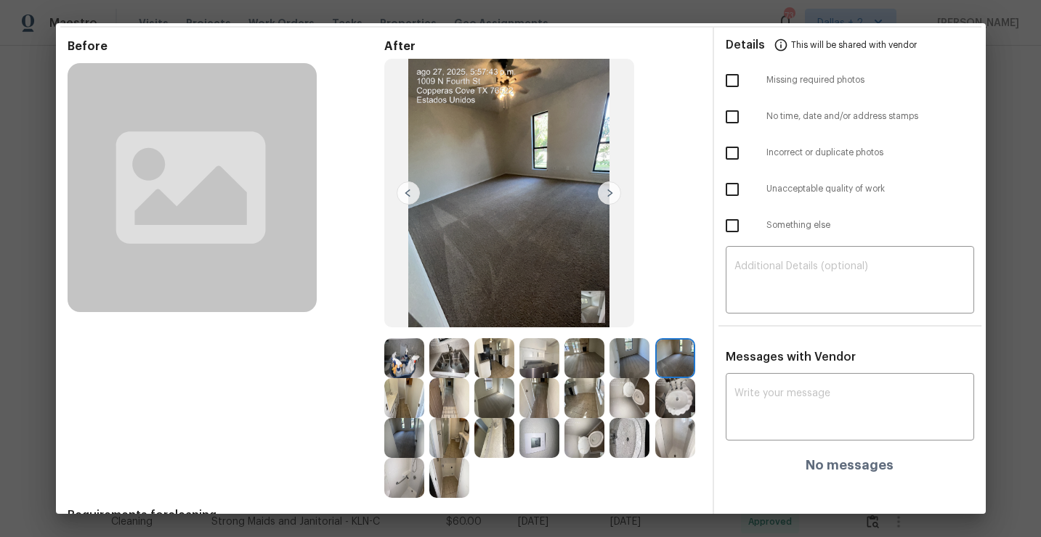
click at [405, 398] on img at bounding box center [404, 398] width 40 height 40
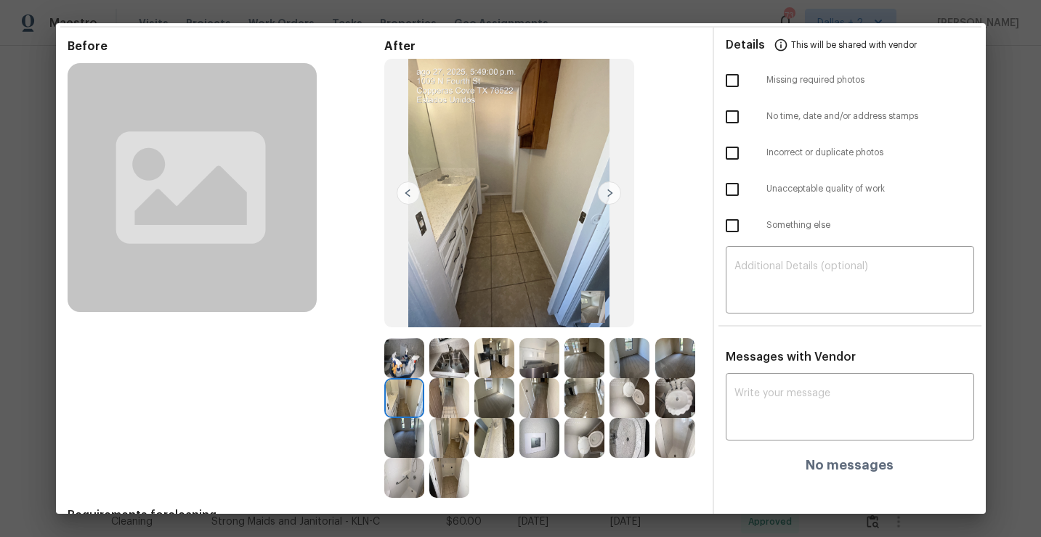
click at [449, 388] on img at bounding box center [449, 398] width 40 height 40
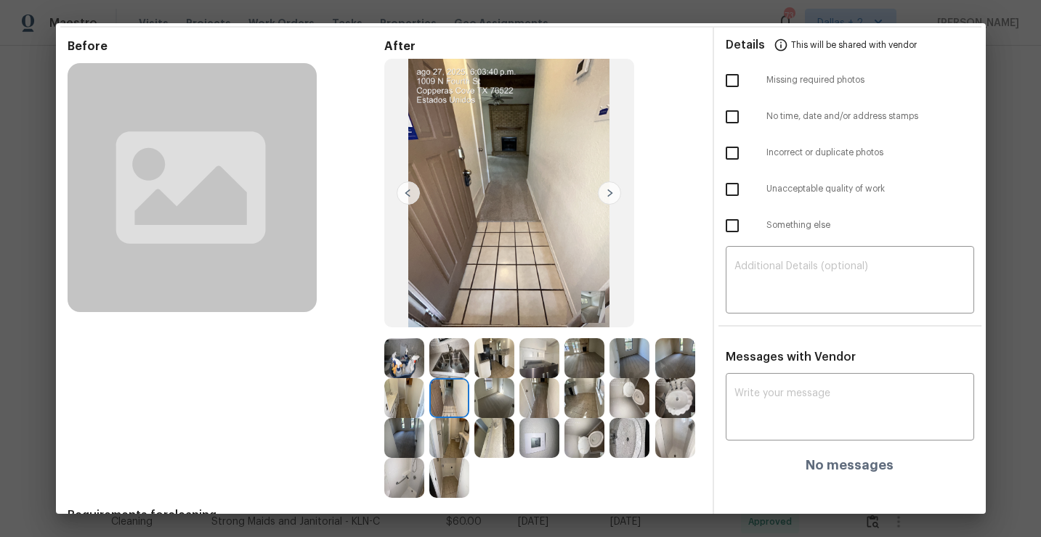
click at [497, 390] on img at bounding box center [494, 398] width 40 height 40
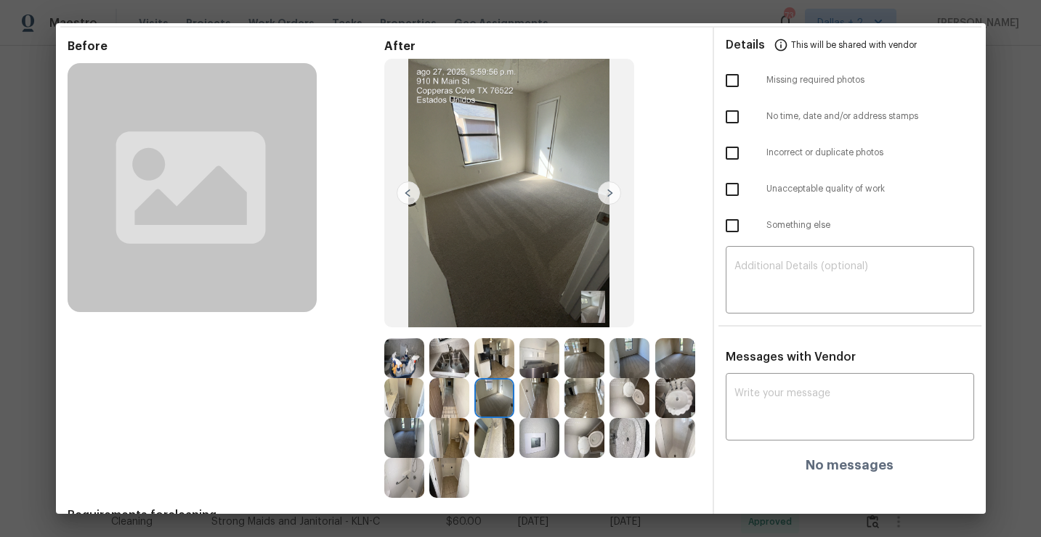
click at [540, 404] on img at bounding box center [539, 398] width 40 height 40
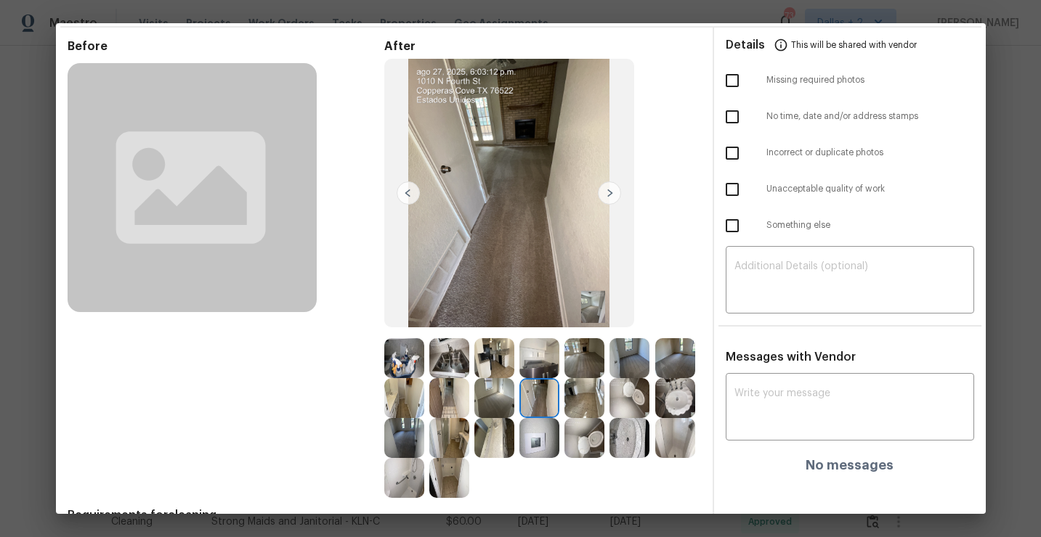
click at [571, 402] on img at bounding box center [584, 398] width 40 height 40
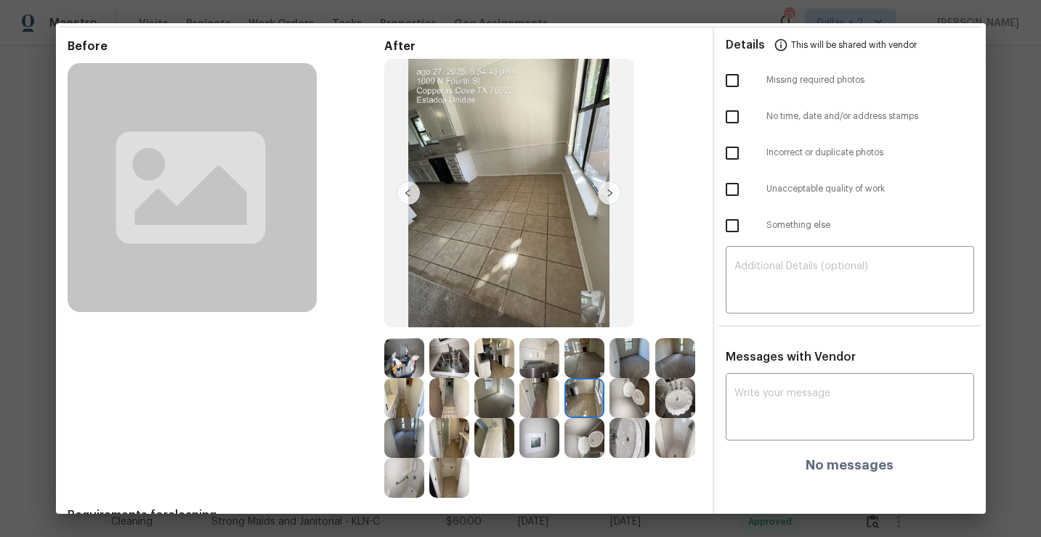
click at [630, 406] on img at bounding box center [629, 398] width 40 height 40
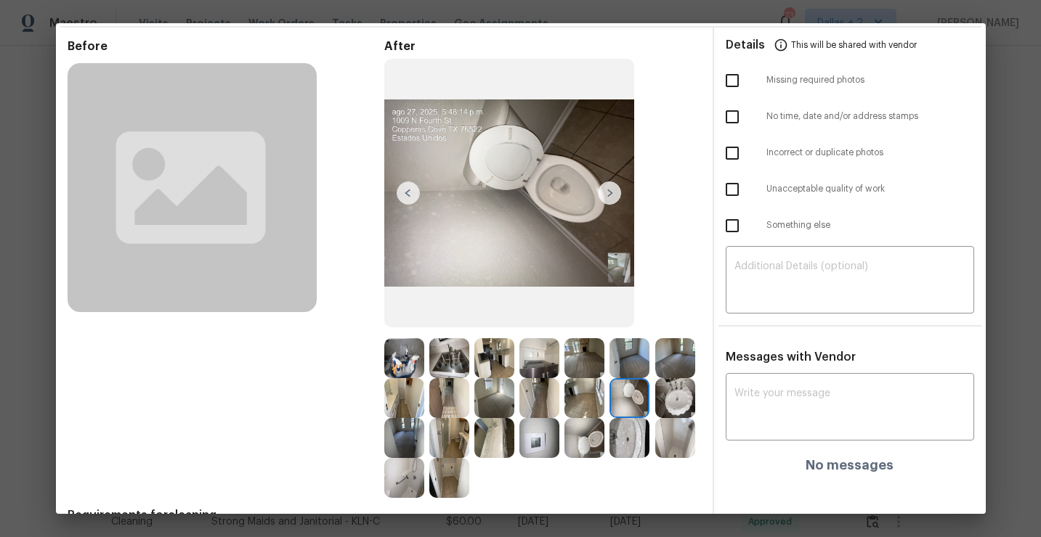
click at [684, 396] on img at bounding box center [675, 398] width 40 height 40
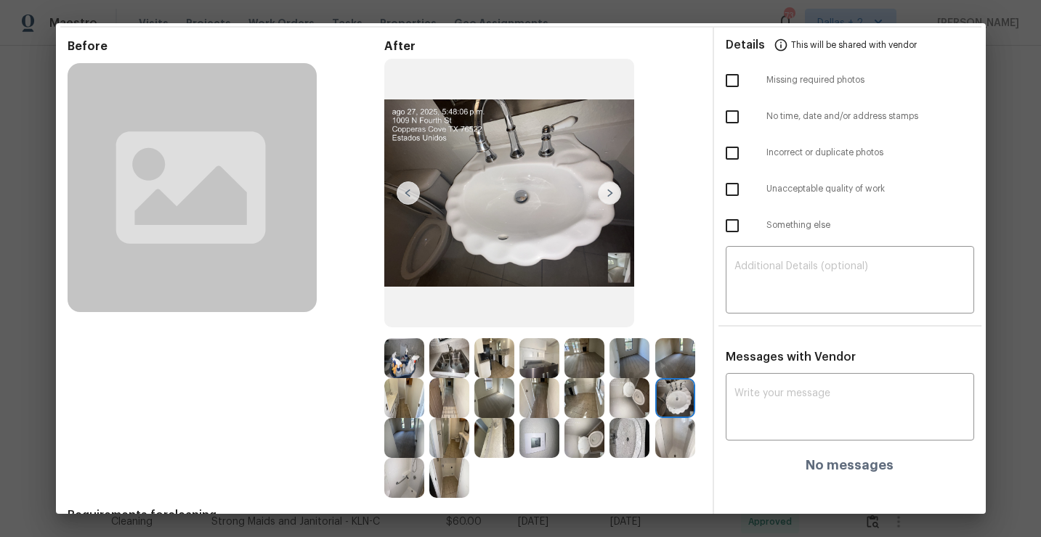
click at [408, 428] on img at bounding box center [404, 438] width 40 height 40
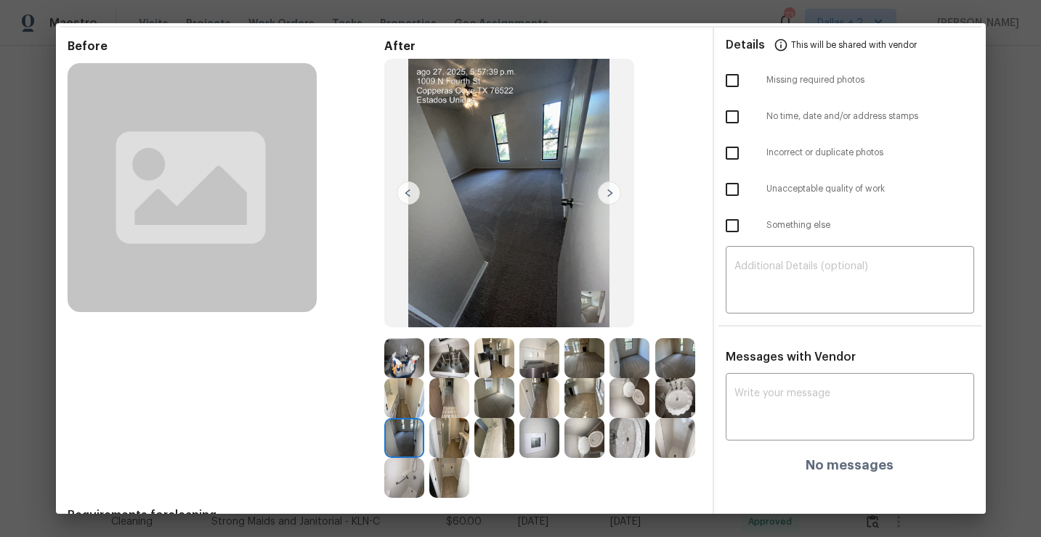
click at [454, 438] on img at bounding box center [449, 438] width 40 height 40
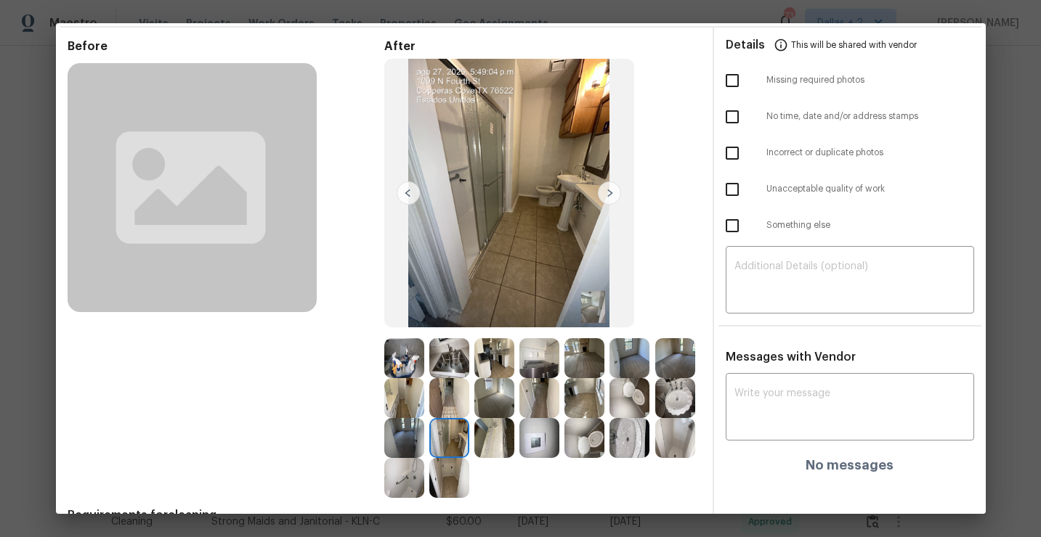
click at [495, 443] on img at bounding box center [494, 438] width 40 height 40
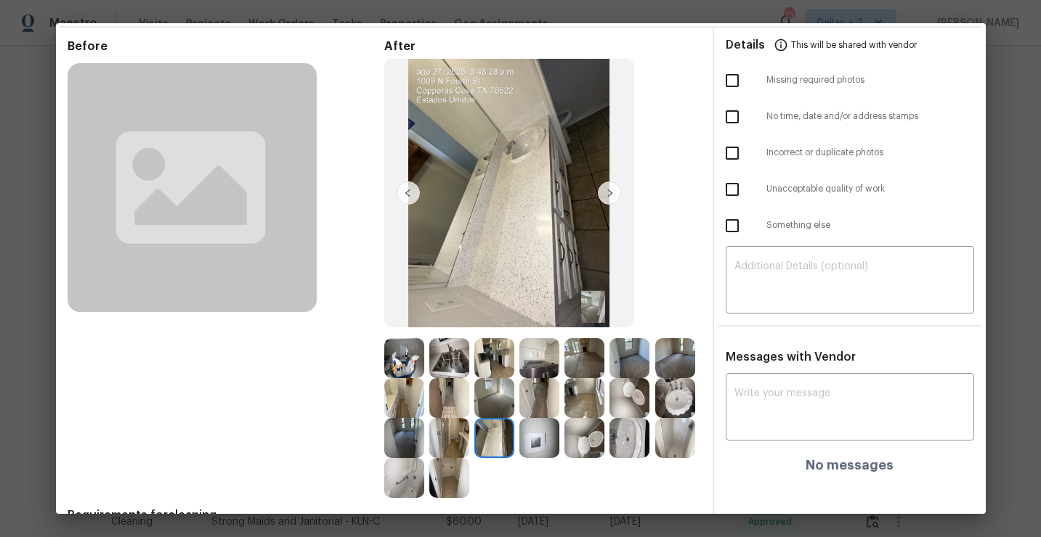
click at [402, 349] on img at bounding box center [404, 358] width 40 height 40
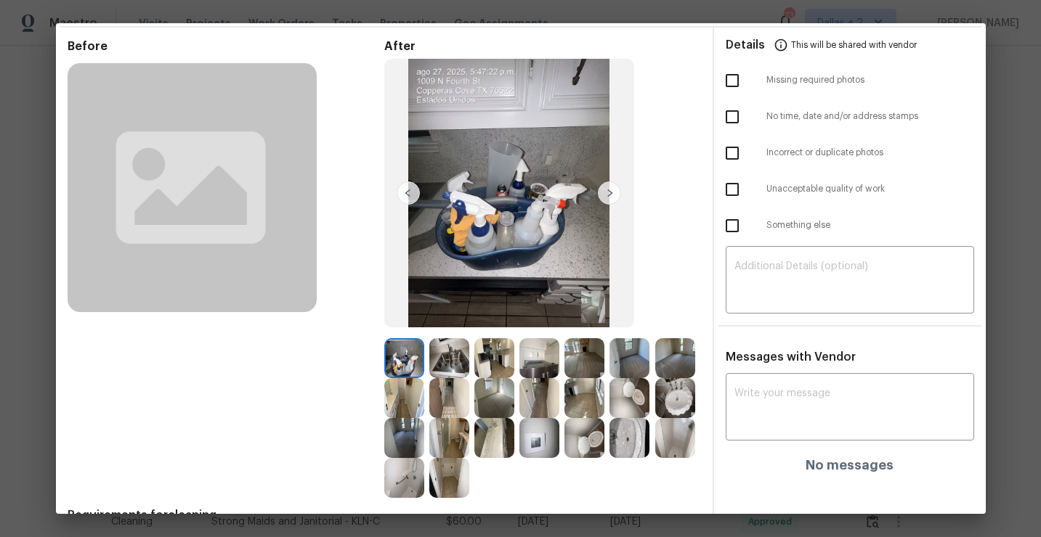
click at [611, 198] on img at bounding box center [609, 193] width 23 height 23
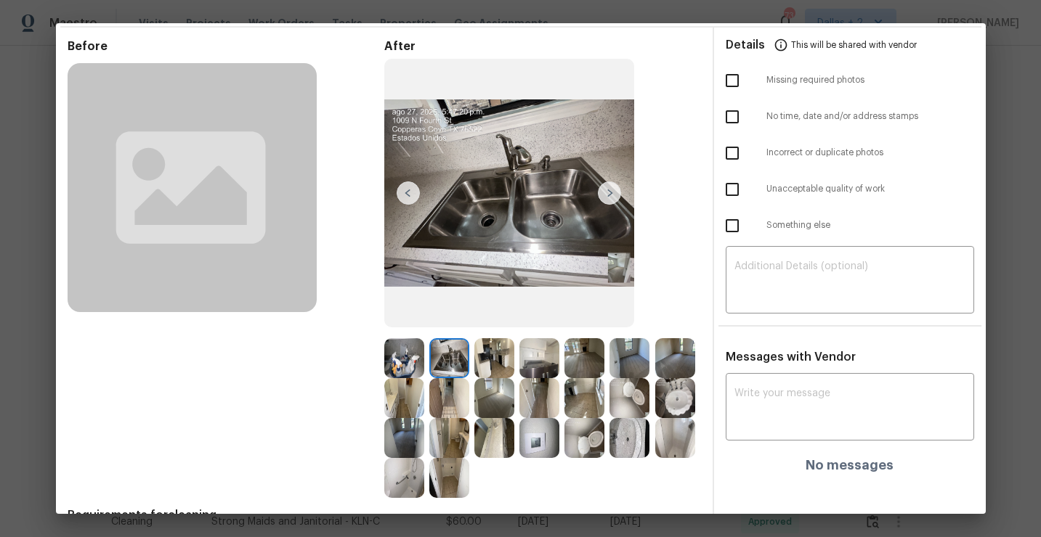
click at [535, 343] on img at bounding box center [539, 358] width 40 height 40
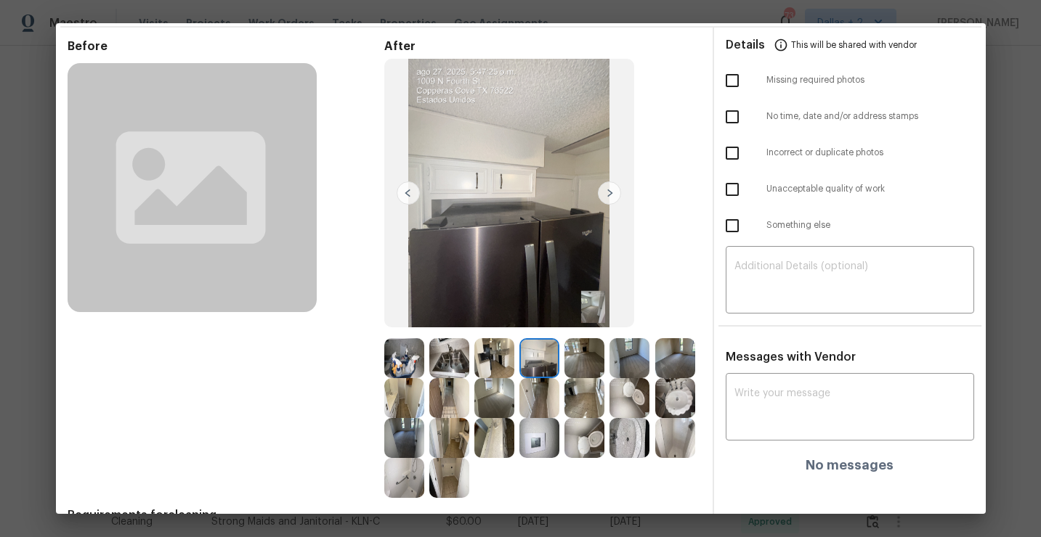
click at [581, 352] on img at bounding box center [584, 358] width 40 height 40
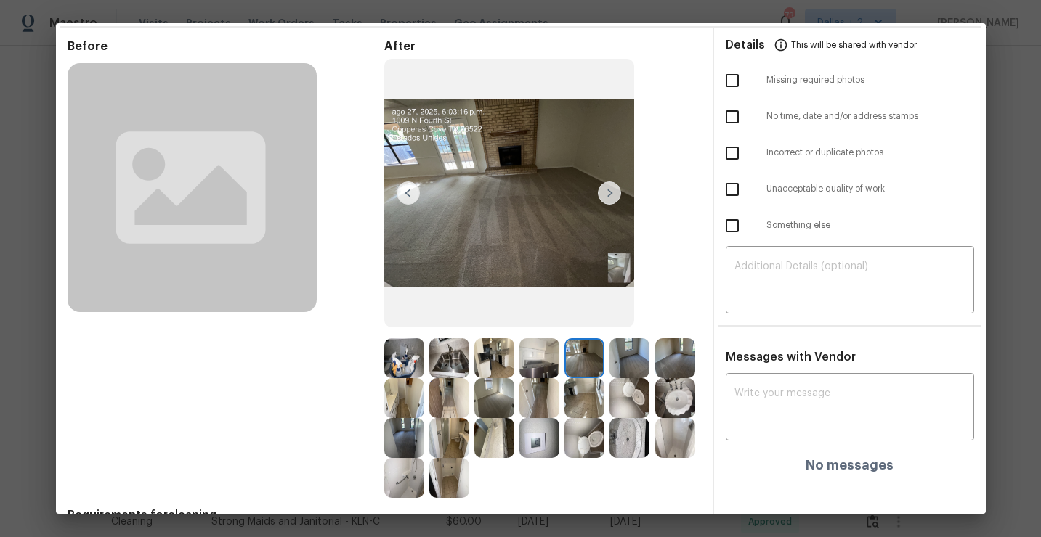
click at [624, 370] on img at bounding box center [629, 358] width 40 height 40
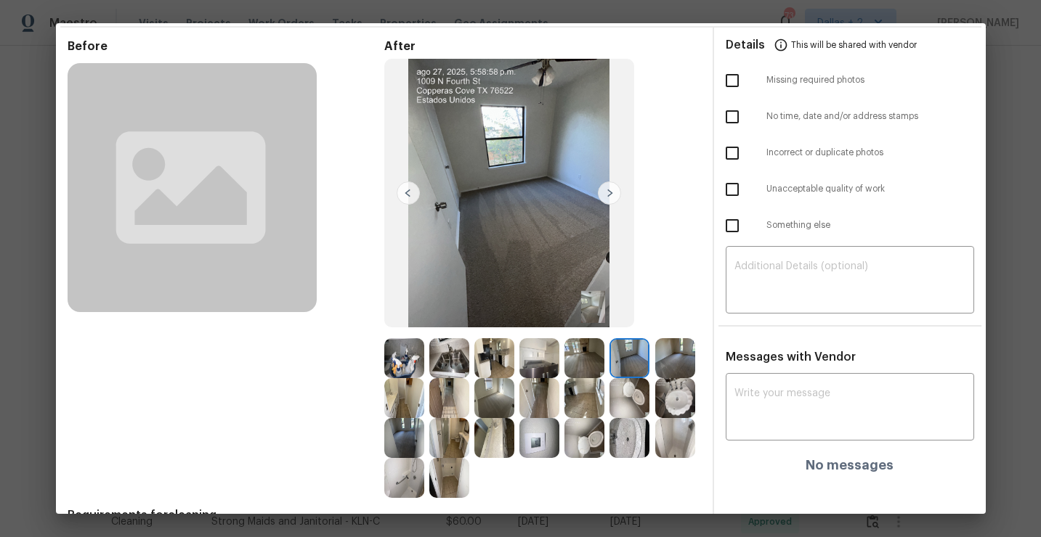
click at [679, 357] on img at bounding box center [675, 358] width 40 height 40
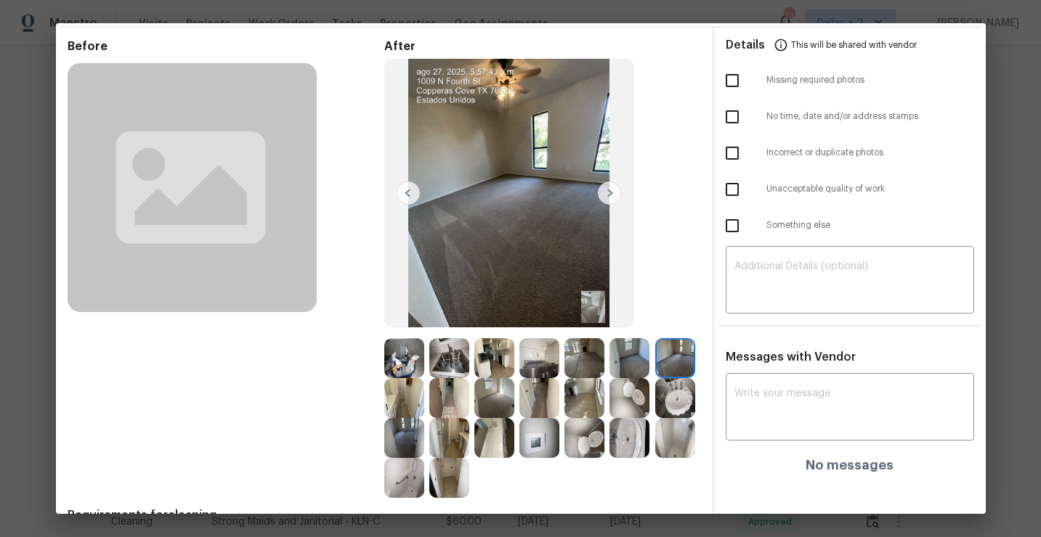
click at [412, 406] on img at bounding box center [404, 398] width 40 height 40
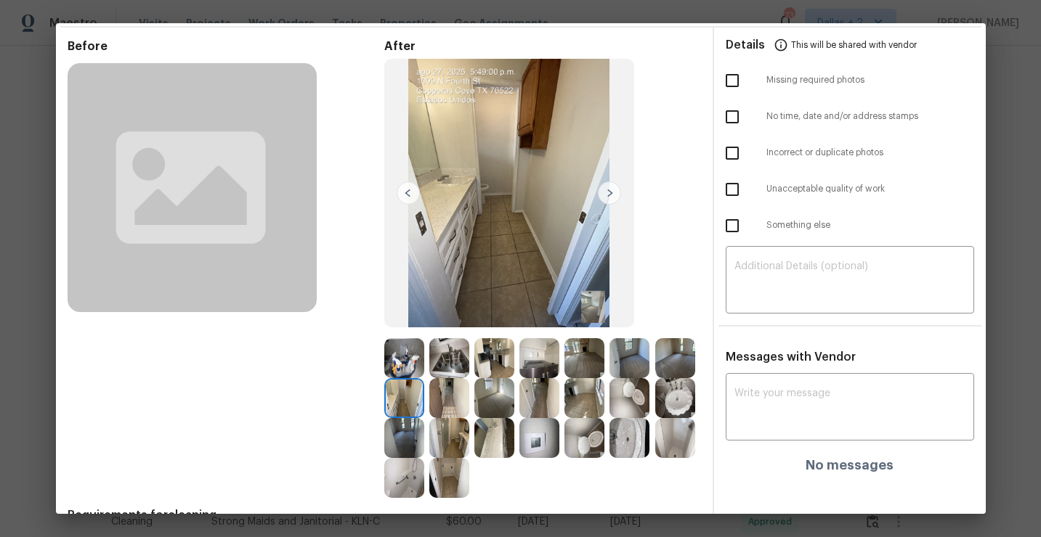
click at [449, 391] on img at bounding box center [449, 398] width 40 height 40
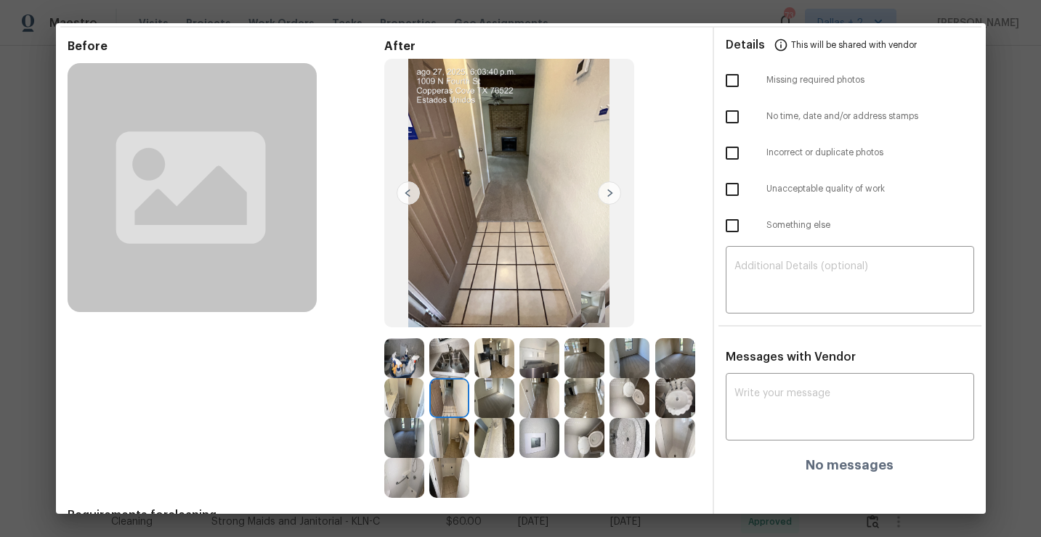
click at [492, 390] on img at bounding box center [494, 398] width 40 height 40
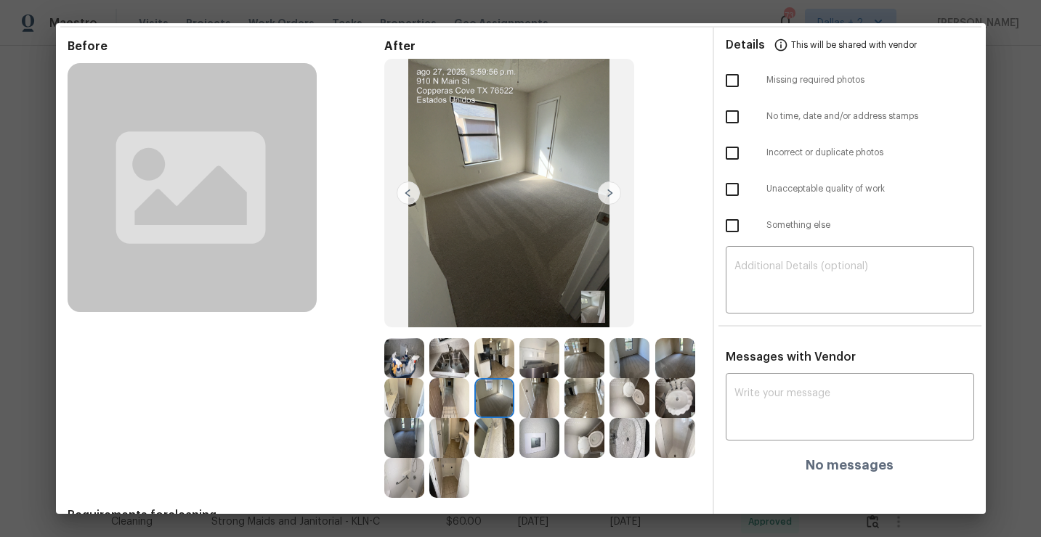
click at [601, 439] on img at bounding box center [584, 438] width 40 height 40
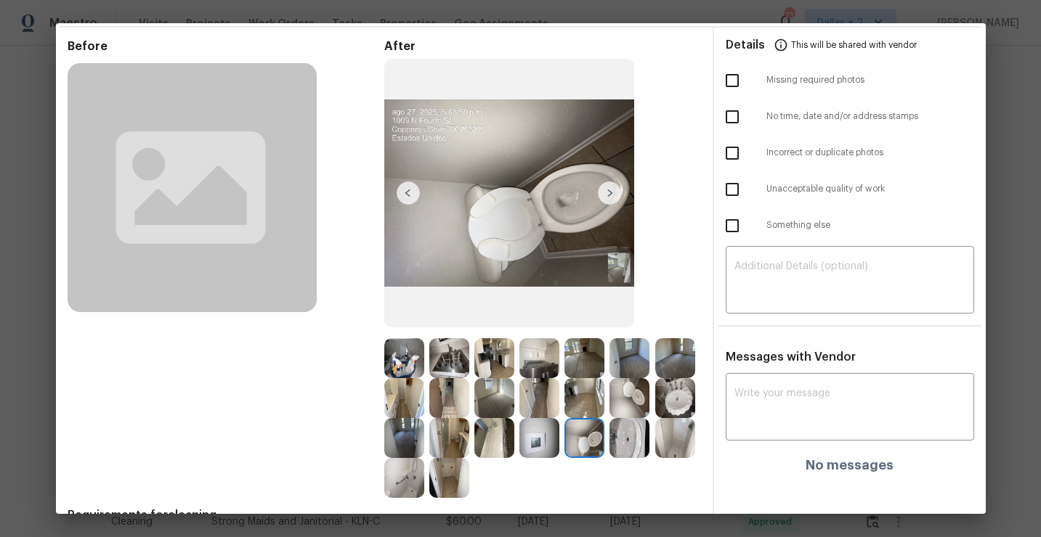
click at [398, 468] on img at bounding box center [404, 478] width 40 height 40
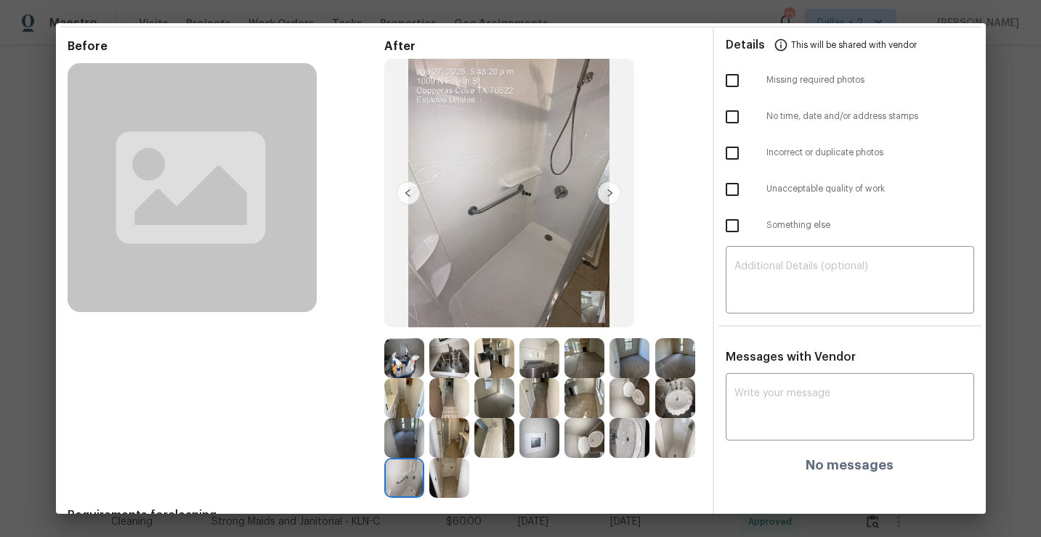
click at [674, 449] on img at bounding box center [675, 438] width 40 height 40
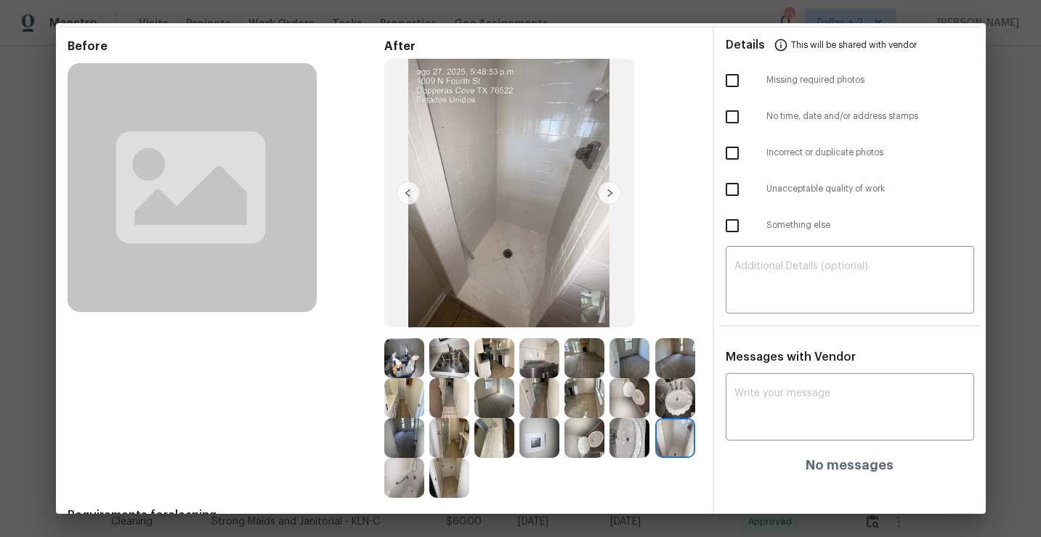
click at [635, 452] on img at bounding box center [629, 438] width 40 height 40
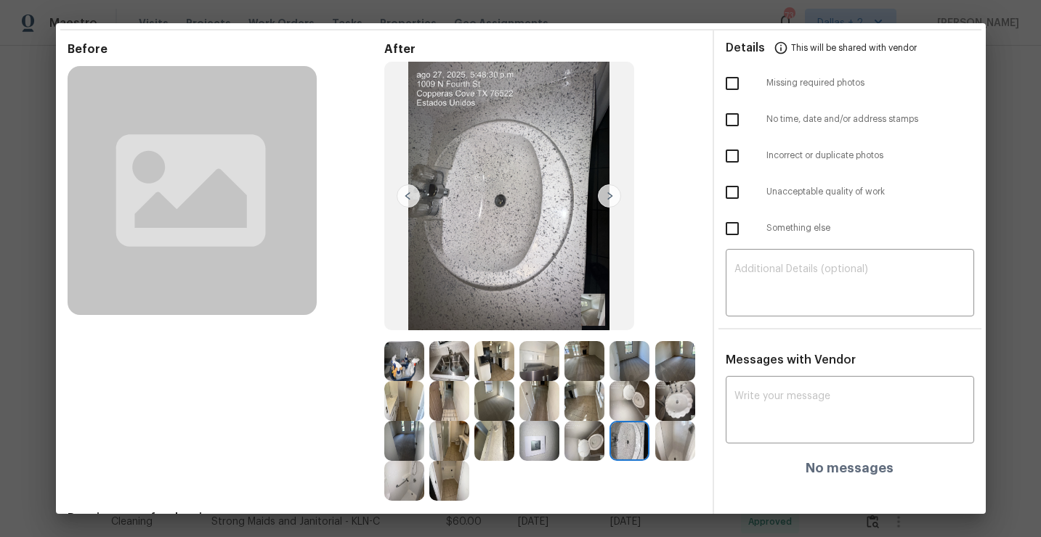
scroll to position [0, 0]
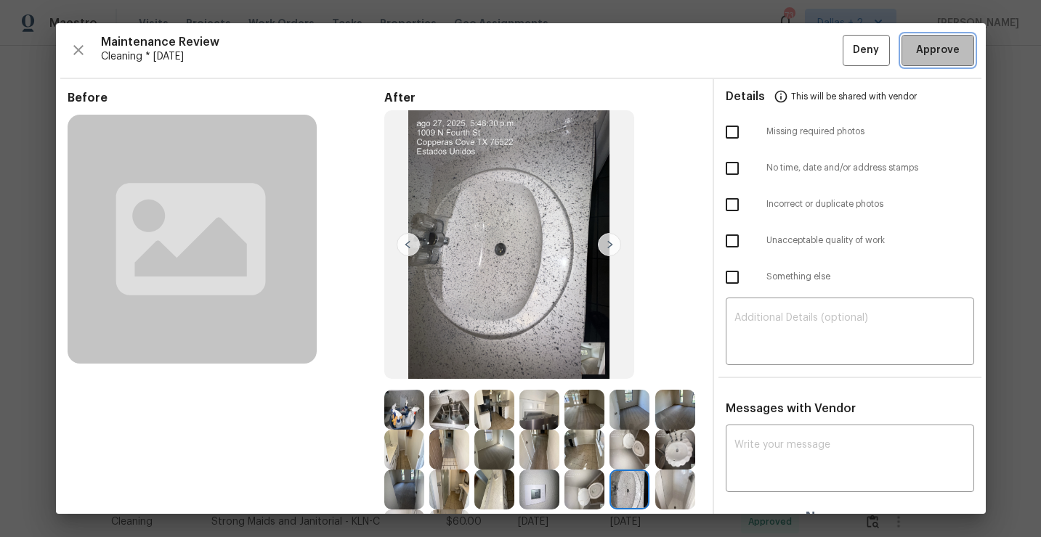
click at [931, 51] on span "Approve" at bounding box center [938, 50] width 44 height 18
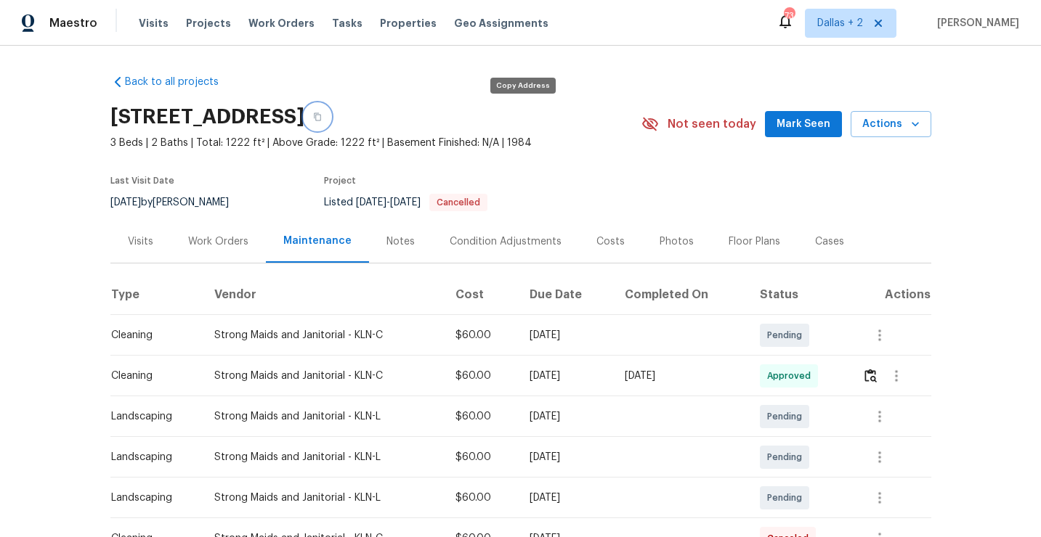
click at [330, 118] on button "button" at bounding box center [317, 117] width 26 height 26
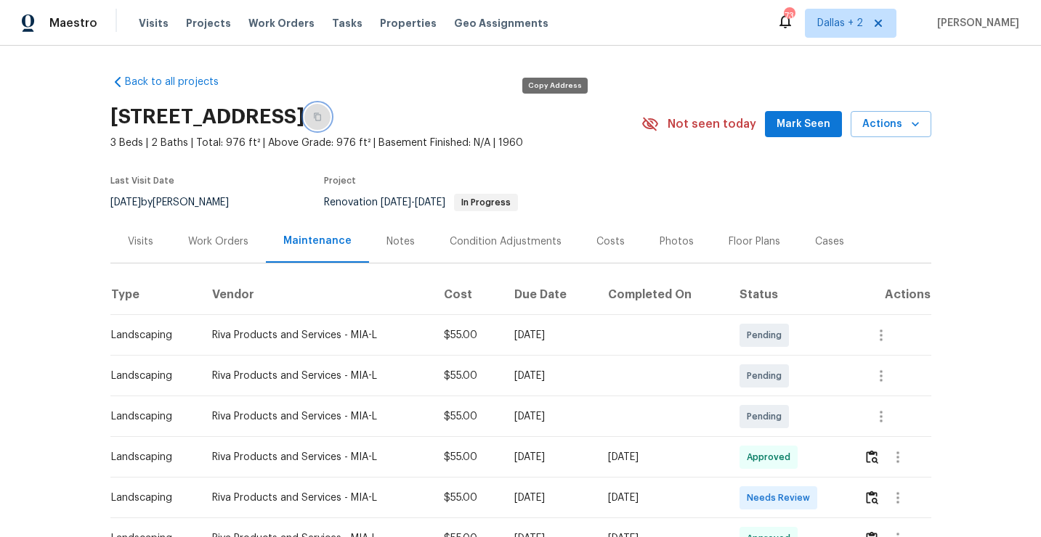
click at [330, 123] on button "button" at bounding box center [317, 117] width 26 height 26
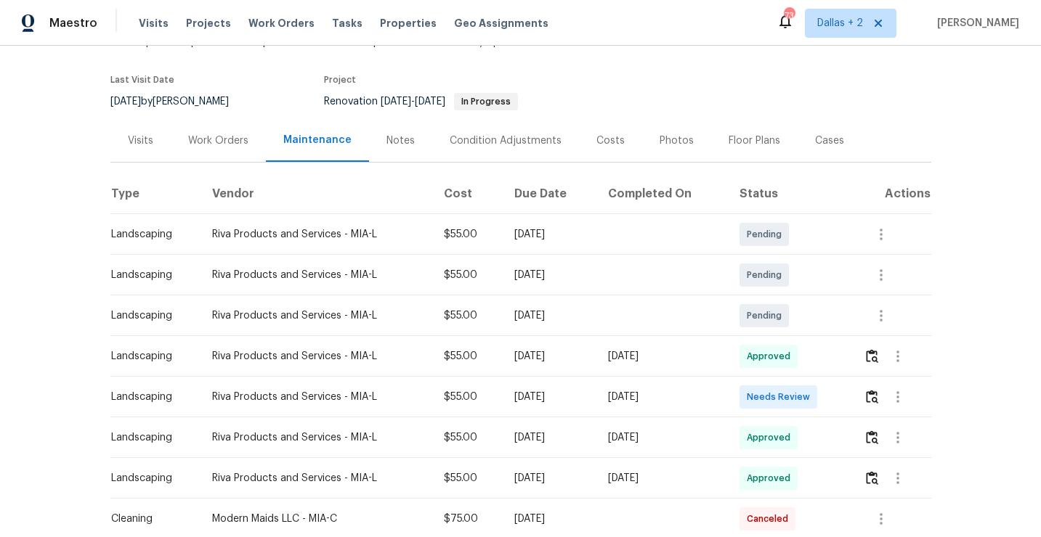
scroll to position [107, 0]
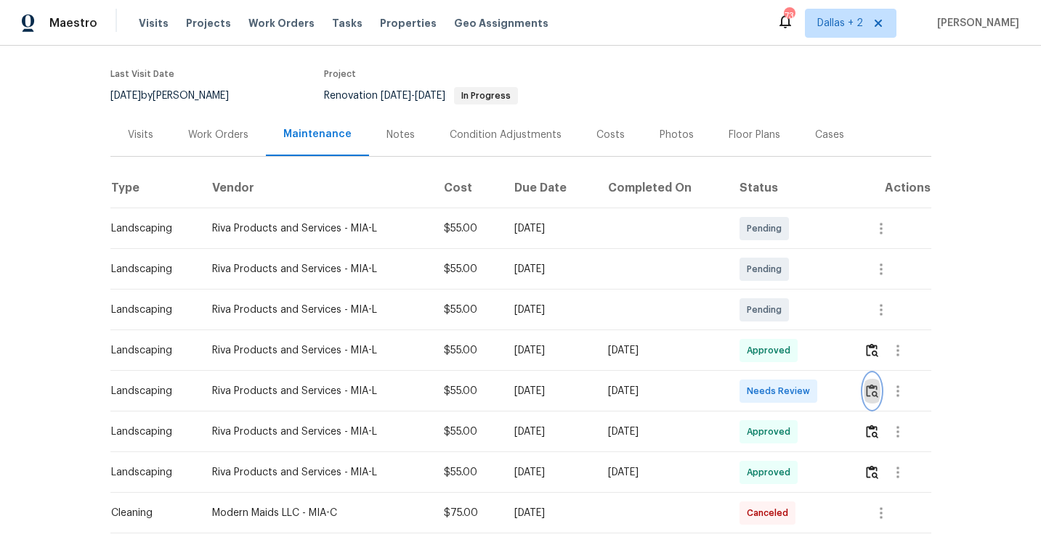
click at [875, 385] on img "button" at bounding box center [872, 391] width 12 height 14
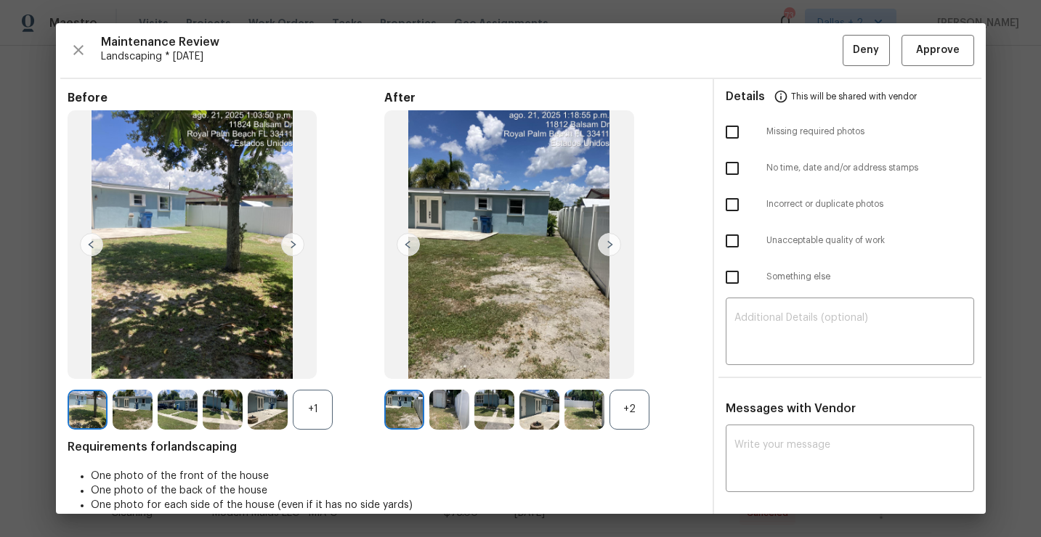
click at [631, 398] on div "+2" at bounding box center [629, 410] width 40 height 40
click at [322, 413] on div "+1" at bounding box center [313, 410] width 40 height 40
click at [415, 415] on img at bounding box center [404, 410] width 40 height 40
click at [446, 414] on img at bounding box center [449, 410] width 40 height 40
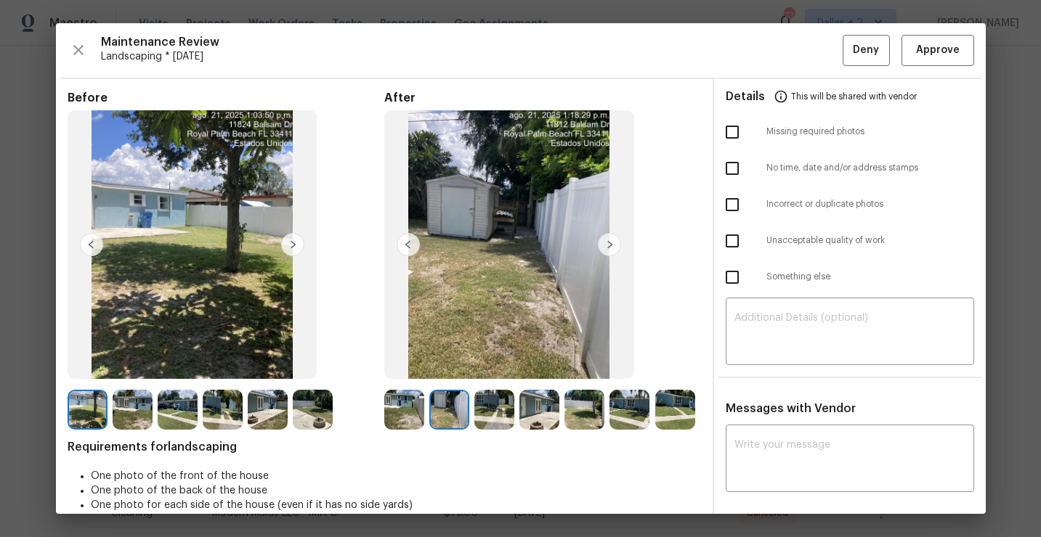
click at [602, 244] on img at bounding box center [609, 244] width 23 height 23
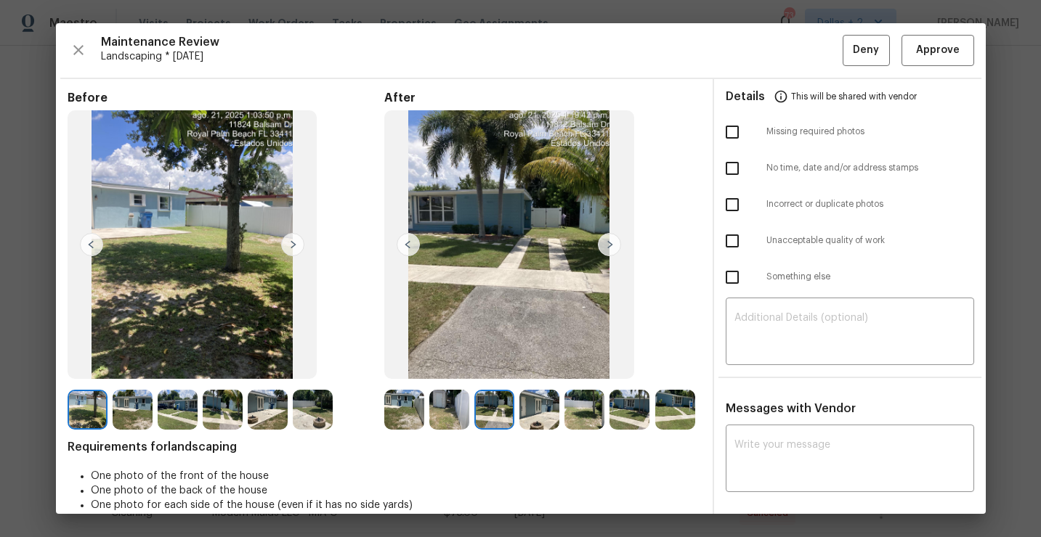
click at [609, 245] on img at bounding box center [609, 244] width 23 height 23
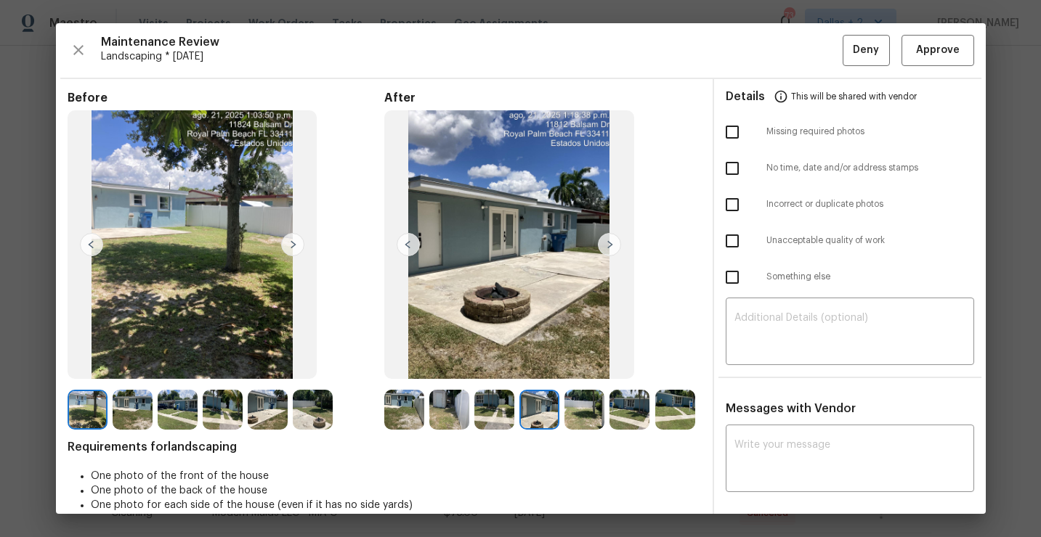
click at [582, 406] on img at bounding box center [584, 410] width 40 height 40
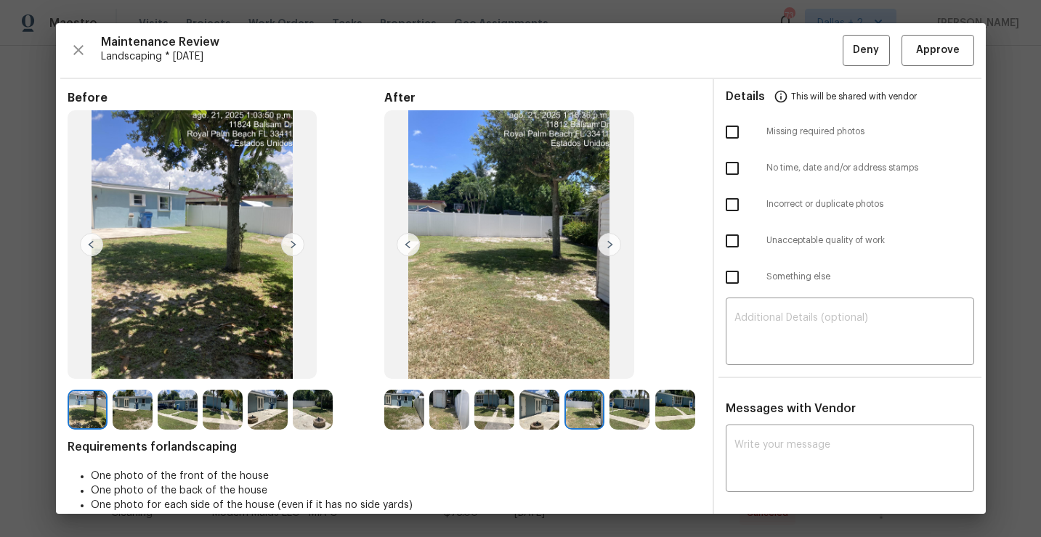
click at [606, 240] on img at bounding box center [609, 244] width 23 height 23
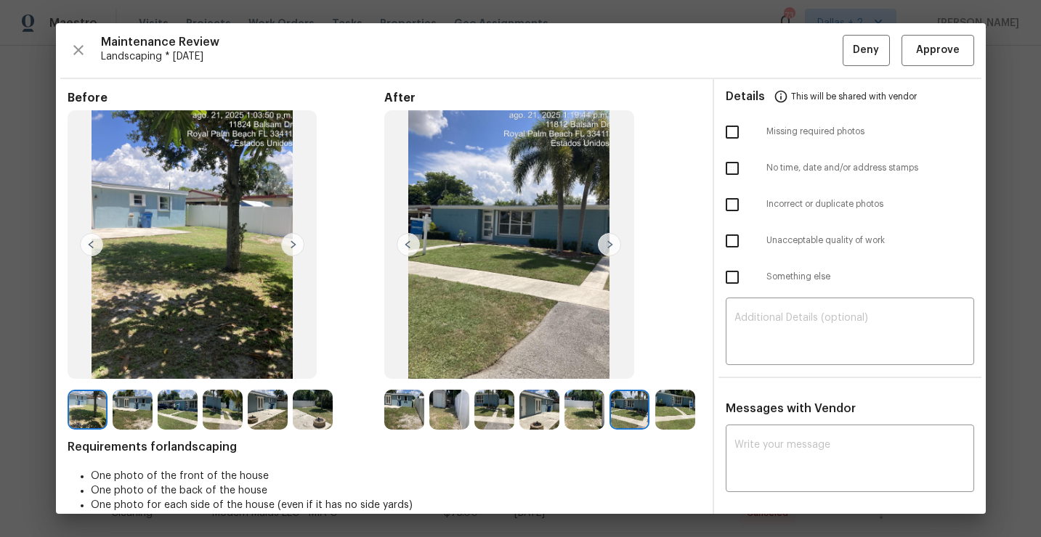
click at [606, 240] on img at bounding box center [609, 244] width 23 height 23
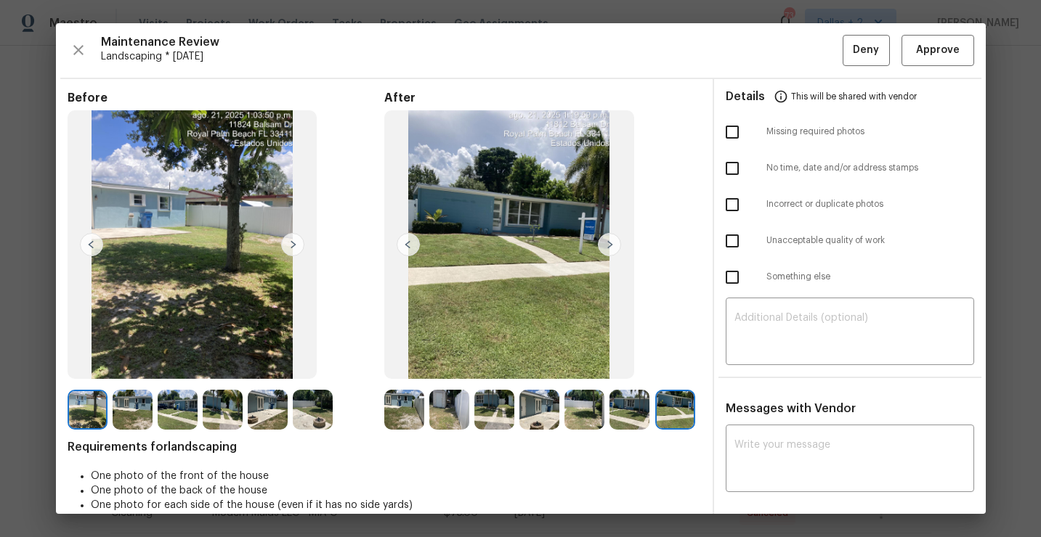
click at [132, 410] on img at bounding box center [133, 410] width 40 height 40
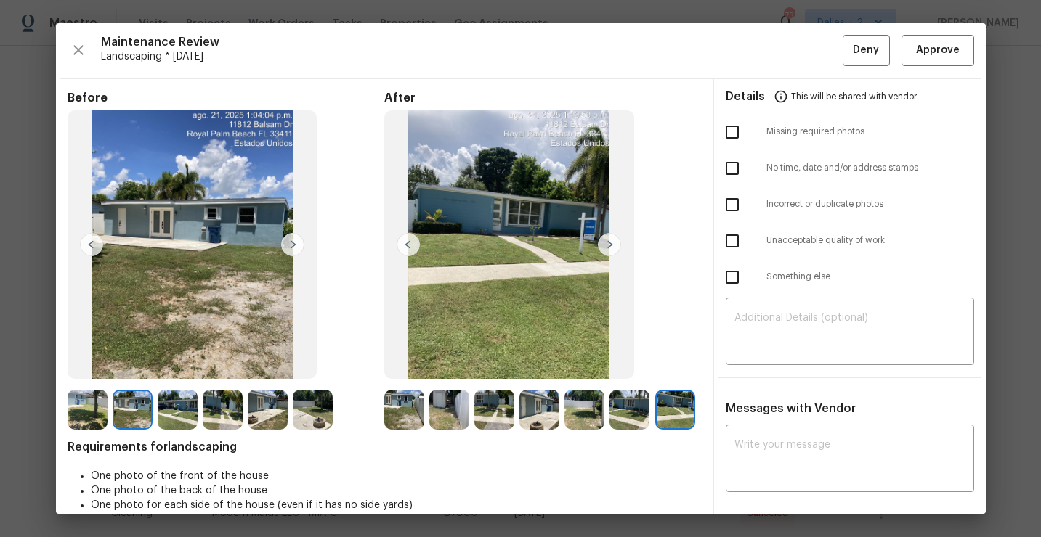
click at [293, 244] on img at bounding box center [292, 244] width 23 height 23
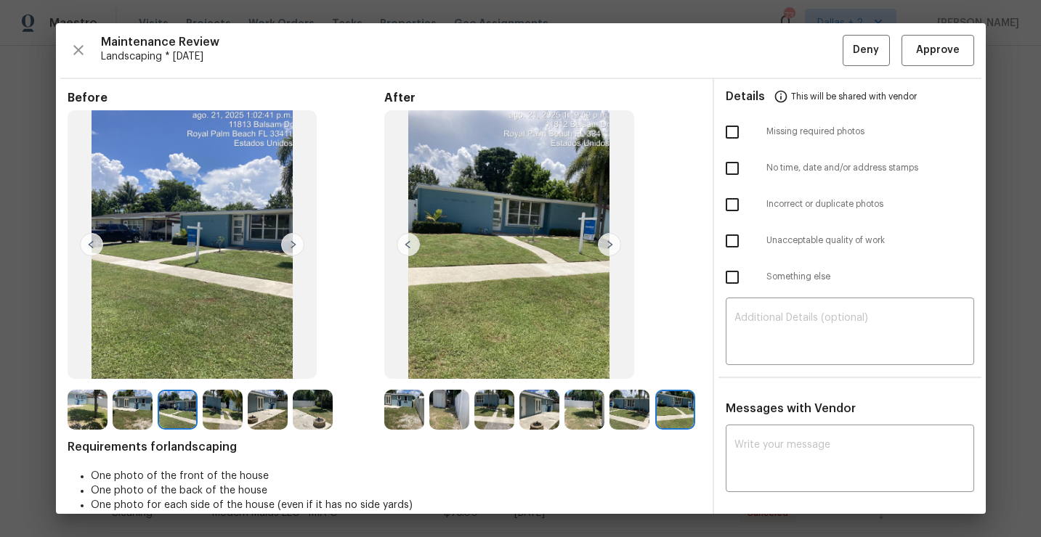
click at [293, 244] on img at bounding box center [292, 244] width 23 height 23
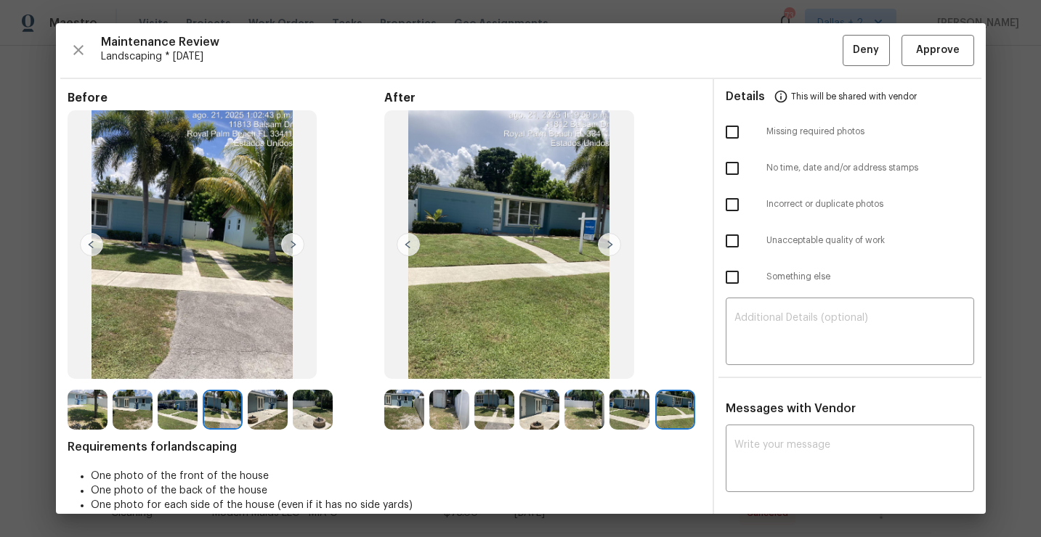
click at [293, 244] on img at bounding box center [292, 244] width 23 height 23
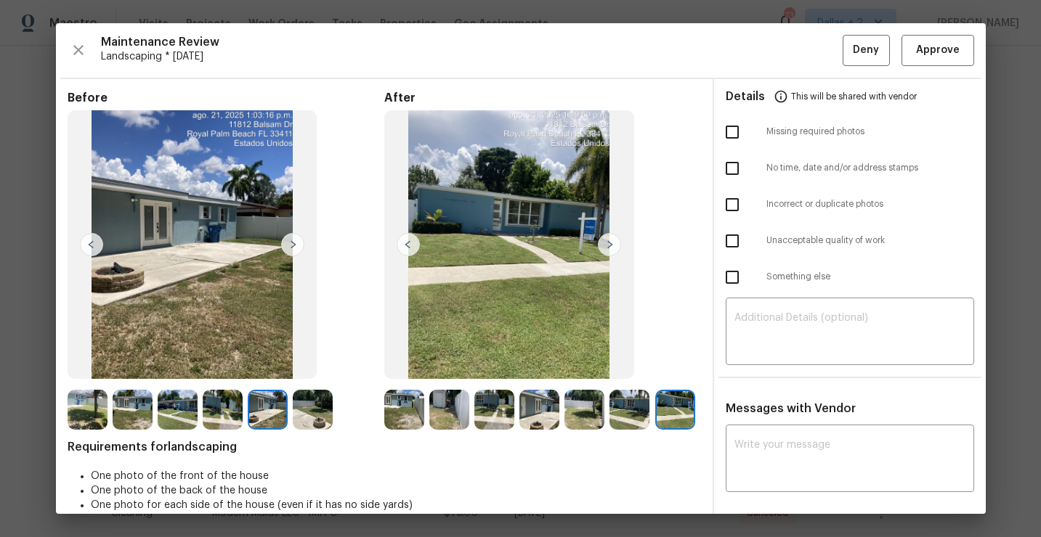
click at [293, 244] on img at bounding box center [292, 244] width 23 height 23
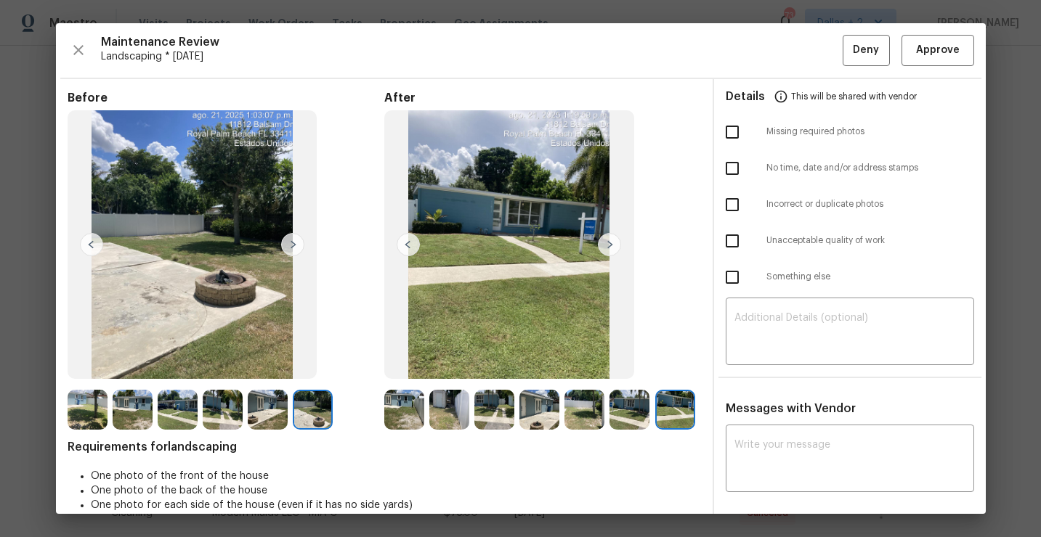
click at [293, 244] on img at bounding box center [292, 244] width 23 height 23
click at [77, 54] on icon "button" at bounding box center [78, 49] width 17 height 17
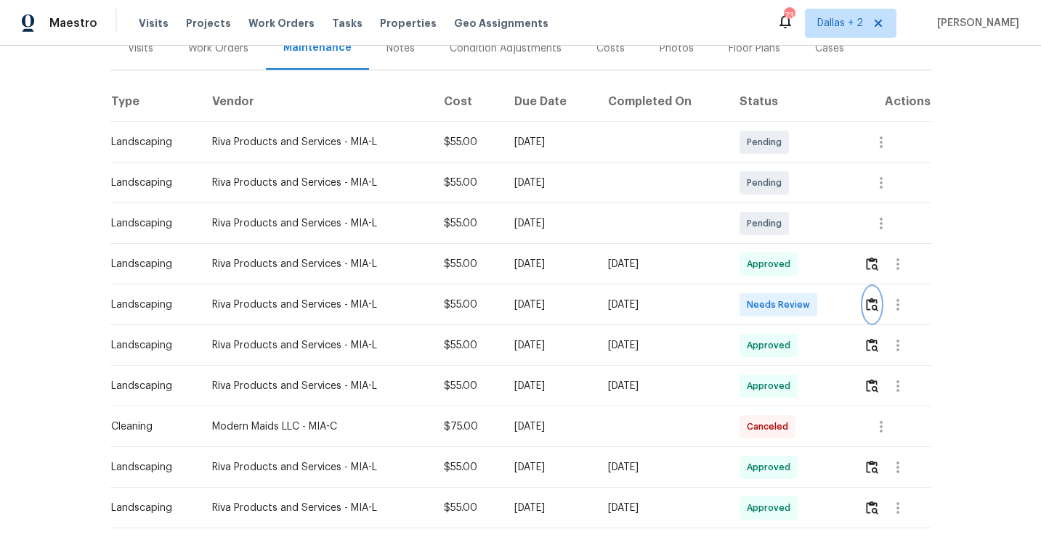
scroll to position [196, 0]
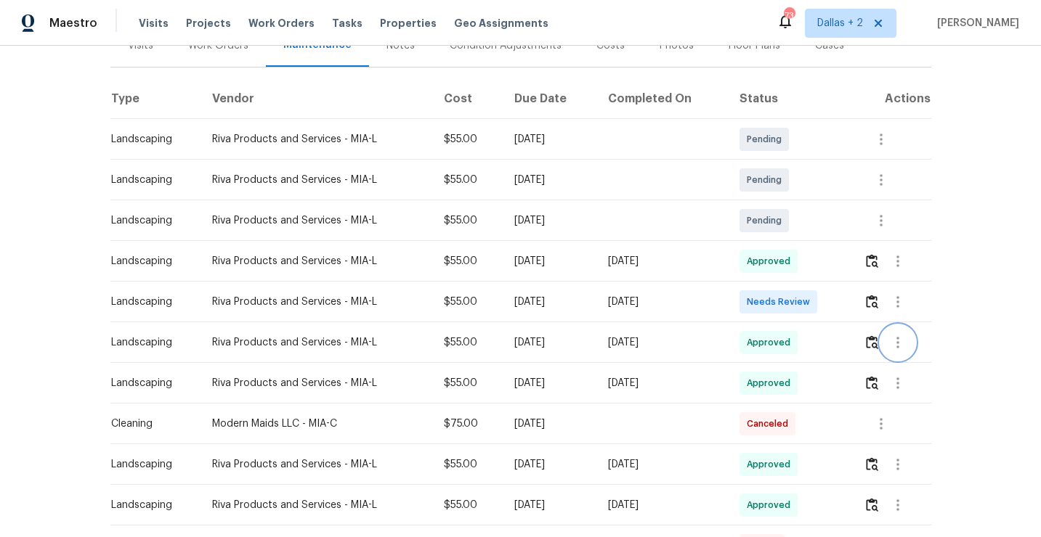
click at [885, 340] on button "button" at bounding box center [897, 342] width 35 height 35
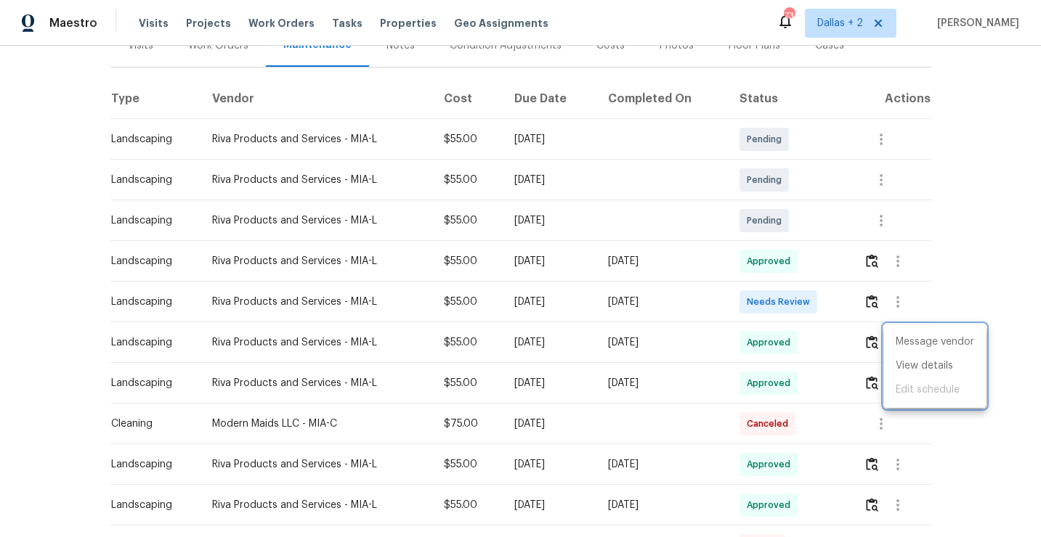
click at [875, 344] on div at bounding box center [520, 268] width 1041 height 537
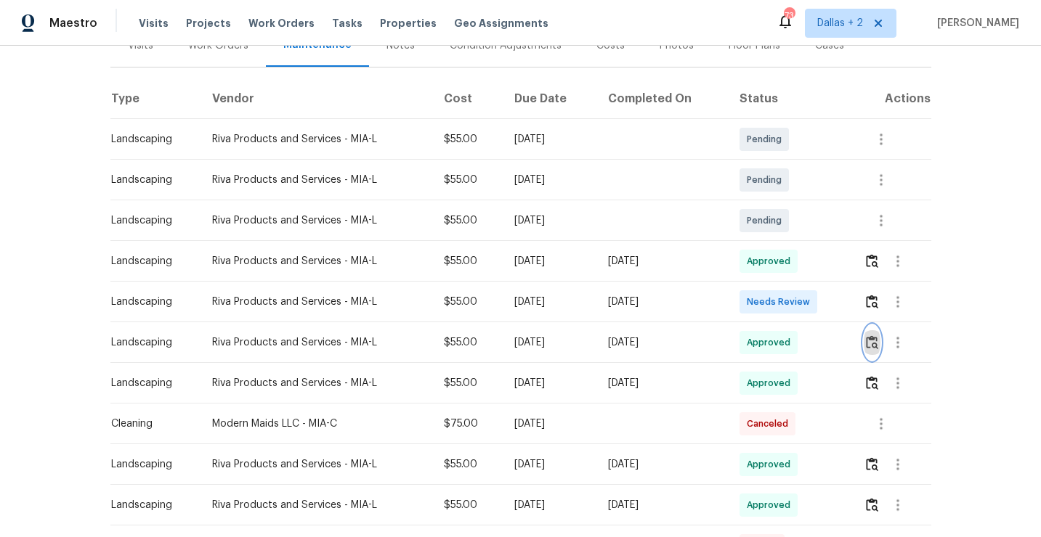
click at [875, 344] on img "button" at bounding box center [872, 342] width 12 height 14
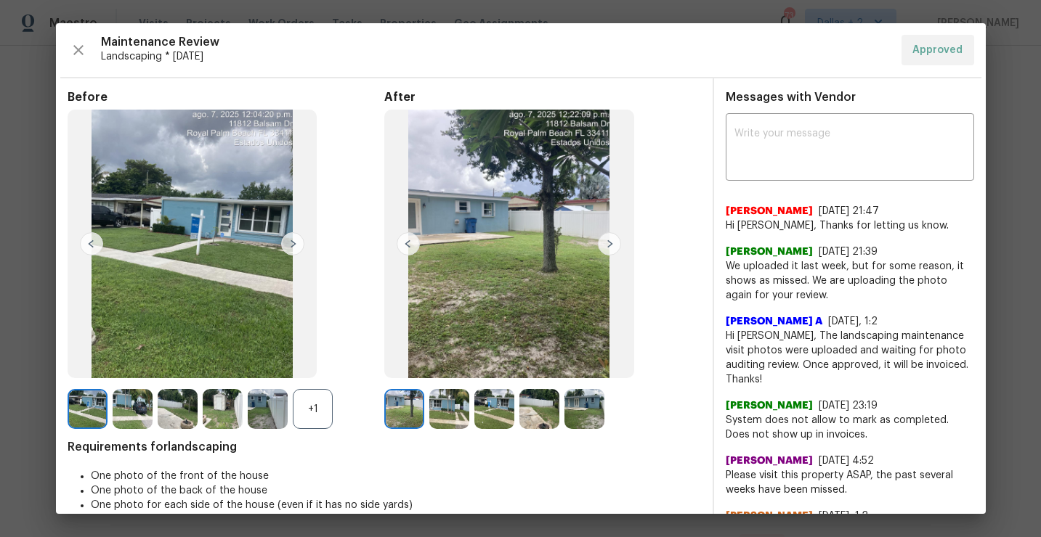
click at [411, 415] on img at bounding box center [404, 409] width 40 height 40
click at [98, 405] on img at bounding box center [88, 409] width 40 height 40
click at [306, 404] on div "+1" at bounding box center [313, 409] width 40 height 40
click at [294, 252] on img at bounding box center [292, 243] width 23 height 23
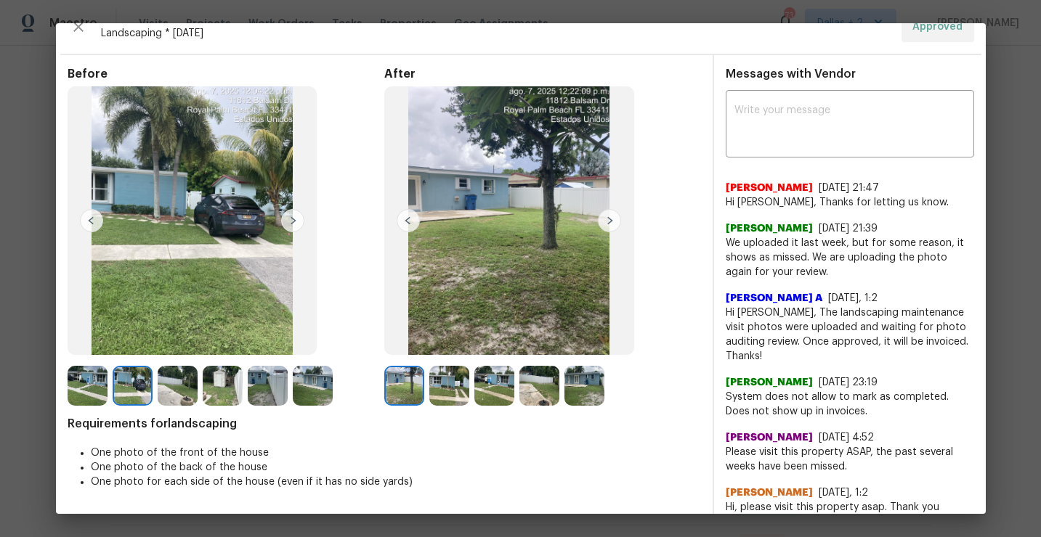
scroll to position [35, 0]
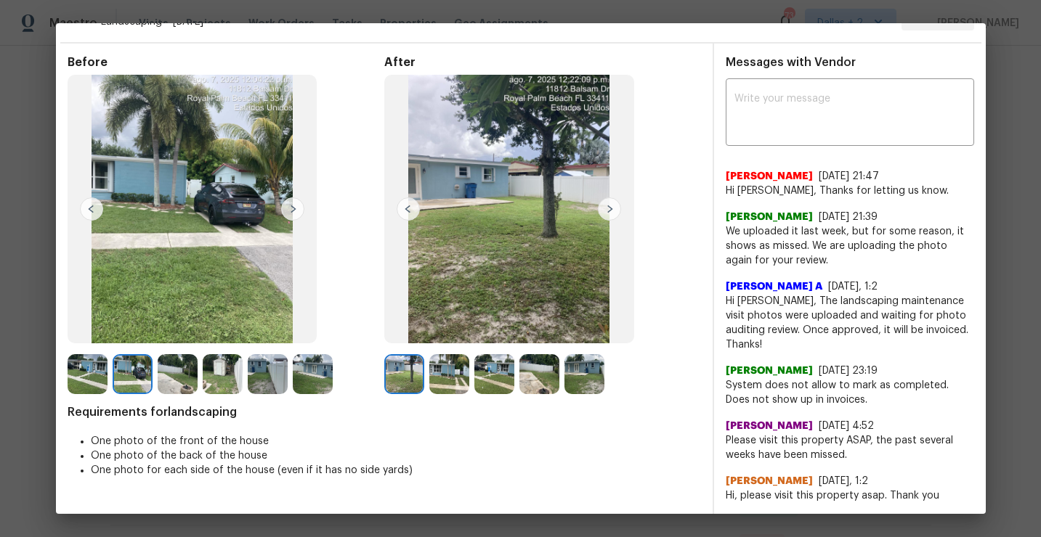
click at [288, 210] on img at bounding box center [292, 209] width 23 height 23
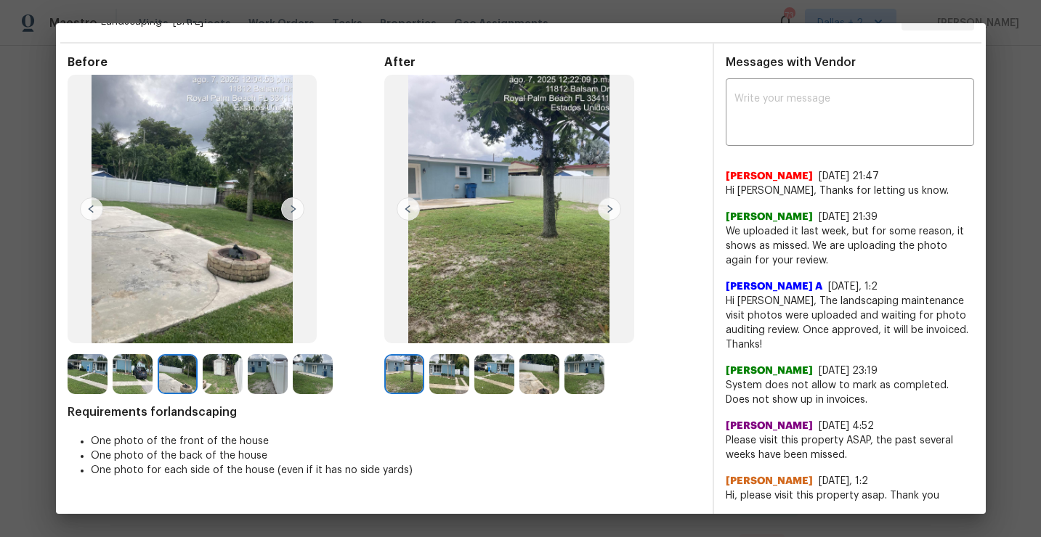
click at [288, 210] on img at bounding box center [292, 209] width 23 height 23
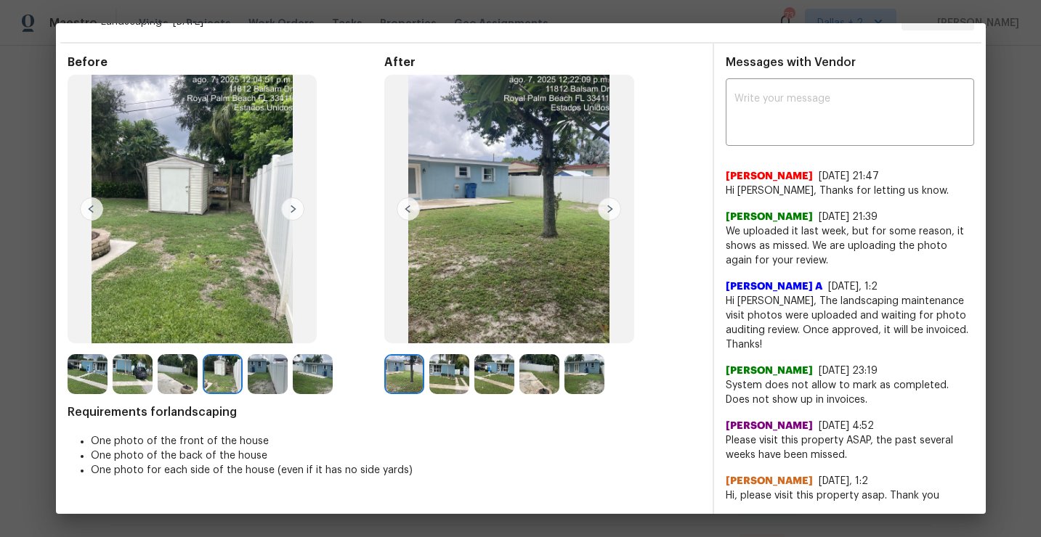
click at [288, 210] on img at bounding box center [292, 209] width 23 height 23
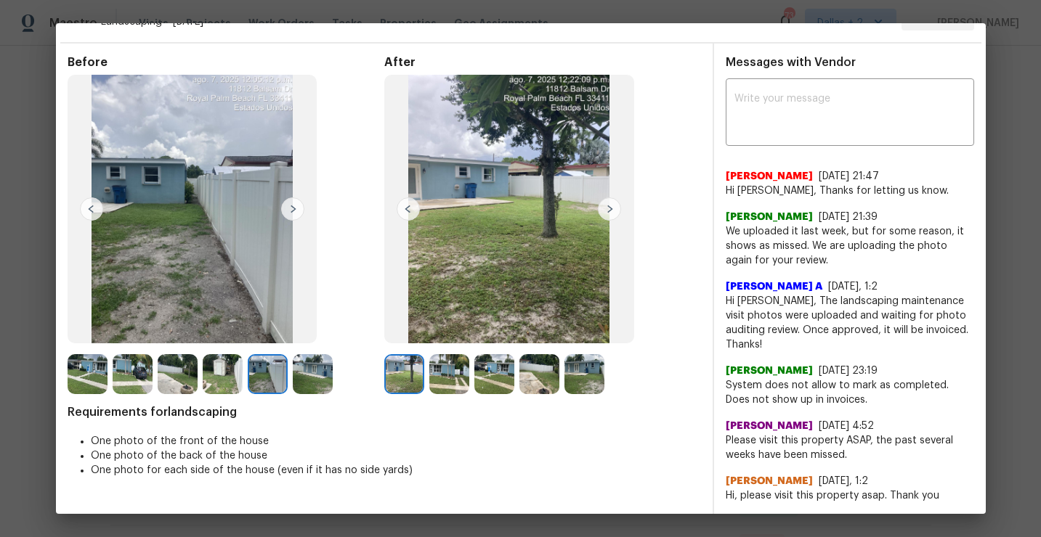
click at [290, 208] on img at bounding box center [292, 209] width 23 height 23
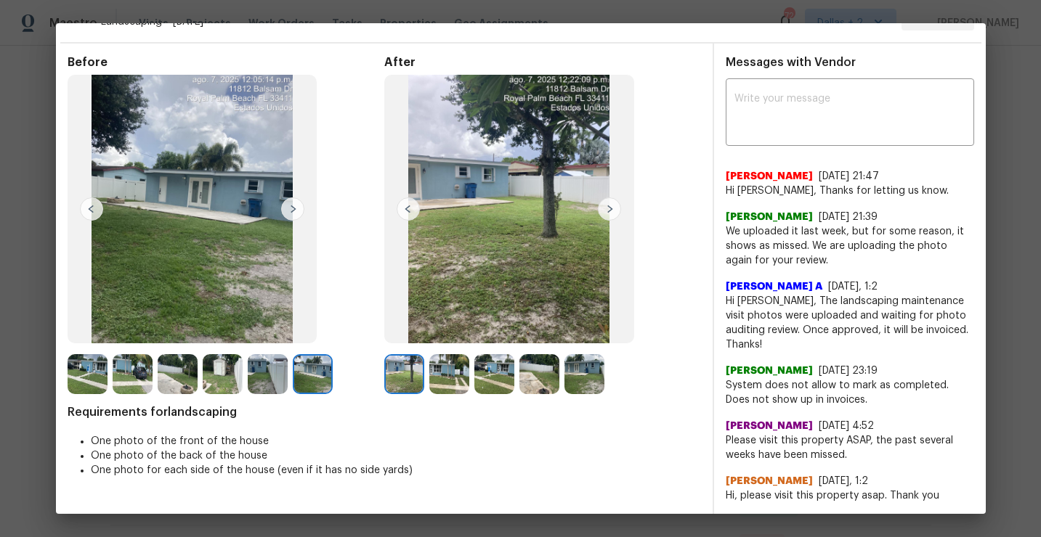
click at [290, 208] on img at bounding box center [292, 209] width 23 height 23
click at [442, 362] on img at bounding box center [449, 374] width 40 height 40
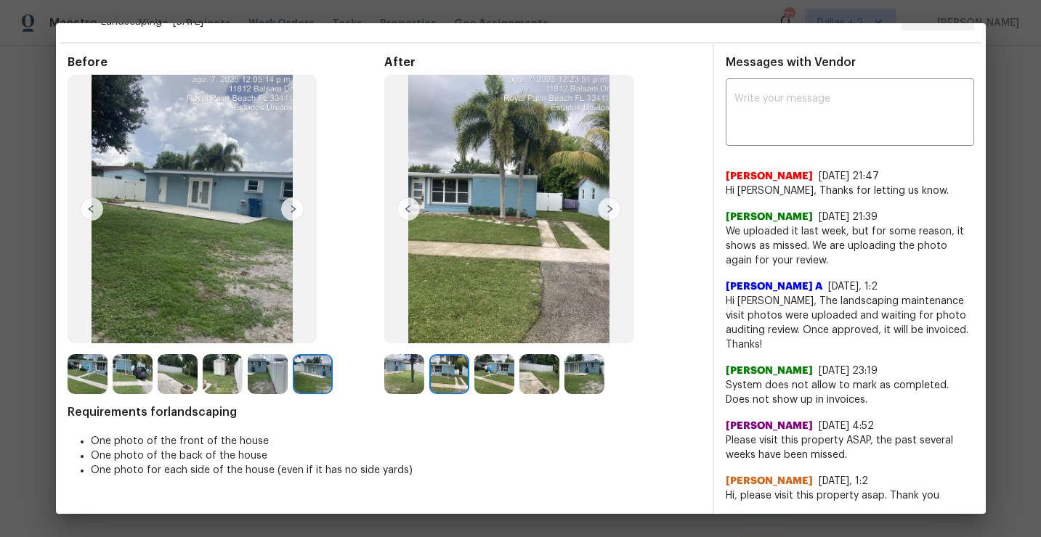
click at [608, 208] on img at bounding box center [609, 209] width 23 height 23
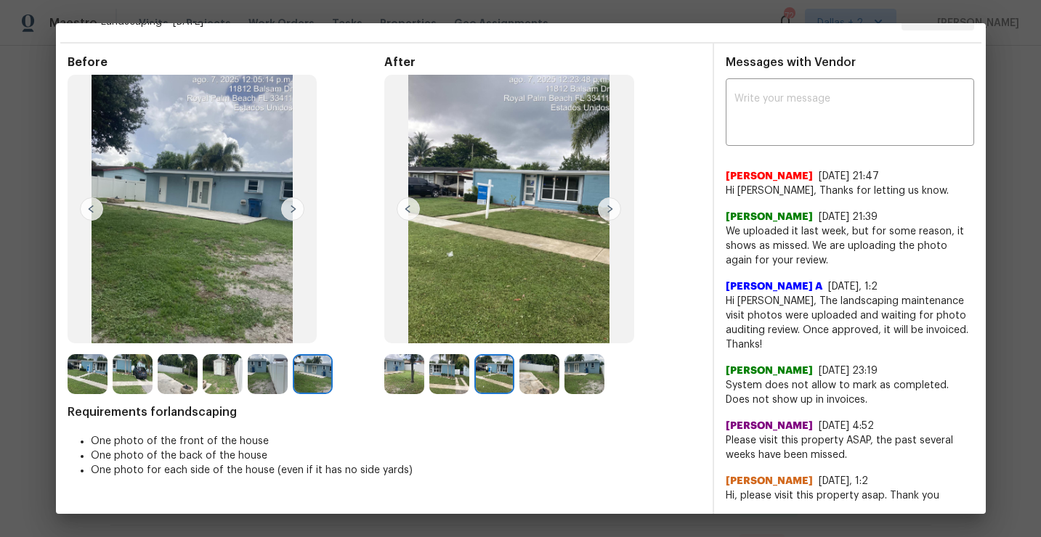
click at [608, 208] on img at bounding box center [609, 209] width 23 height 23
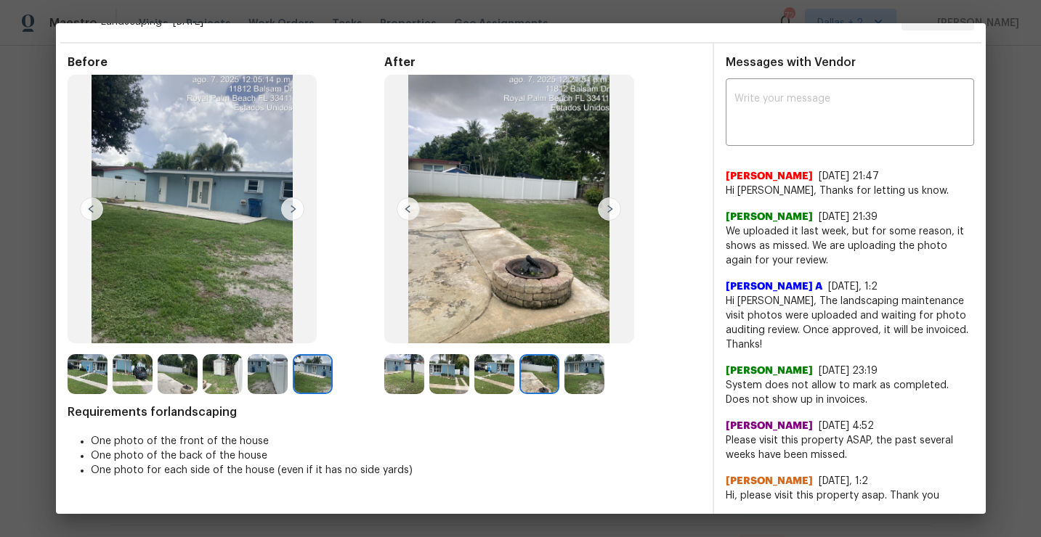
click at [608, 208] on img at bounding box center [609, 209] width 23 height 23
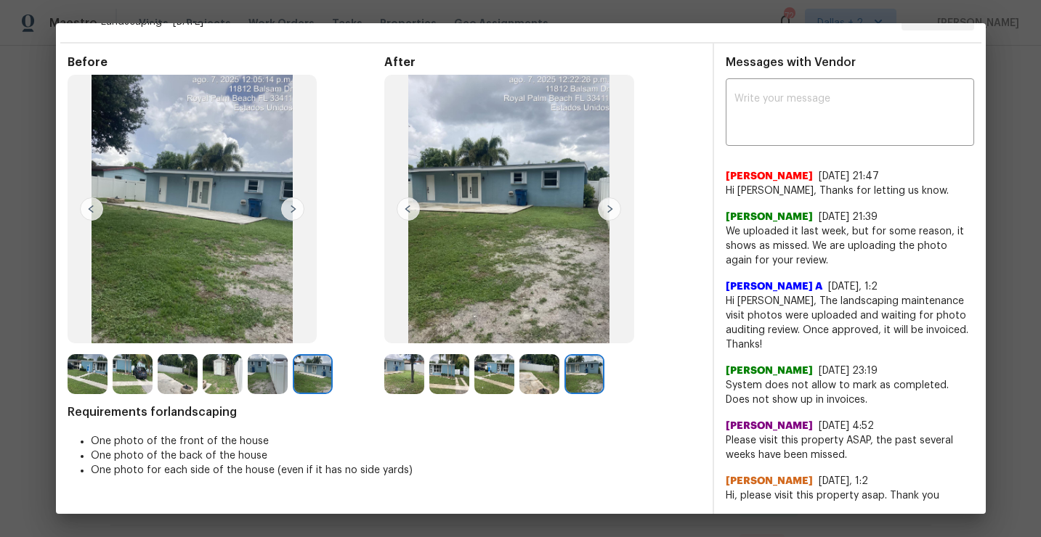
click at [608, 208] on img at bounding box center [609, 209] width 23 height 23
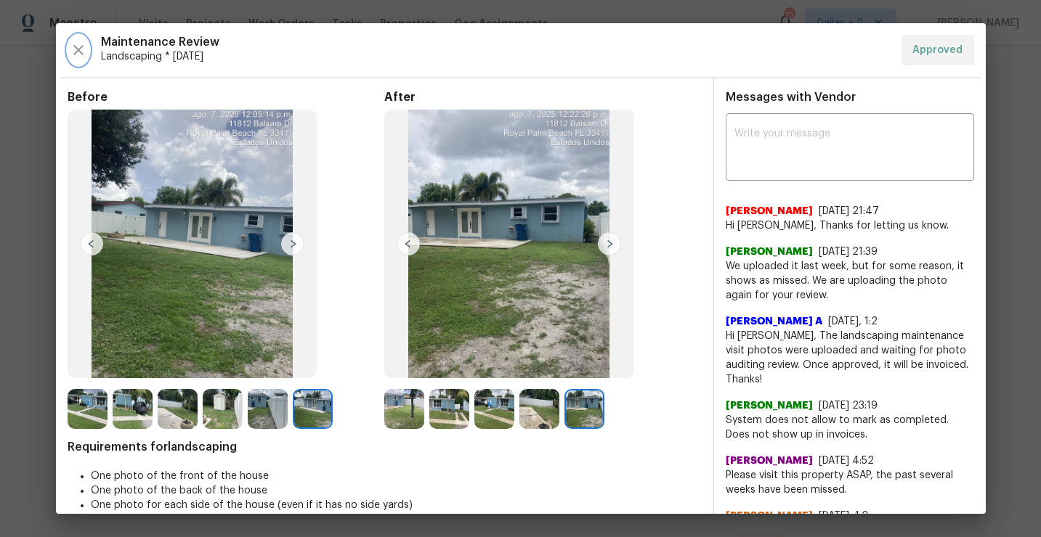
click at [80, 50] on icon "button" at bounding box center [78, 49] width 17 height 17
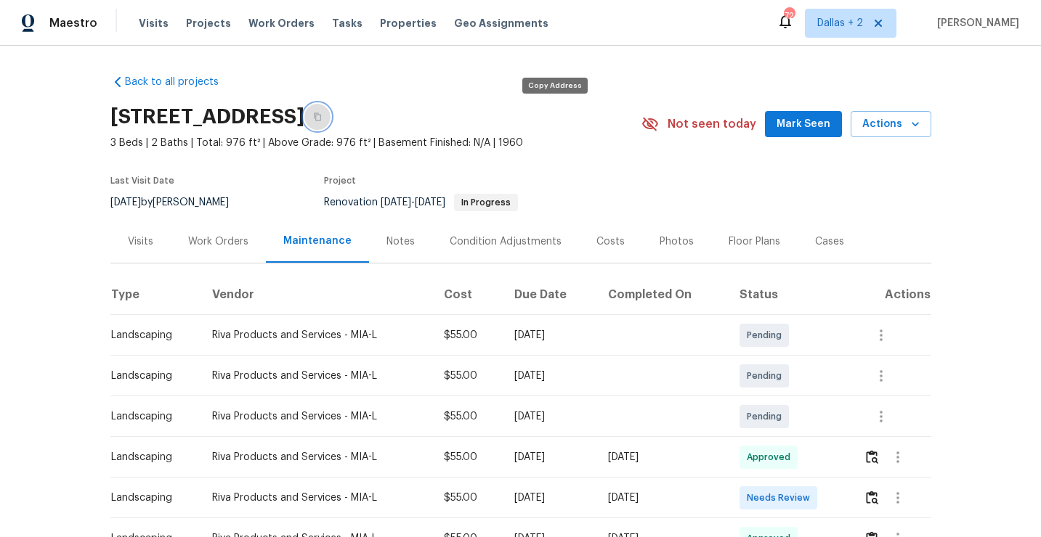
click at [330, 119] on button "button" at bounding box center [317, 117] width 26 height 26
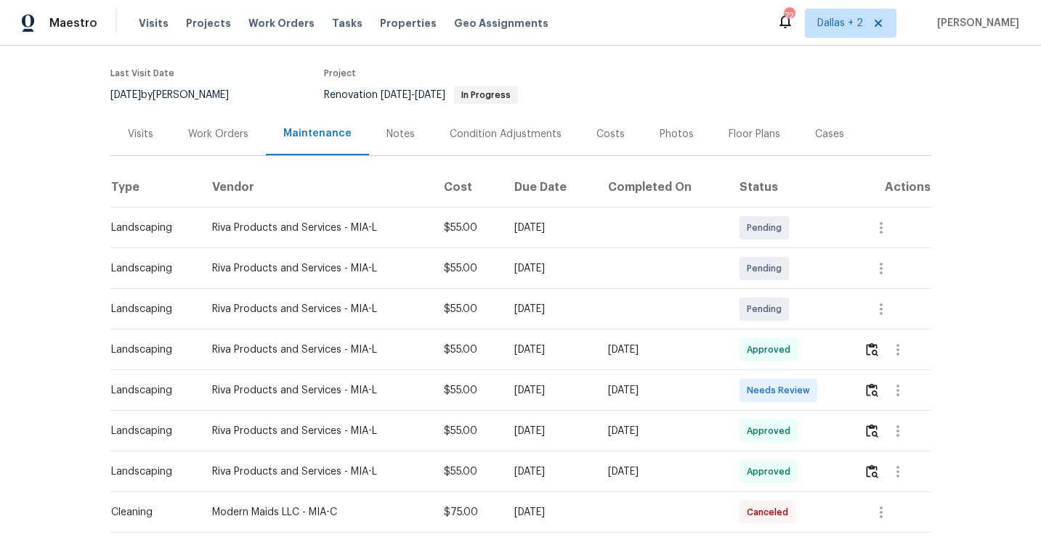
scroll to position [132, 0]
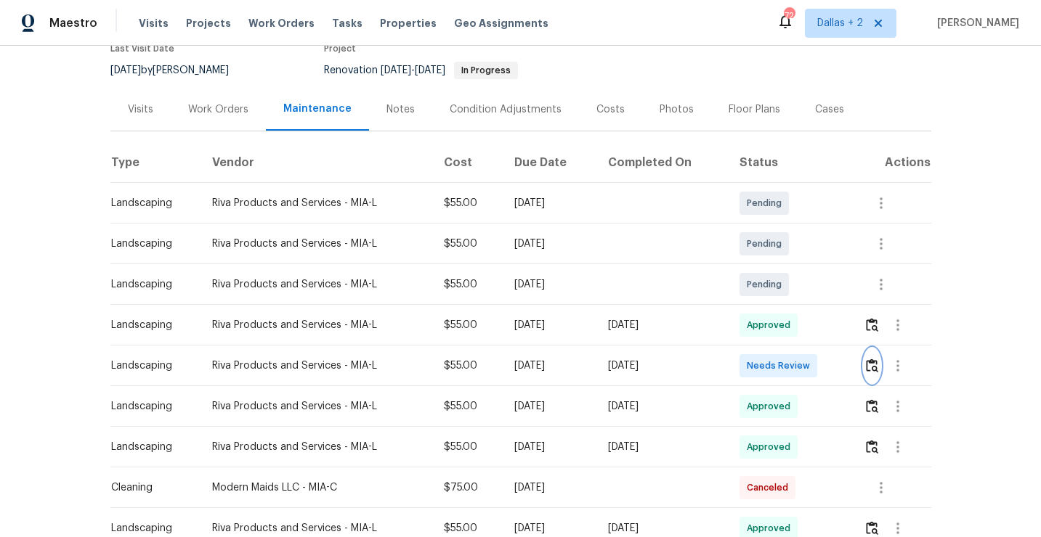
click at [875, 368] on img "button" at bounding box center [872, 366] width 12 height 14
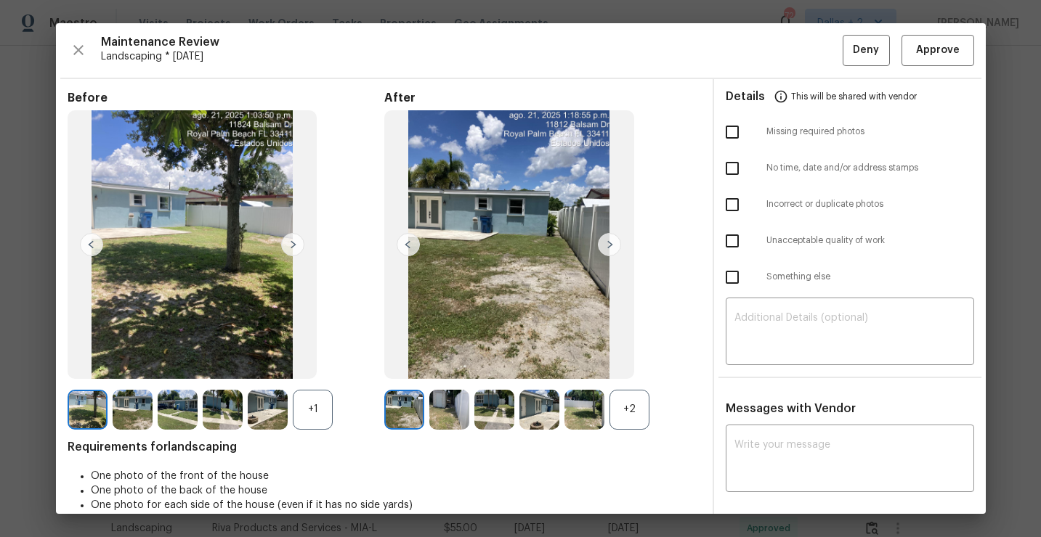
click at [622, 409] on div "+2" at bounding box center [629, 410] width 40 height 40
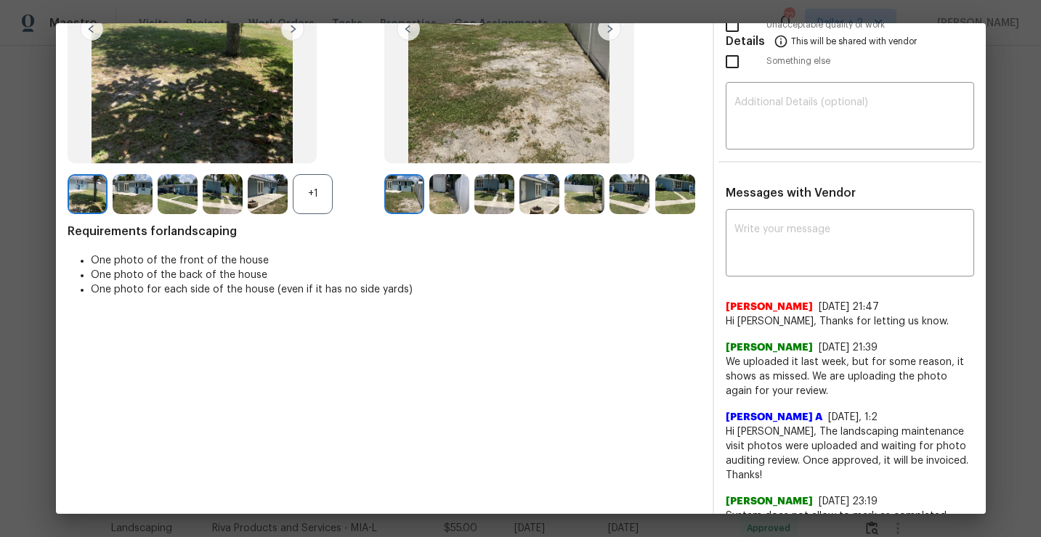
scroll to position [0, 0]
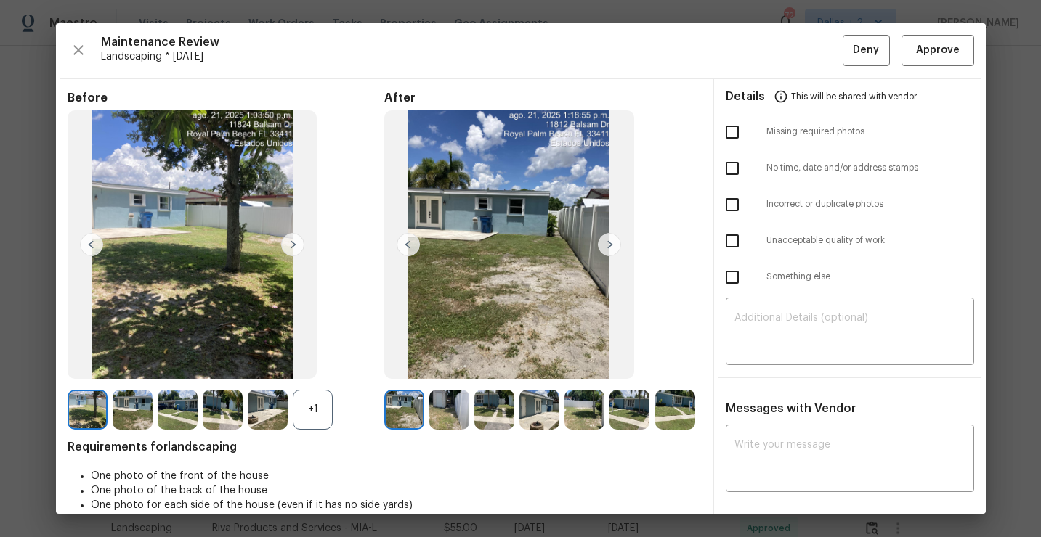
click at [87, 412] on img at bounding box center [88, 410] width 40 height 40
click at [314, 412] on div "+1" at bounding box center [313, 410] width 40 height 40
click at [290, 249] on img at bounding box center [292, 244] width 23 height 23
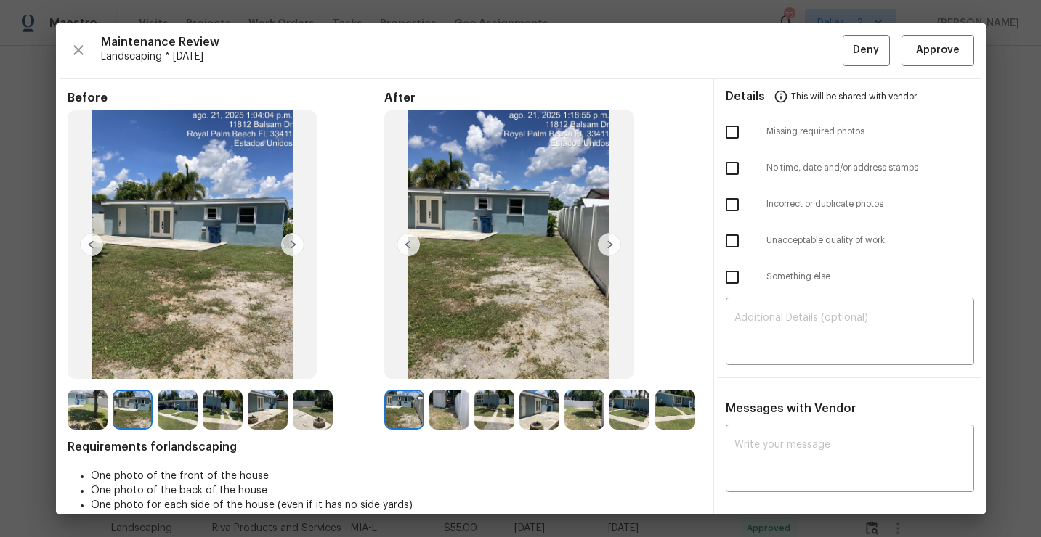
drag, startPoint x: 179, startPoint y: 282, endPoint x: 859, endPoint y: 3, distance: 734.7
click at [0, 0] on div "Maintenance Review Landscaping * Thu, Aug 21 Deny Approve Before After Requirem…" at bounding box center [520, 268] width 1041 height 537
click at [173, 399] on img at bounding box center [178, 410] width 40 height 40
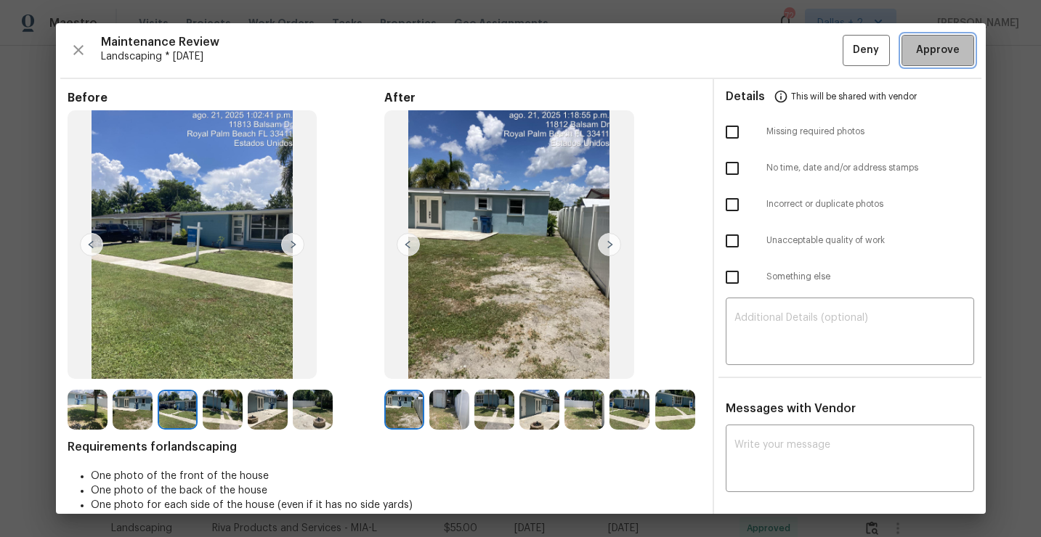
click at [936, 55] on span "Approve" at bounding box center [938, 50] width 44 height 18
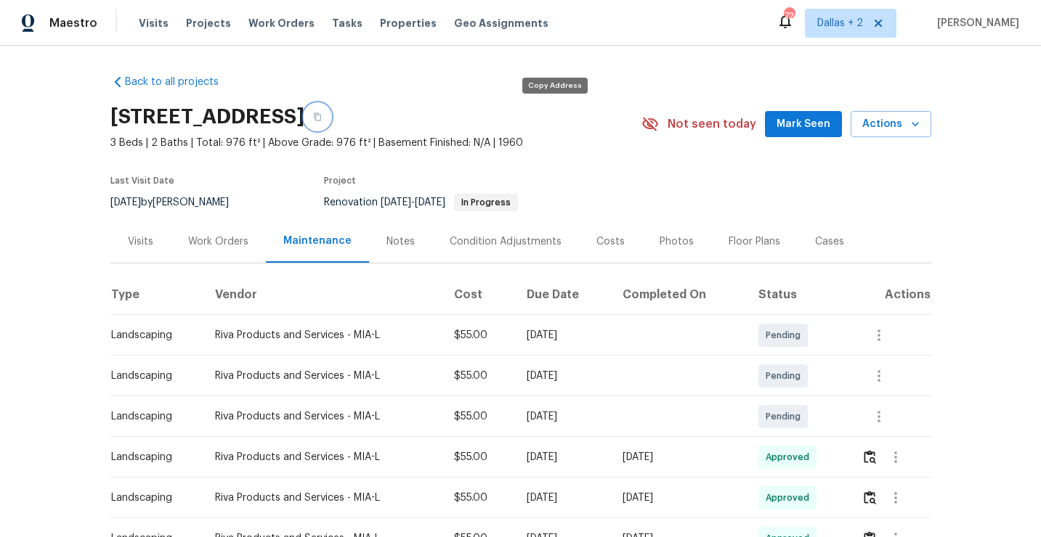
click at [330, 121] on button "button" at bounding box center [317, 117] width 26 height 26
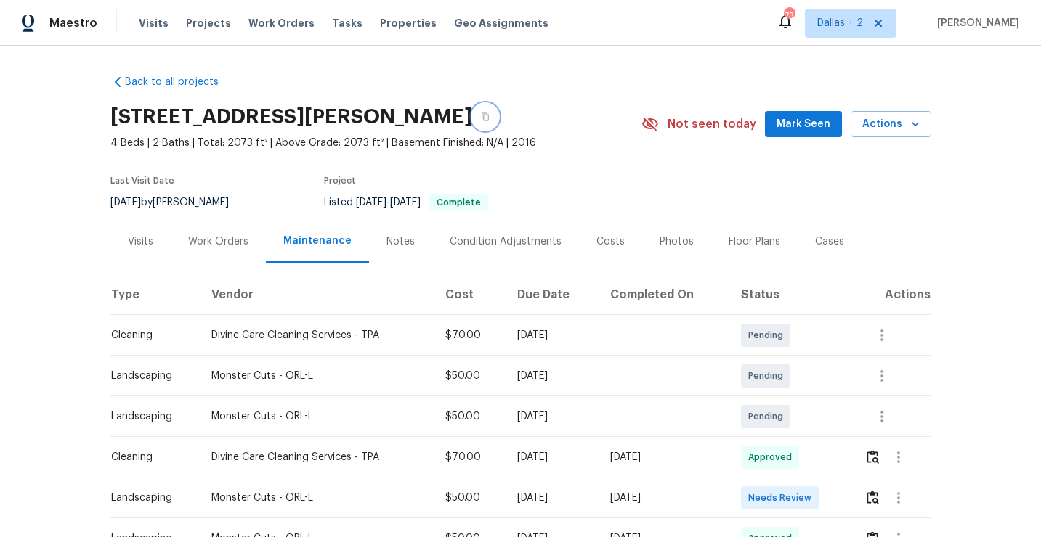
click at [498, 112] on button "button" at bounding box center [485, 117] width 26 height 26
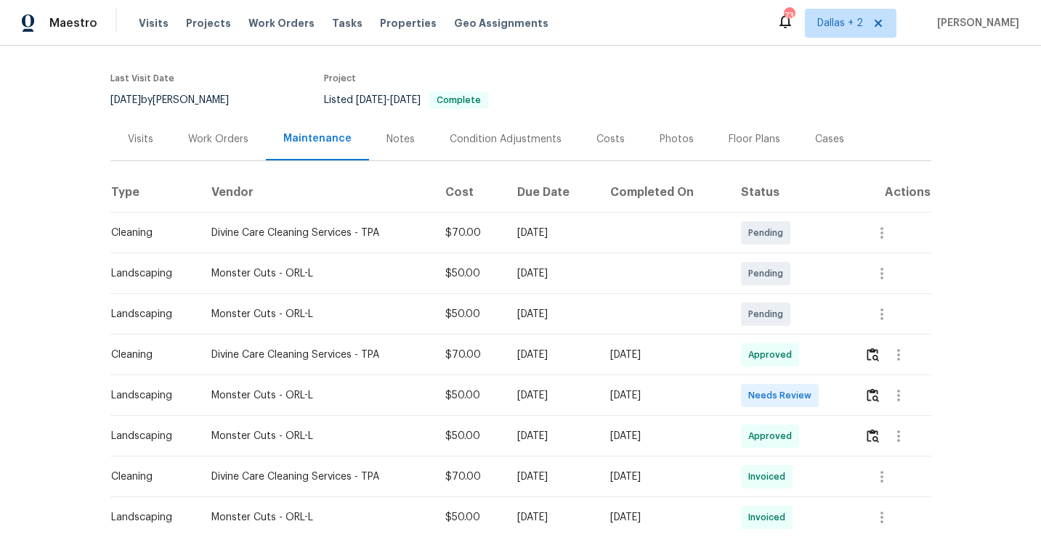
scroll to position [147, 0]
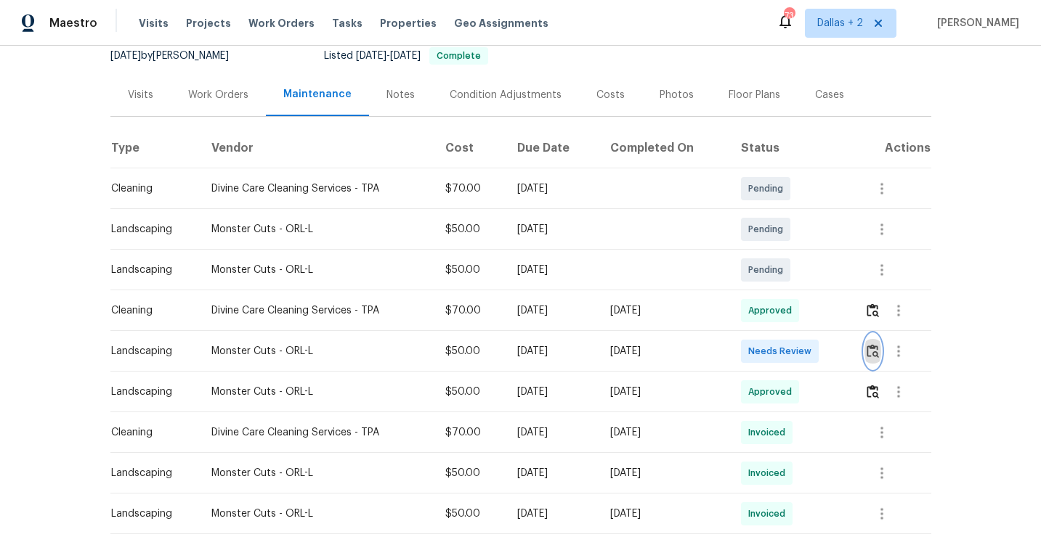
click at [879, 354] on img "button" at bounding box center [872, 351] width 12 height 14
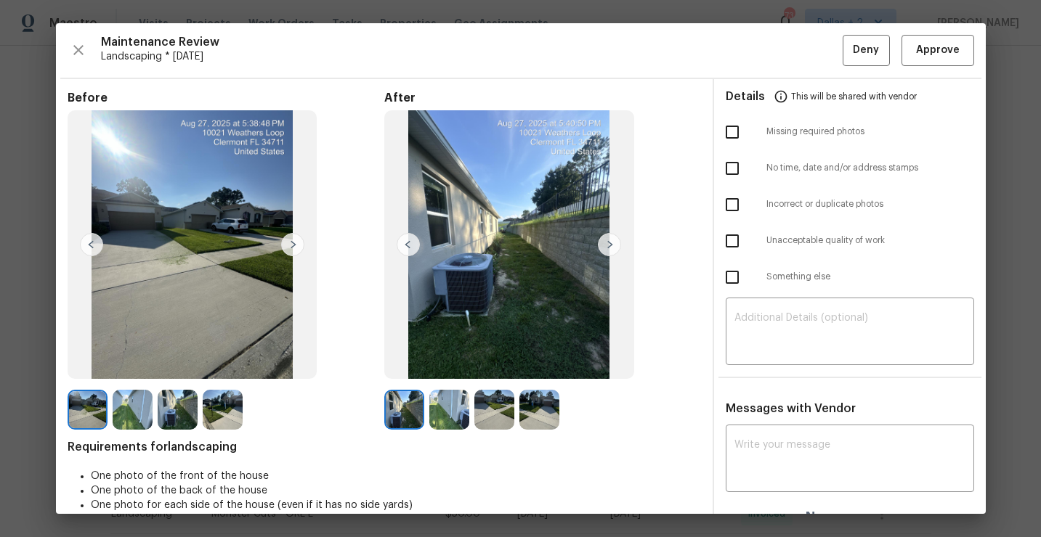
click at [128, 413] on img at bounding box center [133, 410] width 40 height 40
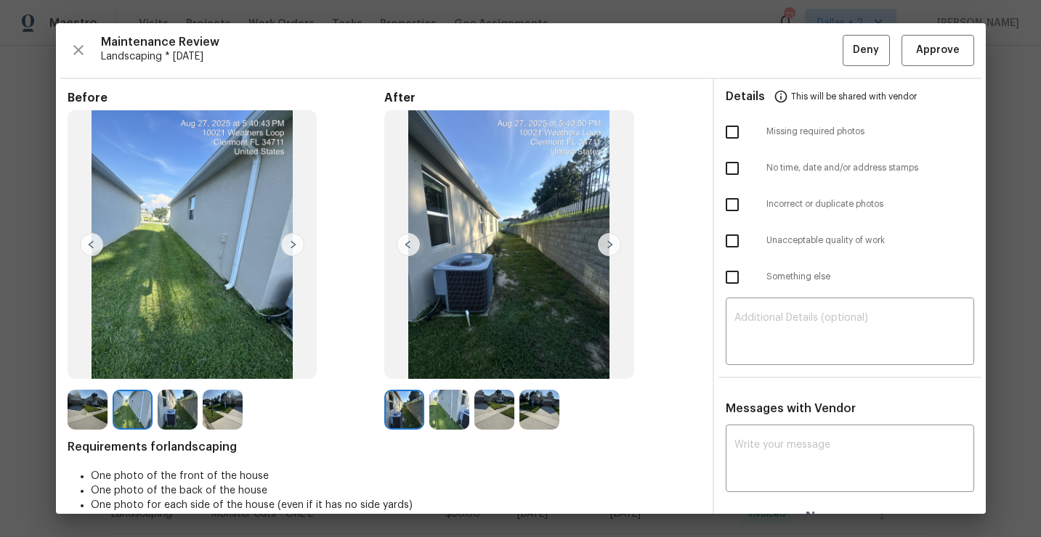
click at [181, 420] on img at bounding box center [178, 410] width 40 height 40
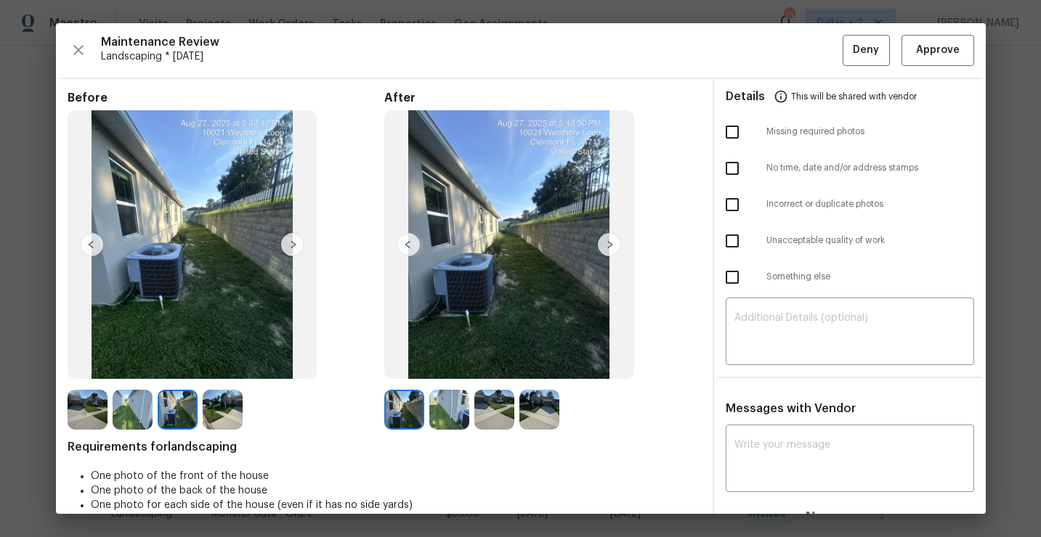
click at [238, 406] on img at bounding box center [223, 410] width 40 height 40
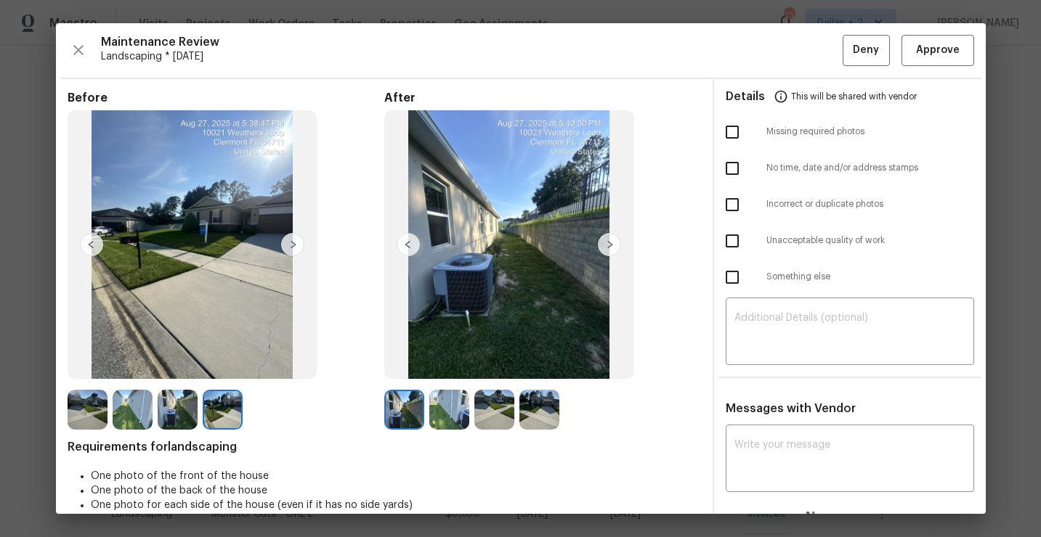
click at [391, 420] on img at bounding box center [404, 410] width 40 height 40
click at [602, 242] on img at bounding box center [609, 244] width 23 height 23
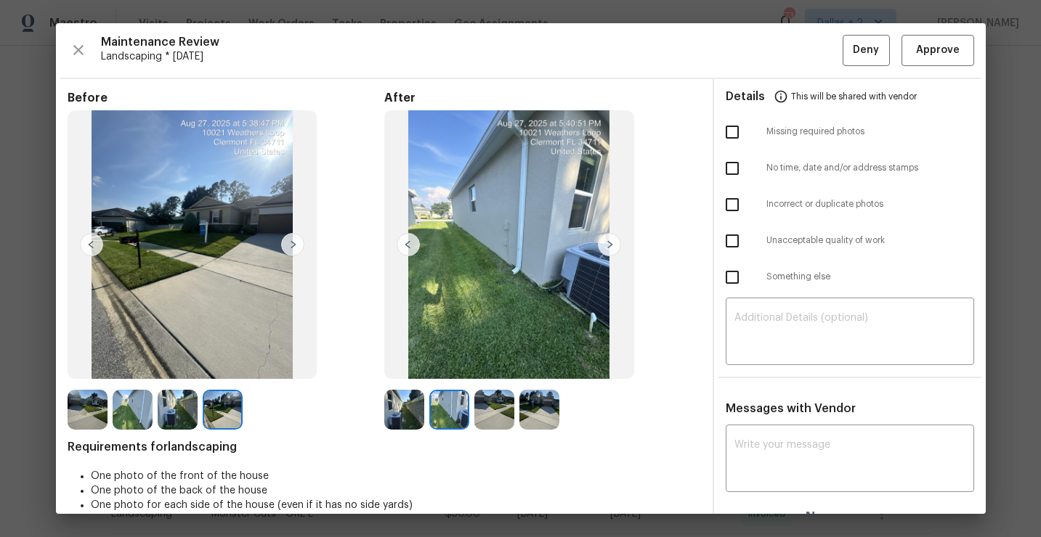
click at [608, 245] on img at bounding box center [609, 244] width 23 height 23
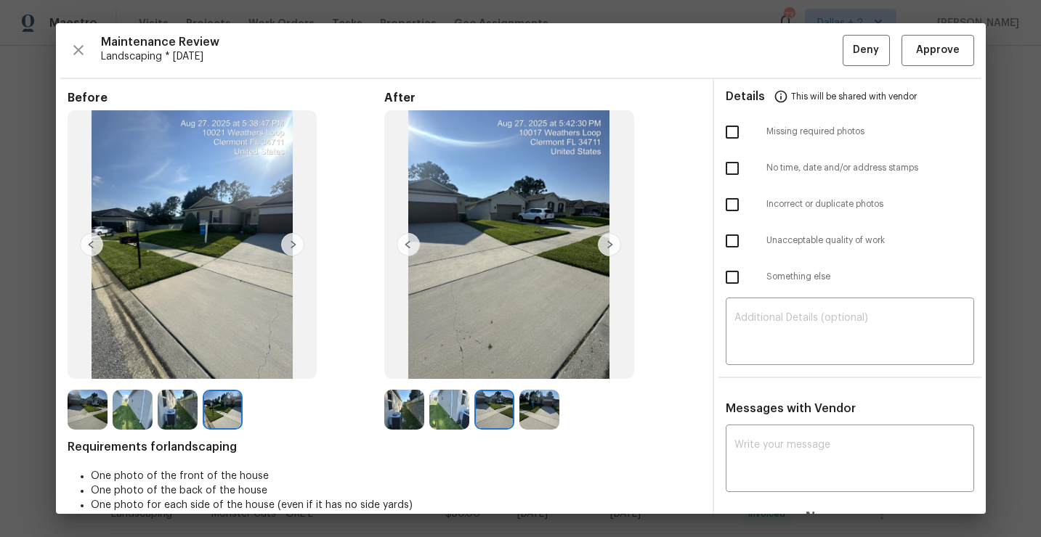
click at [608, 243] on img at bounding box center [609, 244] width 23 height 23
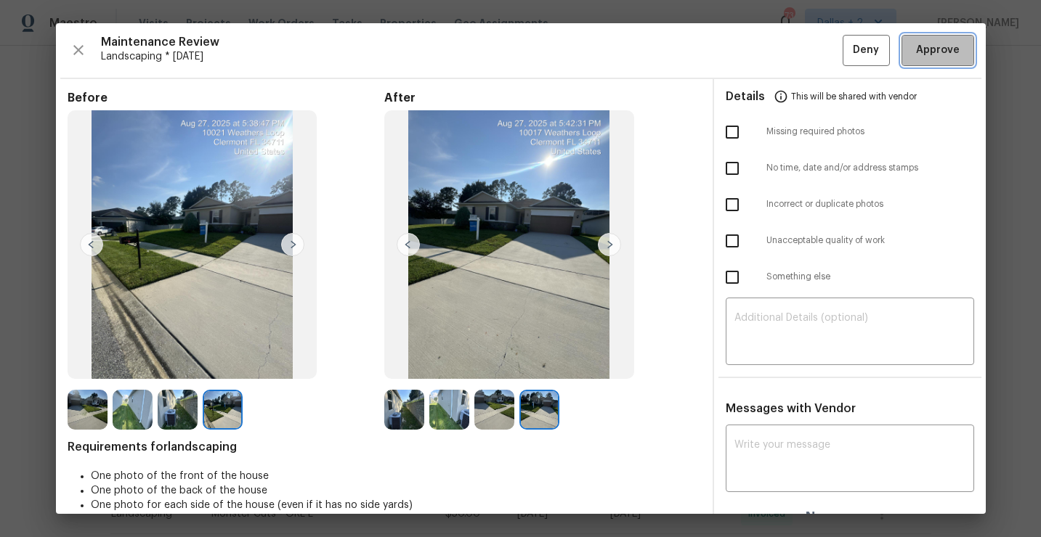
click at [932, 65] on button "Approve" at bounding box center [937, 50] width 73 height 31
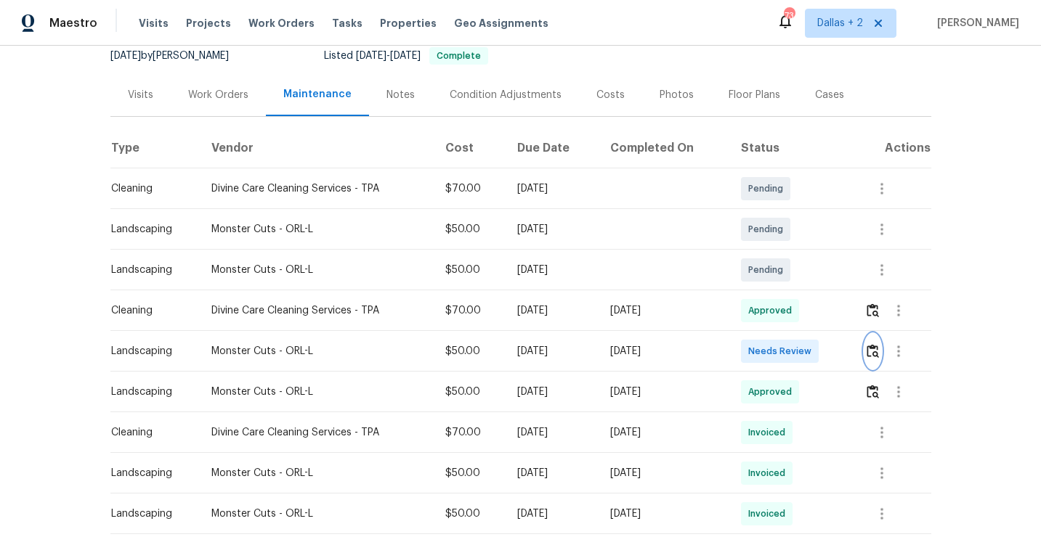
scroll to position [0, 0]
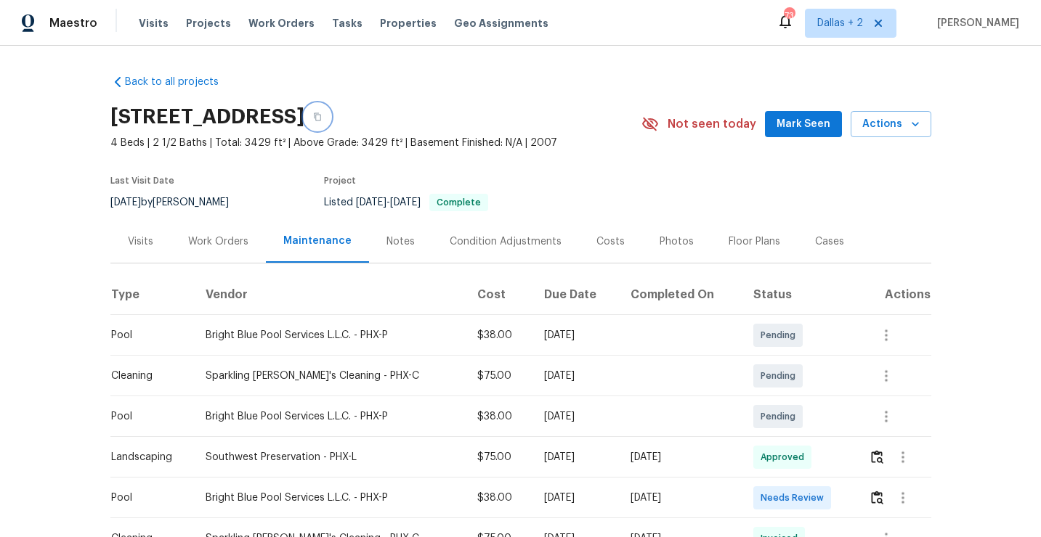
click at [322, 119] on icon "button" at bounding box center [317, 117] width 9 height 9
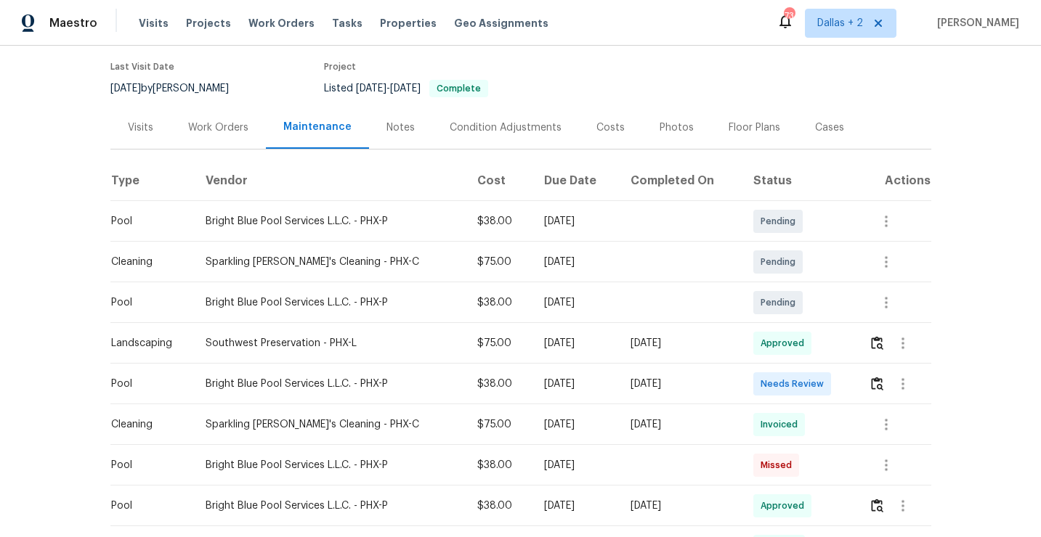
scroll to position [134, 0]
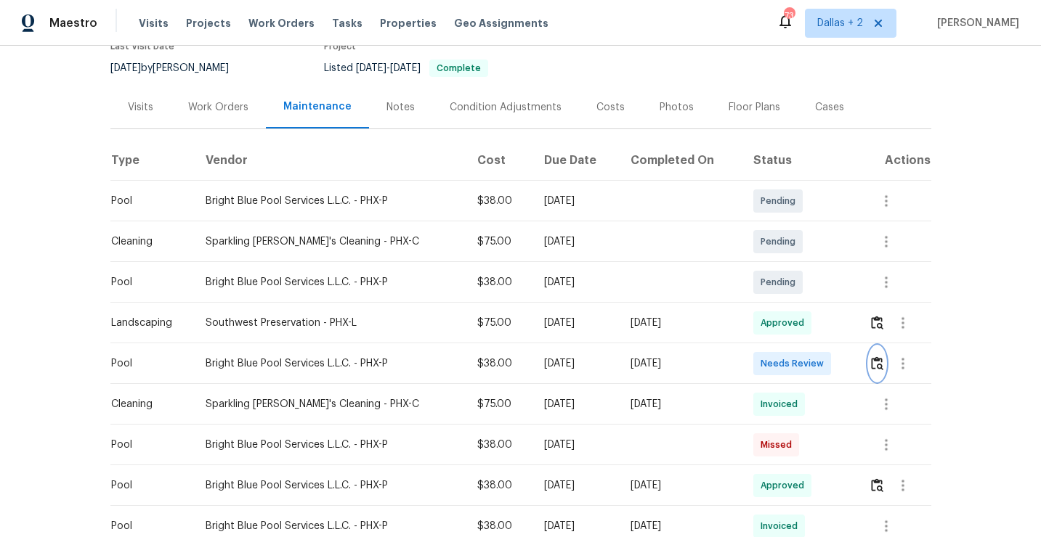
click at [884, 357] on button "button" at bounding box center [876, 363] width 17 height 35
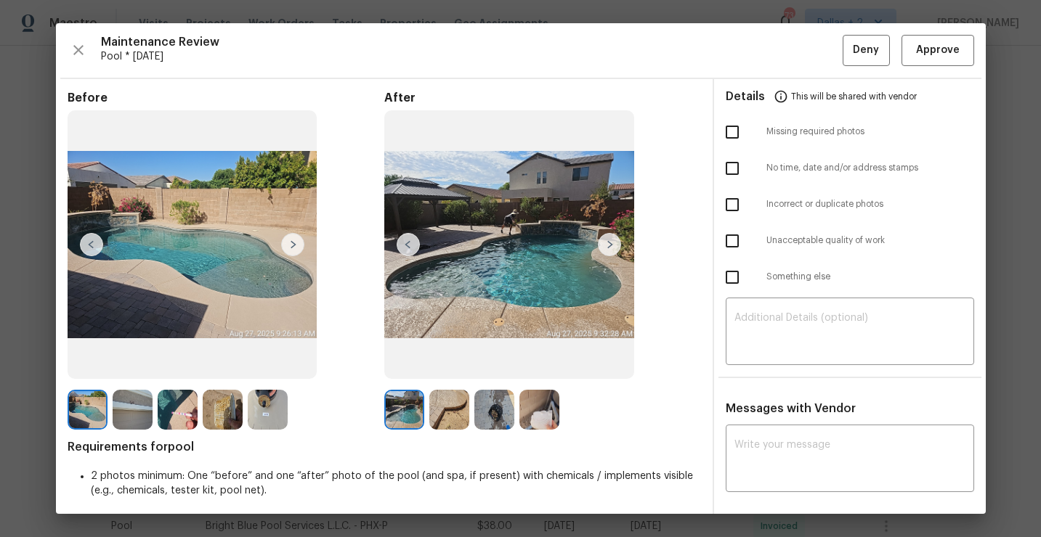
click at [259, 416] on img at bounding box center [268, 410] width 40 height 40
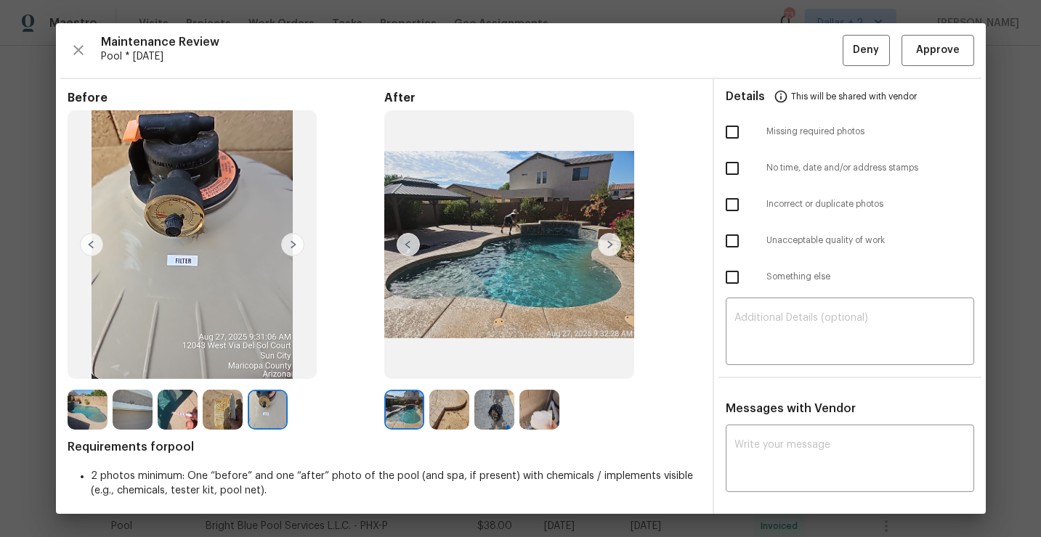
click at [139, 417] on img at bounding box center [133, 410] width 40 height 40
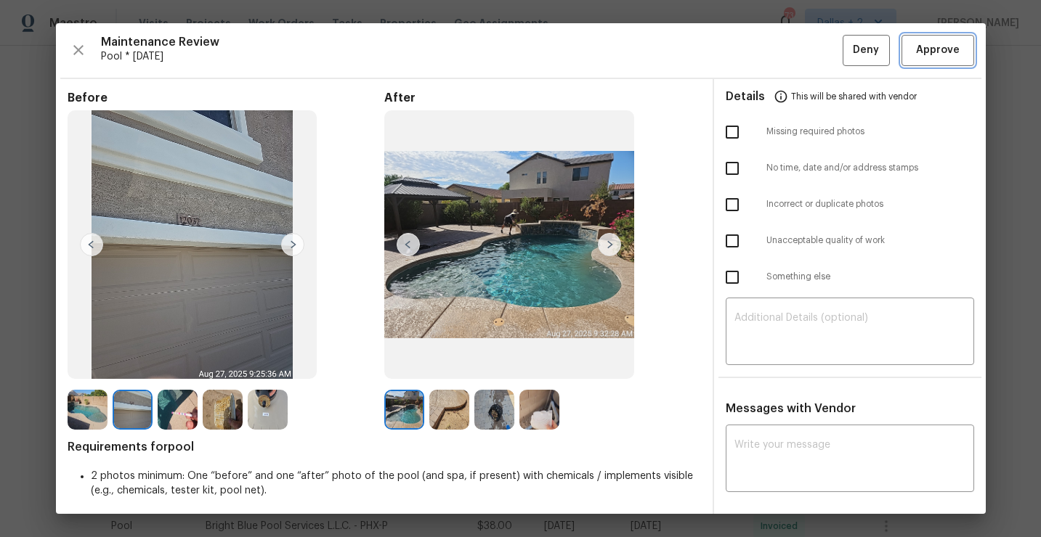
click at [936, 52] on span "Approve" at bounding box center [938, 50] width 44 height 18
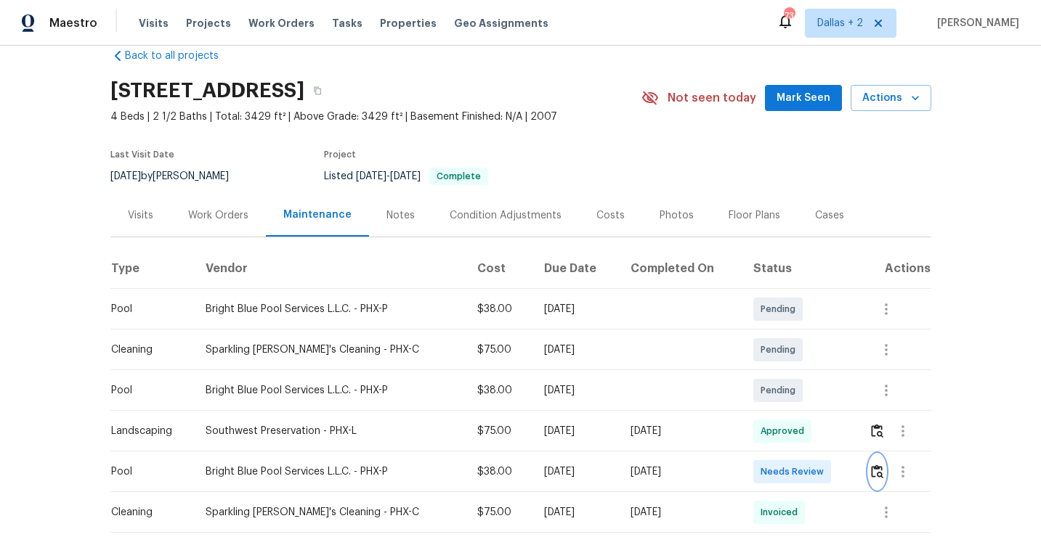
scroll to position [0, 0]
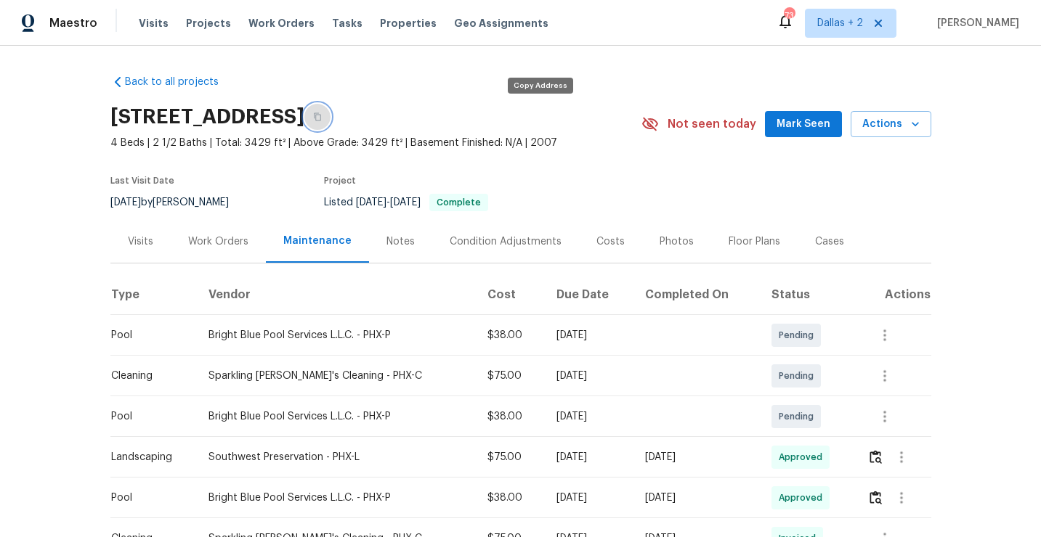
click at [322, 115] on icon "button" at bounding box center [317, 117] width 9 height 9
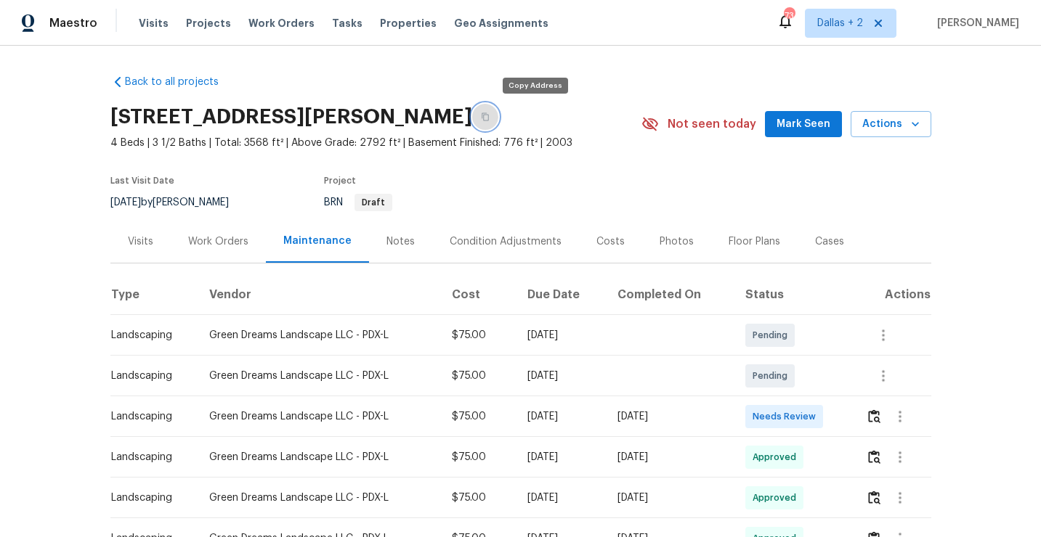
click at [498, 117] on button "button" at bounding box center [485, 117] width 26 height 26
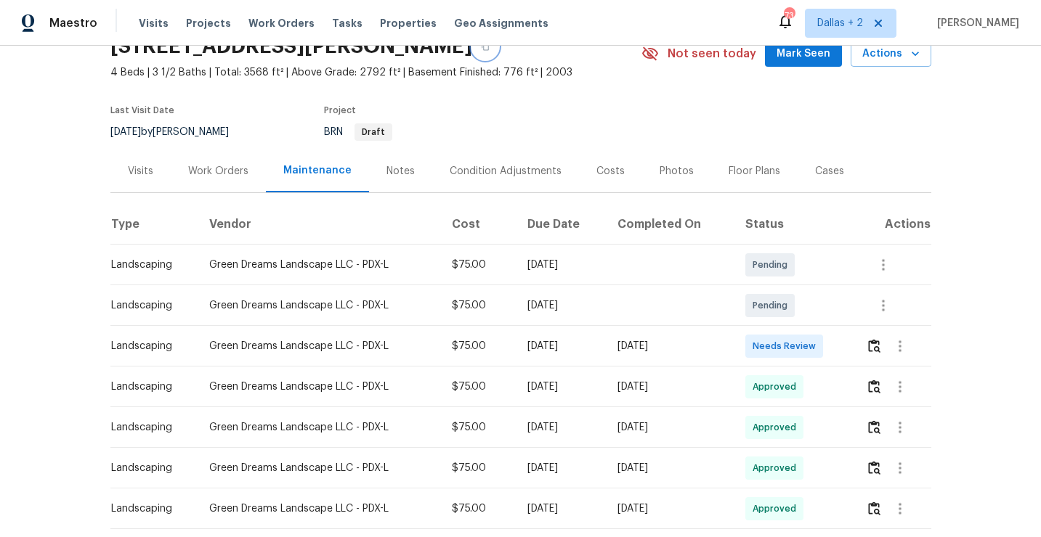
scroll to position [73, 0]
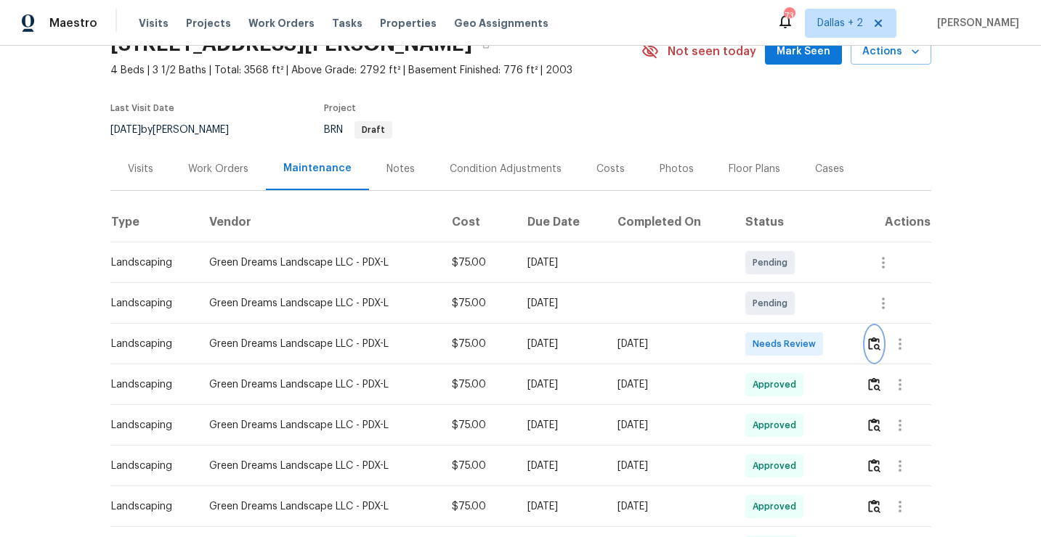
click at [876, 344] on img "button" at bounding box center [874, 344] width 12 height 14
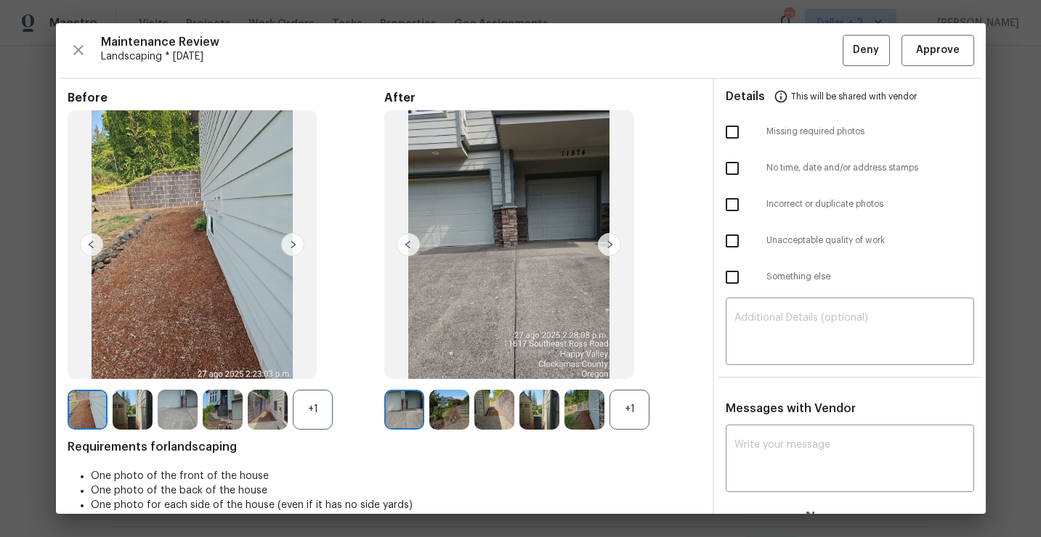
click at [628, 399] on div "+1" at bounding box center [629, 410] width 40 height 40
click at [311, 408] on div "+1" at bounding box center [313, 410] width 40 height 40
click at [314, 415] on img at bounding box center [313, 410] width 40 height 40
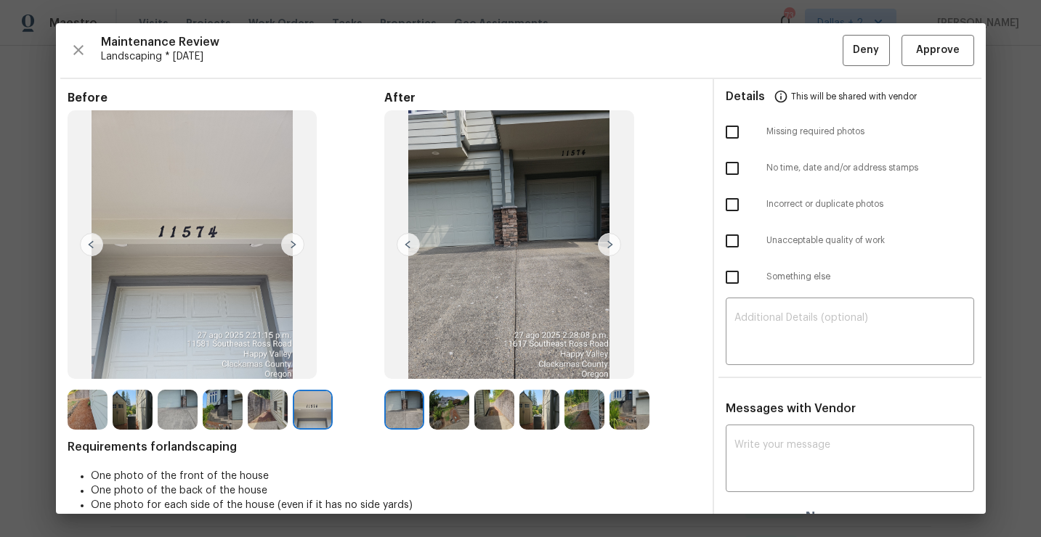
click at [611, 257] on img at bounding box center [509, 244] width 250 height 269
click at [606, 242] on img at bounding box center [609, 244] width 23 height 23
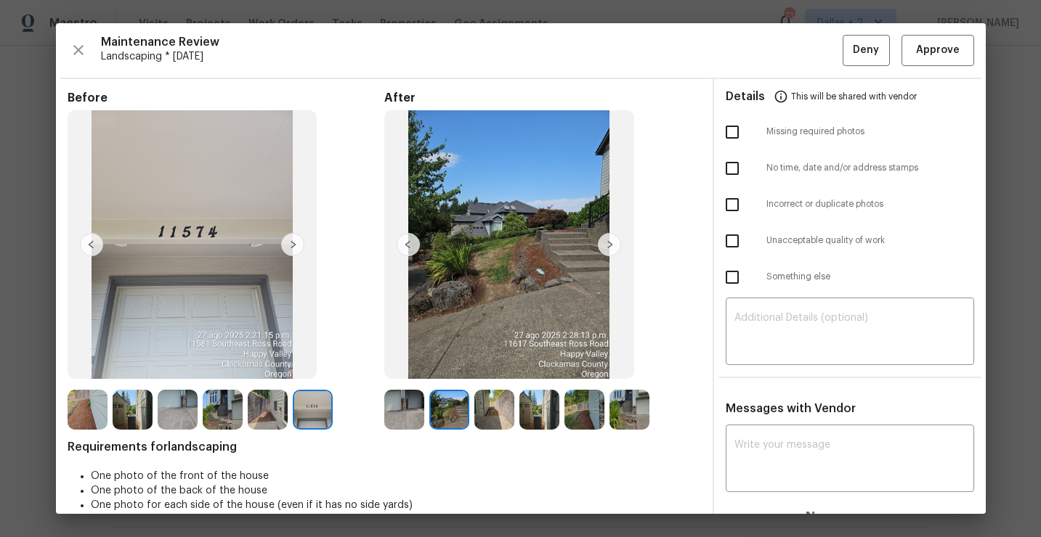
click at [608, 247] on img at bounding box center [609, 244] width 23 height 23
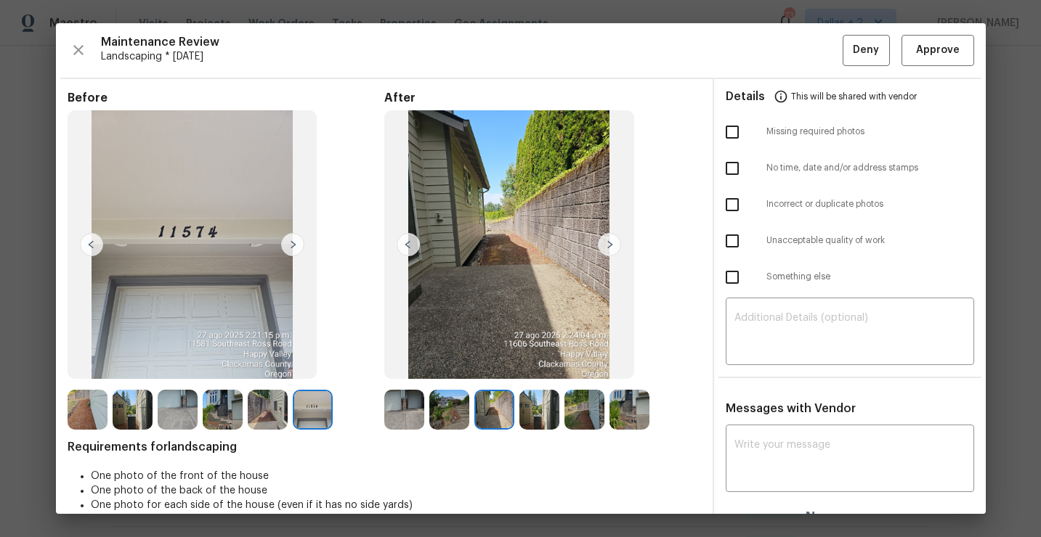
click at [608, 242] on img at bounding box center [609, 244] width 23 height 23
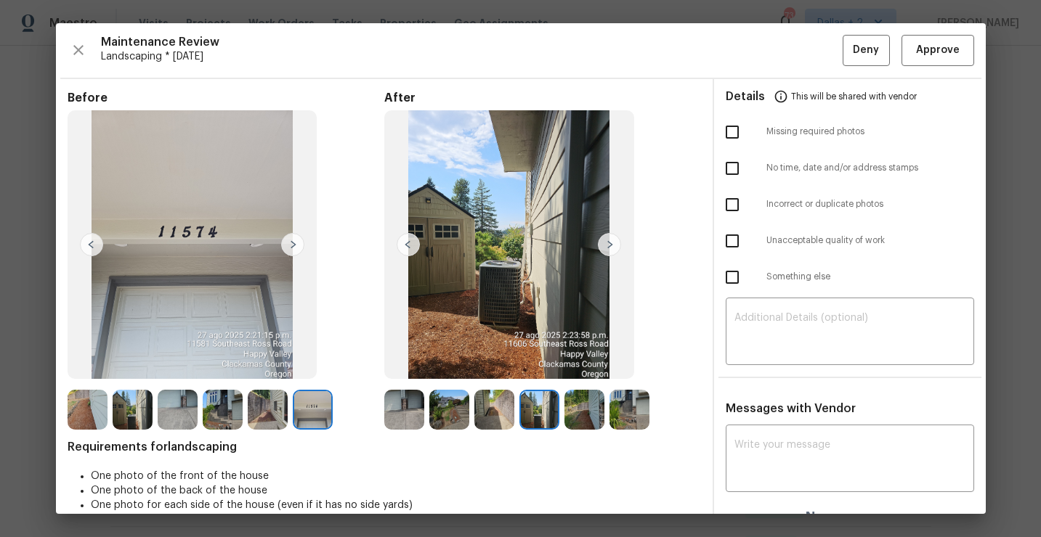
click at [606, 248] on img at bounding box center [609, 244] width 23 height 23
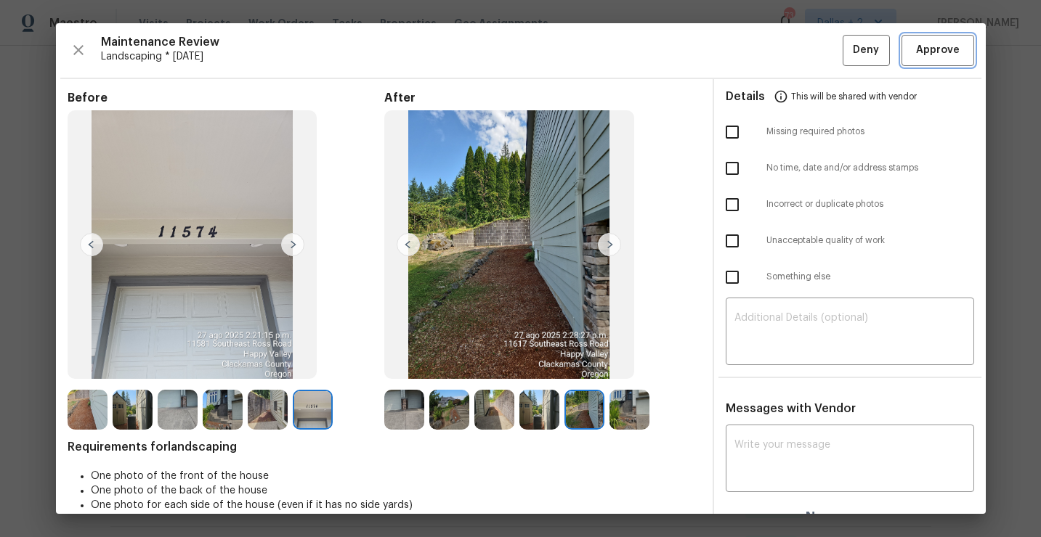
click at [931, 53] on span "Approve" at bounding box center [938, 50] width 44 height 18
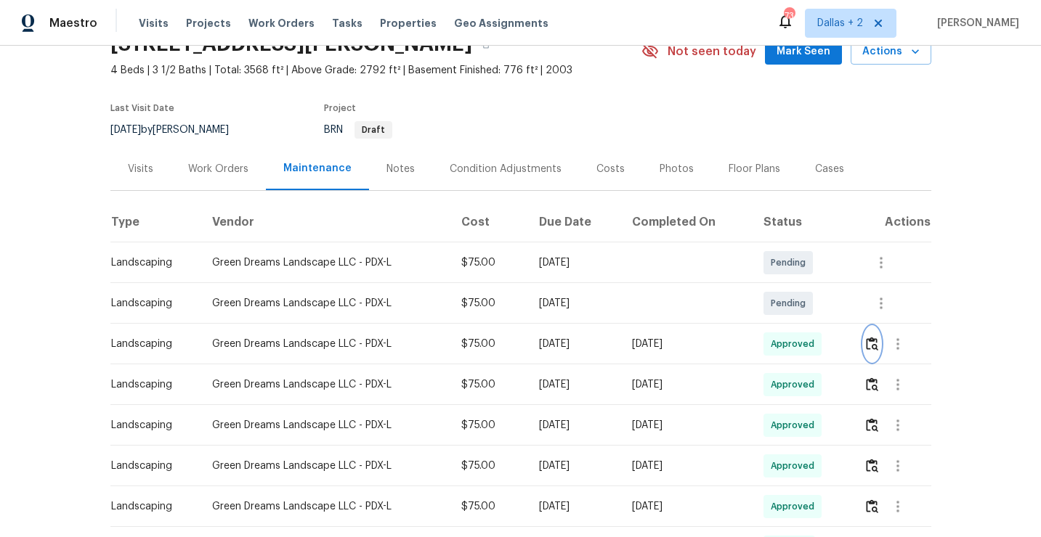
scroll to position [0, 0]
